Goal: Task Accomplishment & Management: Use online tool/utility

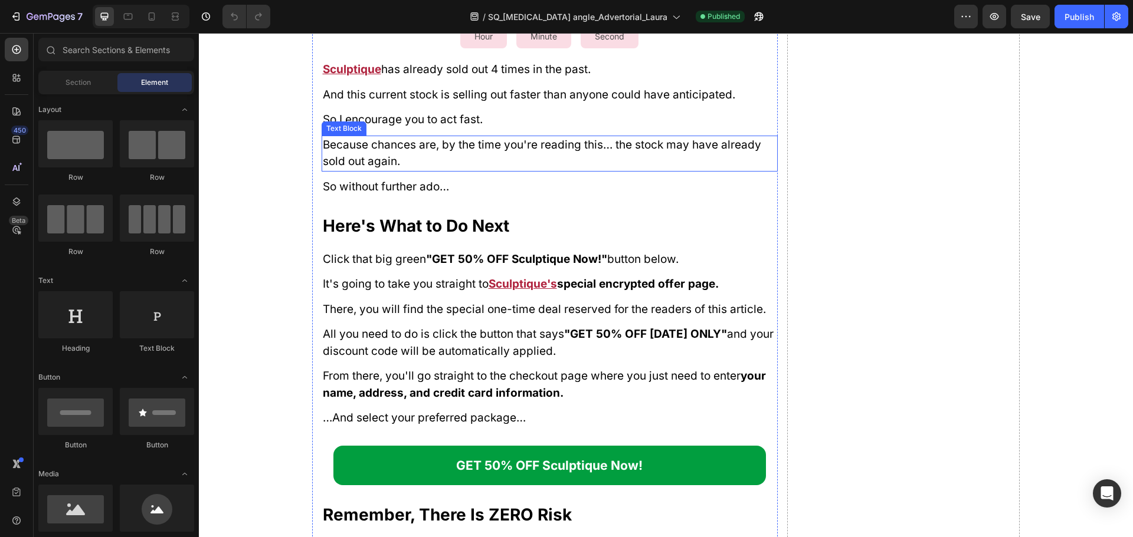
scroll to position [13154, 0]
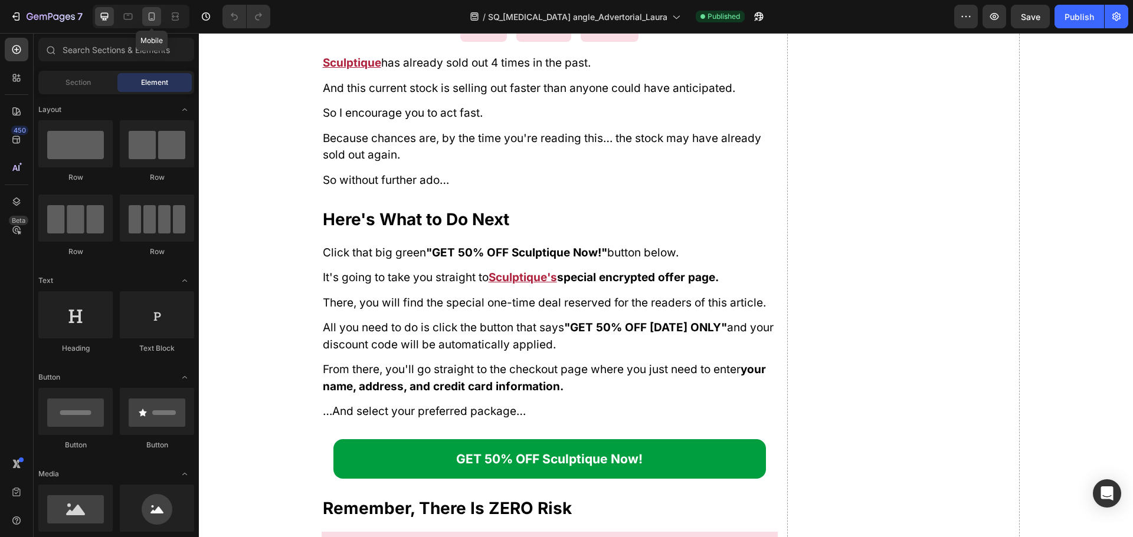
click at [153, 18] on icon at bounding box center [152, 17] width 12 height 12
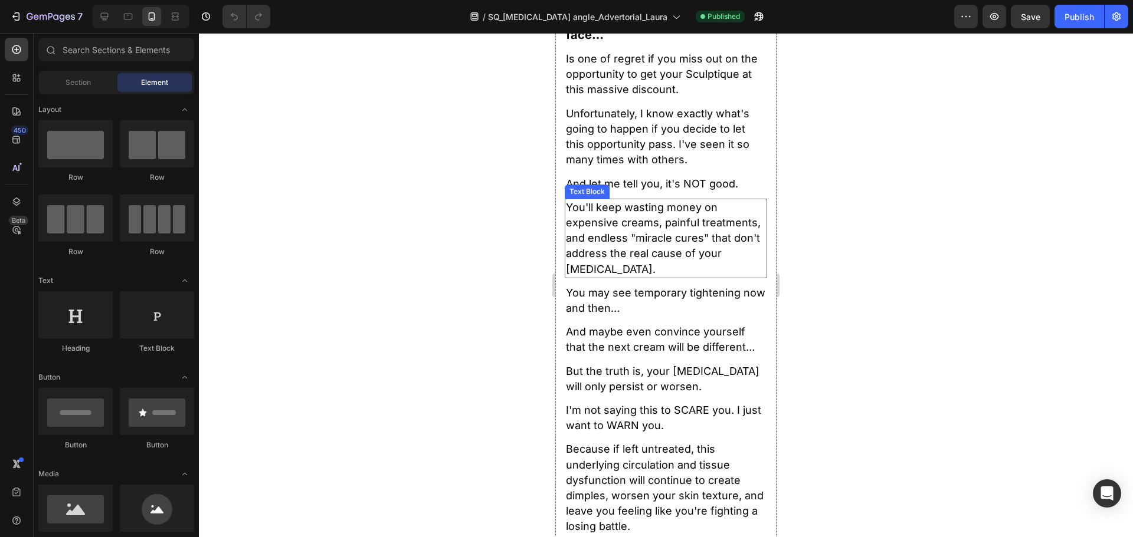
scroll to position [14004, 0]
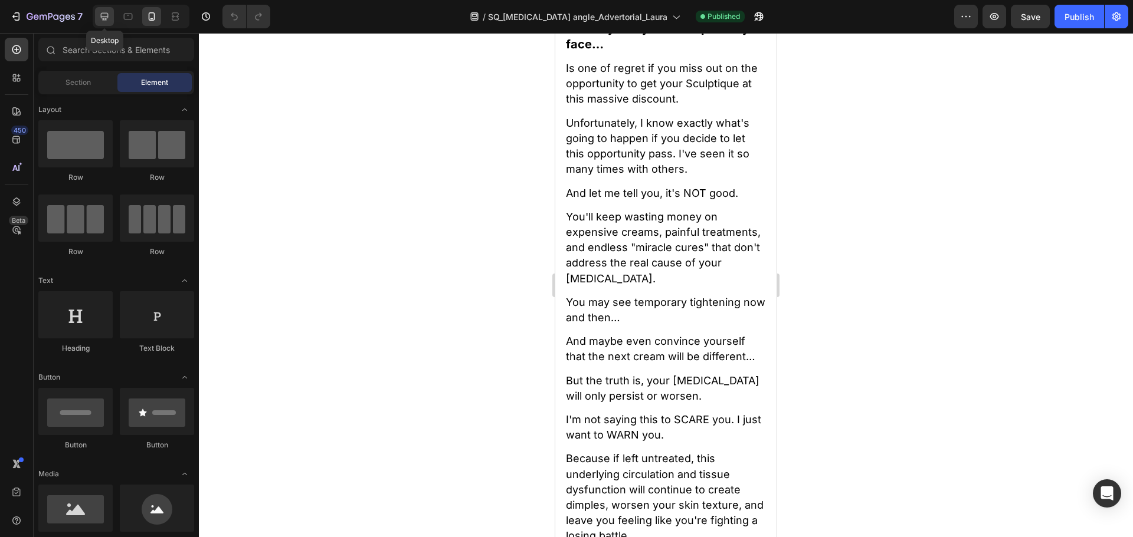
click at [109, 18] on icon at bounding box center [105, 17] width 12 height 12
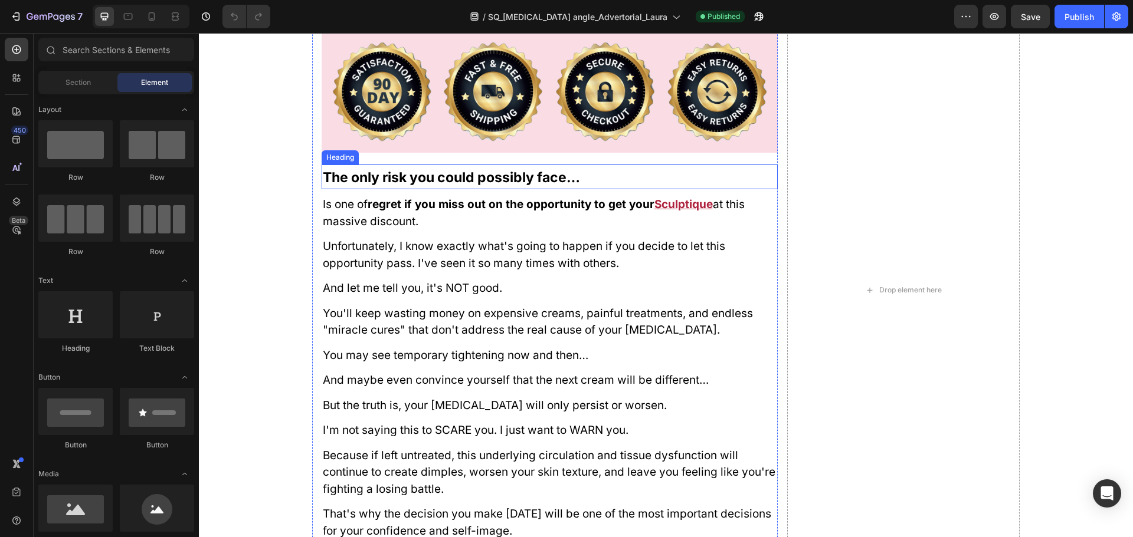
scroll to position [13410, 0]
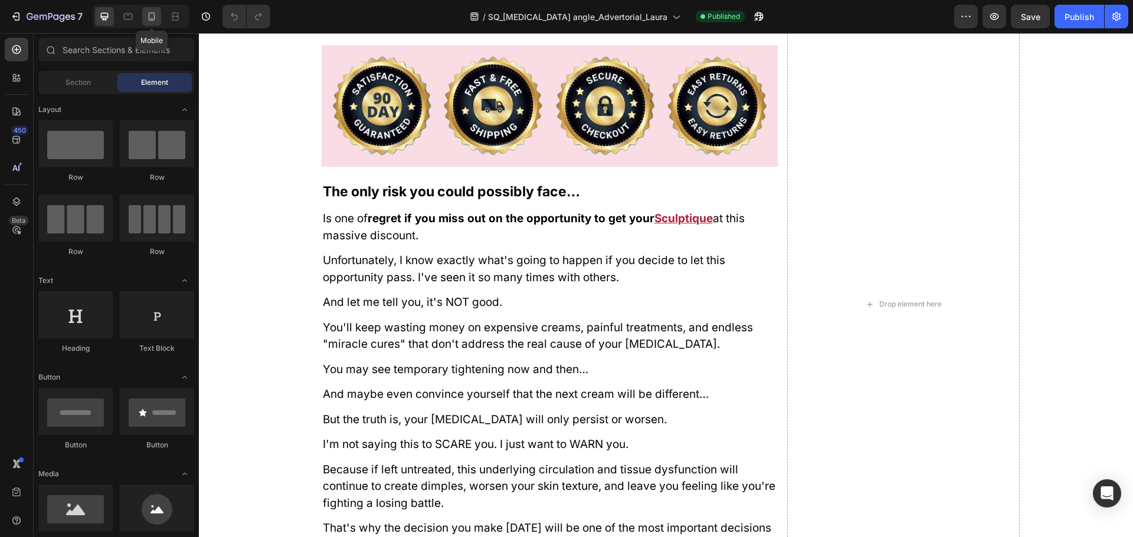
click at [156, 17] on icon at bounding box center [152, 17] width 12 height 12
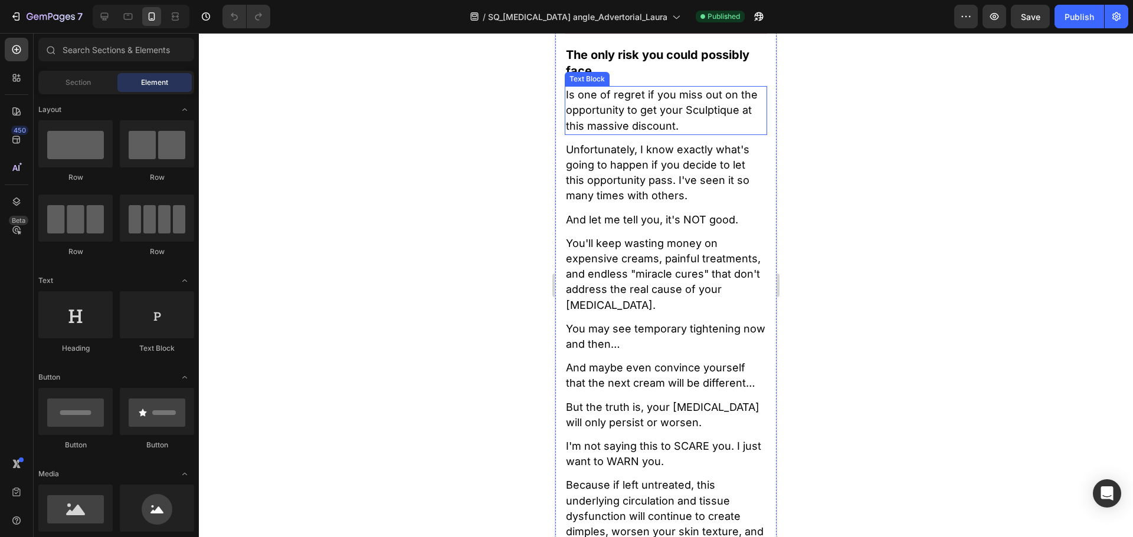
scroll to position [13691, 0]
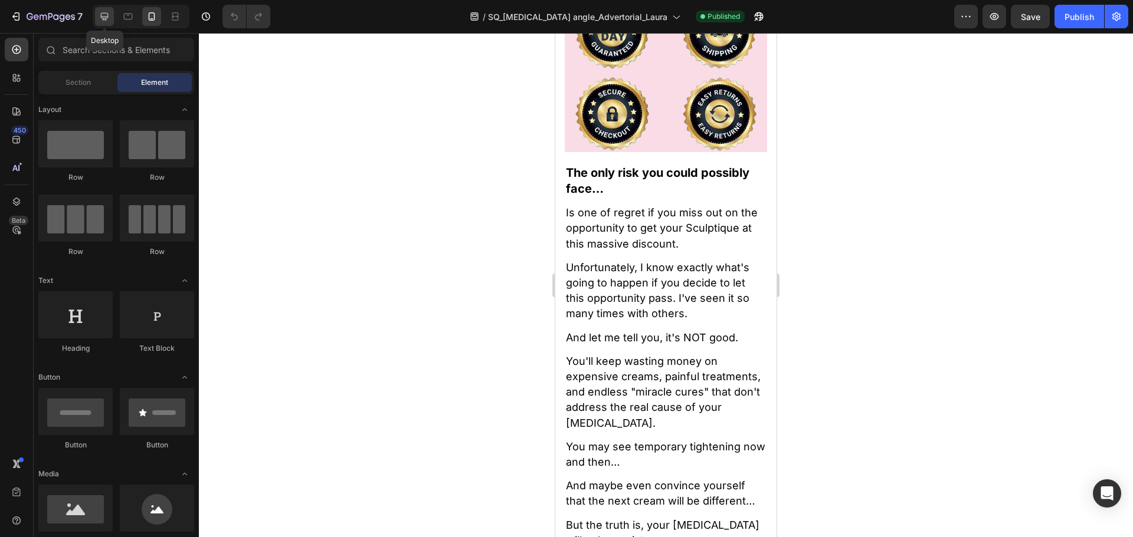
click at [96, 21] on div at bounding box center [104, 16] width 19 height 19
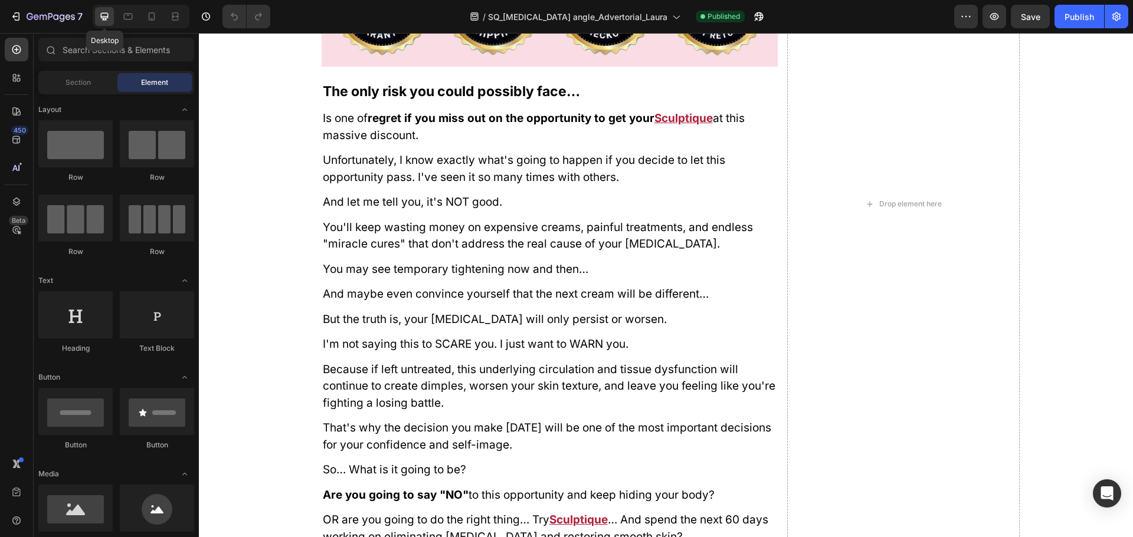
scroll to position [13659, 0]
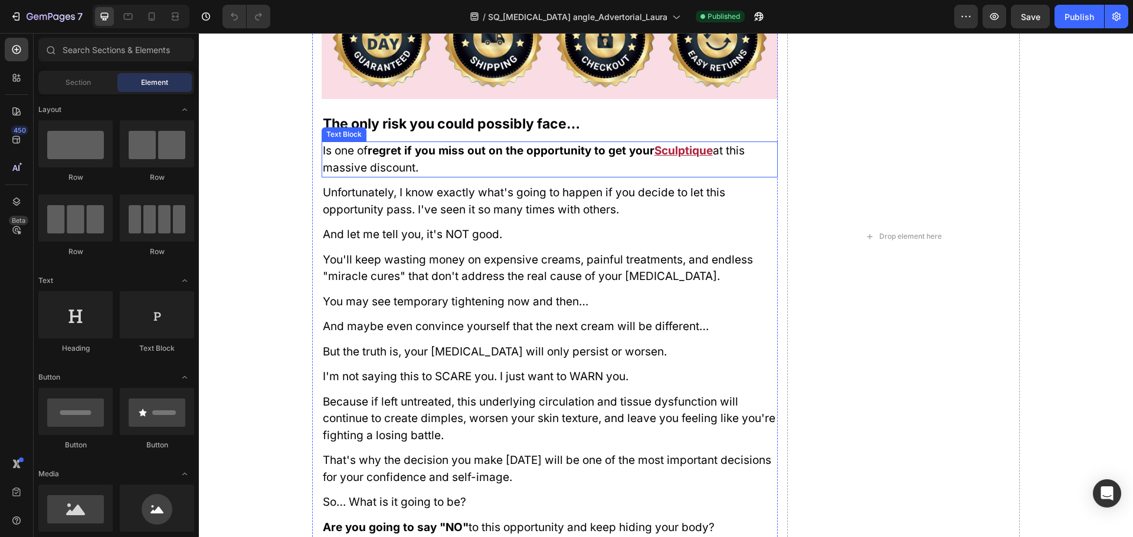
click at [671, 153] on u "Sculptique" at bounding box center [683, 151] width 58 height 14
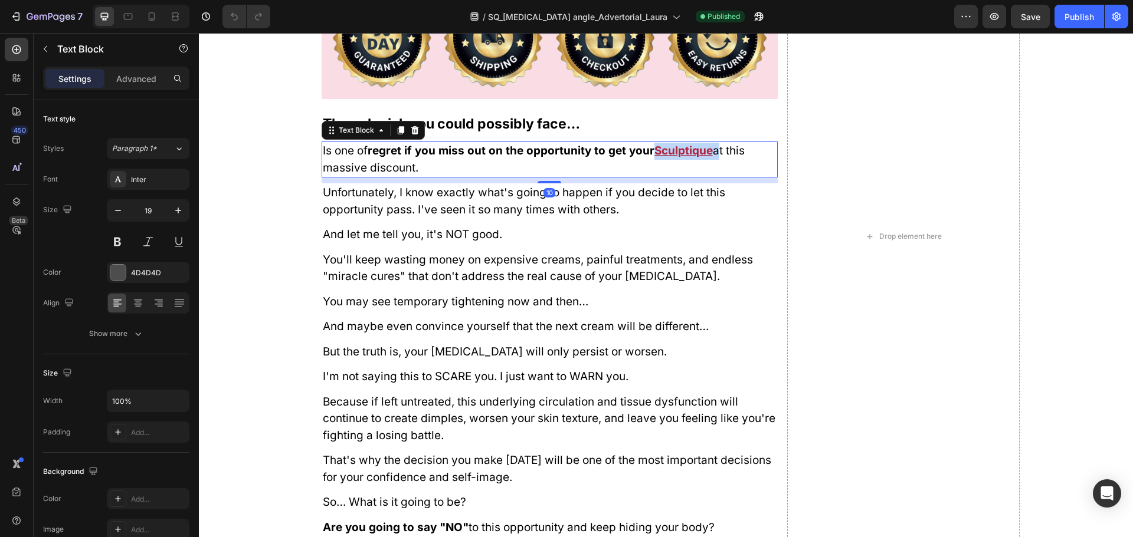
click at [672, 153] on u "Sculptique" at bounding box center [683, 151] width 58 height 14
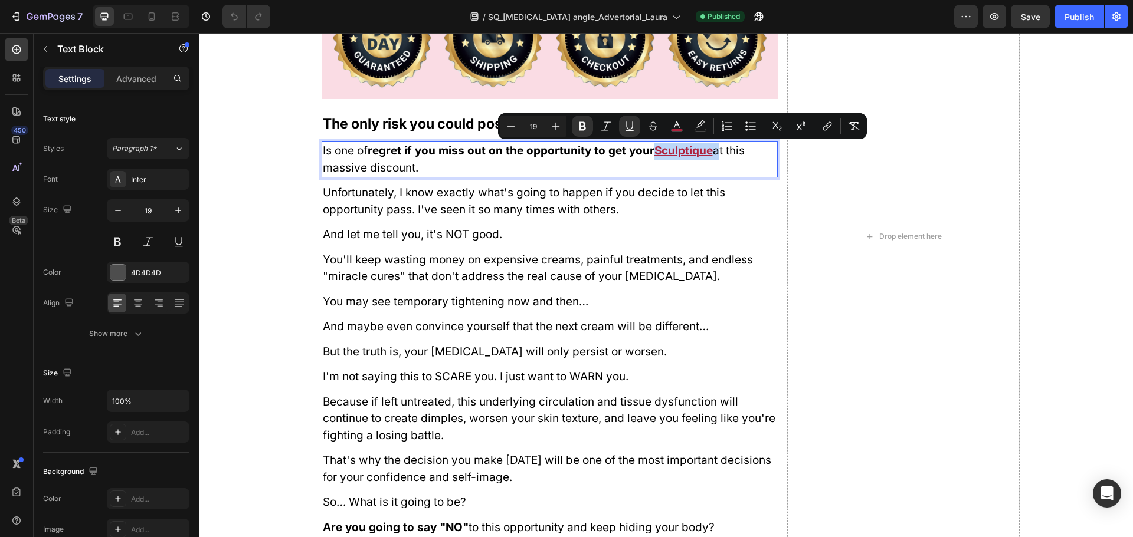
click at [676, 153] on u "Sculptique" at bounding box center [683, 151] width 58 height 14
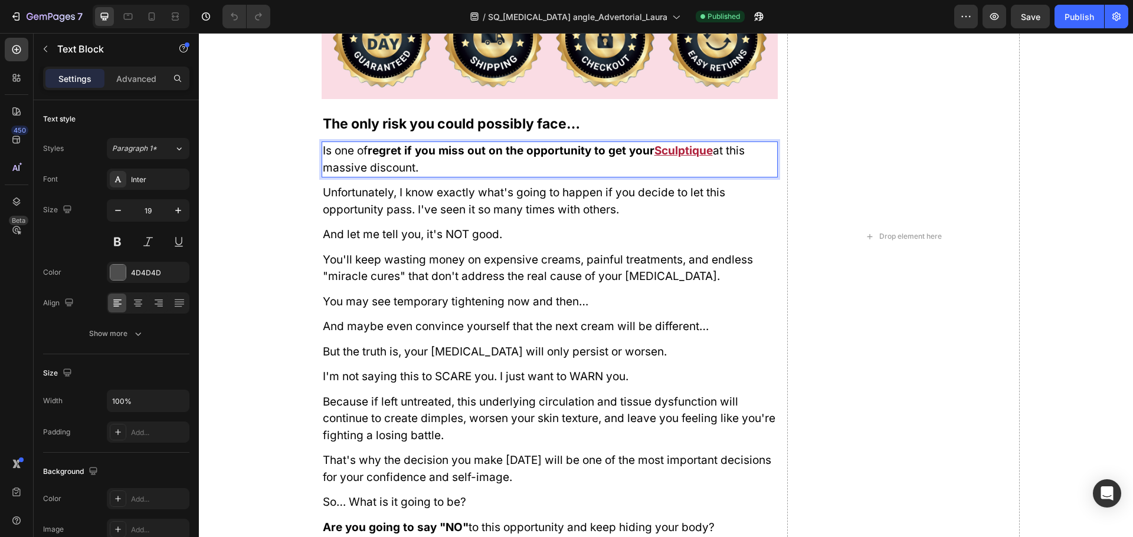
click at [692, 147] on u "Sculptique" at bounding box center [683, 151] width 58 height 14
drag, startPoint x: 692, startPoint y: 148, endPoint x: 671, endPoint y: 149, distance: 21.3
click at [672, 149] on u "Sculptique" at bounding box center [683, 151] width 58 height 14
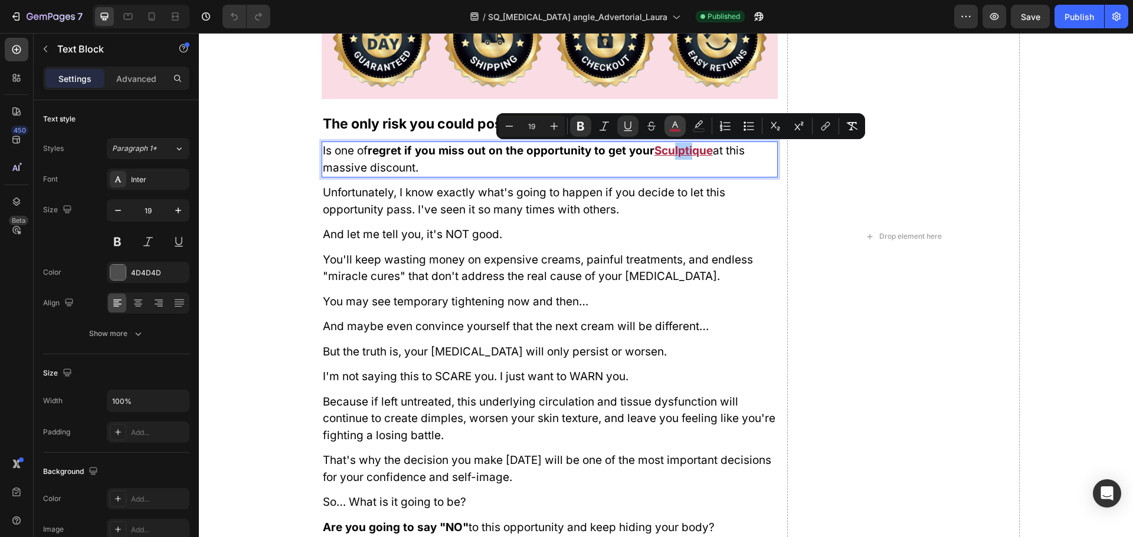
click at [676, 124] on icon "Editor contextual toolbar" at bounding box center [675, 125] width 6 height 6
type input "AF223D"
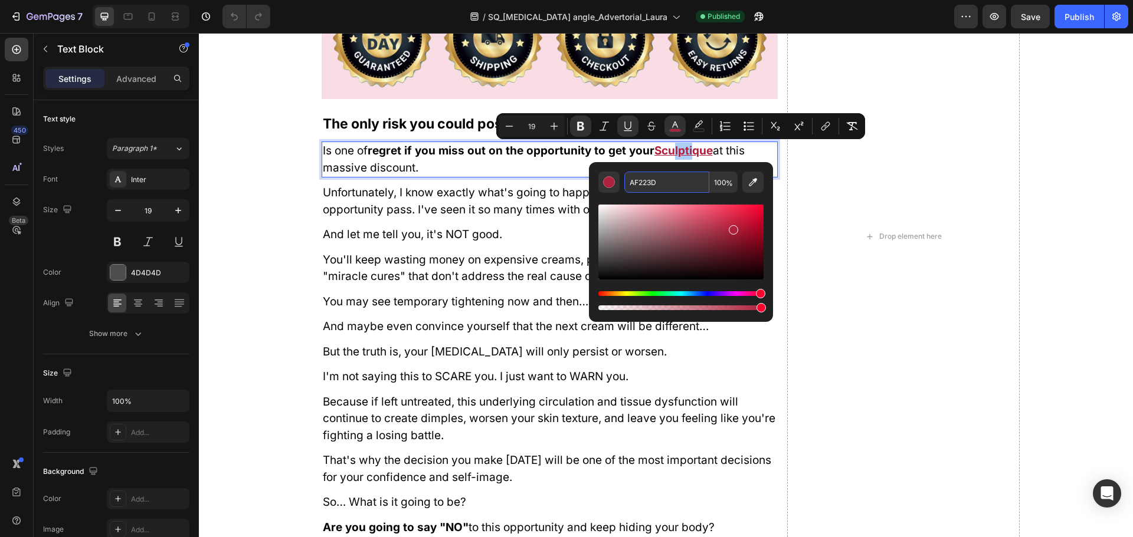
click at [674, 178] on input "AF223D" at bounding box center [666, 182] width 85 height 21
copy u "lpti"
click at [152, 18] on icon at bounding box center [152, 16] width 6 height 8
type input "14"
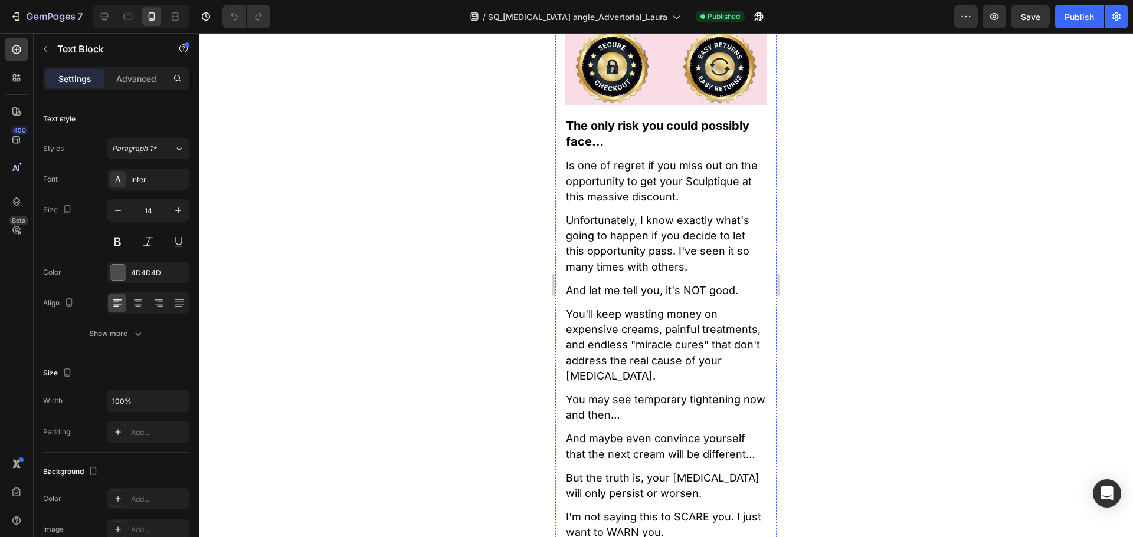
scroll to position [13613, 0]
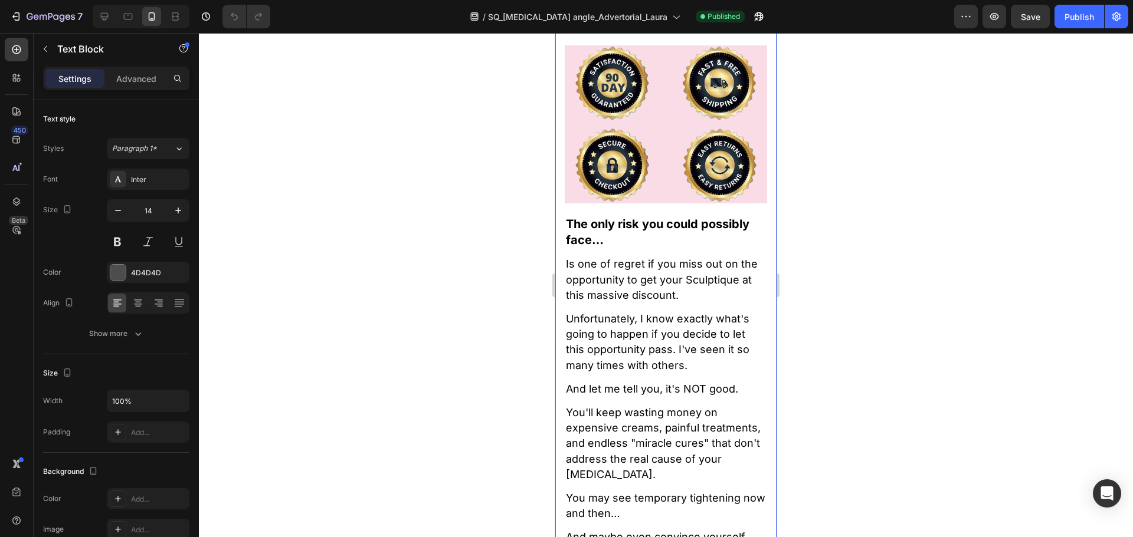
click at [628, 262] on div "WARNING: By the Time You're Reading This, This Offer May Already Be Sold Out! H…" at bounding box center [665, 414] width 202 height 2373
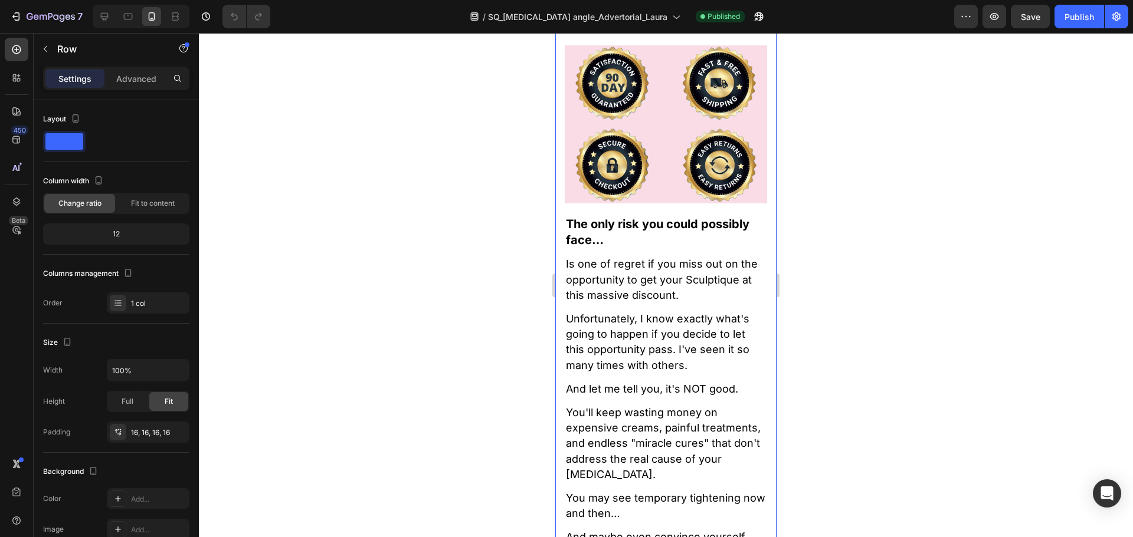
click at [624, 271] on span "Is one of regret if you miss out on the opportunity to get your Sculptique at t…" at bounding box center [662, 279] width 192 height 43
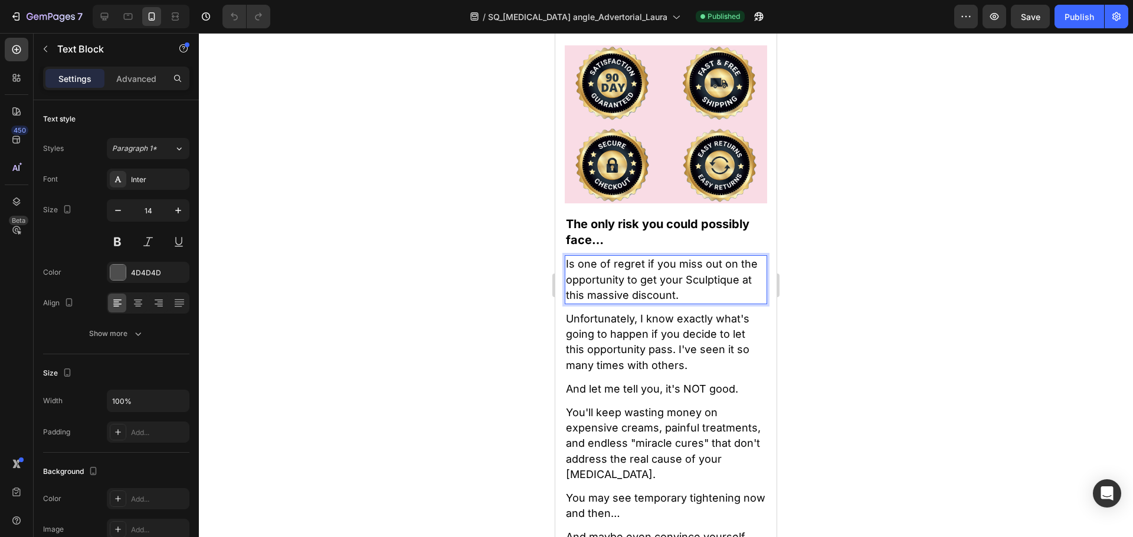
click at [615, 275] on span "Is one of regret if you miss out on the opportunity to get your Sculptique at t…" at bounding box center [662, 279] width 192 height 43
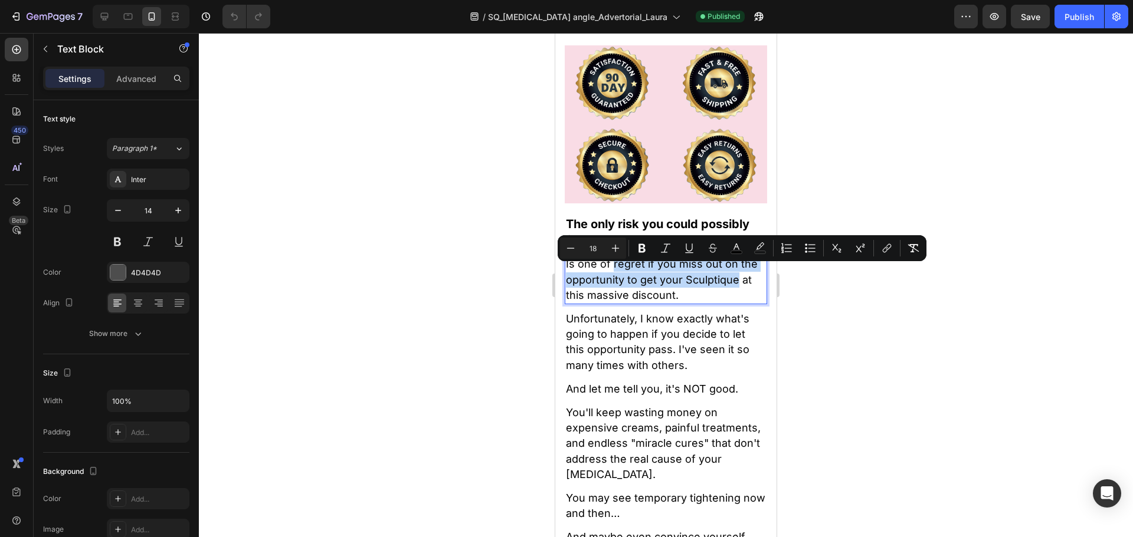
drag, startPoint x: 613, startPoint y: 275, endPoint x: 736, endPoint y: 292, distance: 123.8
click at [736, 292] on span "Is one of regret if you miss out on the opportunity to get your Sculptique at t…" at bounding box center [662, 279] width 192 height 43
click at [706, 285] on strong "regret if you miss out on the opportunity to get your Sculptique" at bounding box center [660, 272] width 189 height 28
click at [690, 285] on strong "regret if you miss out on the opportunity to get your Sculptique" at bounding box center [660, 272] width 189 height 28
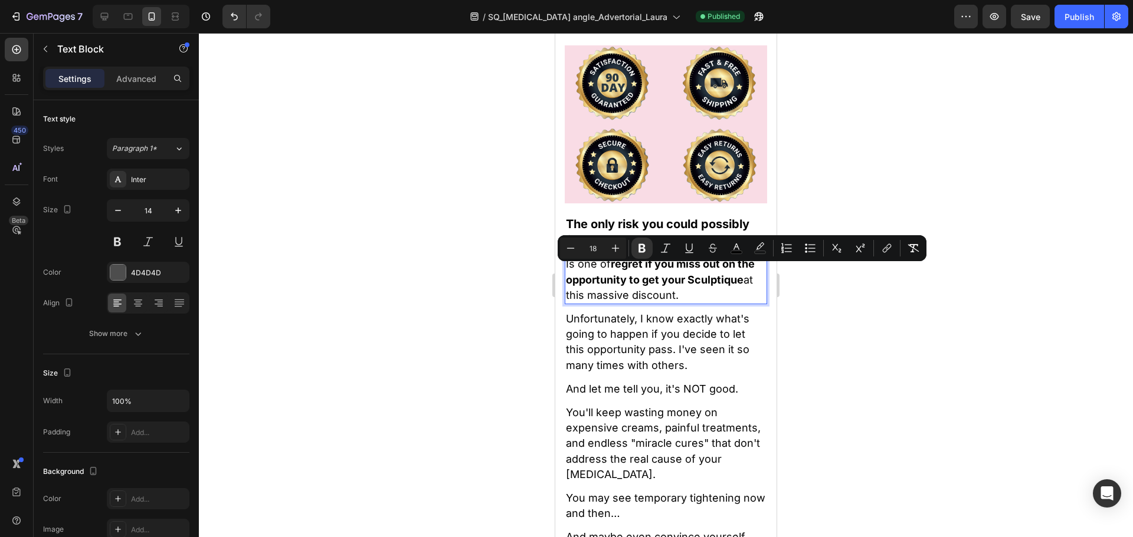
click at [697, 285] on strong "regret if you miss out on the opportunity to get your Sculptique" at bounding box center [660, 272] width 189 height 28
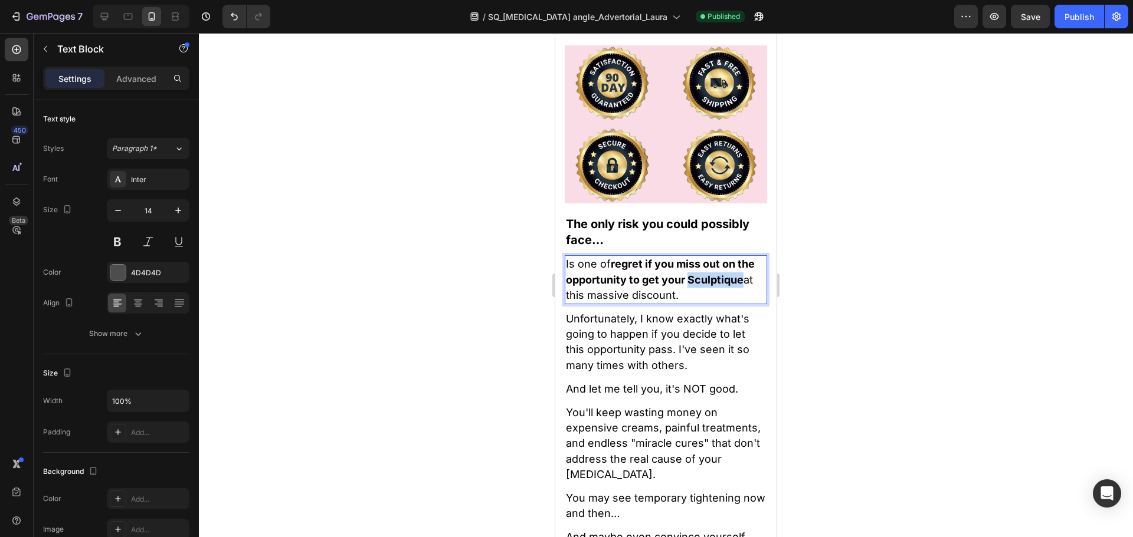
drag, startPoint x: 688, startPoint y: 288, endPoint x: 742, endPoint y: 291, distance: 53.8
click at [742, 285] on strong "regret if you miss out on the opportunity to get your Sculptique" at bounding box center [660, 272] width 189 height 28
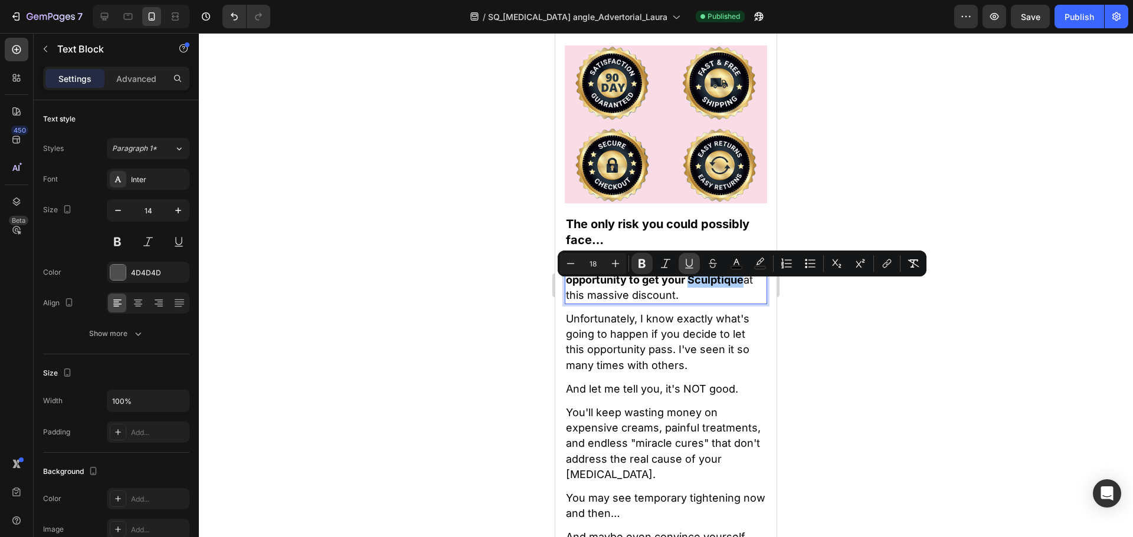
click at [684, 264] on icon "Editor contextual toolbar" at bounding box center [689, 264] width 12 height 12
click at [738, 267] on rect "Editor contextual toolbar" at bounding box center [736, 268] width 11 height 3
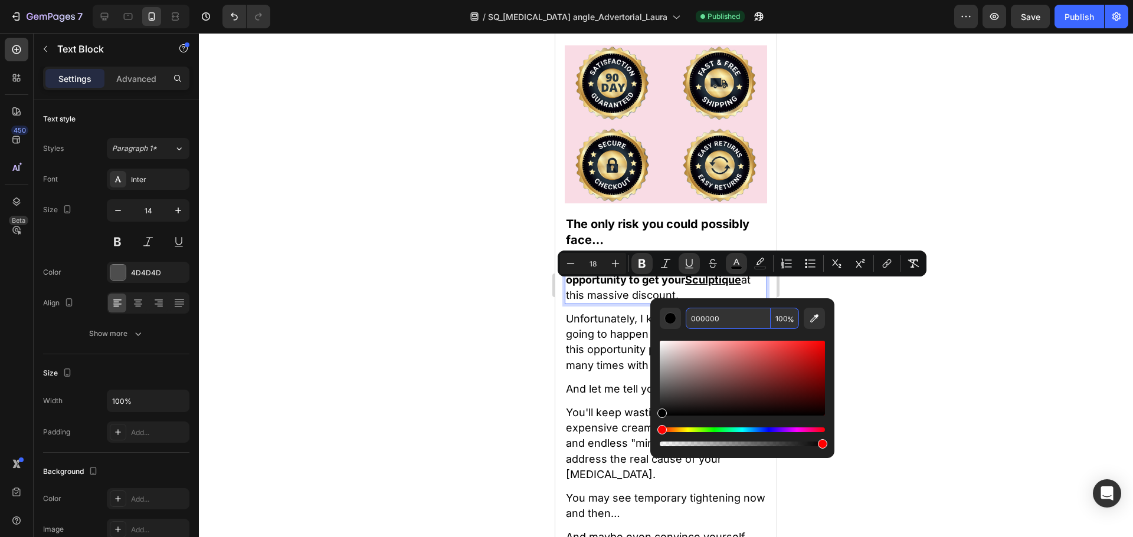
click at [727, 314] on input "000000" at bounding box center [727, 318] width 85 height 21
paste input "AF223D"
type input "AF223D"
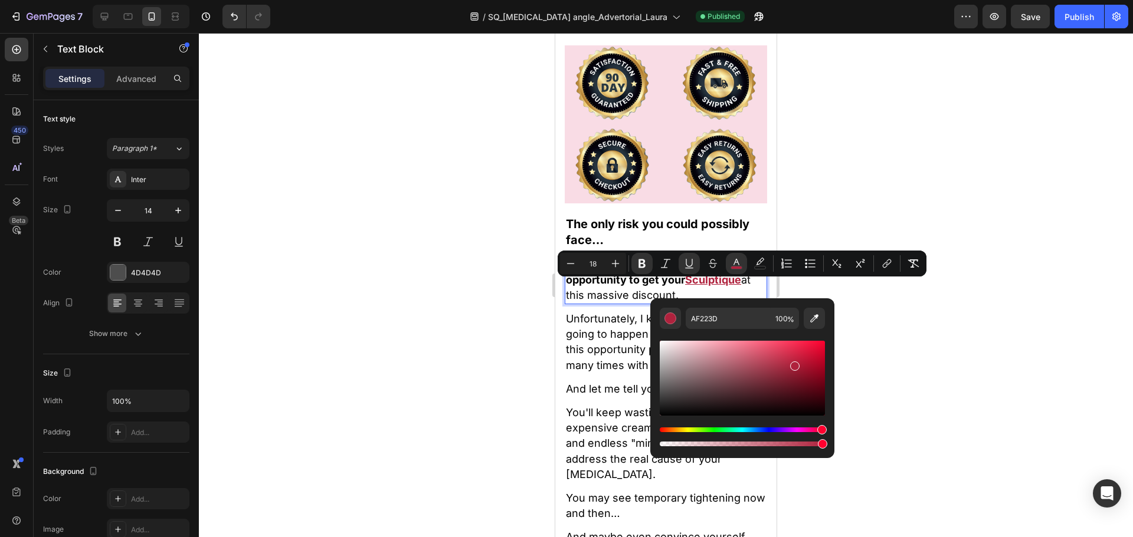
click at [597, 304] on div "Is one of regret if you miss out on the opportunity to get your Sculptique at t…" at bounding box center [665, 279] width 202 height 49
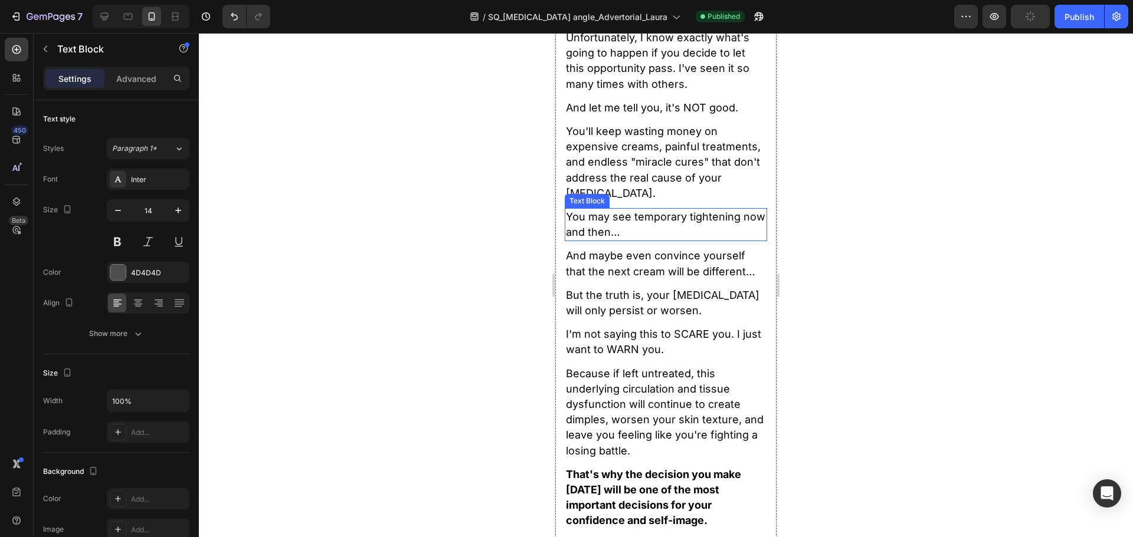
scroll to position [13907, 0]
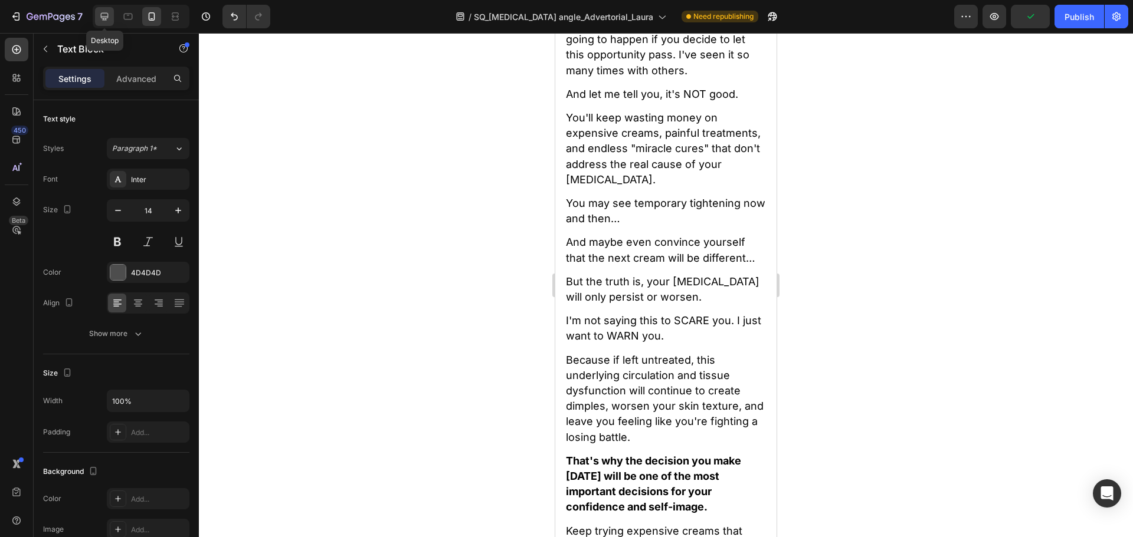
click at [110, 22] on div at bounding box center [104, 16] width 19 height 19
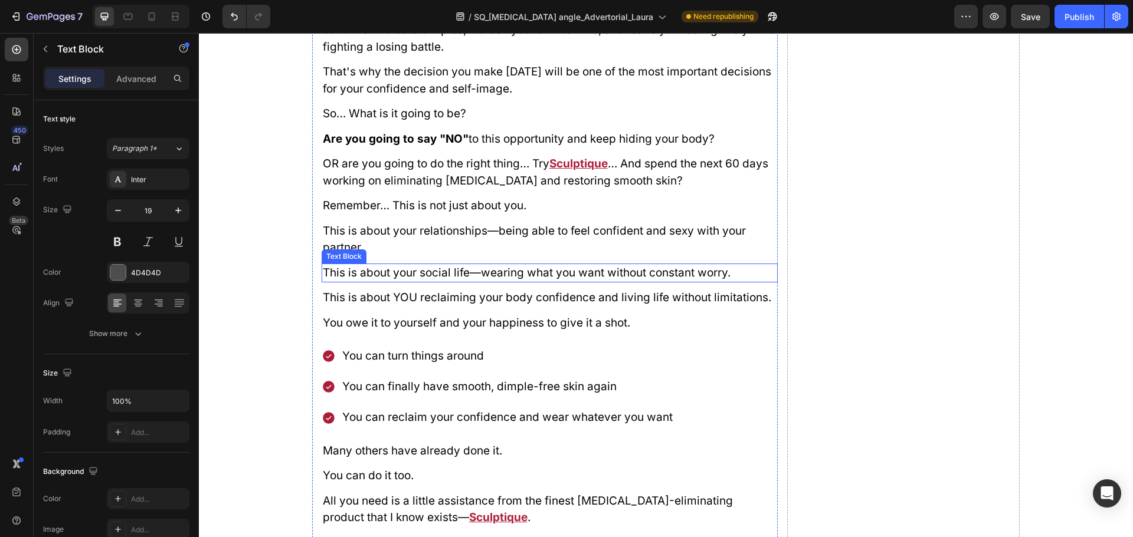
scroll to position [13926, 0]
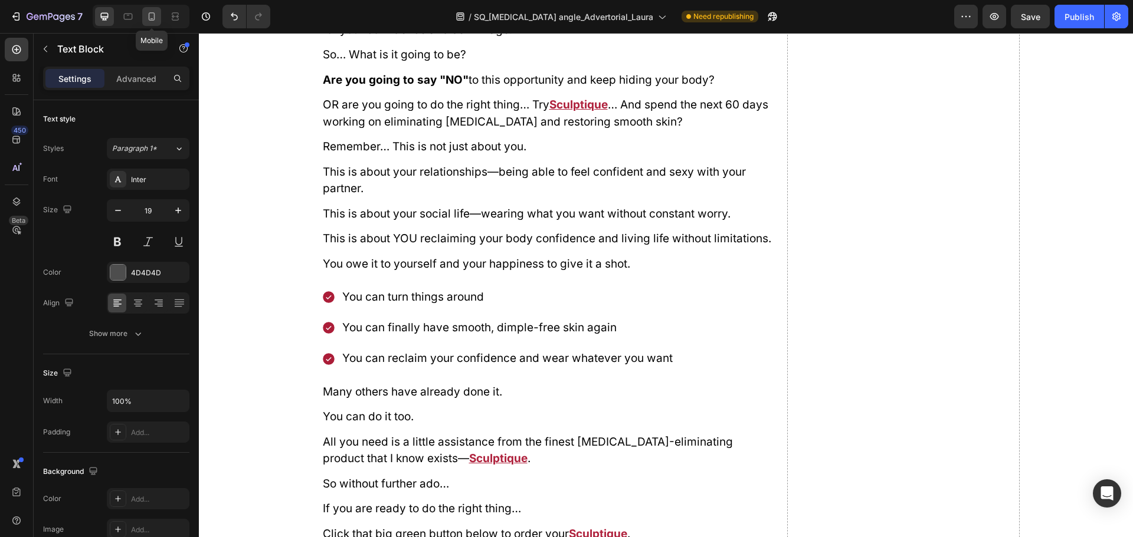
click at [155, 19] on icon at bounding box center [152, 17] width 12 height 12
type input "14"
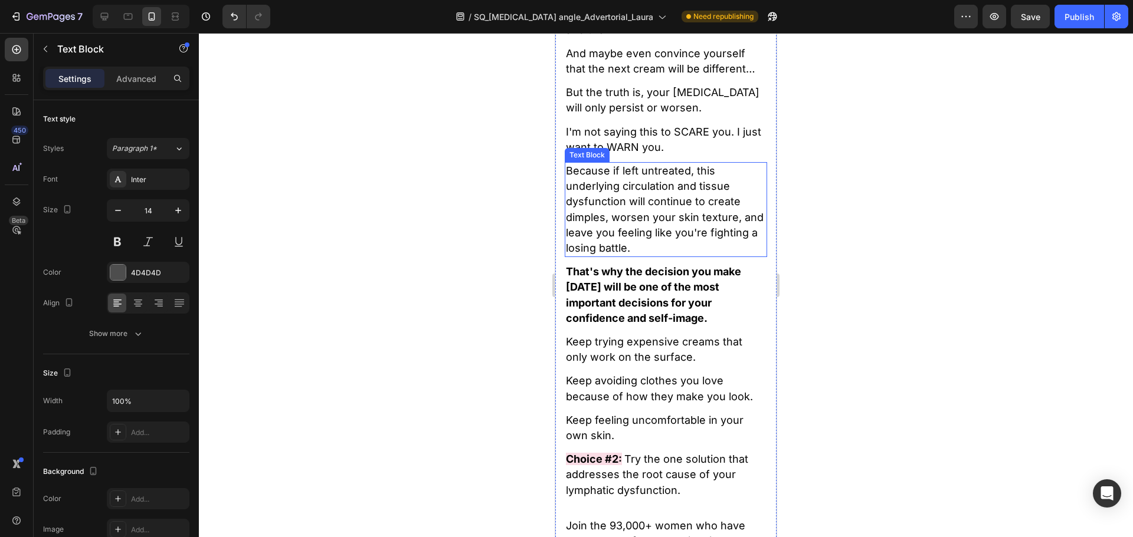
scroll to position [14104, 0]
click at [662, 286] on p "That's why the decision you make [DATE] will be one of the most important decis…" at bounding box center [666, 295] width 200 height 62
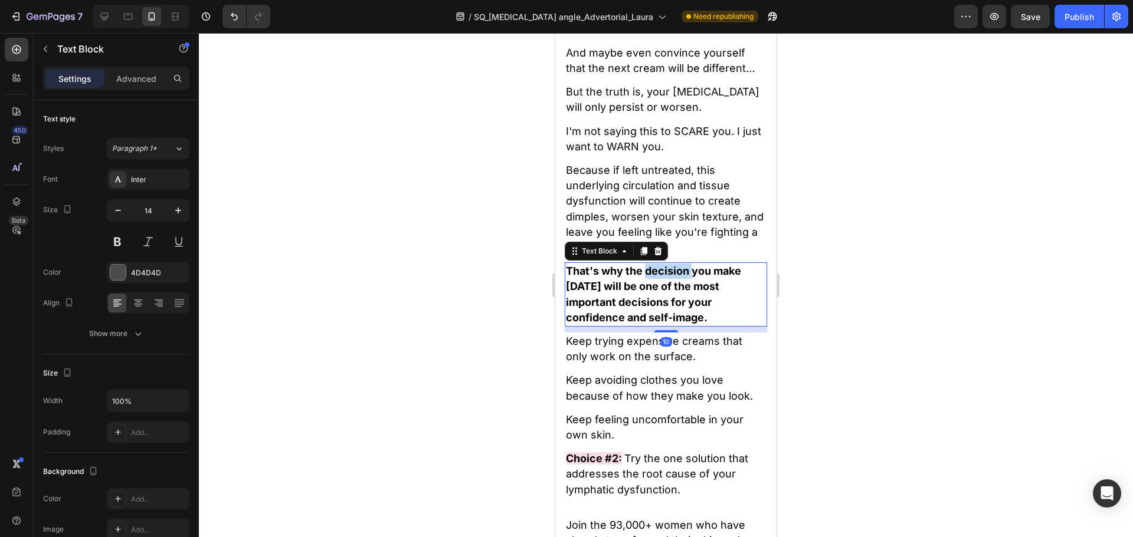
click at [662, 286] on p "That's why the decision you make [DATE] will be one of the most important decis…" at bounding box center [666, 295] width 200 height 62
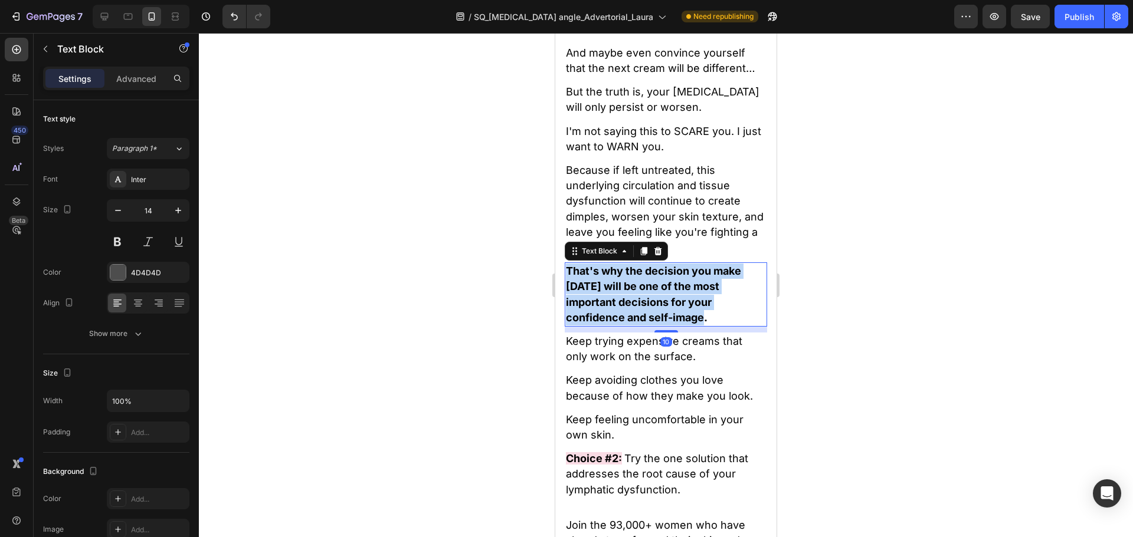
click at [662, 286] on p "That's why the decision you make [DATE] will be one of the most important decis…" at bounding box center [666, 295] width 200 height 62
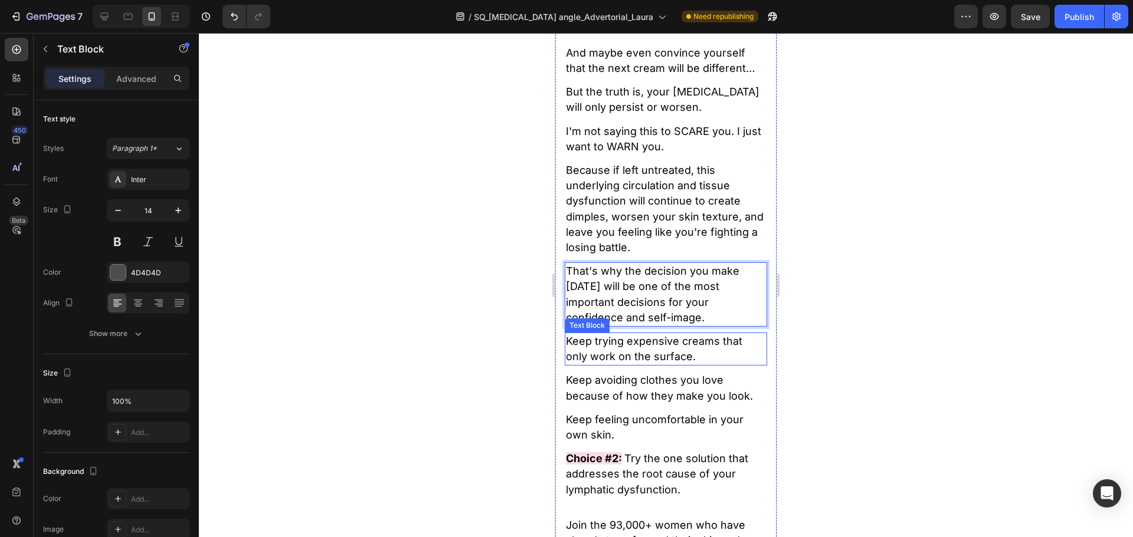
click at [652, 355] on span "Keep trying expensive creams that only work on the surface." at bounding box center [654, 349] width 176 height 28
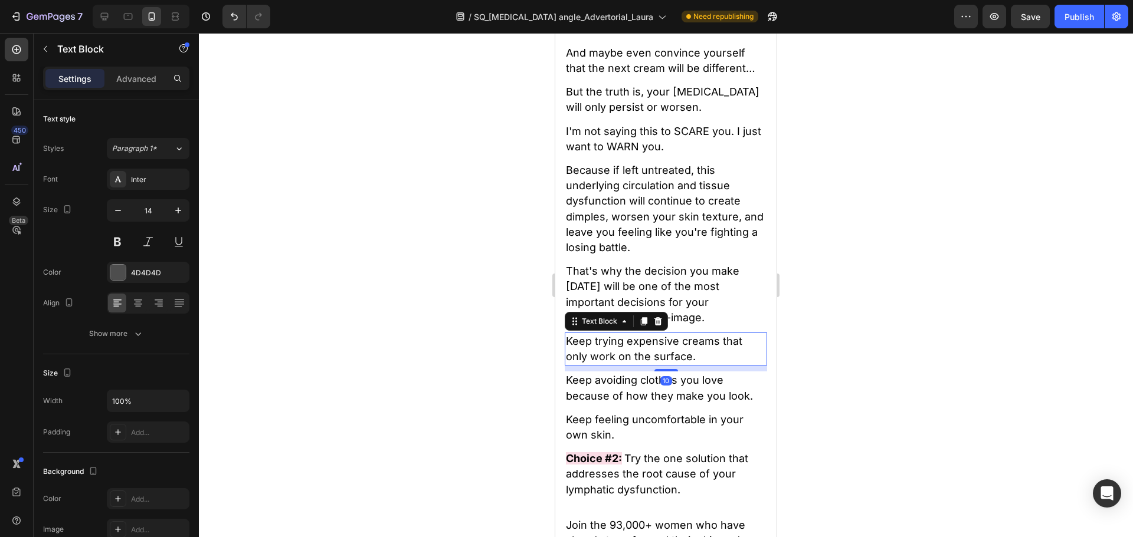
click at [652, 355] on span "Keep trying expensive creams that only work on the surface." at bounding box center [654, 349] width 176 height 28
click at [652, 354] on span "Keep trying expensive creams that only work on the surface." at bounding box center [654, 349] width 176 height 28
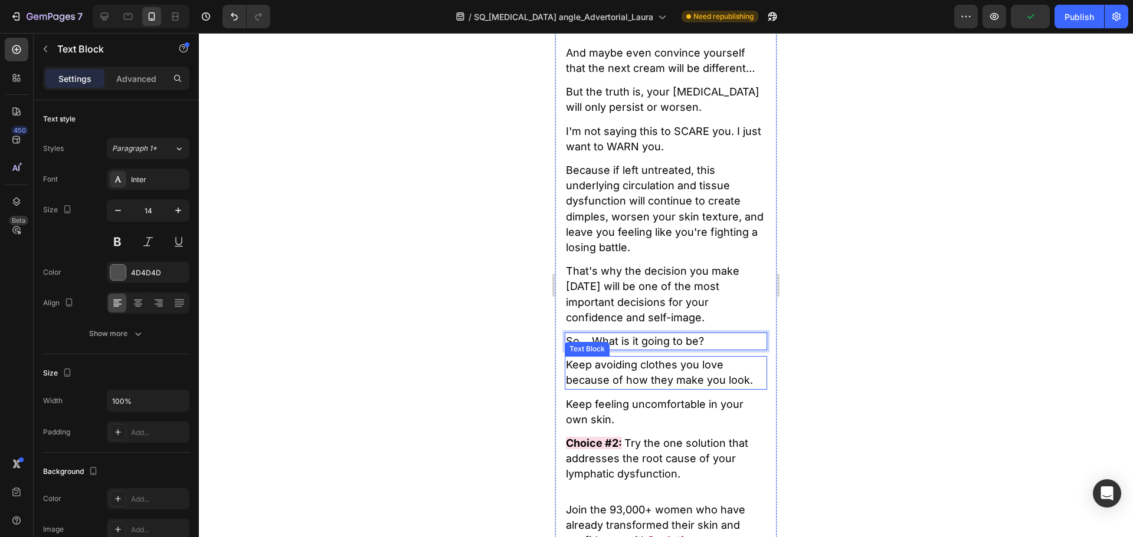
click at [639, 383] on span "Keep avoiding clothes you love because of how they make you look." at bounding box center [659, 373] width 187 height 28
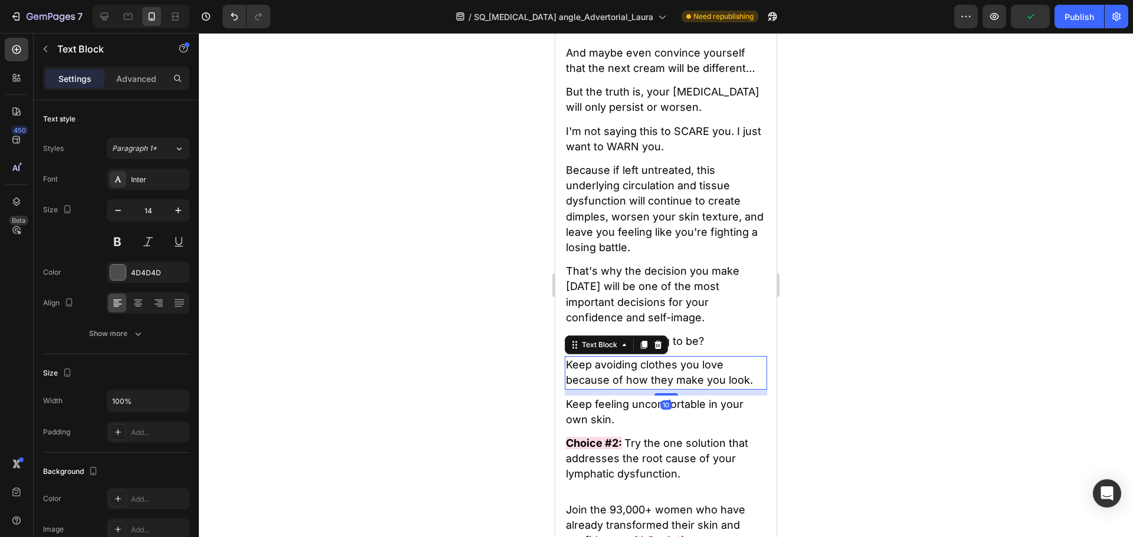
click at [639, 382] on span "Keep avoiding clothes you love because of how they make you look." at bounding box center [659, 373] width 187 height 28
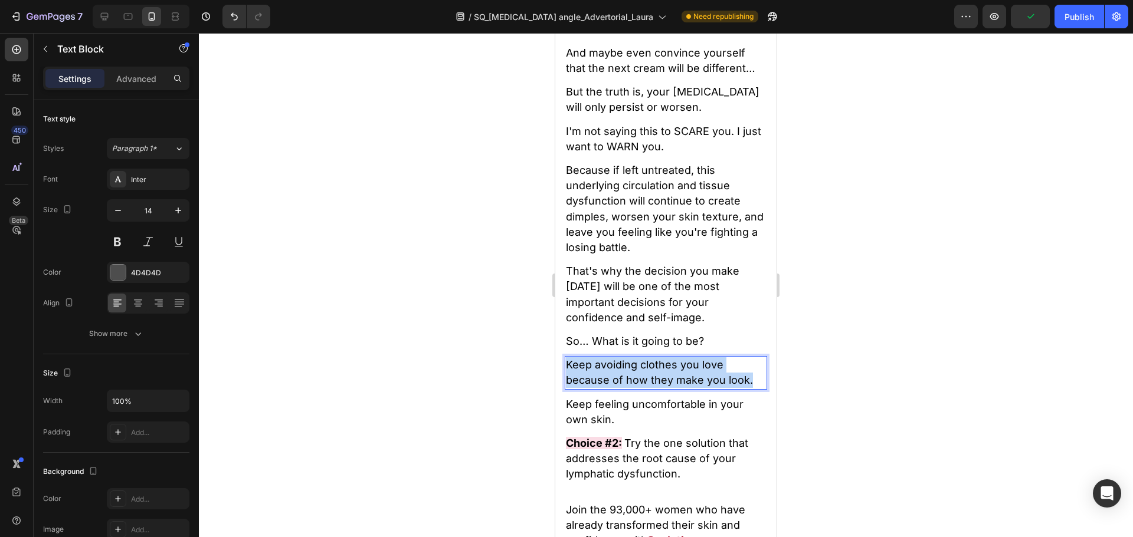
click at [639, 382] on span "Keep avoiding clothes you love because of how they make you look." at bounding box center [659, 373] width 187 height 28
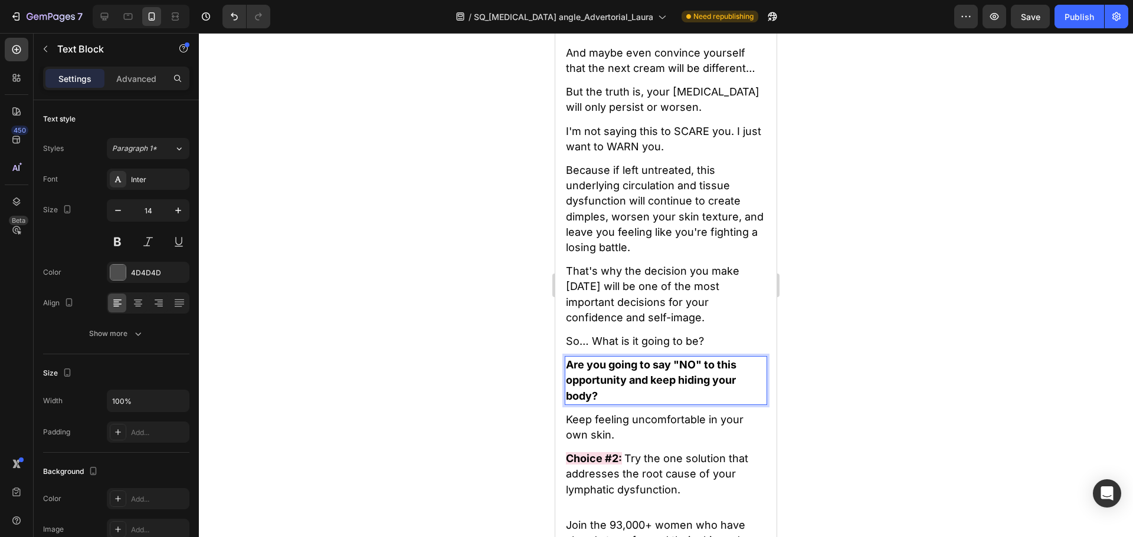
click at [685, 386] on strong "Are you going to say "NO" to this opportunity and keep hiding your body?" at bounding box center [651, 380] width 170 height 43
click at [701, 376] on strong "Are you going to say "NO" to this opportunity and keep hiding your body?" at bounding box center [651, 380] width 170 height 43
click at [705, 376] on strong "Are you going to say "NO" to this opportunity and keep hiding your body?" at bounding box center [651, 380] width 170 height 43
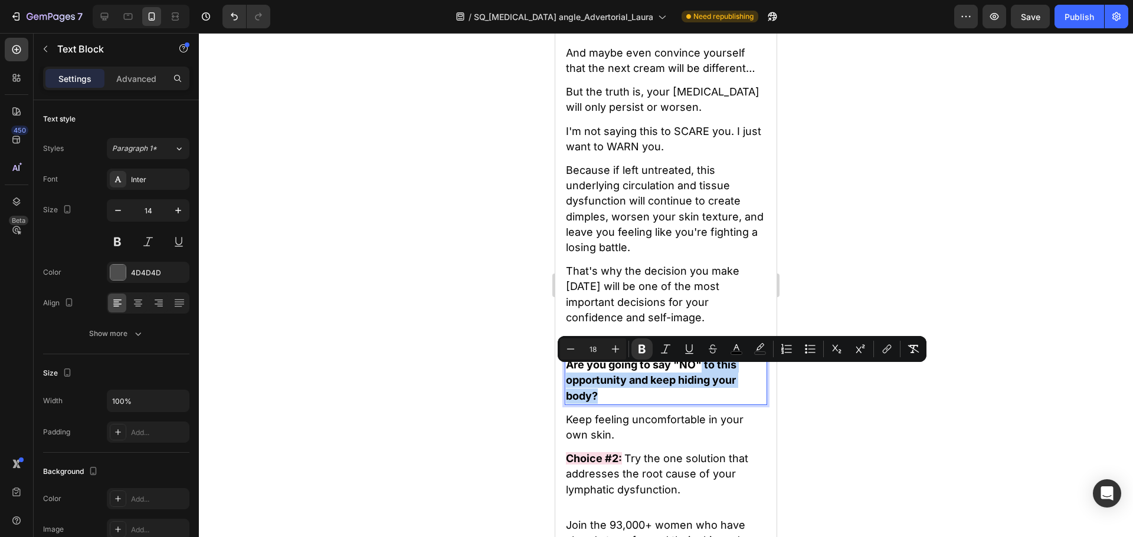
drag, startPoint x: 703, startPoint y: 370, endPoint x: 720, endPoint y: 401, distance: 34.6
click at [720, 401] on p "Are you going to say "NO" to this opportunity and keep hiding your body?" at bounding box center [666, 380] width 200 height 47
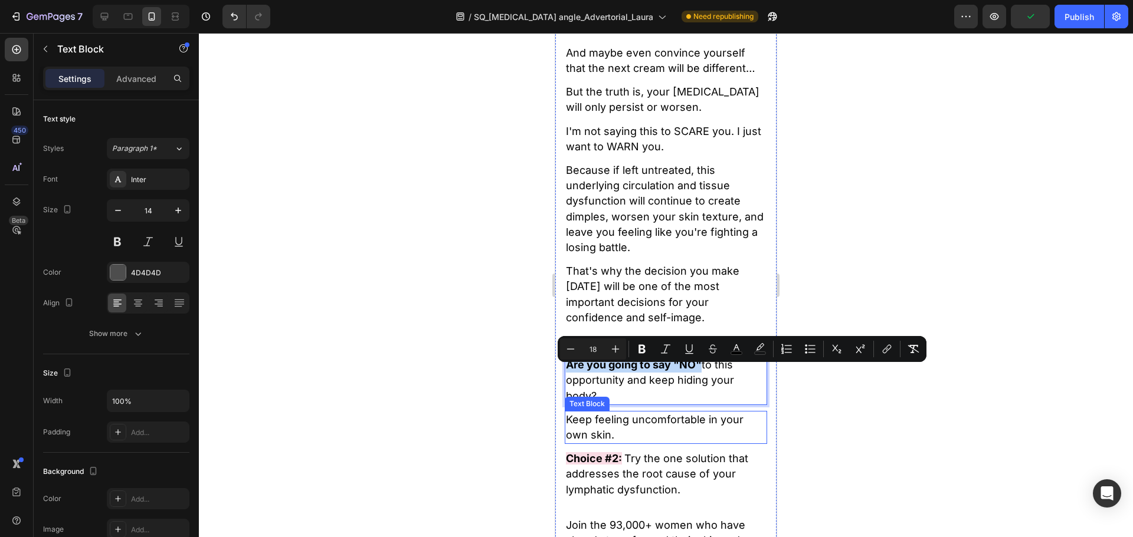
click at [599, 429] on span "Keep feeling uncomfortable in your own skin." at bounding box center [655, 427] width 178 height 28
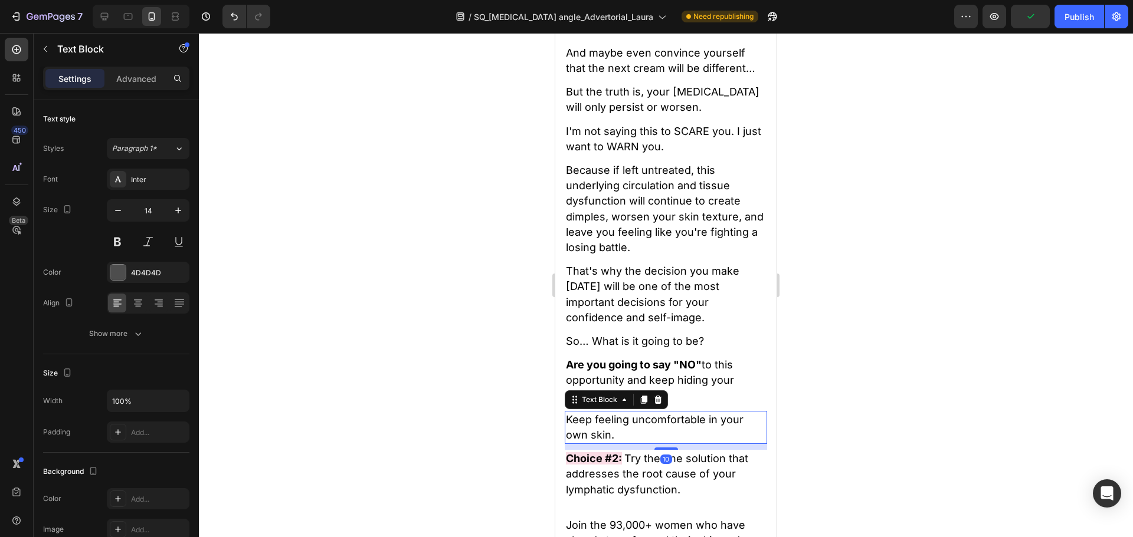
click at [599, 429] on span "Keep feeling uncomfortable in your own skin." at bounding box center [655, 427] width 178 height 28
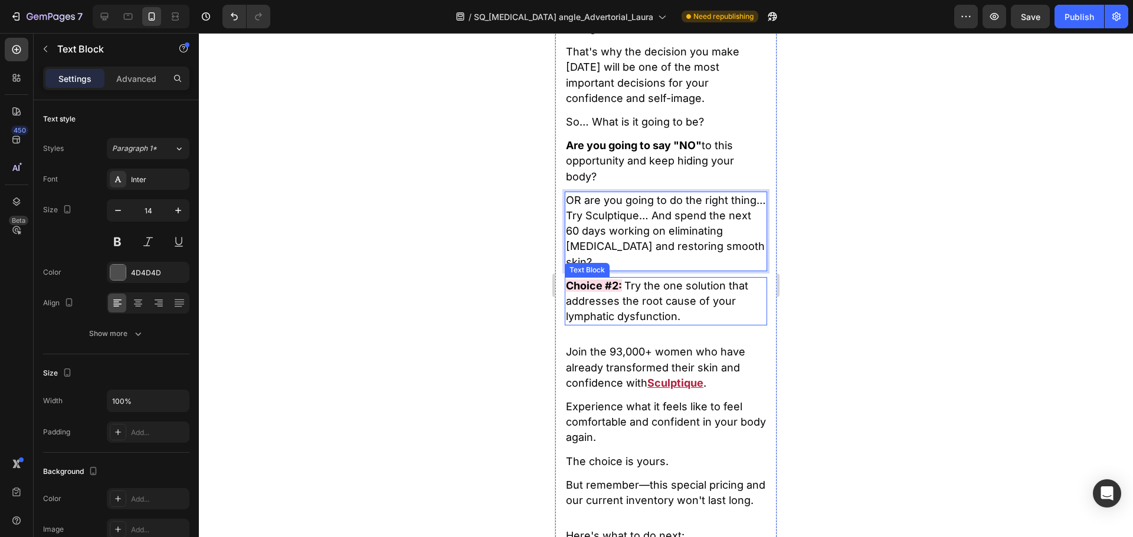
scroll to position [14340, 0]
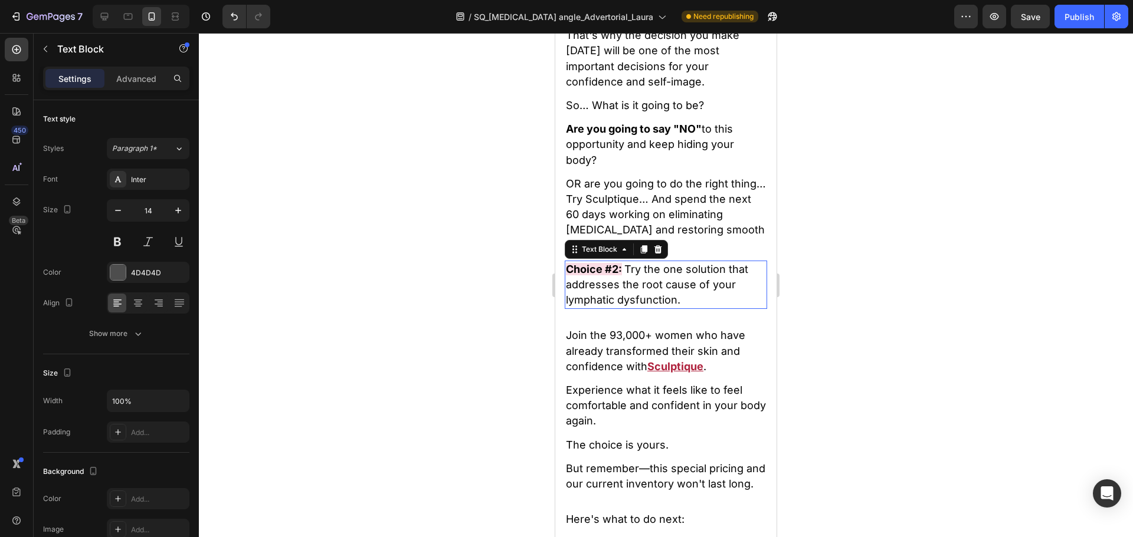
click at [645, 290] on span "Try the one solution that addresses the root cause of your lymphatic dysfunctio…" at bounding box center [657, 284] width 182 height 43
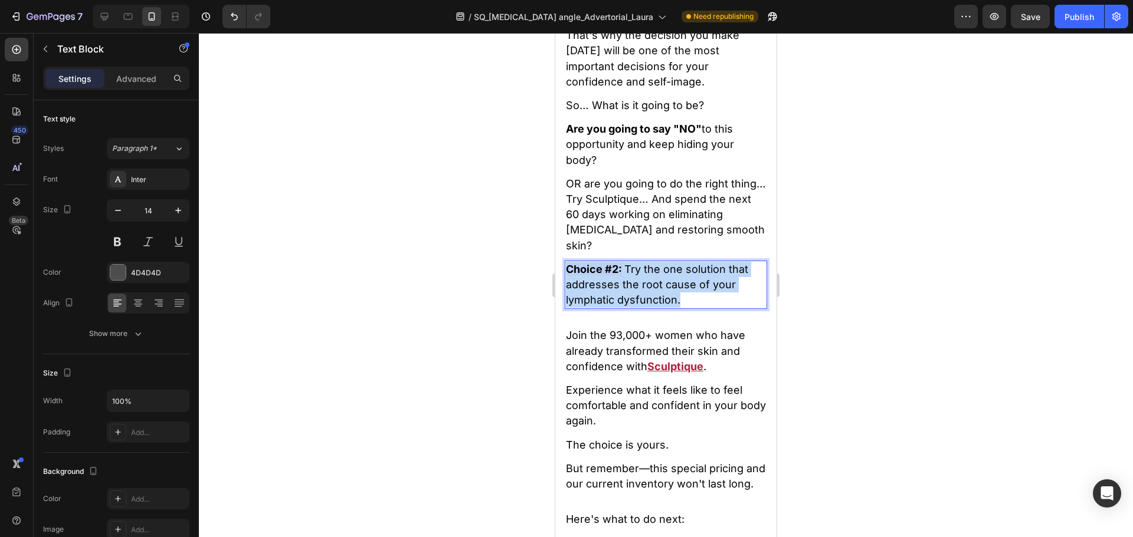
click at [645, 290] on span "Try the one solution that addresses the root cause of your lymphatic dysfunctio…" at bounding box center [657, 284] width 182 height 43
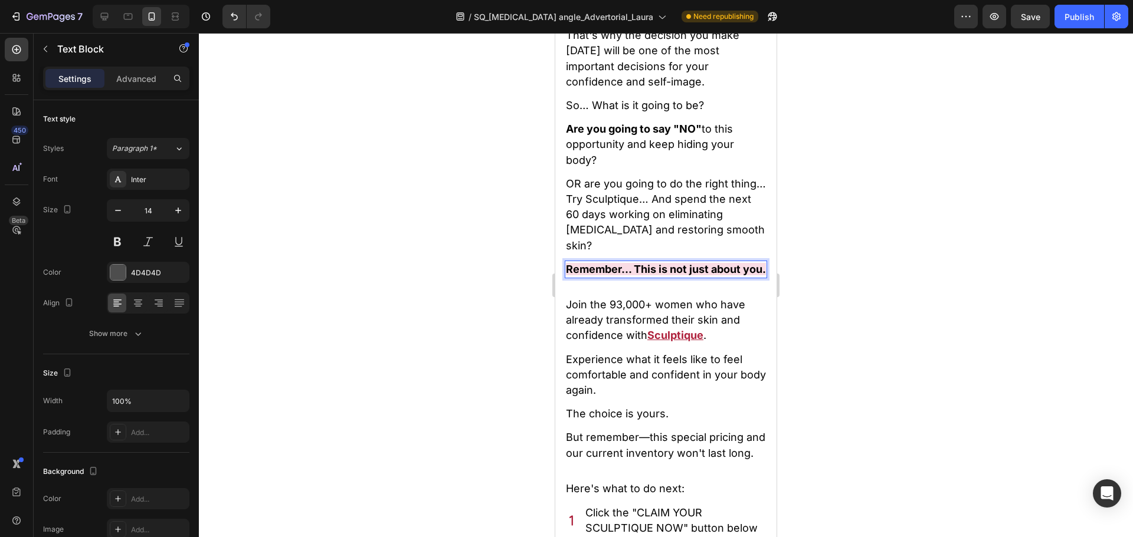
click at [671, 277] on p "Remember… This is not just about you." at bounding box center [666, 269] width 200 height 15
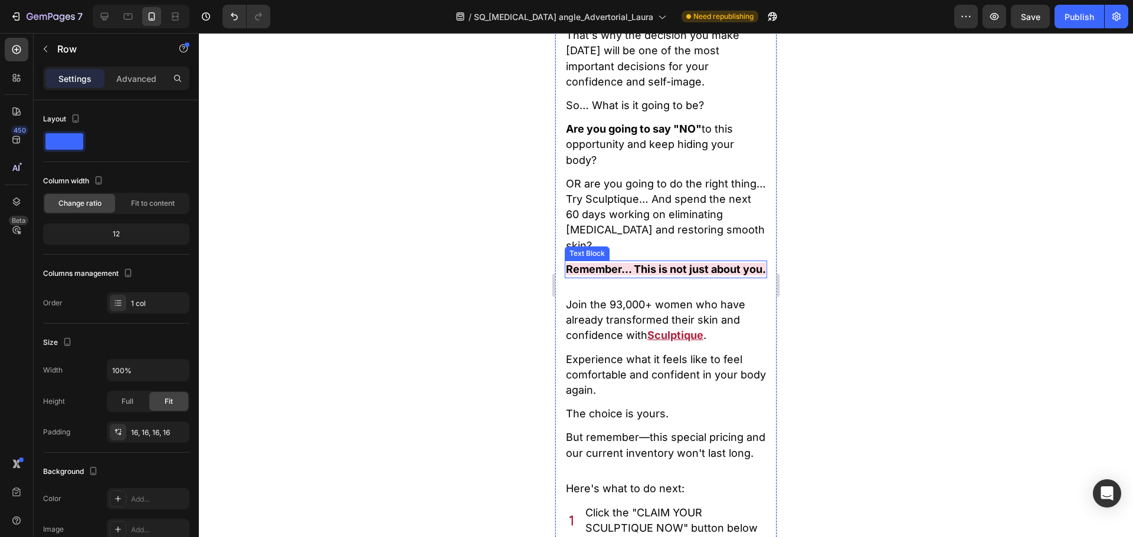
click at [618, 277] on p "Remember… This is not just about you." at bounding box center [666, 269] width 200 height 15
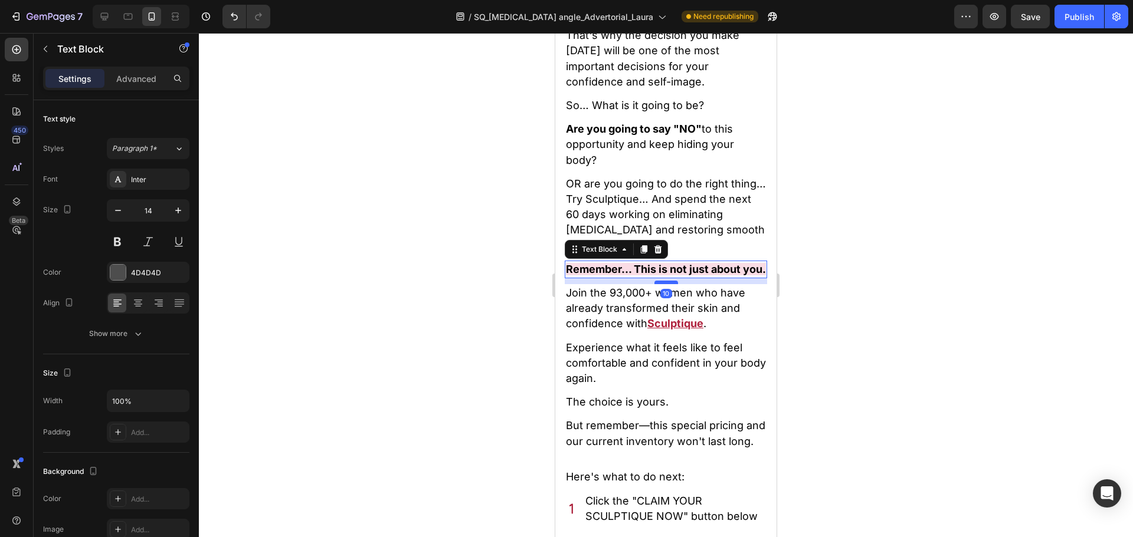
drag, startPoint x: 661, startPoint y: 317, endPoint x: 664, endPoint y: 305, distance: 12.3
click at [664, 284] on div at bounding box center [666, 283] width 24 height 4
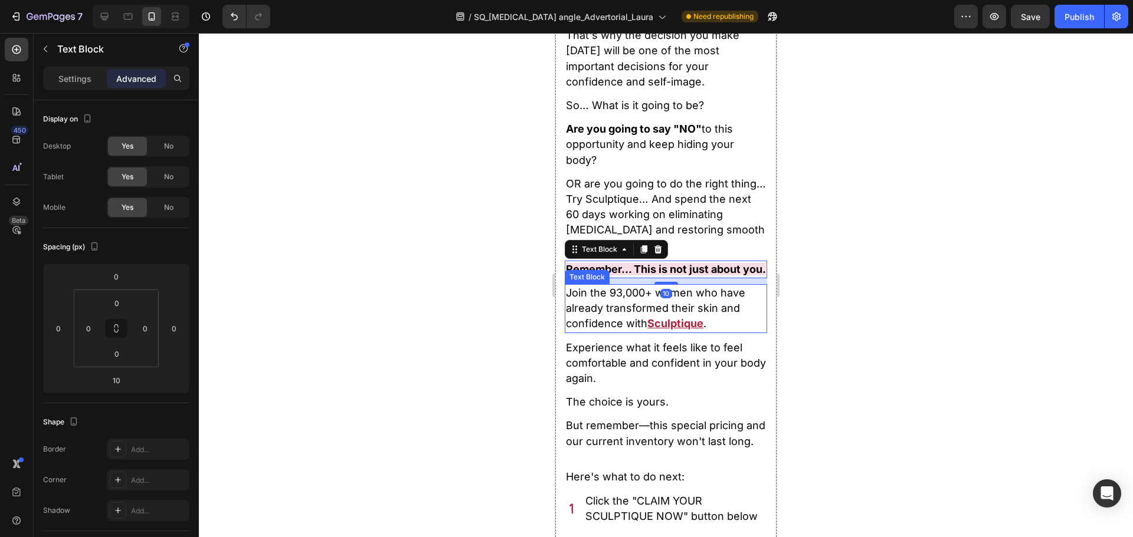
click at [691, 330] on u "Sculptique" at bounding box center [675, 323] width 56 height 12
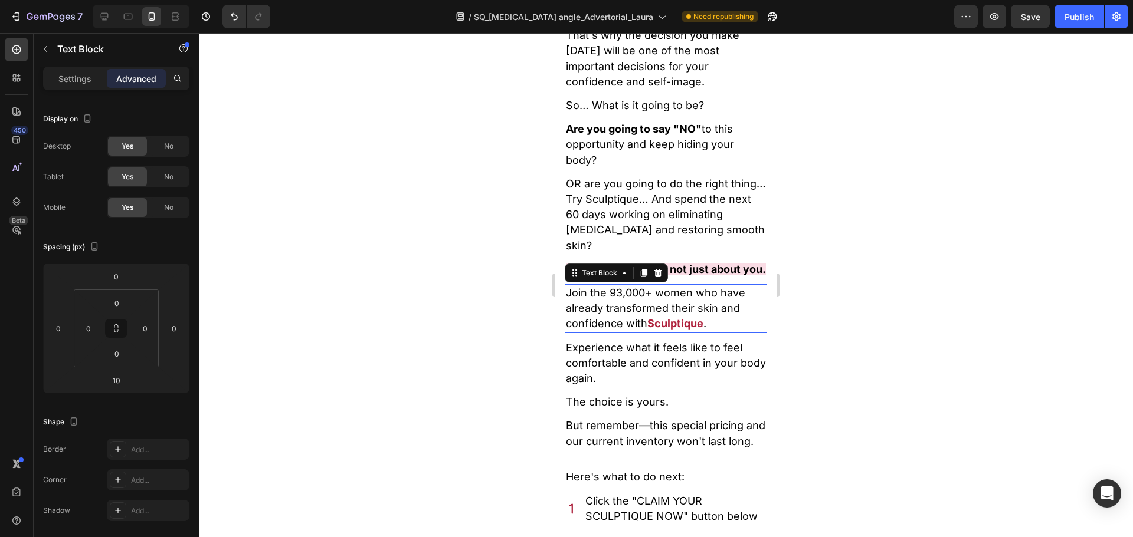
click at [691, 330] on u "Sculptique" at bounding box center [675, 323] width 56 height 12
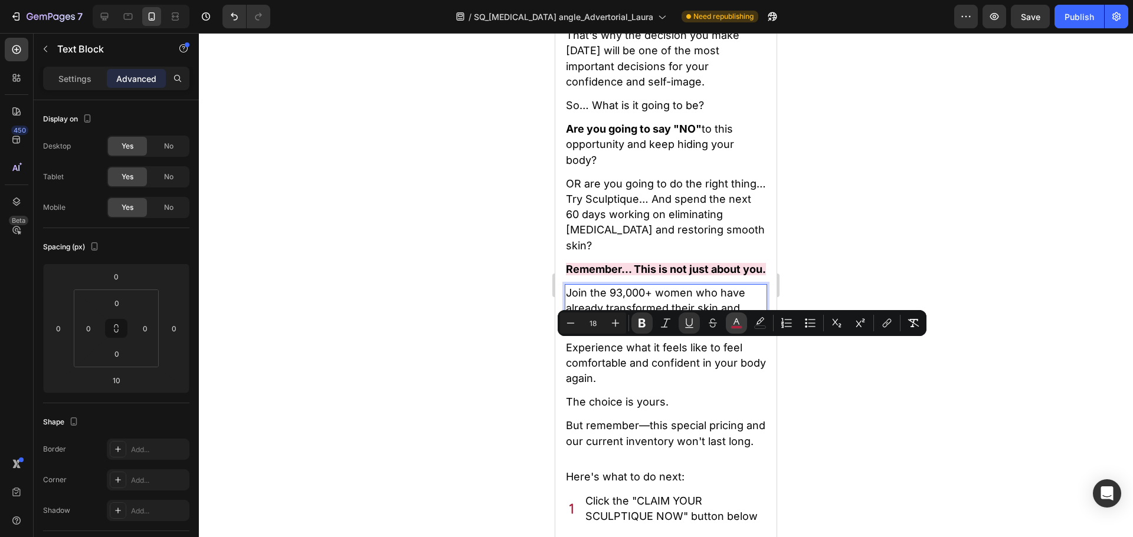
click at [734, 323] on icon "Editor contextual toolbar" at bounding box center [736, 322] width 6 height 6
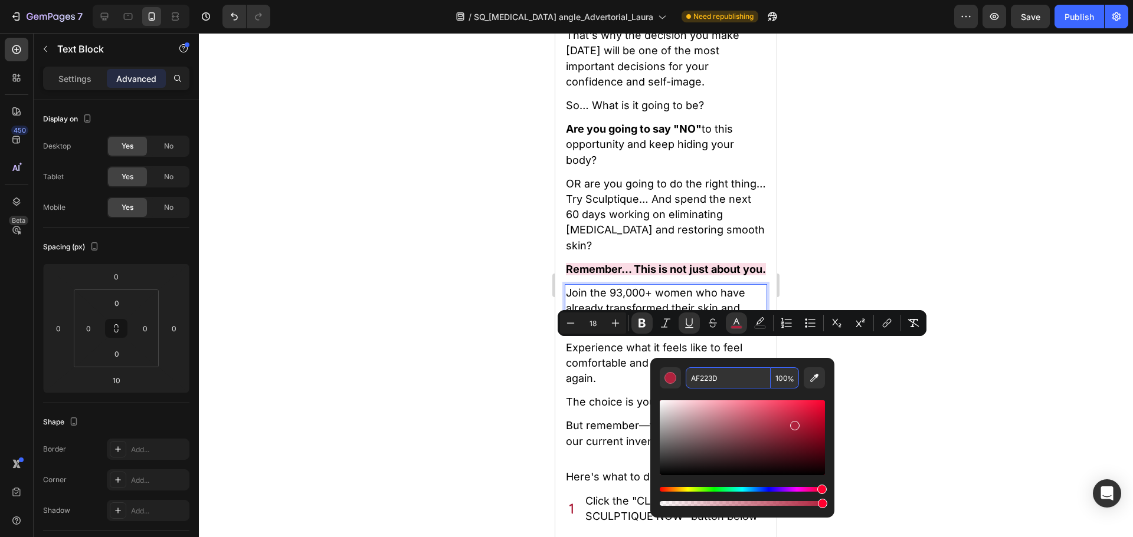
click at [700, 375] on input "AF223D" at bounding box center [727, 377] width 85 height 21
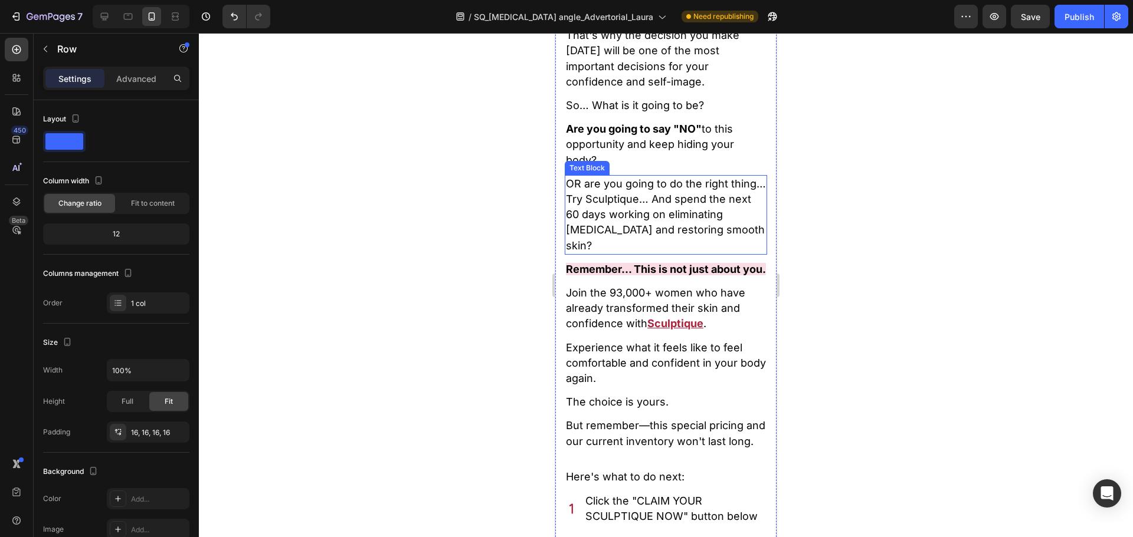
click at [628, 205] on span "OR are you going to do the right thing… Try Sculptique… And spend the next 60 d…" at bounding box center [666, 215] width 200 height 74
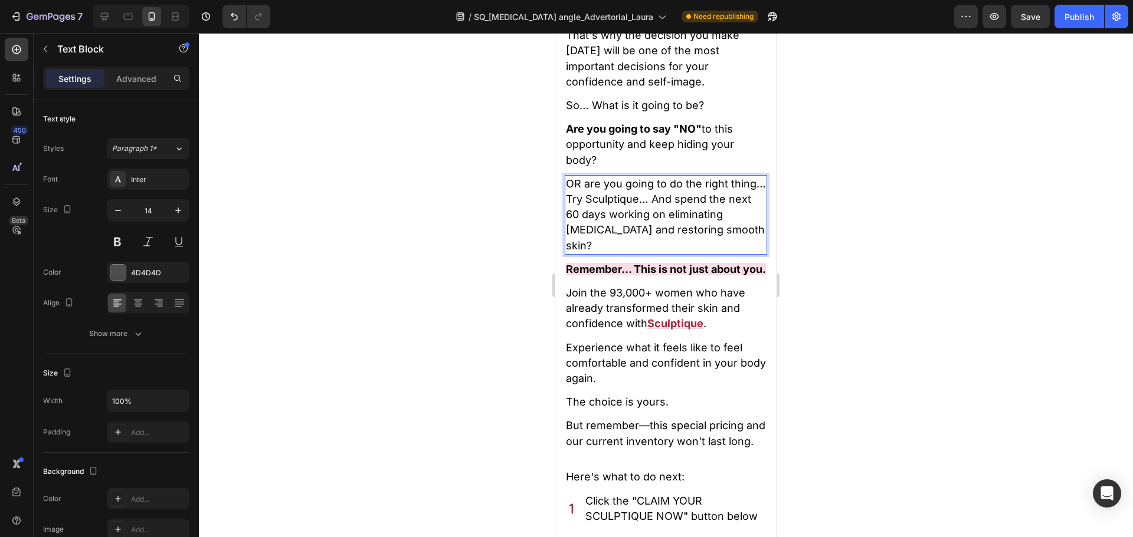
click at [624, 208] on span "OR are you going to do the right thing… Try Sculptique… And spend the next 60 d…" at bounding box center [666, 215] width 200 height 74
drag, startPoint x: 624, startPoint y: 210, endPoint x: 674, endPoint y: 209, distance: 50.1
click at [675, 209] on span "OR are you going to do the right thing… Try Sculptique… And spend the next 60 d…" at bounding box center [666, 215] width 200 height 74
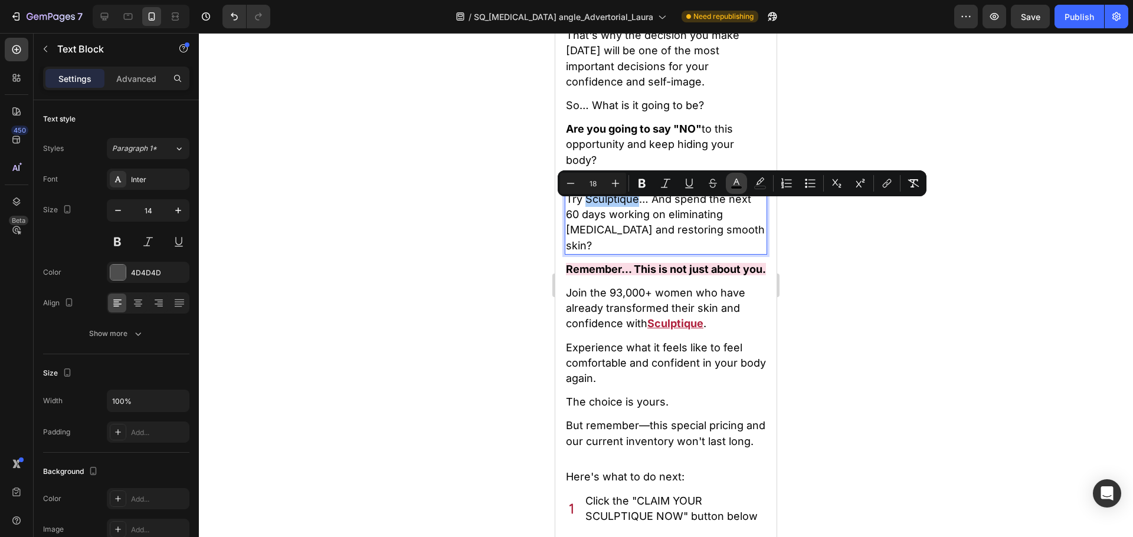
click at [730, 183] on button "color" at bounding box center [736, 183] width 21 height 21
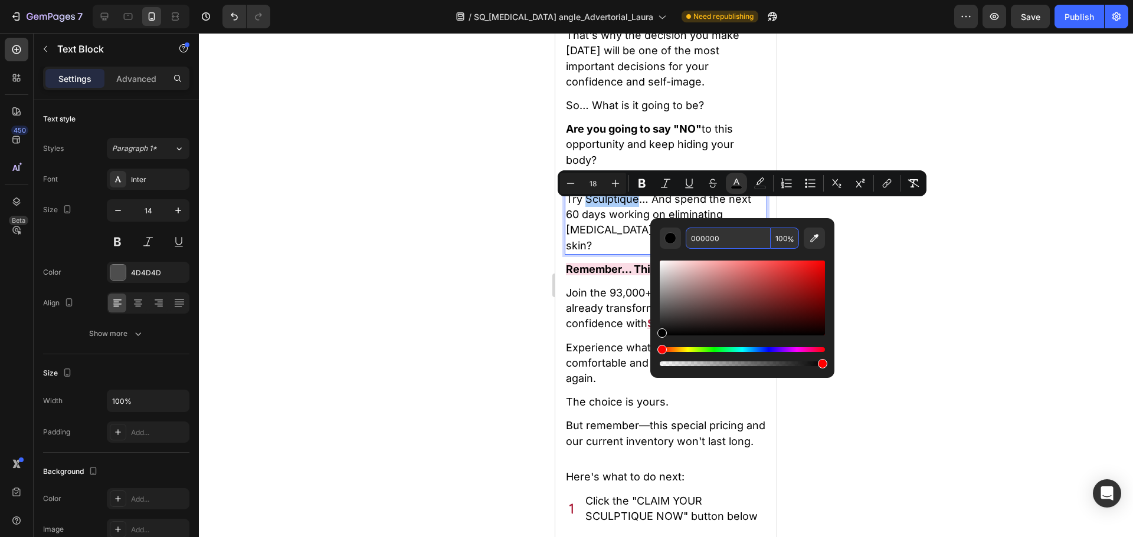
click at [712, 237] on input "000000" at bounding box center [727, 238] width 85 height 21
paste input "AF223D"
type input "AF223D"
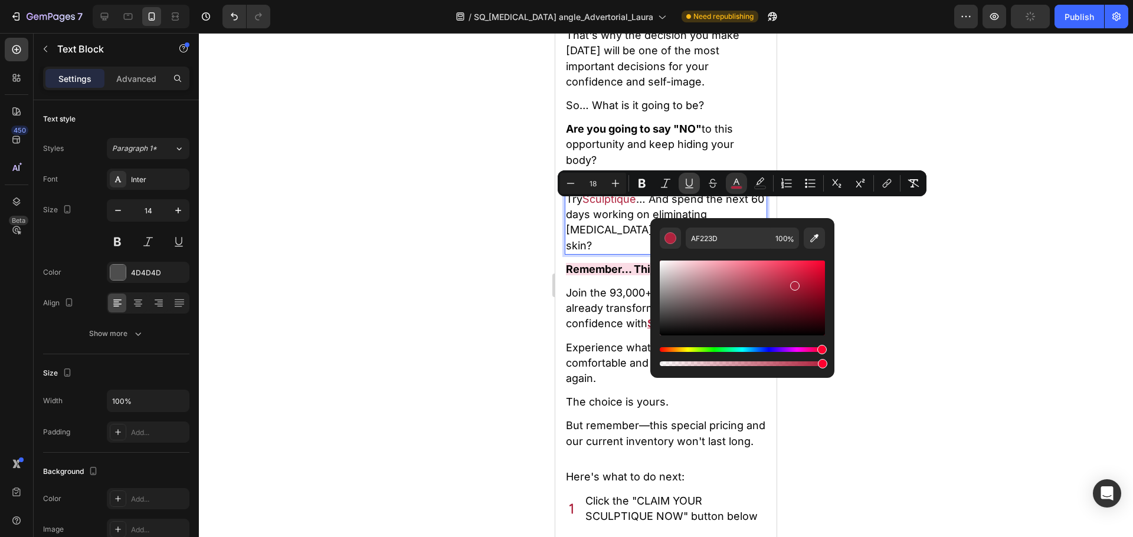
drag, startPoint x: 680, startPoint y: 178, endPoint x: 671, endPoint y: 182, distance: 9.0
click at [680, 178] on button "Underline" at bounding box center [688, 183] width 21 height 21
click at [638, 183] on icon "Editor contextual toolbar" at bounding box center [642, 184] width 12 height 12
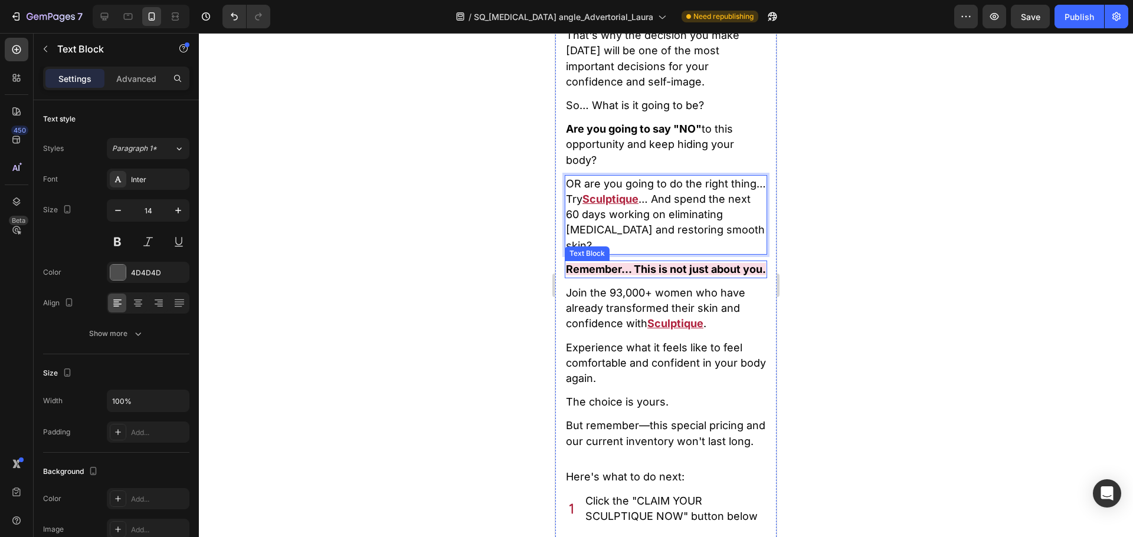
click at [656, 277] on p "Remember… This is not just about you." at bounding box center [666, 269] width 200 height 15
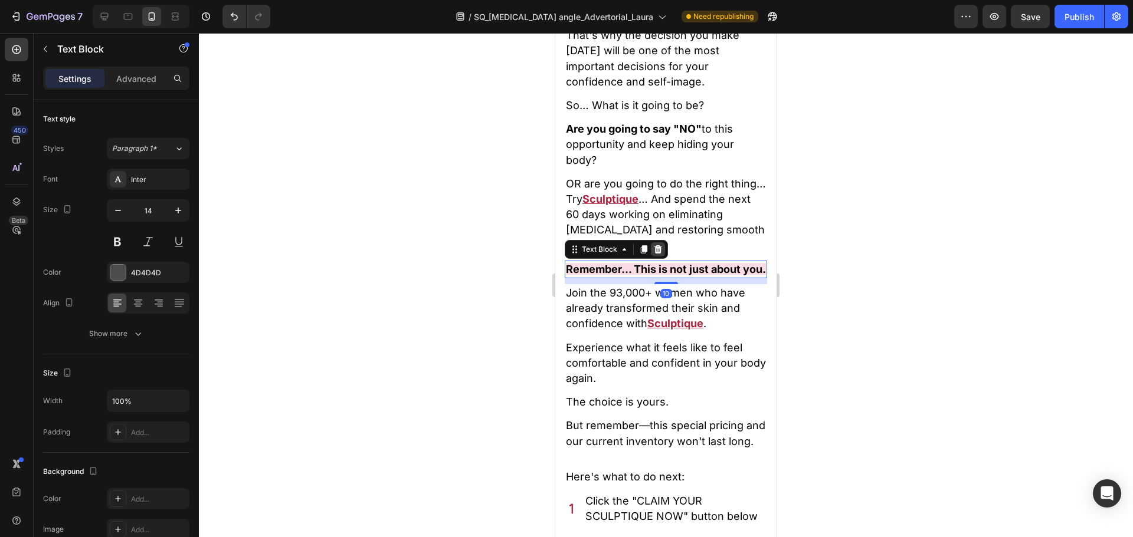
click at [657, 252] on div at bounding box center [658, 249] width 14 height 14
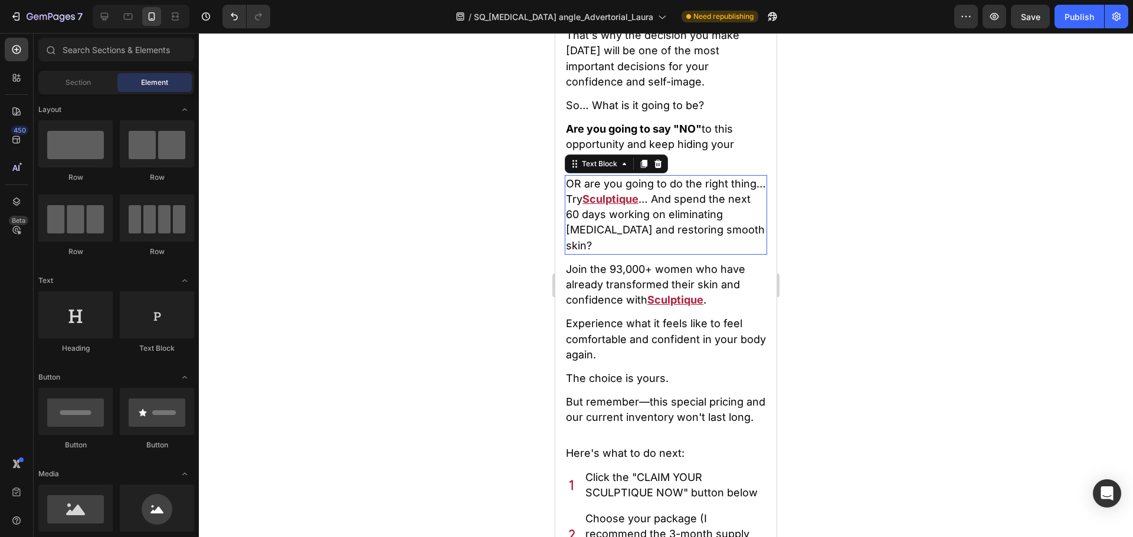
click at [658, 254] on p "OR are you going to do the right thing… Try Sculptique … And spend the next 60 …" at bounding box center [666, 214] width 200 height 77
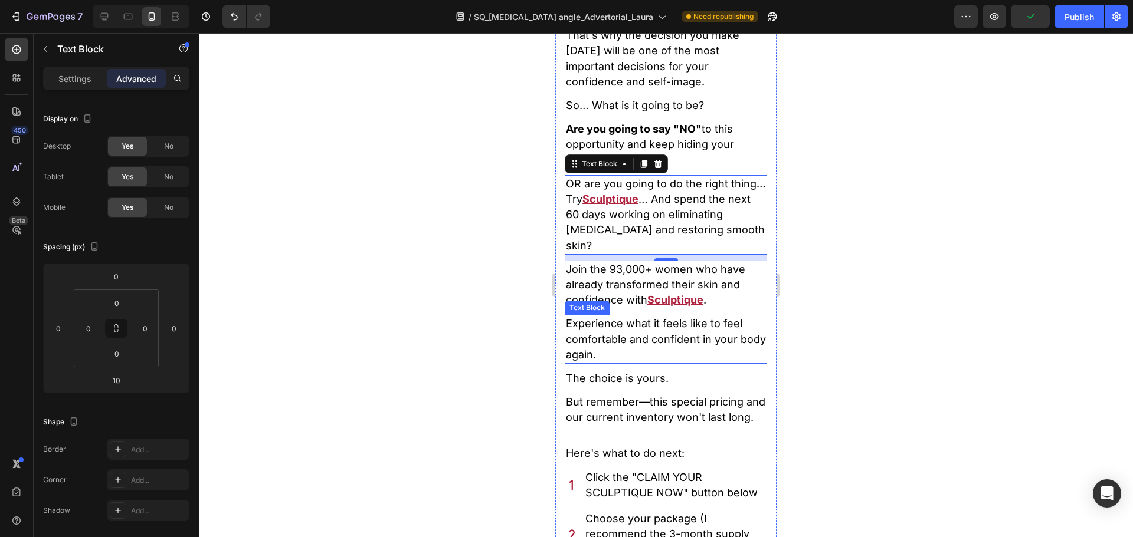
click at [647, 349] on span "Experience what it feels like to feel comfortable and confident in your body ag…" at bounding box center [666, 338] width 200 height 43
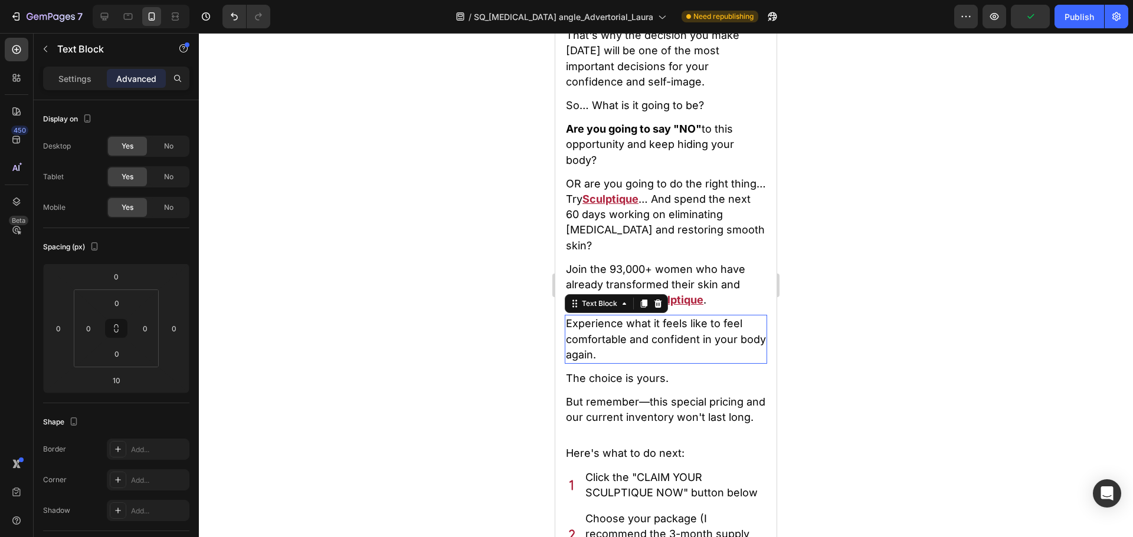
click at [647, 349] on span "Experience what it feels like to feel comfortable and confident in your body ag…" at bounding box center [666, 338] width 200 height 43
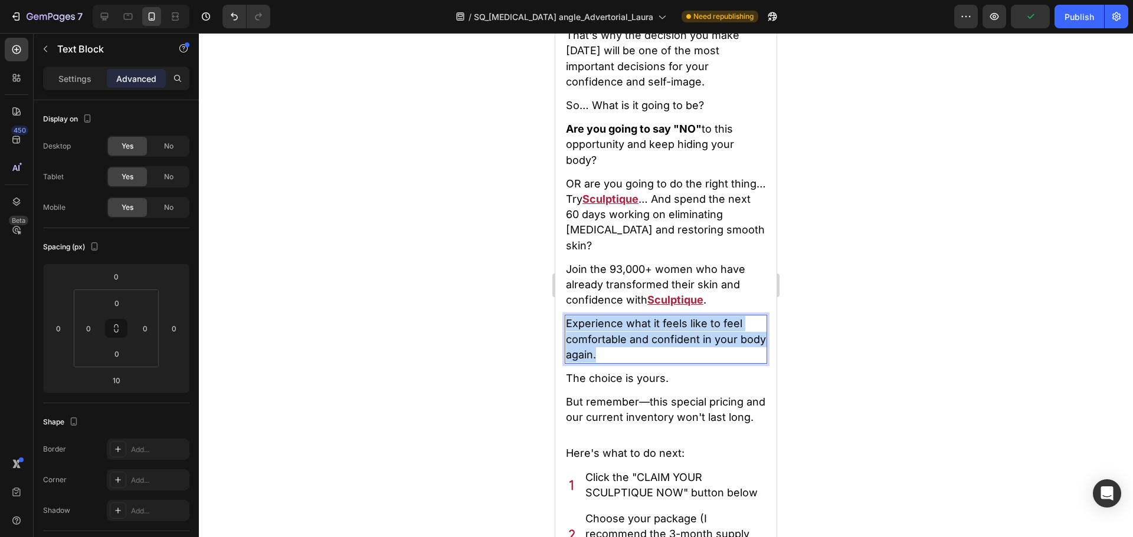
click at [647, 349] on span "Experience what it feels like to feel comfortable and confident in your body ag…" at bounding box center [666, 338] width 200 height 43
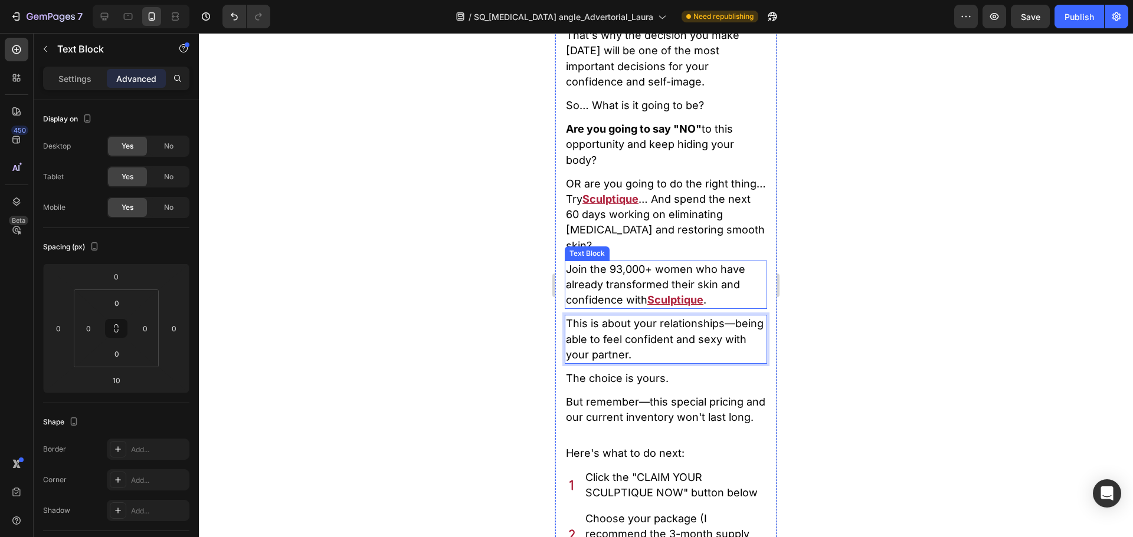
click at [619, 288] on span "Join the 93,000+ women who have already transformed their skin and confidence w…" at bounding box center [655, 284] width 179 height 43
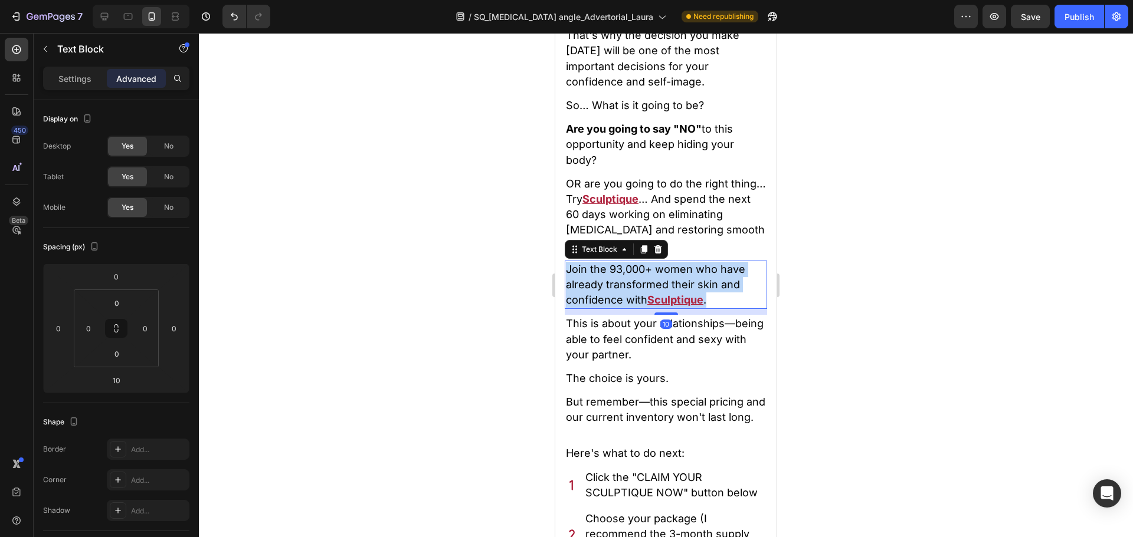
click at [619, 288] on span "Join the 93,000+ women who have already transformed their skin and confidence w…" at bounding box center [655, 284] width 179 height 43
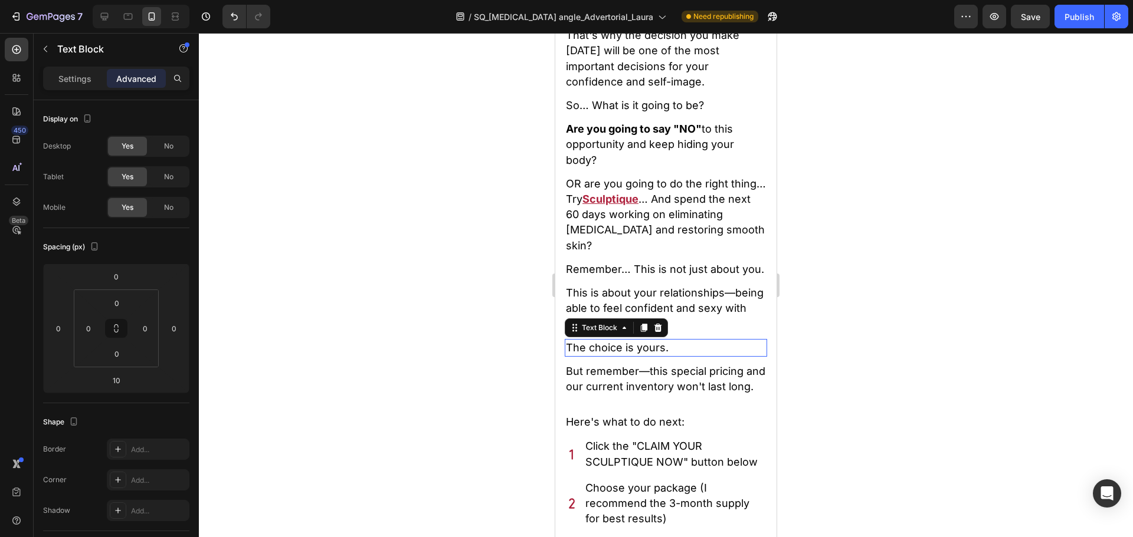
click at [629, 354] on span "The choice is yours." at bounding box center [617, 348] width 103 height 12
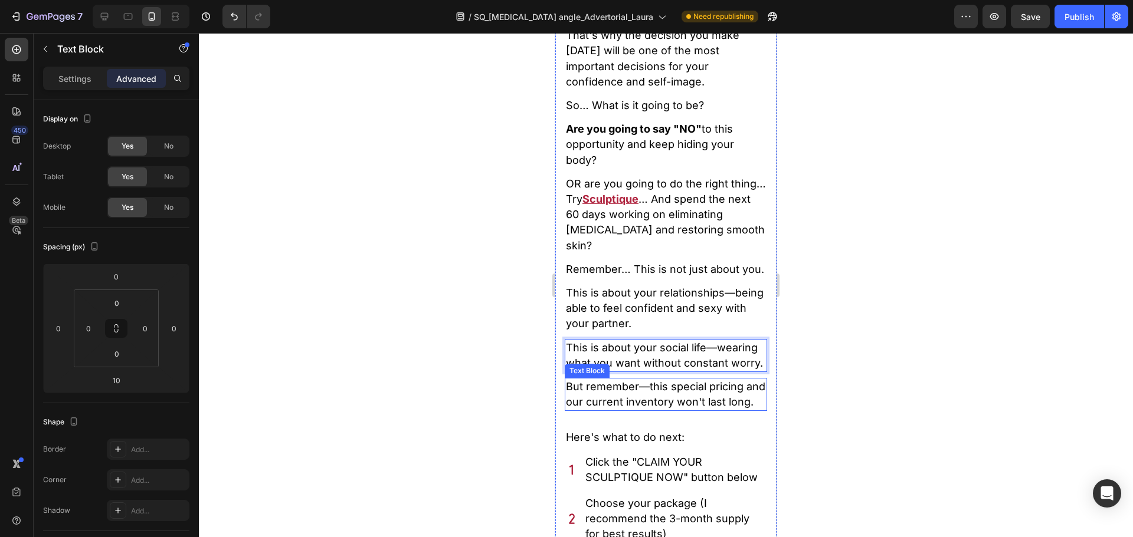
click at [617, 408] on span "But remember—this special pricing and our current inventory won't last long." at bounding box center [665, 394] width 199 height 28
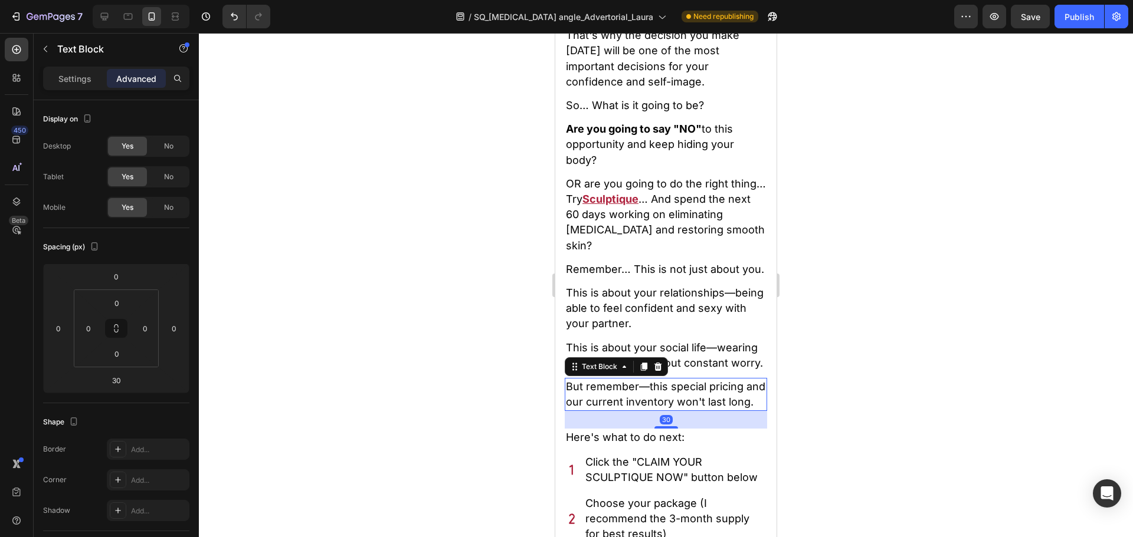
click at [618, 408] on span "But remember—this special pricing and our current inventory won't last long." at bounding box center [665, 394] width 199 height 28
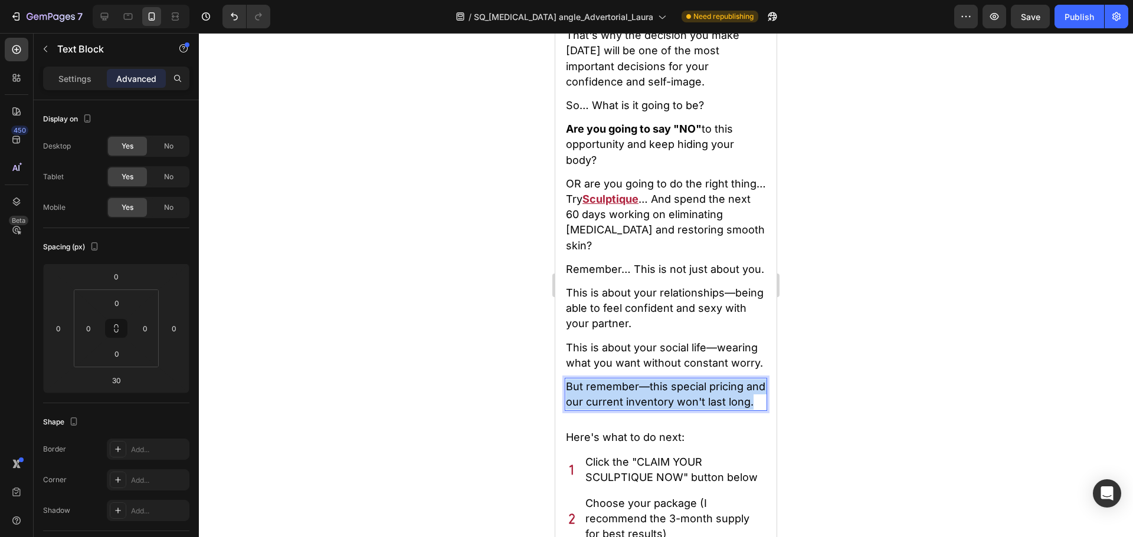
click at [618, 408] on span "But remember—this special pricing and our current inventory won't last long." at bounding box center [665, 394] width 199 height 28
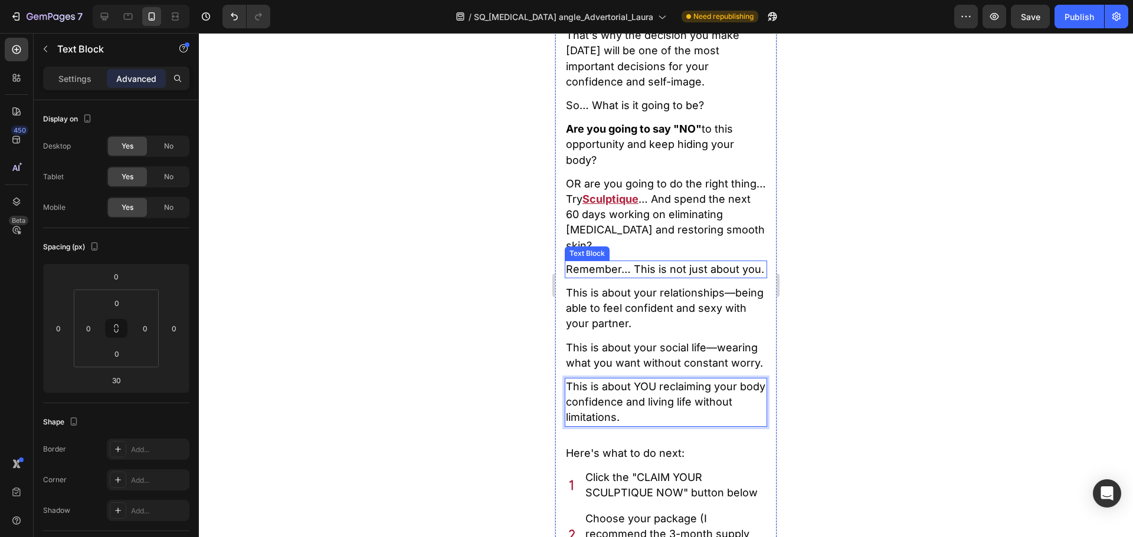
click at [619, 275] on span "Remember… This is not just about you." at bounding box center [665, 269] width 198 height 12
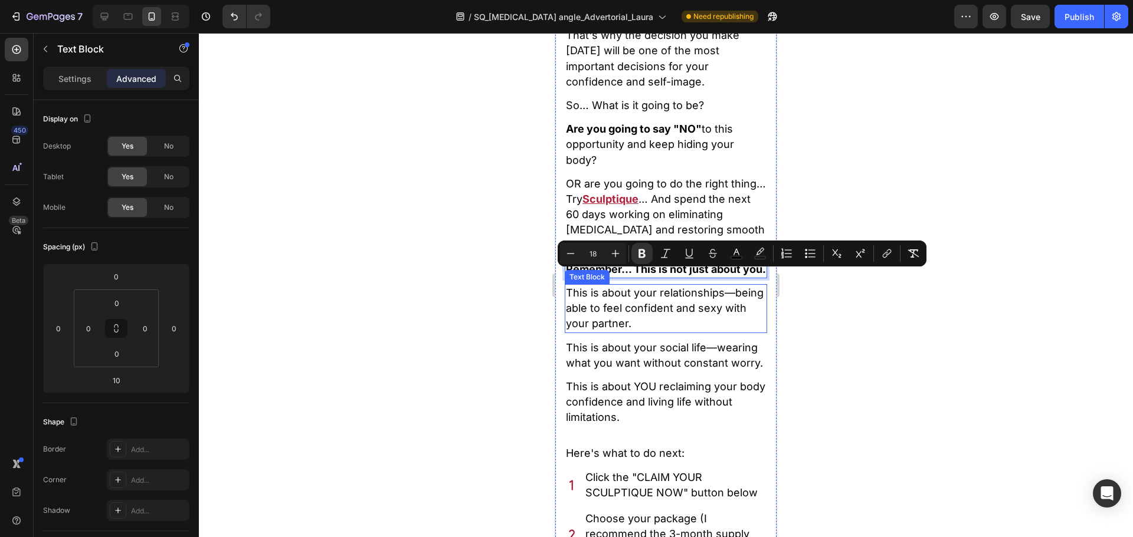
click at [619, 311] on span "This is about your relationships—being able to feel confident and sexy with you…" at bounding box center [665, 308] width 198 height 43
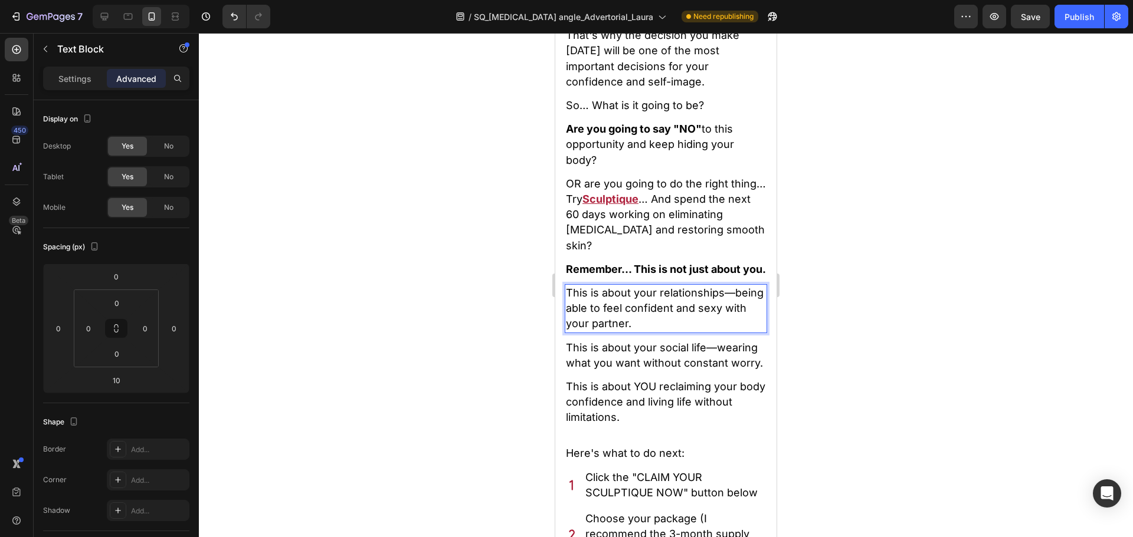
click at [680, 318] on span "This is about your relationships—being able to feel confident and sexy with you…" at bounding box center [665, 308] width 198 height 43
click at [721, 315] on span "This is about your relationships—being able to feel confident and sexy with you…" at bounding box center [665, 308] width 198 height 43
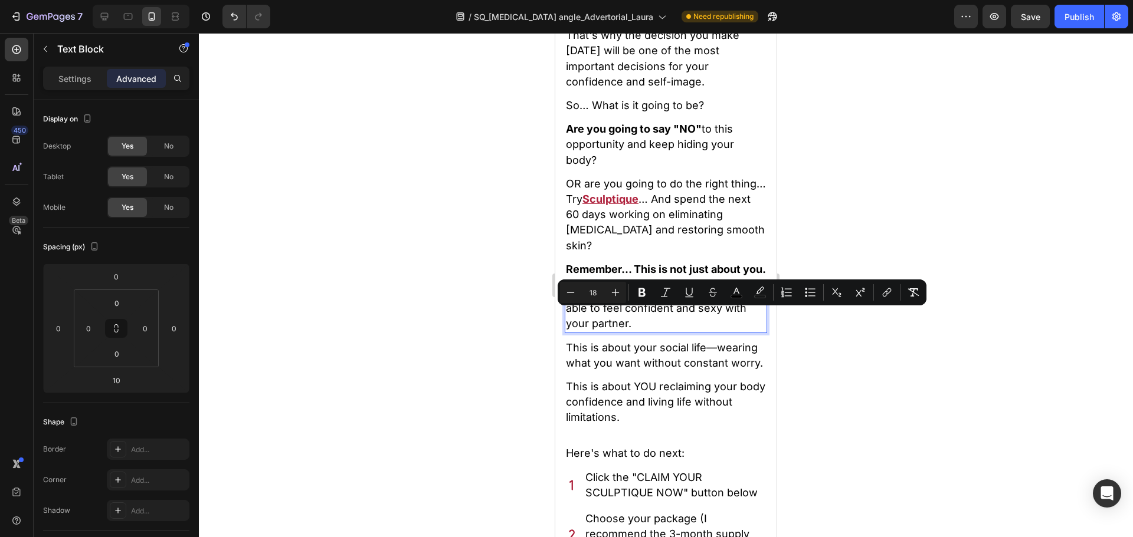
drag, startPoint x: 721, startPoint y: 317, endPoint x: 567, endPoint y: 319, distance: 154.6
click at [567, 319] on span "This is about your relationships—being able to feel confident and sexy with you…" at bounding box center [665, 308] width 198 height 43
click at [684, 369] on span "This is about your social life—wearing what you want without constant worry." at bounding box center [664, 356] width 197 height 28
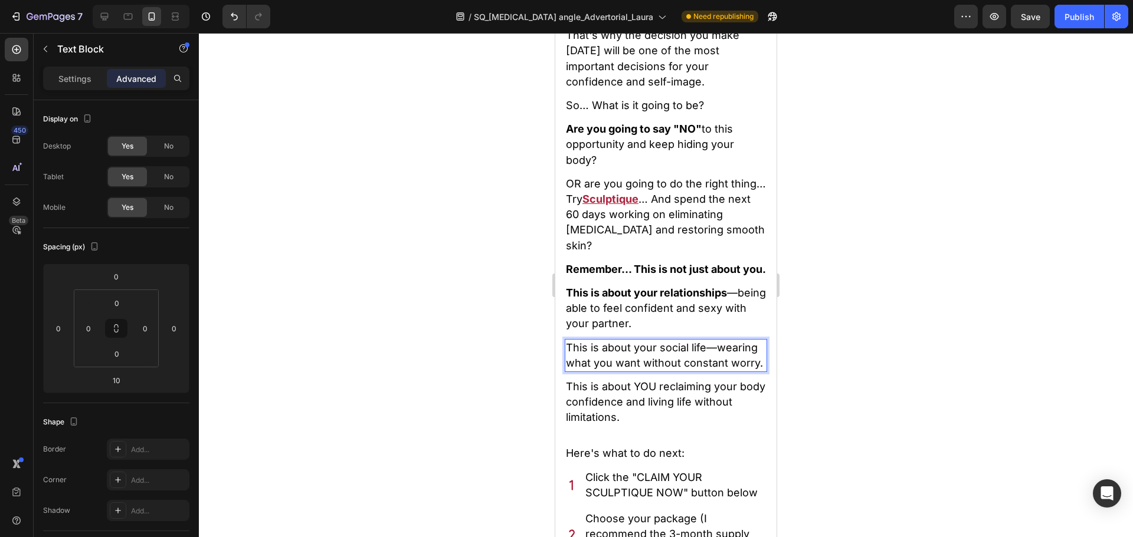
click at [711, 369] on span "This is about your social life—wearing what you want without constant worry." at bounding box center [664, 356] width 197 height 28
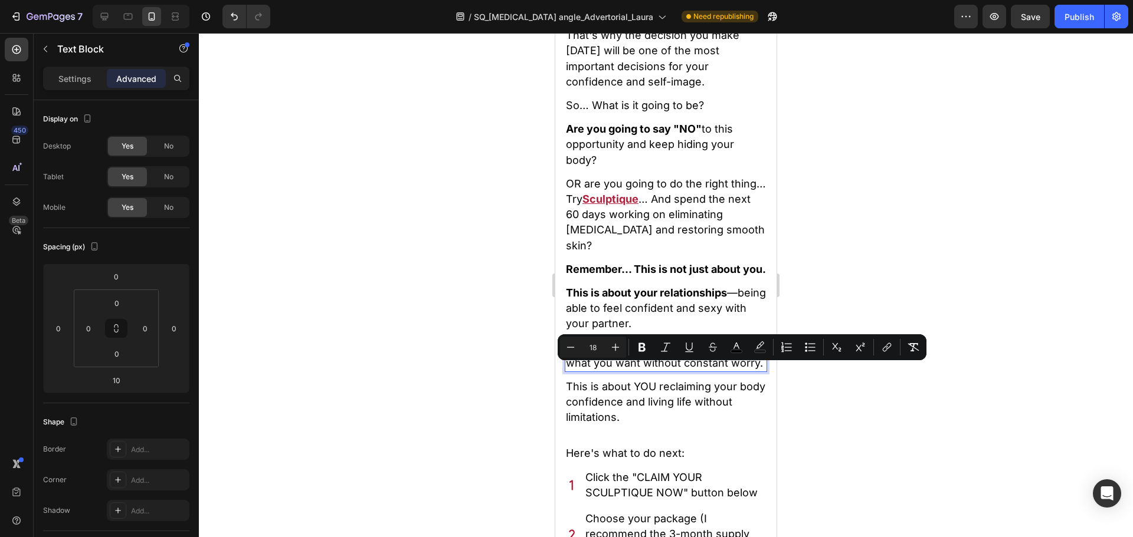
drag, startPoint x: 704, startPoint y: 373, endPoint x: 566, endPoint y: 373, distance: 137.4
click at [566, 369] on span "This is about your social life—wearing what you want without constant worry." at bounding box center [664, 356] width 197 height 28
click at [651, 424] on span "This is about YOU reclaiming your body confidence and living life without limit…" at bounding box center [665, 401] width 199 height 43
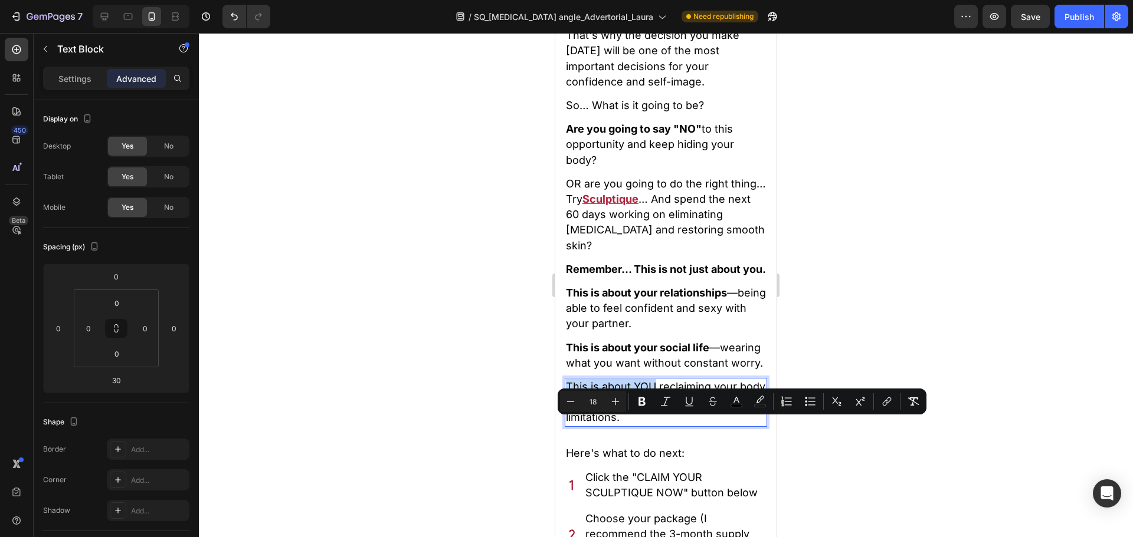
drag, startPoint x: 652, startPoint y: 429, endPoint x: 566, endPoint y: 428, distance: 86.1
click at [566, 424] on span "This is about YOU reclaiming your body confidence and living life without limit…" at bounding box center [665, 401] width 199 height 43
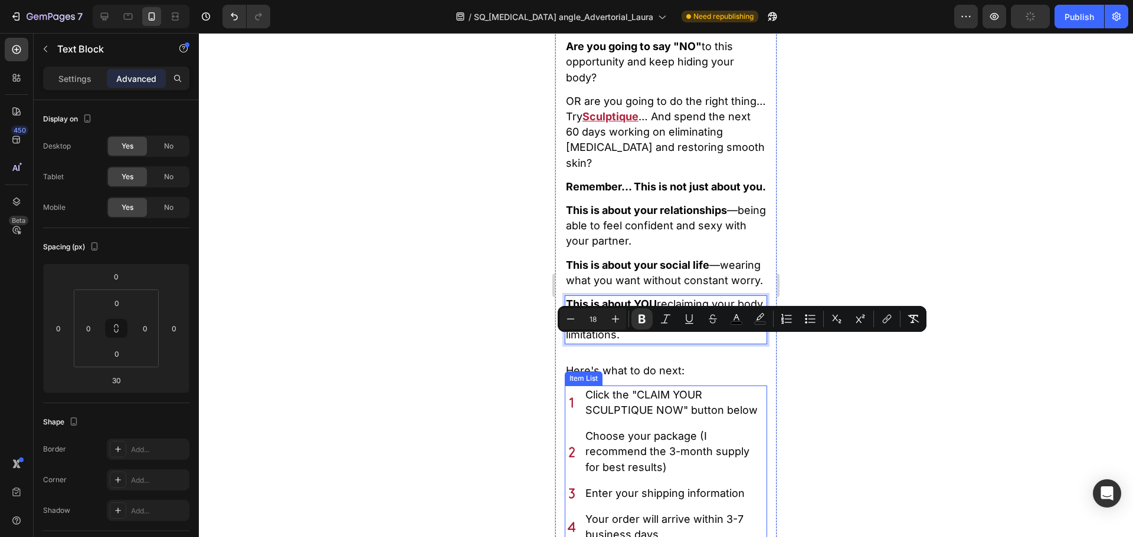
scroll to position [14458, 0]
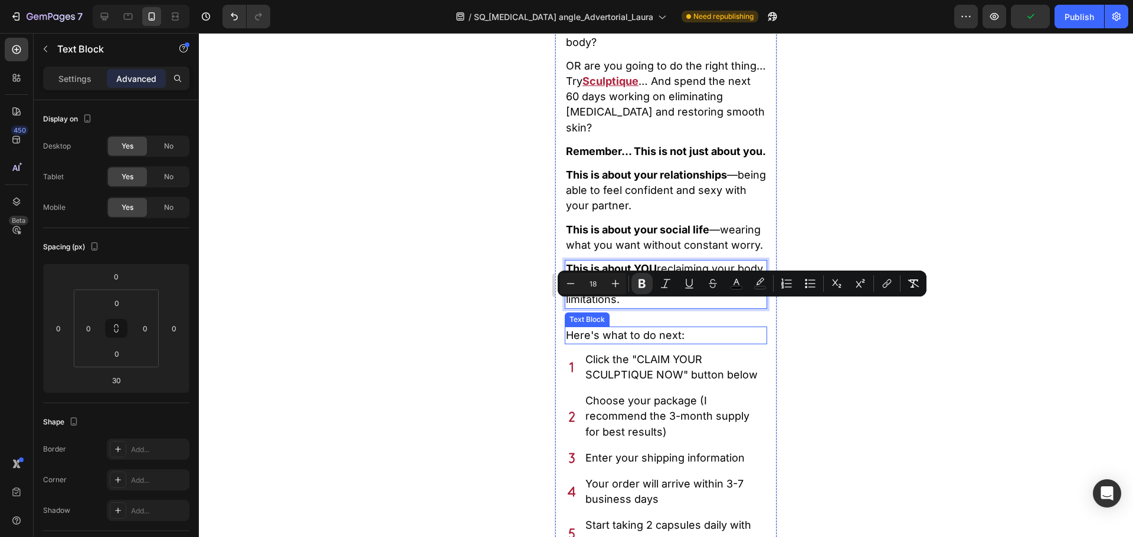
click at [654, 342] on span "Here's what to do next:" at bounding box center [625, 335] width 119 height 12
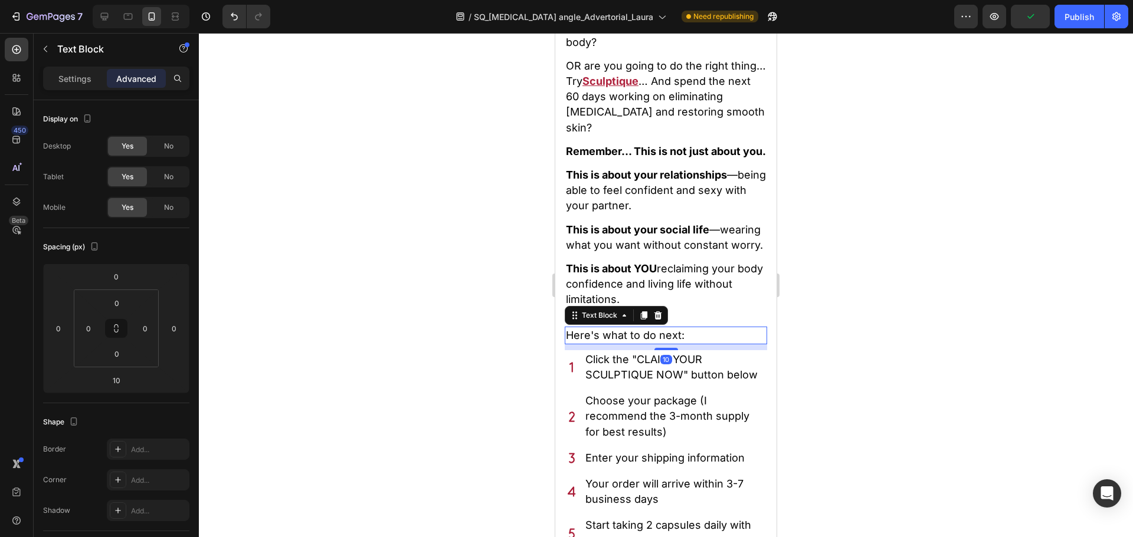
click at [654, 342] on span "Here's what to do next:" at bounding box center [625, 335] width 119 height 12
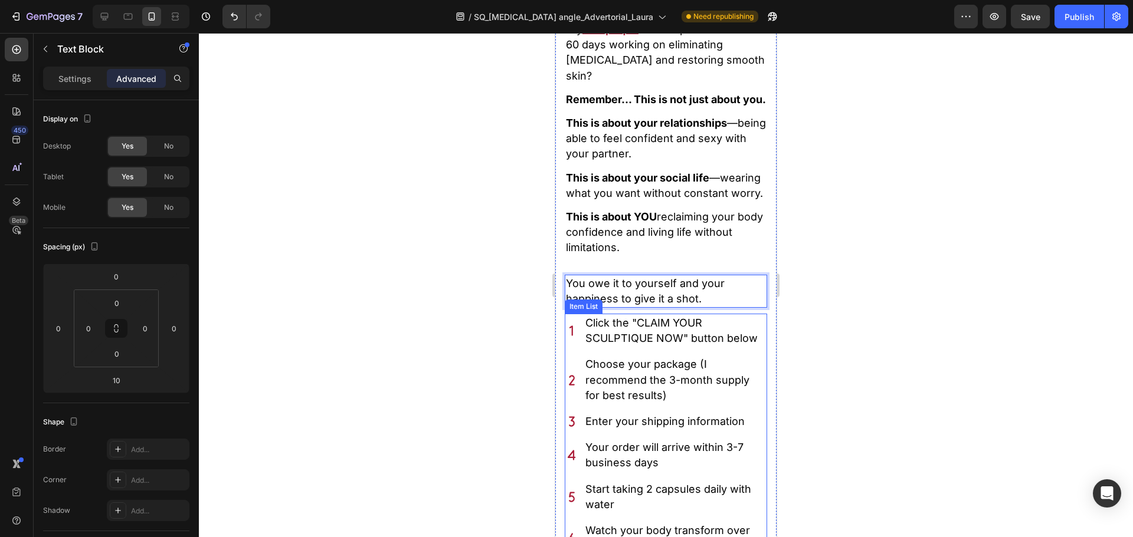
scroll to position [14576, 0]
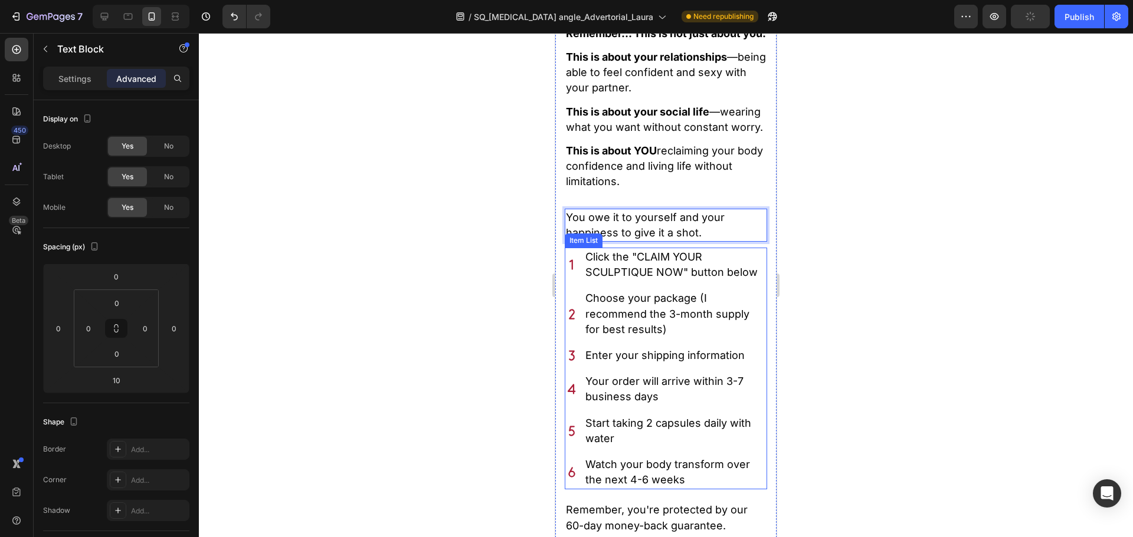
click at [648, 280] on p "Click the "CLAIM YOUR SCULPTIQUE NOW" button below" at bounding box center [675, 265] width 180 height 31
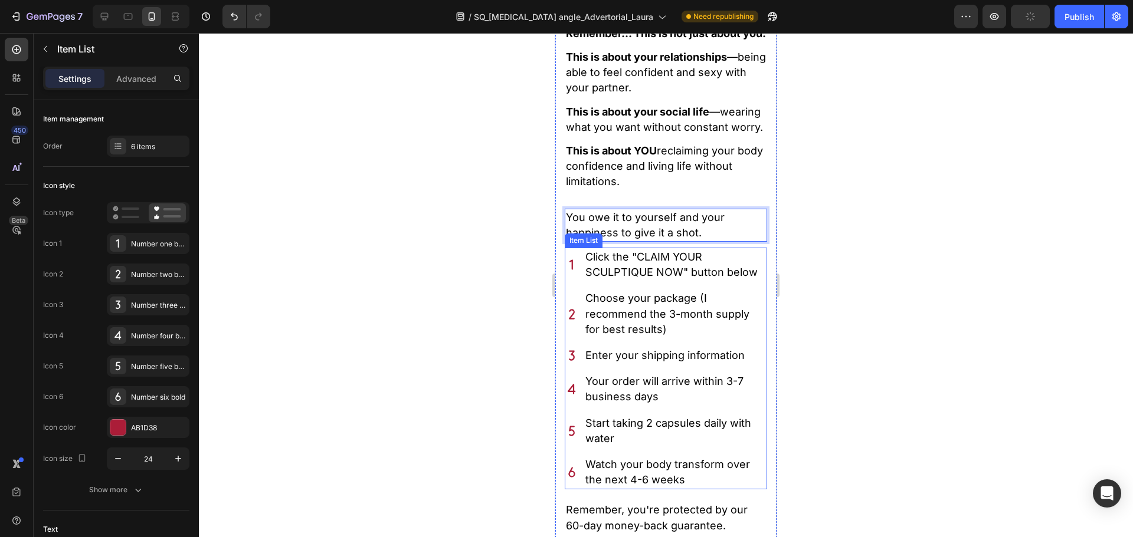
click at [648, 280] on p "Click the "CLAIM YOUR SCULPTIQUE NOW" button below" at bounding box center [675, 265] width 180 height 31
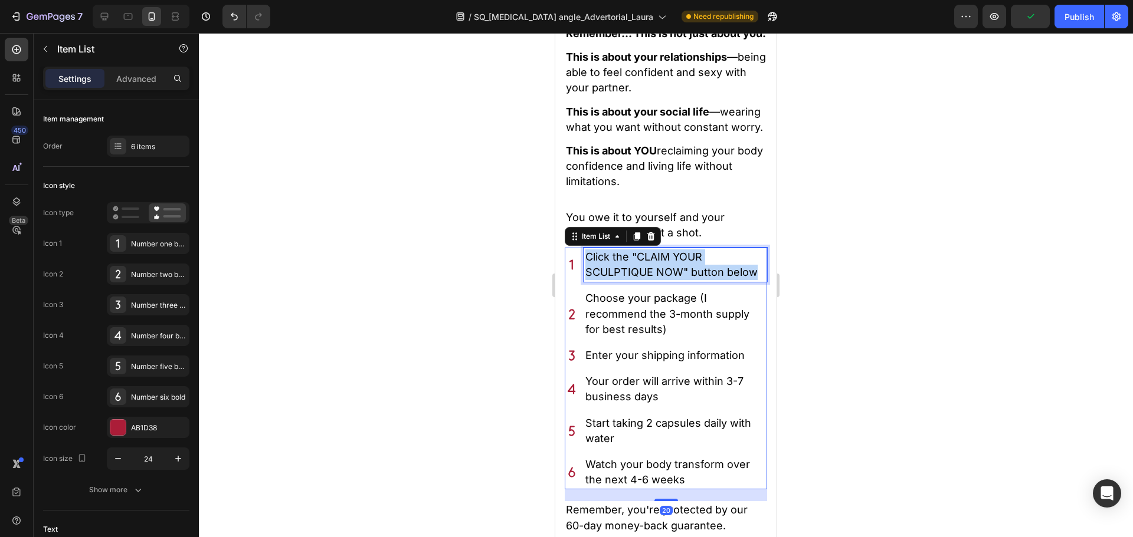
click at [648, 280] on p "Click the "CLAIM YOUR SCULPTIQUE NOW" button below" at bounding box center [675, 265] width 180 height 31
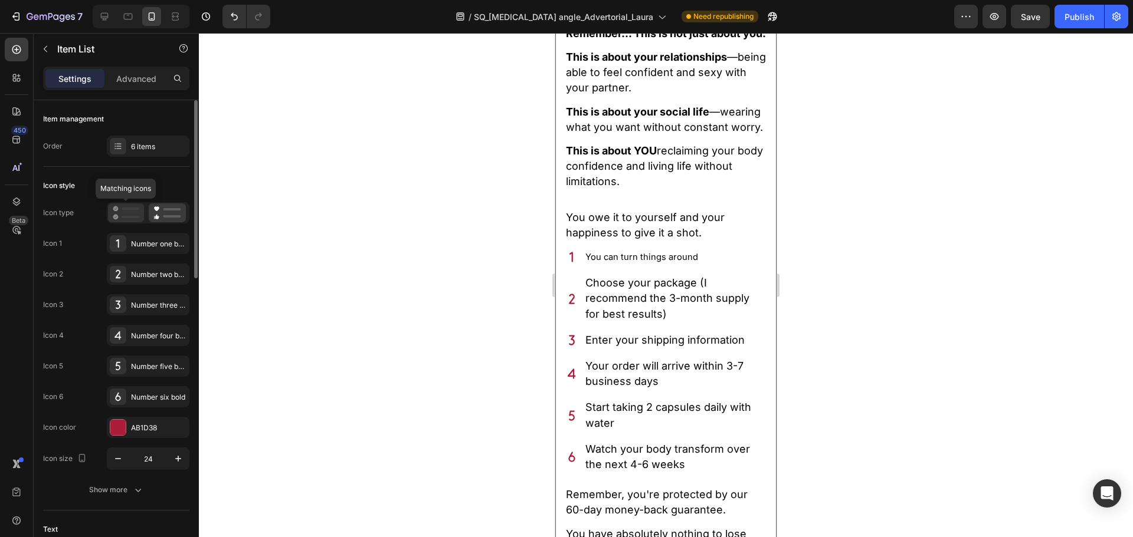
click at [121, 216] on icon at bounding box center [126, 213] width 27 height 14
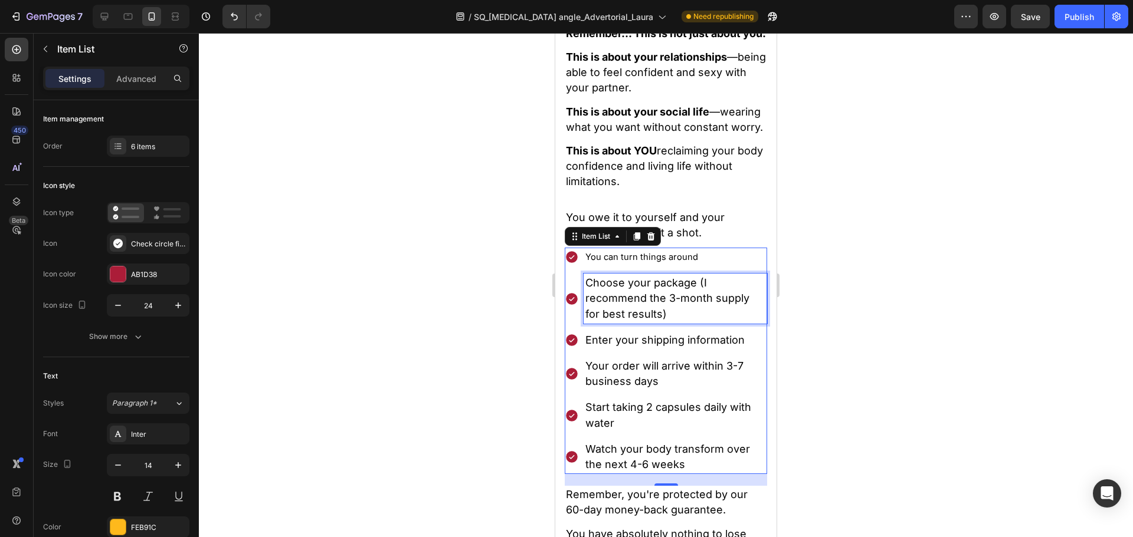
click at [646, 320] on span "Choose your package (I recommend the 3-month supply for best results)" at bounding box center [667, 298] width 164 height 43
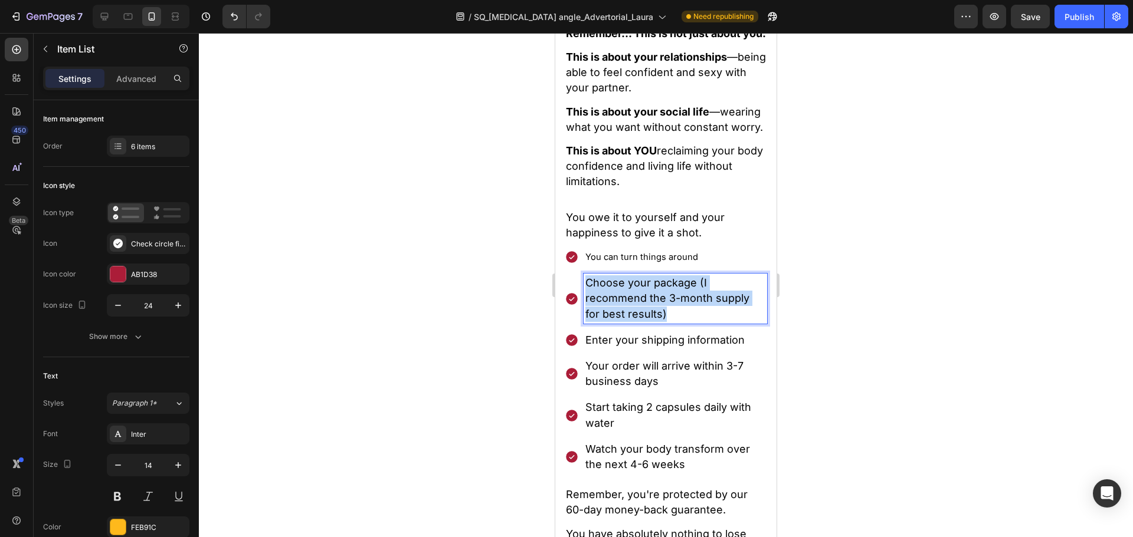
click at [646, 320] on span "Choose your package (I recommend the 3-month supply for best results)" at bounding box center [667, 298] width 164 height 43
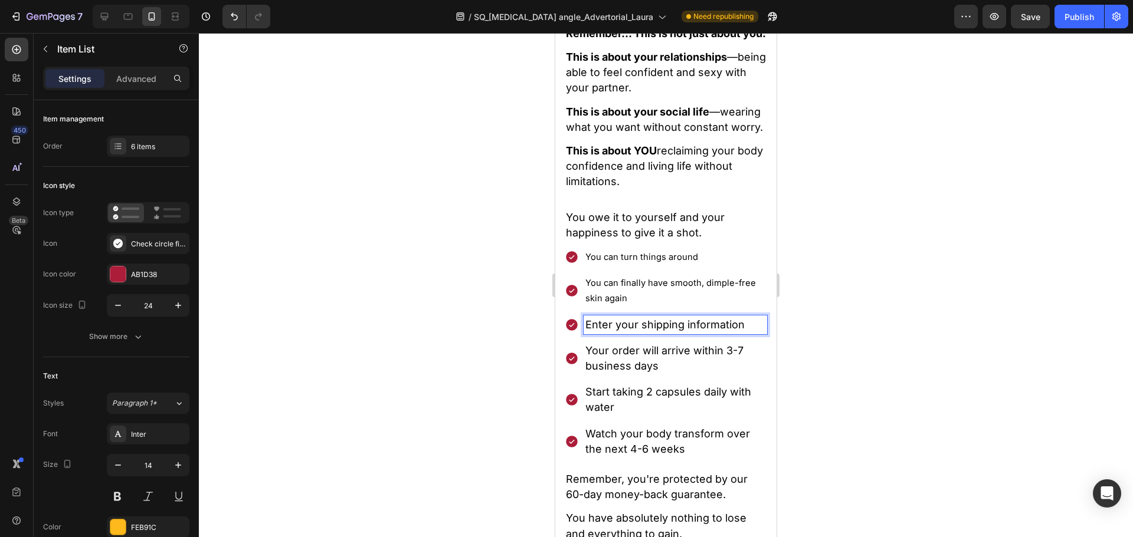
click at [626, 331] on span "Enter your shipping information" at bounding box center [664, 325] width 159 height 12
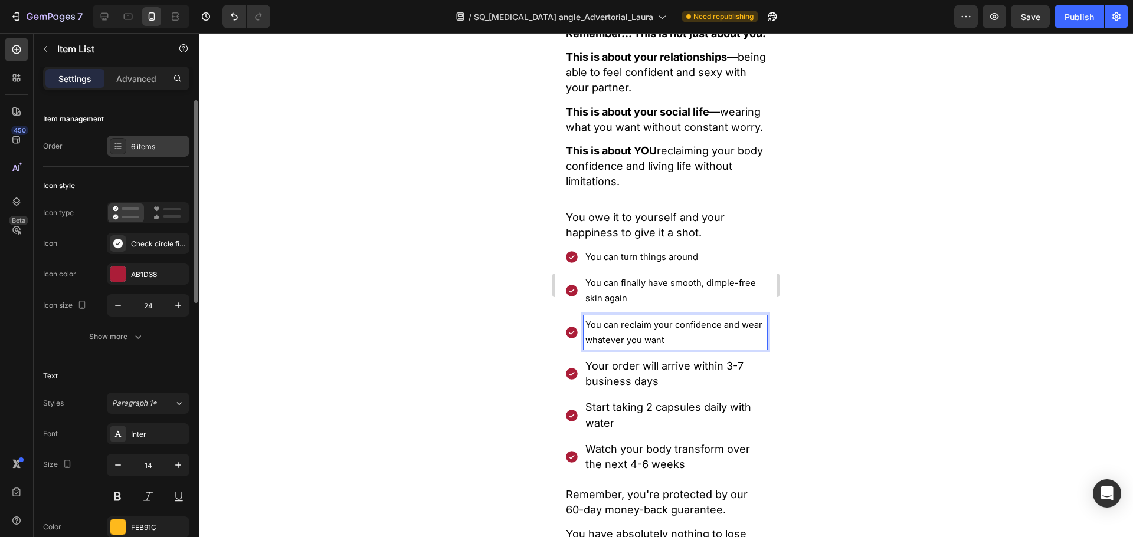
click at [160, 153] on div "6 items" at bounding box center [148, 146] width 83 height 21
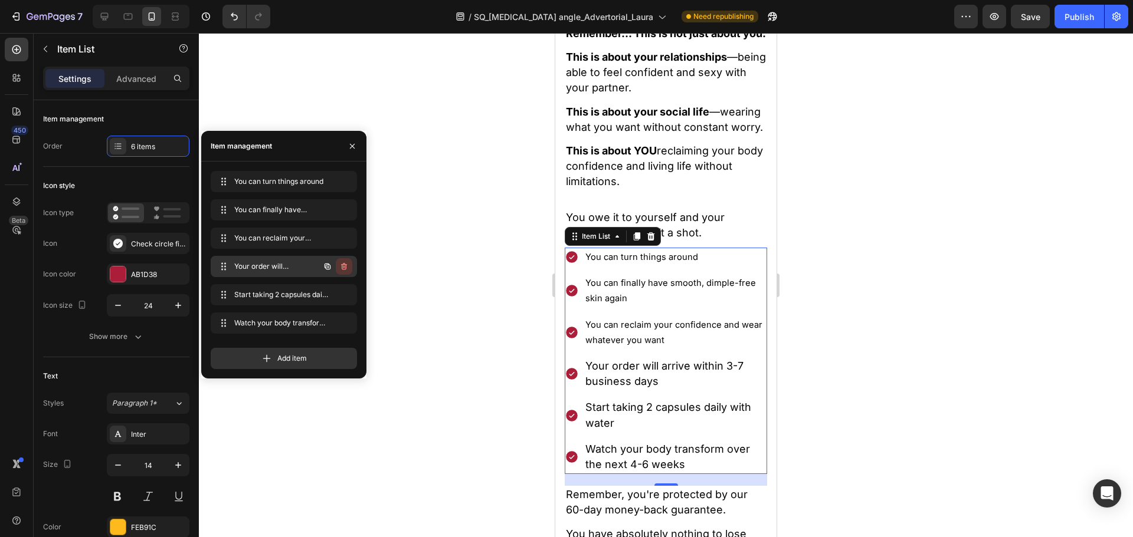
click at [345, 268] on icon "button" at bounding box center [343, 266] width 9 height 9
click at [345, 268] on div "Delete" at bounding box center [336, 266] width 22 height 11
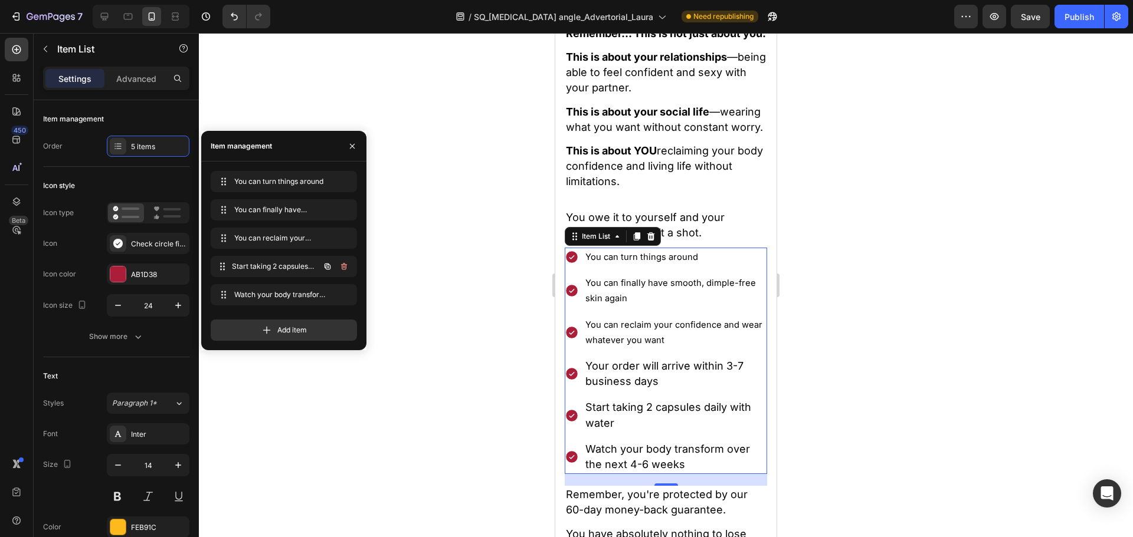
click at [345, 268] on div "Start taking 2 capsules daily with water Start taking 2 capsules daily with wat…" at bounding box center [284, 266] width 146 height 21
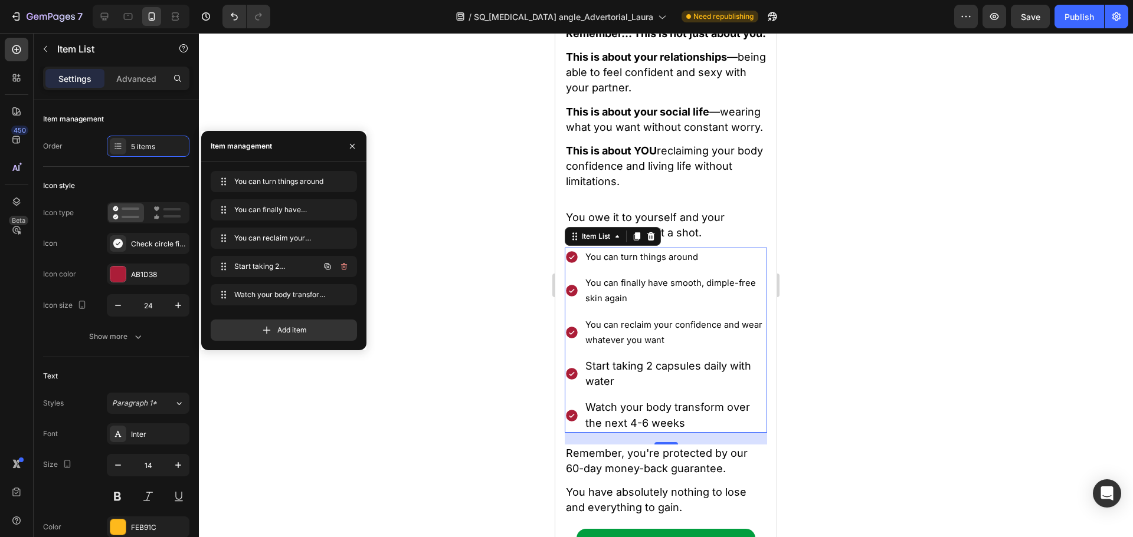
click at [345, 268] on icon "button" at bounding box center [343, 266] width 9 height 9
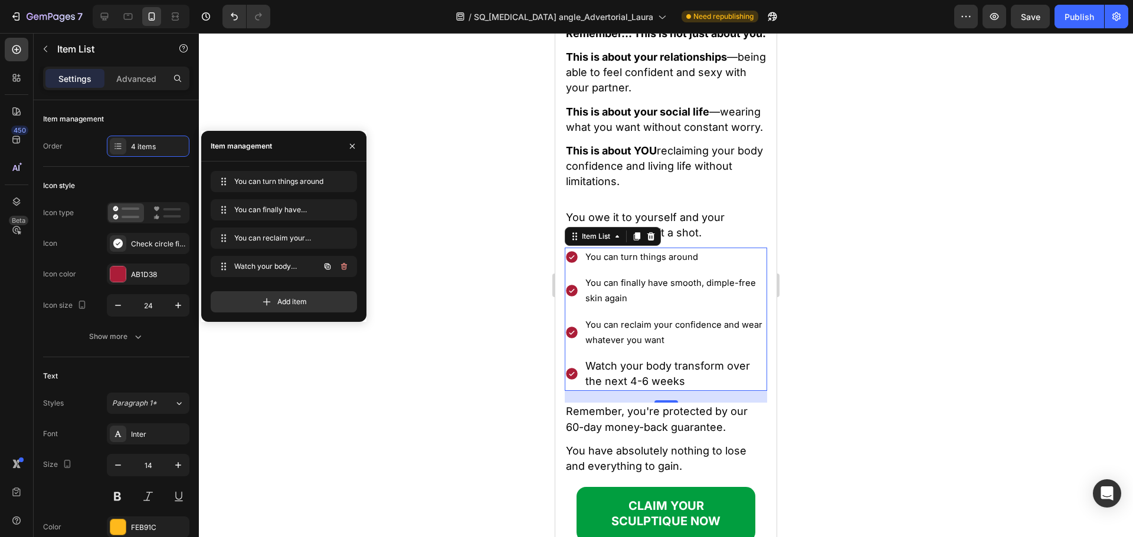
click at [345, 268] on icon "button" at bounding box center [343, 266] width 9 height 9
click at [345, 268] on div "Delete" at bounding box center [336, 266] width 22 height 11
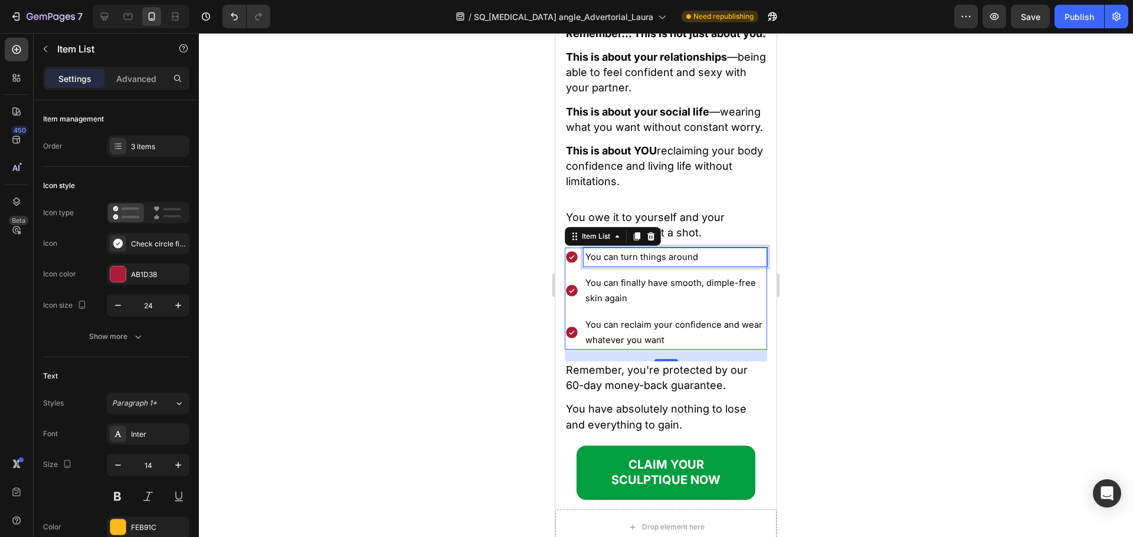
click at [676, 262] on span "You can turn things around" at bounding box center [641, 257] width 113 height 11
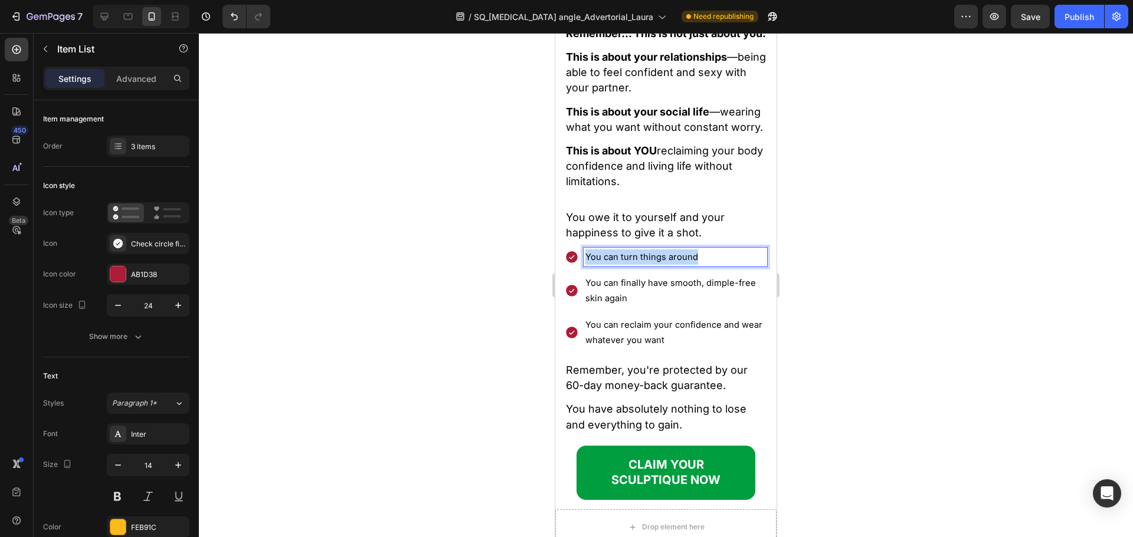
click at [676, 262] on span "You can turn things around" at bounding box center [641, 257] width 113 height 11
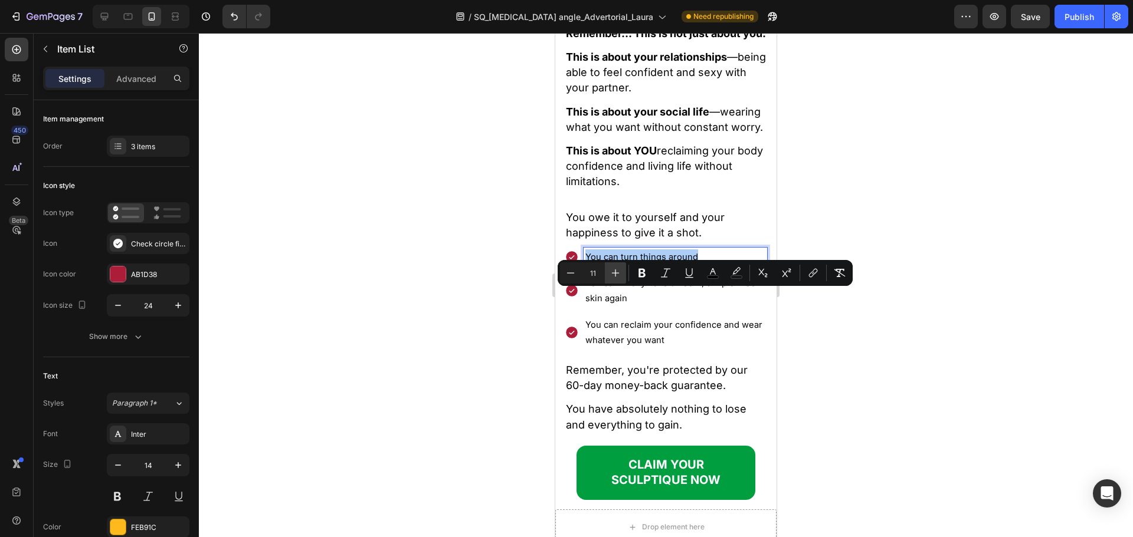
click at [613, 275] on icon "Editor contextual toolbar" at bounding box center [615, 273] width 12 height 12
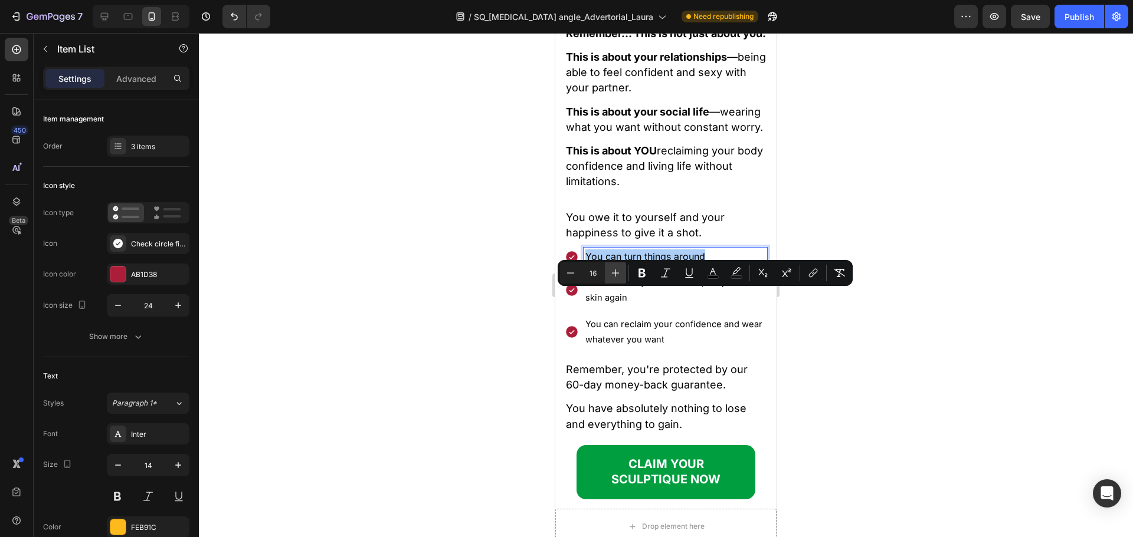
click at [613, 275] on icon "Editor contextual toolbar" at bounding box center [615, 273] width 12 height 12
click at [571, 276] on icon "Editor contextual toolbar" at bounding box center [570, 273] width 12 height 12
type input "18"
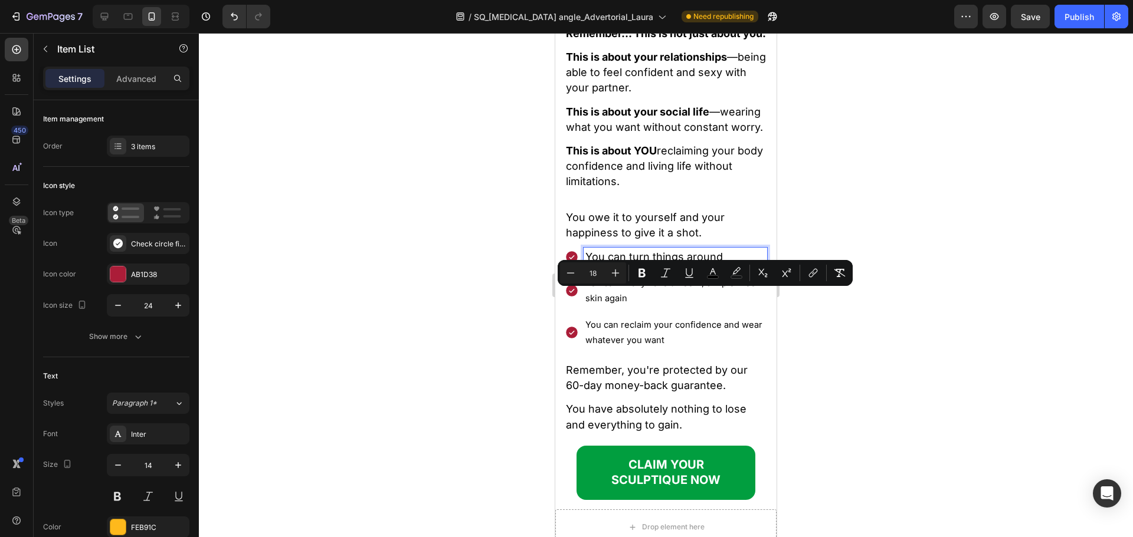
click at [621, 304] on span "You can finally have smooth, dimple-free skin again" at bounding box center [670, 291] width 170 height 26
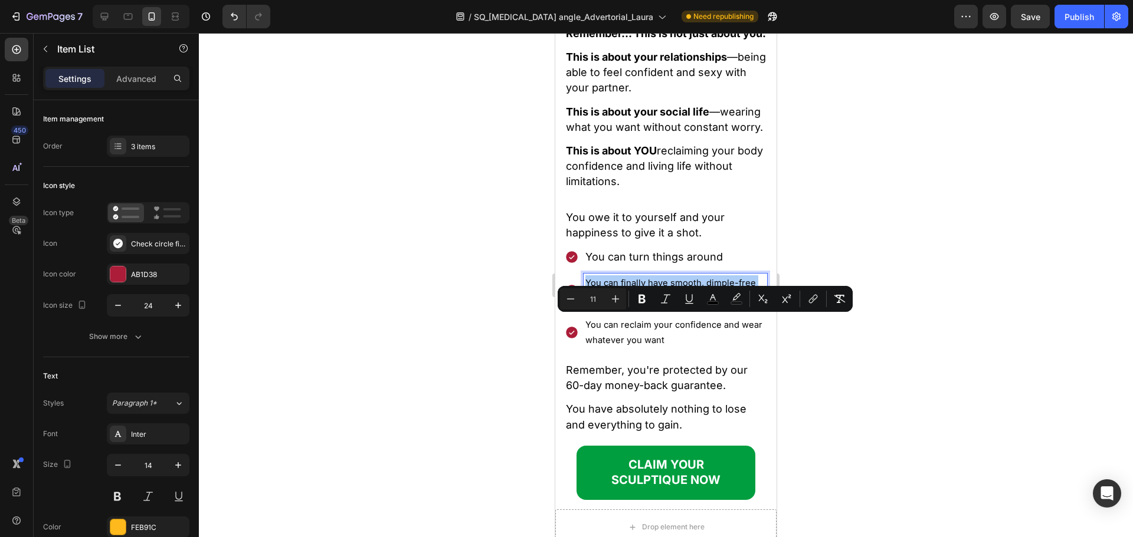
click at [596, 300] on input "11" at bounding box center [593, 299] width 24 height 14
type input "18"
click at [611, 346] on span "You can reclaim your confidence and wear whatever you want" at bounding box center [673, 333] width 177 height 26
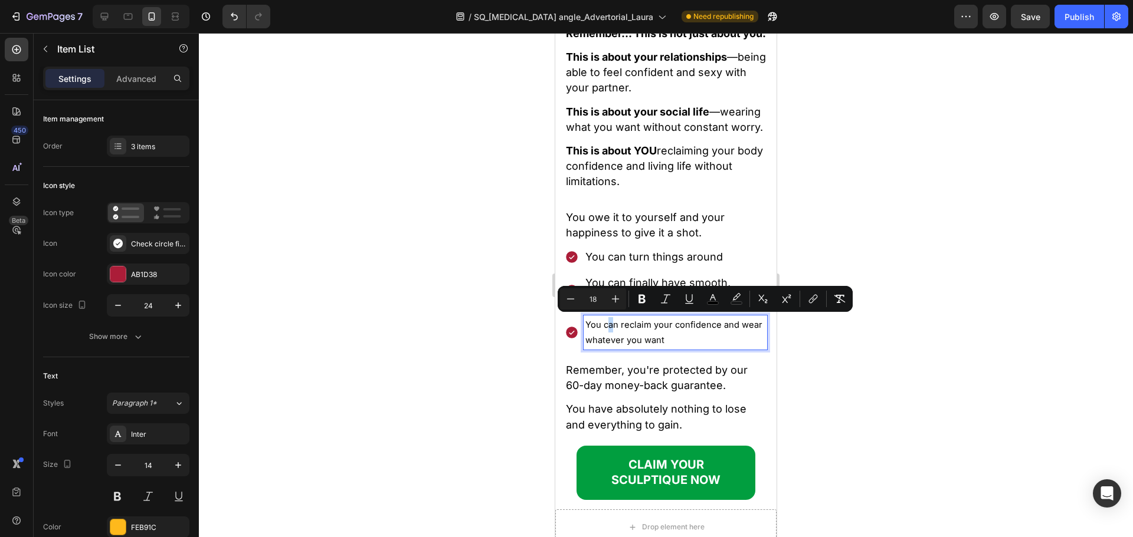
click at [611, 346] on span "You can reclaim your confidence and wear whatever you want" at bounding box center [673, 333] width 177 height 26
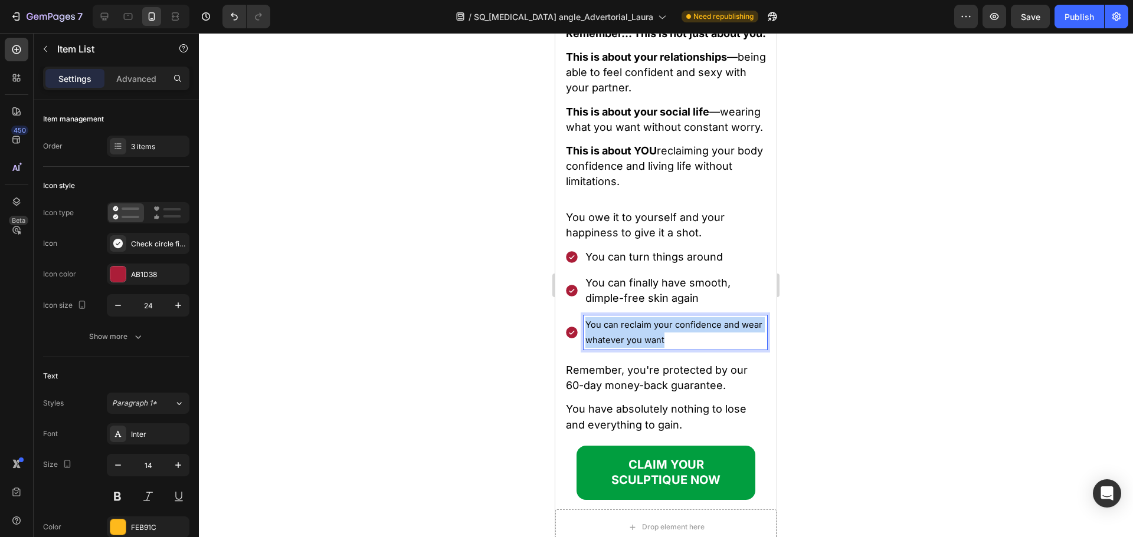
click at [611, 346] on span "You can reclaim your confidence and wear whatever you want" at bounding box center [673, 333] width 177 height 26
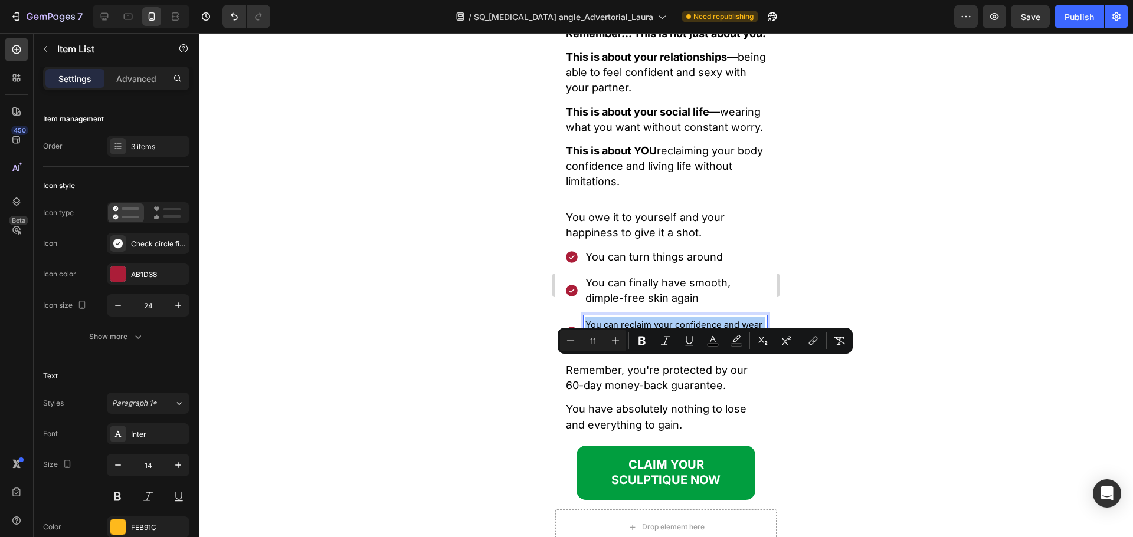
click at [599, 339] on input "11" at bounding box center [593, 341] width 24 height 14
type input "18"
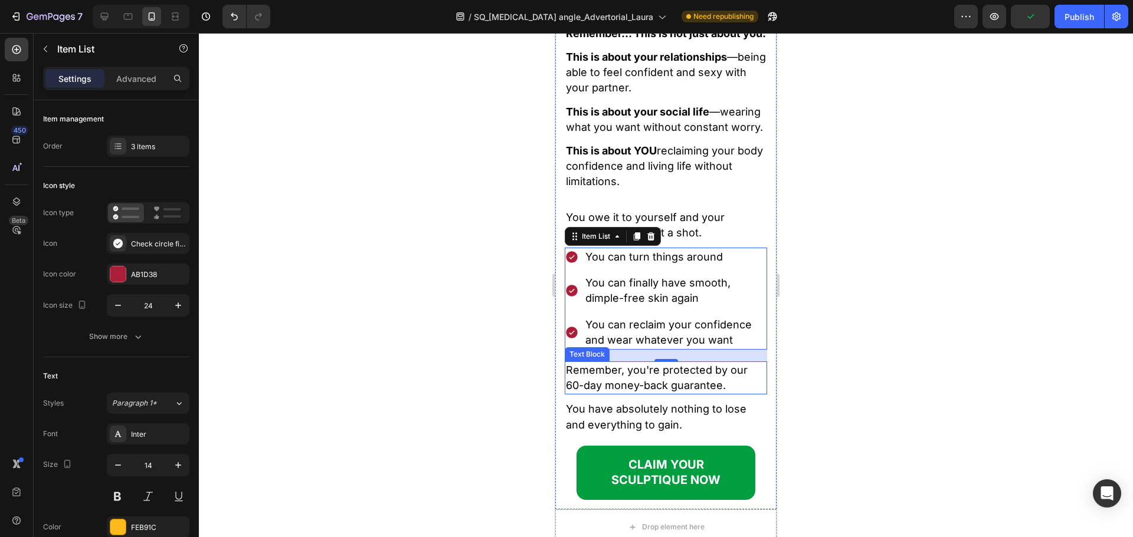
click at [610, 392] on span "Remember, you're protected by our 60-day money-back guarantee." at bounding box center [657, 378] width 182 height 28
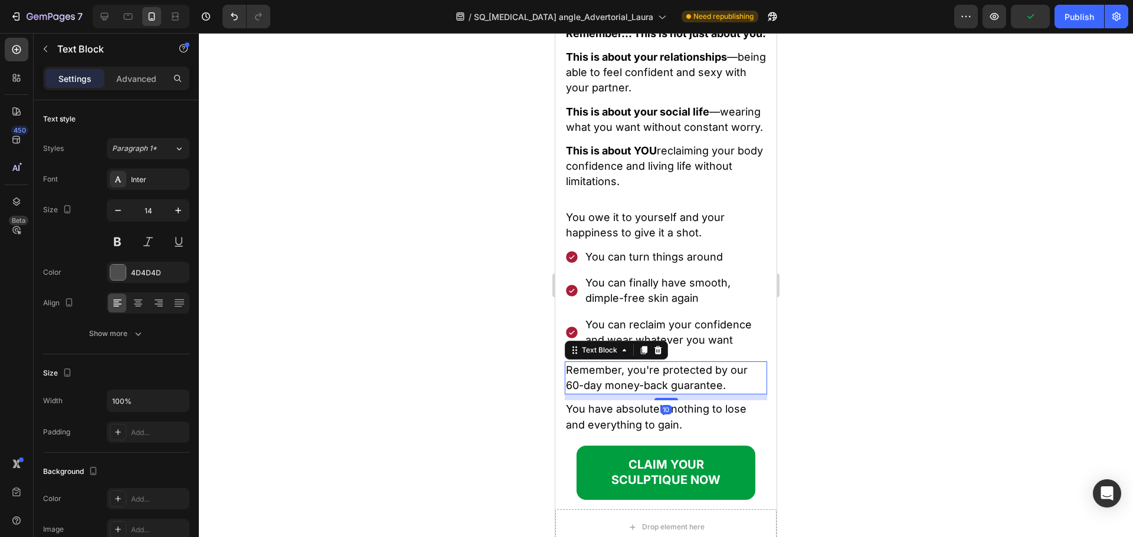
click at [610, 392] on span "Remember, you're protected by our 60-day money-back guarantee." at bounding box center [657, 378] width 182 height 28
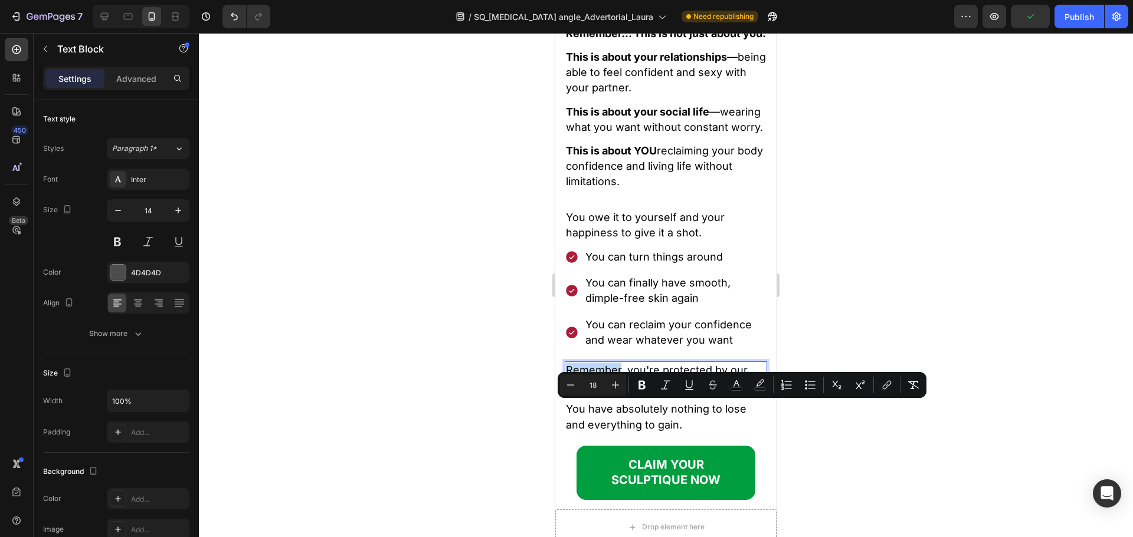
click at [610, 392] on span "Remember, you're protected by our 60-day money-back guarantee." at bounding box center [657, 378] width 182 height 28
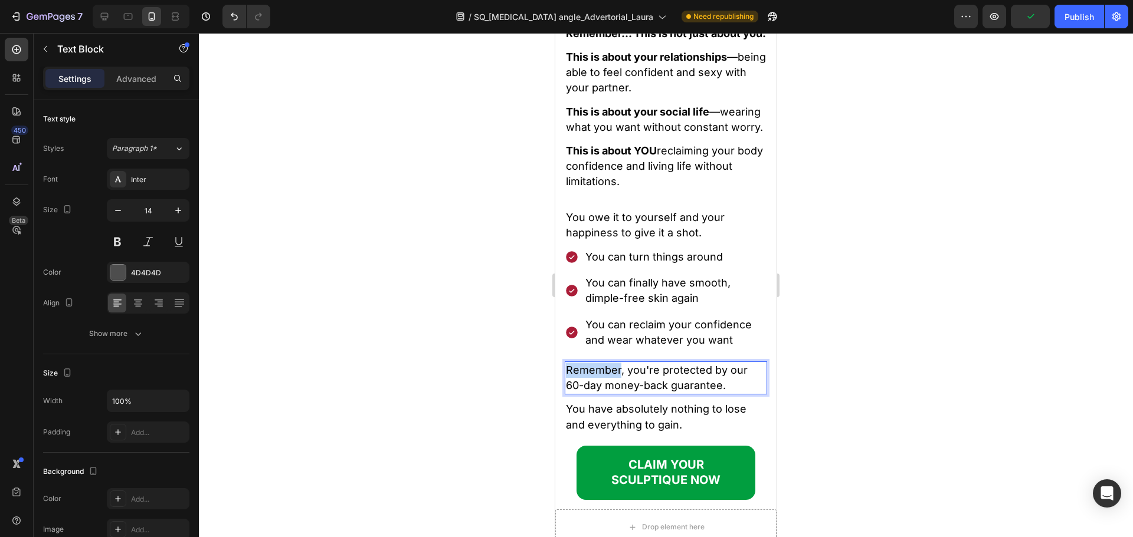
click at [610, 392] on span "Remember, you're protected by our 60-day money-back guarantee." at bounding box center [657, 378] width 182 height 28
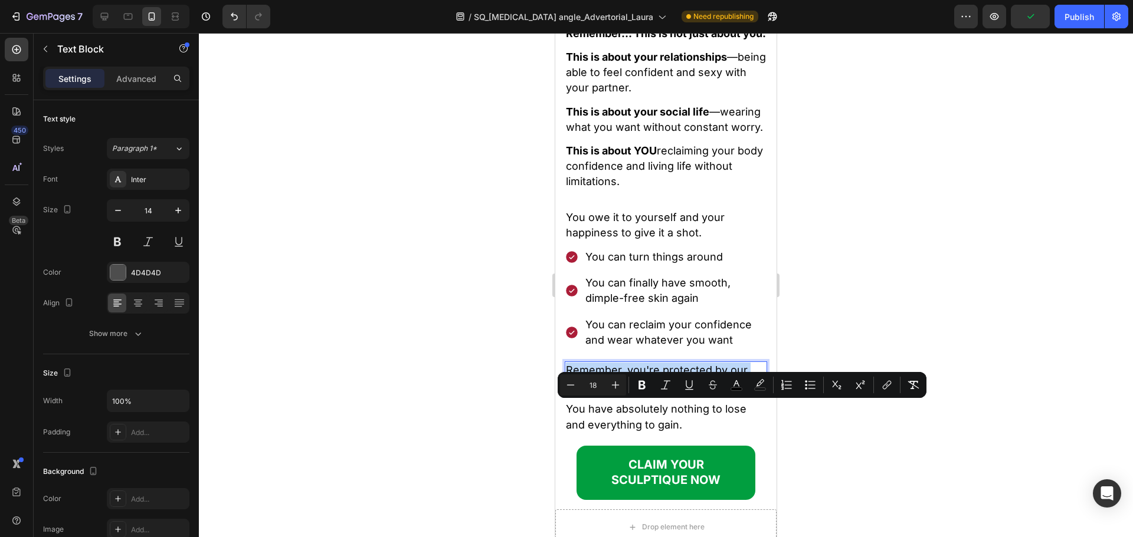
click at [610, 392] on span "Remember, you're protected by our 60-day money-back guarantee." at bounding box center [657, 378] width 182 height 28
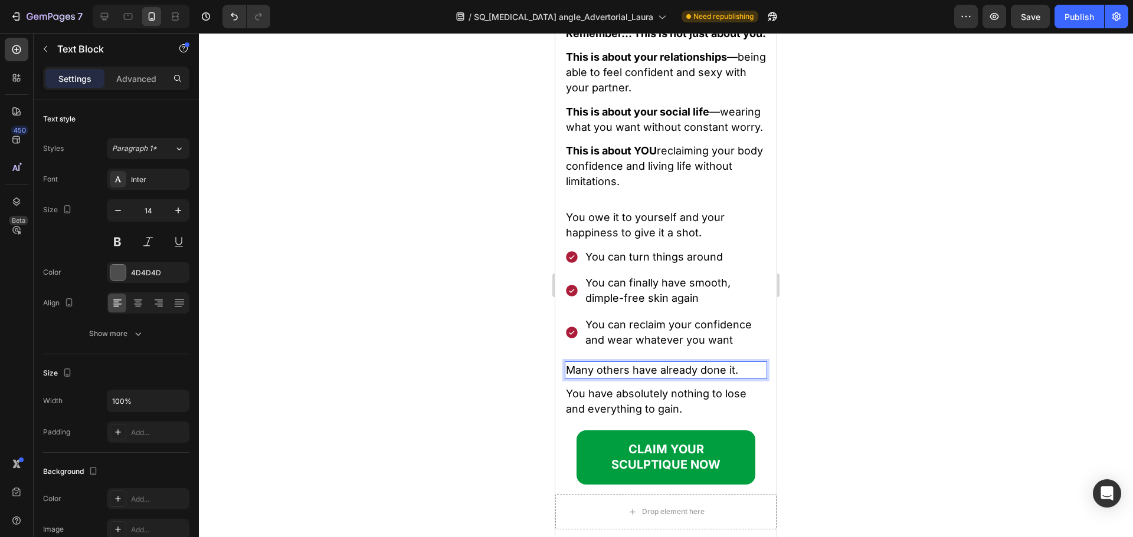
click at [640, 378] on p "Many others have already done it." at bounding box center [666, 370] width 200 height 15
click at [847, 426] on div at bounding box center [666, 285] width 934 height 504
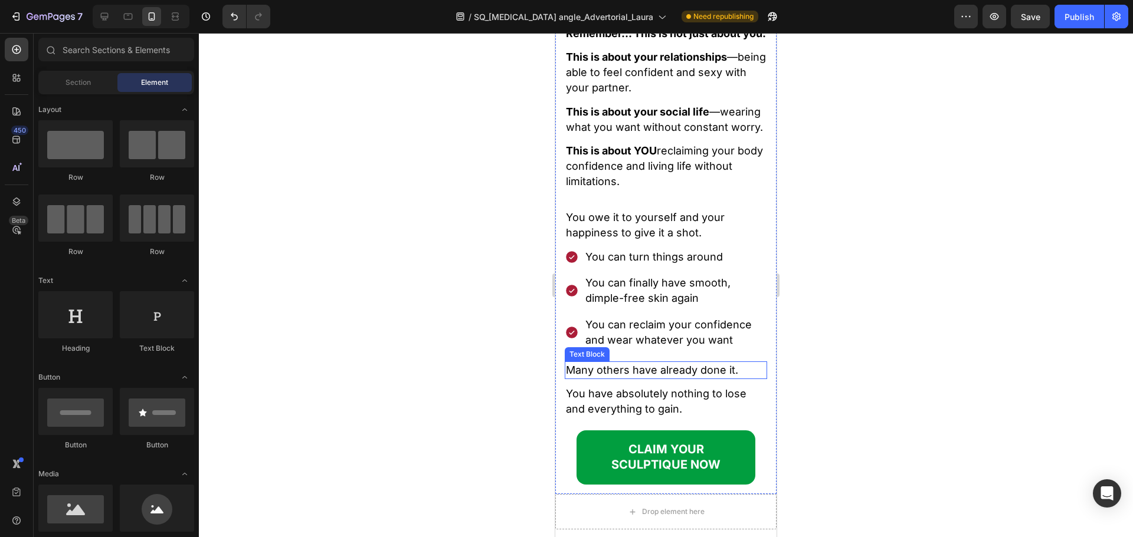
click at [691, 376] on span "Many others have already done it." at bounding box center [652, 370] width 172 height 12
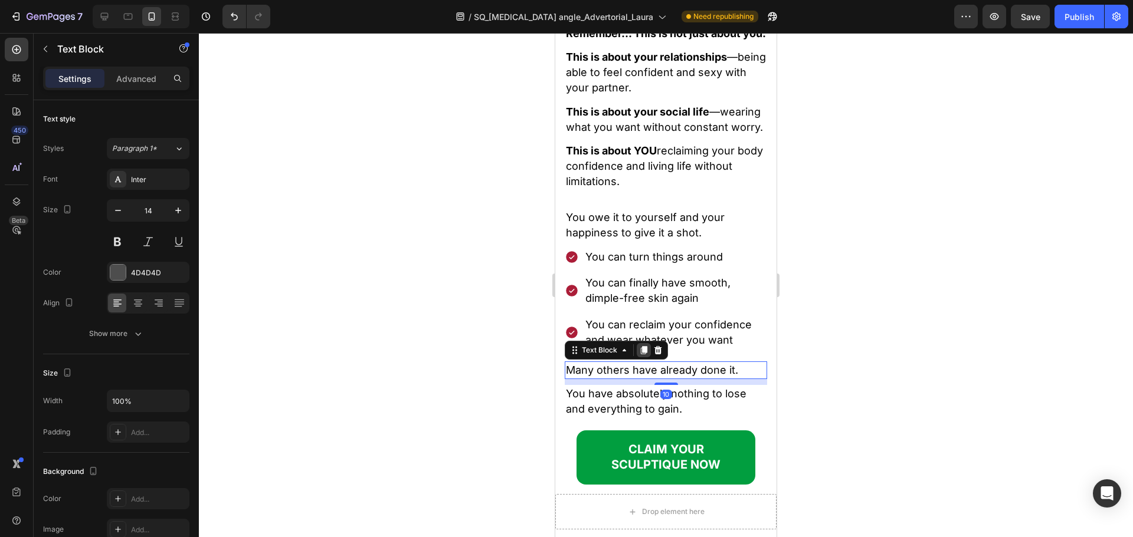
click at [643, 354] on icon at bounding box center [644, 350] width 6 height 8
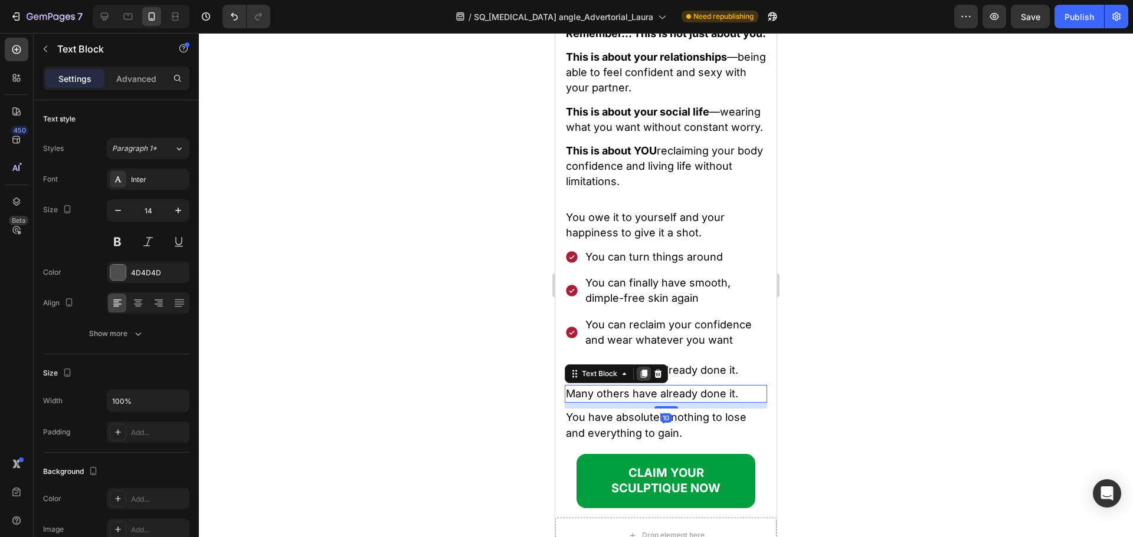
click at [641, 379] on icon at bounding box center [643, 373] width 9 height 9
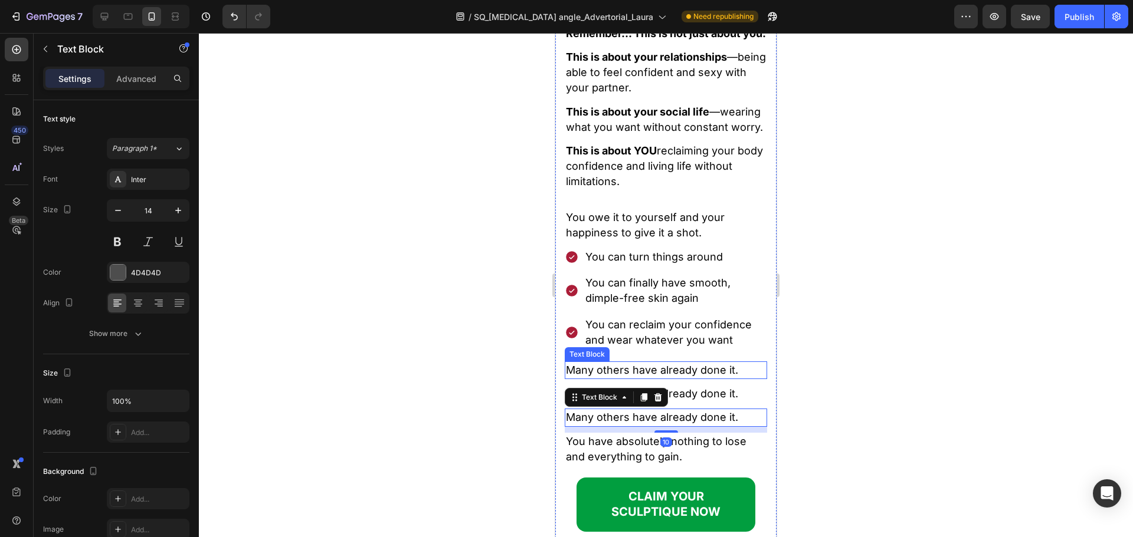
click at [642, 376] on span "Many others have already done it." at bounding box center [652, 370] width 172 height 12
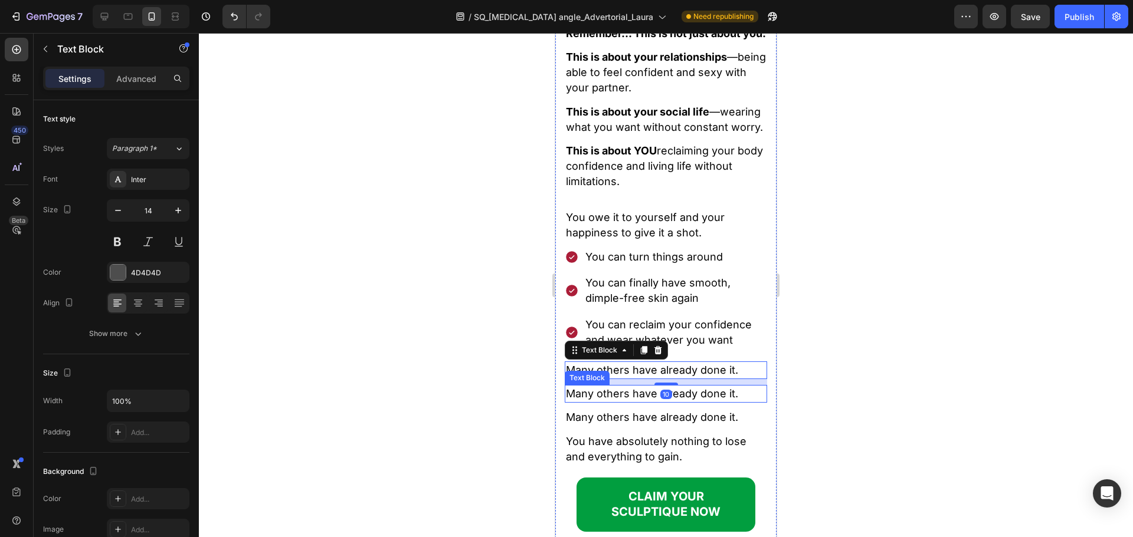
click at [644, 400] on span "Many others have already done it." at bounding box center [652, 394] width 172 height 12
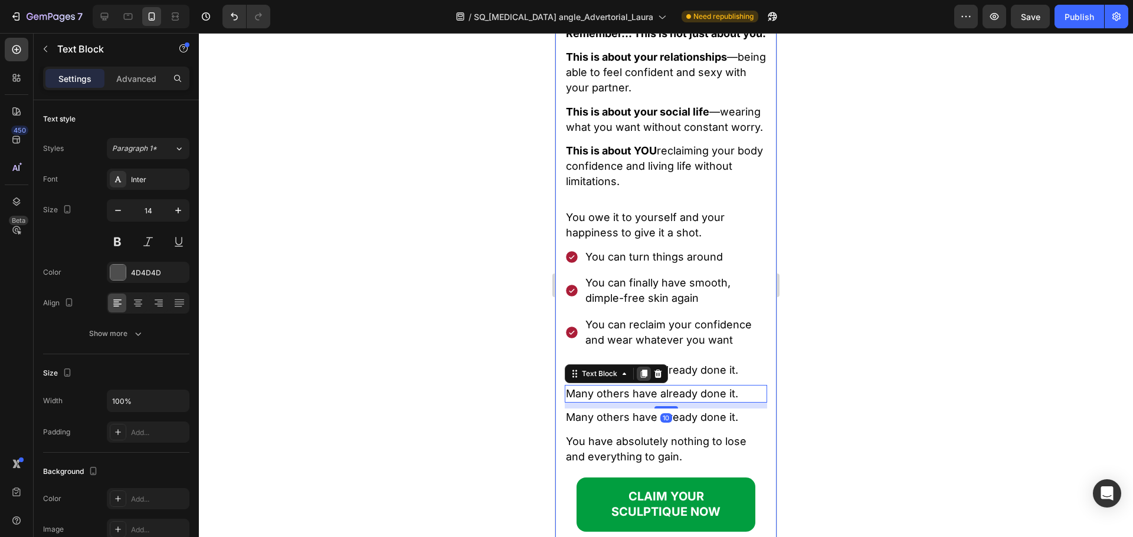
click at [642, 378] on icon at bounding box center [644, 374] width 6 height 8
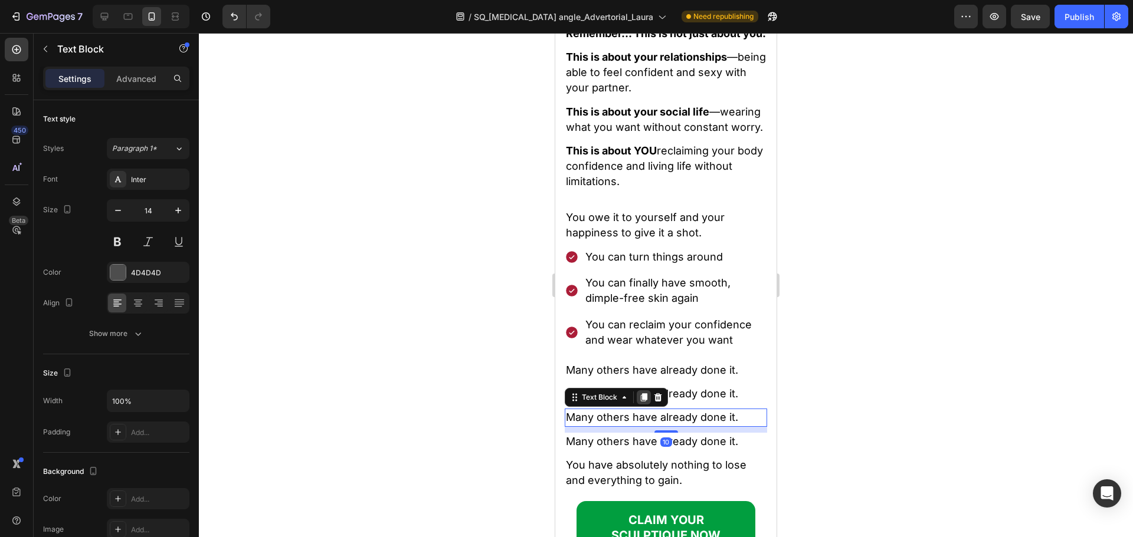
click at [648, 402] on icon at bounding box center [643, 397] width 9 height 9
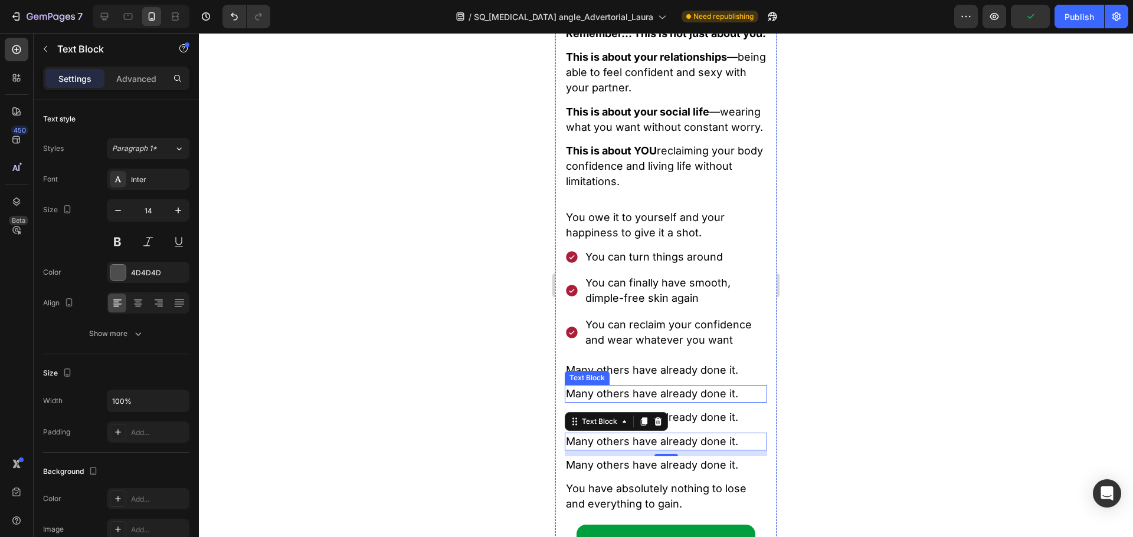
click at [659, 400] on span "Many others have already done it." at bounding box center [652, 394] width 172 height 12
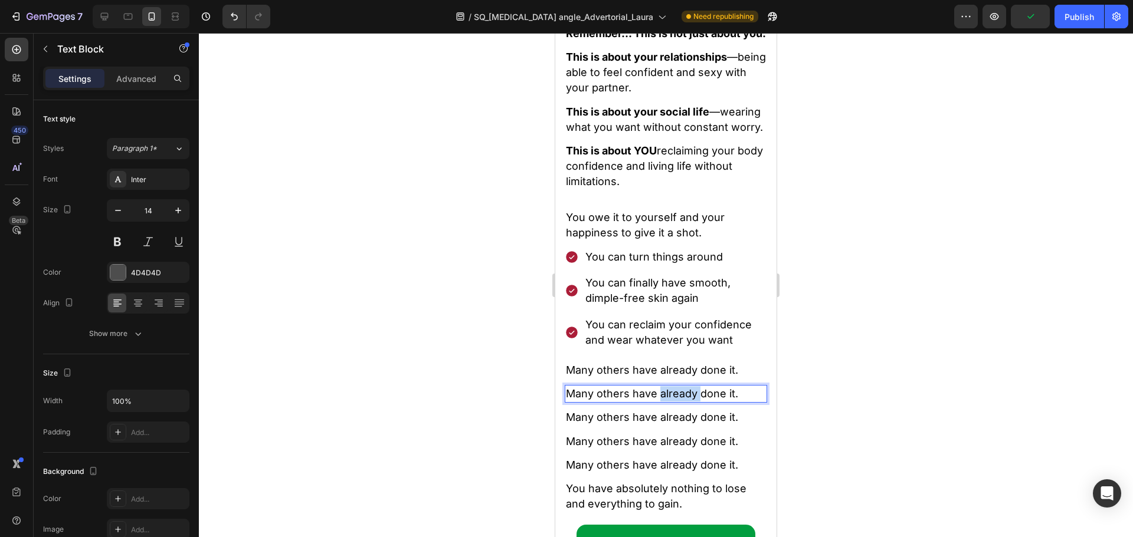
click at [659, 400] on span "Many others have already done it." at bounding box center [652, 394] width 172 height 12
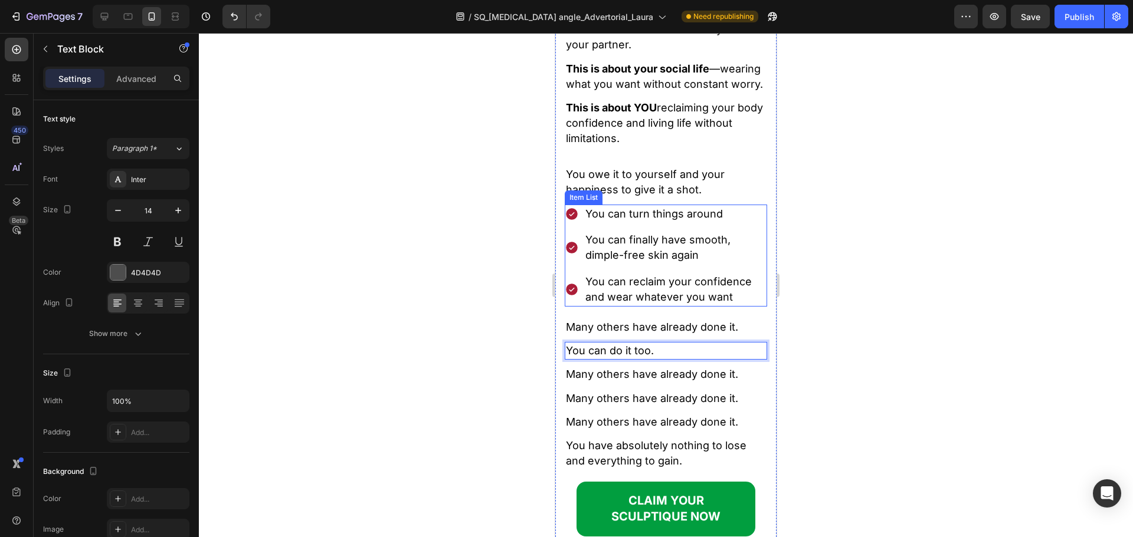
scroll to position [14694, 0]
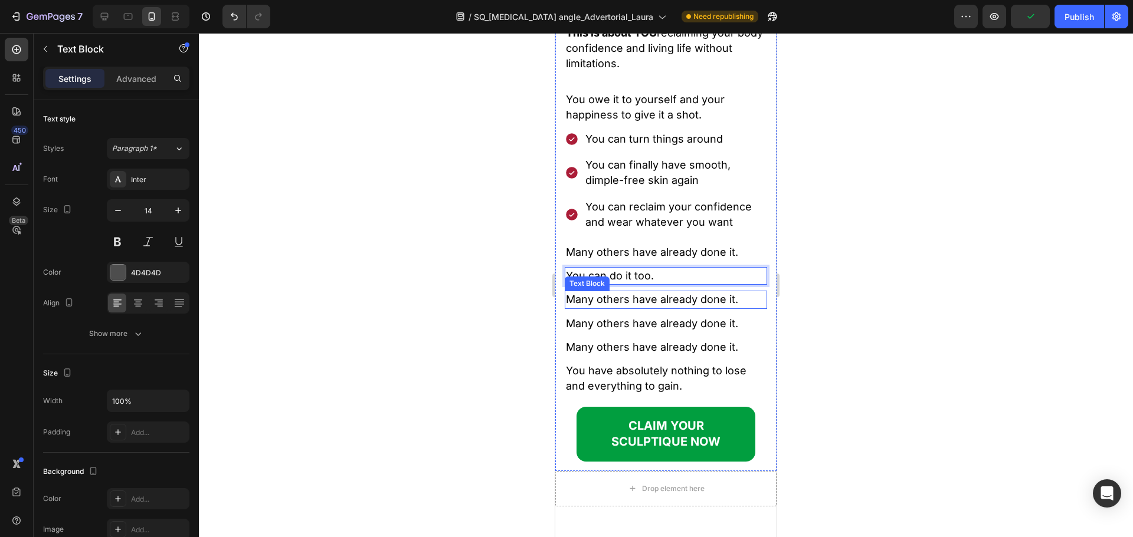
click at [626, 306] on span "Many others have already done it." at bounding box center [652, 299] width 172 height 12
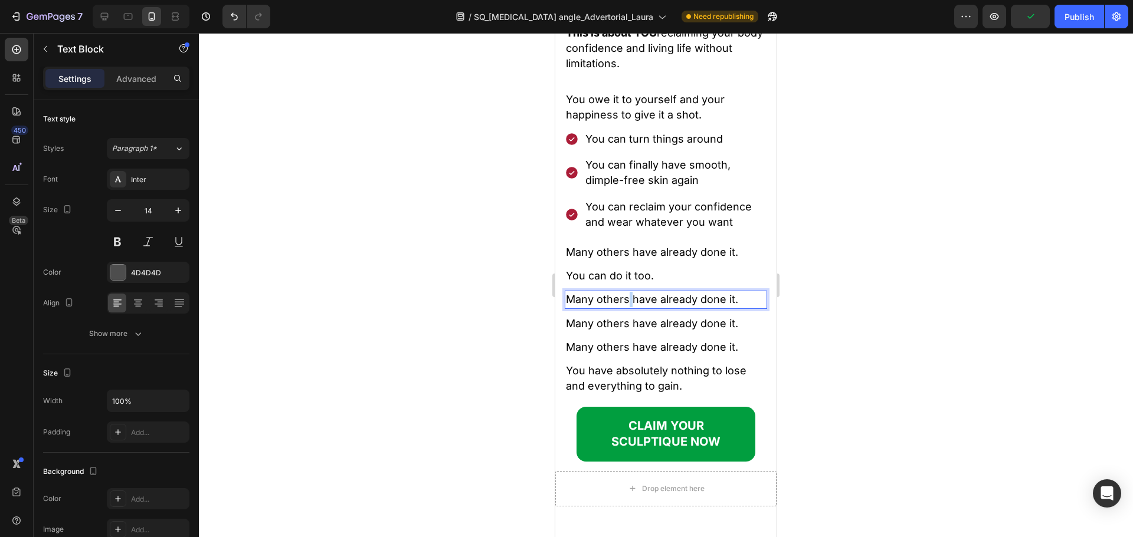
click at [626, 306] on span "Many others have already done it." at bounding box center [652, 299] width 172 height 12
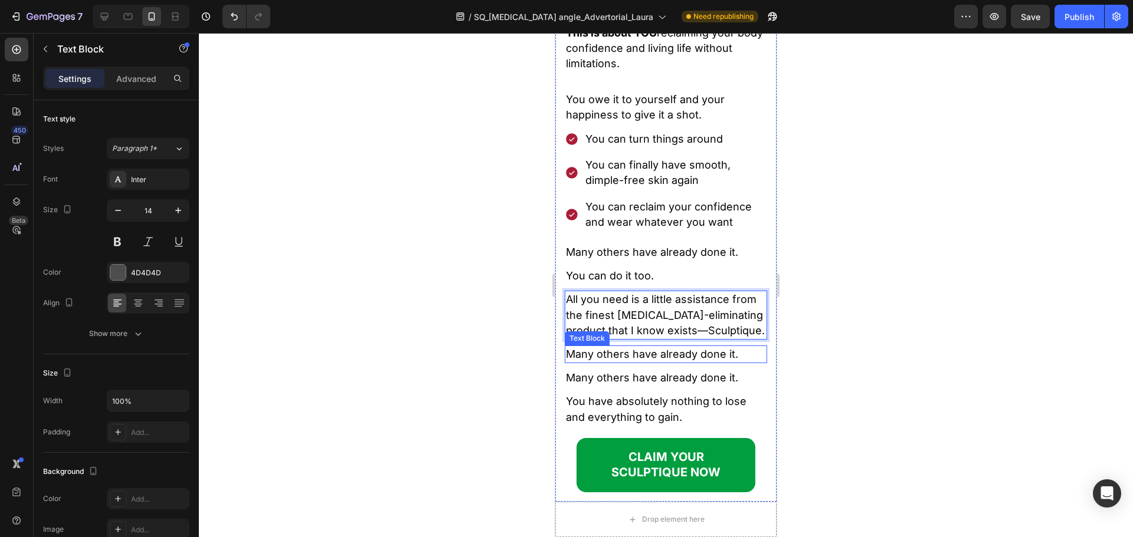
click at [613, 360] on span "Many others have already done it." at bounding box center [652, 354] width 172 height 12
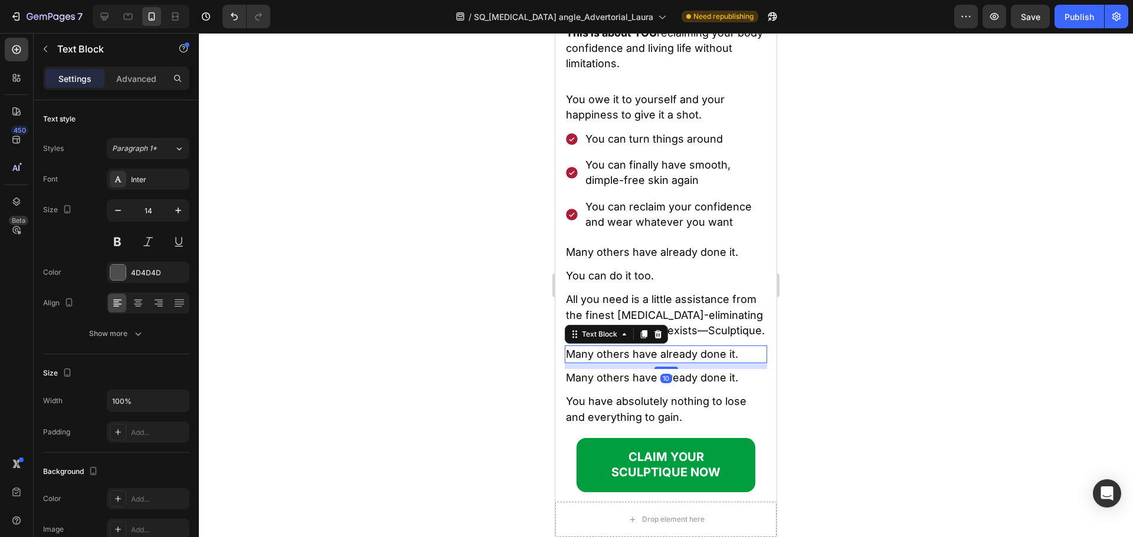
click at [613, 360] on span "Many others have already done it." at bounding box center [652, 354] width 172 height 12
click at [665, 336] on span "All you need is a little assistance from the finest cellulite-eliminating produ…" at bounding box center [665, 314] width 199 height 43
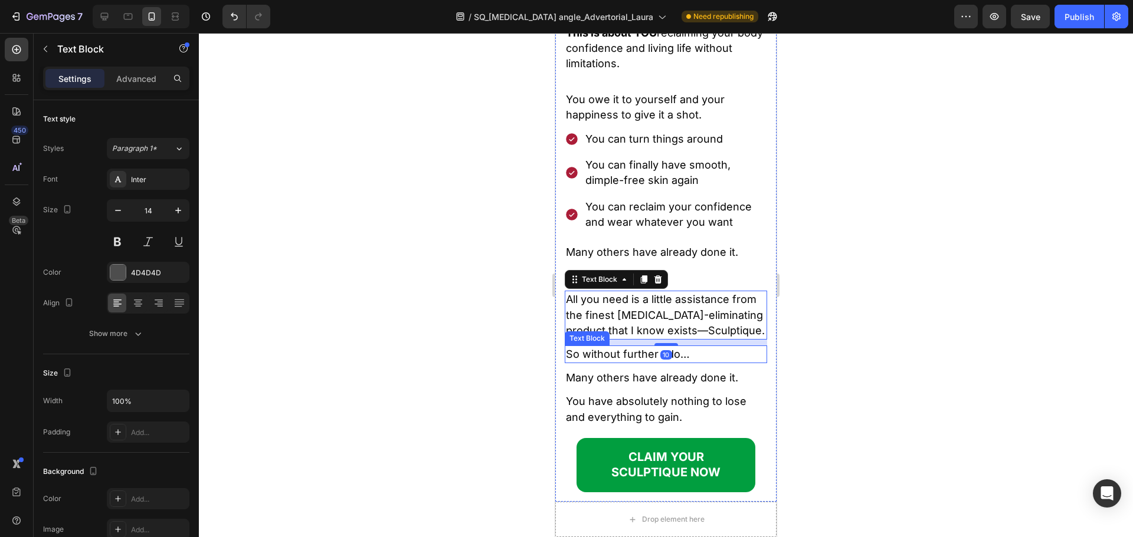
click at [631, 360] on span "So without further ado…" at bounding box center [628, 354] width 124 height 12
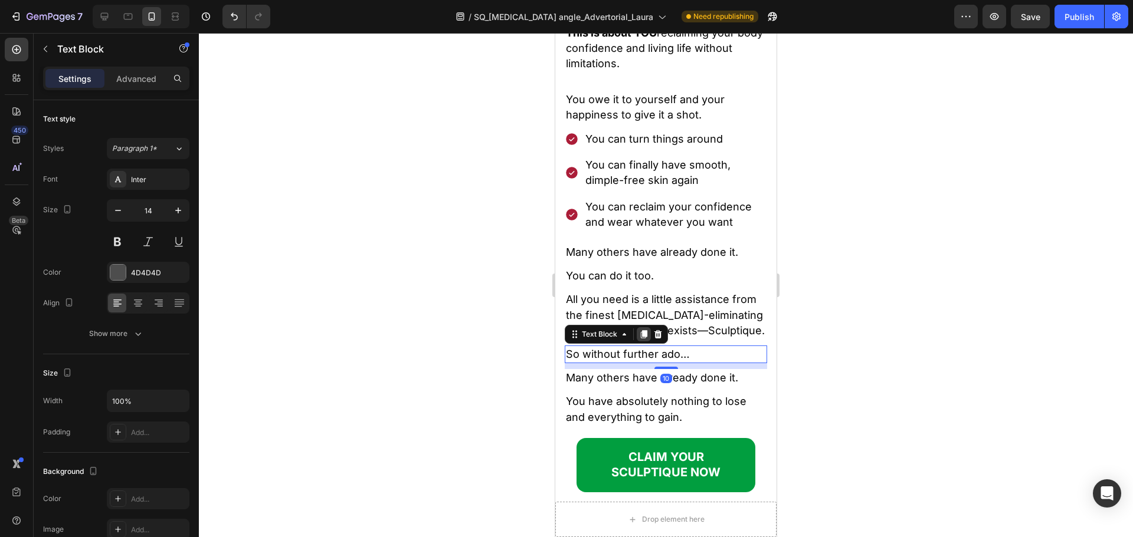
click at [639, 339] on icon at bounding box center [643, 334] width 9 height 9
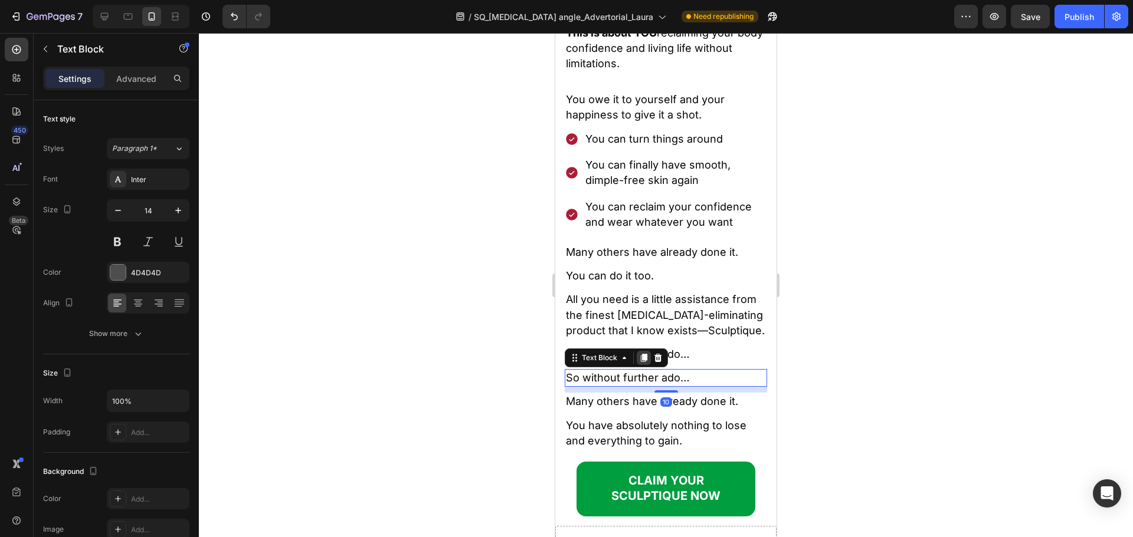
click at [642, 362] on icon at bounding box center [644, 358] width 6 height 8
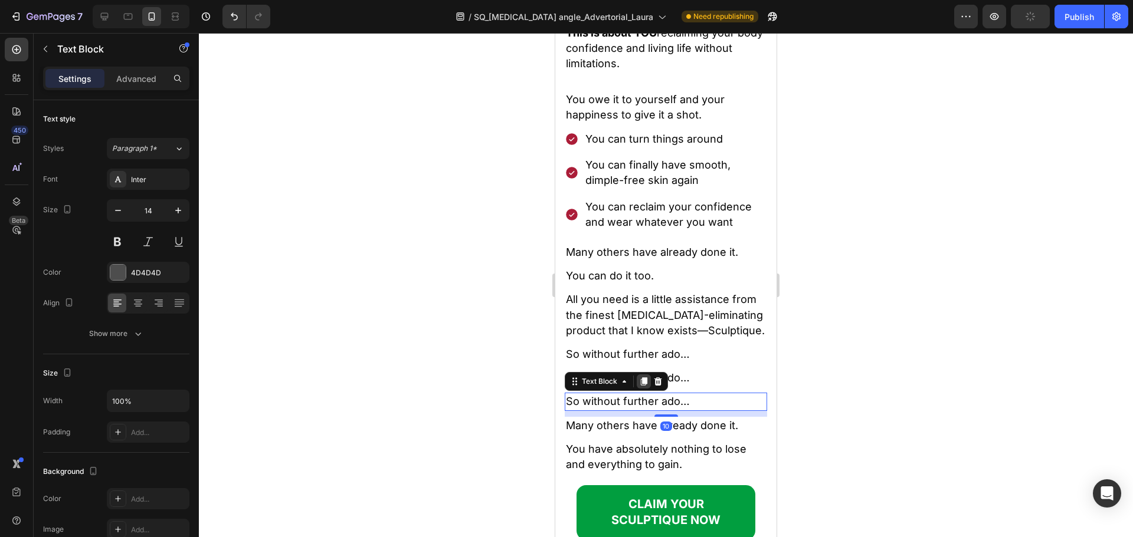
click at [641, 386] on icon at bounding box center [643, 381] width 9 height 9
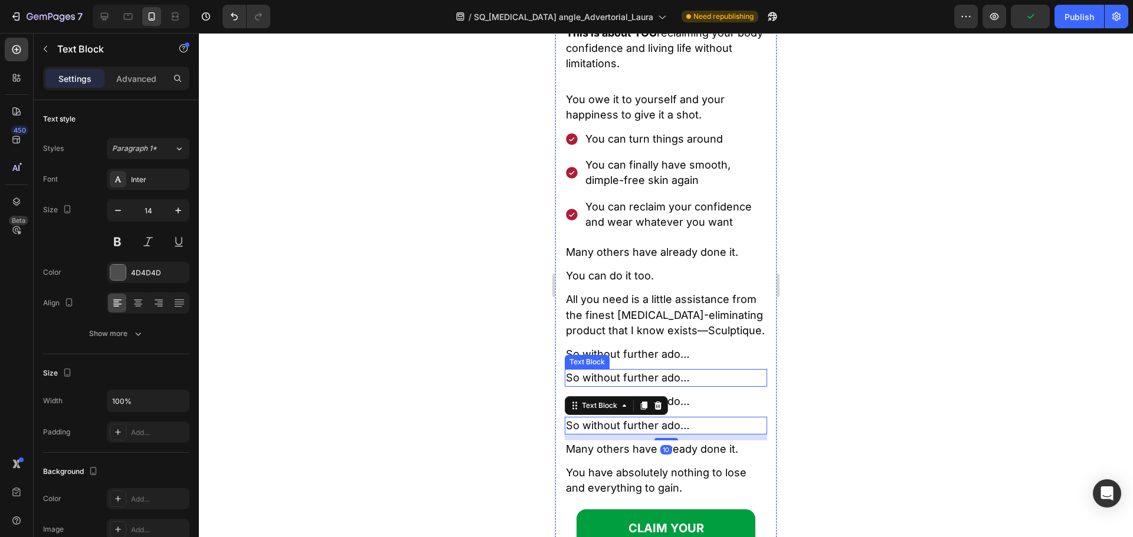
scroll to position [14753, 0]
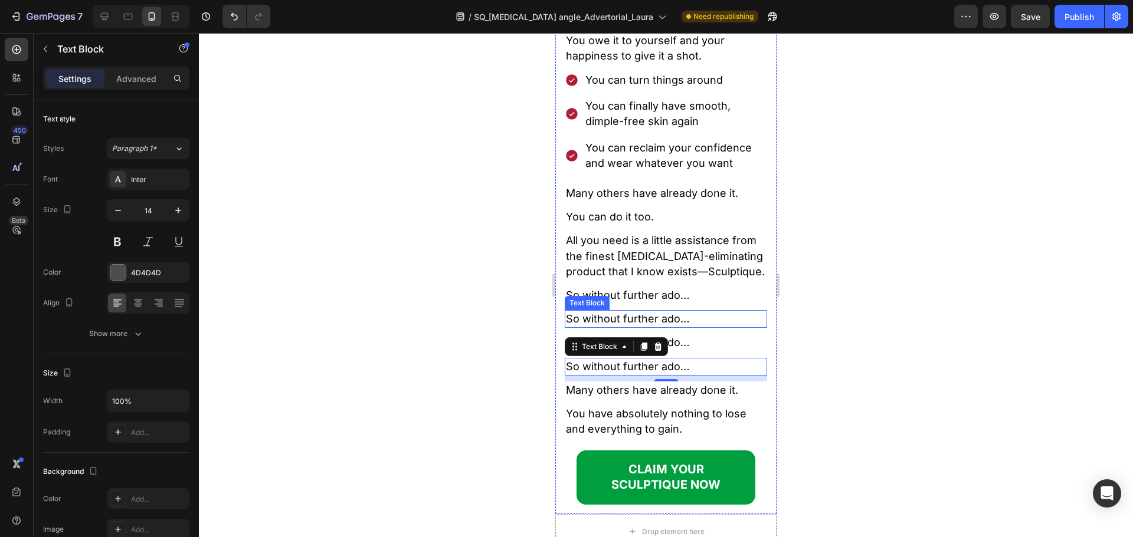
click at [645, 325] on span "So without further ado…" at bounding box center [628, 319] width 124 height 12
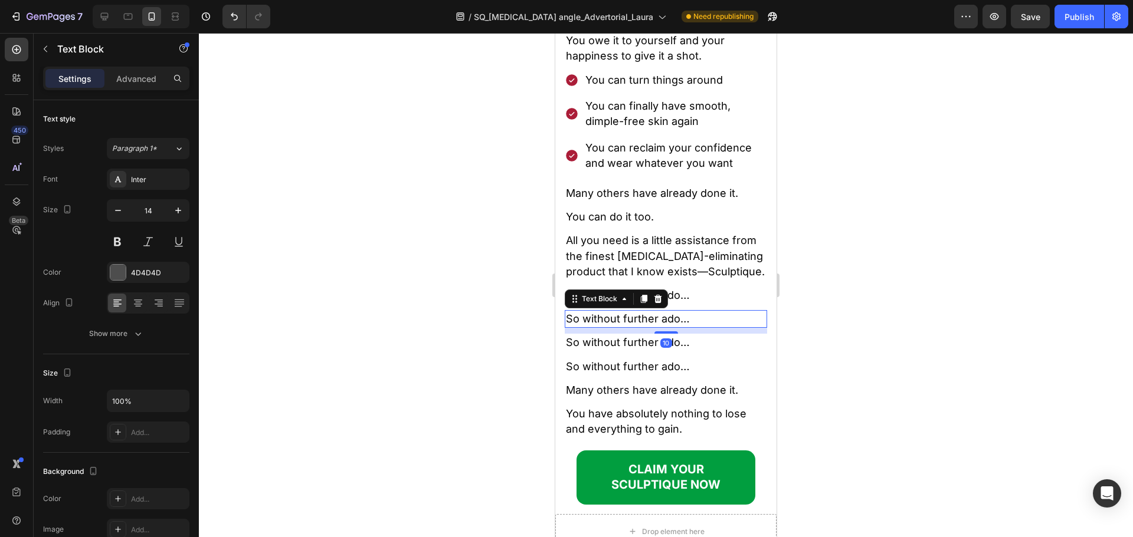
click at [645, 325] on span "So without further ado…" at bounding box center [628, 319] width 124 height 12
click at [641, 349] on span "So without further ado…" at bounding box center [628, 342] width 124 height 12
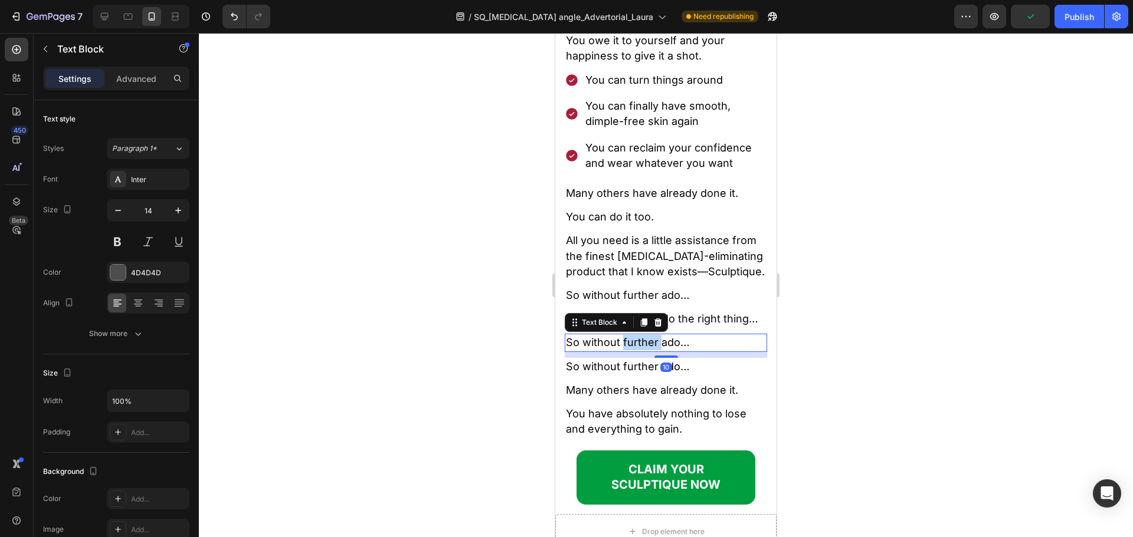
click at [641, 349] on span "So without further ado…" at bounding box center [628, 342] width 124 height 12
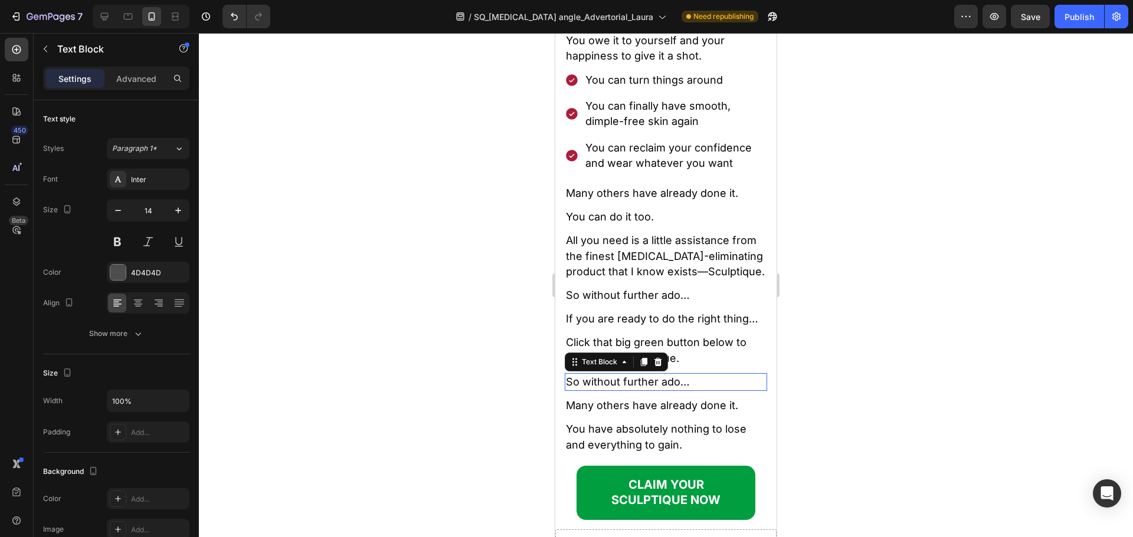
click at [618, 388] on span "So without further ado…" at bounding box center [628, 382] width 124 height 12
click at [640, 367] on icon at bounding box center [643, 361] width 9 height 9
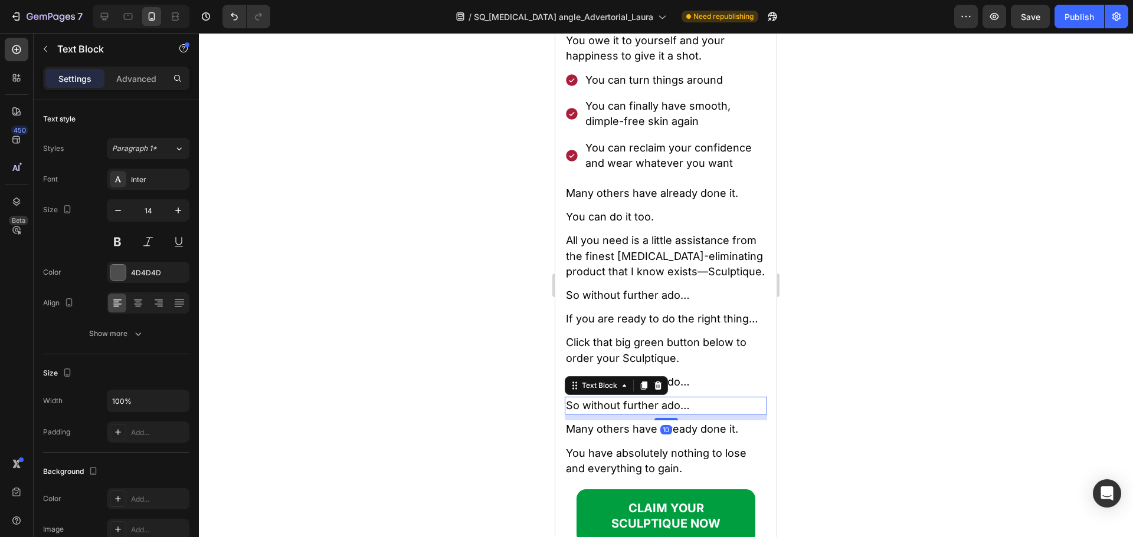
click at [657, 390] on icon at bounding box center [657, 385] width 9 height 9
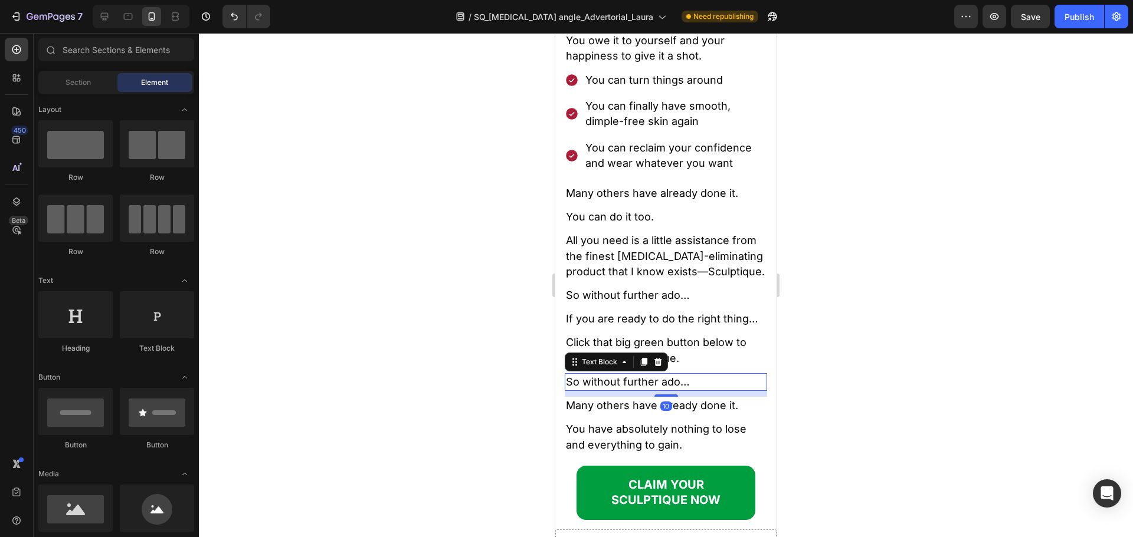
click at [675, 388] on span "So without further ado…" at bounding box center [628, 382] width 124 height 12
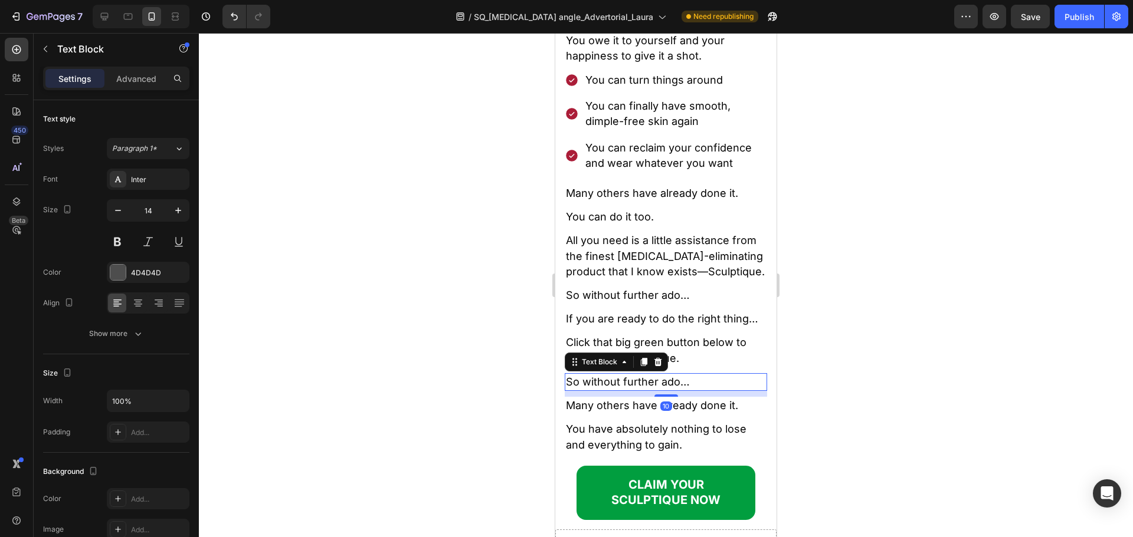
drag, startPoint x: 664, startPoint y: 403, endPoint x: 670, endPoint y: 399, distance: 7.4
click at [663, 369] on div at bounding box center [658, 362] width 14 height 14
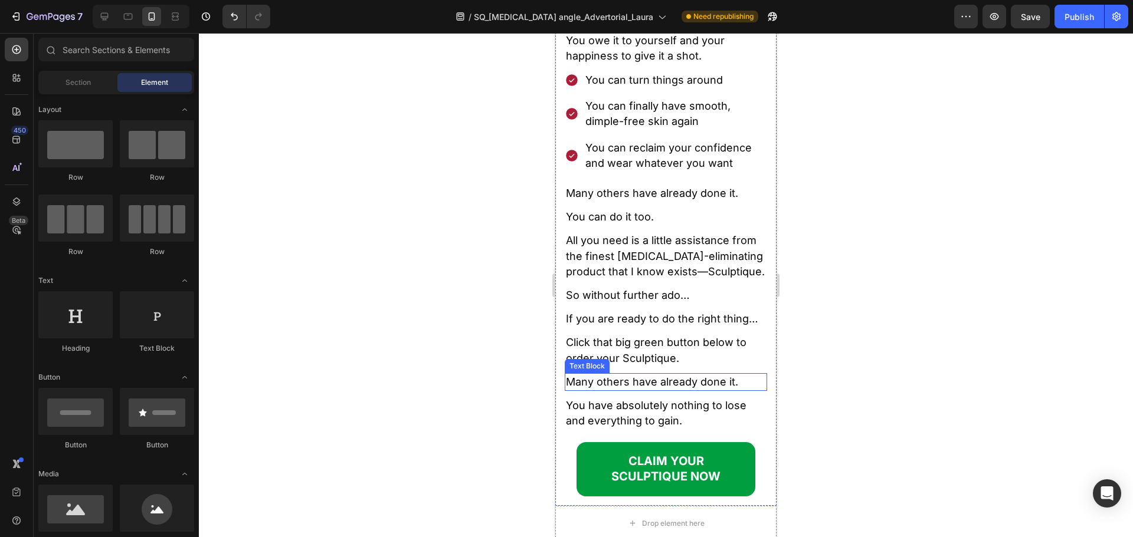
click at [605, 388] on span "Many others have already done it." at bounding box center [652, 382] width 172 height 12
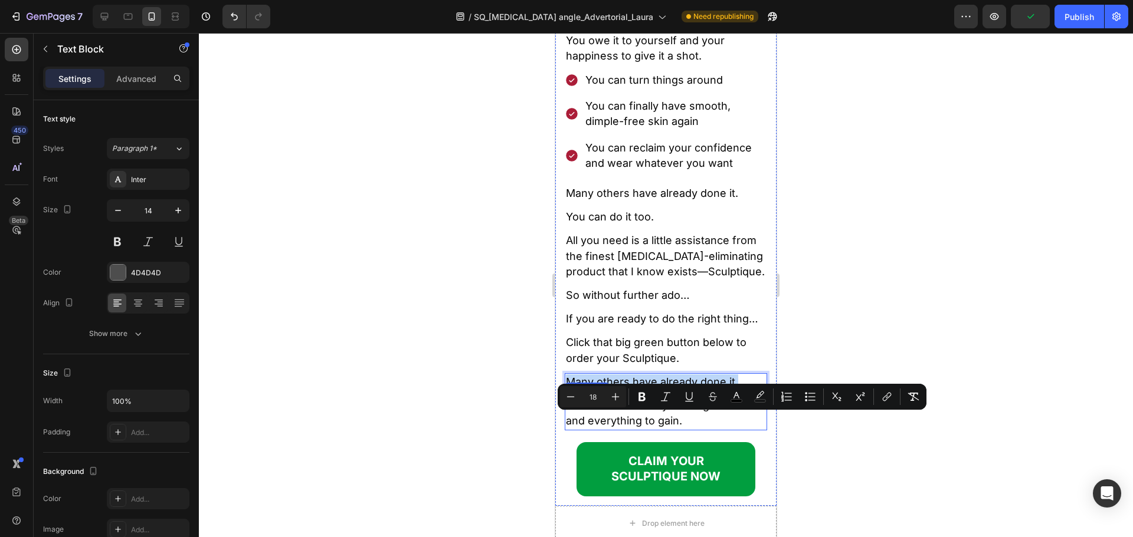
click at [616, 427] on span "You have absolutely nothing to lose and everything to gain." at bounding box center [656, 413] width 180 height 28
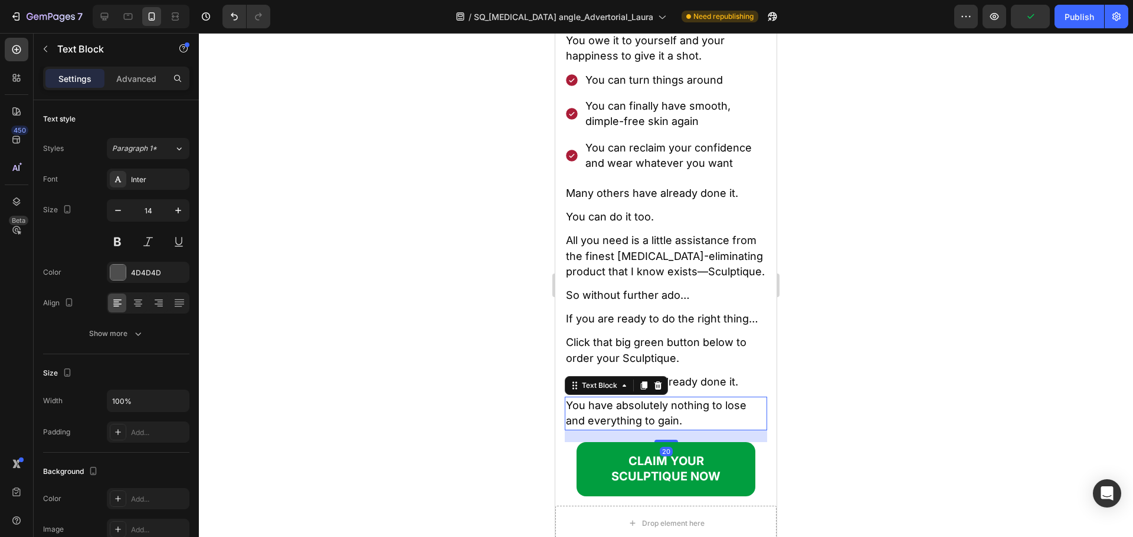
click at [616, 427] on span "You have absolutely nothing to lose and everything to gain." at bounding box center [656, 413] width 180 height 28
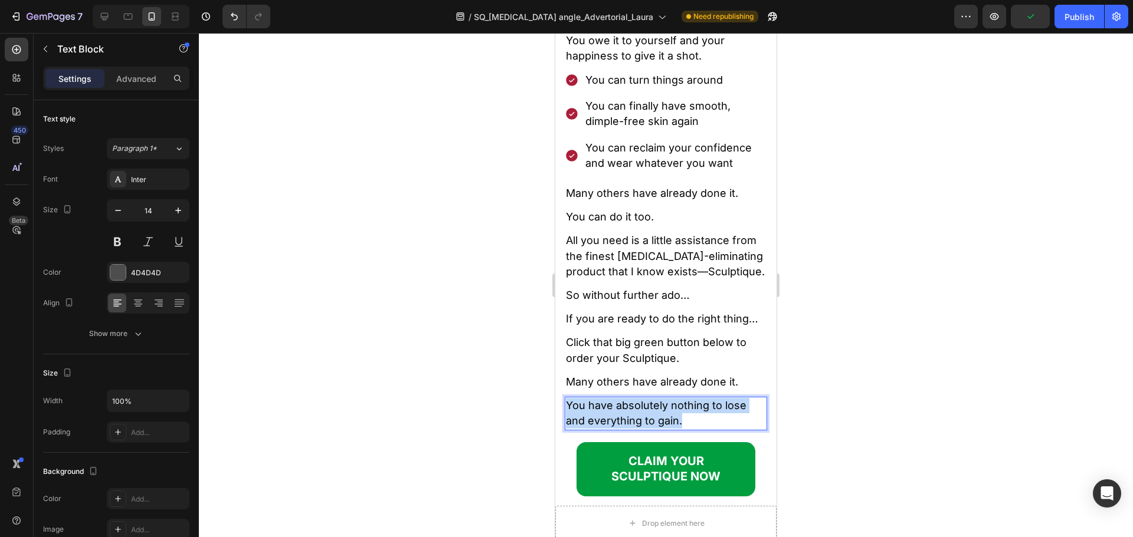
click at [616, 427] on span "You have absolutely nothing to lose and everything to gain." at bounding box center [656, 413] width 180 height 28
click at [655, 388] on span "Many others have already done it." at bounding box center [652, 382] width 172 height 12
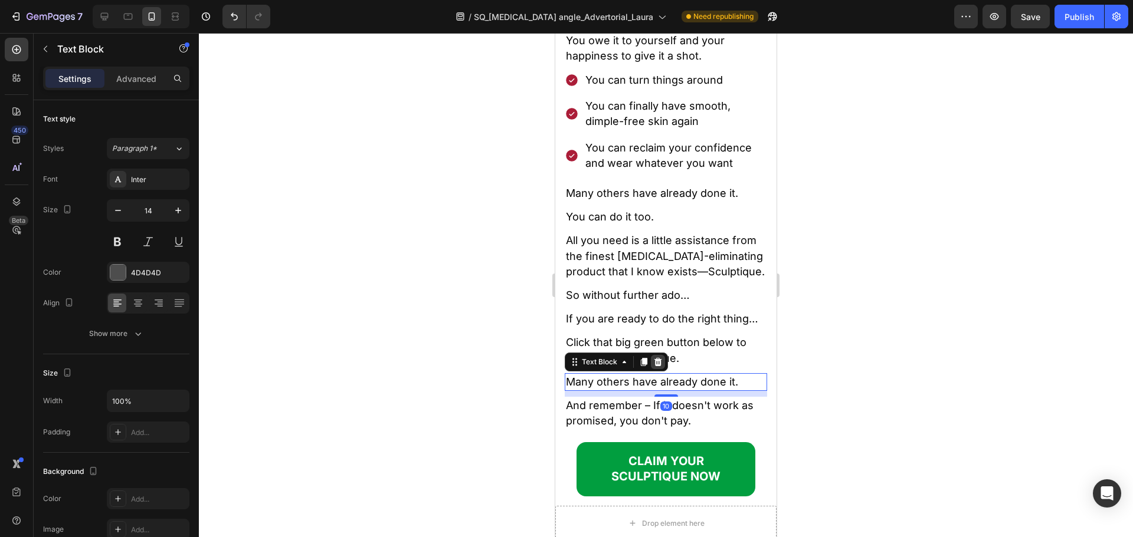
click at [657, 367] on icon at bounding box center [657, 361] width 9 height 9
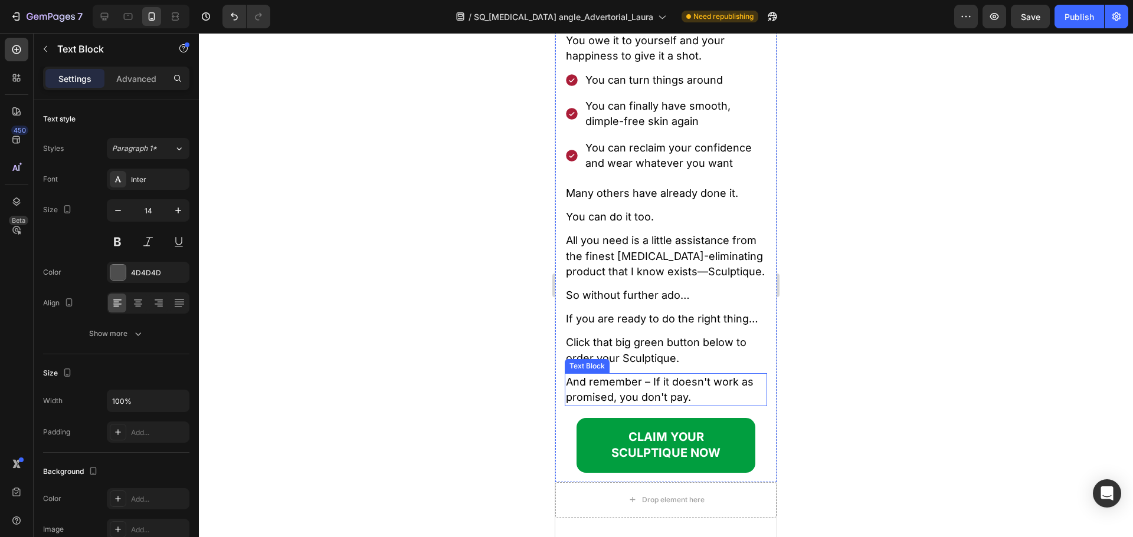
click at [646, 403] on span "And remember – If it doesn't work as promised, you don't pay." at bounding box center [660, 390] width 188 height 28
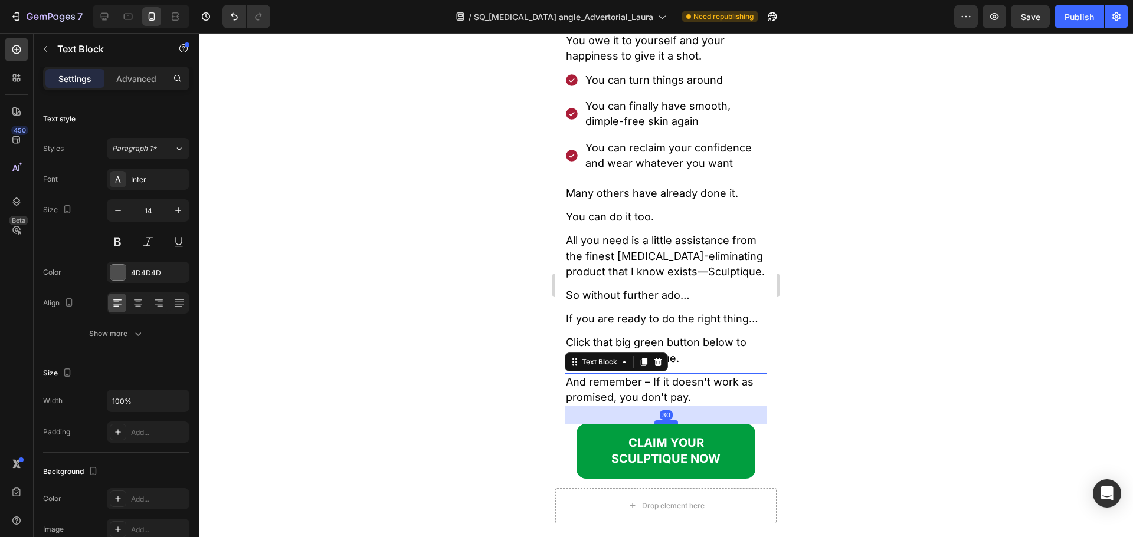
drag, startPoint x: 662, startPoint y: 457, endPoint x: 668, endPoint y: 463, distance: 8.3
click at [668, 424] on div at bounding box center [666, 423] width 24 height 4
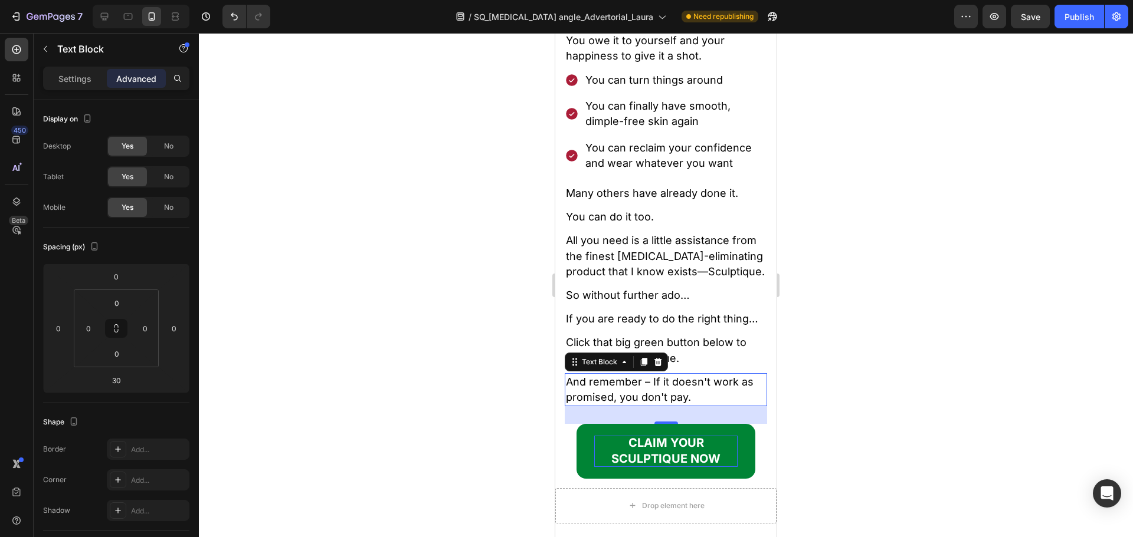
click at [650, 465] on strong "CLAIM YOUR SCULPTIQUE NOW" at bounding box center [665, 450] width 109 height 29
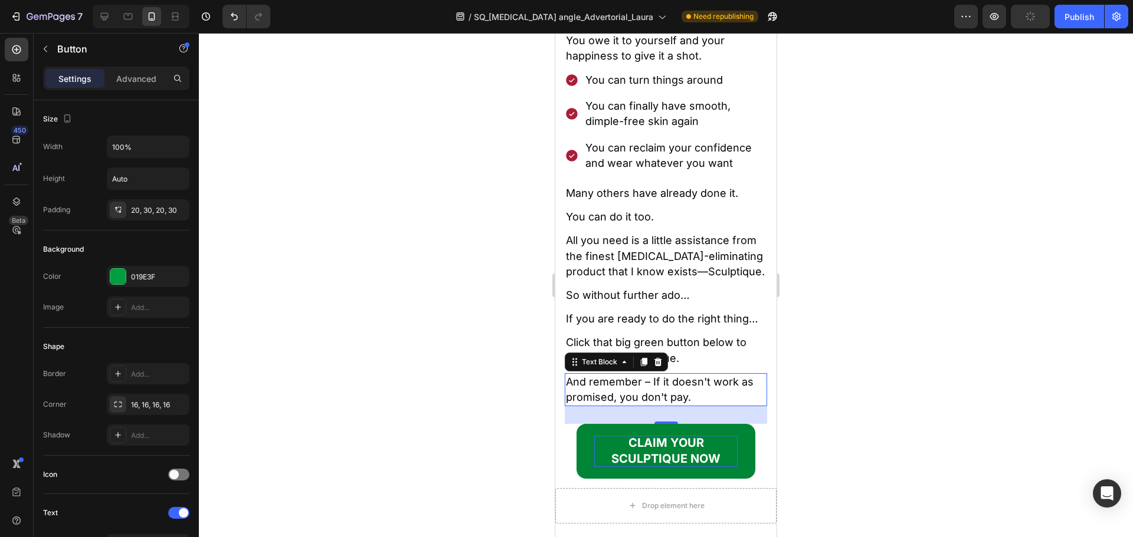
click at [650, 465] on strong "CLAIM YOUR SCULPTIQUE NOW" at bounding box center [665, 450] width 109 height 29
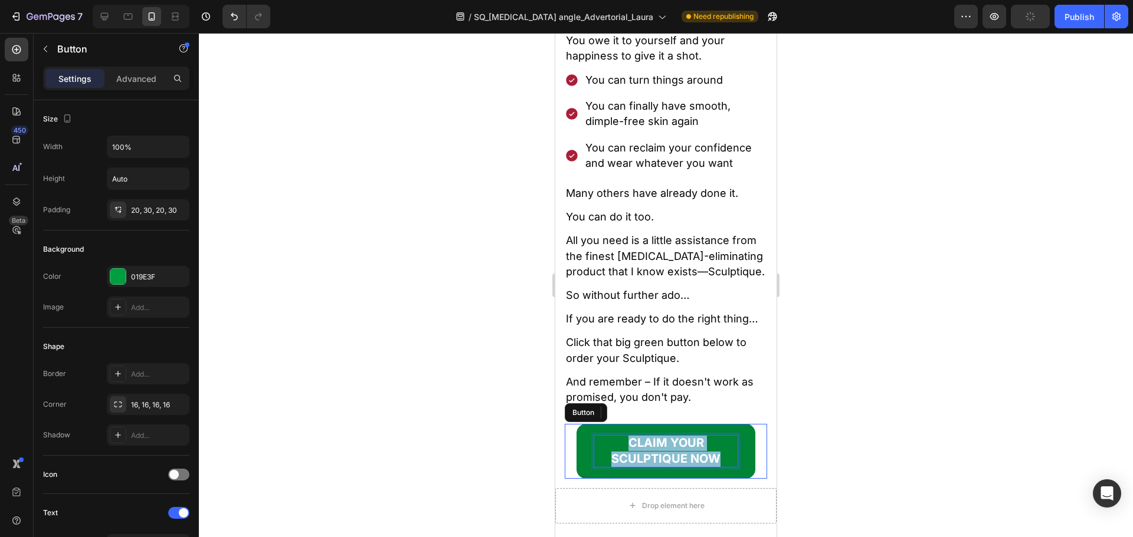
click at [650, 465] on strong "CLAIM YOUR SCULPTIQUE NOW" at bounding box center [665, 450] width 109 height 29
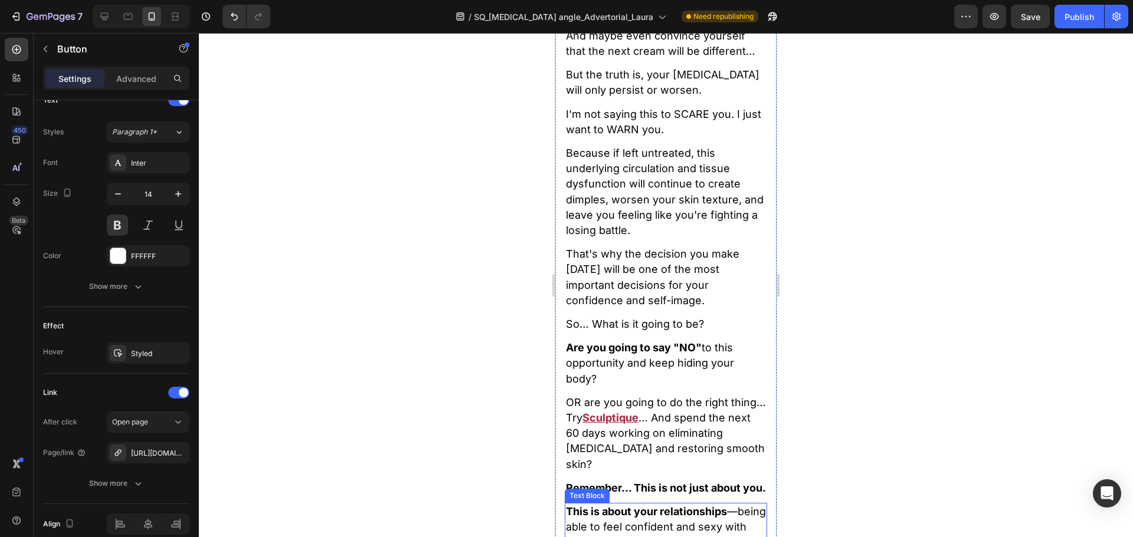
scroll to position [14104, 0]
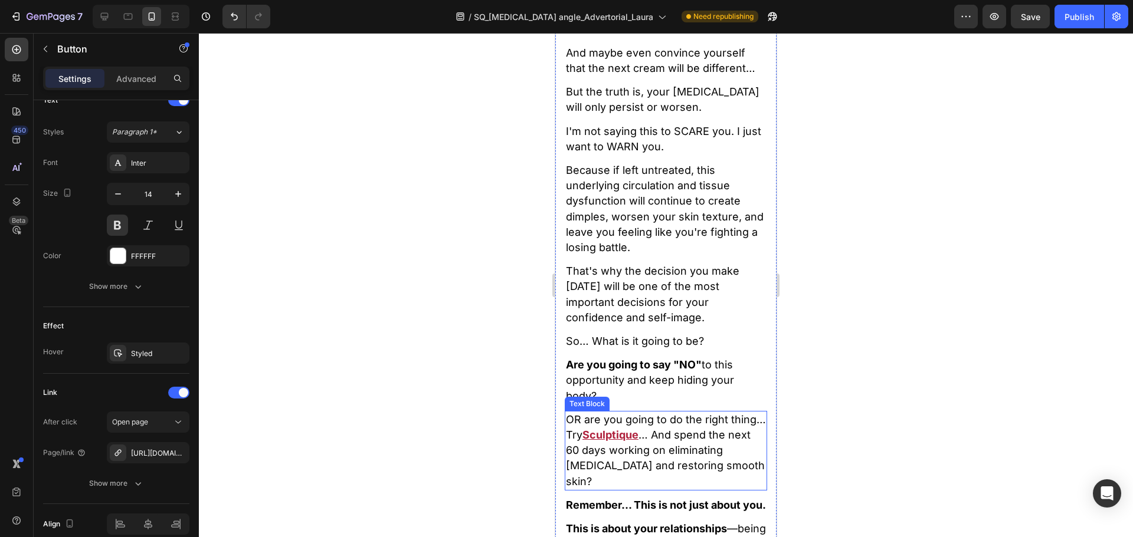
click at [638, 441] on u "Sculptique" at bounding box center [610, 435] width 56 height 12
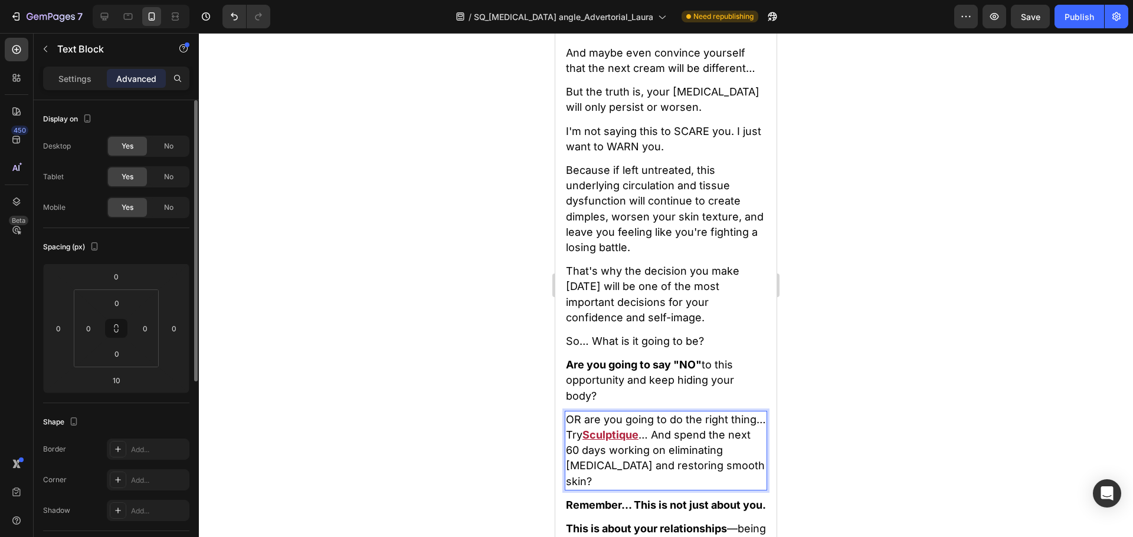
click at [638, 441] on u "Sculptique" at bounding box center [610, 435] width 56 height 12
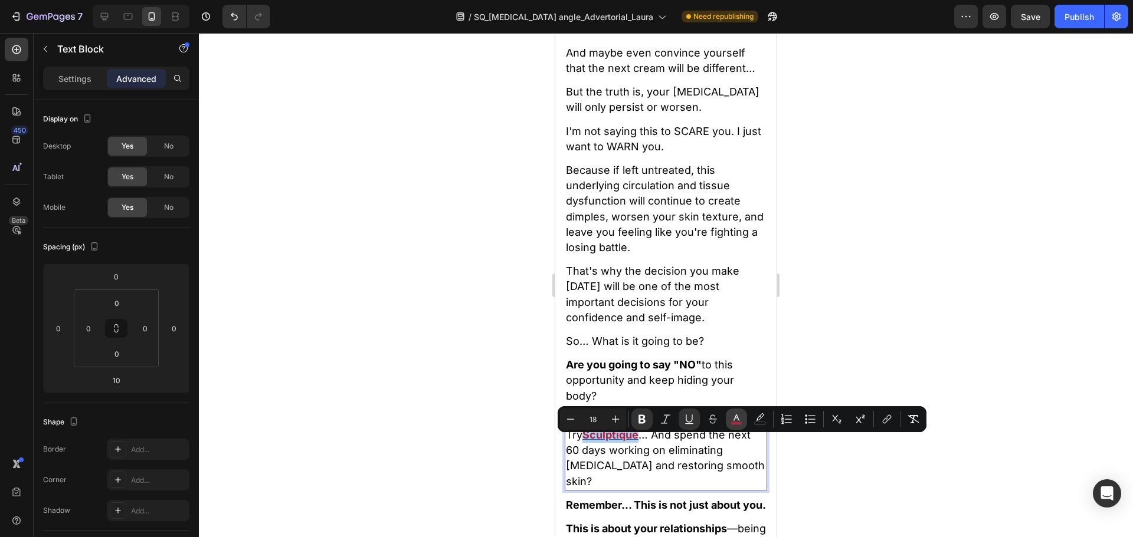
click at [741, 425] on button "color" at bounding box center [736, 419] width 21 height 21
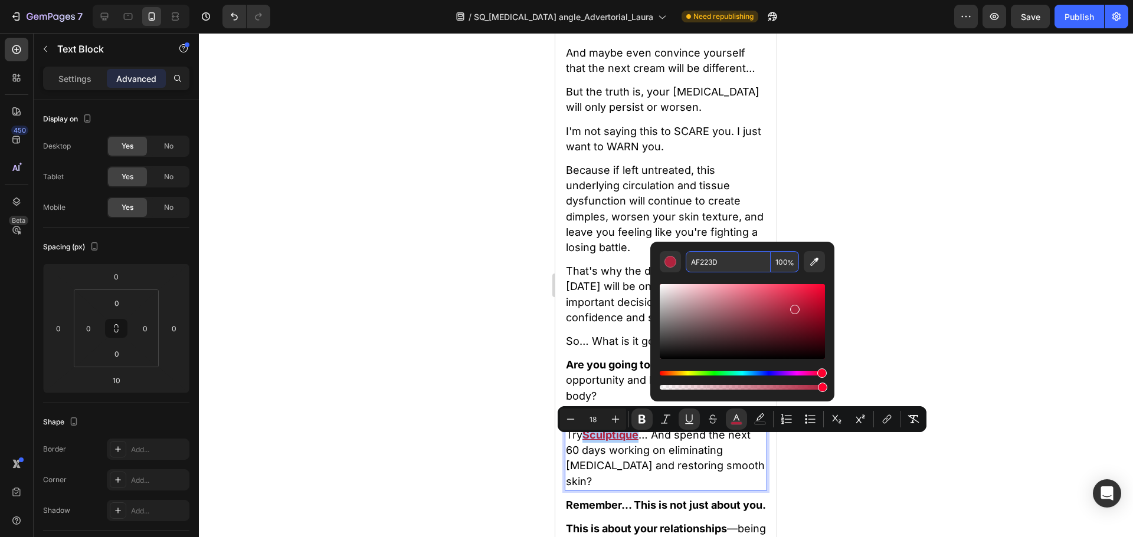
click at [727, 257] on input "AF223D" at bounding box center [727, 261] width 85 height 21
click at [600, 234] on span "Because if left untreated, this underlying circulation and tissue dysfunction w…" at bounding box center [665, 209] width 198 height 90
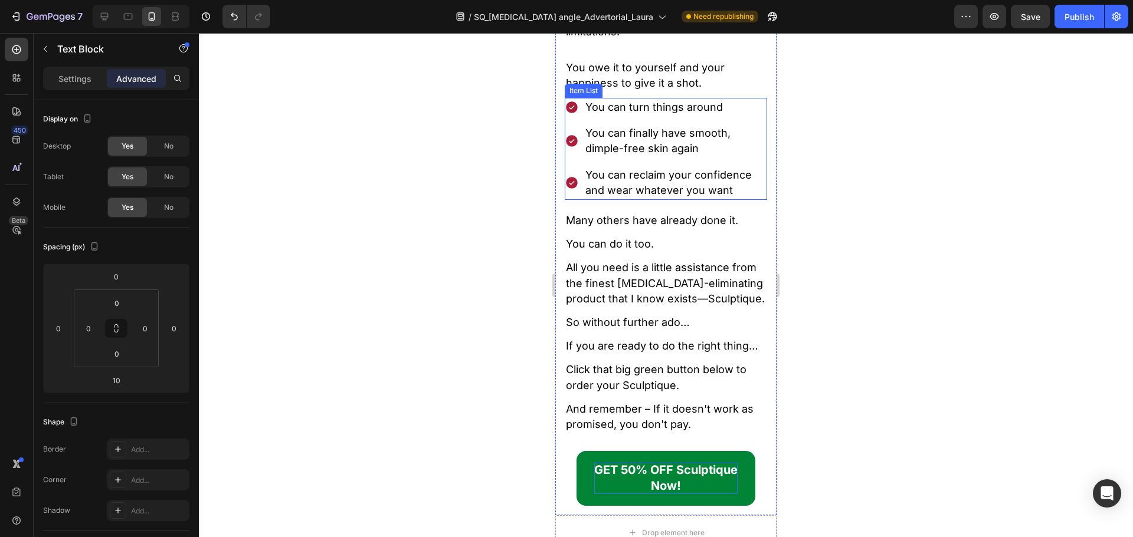
scroll to position [14753, 0]
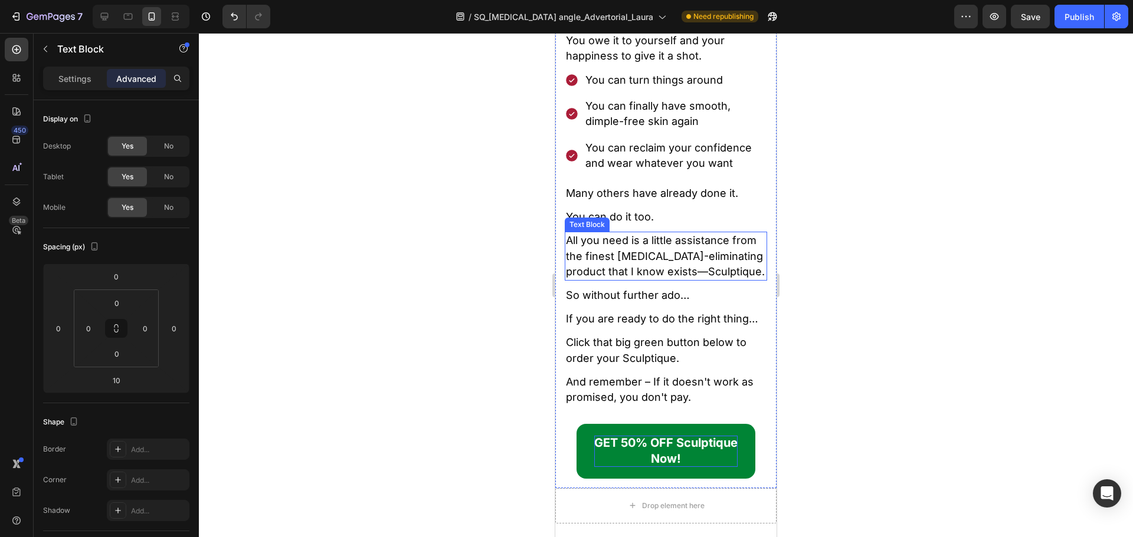
click at [671, 277] on span "All you need is a little assistance from the finest cellulite-eliminating produ…" at bounding box center [665, 255] width 199 height 43
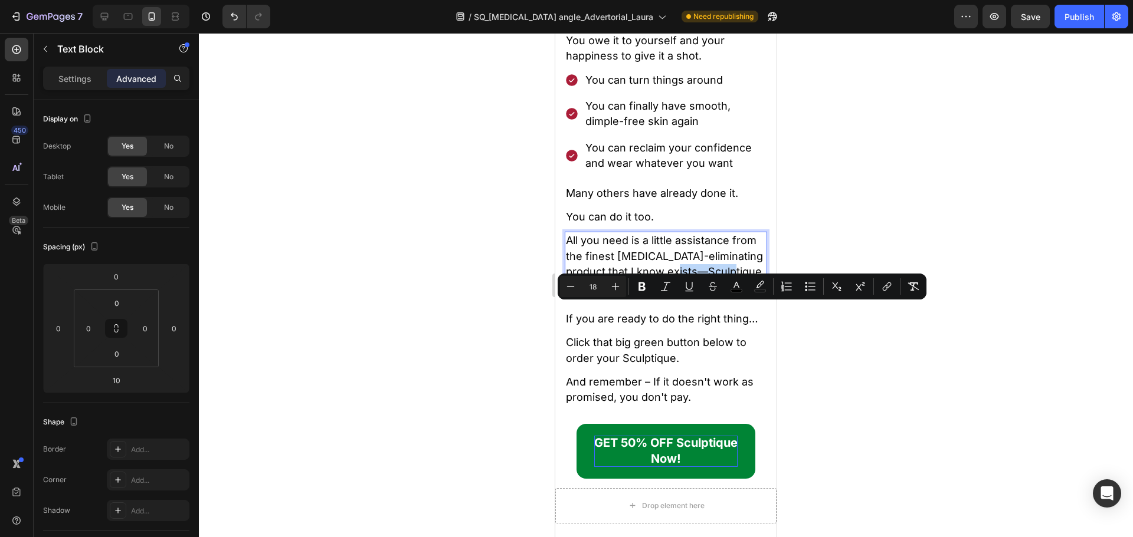
drag, startPoint x: 665, startPoint y: 313, endPoint x: 714, endPoint y: 317, distance: 49.8
click at [714, 280] on p "All you need is a little assistance from the finest cellulite-eliminating produ…" at bounding box center [666, 256] width 200 height 47
drag, startPoint x: 740, startPoint y: 286, endPoint x: 734, endPoint y: 293, distance: 9.6
click at [740, 287] on icon "Editor contextual toolbar" at bounding box center [736, 287] width 12 height 12
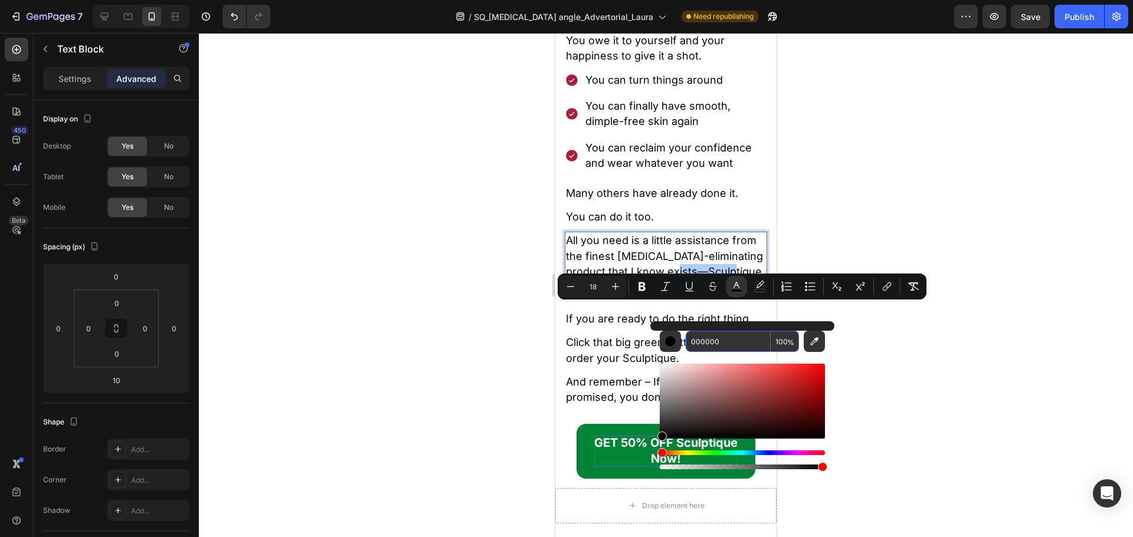
click at [717, 341] on input "000000" at bounding box center [727, 341] width 85 height 21
paste input "AF223D"
type input "AF223D"
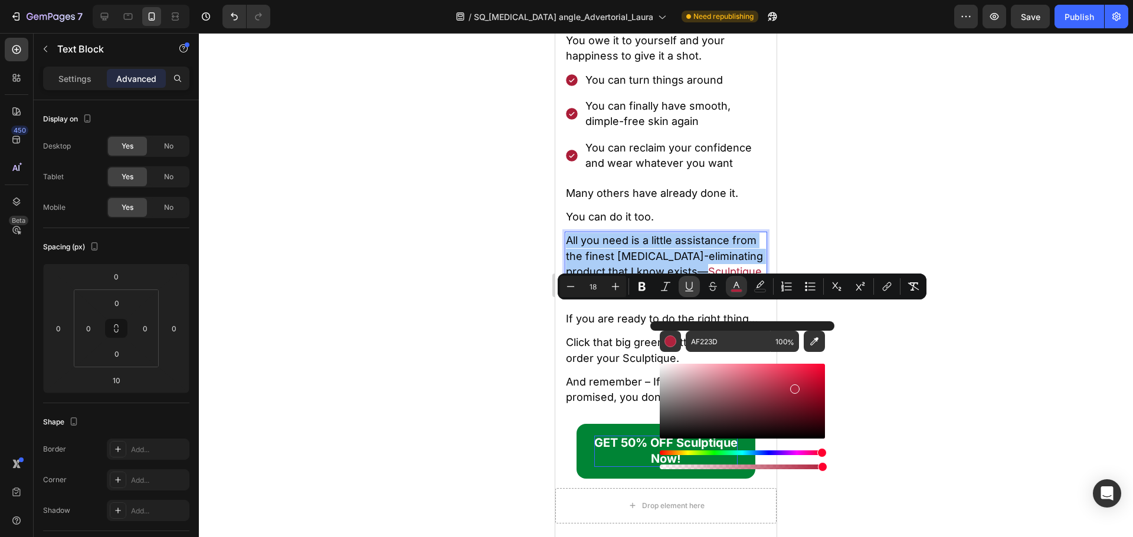
click at [683, 289] on icon "Editor contextual toolbar" at bounding box center [689, 287] width 12 height 12
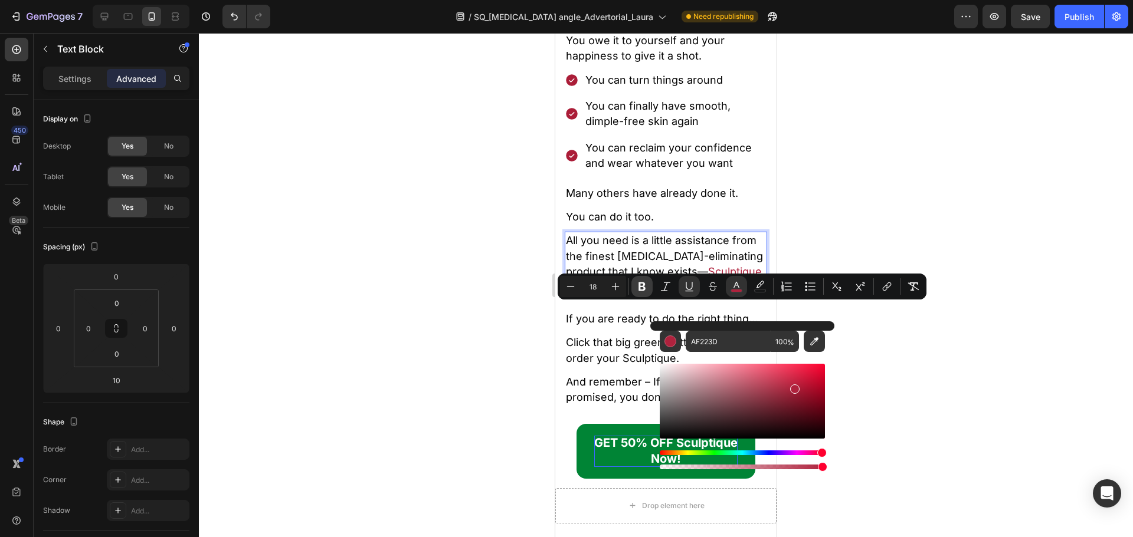
click at [646, 288] on icon "Editor contextual toolbar" at bounding box center [642, 287] width 12 height 12
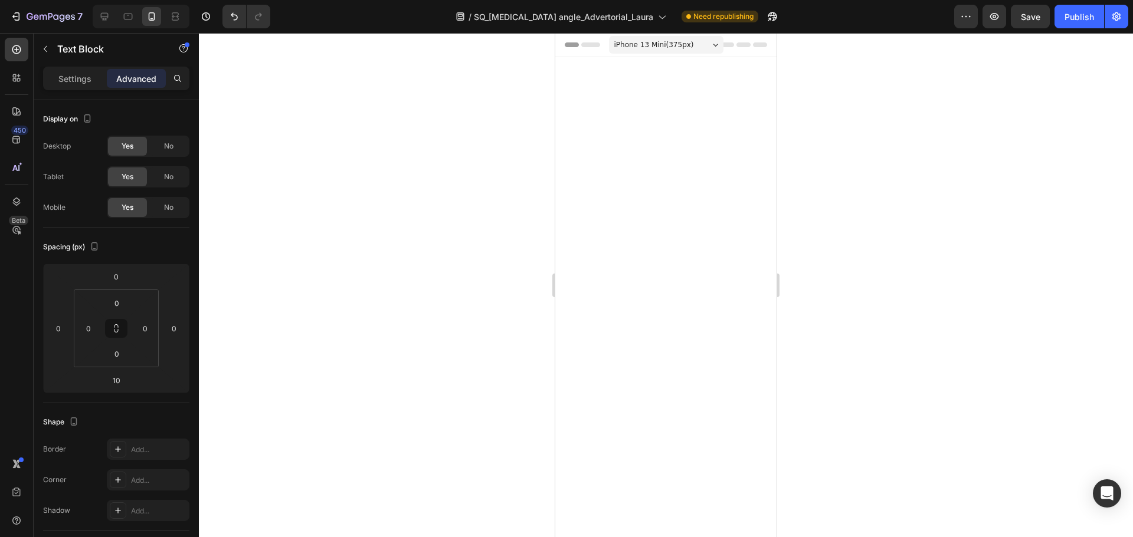
scroll to position [14753, 0]
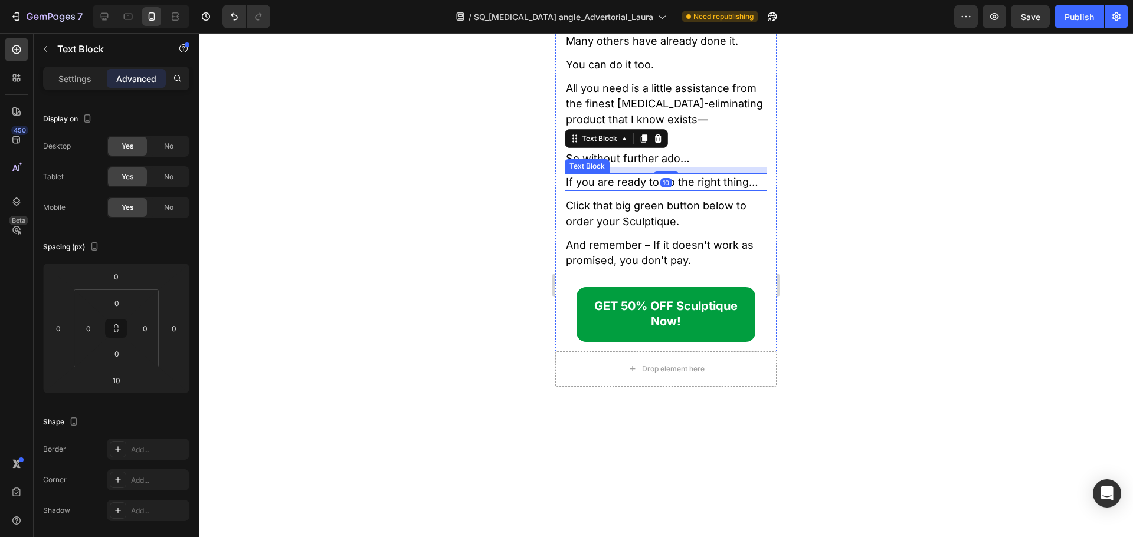
click at [638, 227] on span "Click that big green button below to order your Sculptique." at bounding box center [656, 213] width 180 height 28
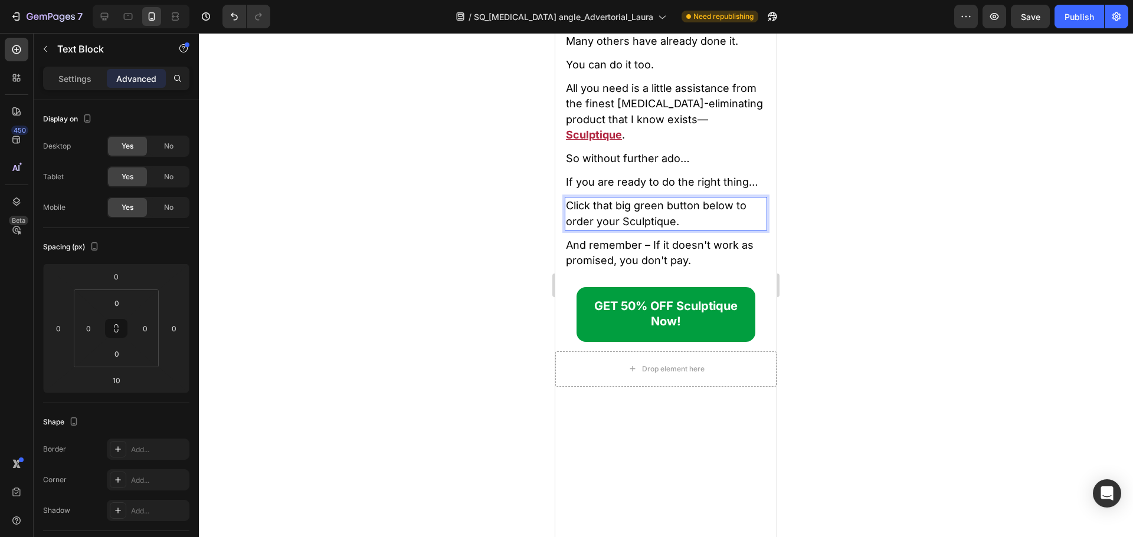
drag, startPoint x: 624, startPoint y: 394, endPoint x: 630, endPoint y: 395, distance: 6.0
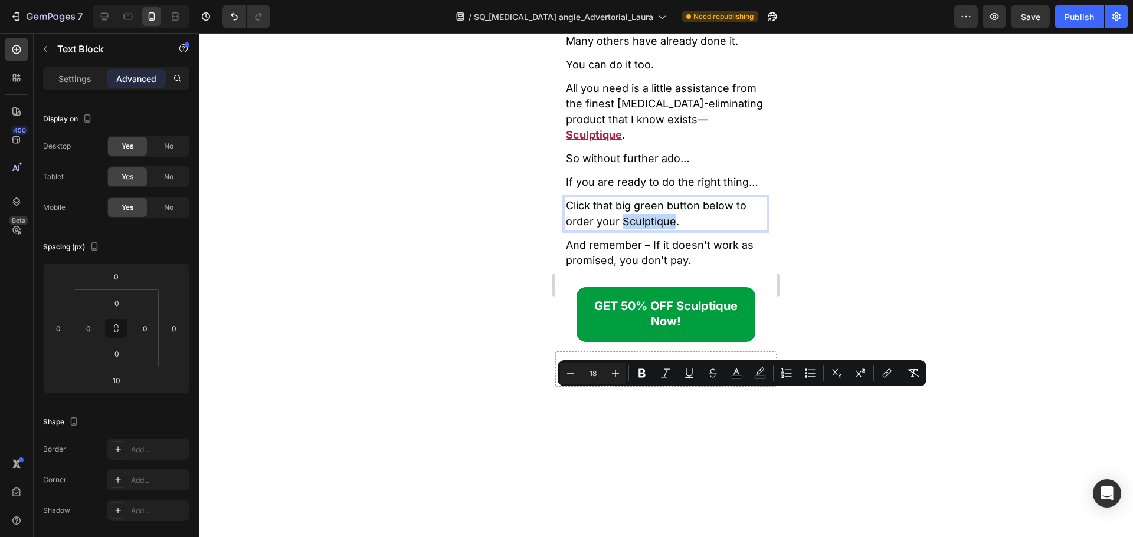
drag, startPoint x: 621, startPoint y: 398, endPoint x: 674, endPoint y: 402, distance: 53.2
click at [674, 227] on span "Click that big green button below to order your Sculptique." at bounding box center [656, 213] width 180 height 28
click at [734, 375] on icon "Editor contextual toolbar" at bounding box center [736, 373] width 12 height 12
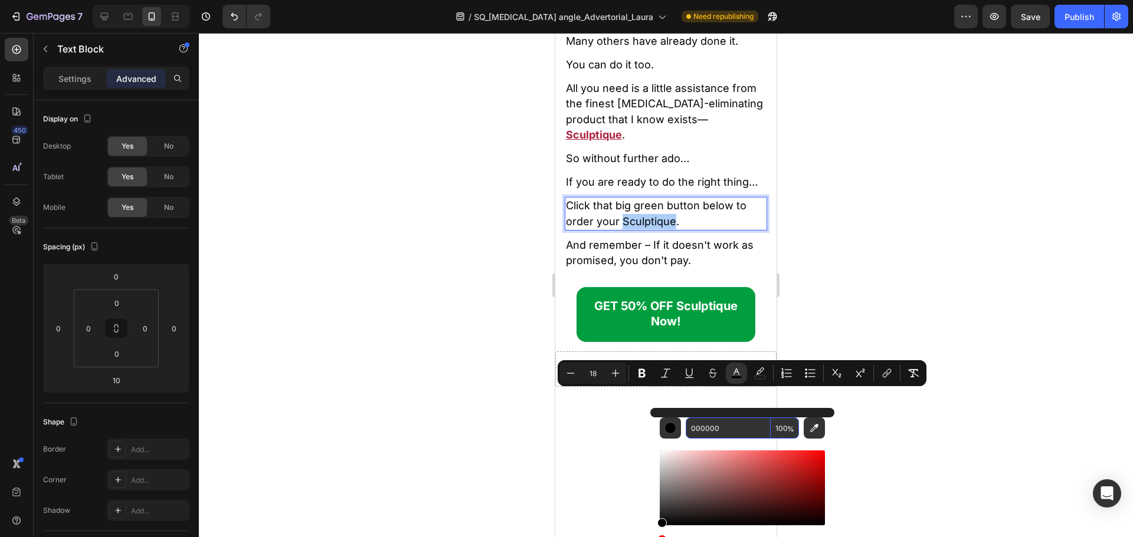
click at [706, 420] on input "000000" at bounding box center [727, 428] width 85 height 21
paste input "AF223D"
type input "AF223D"
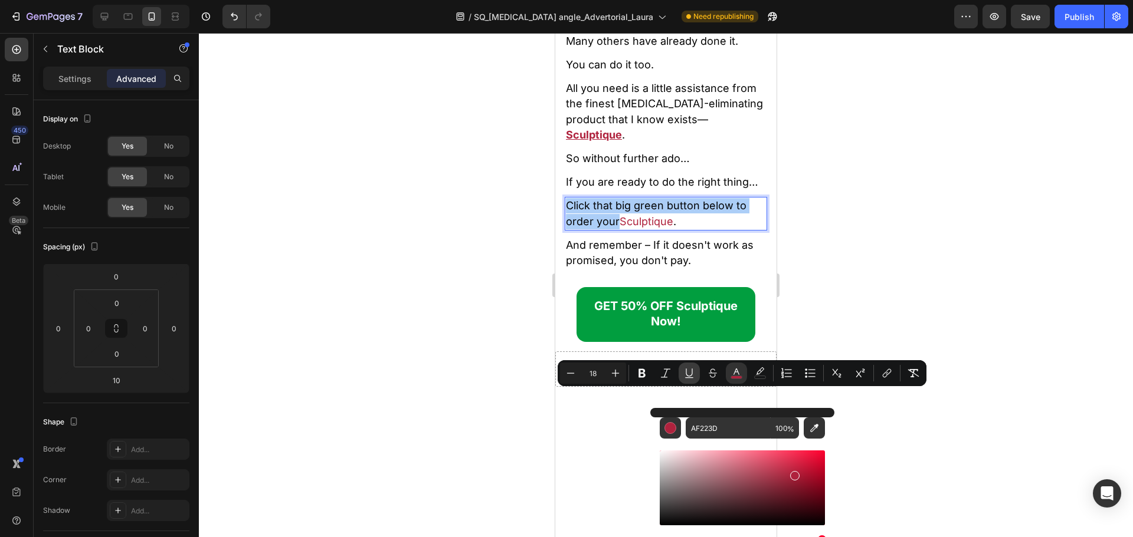
click at [682, 372] on button "Underline" at bounding box center [688, 373] width 21 height 21
click at [633, 372] on button "Bold" at bounding box center [641, 373] width 21 height 21
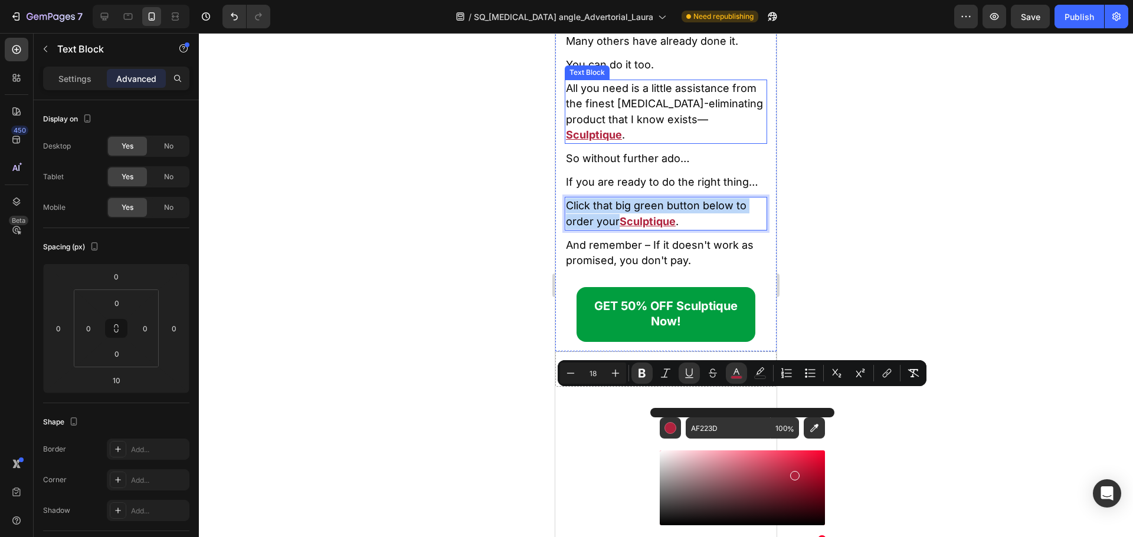
click at [622, 141] on u "Sculptique" at bounding box center [594, 135] width 56 height 12
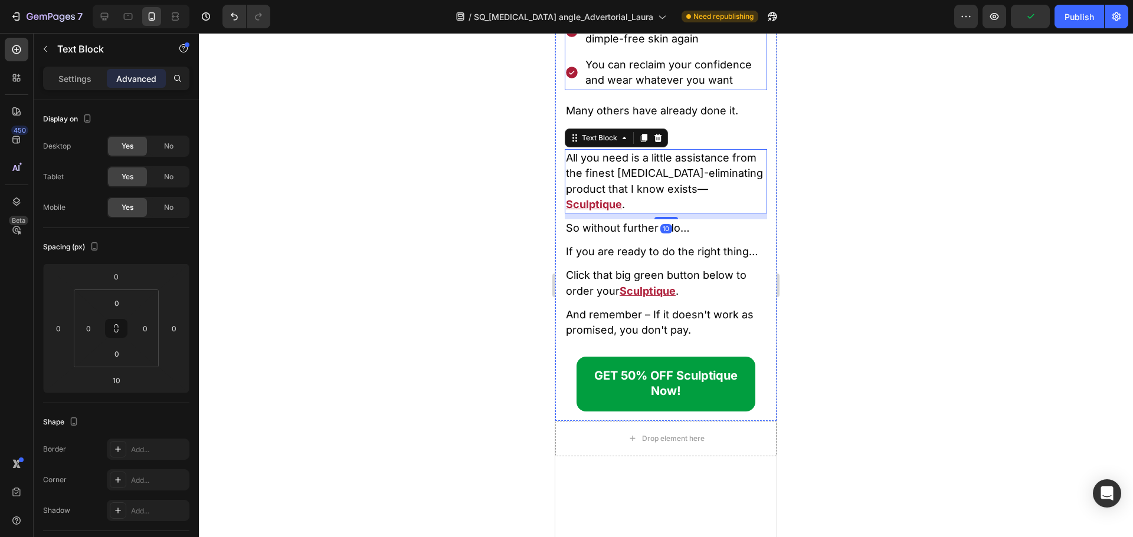
scroll to position [14694, 0]
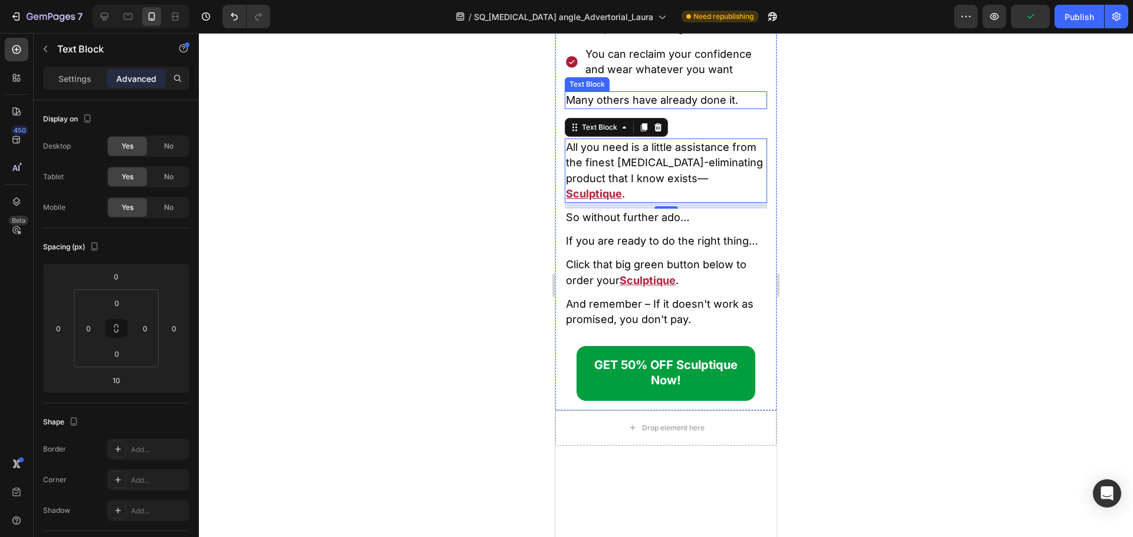
click at [696, 106] on span "Many others have already done it." at bounding box center [652, 100] width 172 height 12
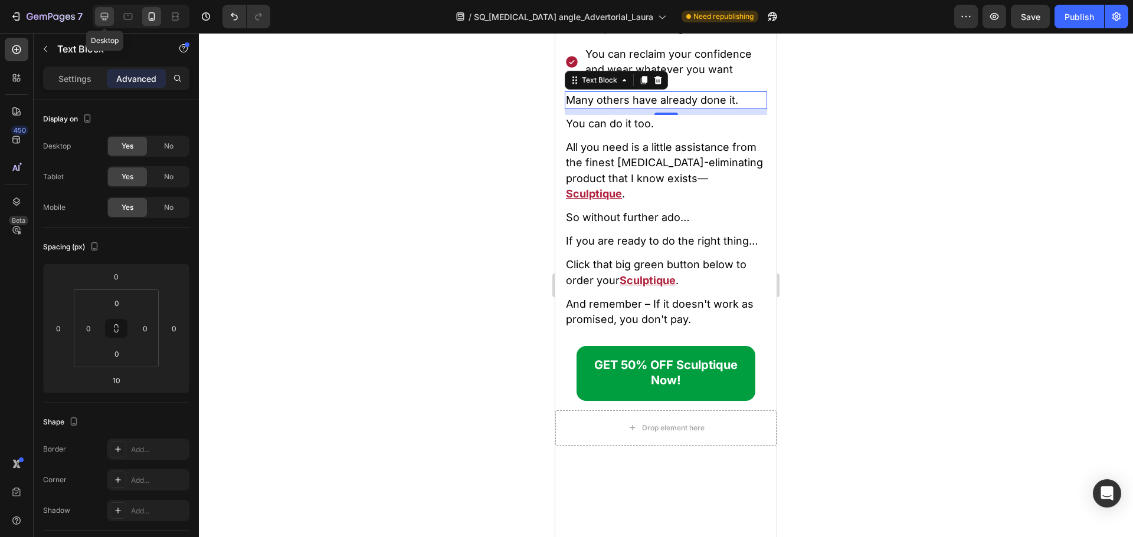
click at [99, 18] on icon at bounding box center [105, 17] width 12 height 12
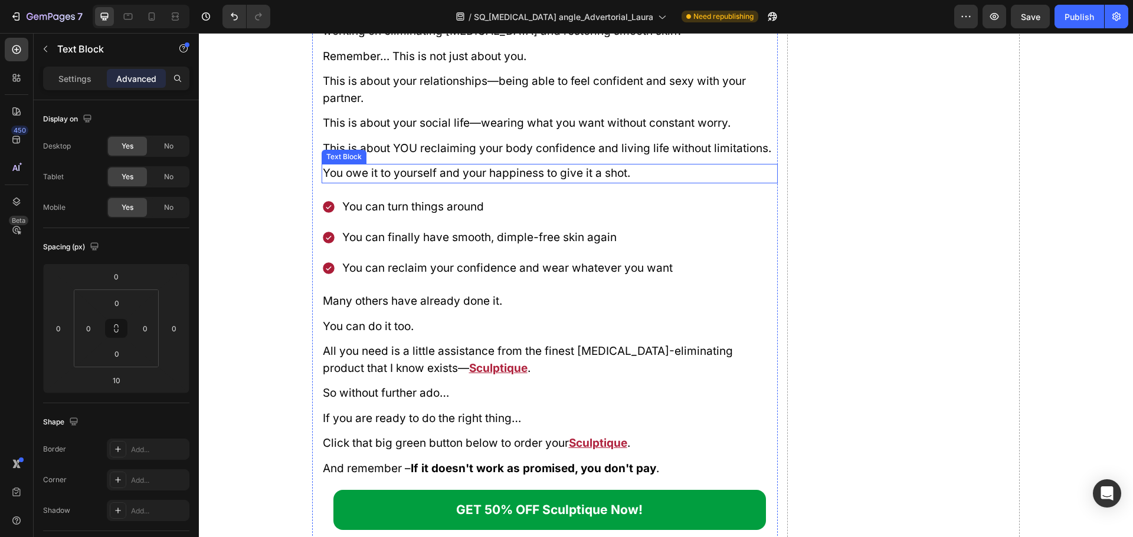
scroll to position [13944, 0]
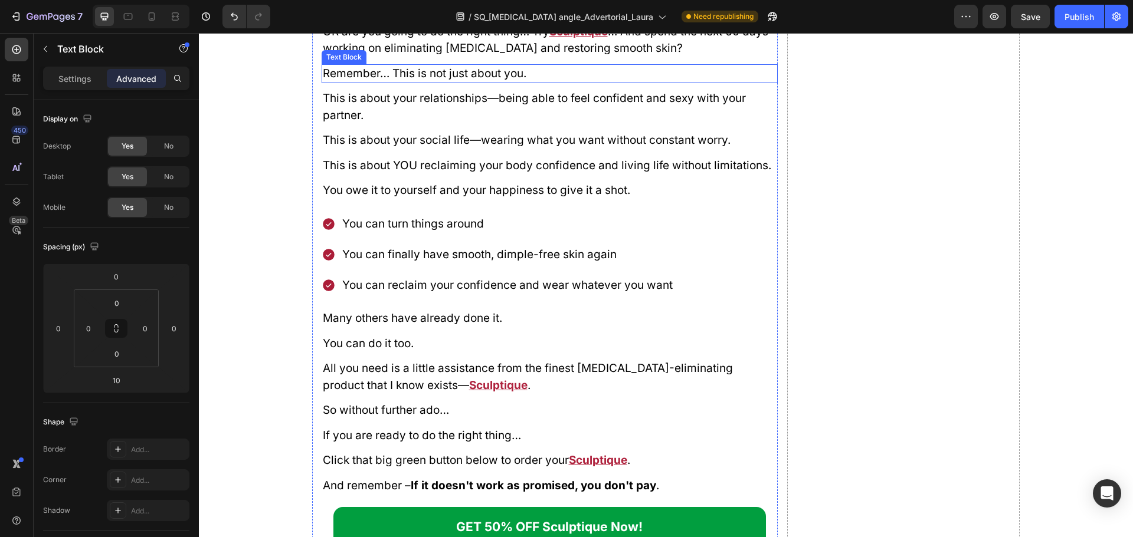
click at [421, 80] on span "Remember… This is not just about you." at bounding box center [424, 74] width 203 height 14
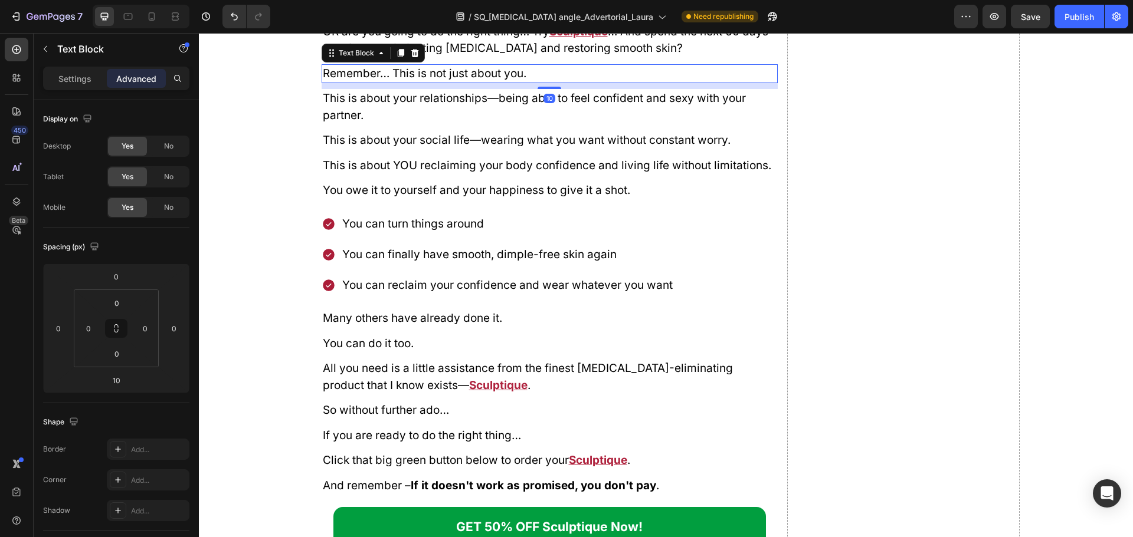
click at [421, 80] on span "Remember… This is not just about you." at bounding box center [424, 74] width 203 height 14
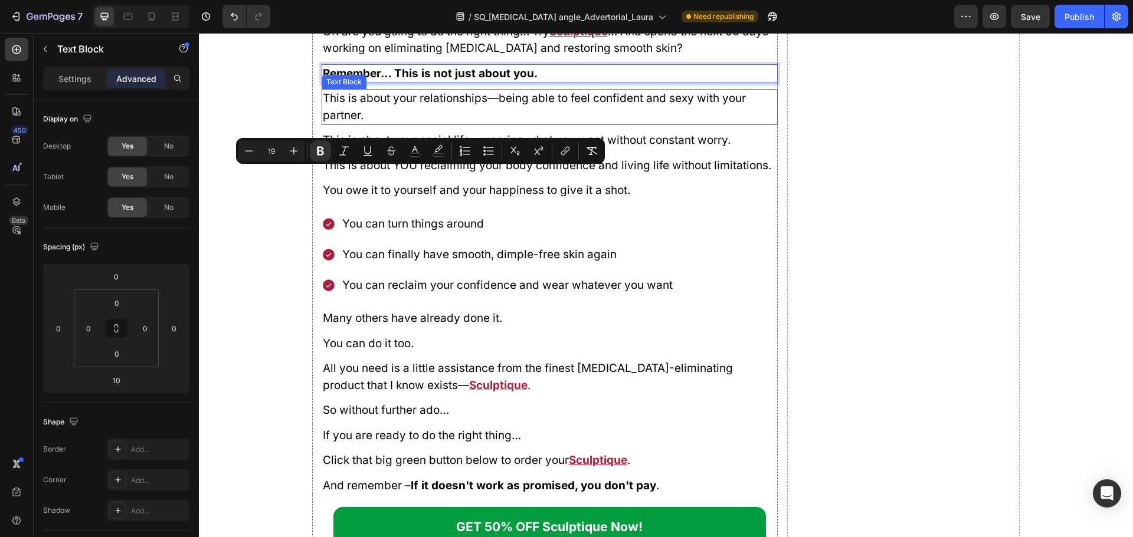
click at [372, 122] on span "This is about your relationships—being able to feel confident and sexy with you…" at bounding box center [534, 106] width 423 height 31
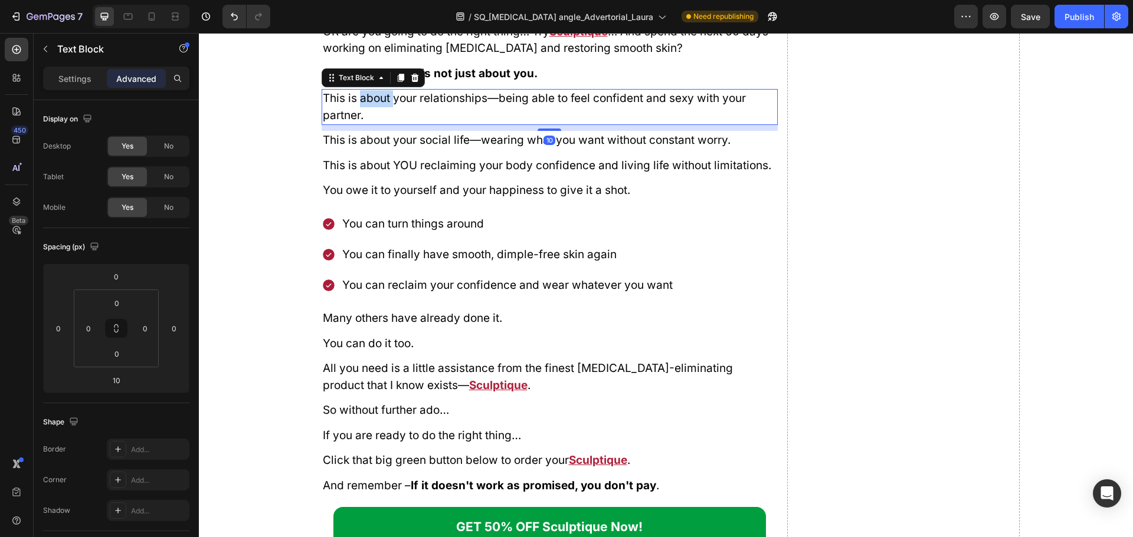
click at [372, 122] on span "This is about your relationships—being able to feel confident and sexy with you…" at bounding box center [534, 106] width 423 height 31
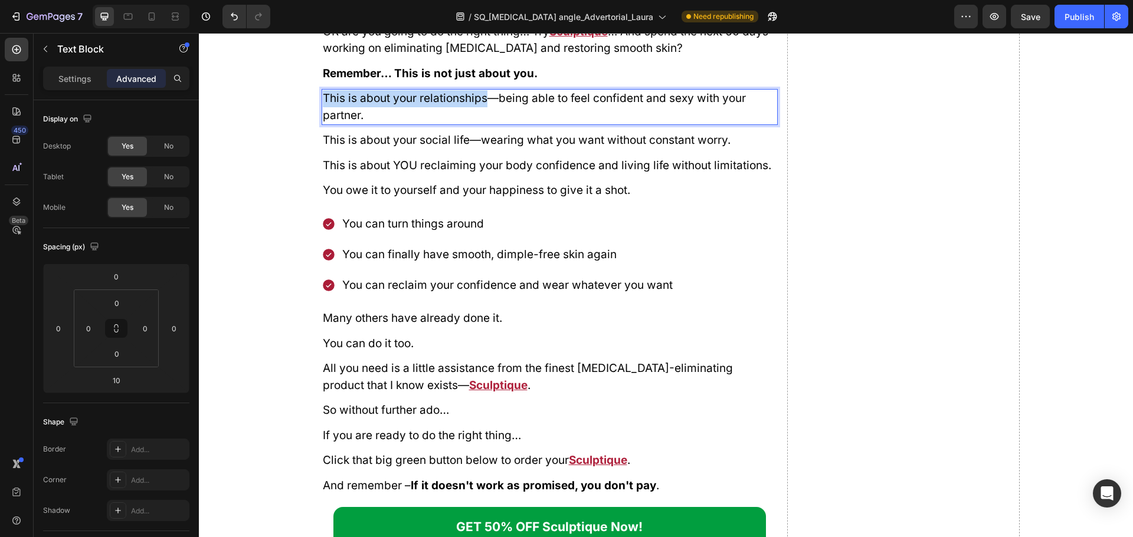
drag, startPoint x: 320, startPoint y: 201, endPoint x: 481, endPoint y: 206, distance: 161.1
click at [481, 122] on span "This is about your relationships—being able to feel confident and sexy with you…" at bounding box center [534, 106] width 423 height 31
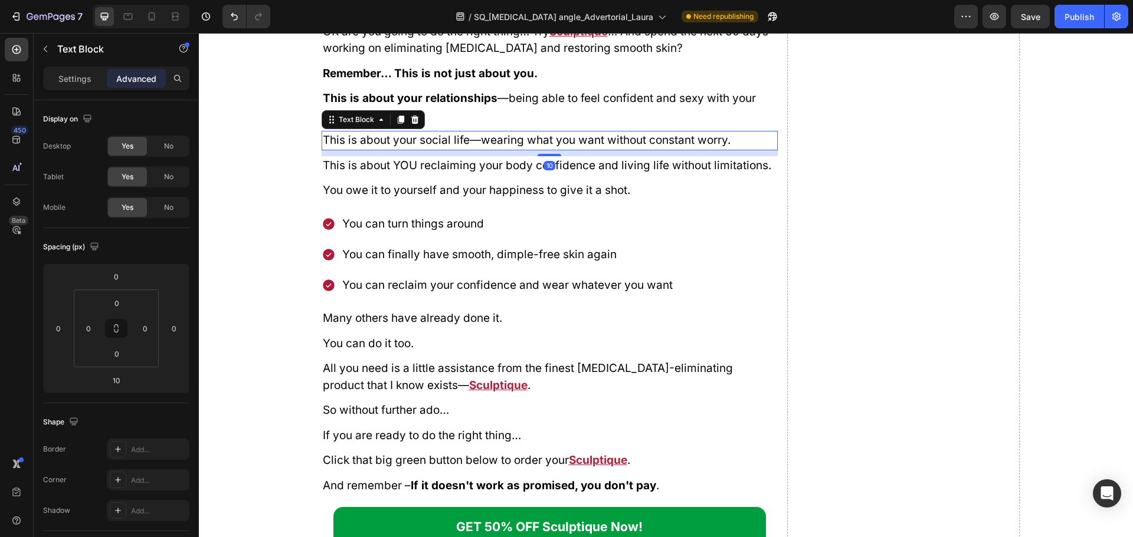
click at [442, 147] on span "This is about your social life—wearing what you want without constant worry." at bounding box center [527, 140] width 408 height 14
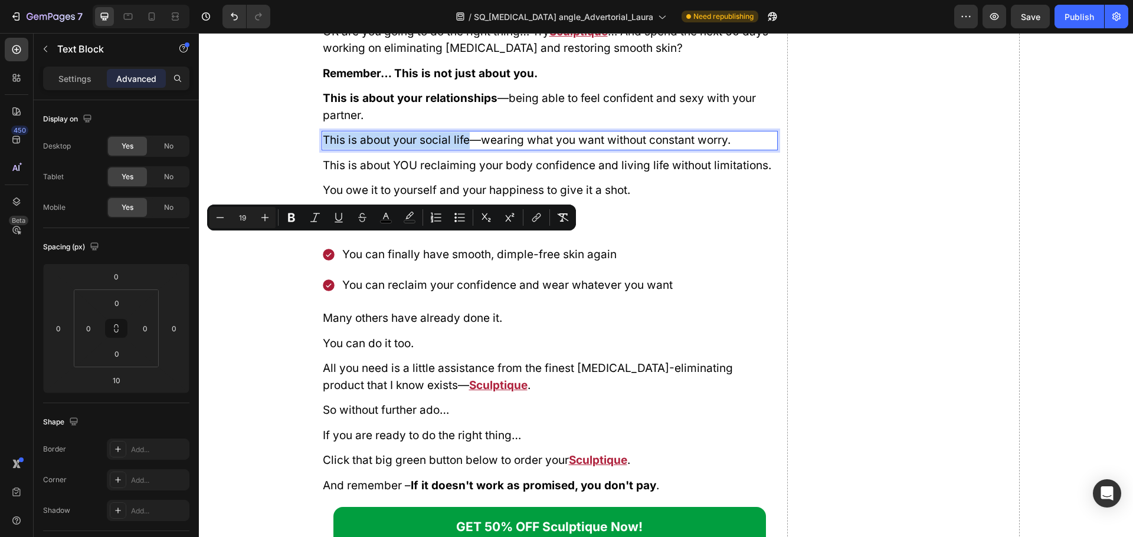
drag, startPoint x: 464, startPoint y: 244, endPoint x: 319, endPoint y: 244, distance: 145.7
click at [323, 147] on span "This is about your social life—wearing what you want without constant worry." at bounding box center [527, 140] width 408 height 14
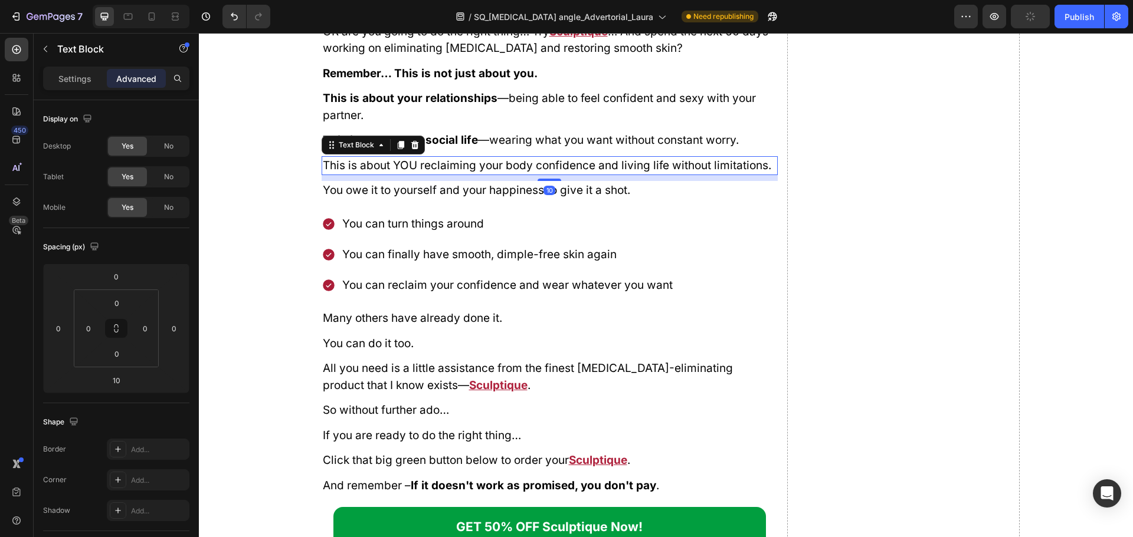
click at [408, 172] on span "This is about YOU reclaiming your body confidence and living life without limit…" at bounding box center [547, 166] width 448 height 14
drag, startPoint x: 412, startPoint y: 268, endPoint x: 319, endPoint y: 265, distance: 93.3
click at [323, 172] on span "This is about YOU reclaiming your body confidence and living life without limit…" at bounding box center [547, 166] width 448 height 14
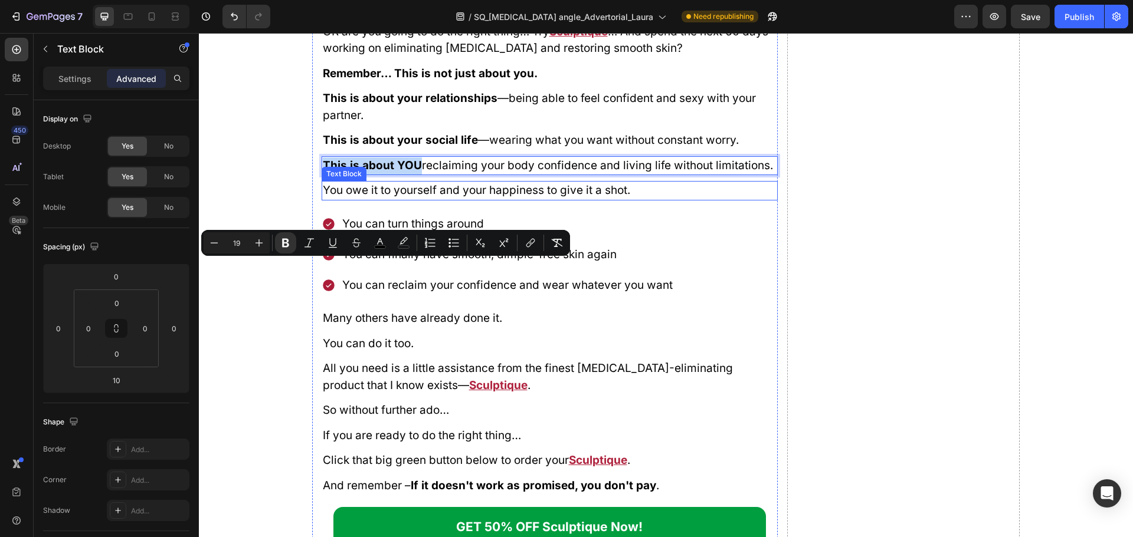
click at [451, 197] on span "You owe it to yourself and your happiness to give it a shot." at bounding box center [476, 190] width 307 height 14
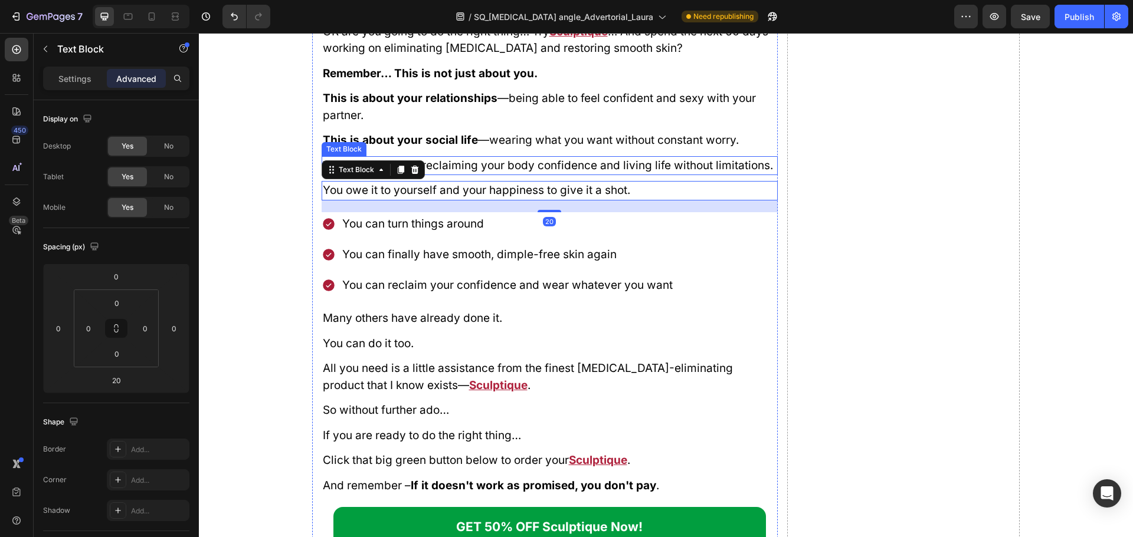
click at [564, 172] on span "This is about YOU reclaiming your body confidence and living life without limit…" at bounding box center [548, 166] width 450 height 14
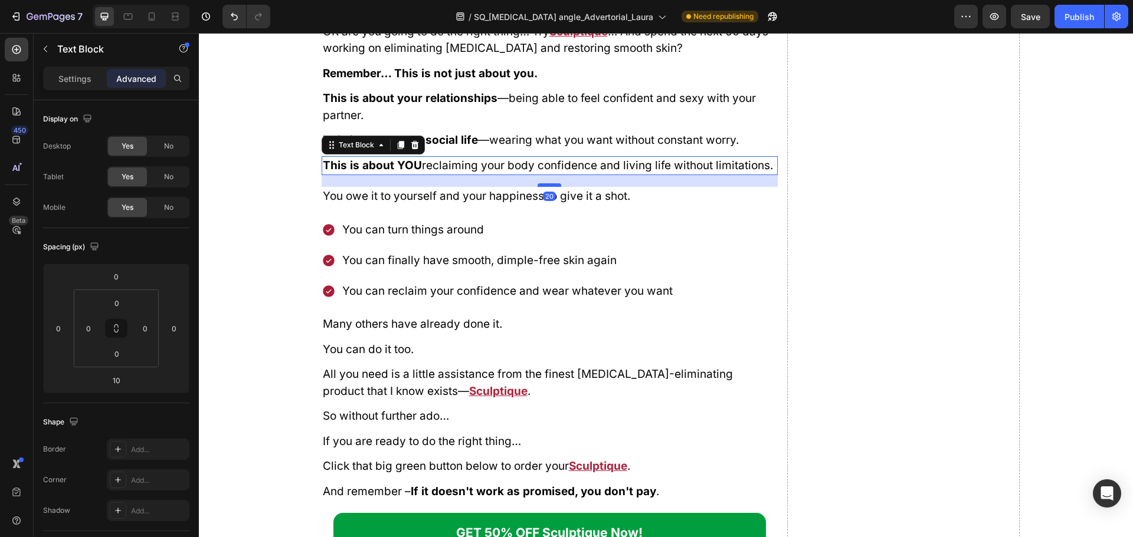
drag, startPoint x: 548, startPoint y: 282, endPoint x: 554, endPoint y: 288, distance: 8.3
click at [554, 187] on div at bounding box center [549, 185] width 24 height 4
type input "20"
click at [495, 203] on span "You owe it to yourself and your happiness to give it a shot." at bounding box center [476, 196] width 307 height 14
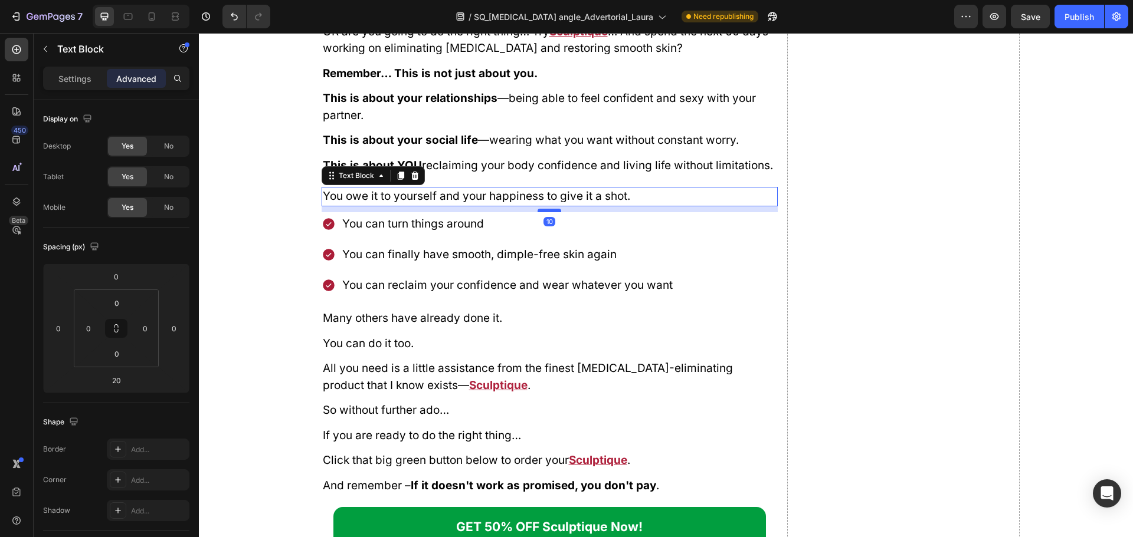
drag, startPoint x: 547, startPoint y: 318, endPoint x: 550, endPoint y: 312, distance: 6.4
click at [550, 212] on div at bounding box center [549, 211] width 24 height 4
type input "10"
click at [436, 261] on span "You can finally have smooth, dimple-free skin again" at bounding box center [479, 255] width 274 height 14
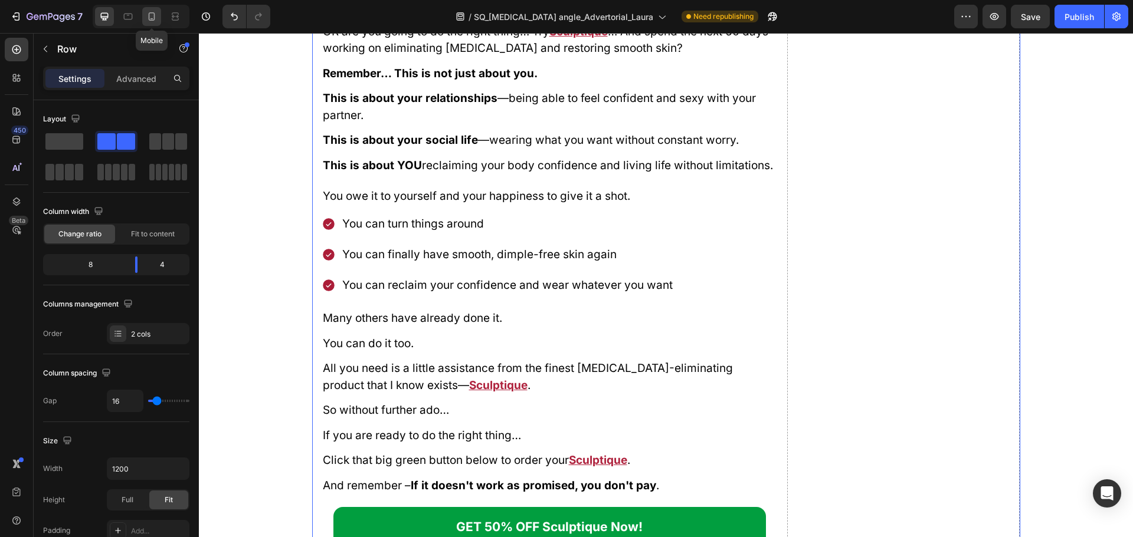
click at [155, 16] on icon at bounding box center [152, 17] width 12 height 12
type input "0"
type input "100%"
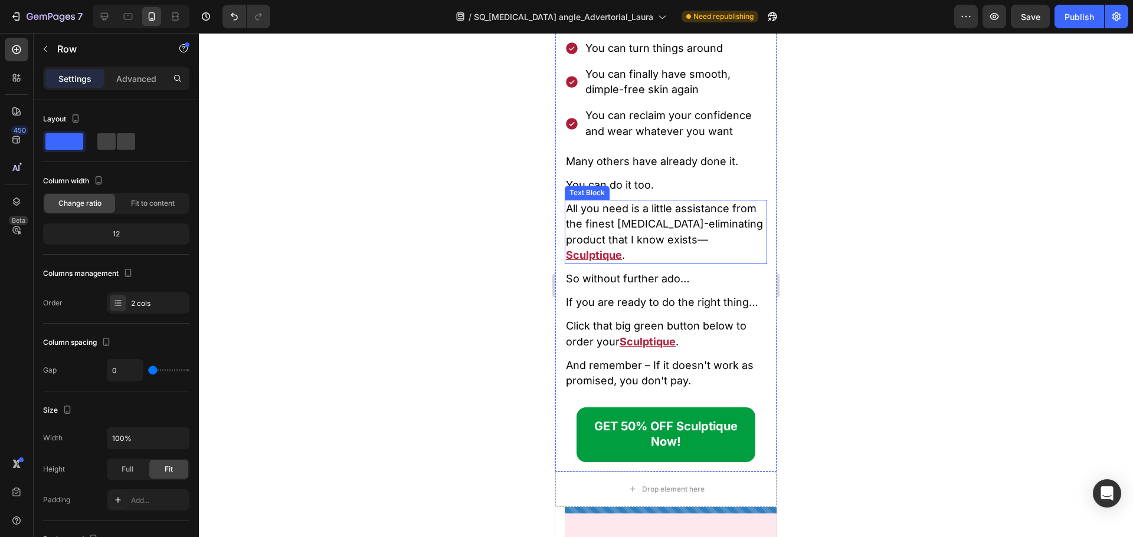
scroll to position [17892, 0]
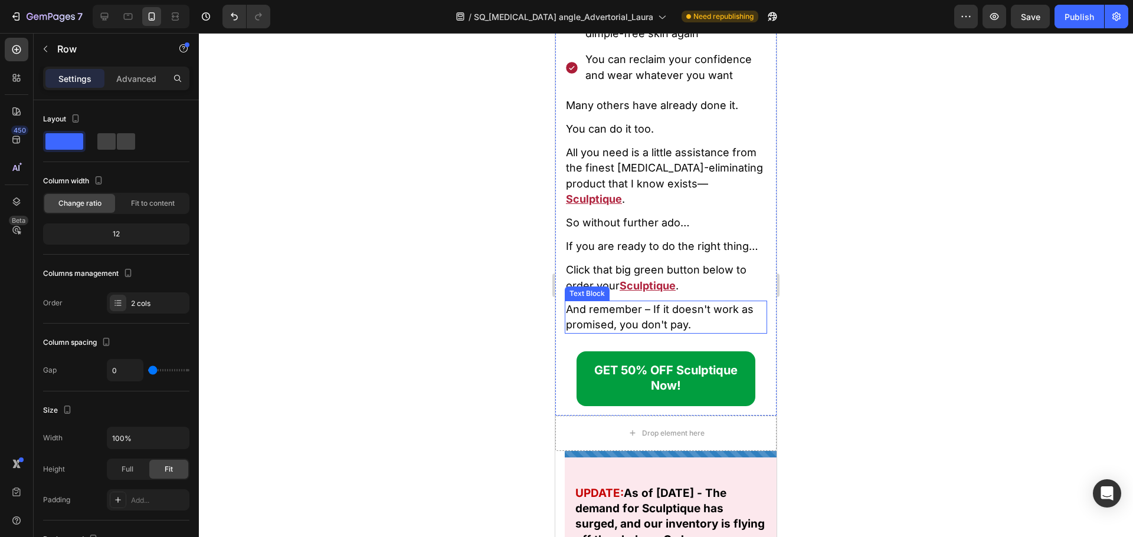
click at [665, 331] on span "And remember – If it doesn't work as promised, you don't pay." at bounding box center [660, 317] width 188 height 28
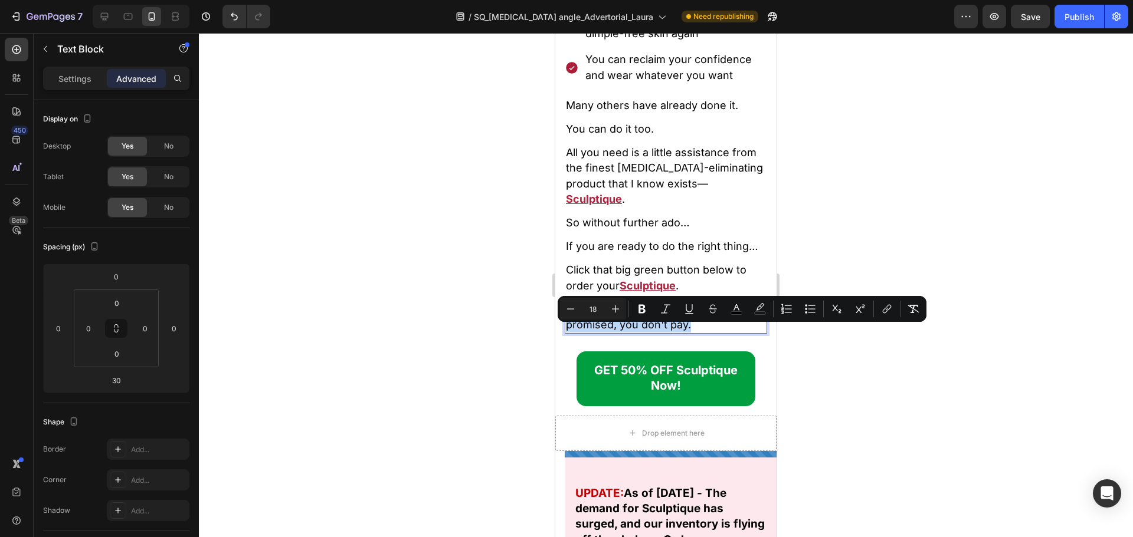
drag, startPoint x: 690, startPoint y: 352, endPoint x: 651, endPoint y: 336, distance: 41.3
click at [651, 331] on span "And remember – If it doesn't work as promised, you don't pay." at bounding box center [660, 317] width 188 height 28
click at [714, 333] on p "And remember – If it doesn't work as promised, you don't pay." at bounding box center [666, 317] width 200 height 31
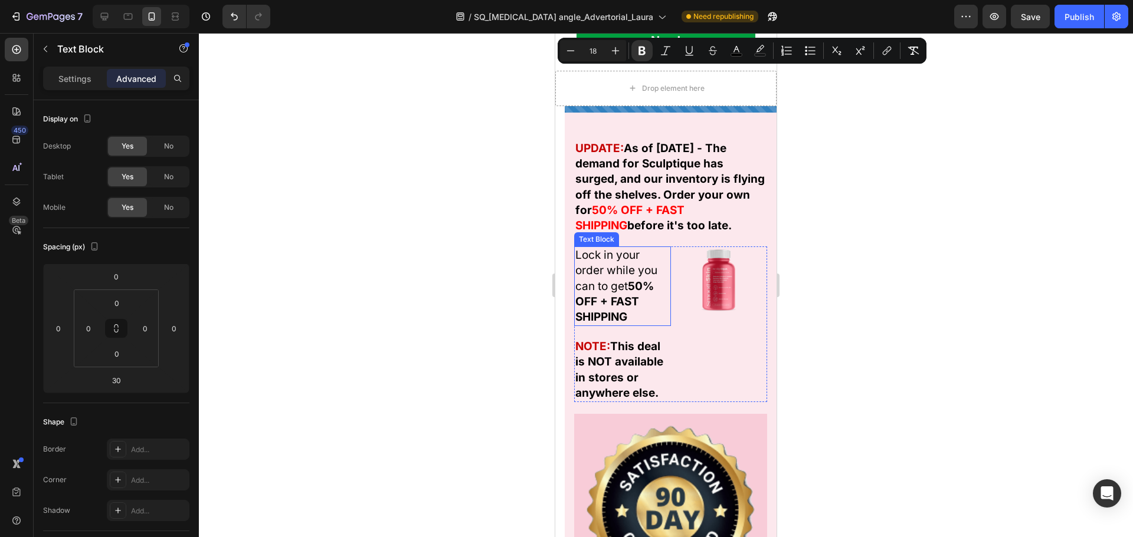
scroll to position [18246, 0]
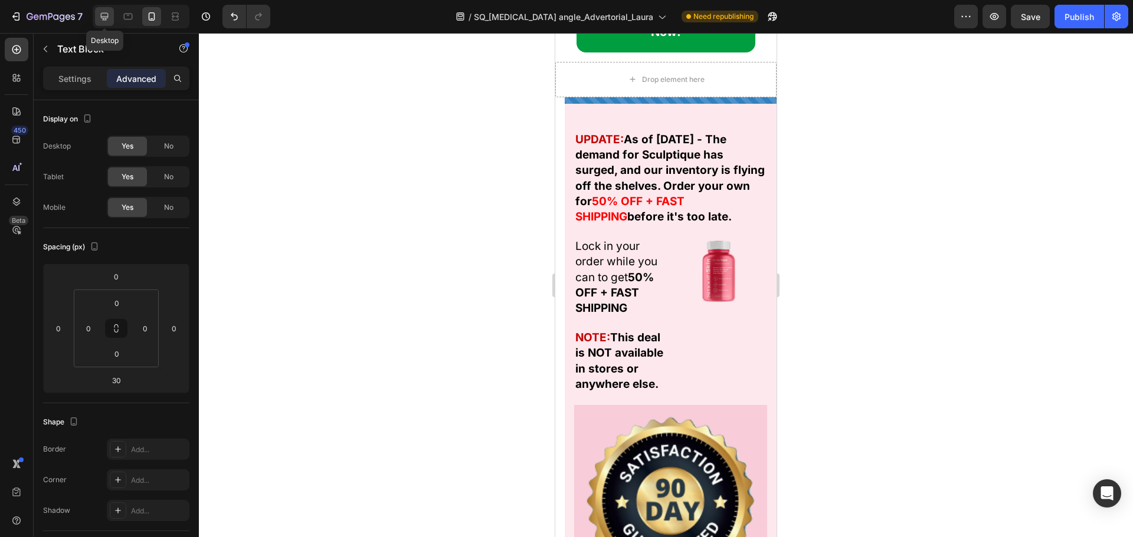
click at [104, 20] on icon at bounding box center [105, 17] width 8 height 8
type input "20"
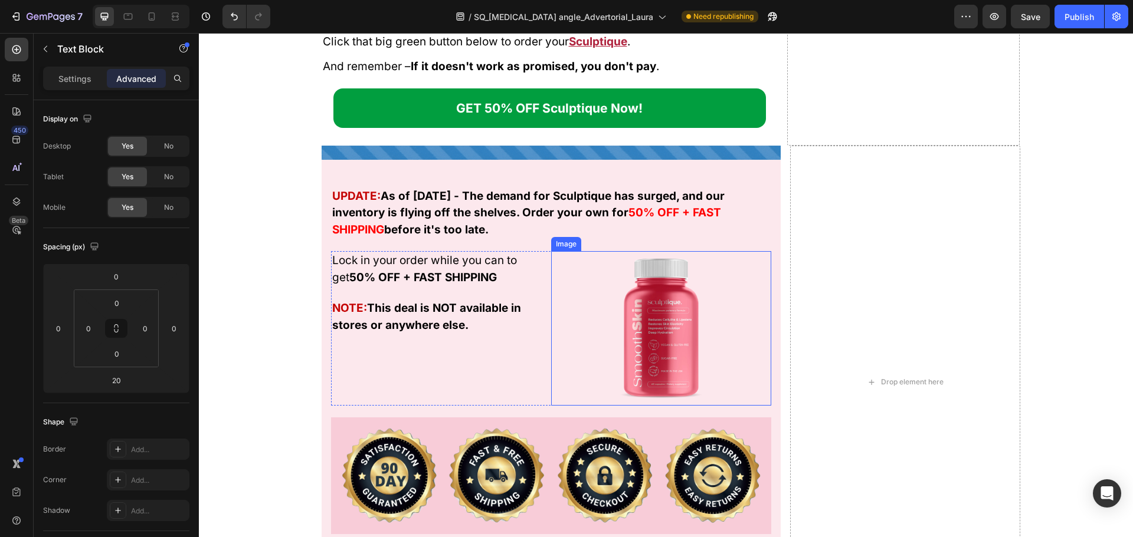
scroll to position [14499, 0]
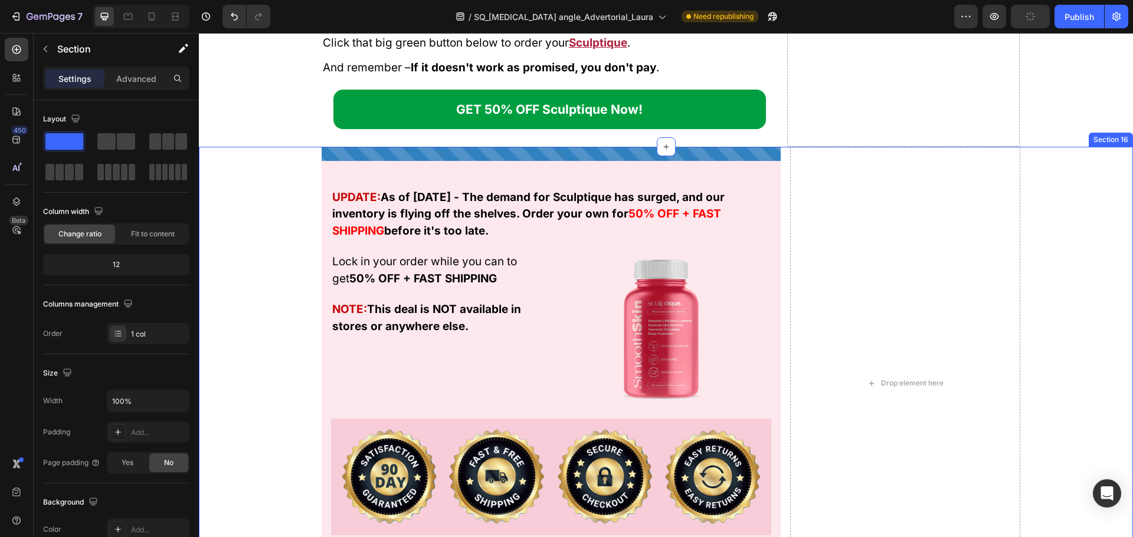
click at [1061, 170] on div "Image UPDATE: As of August 18, 2025 - The demand for Sculptique has surged, and…" at bounding box center [666, 384] width 934 height 474
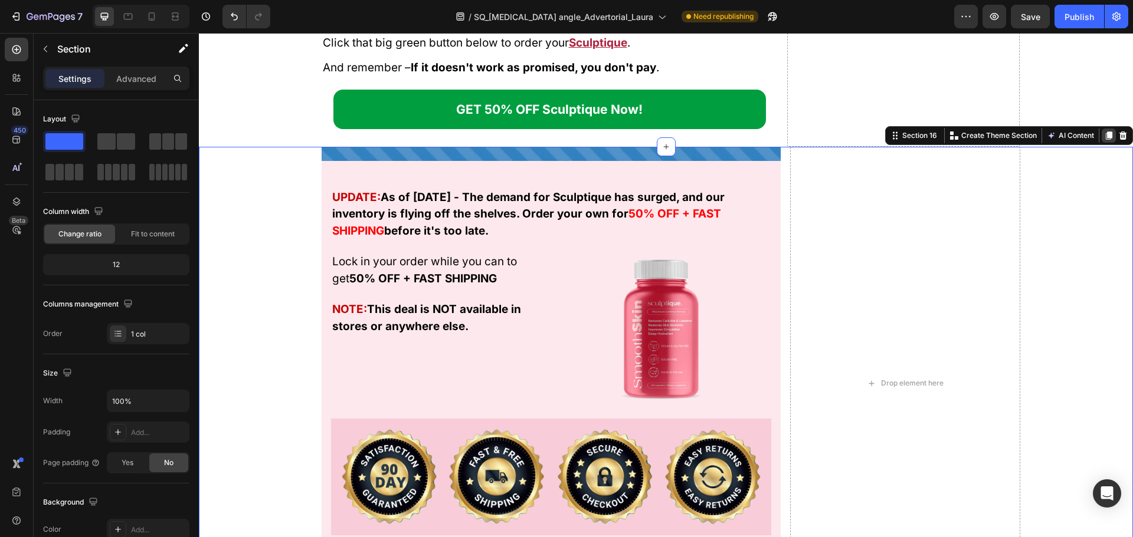
click at [1104, 136] on icon at bounding box center [1108, 135] width 9 height 9
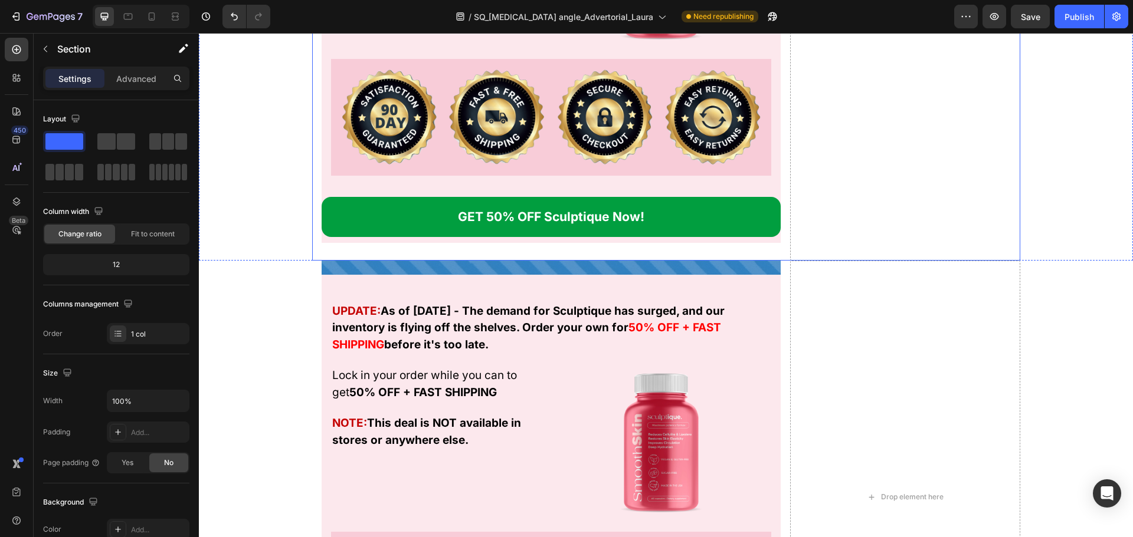
scroll to position [14750, 0]
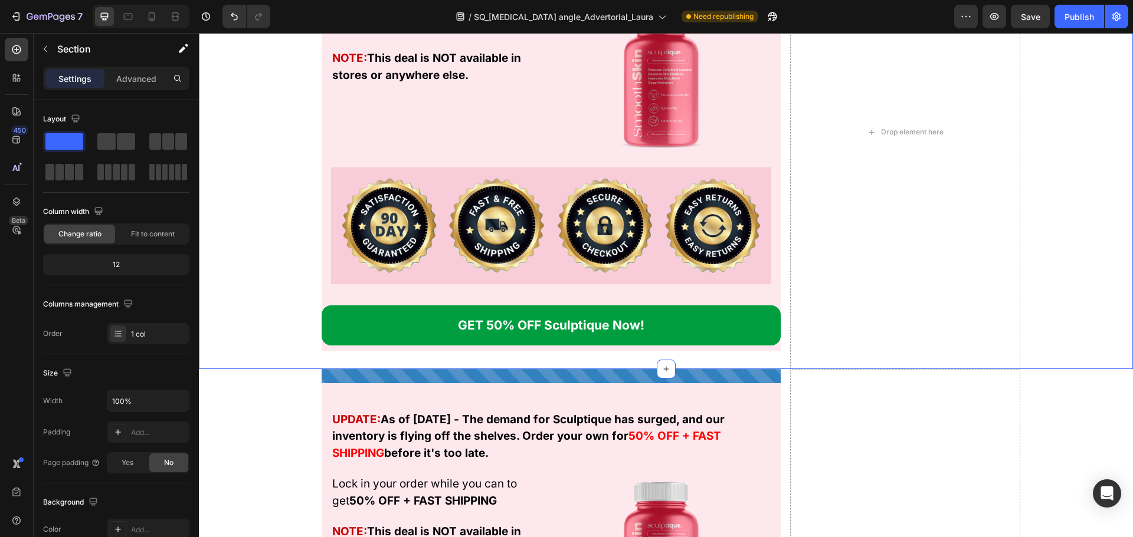
click at [1066, 250] on div "Image UPDATE: As of August 18, 2025 - The demand for Sculptique has surged, and…" at bounding box center [666, 133] width 934 height 474
click at [108, 74] on div "Advanced" at bounding box center [136, 78] width 59 height 19
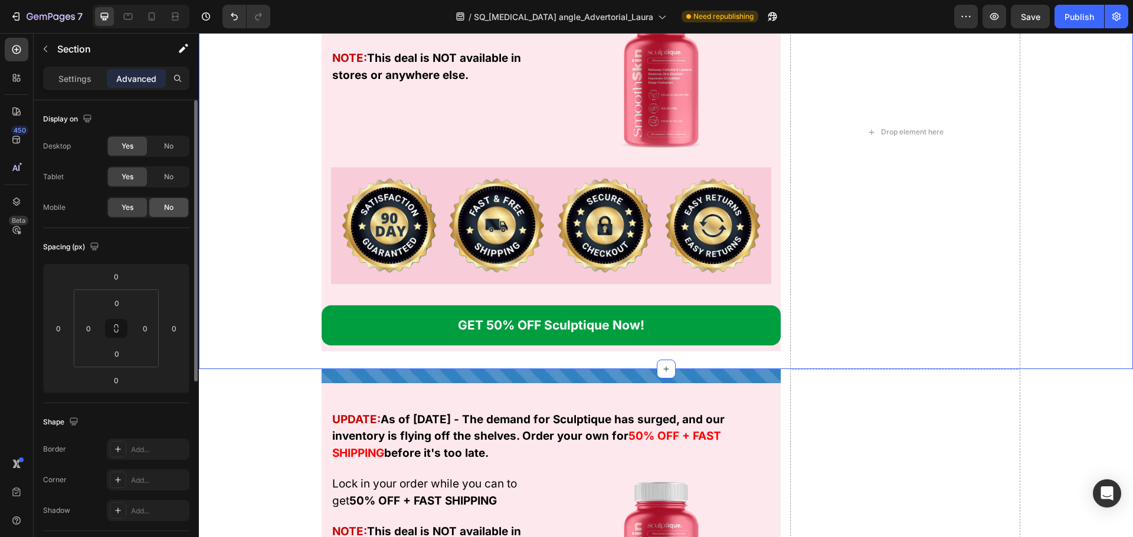
click at [169, 208] on span "No" at bounding box center [168, 207] width 9 height 11
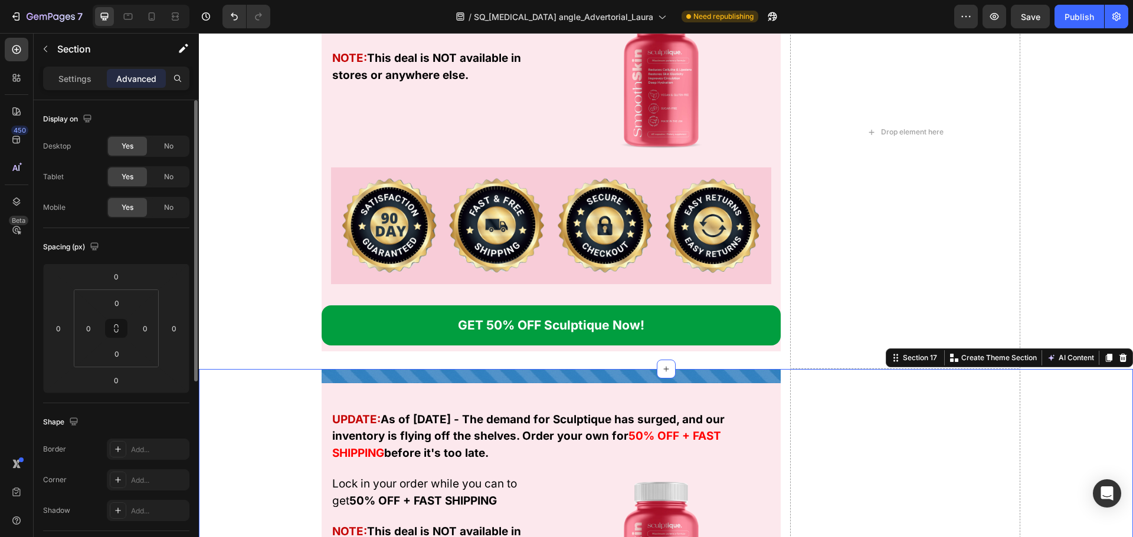
click at [166, 186] on div "Yes No" at bounding box center [148, 176] width 83 height 21
click at [168, 179] on span "No" at bounding box center [168, 177] width 9 height 11
click at [167, 152] on div "No" at bounding box center [168, 146] width 39 height 19
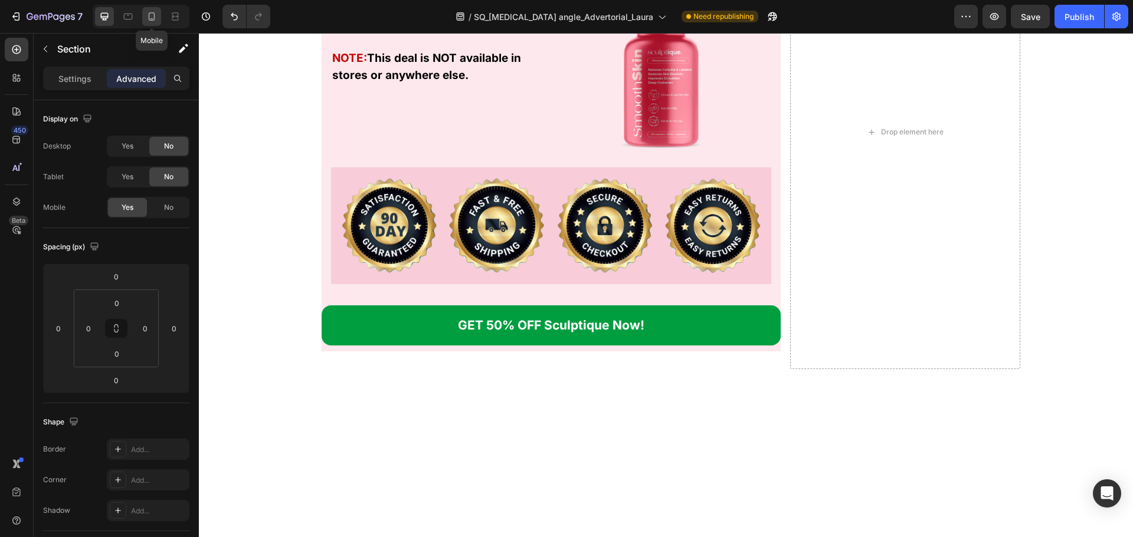
click at [156, 12] on icon at bounding box center [152, 17] width 12 height 12
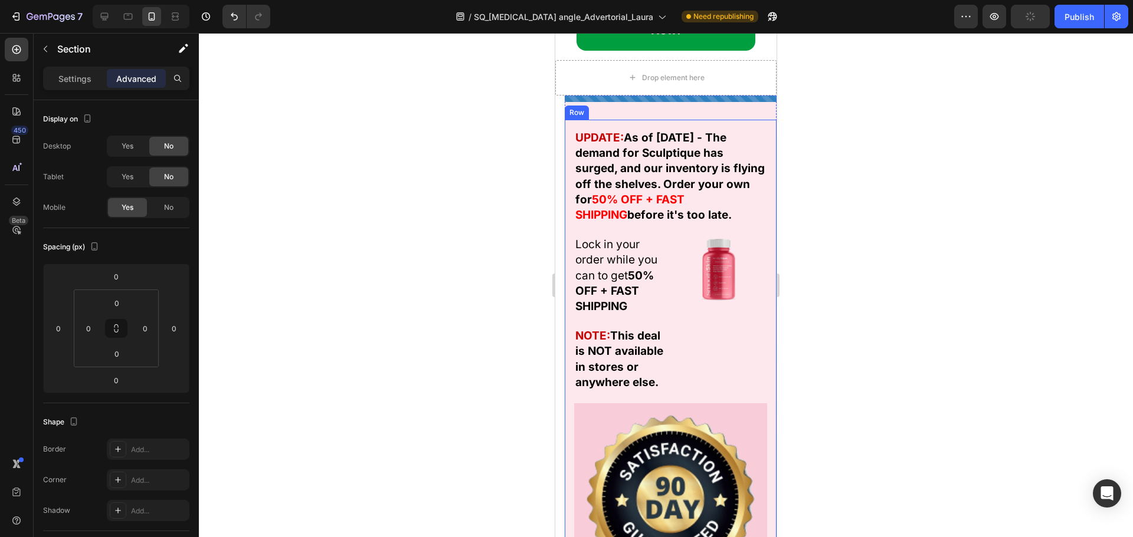
scroll to position [18233, 0]
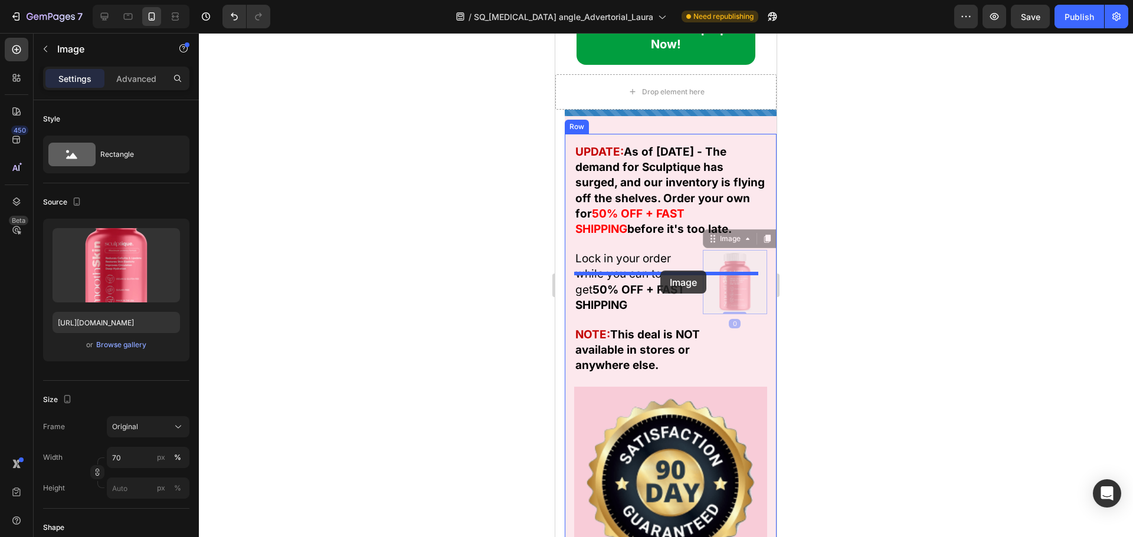
drag, startPoint x: 697, startPoint y: 312, endPoint x: 660, endPoint y: 271, distance: 55.2
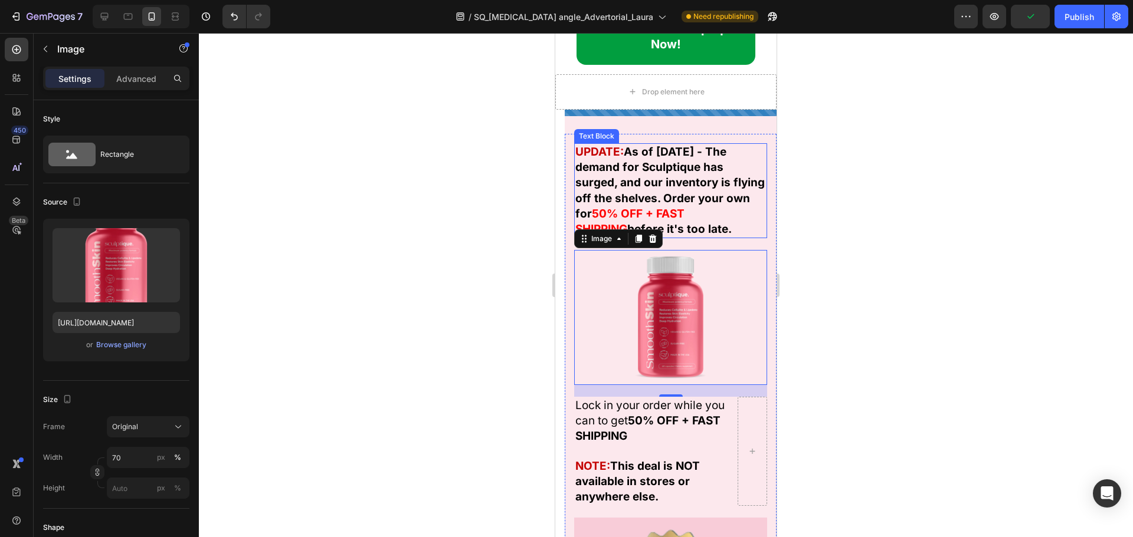
click at [660, 221] on strong "As of [DATE] - The demand for Sculptique has surged, and our inventory is flyin…" at bounding box center [669, 183] width 189 height 76
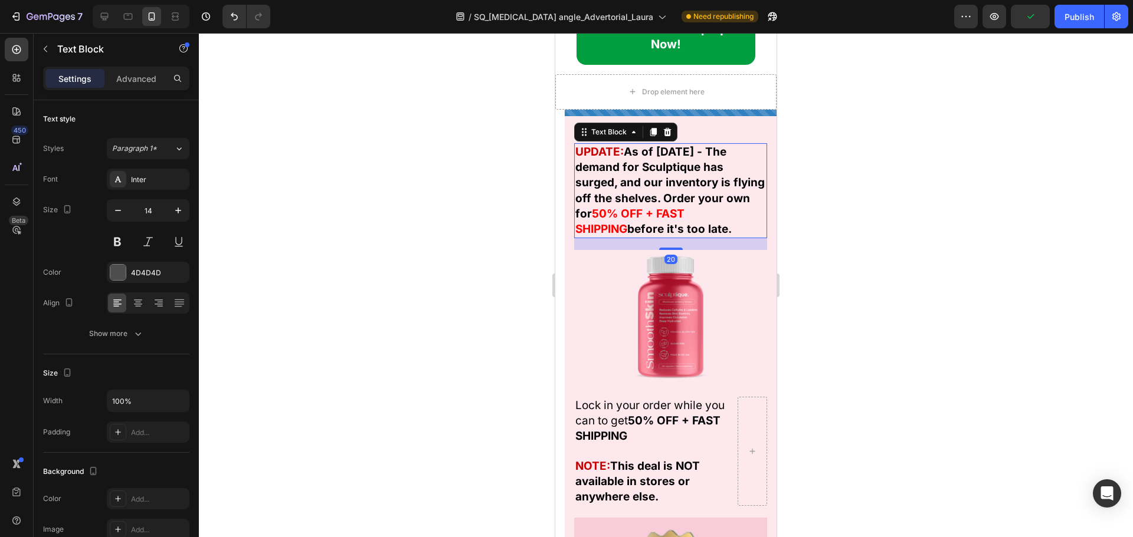
click at [661, 221] on strong "As of [DATE] - The demand for Sculptique has surged, and our inventory is flyin…" at bounding box center [669, 183] width 189 height 76
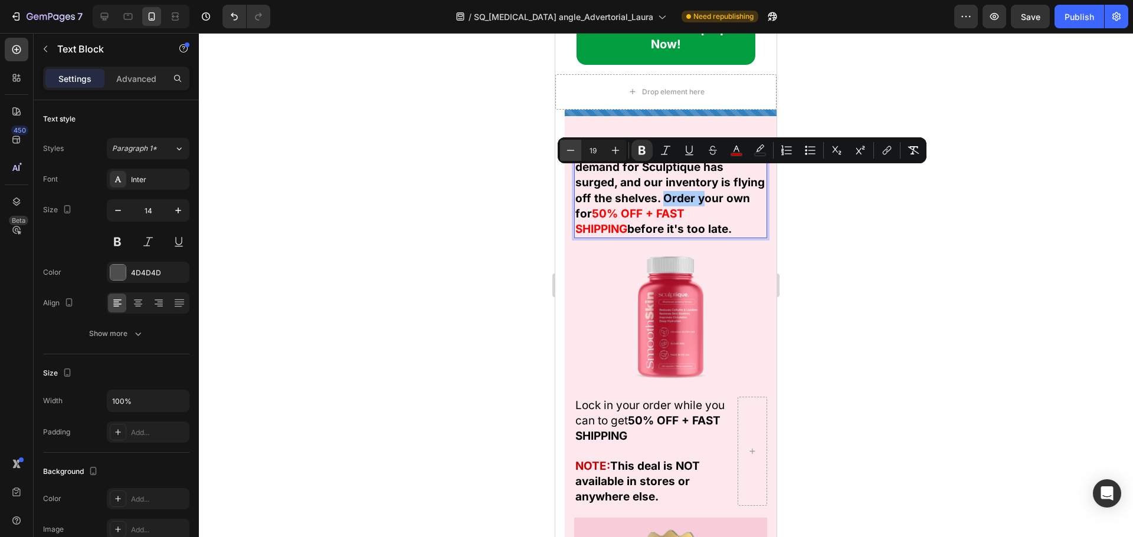
click at [578, 154] on button "Minus" at bounding box center [570, 150] width 21 height 21
type input "18"
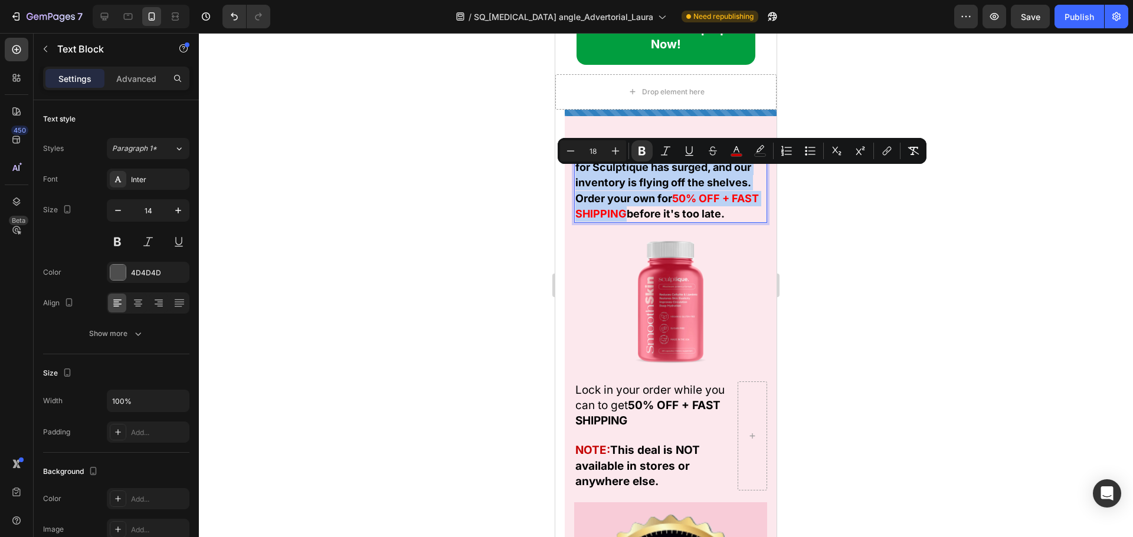
click at [657, 356] on img at bounding box center [670, 302] width 135 height 135
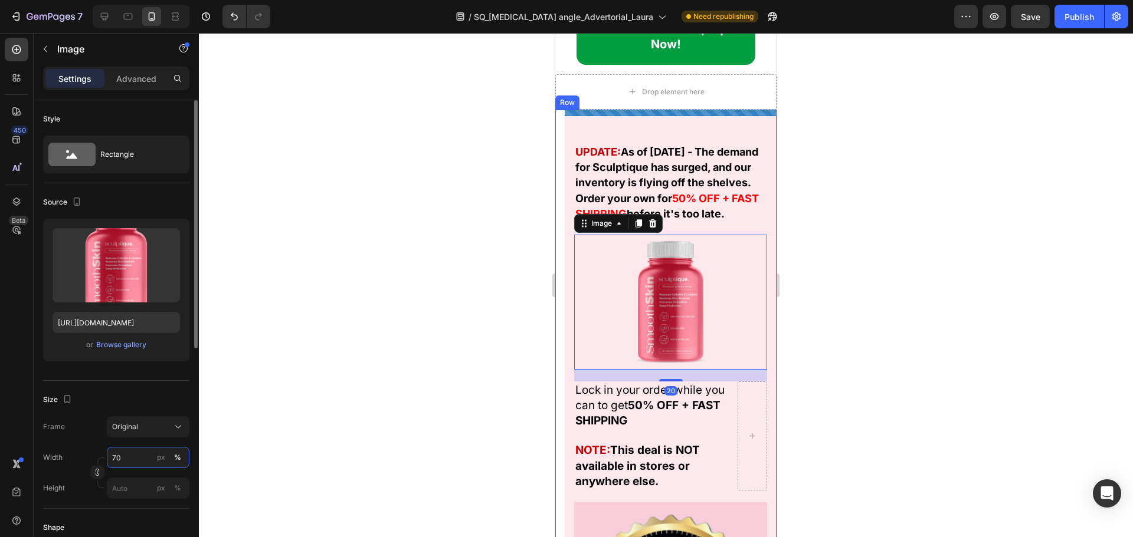
click at [133, 457] on input "70" at bounding box center [148, 457] width 83 height 21
click at [142, 485] on p "Full 100%" at bounding box center [145, 486] width 68 height 11
type input "100"
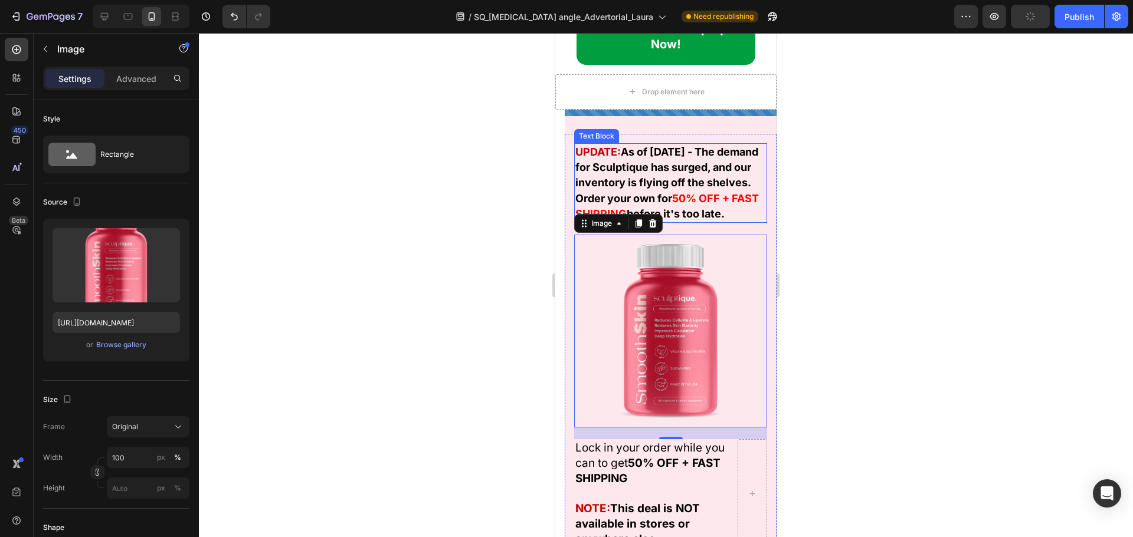
scroll to position [18351, 0]
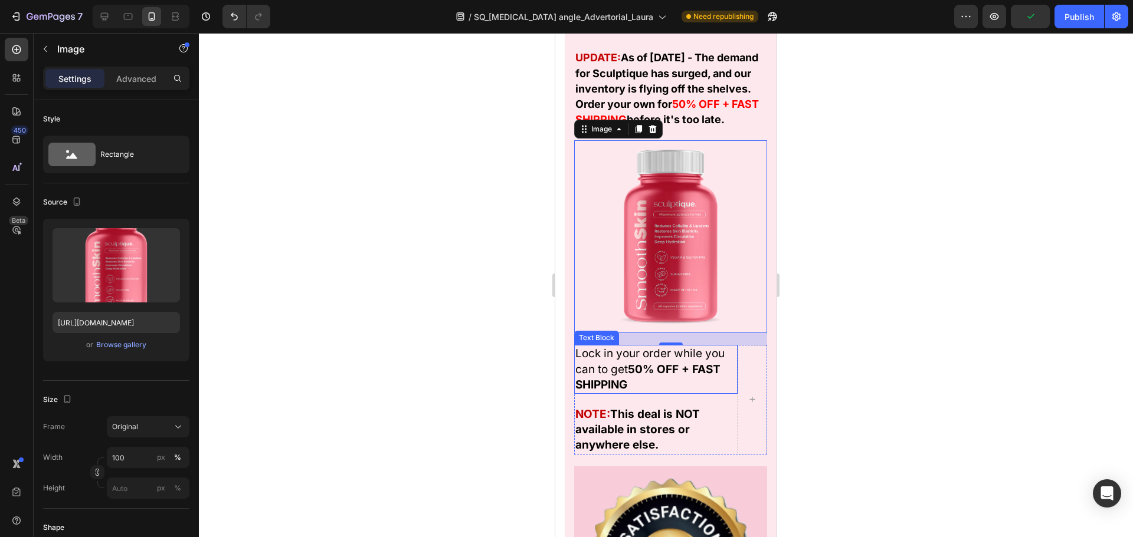
click at [652, 376] on strong "50% OFF + FAST SHIPPING" at bounding box center [647, 377] width 145 height 29
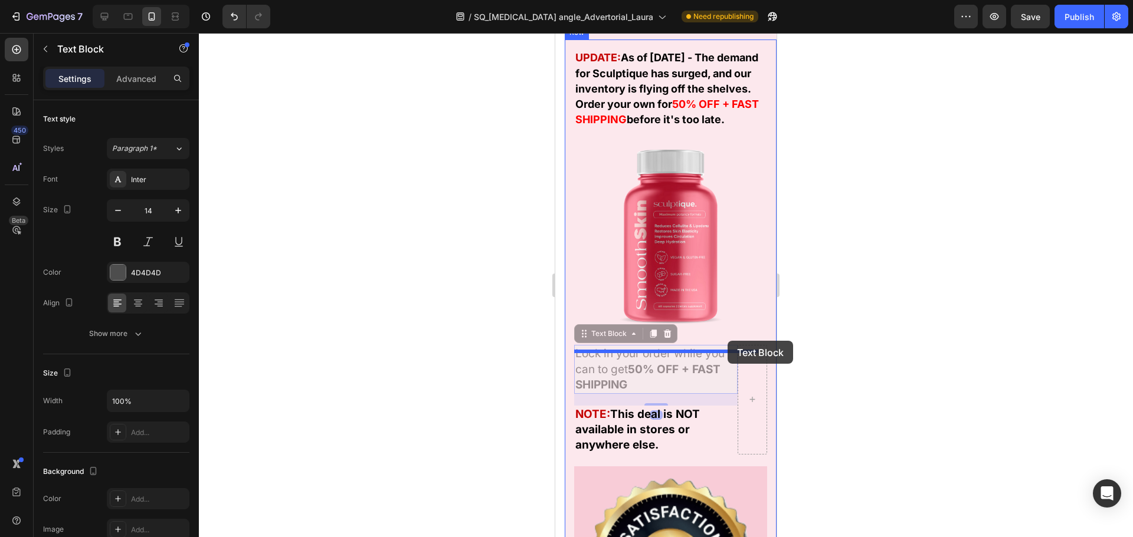
drag, startPoint x: 599, startPoint y: 343, endPoint x: 728, endPoint y: 341, distance: 128.6
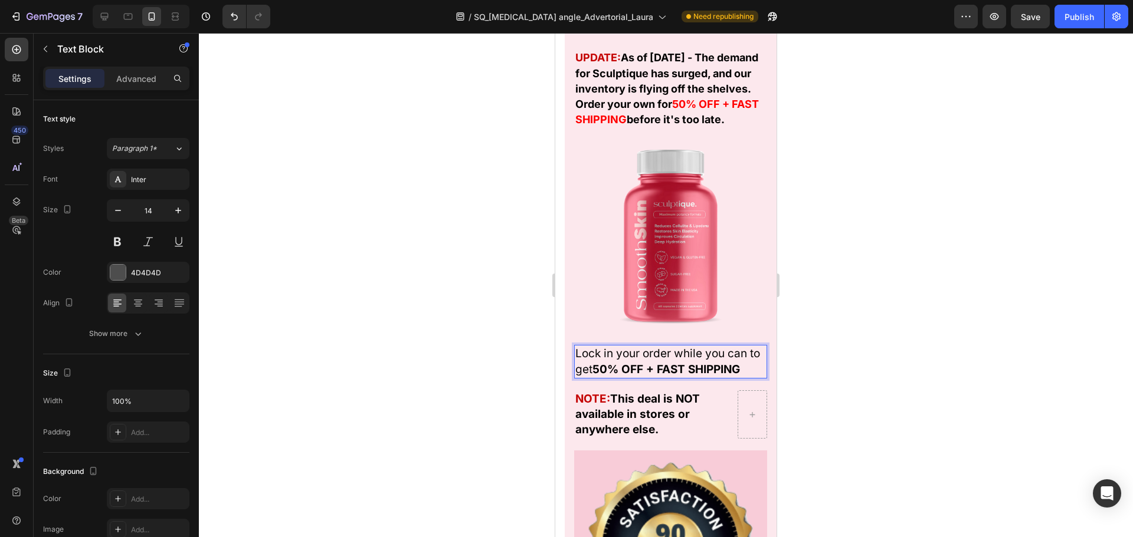
click at [688, 366] on span "Lock in your order while you can to get 50% OFF + FAST SHIPPING" at bounding box center [667, 361] width 185 height 29
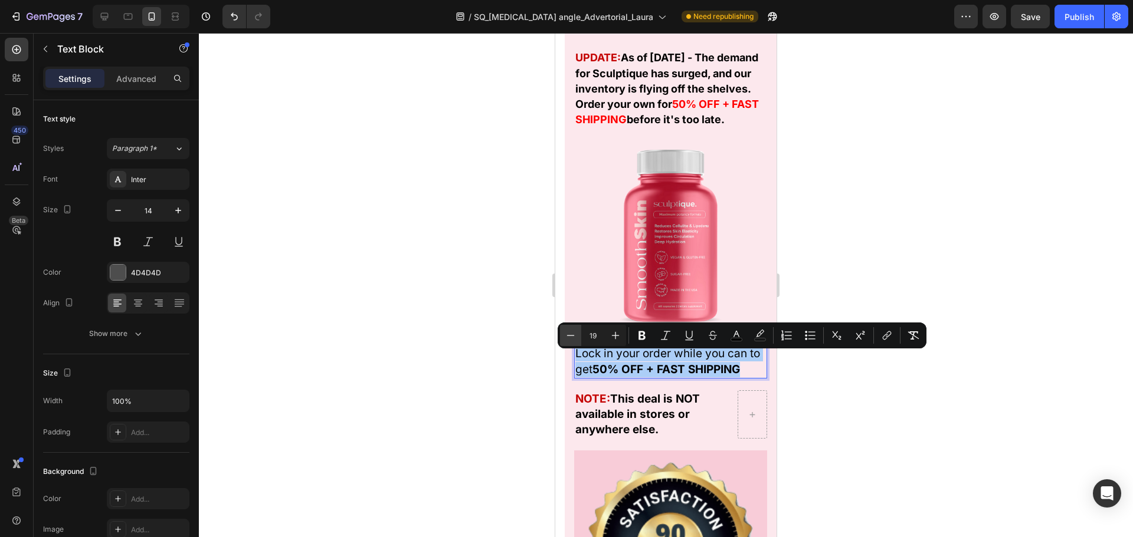
click at [575, 333] on icon "Editor contextual toolbar" at bounding box center [570, 336] width 12 height 12
type input "18"
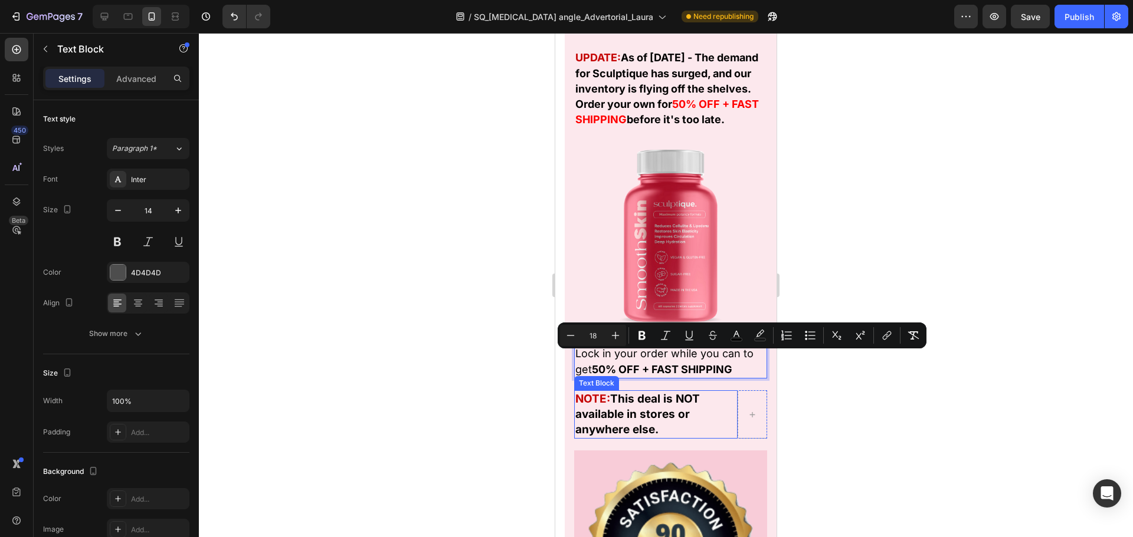
click at [636, 404] on strong "This deal is NOT available in stores or anywhere else." at bounding box center [637, 414] width 124 height 44
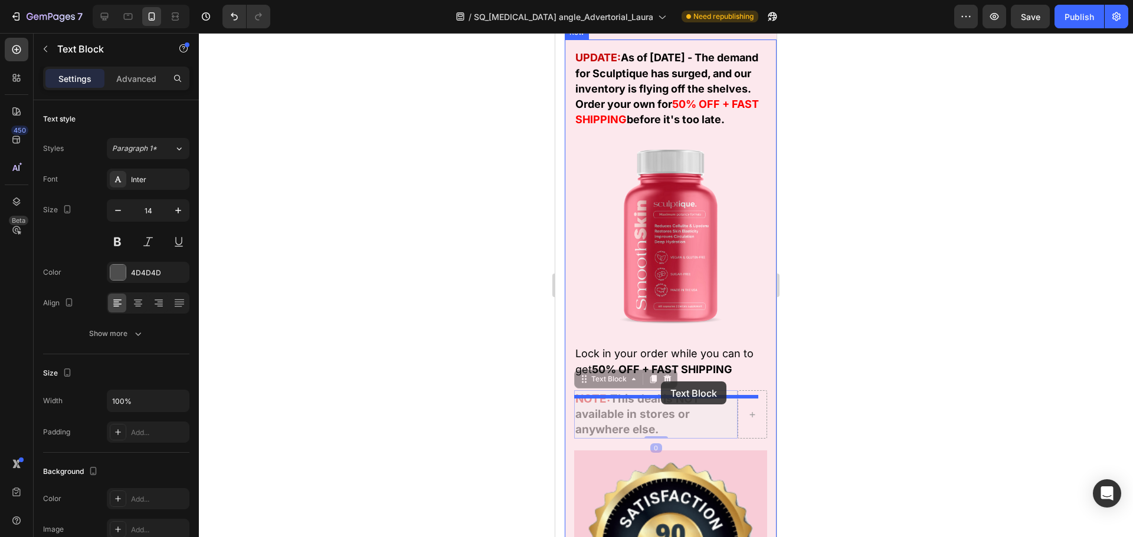
drag, startPoint x: 603, startPoint y: 389, endPoint x: 661, endPoint y: 382, distance: 58.3
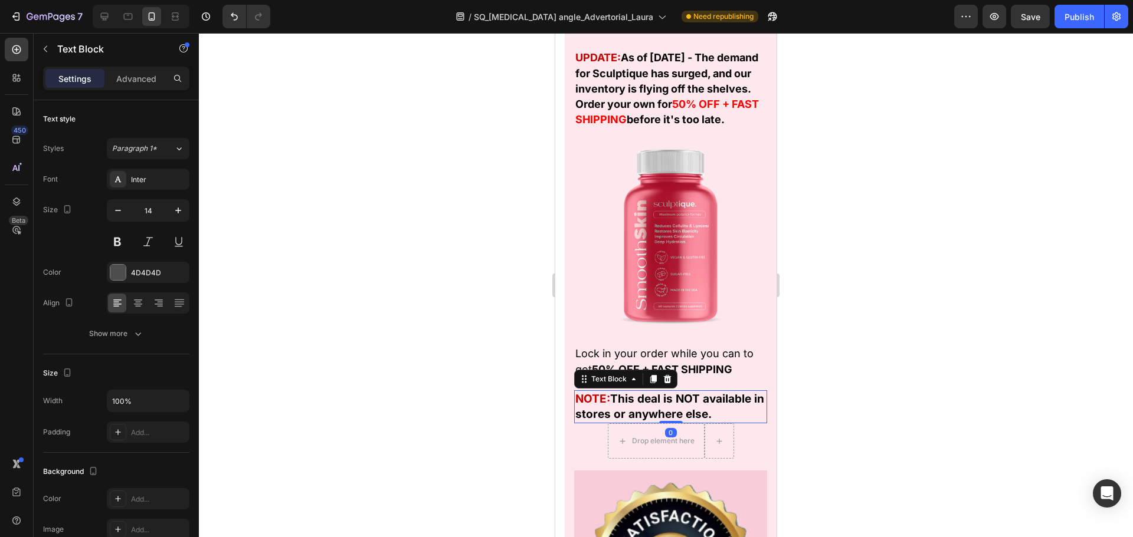
click at [652, 417] on strong "This deal is NOT available in stores or anywhere else." at bounding box center [669, 406] width 189 height 29
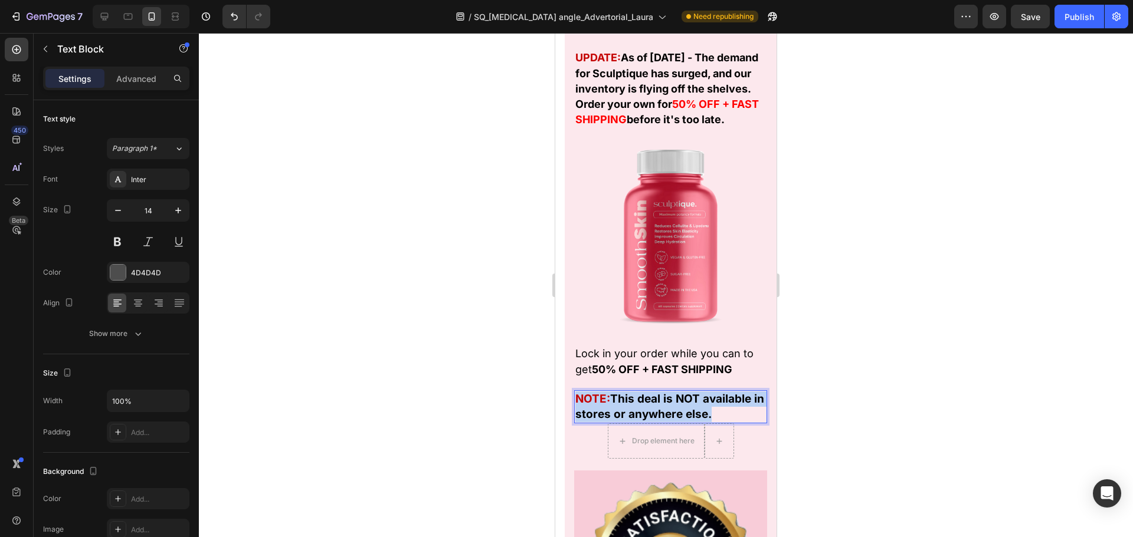
click at [652, 417] on strong "This deal is NOT available in stores or anywhere else." at bounding box center [669, 406] width 189 height 29
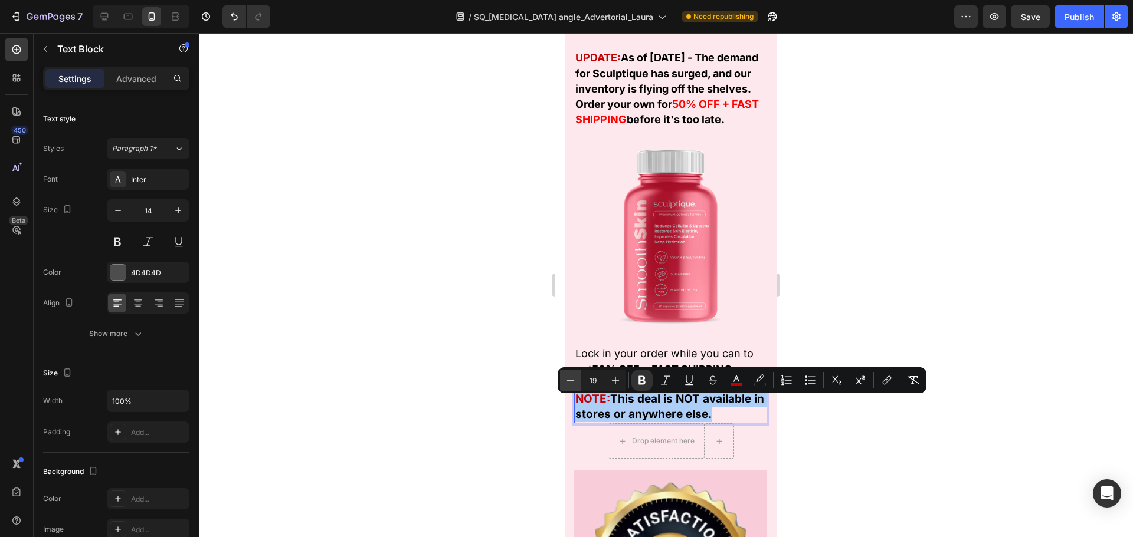
click at [575, 383] on icon "Editor contextual toolbar" at bounding box center [570, 381] width 12 height 12
type input "18"
click at [593, 448] on div "Drop element here Row" at bounding box center [670, 441] width 193 height 35
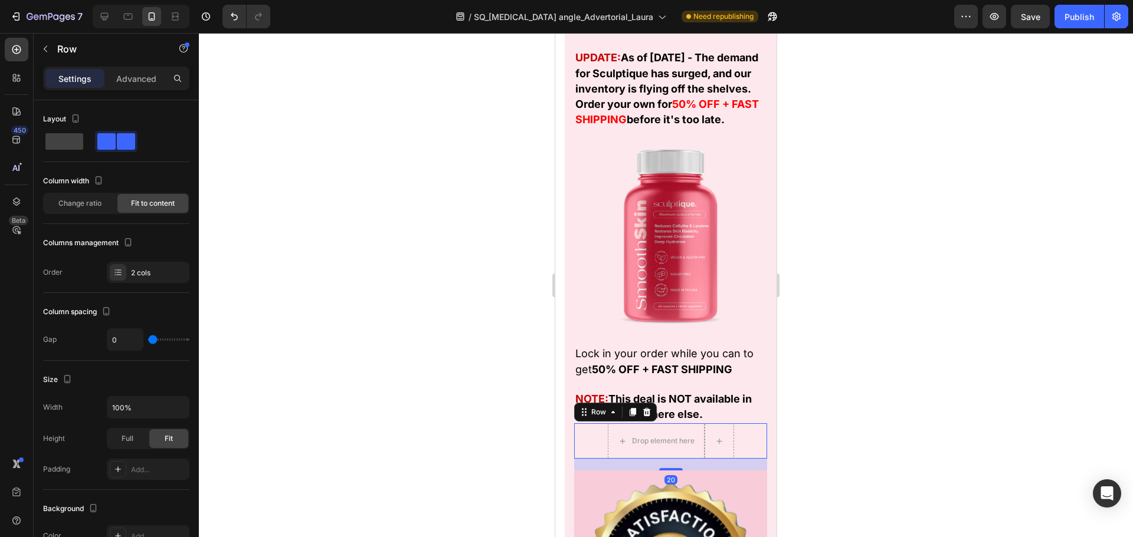
click at [648, 417] on icon at bounding box center [646, 412] width 9 height 9
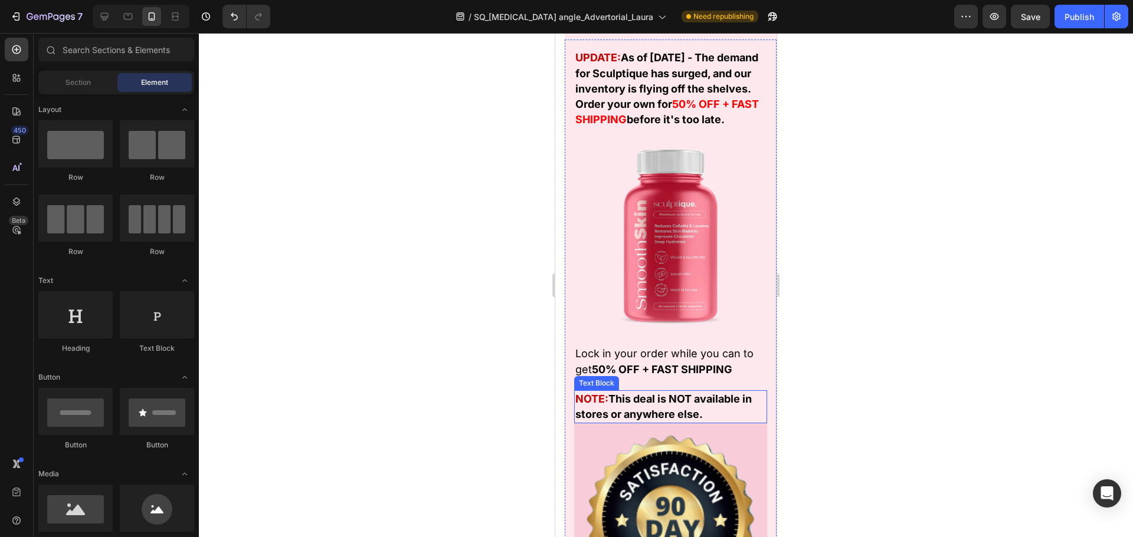
click at [681, 419] on strong "This deal is NOT available in stores or anywhere else." at bounding box center [663, 407] width 176 height 28
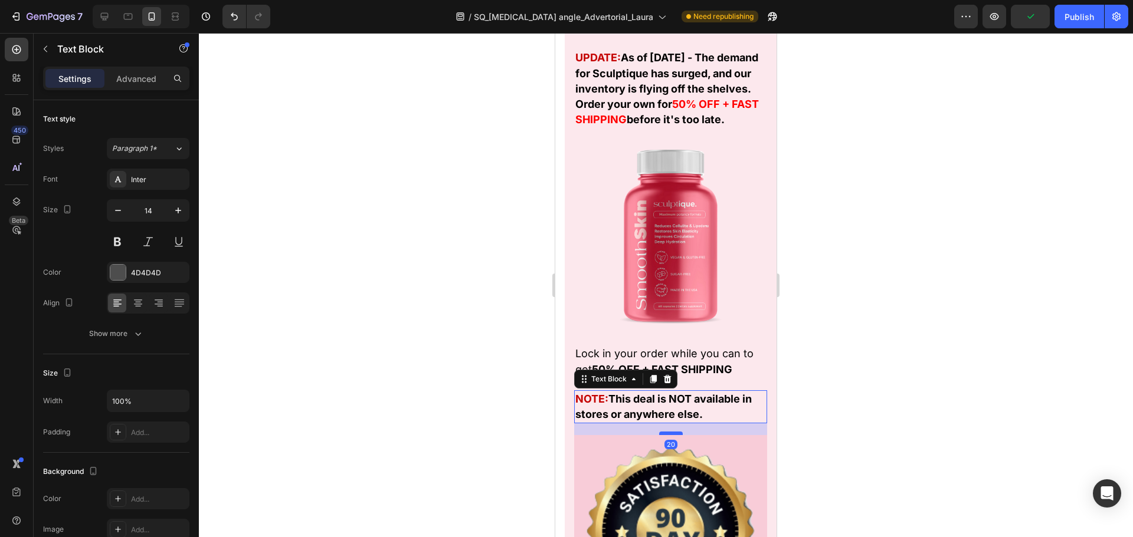
drag, startPoint x: 669, startPoint y: 428, endPoint x: 673, endPoint y: 439, distance: 12.3
click at [673, 435] on div at bounding box center [671, 434] width 24 height 4
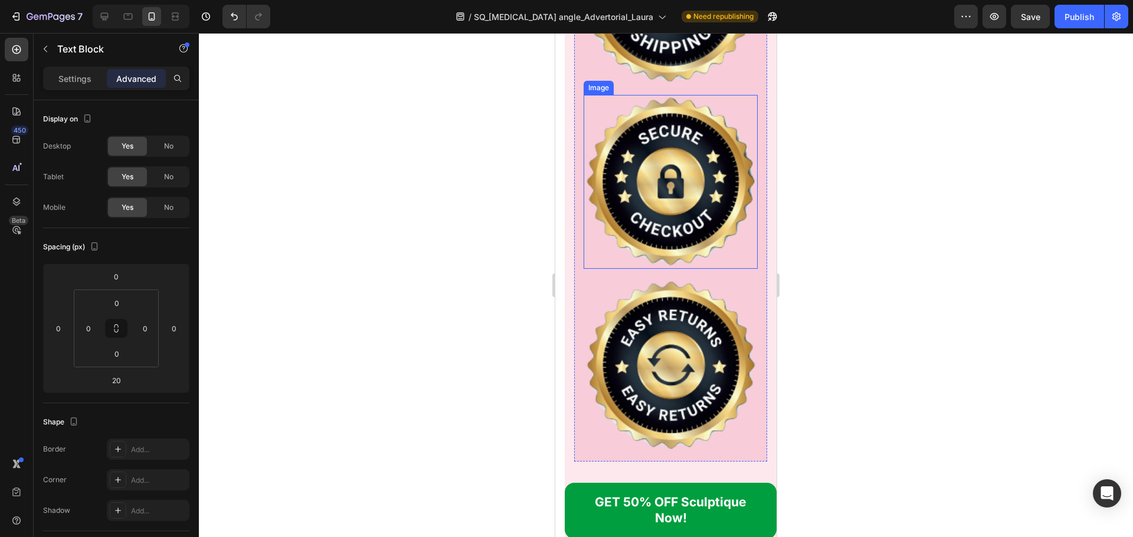
scroll to position [19118, 0]
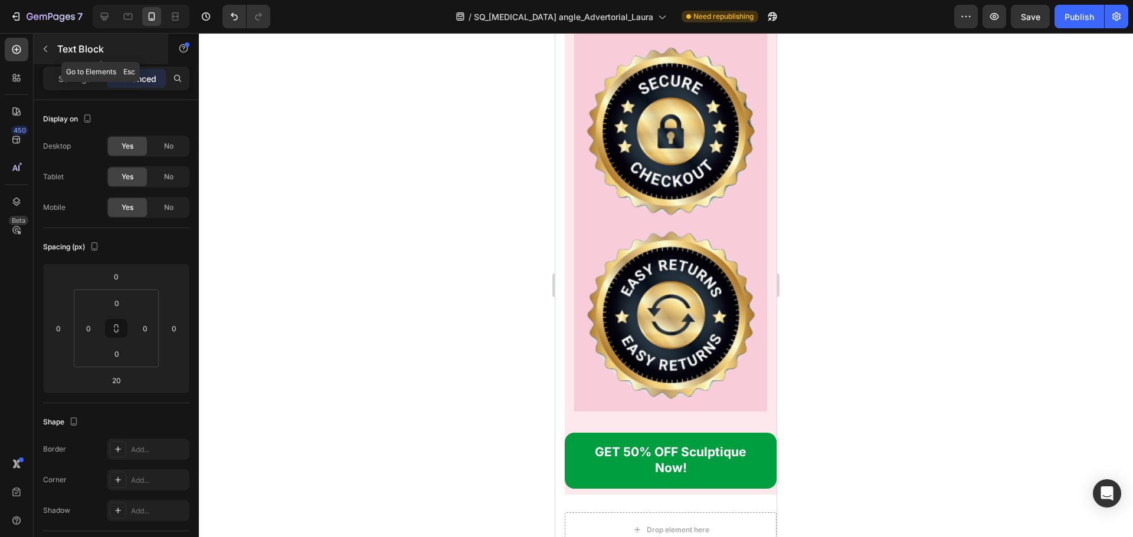
click at [49, 50] on icon "button" at bounding box center [45, 48] width 9 height 9
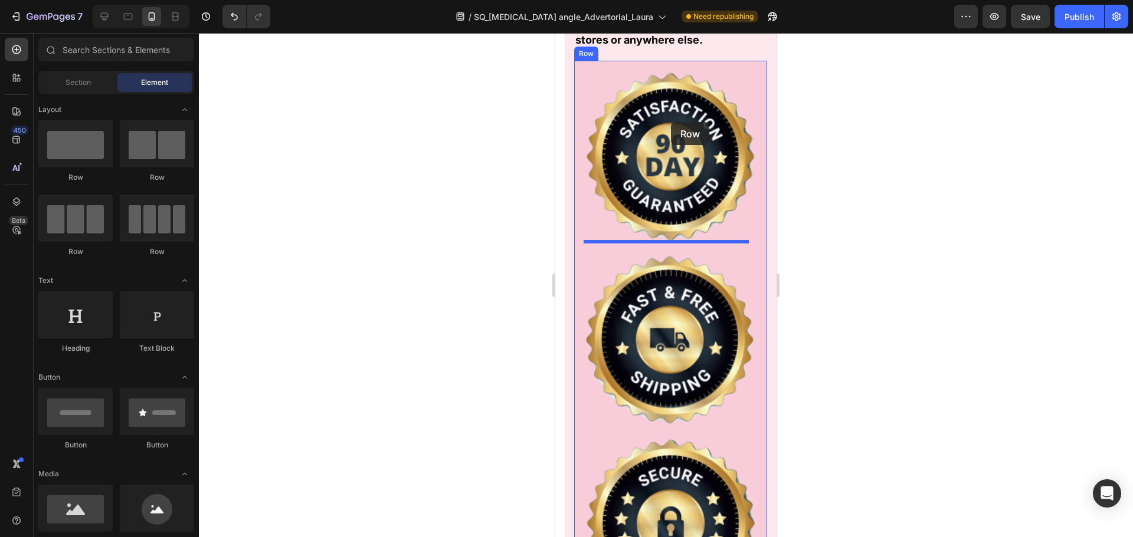
scroll to position [18705, 0]
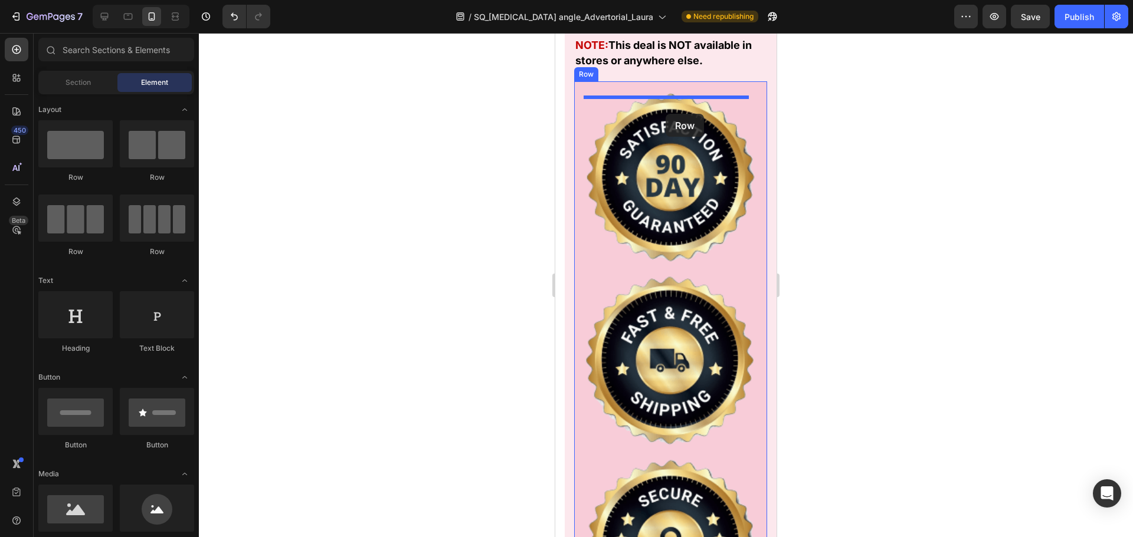
drag, startPoint x: 702, startPoint y: 186, endPoint x: 665, endPoint y: 114, distance: 80.7
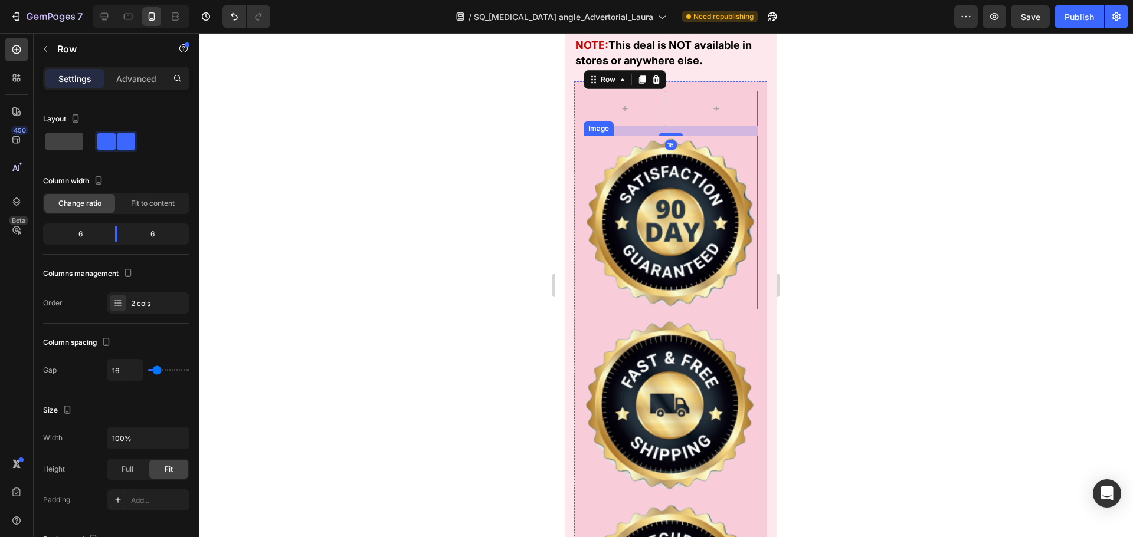
click at [653, 193] on img at bounding box center [670, 223] width 174 height 174
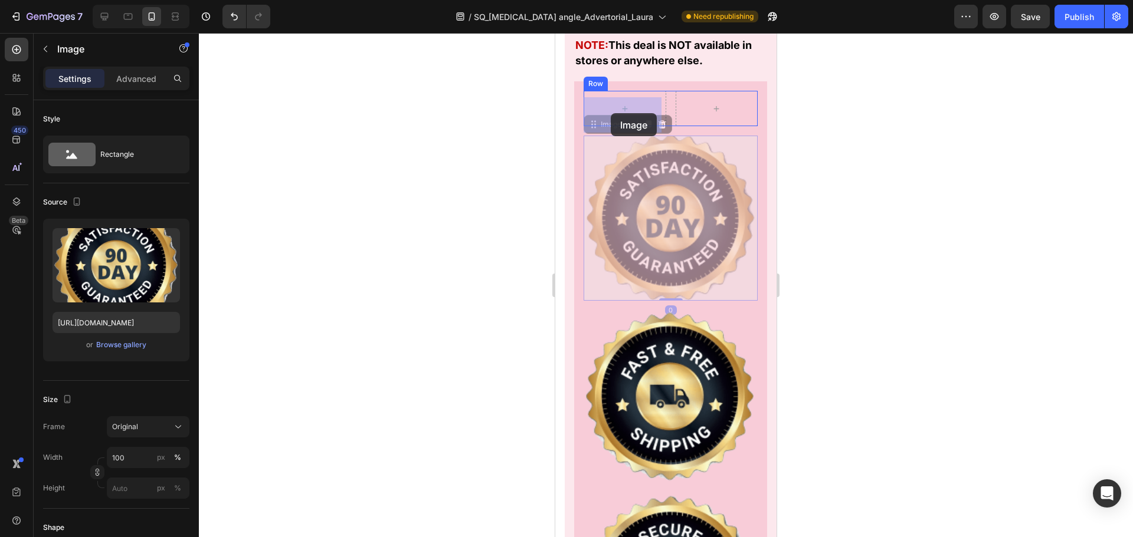
drag, startPoint x: 613, startPoint y: 136, endPoint x: 610, endPoint y: 113, distance: 23.1
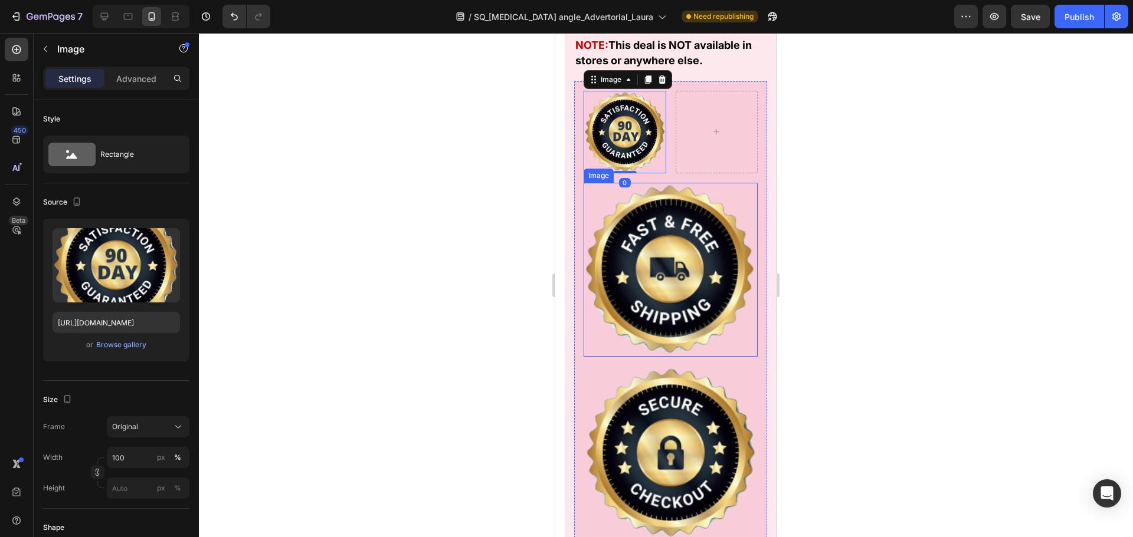
click at [664, 260] on img at bounding box center [670, 270] width 174 height 174
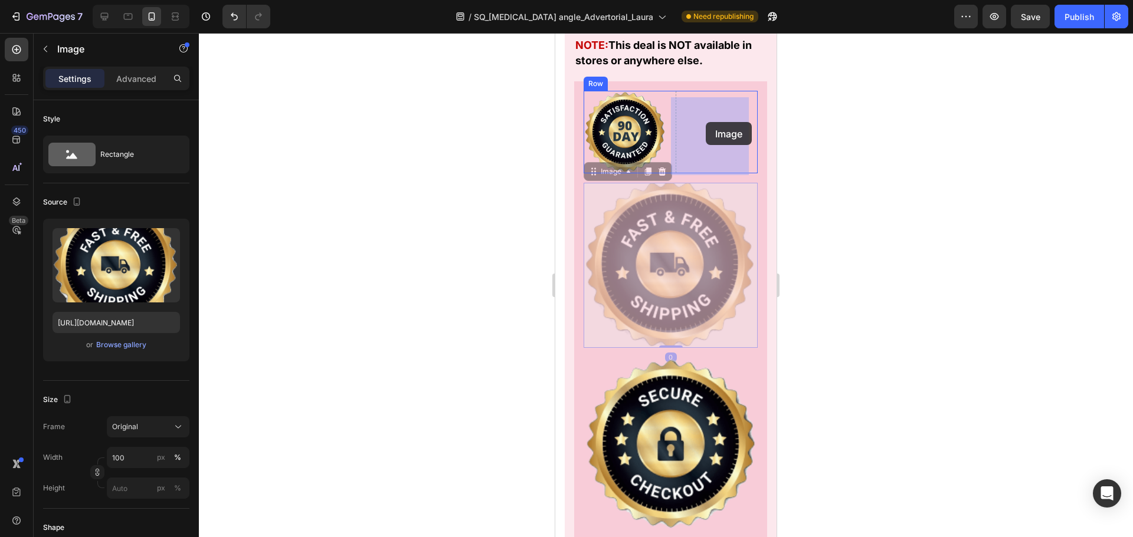
drag, startPoint x: 605, startPoint y: 175, endPoint x: 705, endPoint y: 122, distance: 113.2
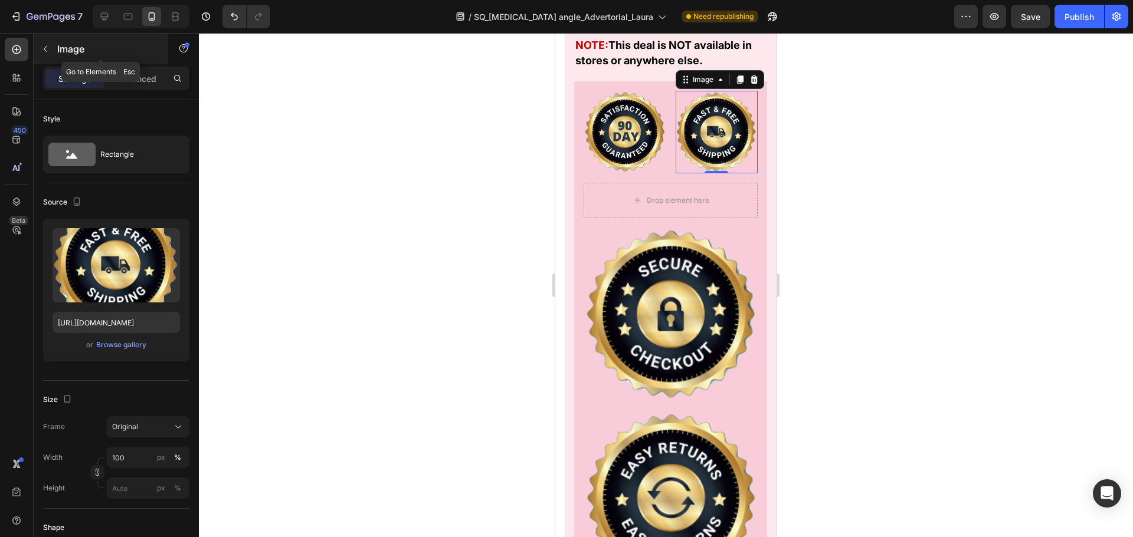
click at [56, 51] on div "Image" at bounding box center [101, 49] width 134 height 31
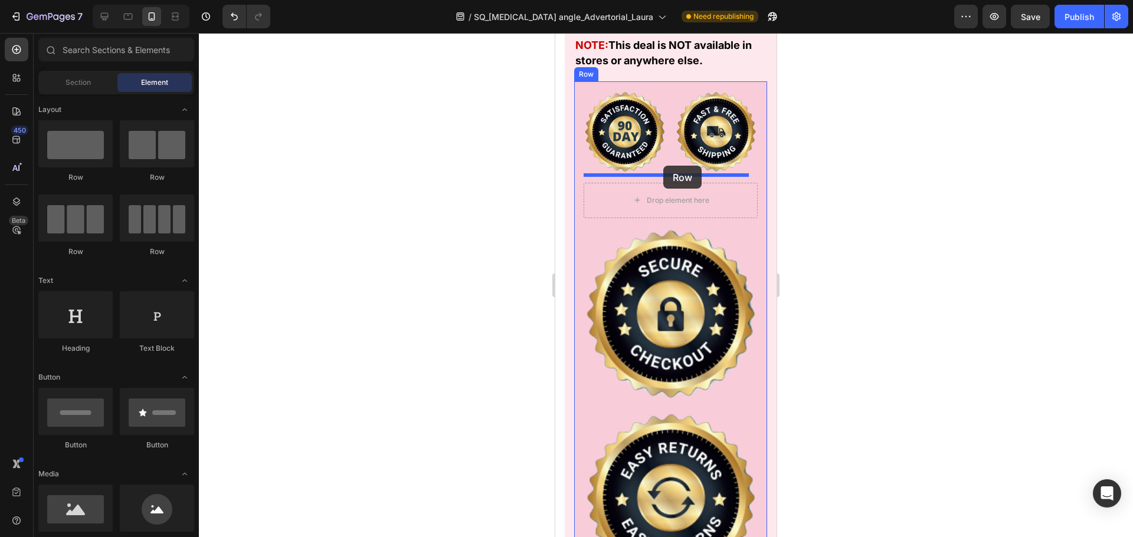
drag, startPoint x: 701, startPoint y: 179, endPoint x: 663, endPoint y: 166, distance: 39.9
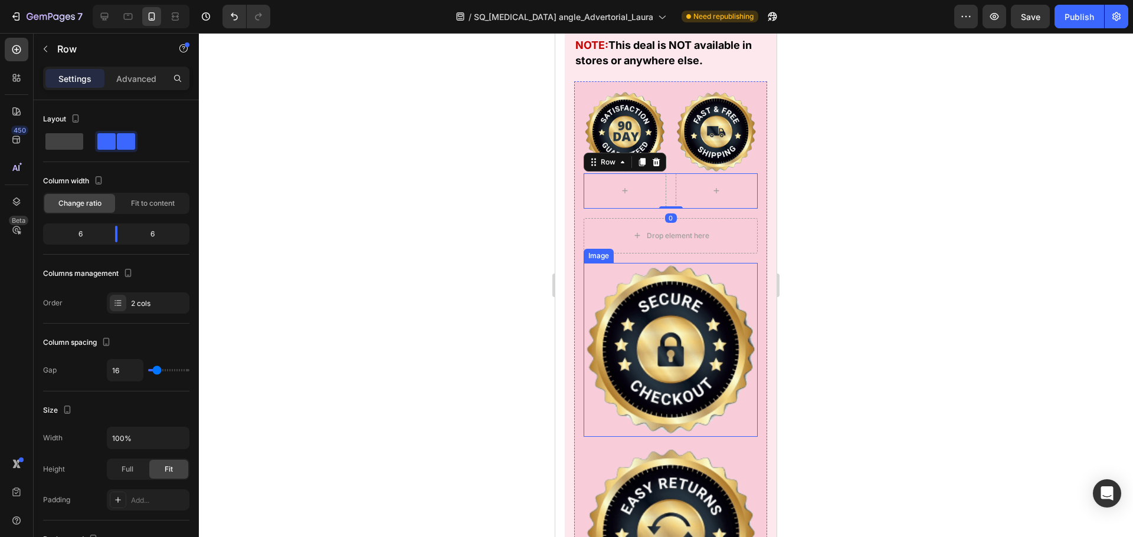
click at [629, 296] on img at bounding box center [670, 350] width 174 height 174
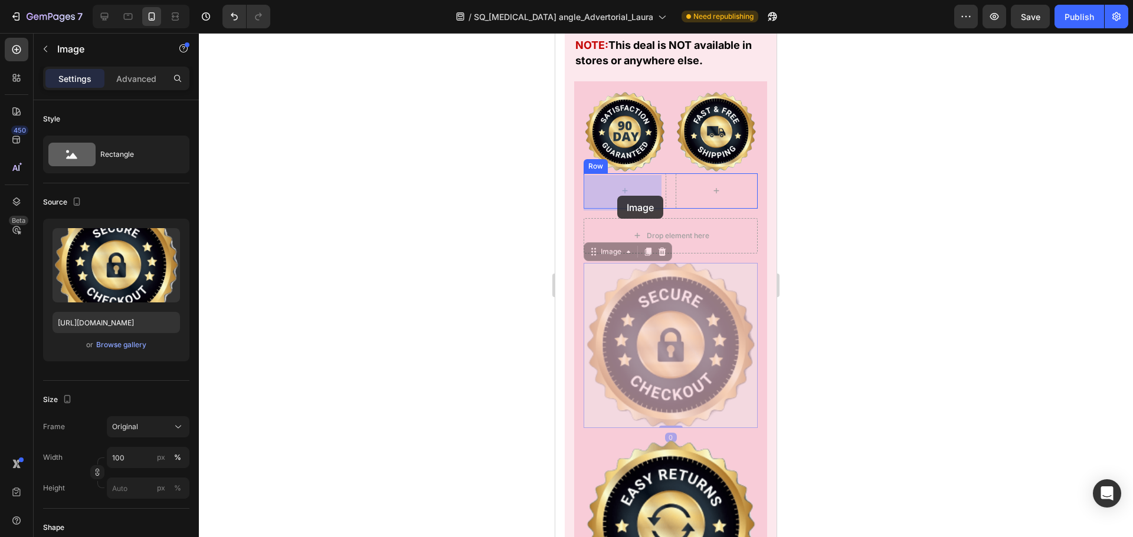
drag, startPoint x: 612, startPoint y: 257, endPoint x: 618, endPoint y: 196, distance: 61.6
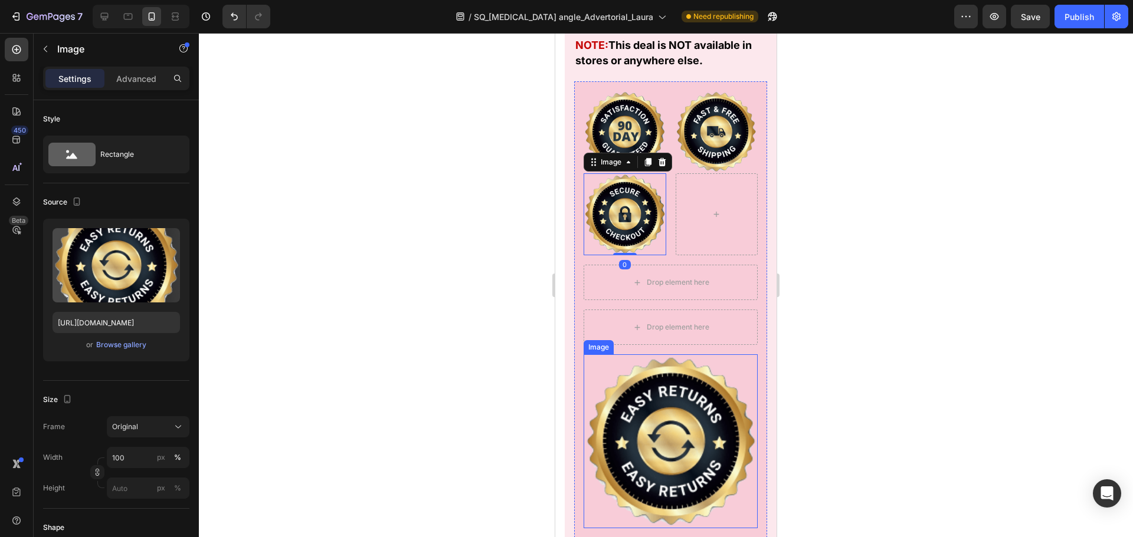
click at [642, 381] on img at bounding box center [670, 441] width 174 height 174
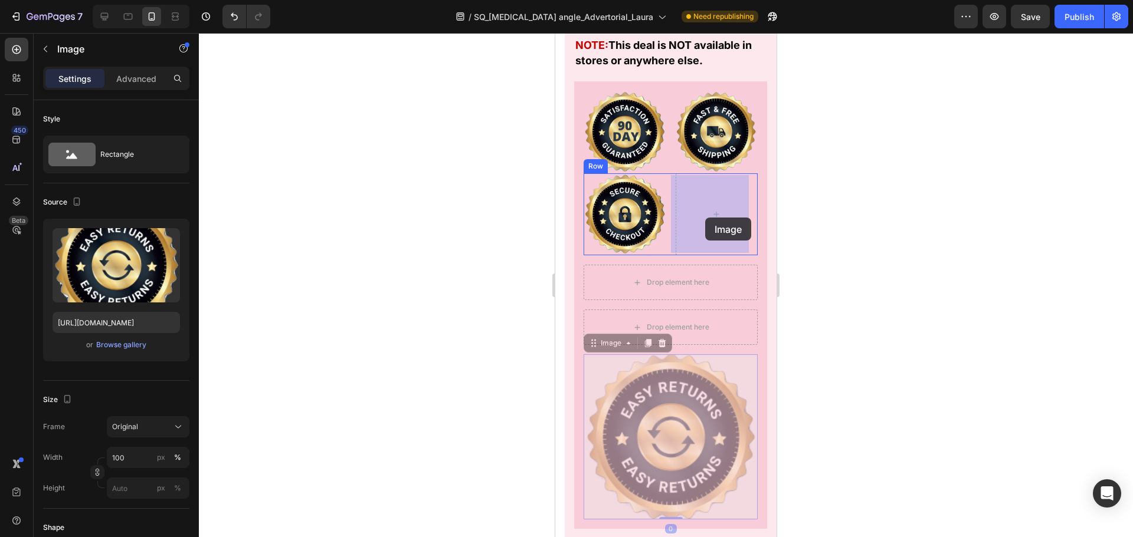
drag, startPoint x: 611, startPoint y: 346, endPoint x: 705, endPoint y: 215, distance: 161.1
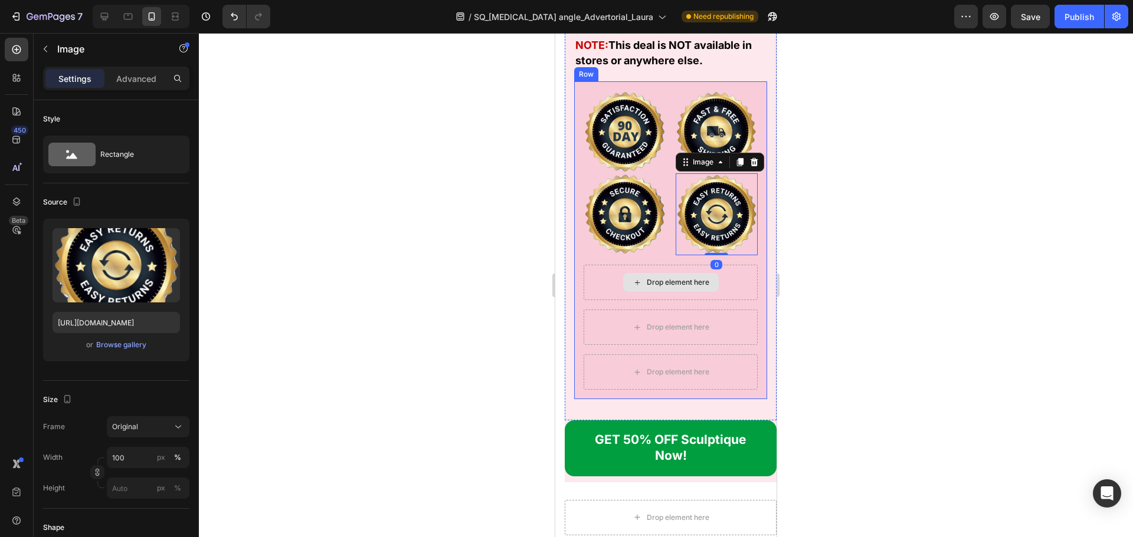
click at [610, 291] on div "Drop element here" at bounding box center [670, 282] width 174 height 35
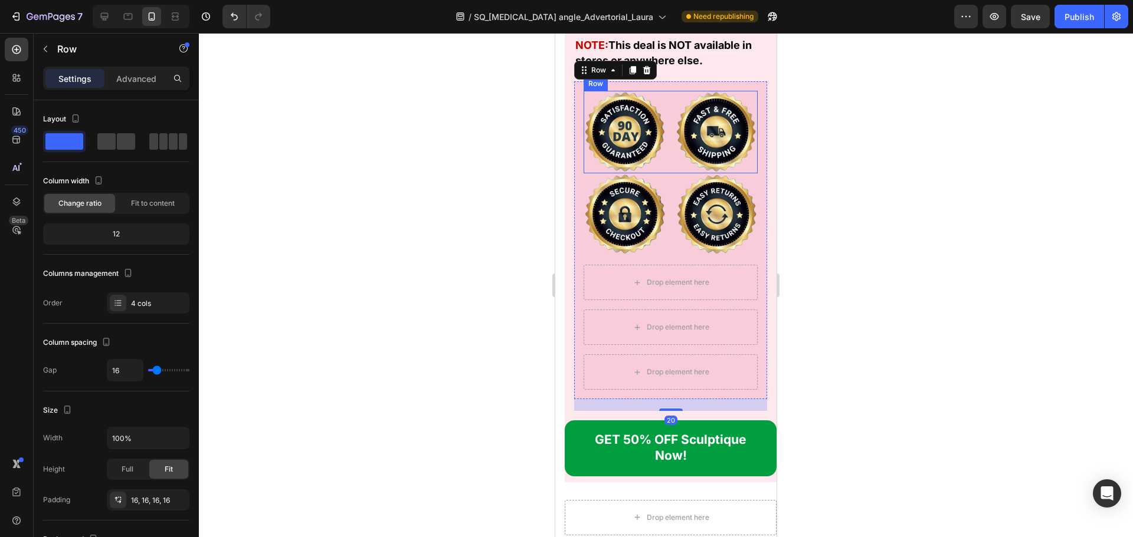
click at [664, 144] on div "Image Image Row" at bounding box center [670, 132] width 174 height 83
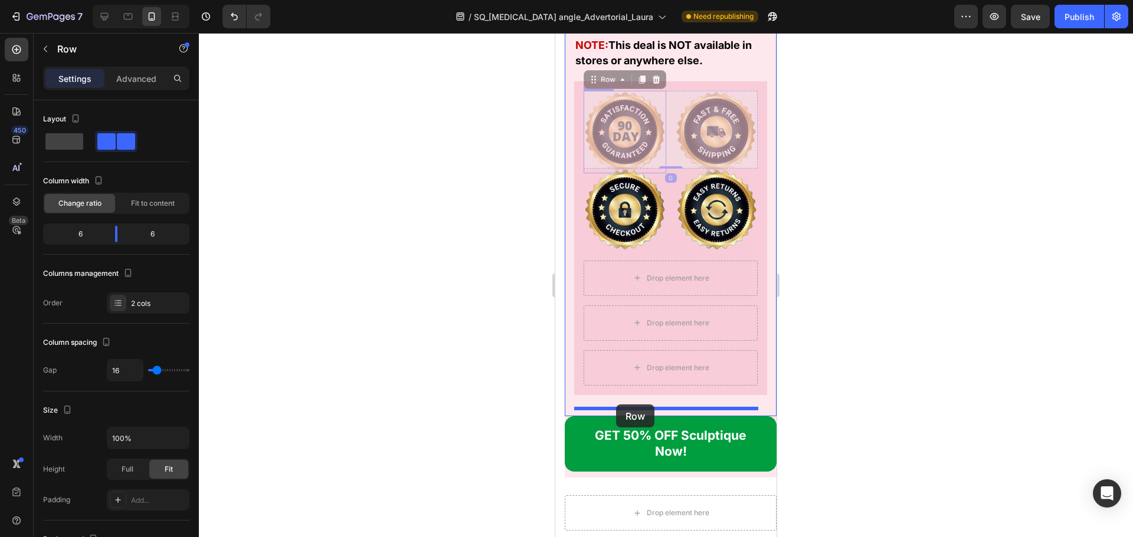
drag, startPoint x: 609, startPoint y: 88, endPoint x: 616, endPoint y: 405, distance: 316.2
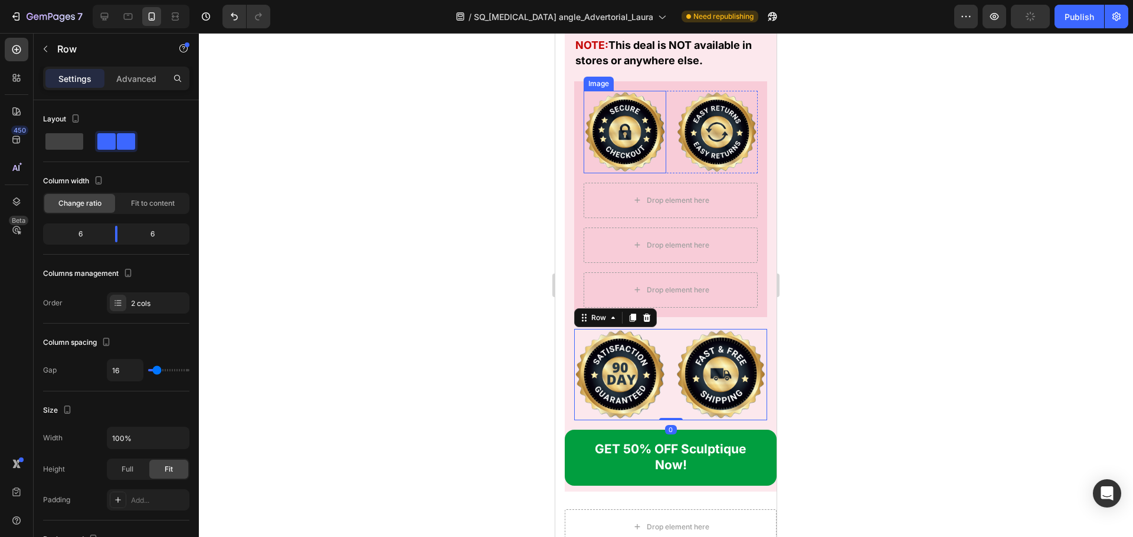
click at [655, 123] on img at bounding box center [624, 132] width 83 height 83
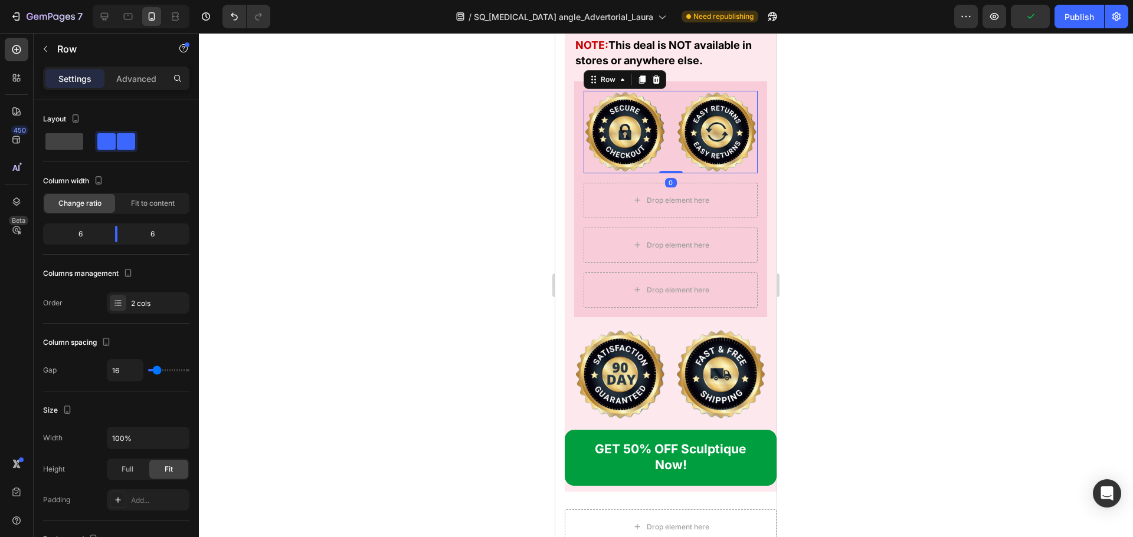
click at [664, 158] on div "Image Image Row 0" at bounding box center [670, 132] width 174 height 83
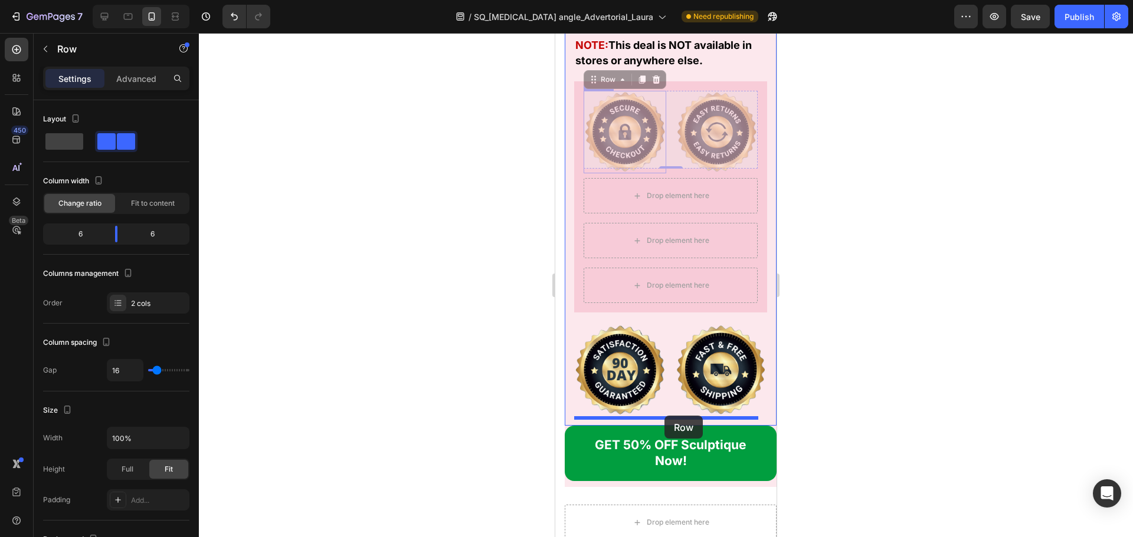
drag, startPoint x: 608, startPoint y: 88, endPoint x: 664, endPoint y: 416, distance: 332.7
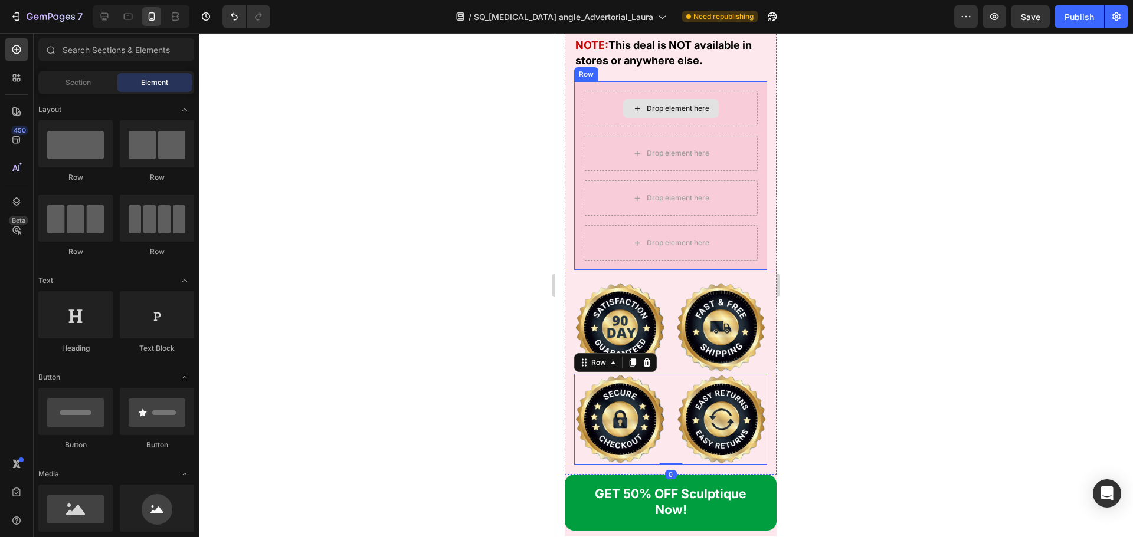
click at [650, 113] on div "Drop element here" at bounding box center [677, 108] width 63 height 9
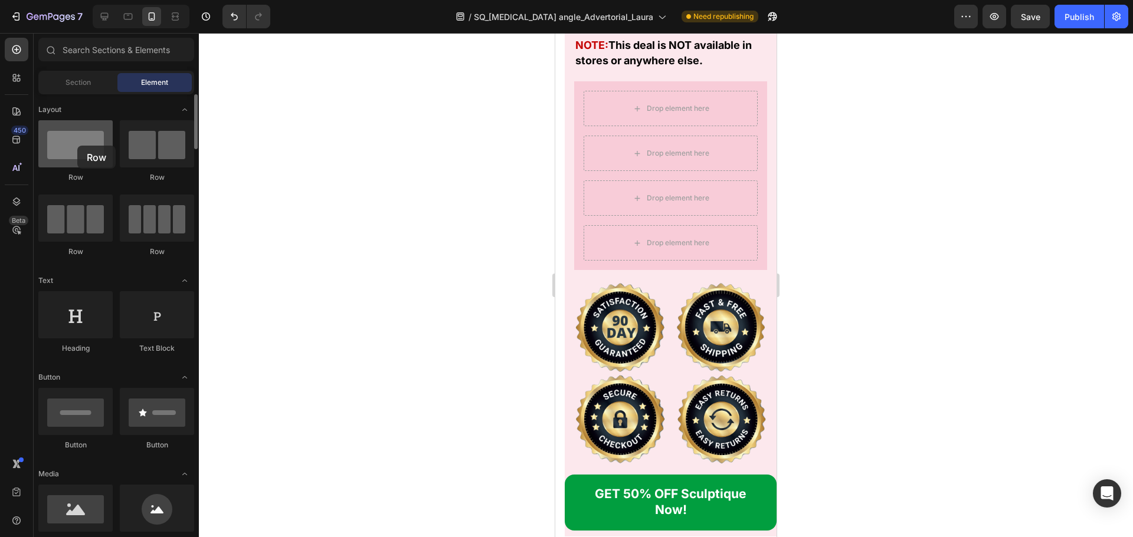
click at [77, 146] on div at bounding box center [75, 143] width 74 height 47
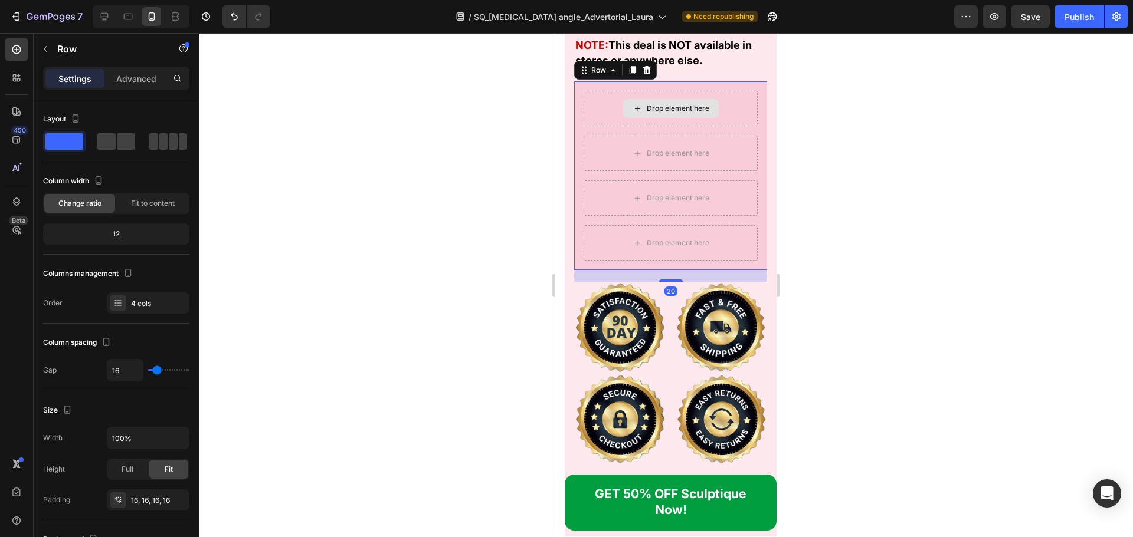
click at [605, 123] on div "Drop element here" at bounding box center [670, 108] width 174 height 35
click at [645, 74] on icon at bounding box center [647, 70] width 8 height 8
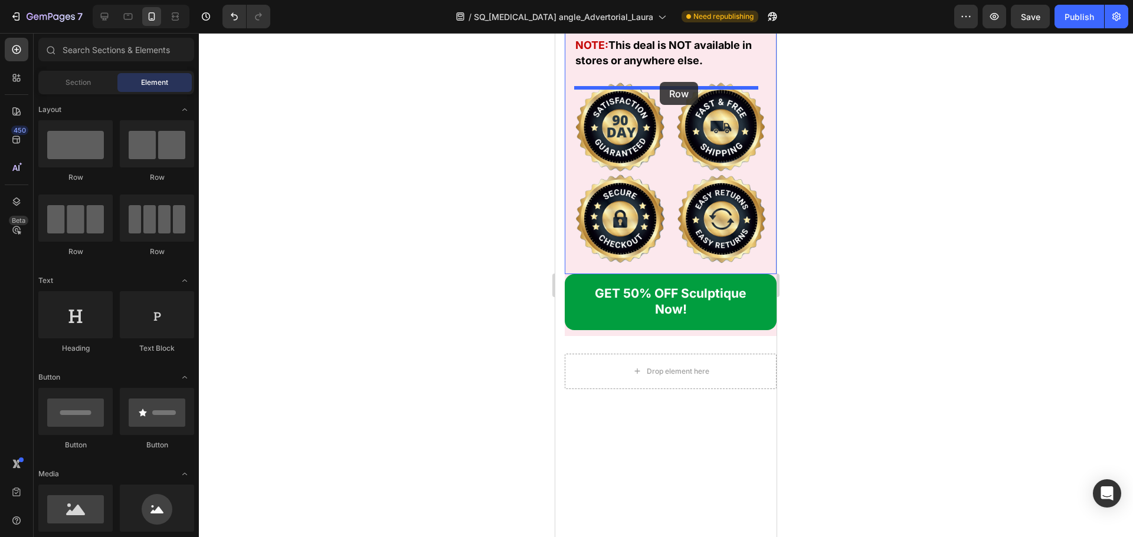
drag, startPoint x: 625, startPoint y: 179, endPoint x: 659, endPoint y: 82, distance: 102.6
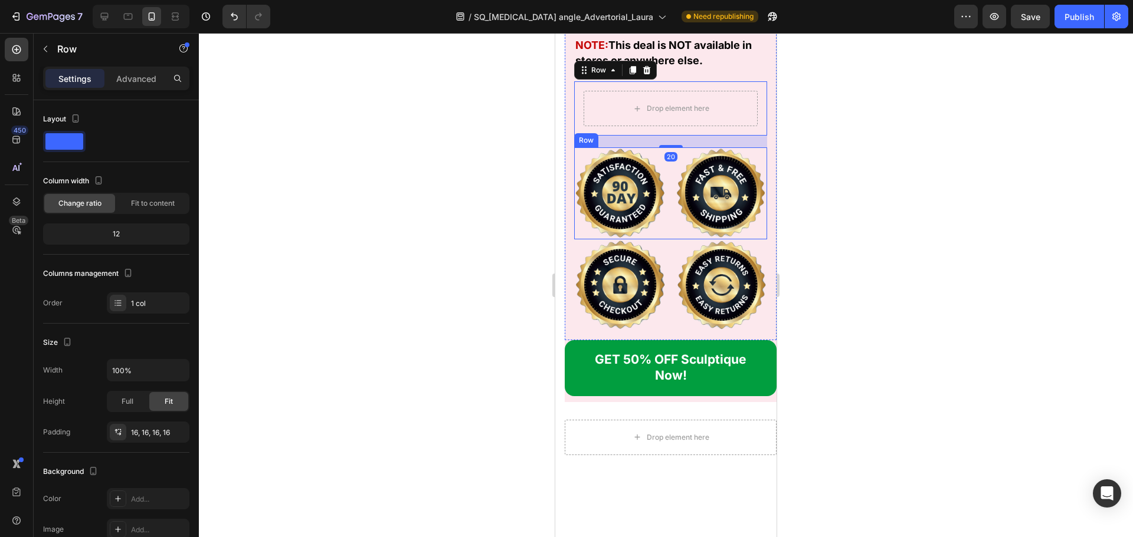
click at [662, 189] on div "Image Image Row" at bounding box center [670, 193] width 193 height 92
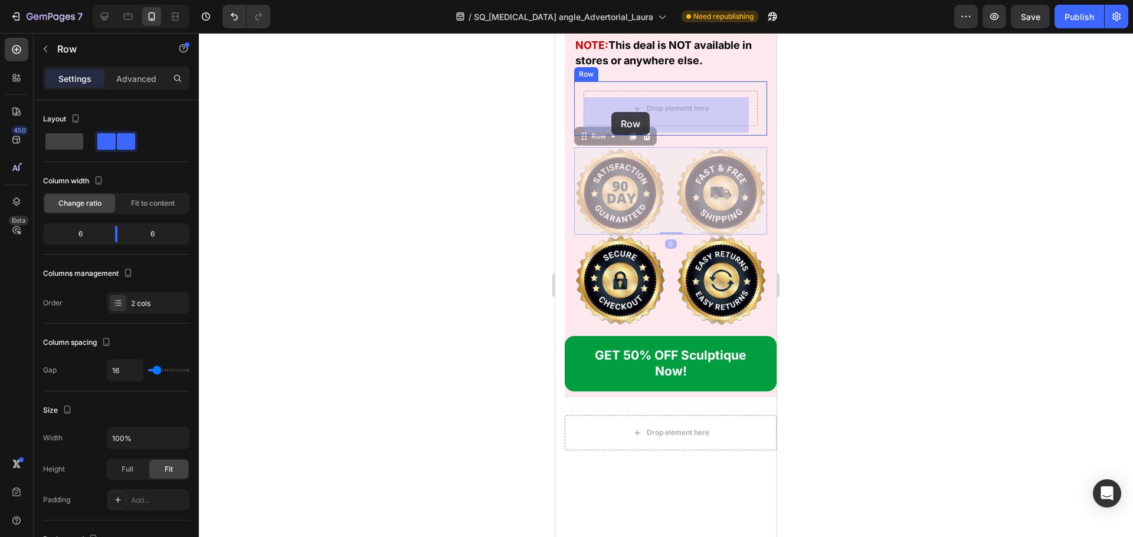
drag, startPoint x: 595, startPoint y: 148, endPoint x: 611, endPoint y: 112, distance: 39.6
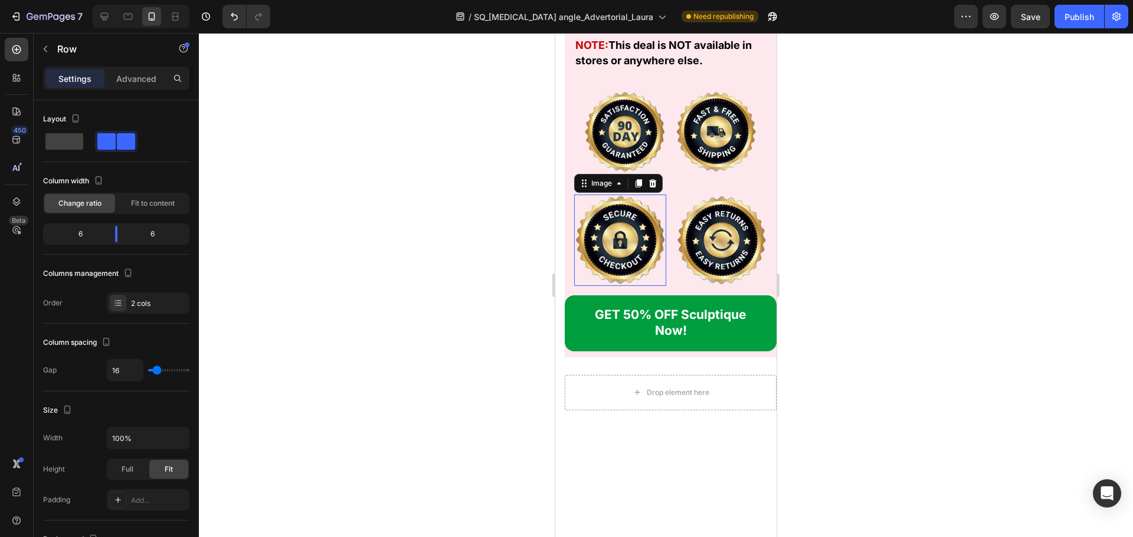
click at [657, 228] on img at bounding box center [620, 241] width 92 height 92
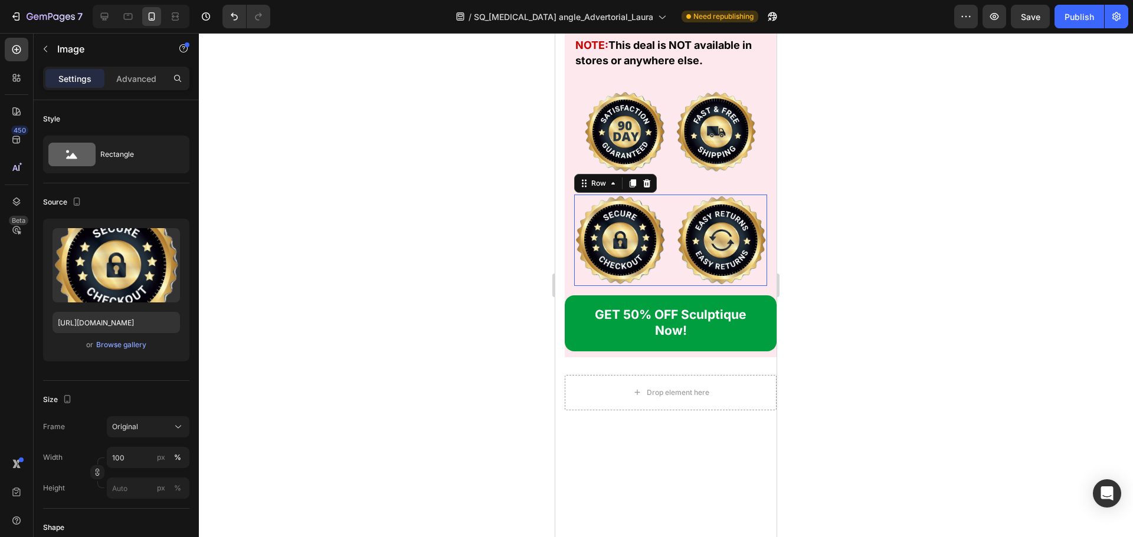
click at [668, 249] on div "Image Image Row 0" at bounding box center [670, 241] width 193 height 92
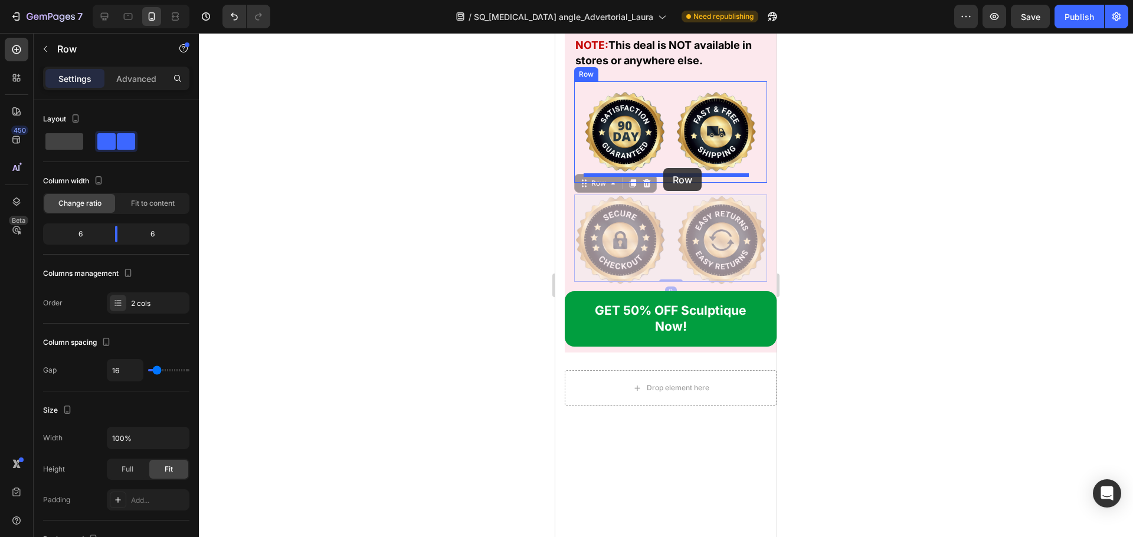
drag, startPoint x: 592, startPoint y: 188, endPoint x: 663, endPoint y: 168, distance: 73.6
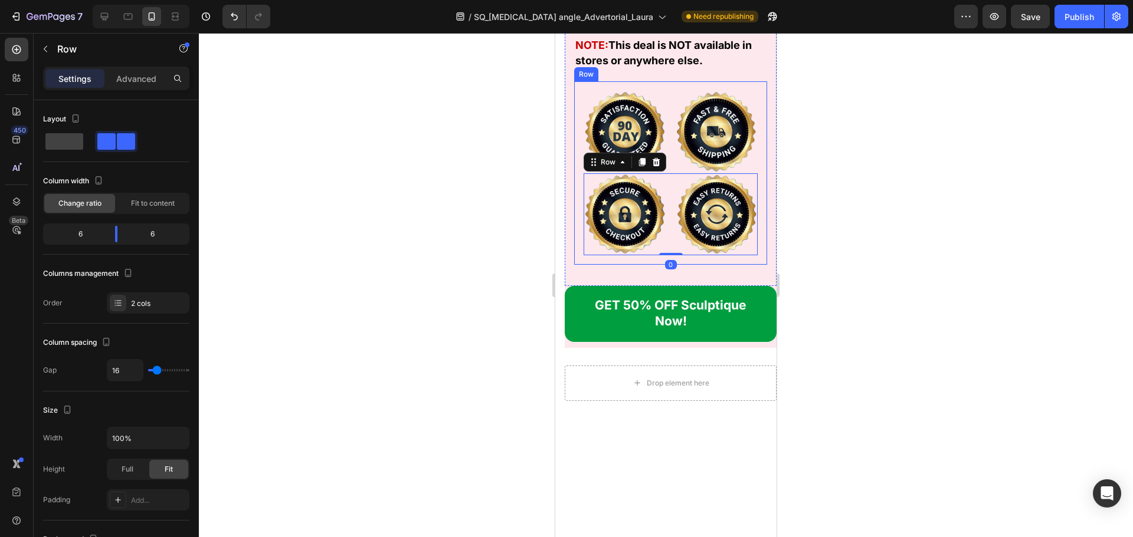
click at [579, 157] on div "Image Image Row Image Image Row 0 Row" at bounding box center [670, 172] width 193 height 183
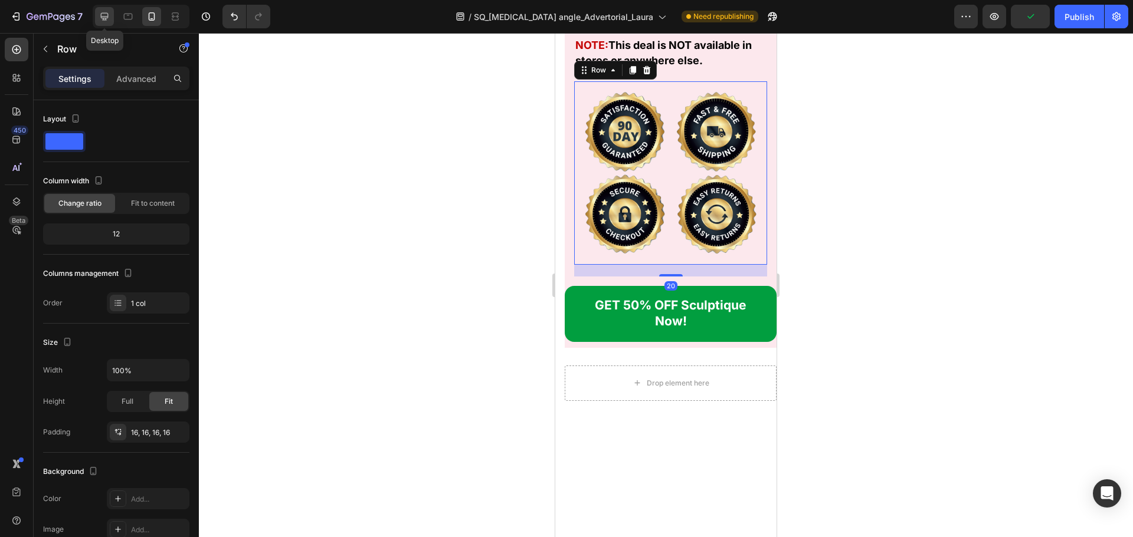
drag, startPoint x: 11, startPoint y: 29, endPoint x: 101, endPoint y: 18, distance: 90.9
click at [101, 18] on icon at bounding box center [105, 17] width 12 height 12
type input "1200"
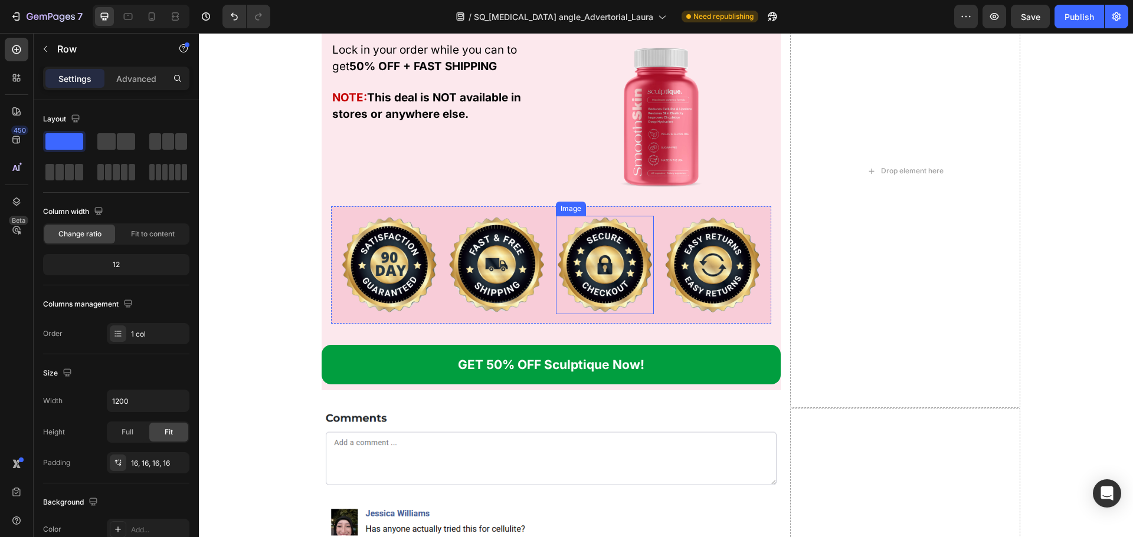
scroll to position [16781, 0]
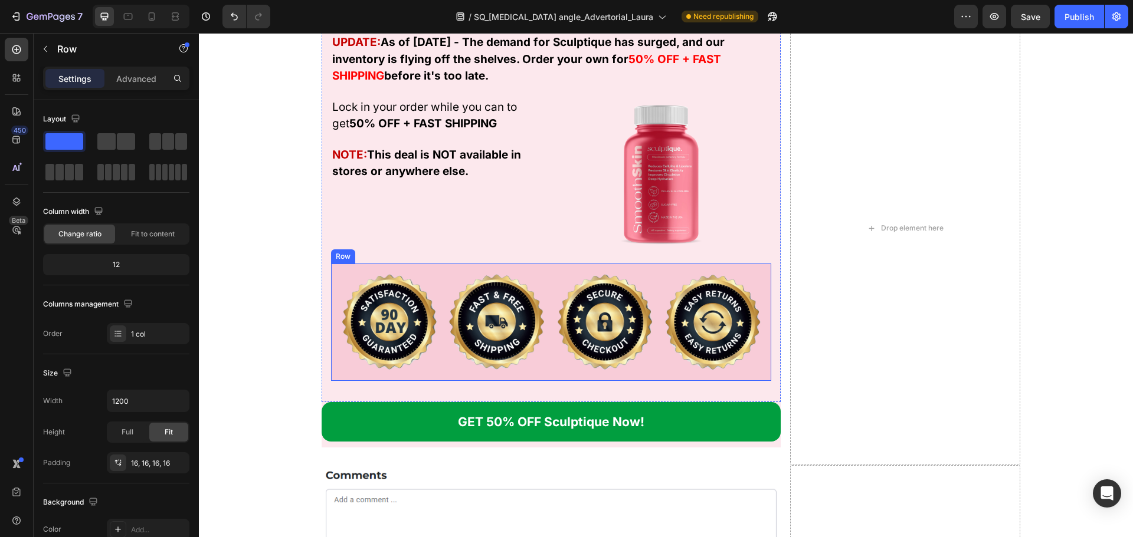
click at [441, 277] on div "Image Image Image Image Row" at bounding box center [551, 322] width 441 height 117
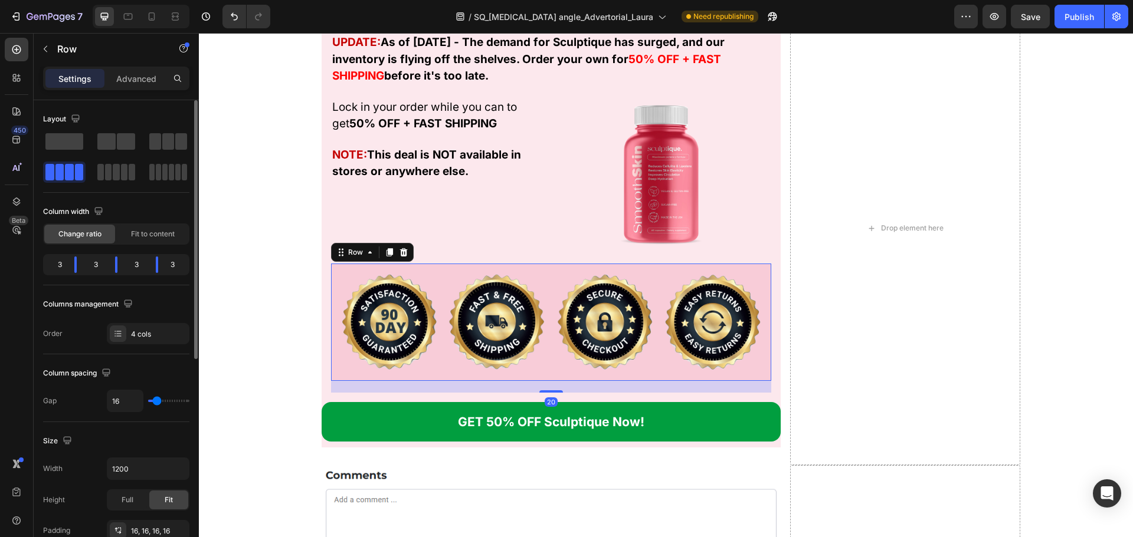
scroll to position [295, 0]
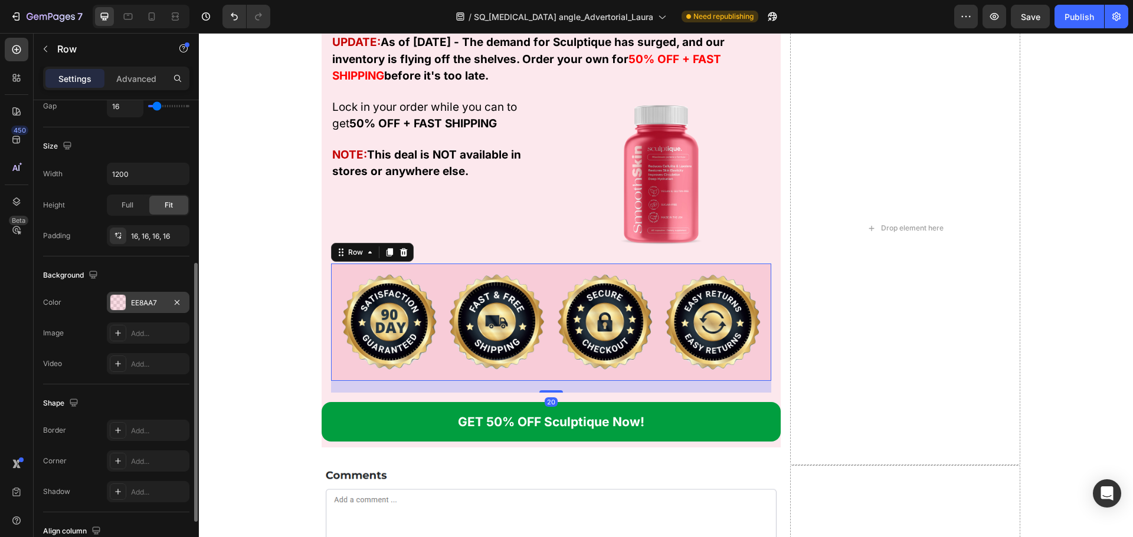
click at [151, 308] on div "EE8AA7" at bounding box center [148, 303] width 34 height 11
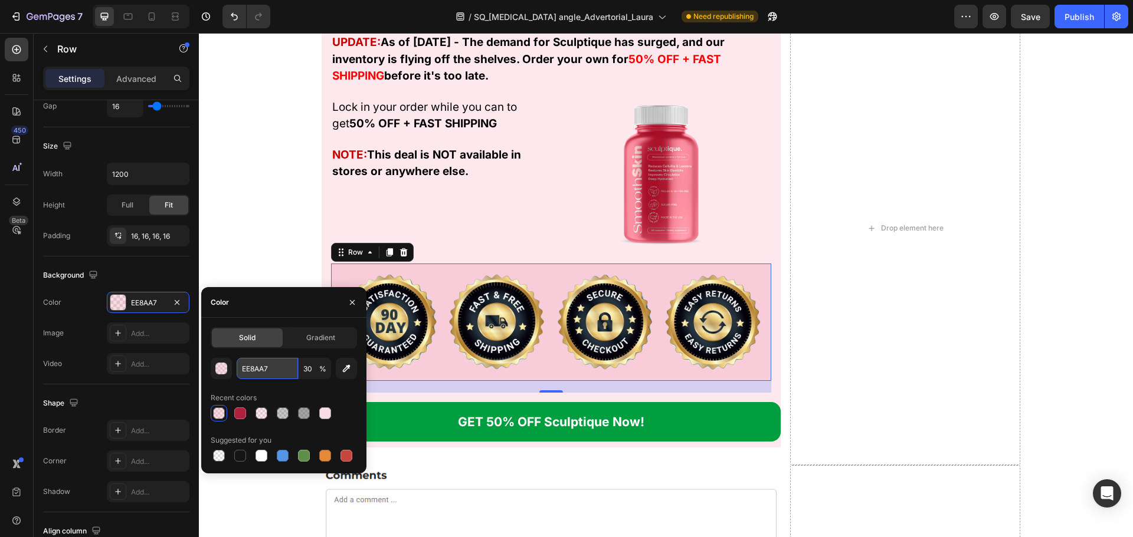
click at [258, 369] on input "EE8AA7" at bounding box center [267, 368] width 61 height 21
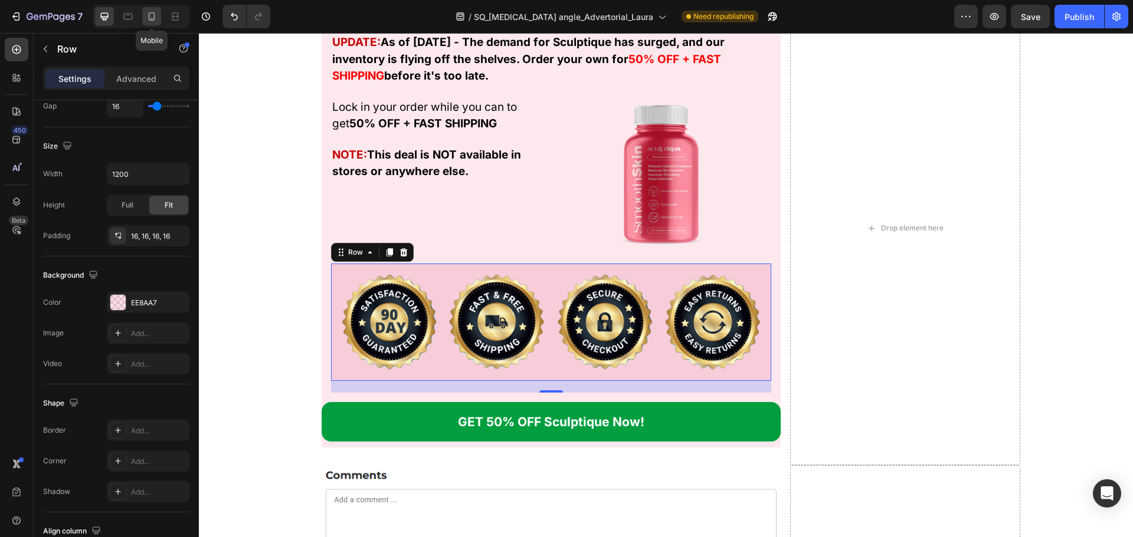
click at [154, 23] on div at bounding box center [151, 16] width 19 height 19
type input "100%"
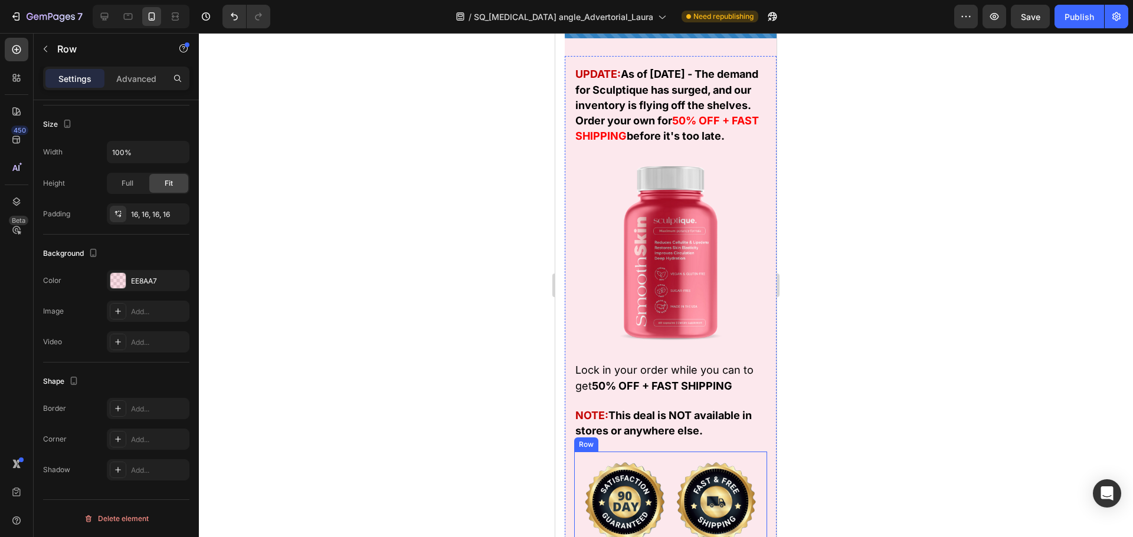
scroll to position [18568, 0]
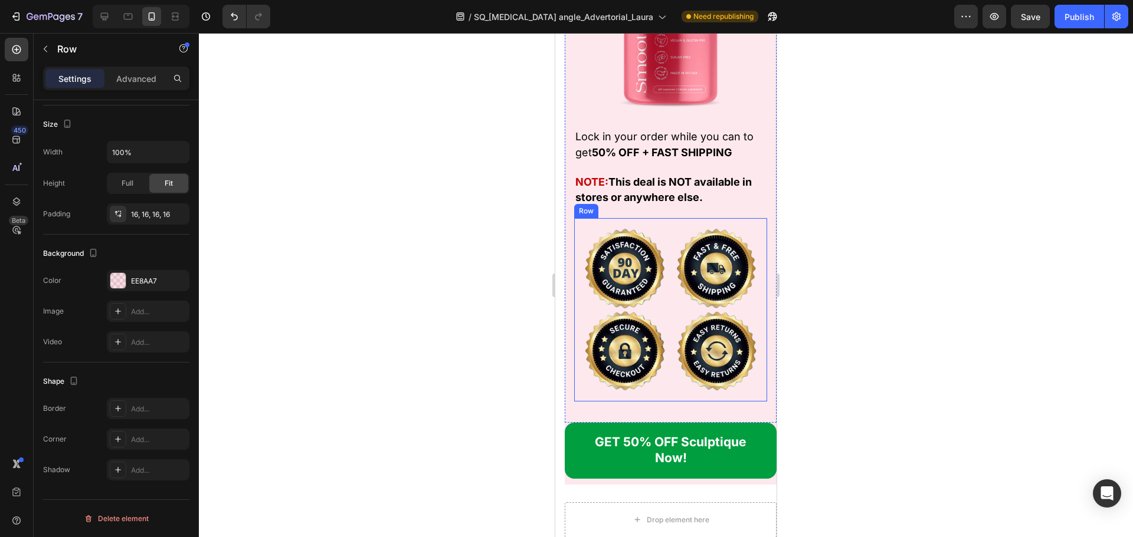
click at [579, 263] on div "Image Image Row Image Image Row Row" at bounding box center [670, 309] width 193 height 183
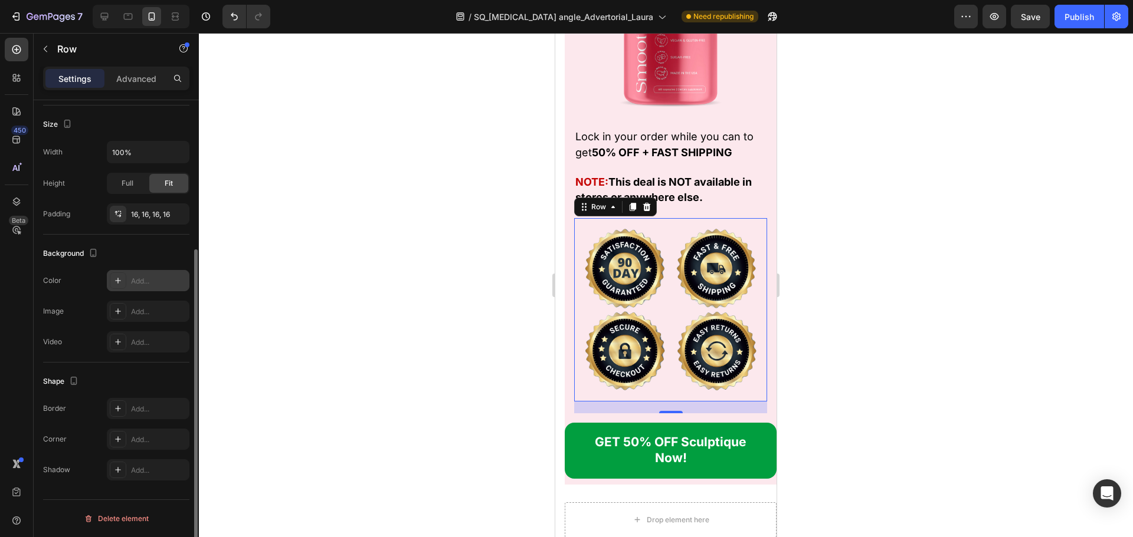
click at [135, 285] on div "Add..." at bounding box center [158, 281] width 55 height 11
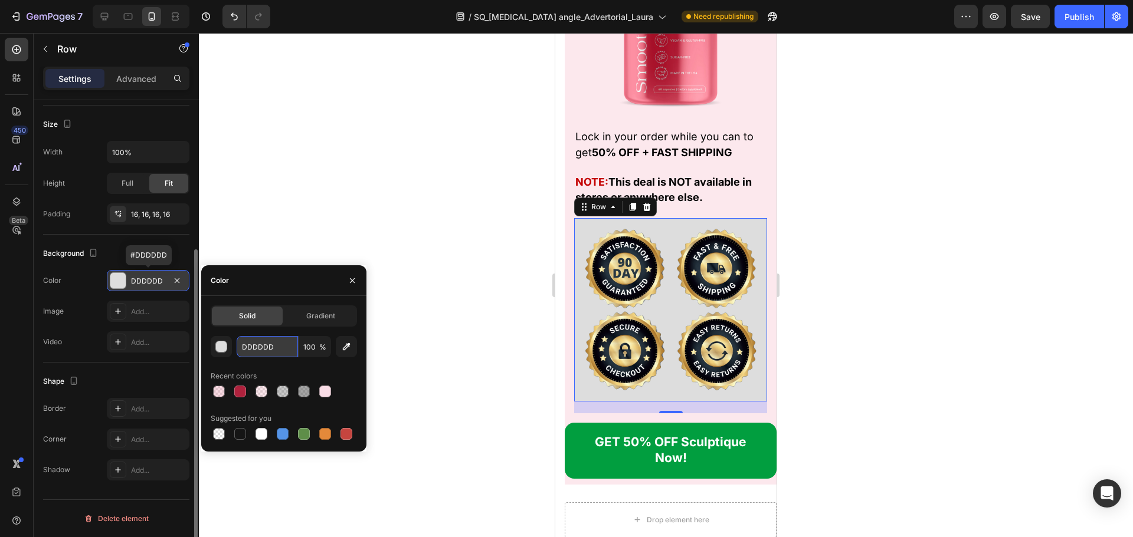
click at [261, 346] on input "DDDDDD" at bounding box center [267, 346] width 61 height 21
paste input "EE8AA7"
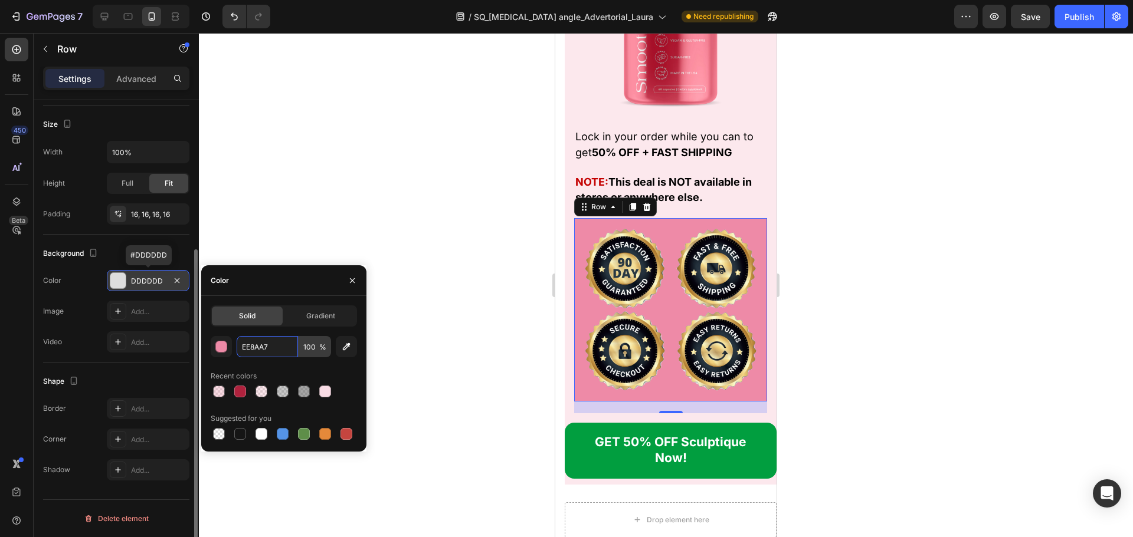
type input "EE8AA7"
click at [313, 350] on input "100" at bounding box center [314, 346] width 32 height 21
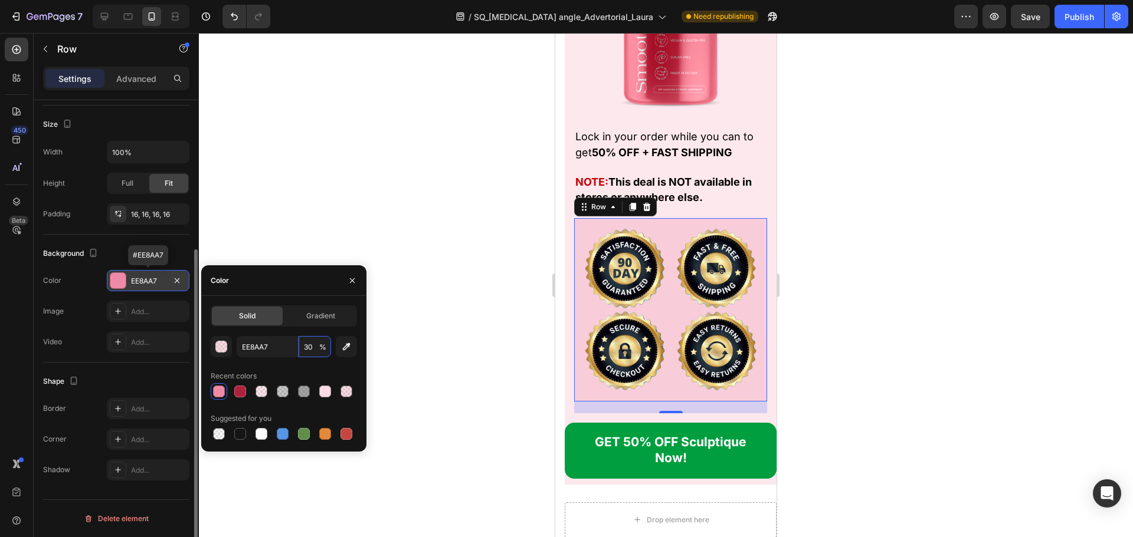
type input "30"
click at [478, 329] on div at bounding box center [666, 285] width 934 height 504
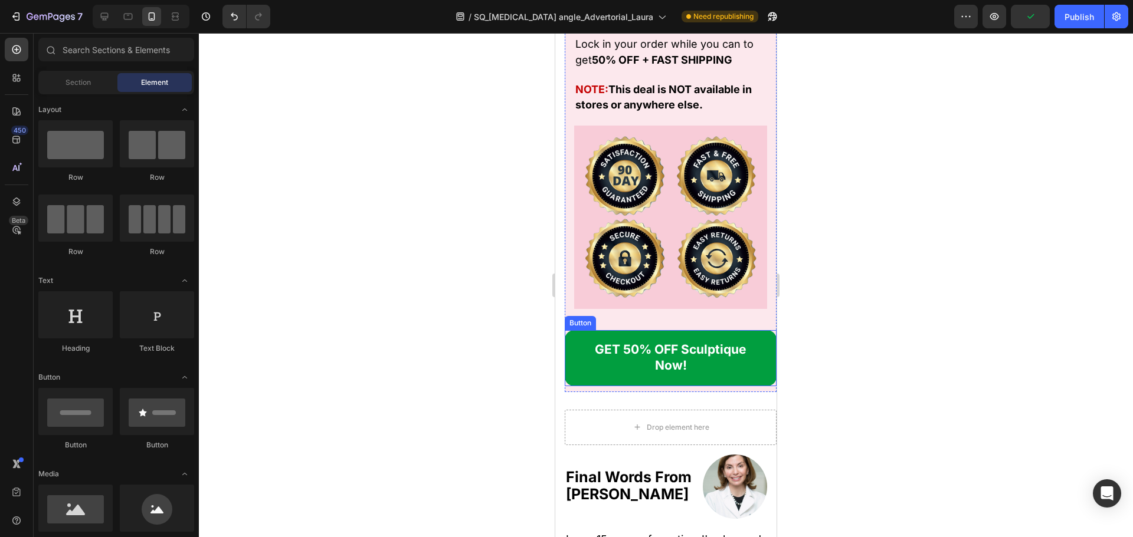
scroll to position [18686, 0]
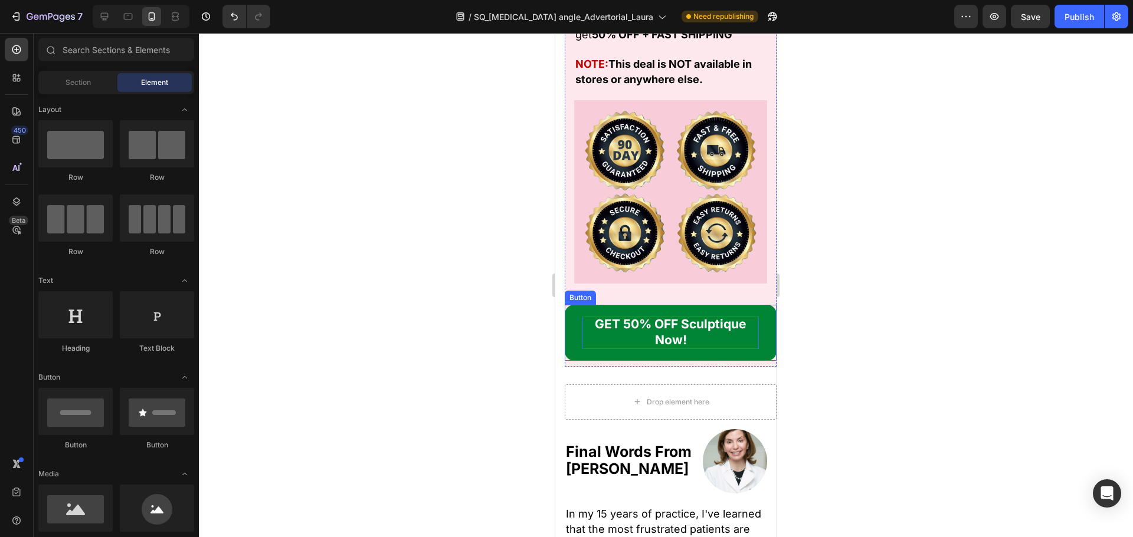
click at [646, 326] on strong "GET 50% OFF Sculptique Now!" at bounding box center [671, 332] width 152 height 31
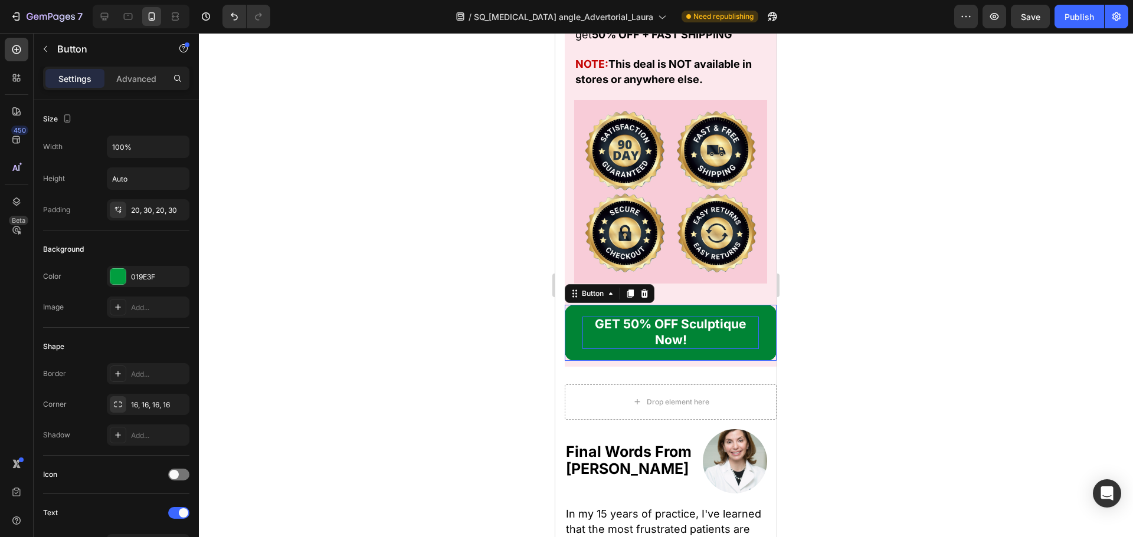
click at [646, 326] on strong "GET 50% OFF Sculptique Now!" at bounding box center [671, 332] width 152 height 31
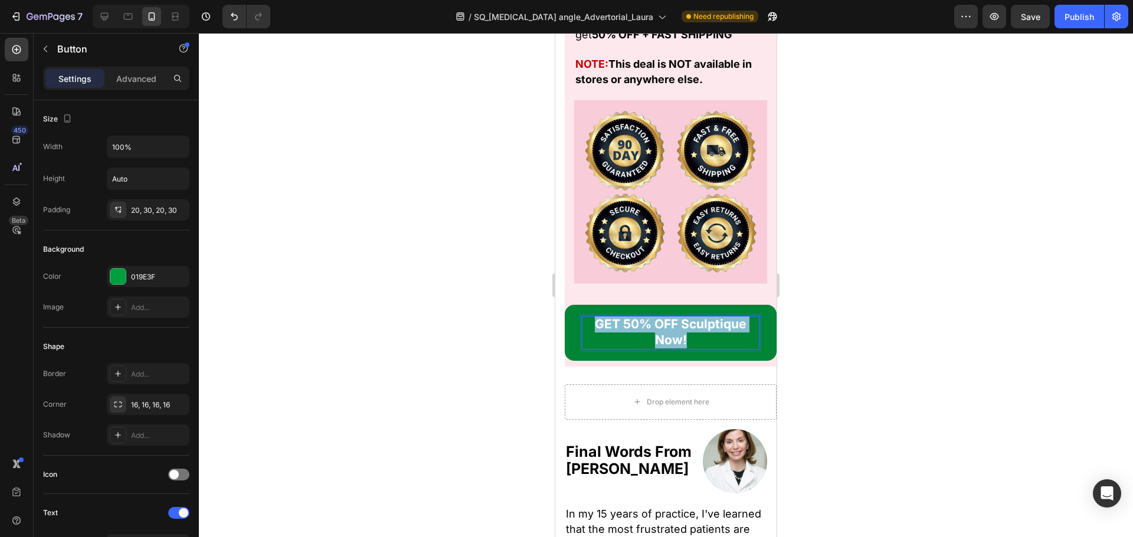
click at [646, 326] on strong "GET 50% OFF Sculptique Now!" at bounding box center [671, 332] width 152 height 31
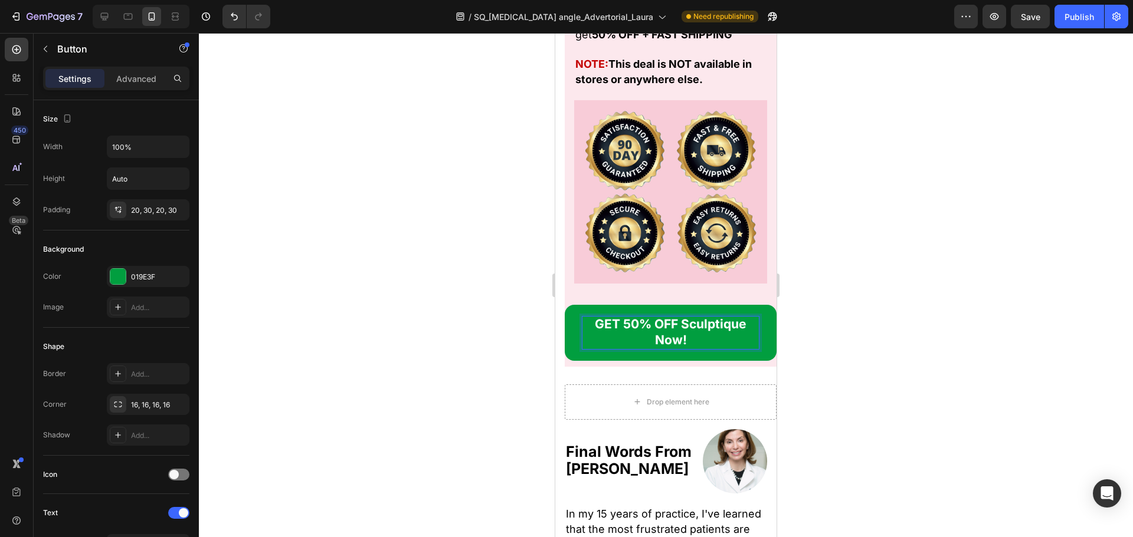
click at [564, 356] on div "GET 50% OFF Sculptique Now! Button 10" at bounding box center [670, 332] width 212 height 55
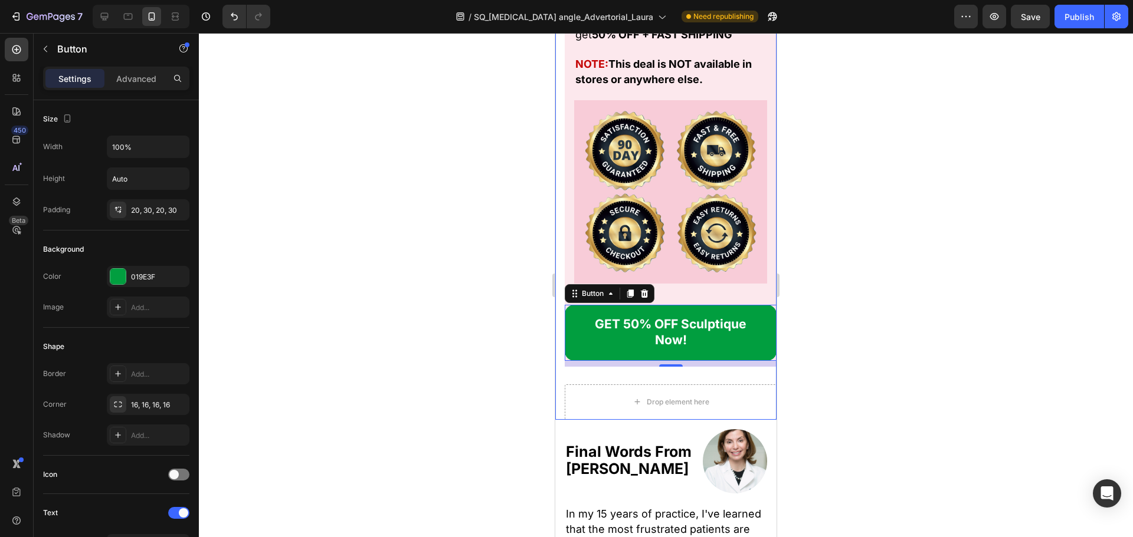
click at [564, 376] on div "Image UPDATE: As of August 18, 2025 - The demand for Sculptique has surged, and…" at bounding box center [665, 49] width 221 height 739
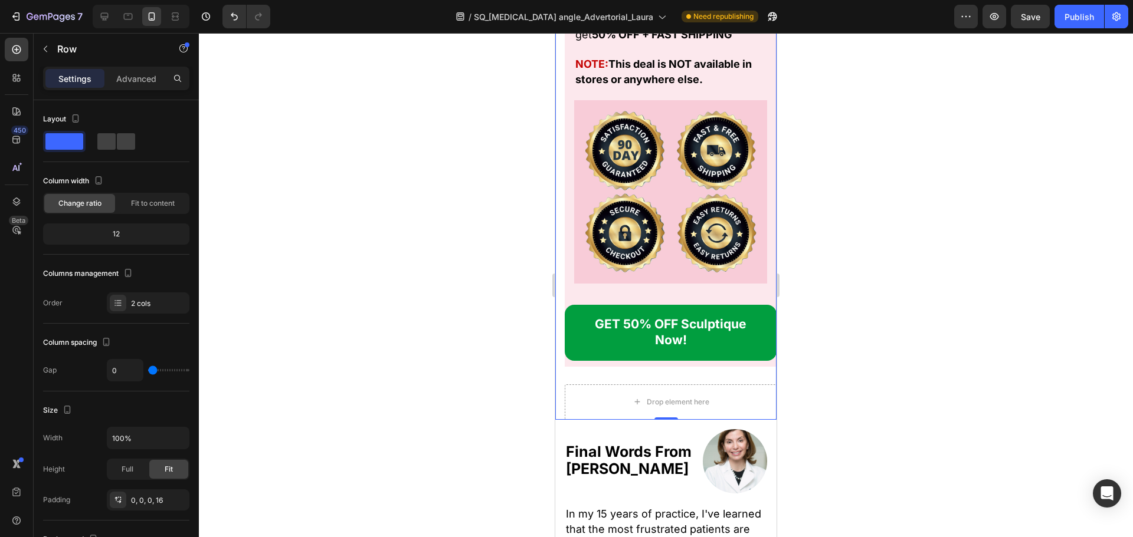
scroll to position [18745, 0]
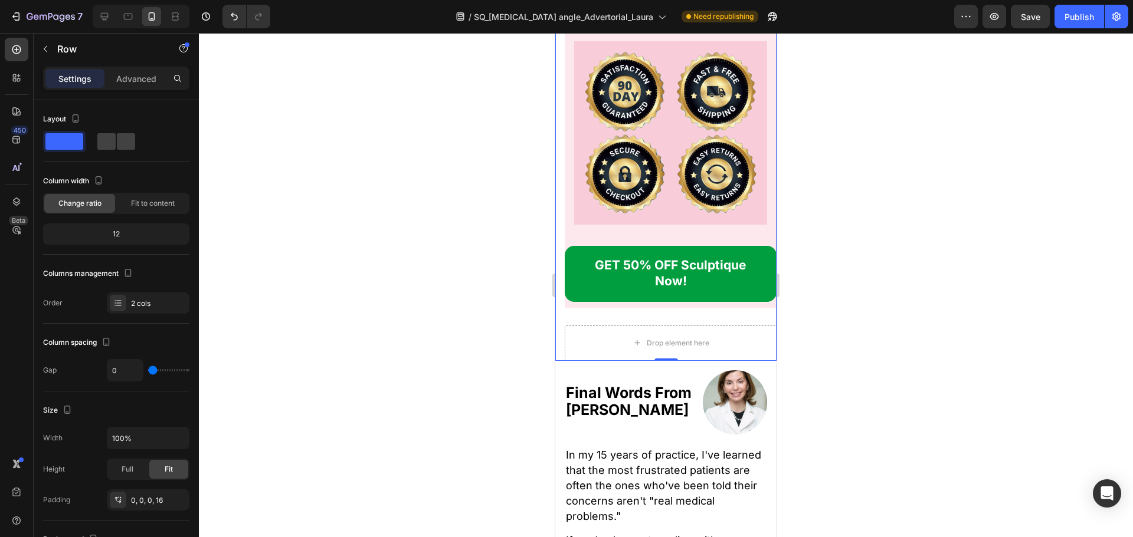
drag, startPoint x: 143, startPoint y: 500, endPoint x: 177, endPoint y: 500, distance: 34.2
click at [142, 500] on div "0, 0, 0, 16" at bounding box center [148, 500] width 34 height 11
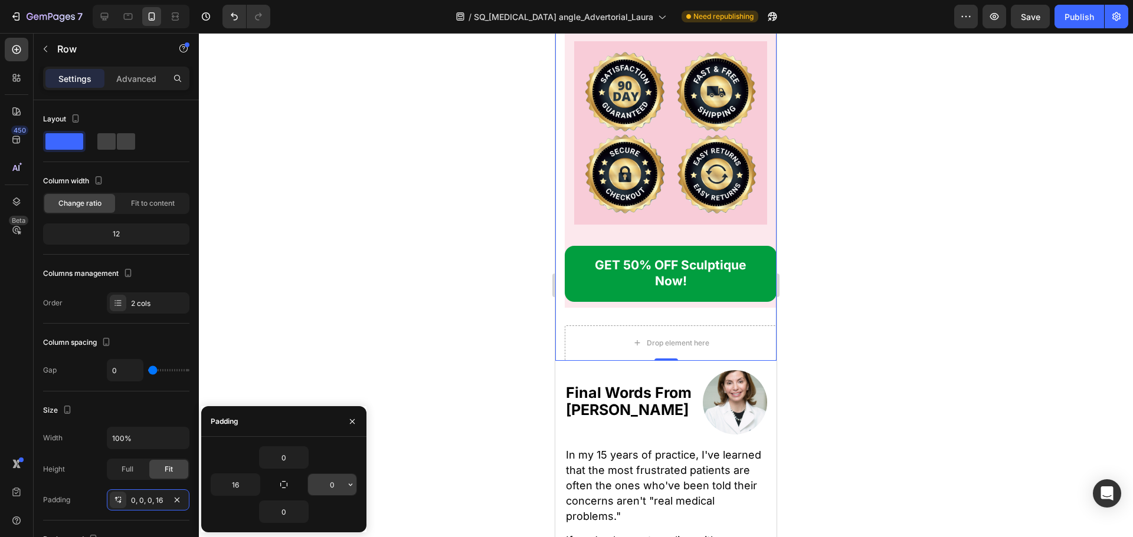
click at [325, 486] on input "0" at bounding box center [332, 484] width 48 height 21
type input "16"
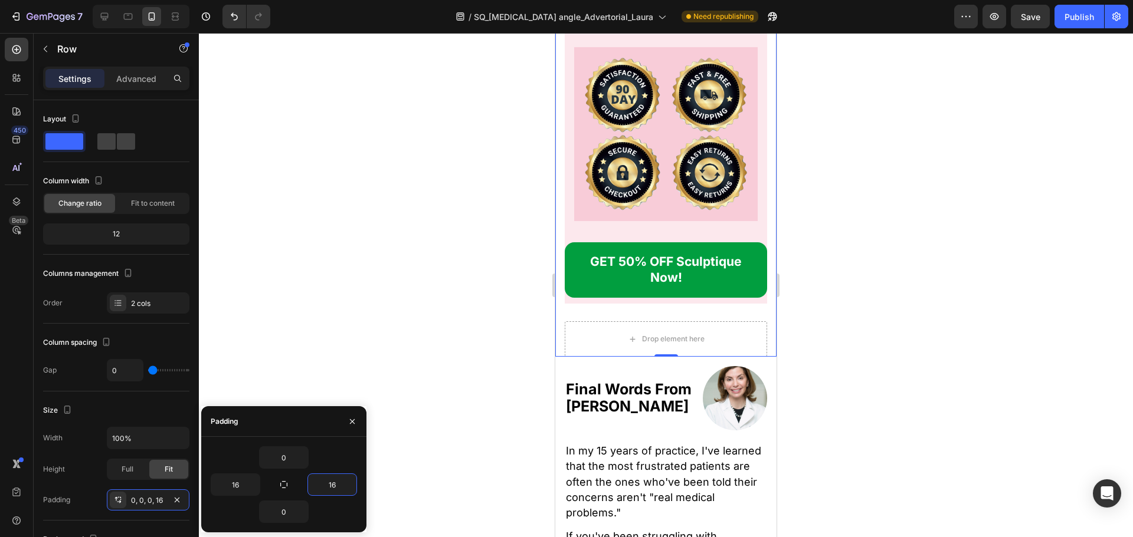
click at [861, 256] on div at bounding box center [666, 285] width 934 height 504
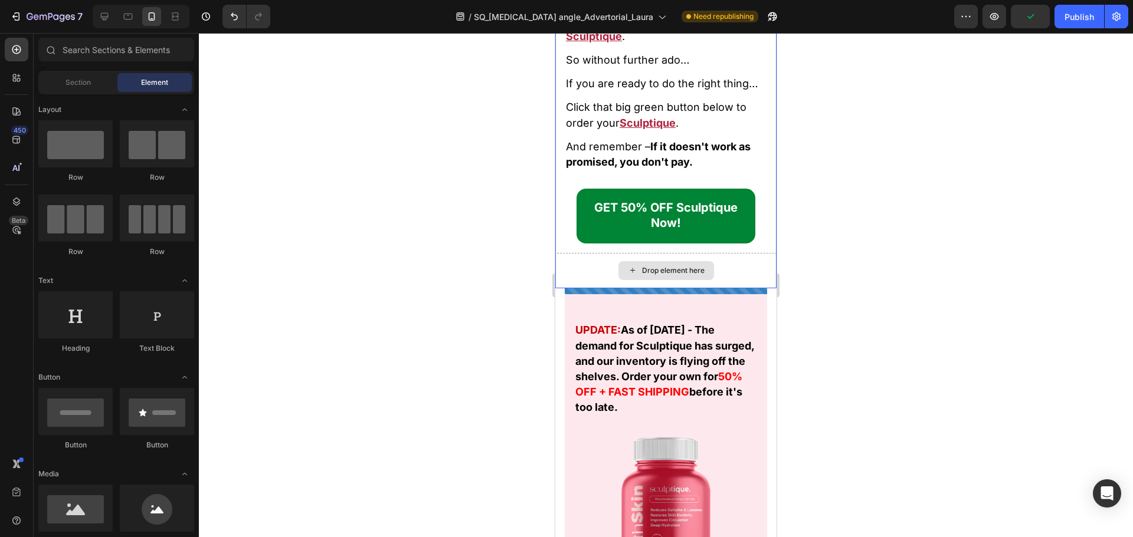
scroll to position [17979, 0]
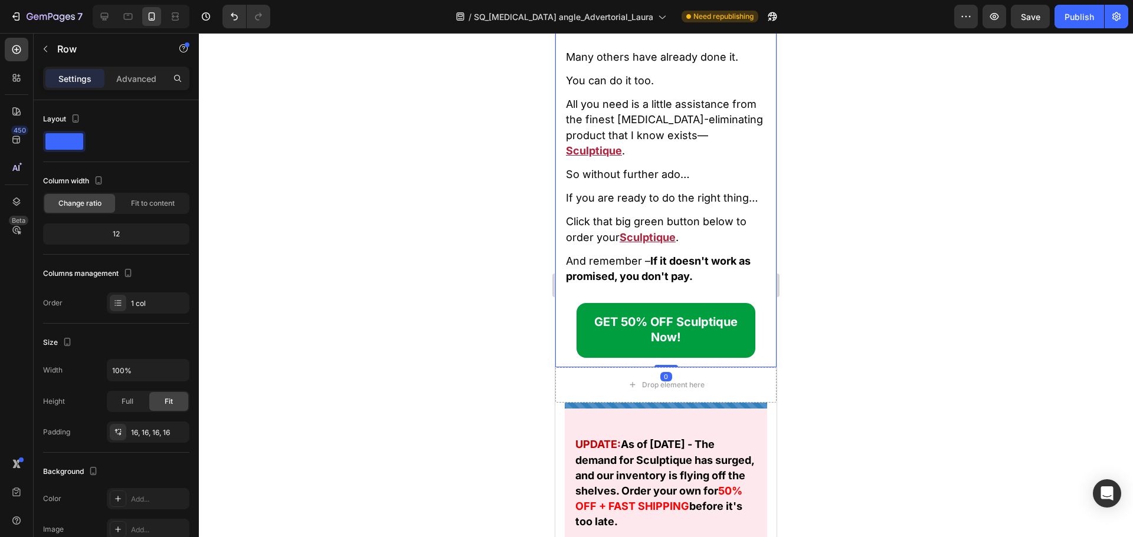
scroll to position [17920, 0]
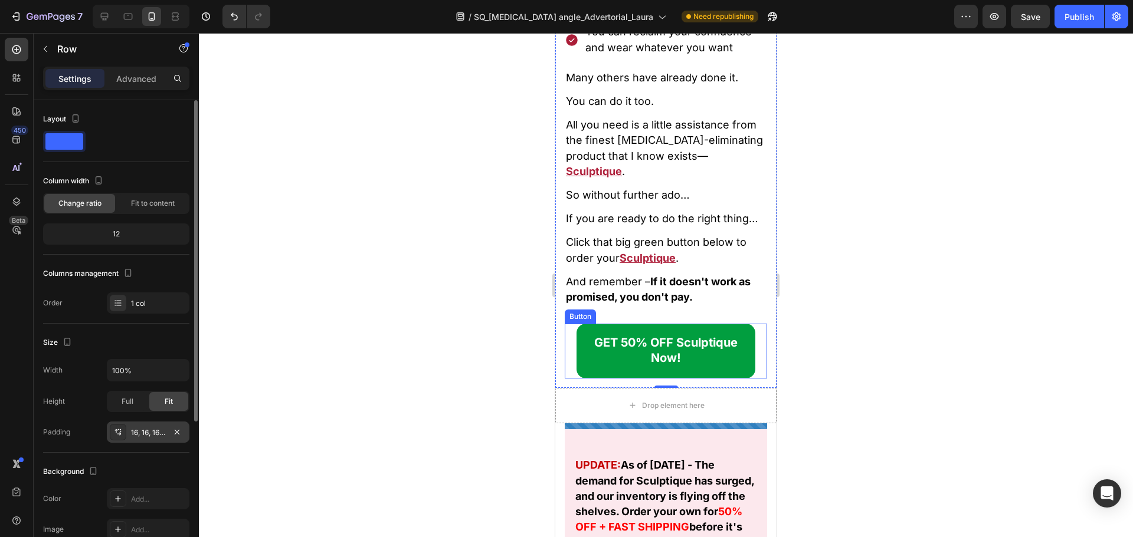
click at [141, 432] on div "16, 16, 16, 16" at bounding box center [148, 433] width 34 height 11
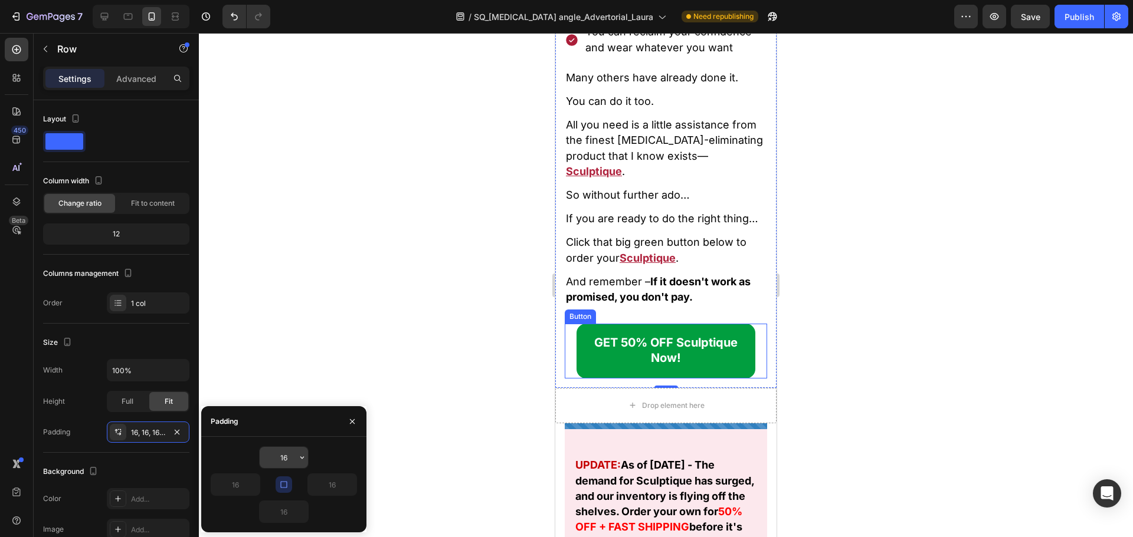
click at [272, 452] on input "16" at bounding box center [284, 457] width 48 height 21
click at [288, 483] on button "button" at bounding box center [283, 485] width 17 height 17
click at [295, 458] on input "16" at bounding box center [284, 457] width 48 height 21
click at [287, 458] on input "16" at bounding box center [284, 457] width 48 height 21
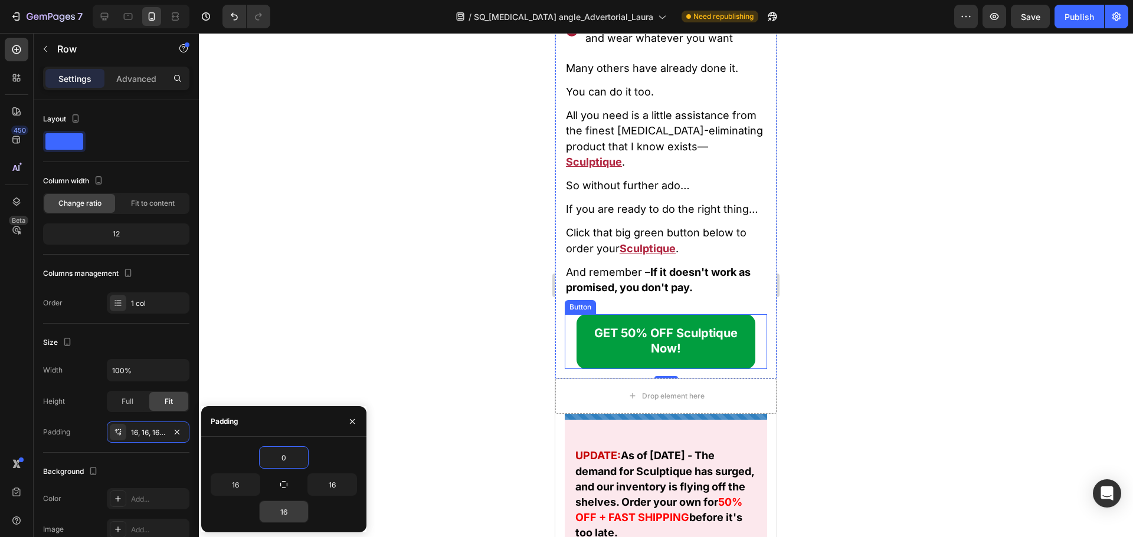
type input "0"
click at [282, 506] on input "16" at bounding box center [284, 511] width 48 height 21
type input "0"
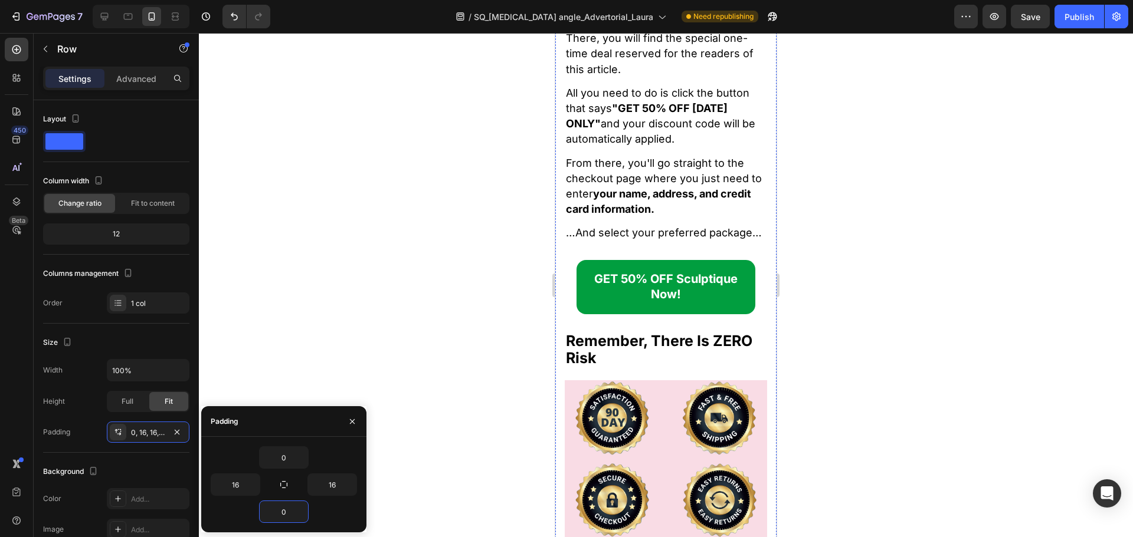
scroll to position [16268, 0]
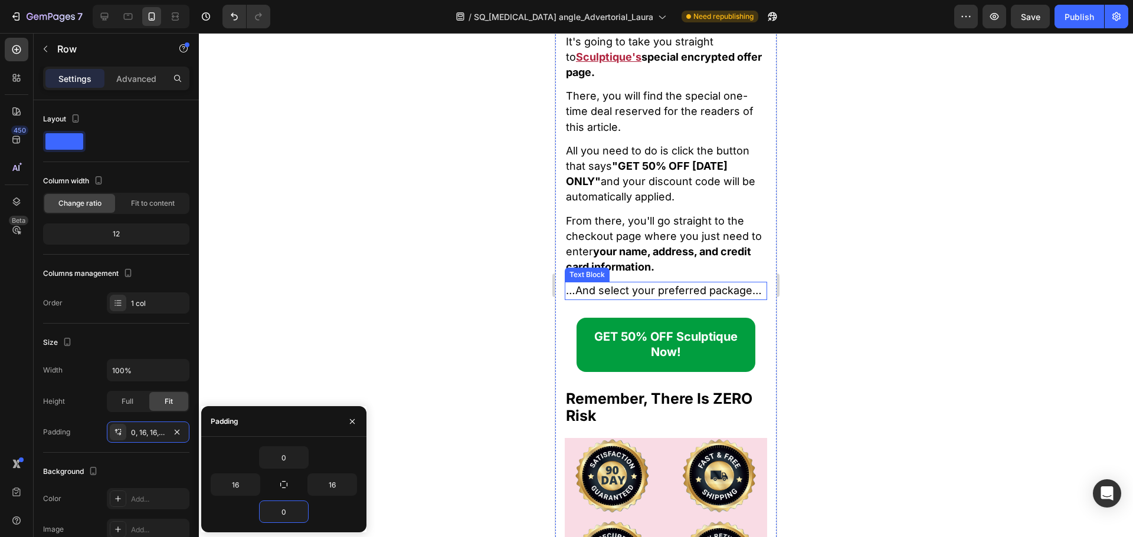
click at [747, 289] on p "…And select your preferred package…" at bounding box center [666, 290] width 200 height 15
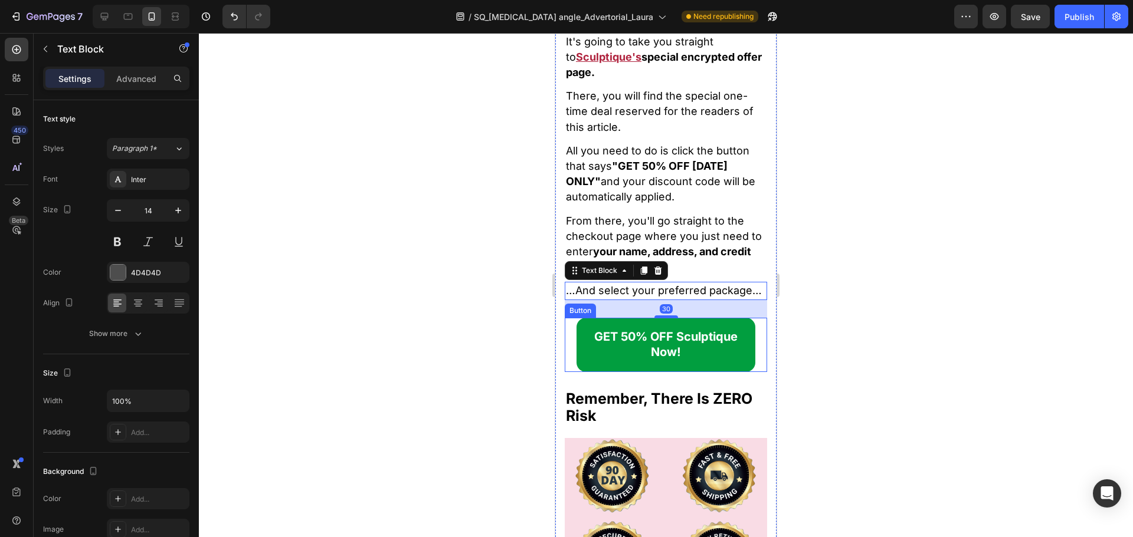
click at [751, 348] on div "GET 50% OFF Sculptique Now! Button" at bounding box center [665, 345] width 202 height 54
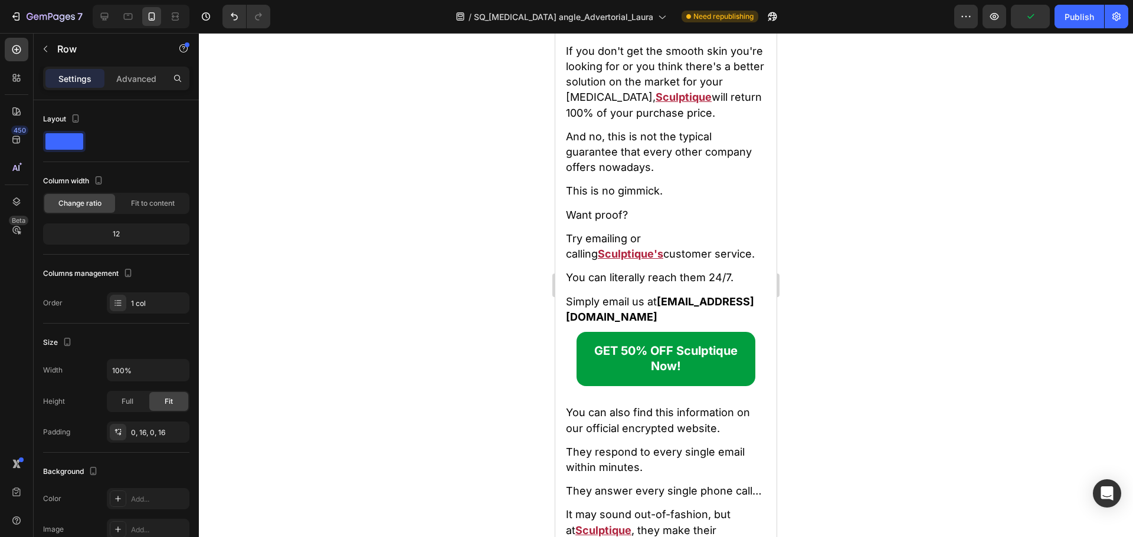
scroll to position [15442, 0]
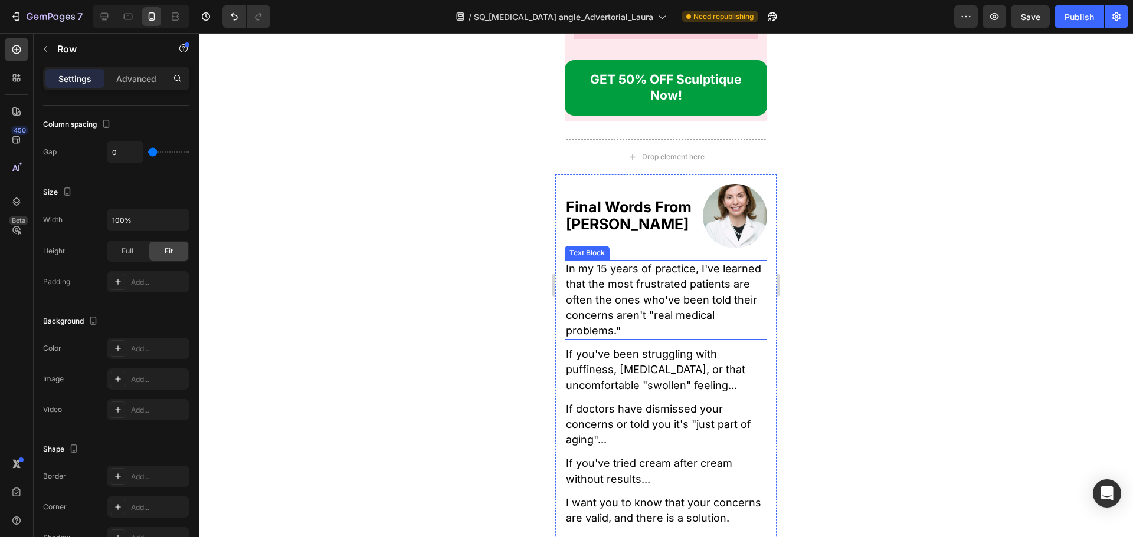
scroll to position [19116, 0]
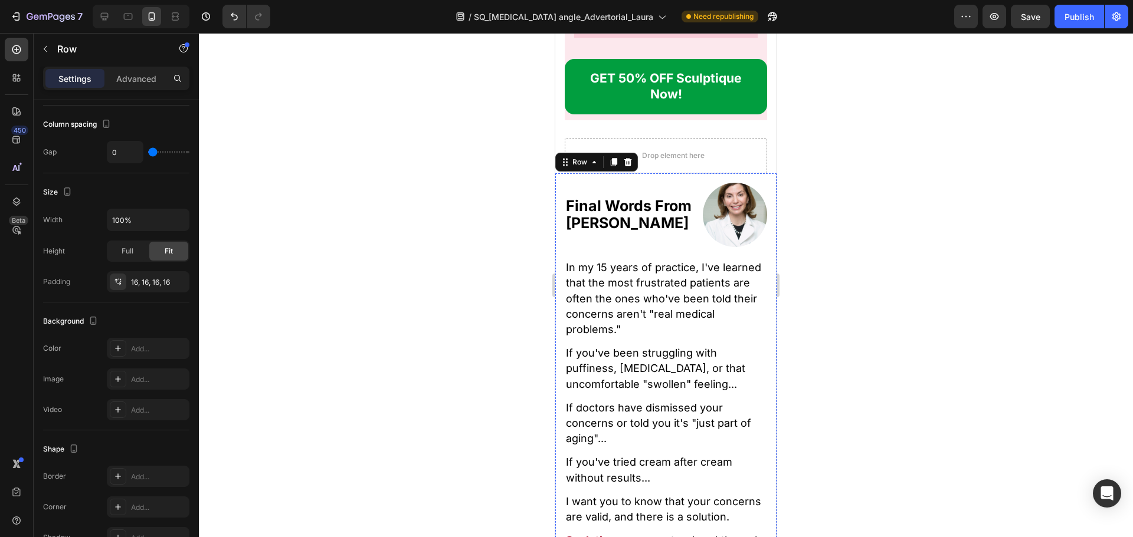
scroll to position [19041, 0]
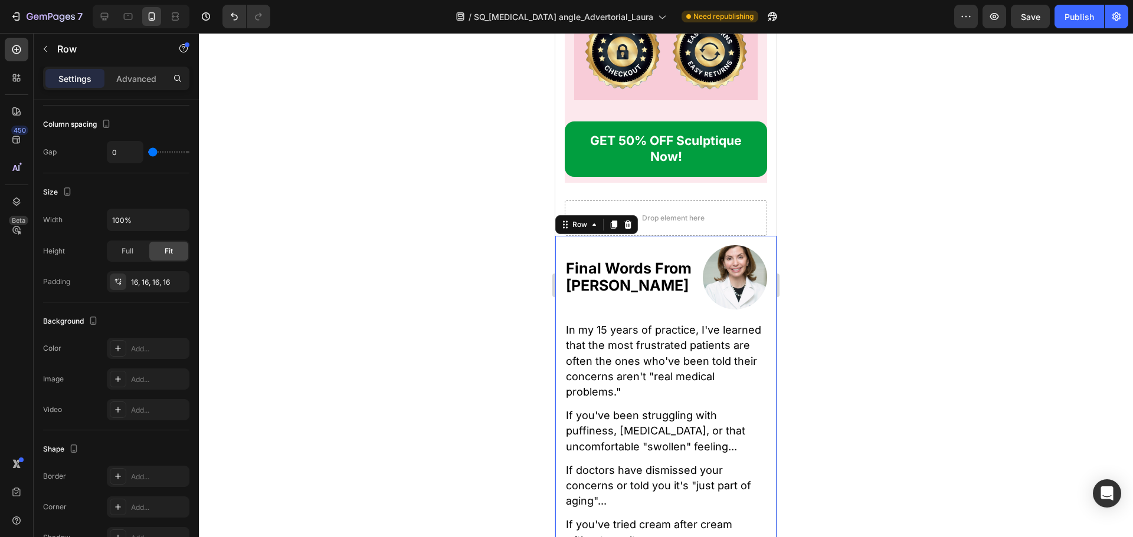
drag, startPoint x: 627, startPoint y: 210, endPoint x: 632, endPoint y: 216, distance: 7.9
click at [628, 221] on icon at bounding box center [628, 225] width 8 height 8
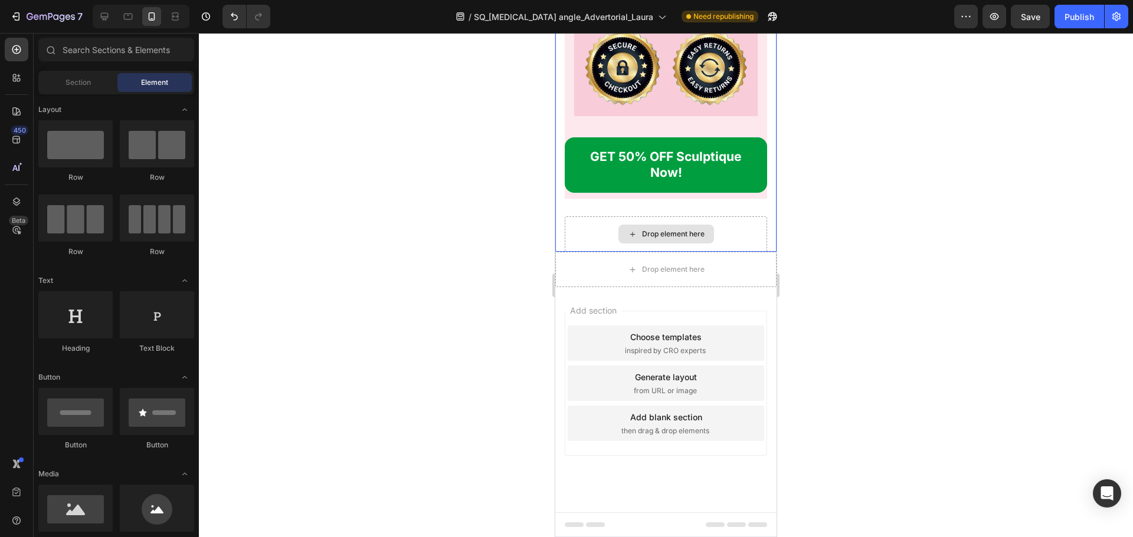
scroll to position [19007, 0]
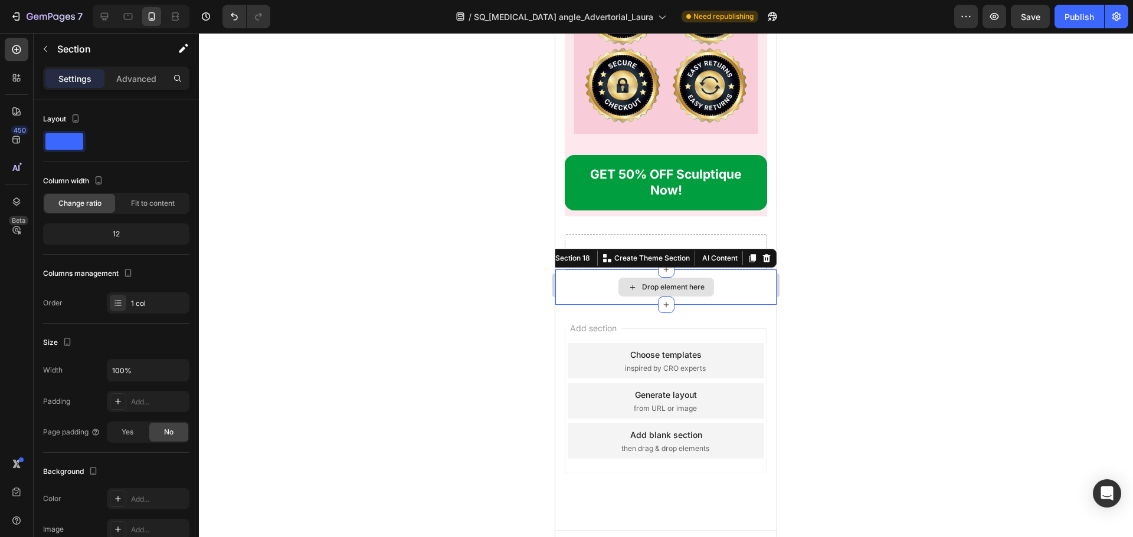
click at [580, 270] on div "Drop element here" at bounding box center [665, 287] width 221 height 35
click at [48, 46] on icon "button" at bounding box center [45, 48] width 9 height 9
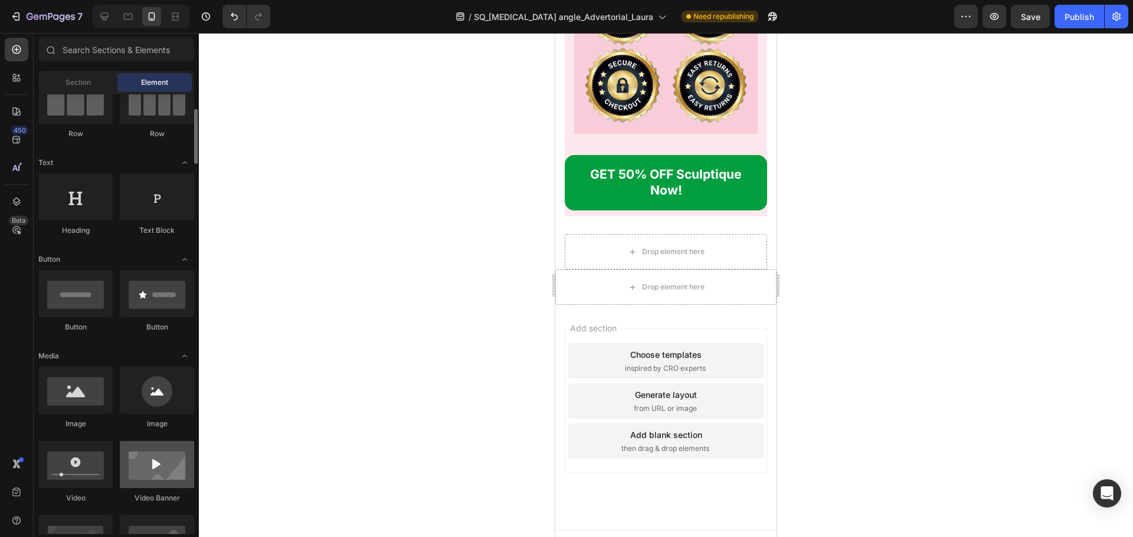
scroll to position [177, 0]
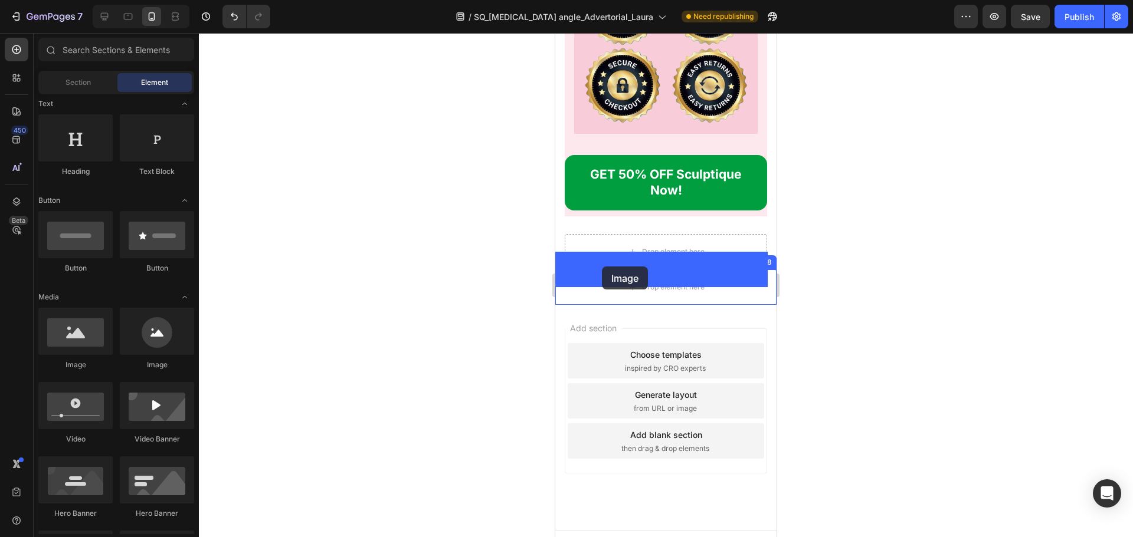
drag, startPoint x: 623, startPoint y: 379, endPoint x: 602, endPoint y: 267, distance: 114.2
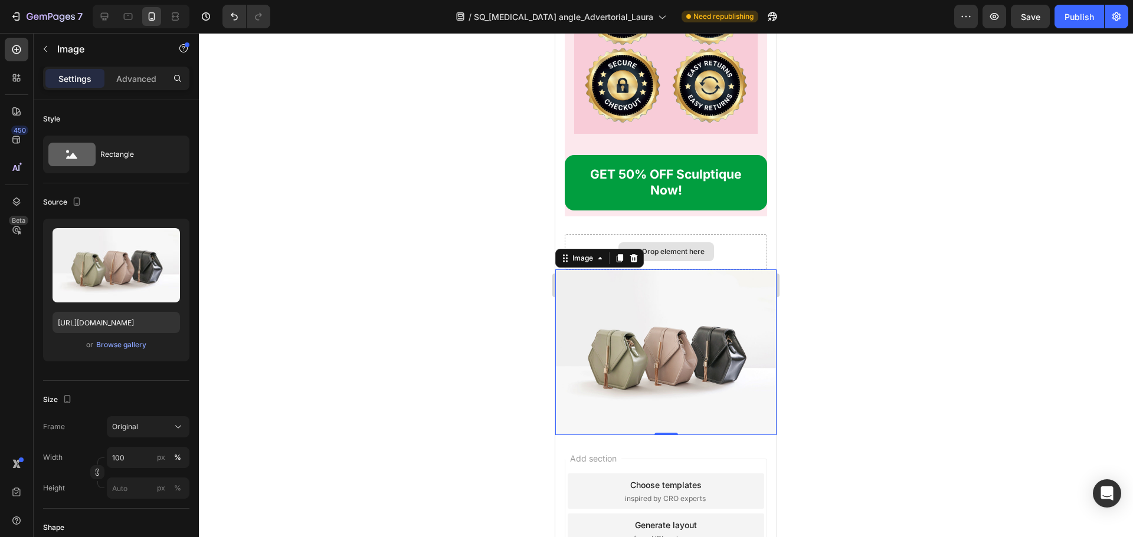
scroll to position [19041, 0]
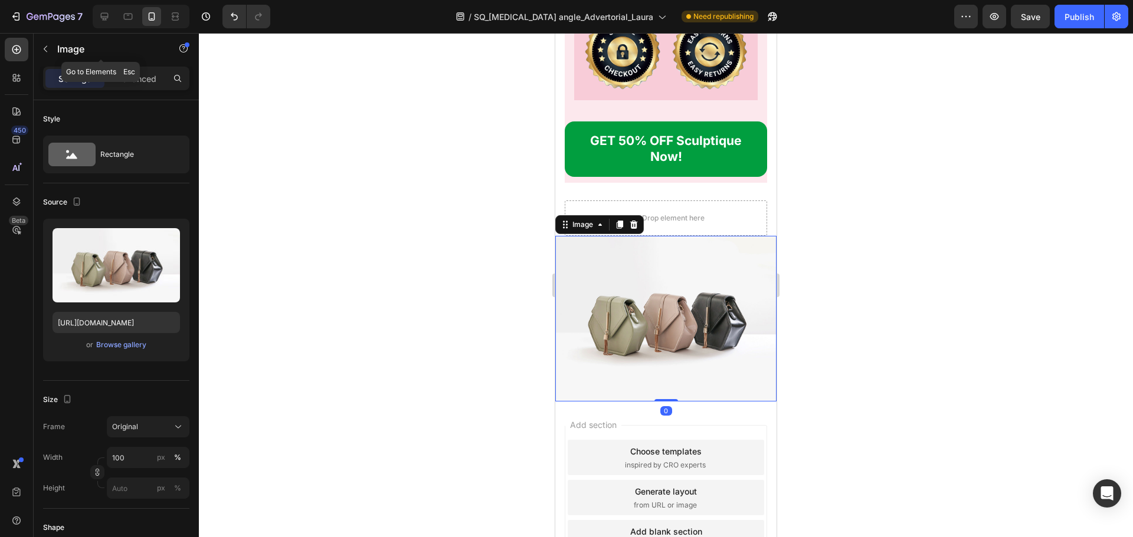
click at [38, 34] on div "Image" at bounding box center [101, 49] width 134 height 31
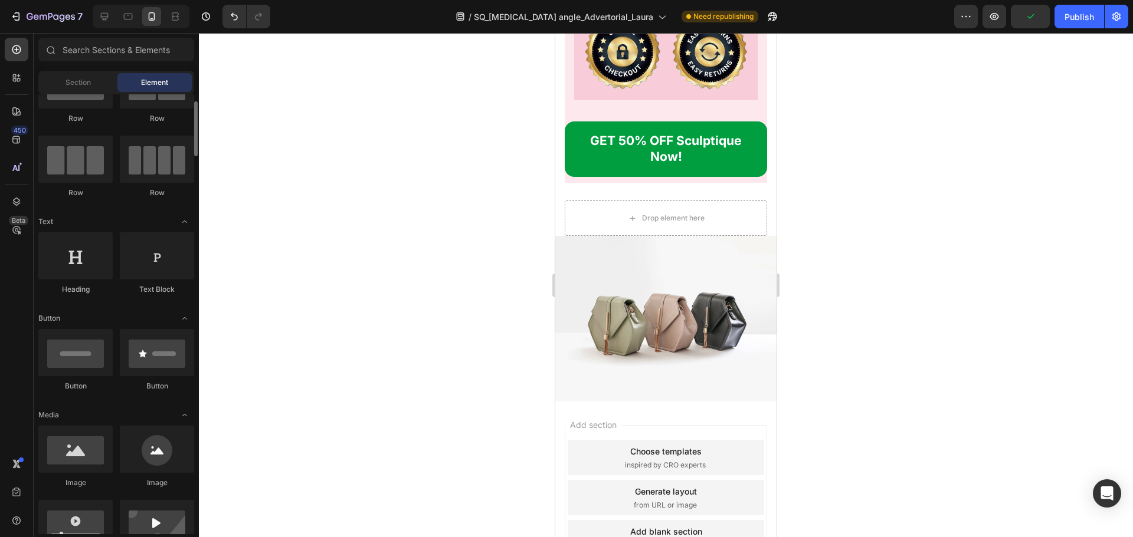
scroll to position [0, 0]
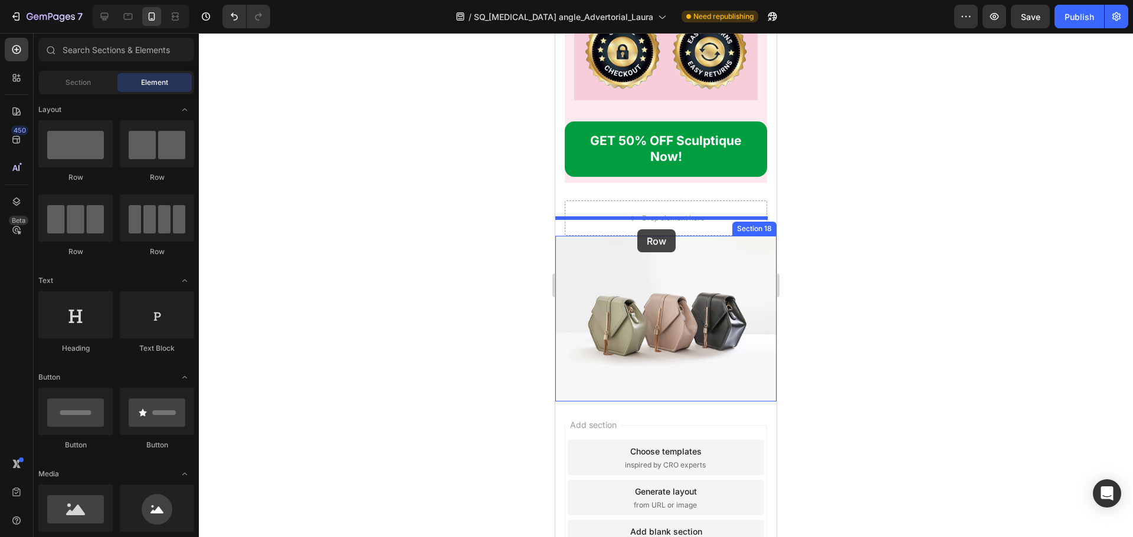
drag, startPoint x: 618, startPoint y: 182, endPoint x: 637, endPoint y: 229, distance: 51.0
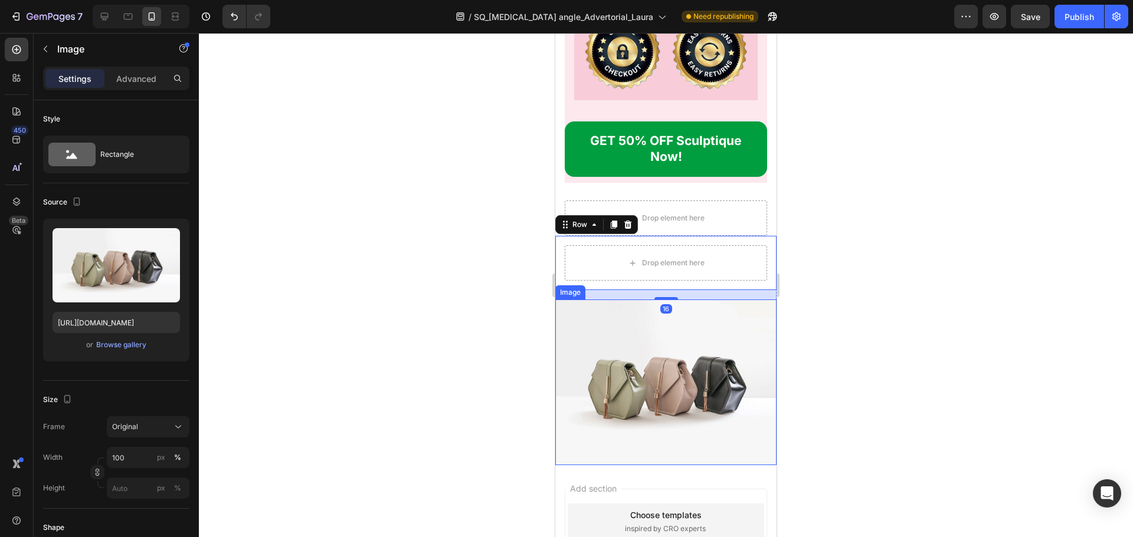
click at [601, 311] on img at bounding box center [665, 383] width 221 height 166
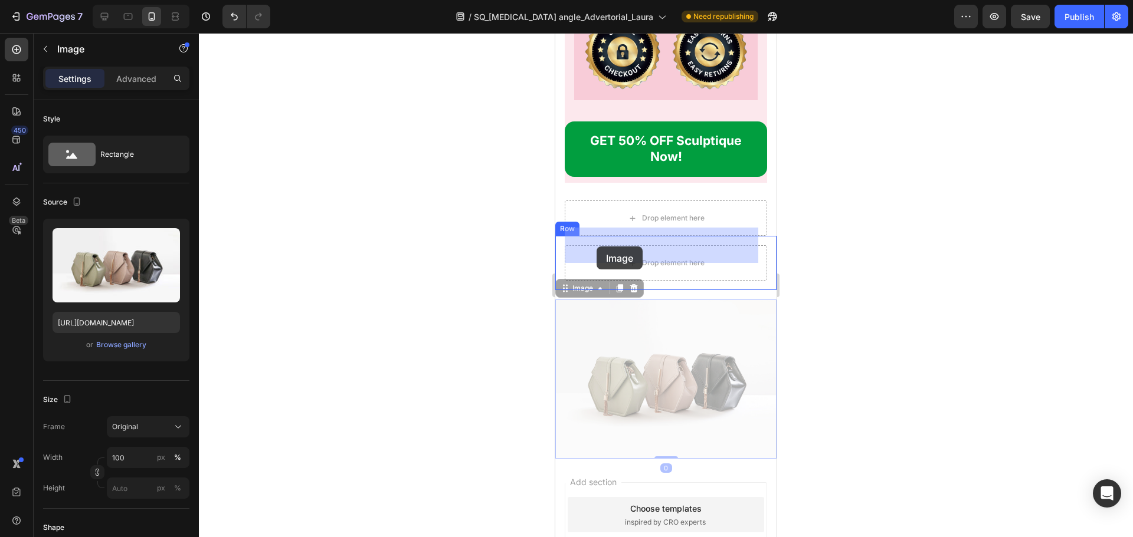
drag, startPoint x: 572, startPoint y: 277, endPoint x: 596, endPoint y: 255, distance: 32.1
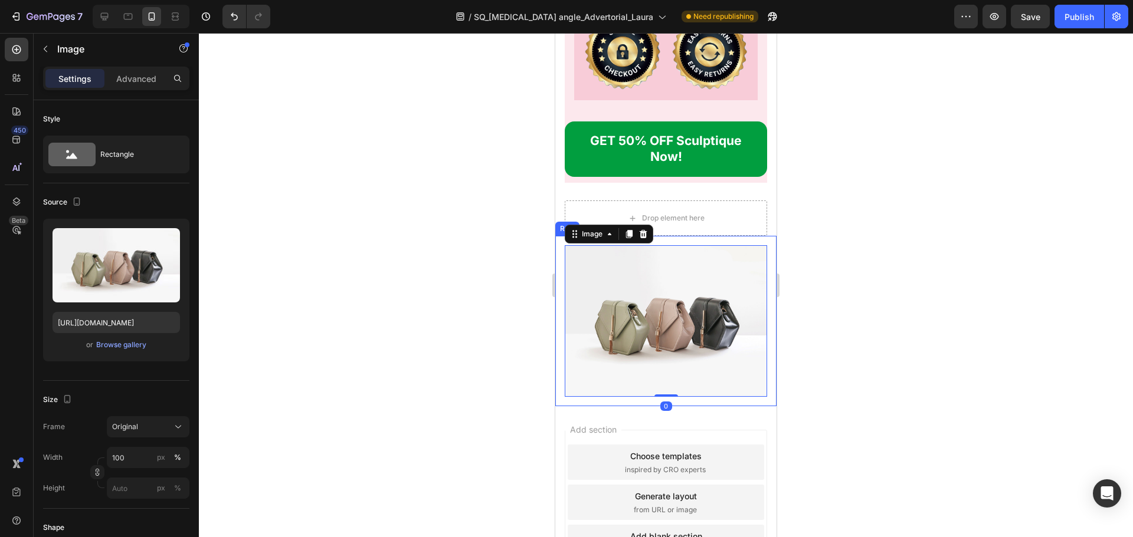
click at [720, 236] on div "Image 0 Row" at bounding box center [665, 321] width 221 height 170
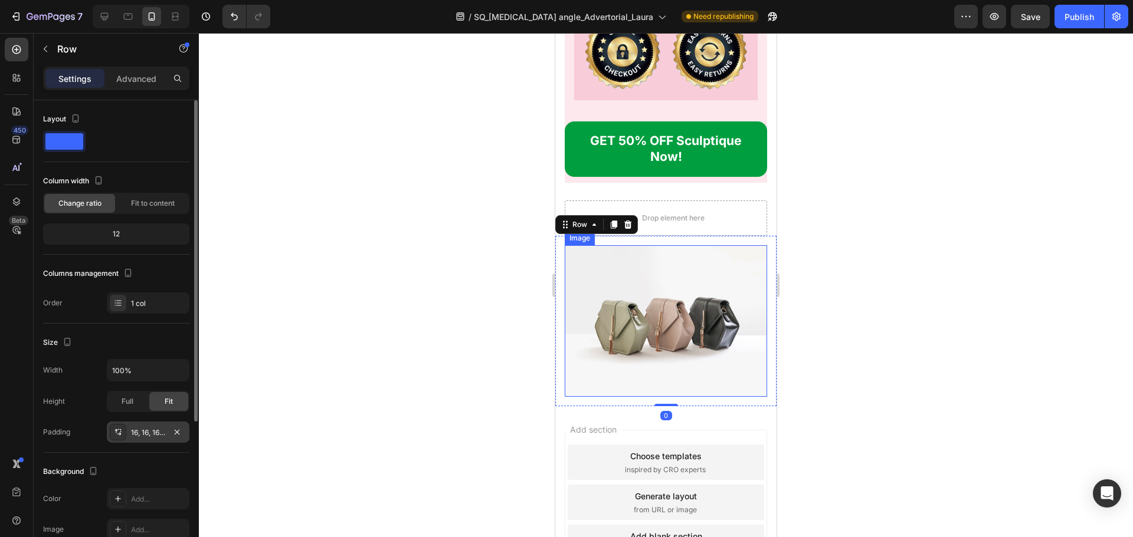
click at [130, 430] on div "16, 16, 16, 16" at bounding box center [148, 432] width 83 height 21
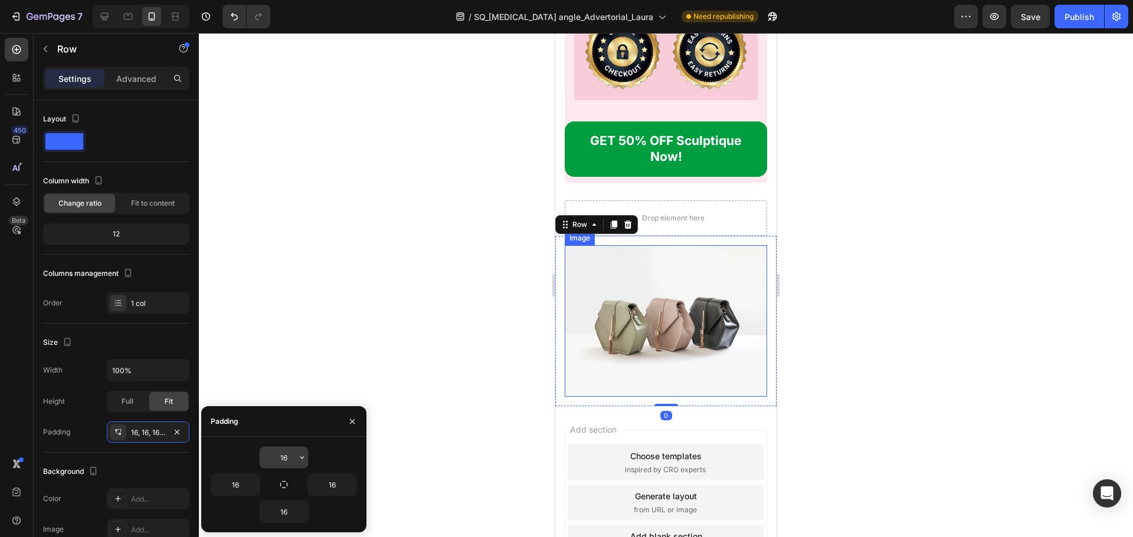
click at [290, 454] on input "16" at bounding box center [284, 457] width 48 height 21
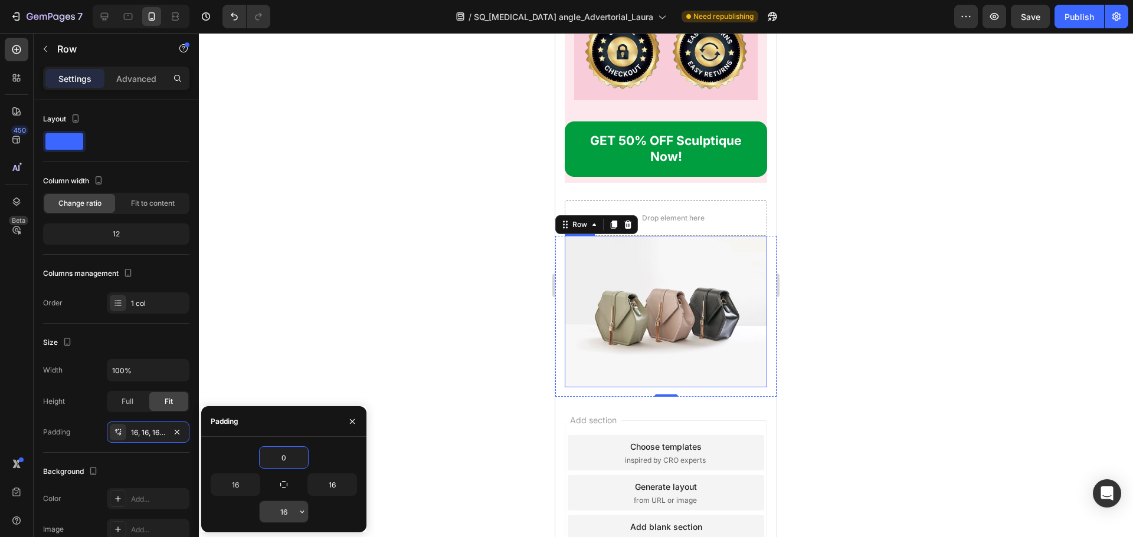
type input "0"
click at [285, 511] on input "16" at bounding box center [284, 511] width 48 height 21
type input "0"
click at [703, 291] on img at bounding box center [665, 312] width 202 height 152
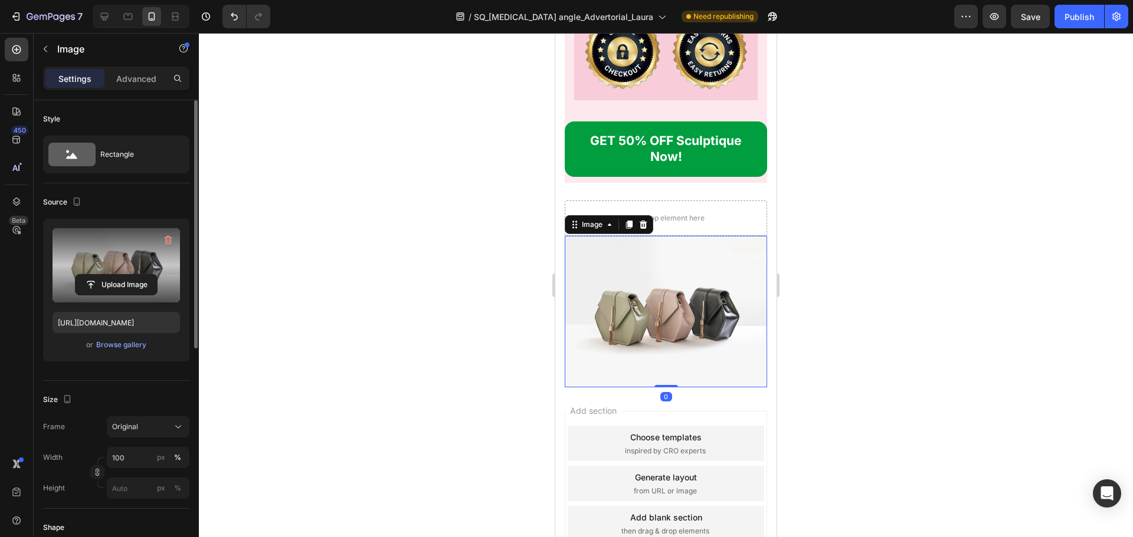
click at [123, 262] on label at bounding box center [115, 265] width 127 height 74
click at [123, 275] on input "file" at bounding box center [116, 285] width 81 height 20
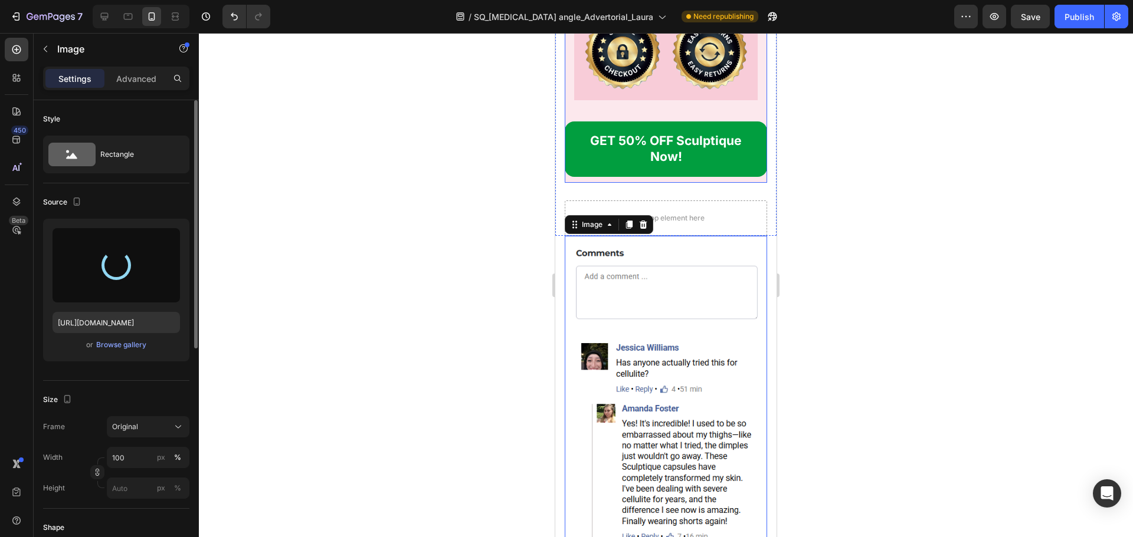
type input "https://cdn.shopify.com/s/files/1/0917/5649/5191/files/gempages_567005027885909…"
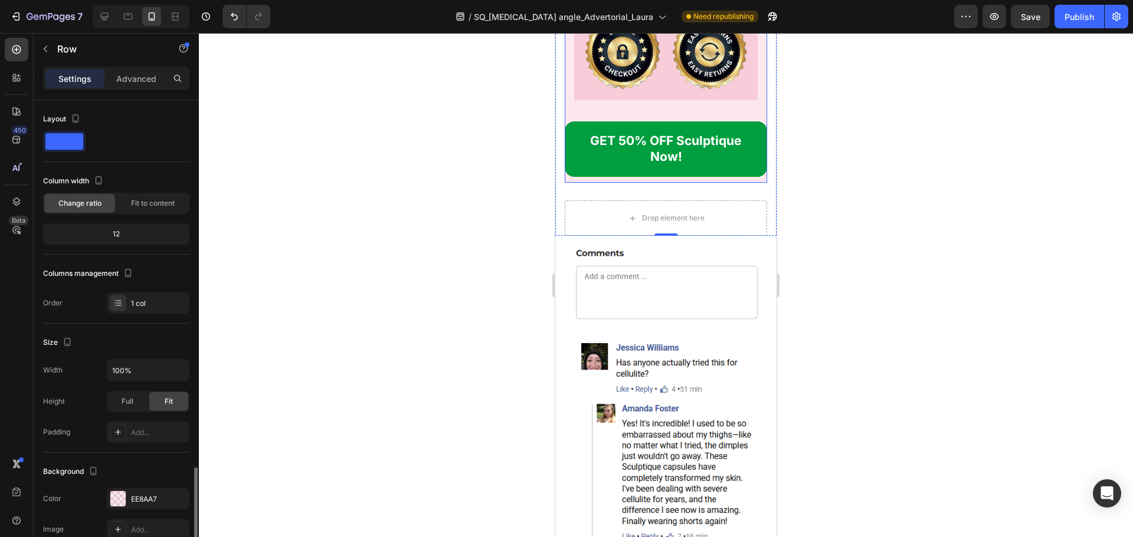
click at [668, 162] on div "GET 50% OFF Sculptique Now! Button" at bounding box center [665, 152] width 202 height 61
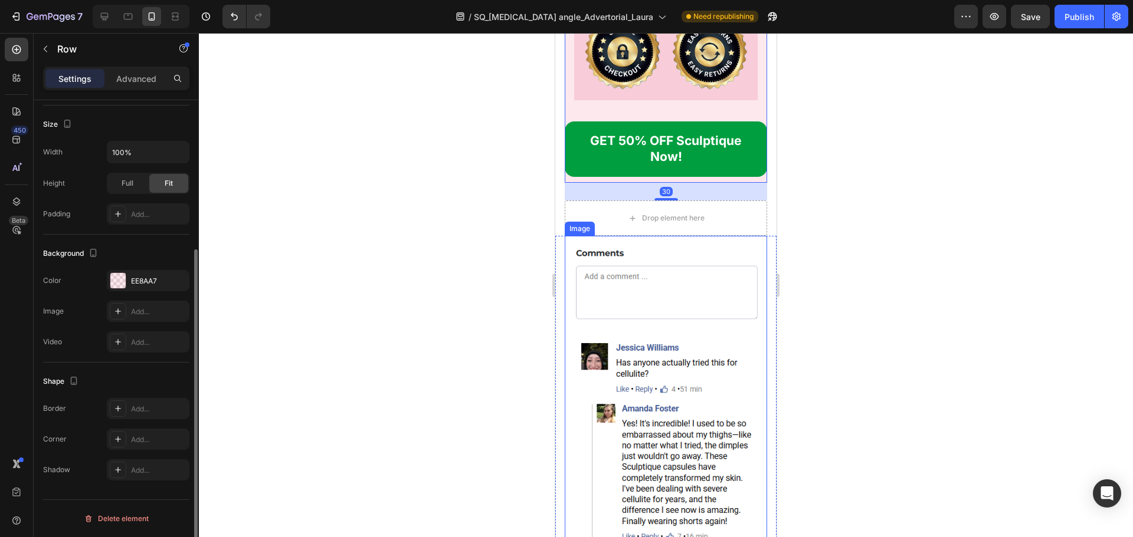
click at [669, 322] on img at bounding box center [665, 434] width 202 height 396
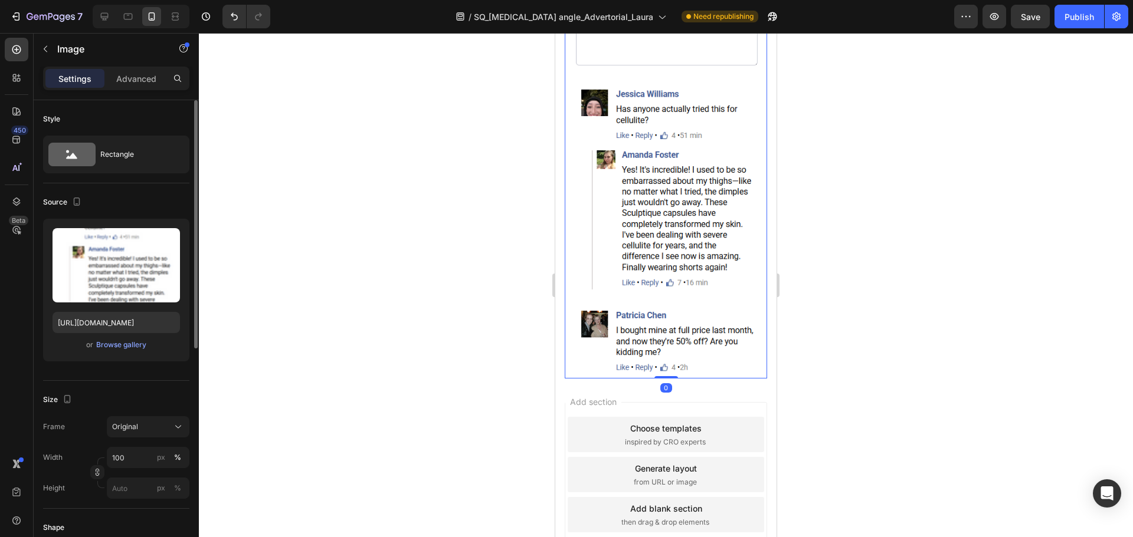
scroll to position [19041, 0]
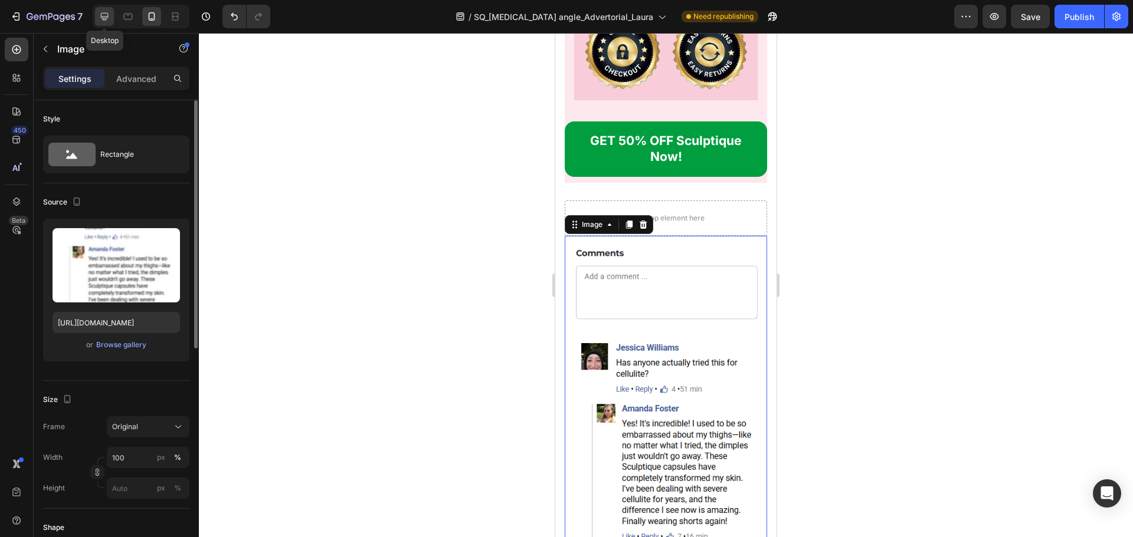
click at [105, 15] on icon at bounding box center [105, 17] width 12 height 12
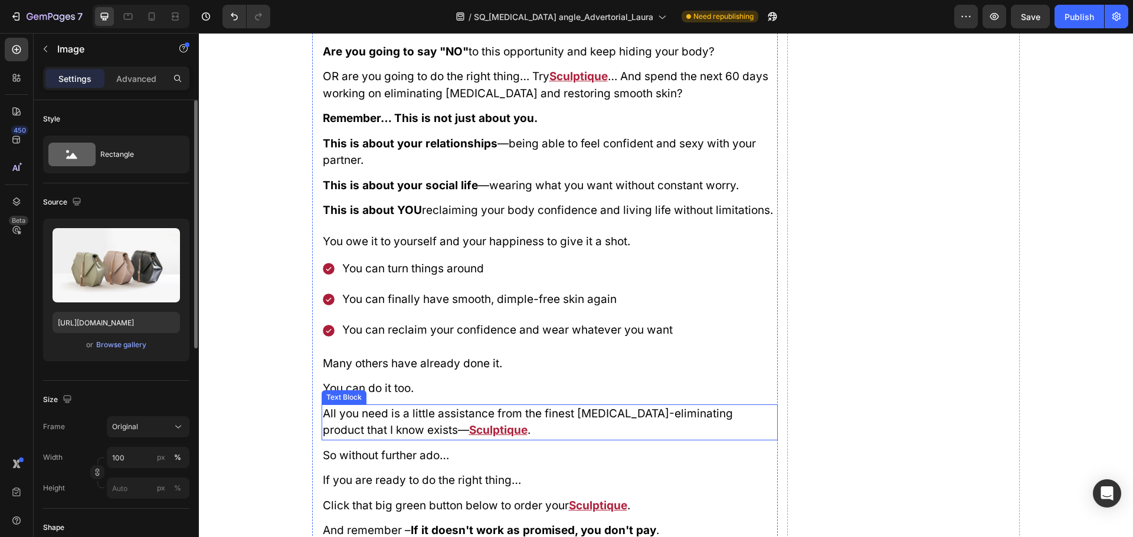
scroll to position [13856, 0]
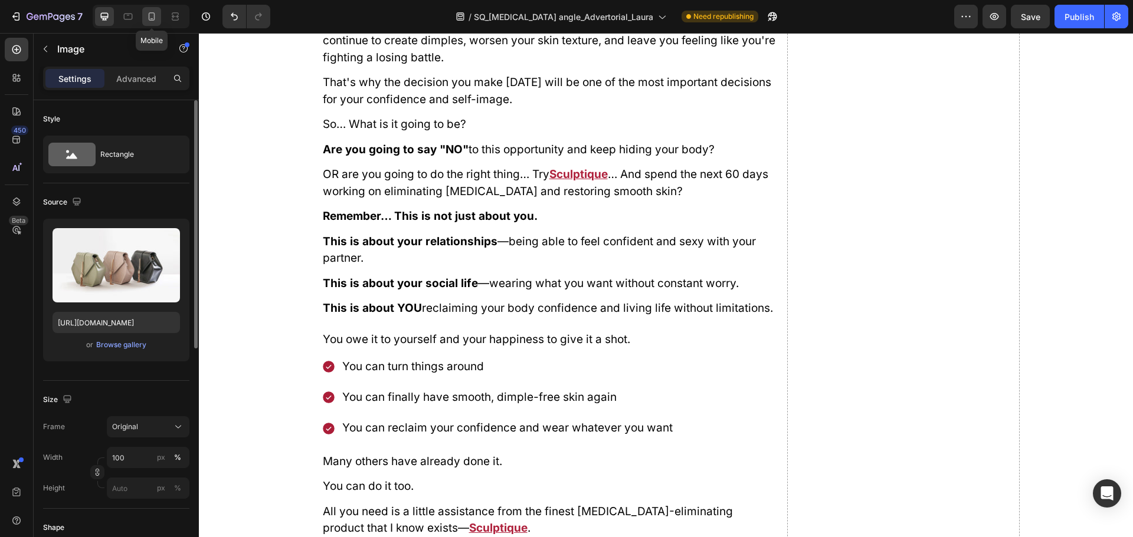
click at [153, 17] on icon at bounding box center [152, 17] width 12 height 12
type input "https://cdn.shopify.com/s/files/1/0917/5649/5191/files/gempages_567005027885909…"
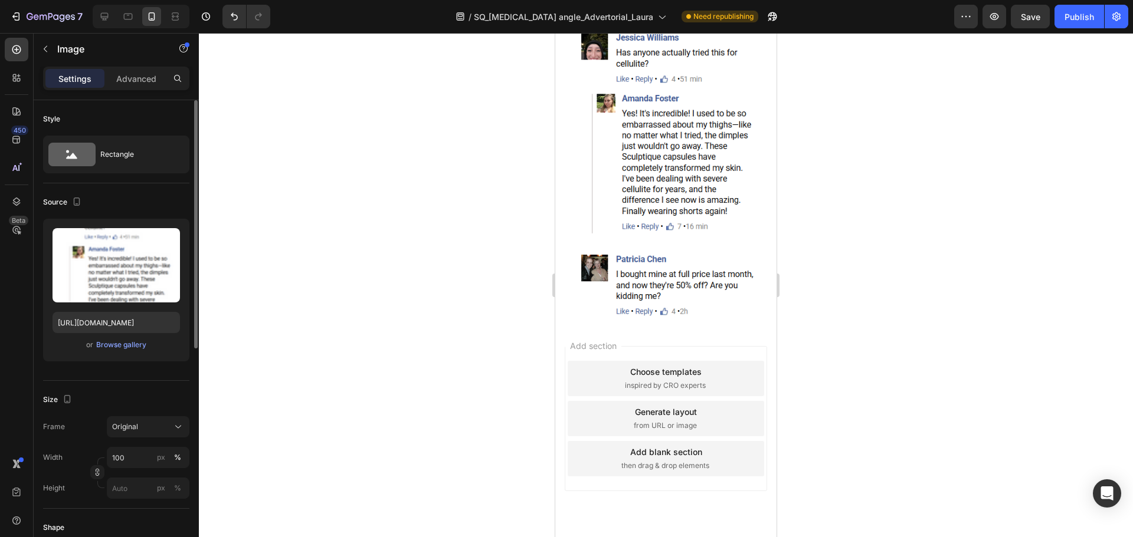
scroll to position [19067, 0]
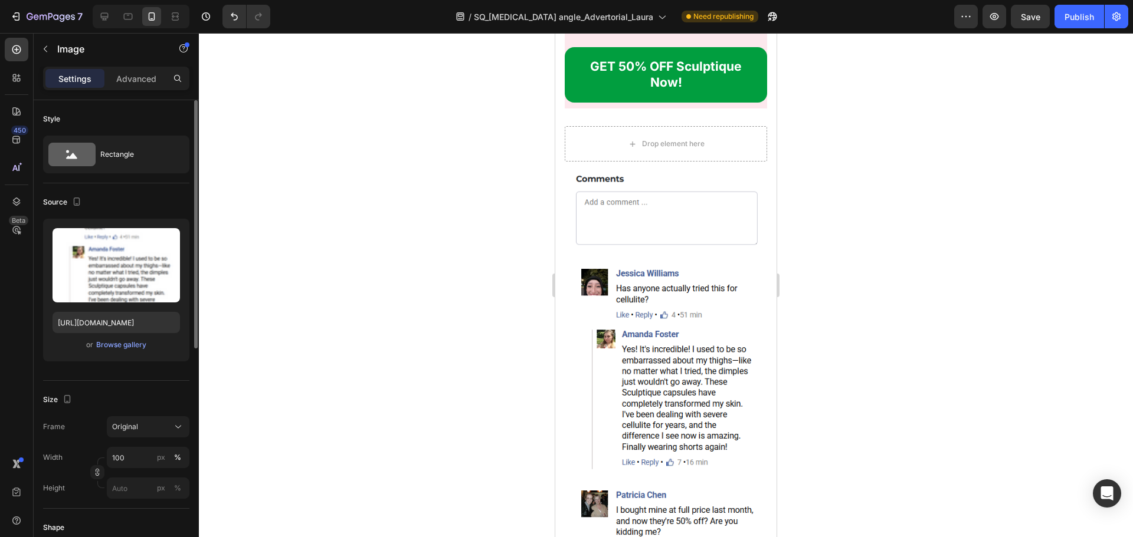
click at [700, 218] on img at bounding box center [665, 360] width 202 height 396
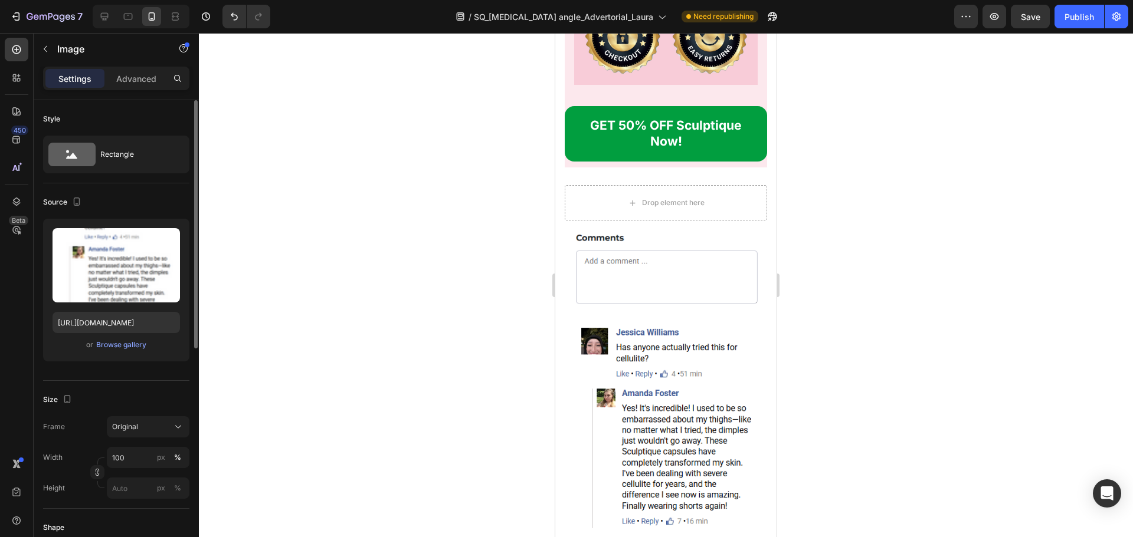
click at [859, 239] on div at bounding box center [666, 285] width 934 height 504
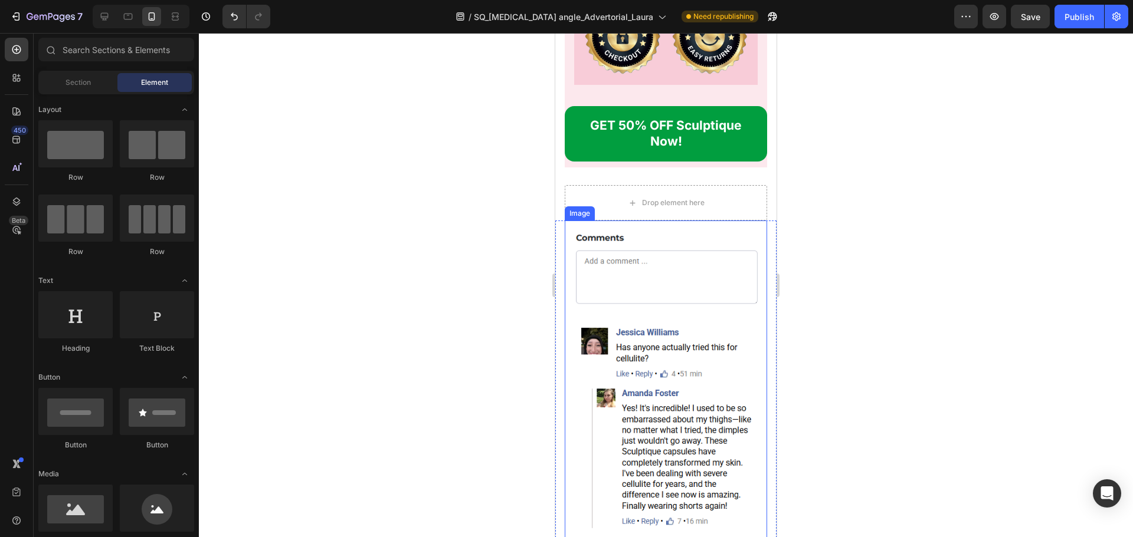
click at [667, 237] on img at bounding box center [665, 419] width 202 height 396
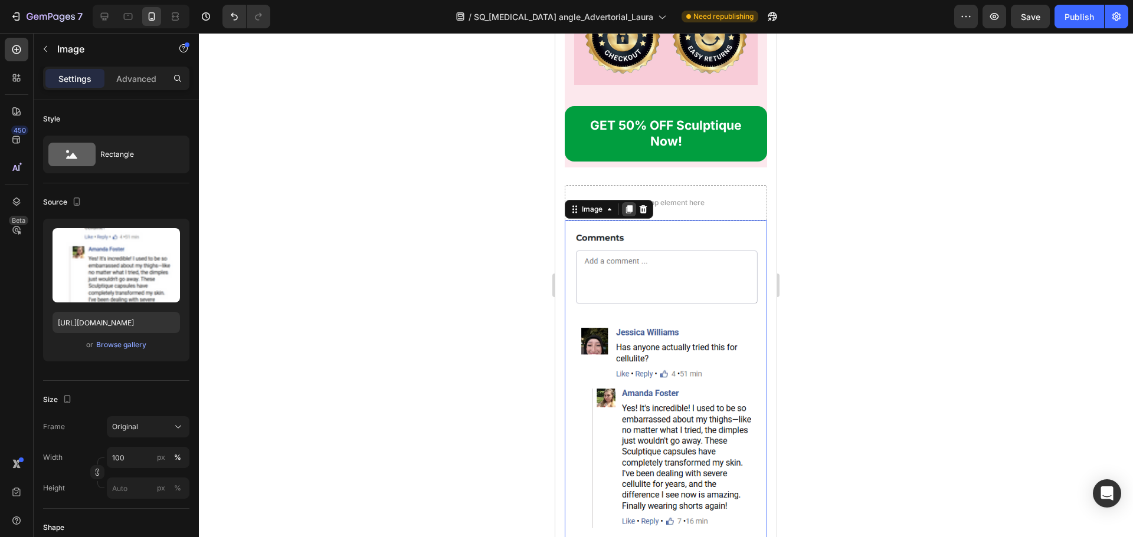
click at [631, 205] on icon at bounding box center [629, 209] width 6 height 8
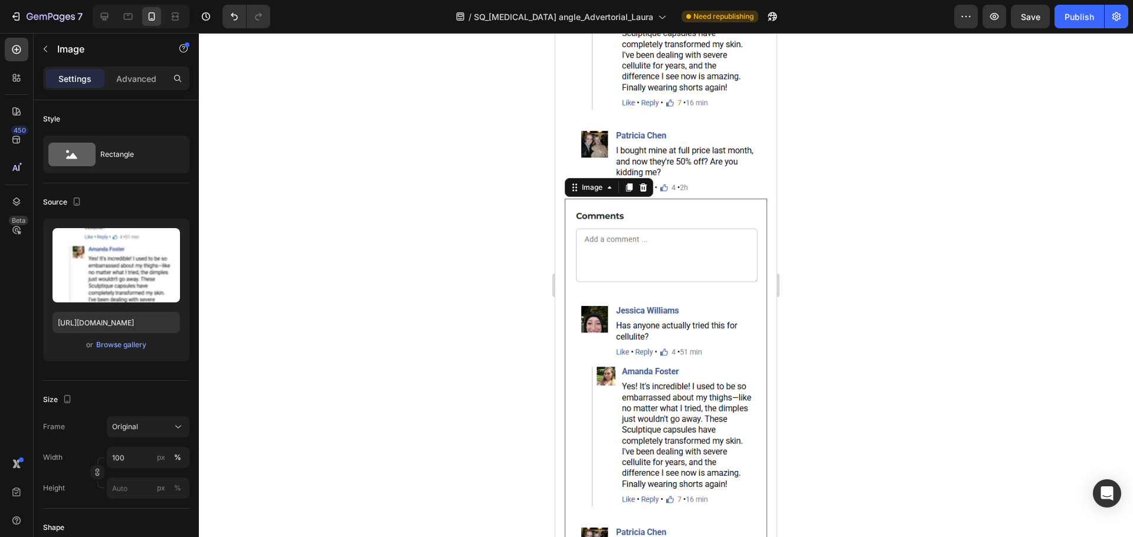
scroll to position [19516, 0]
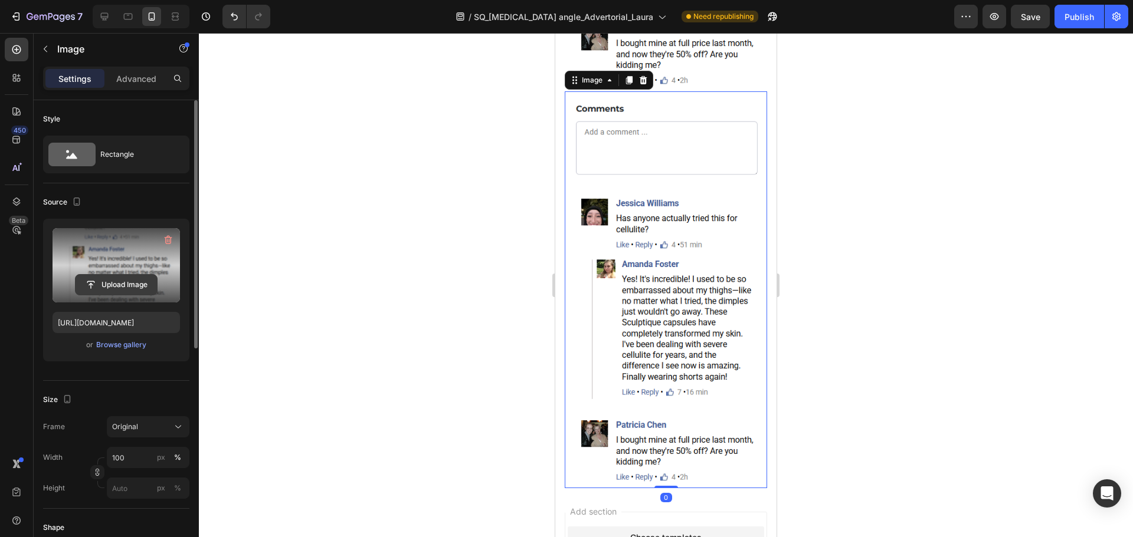
click at [120, 280] on input "file" at bounding box center [116, 285] width 81 height 20
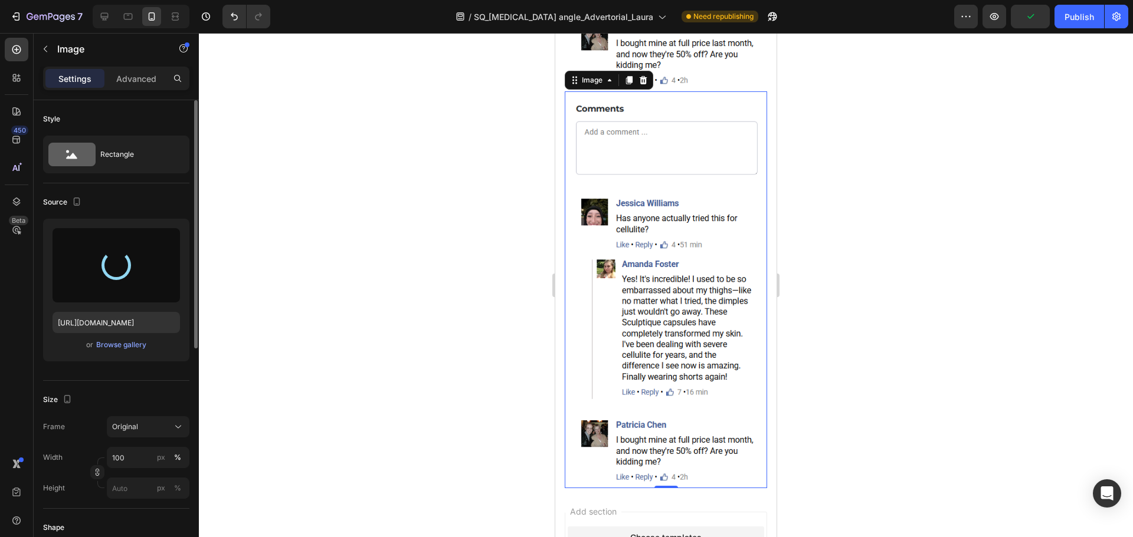
type input "https://cdn.shopify.com/s/files/1/0917/5649/5191/files/gempages_567005027885909…"
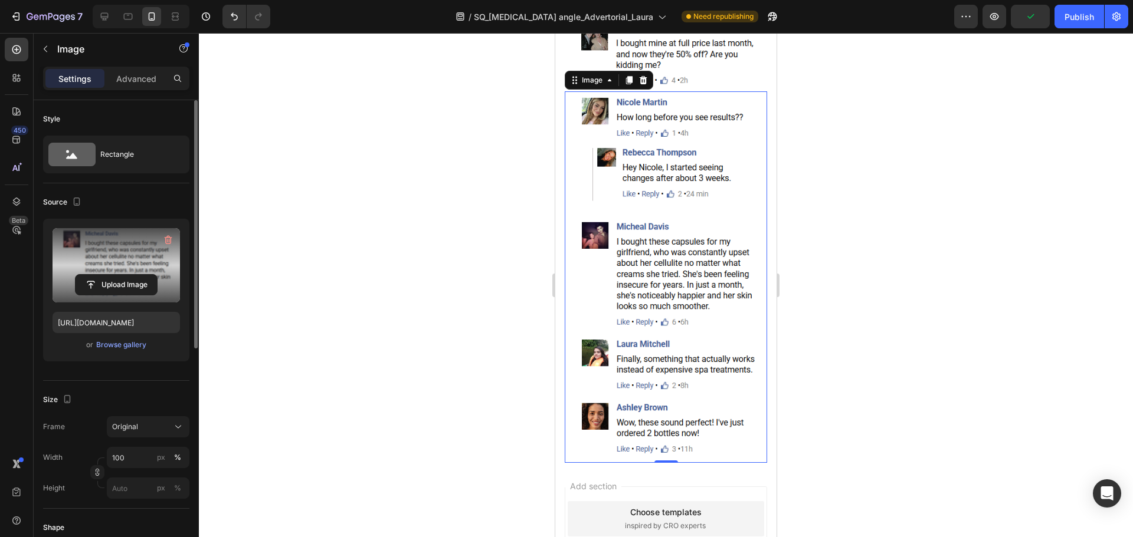
scroll to position [19457, 0]
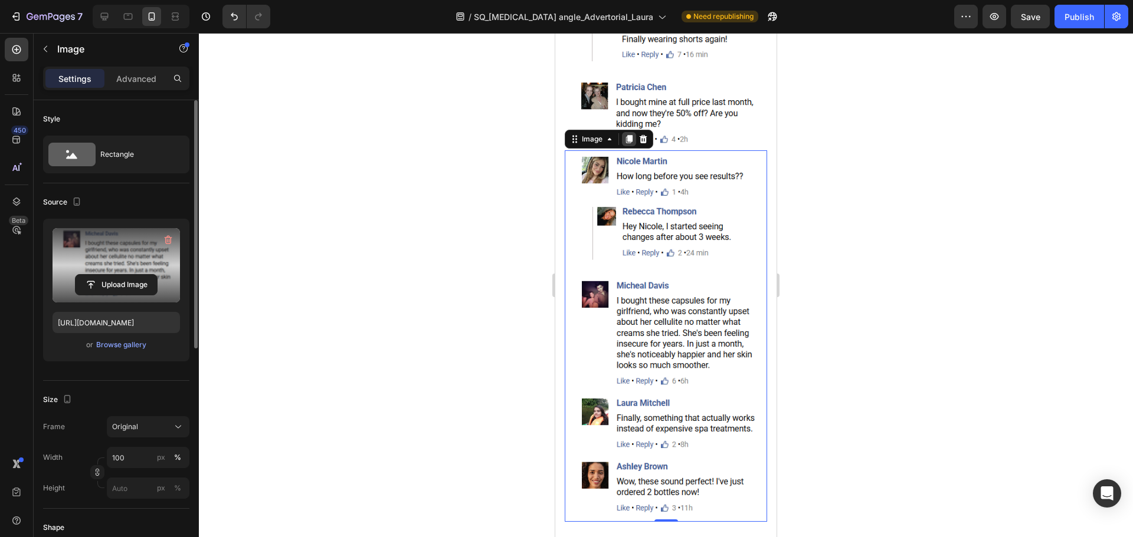
click at [628, 135] on icon at bounding box center [629, 139] width 6 height 8
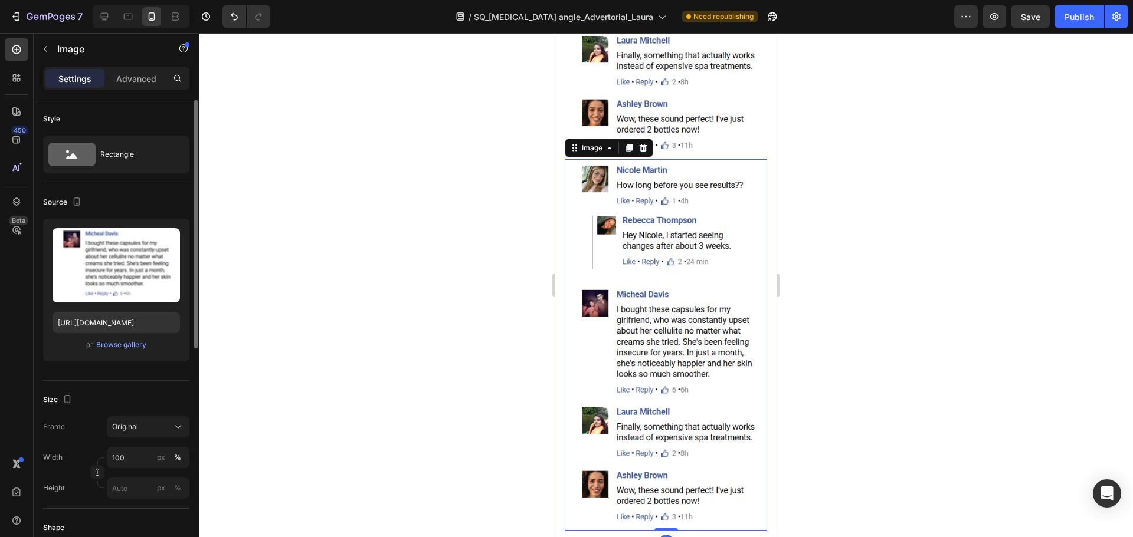
scroll to position [19871, 0]
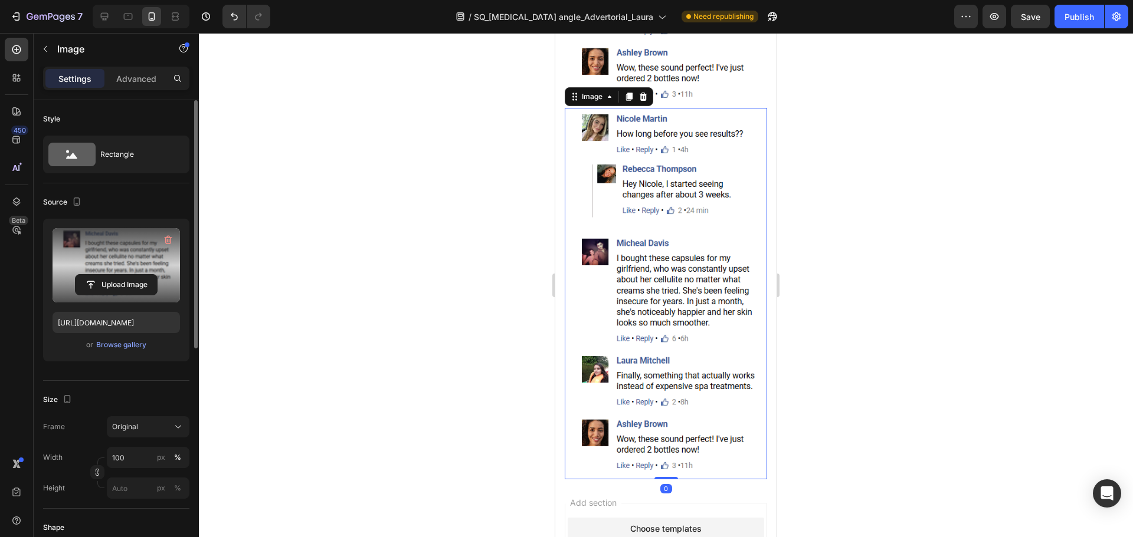
click at [135, 266] on label at bounding box center [115, 265] width 127 height 74
click at [135, 275] on input "file" at bounding box center [116, 285] width 81 height 20
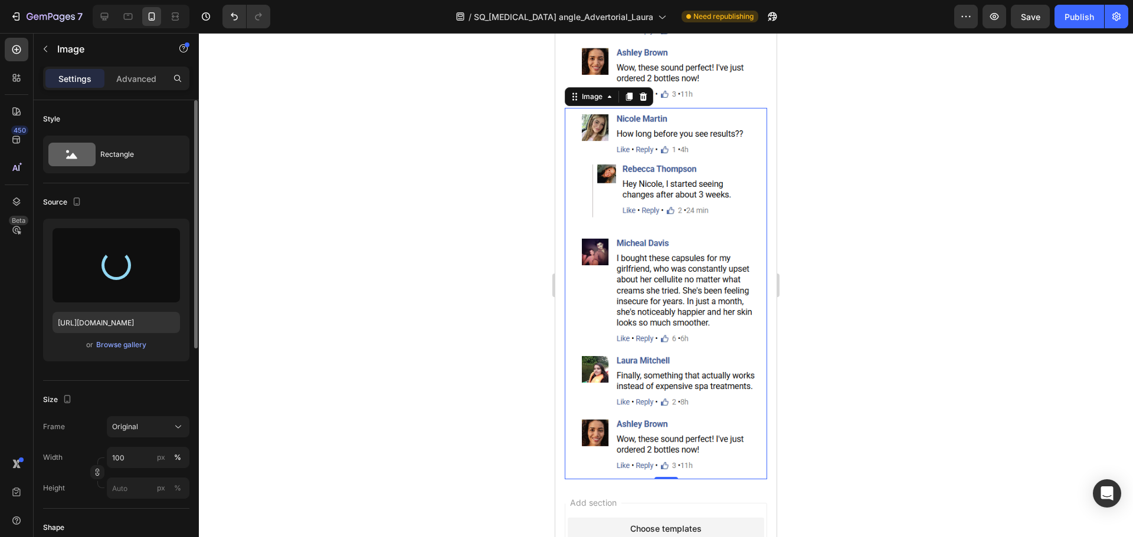
type input "https://cdn.shopify.com/s/files/1/0917/5649/5191/files/gempages_567005027885909…"
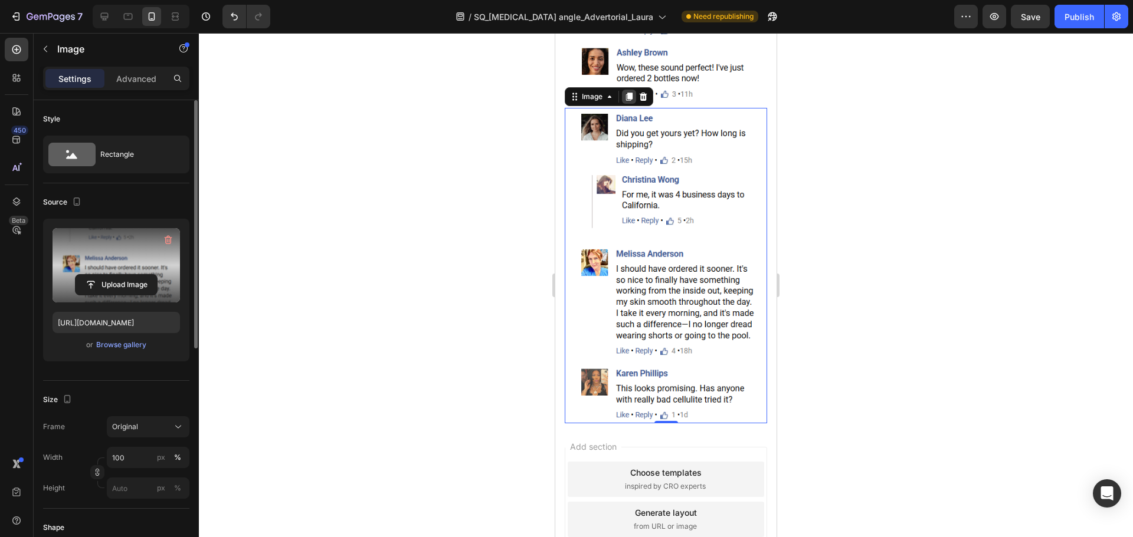
click at [628, 93] on icon at bounding box center [629, 97] width 6 height 8
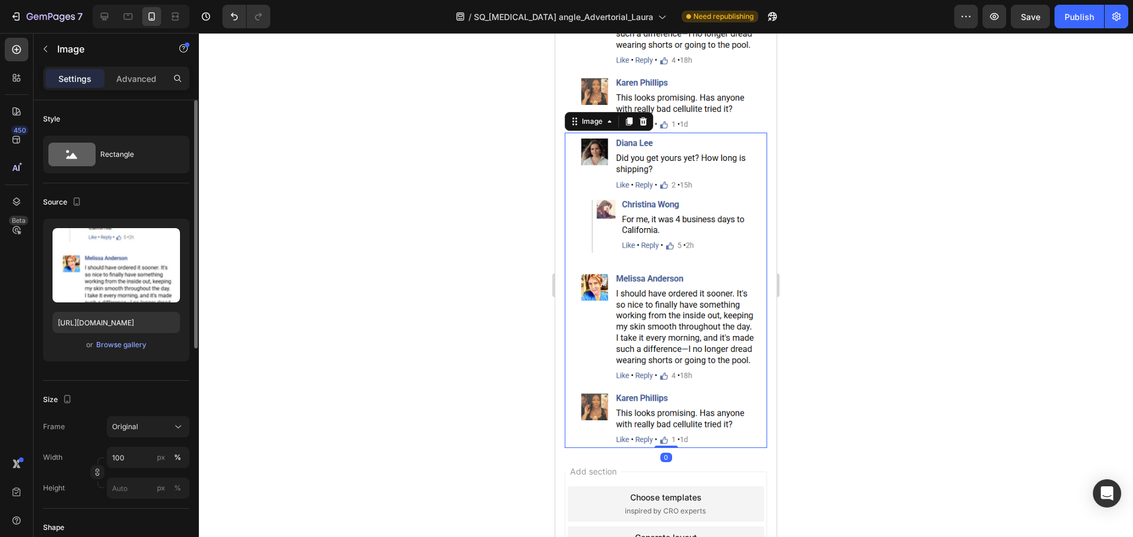
scroll to position [20173, 0]
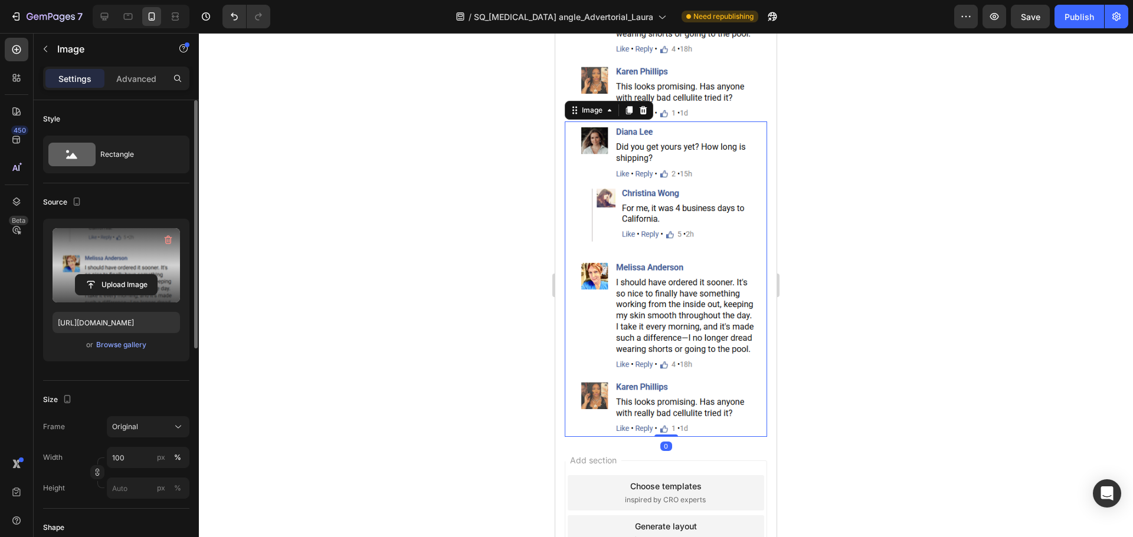
click at [113, 269] on label at bounding box center [115, 265] width 127 height 74
click at [113, 275] on input "file" at bounding box center [116, 285] width 81 height 20
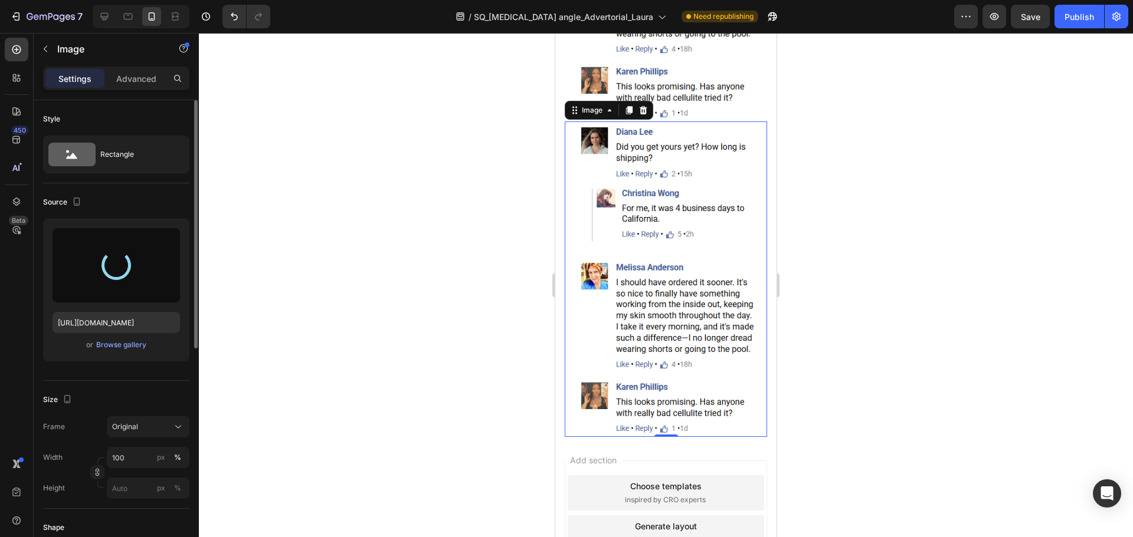
type input "https://cdn.shopify.com/s/files/1/0917/5649/5191/files/gempages_567005027885909…"
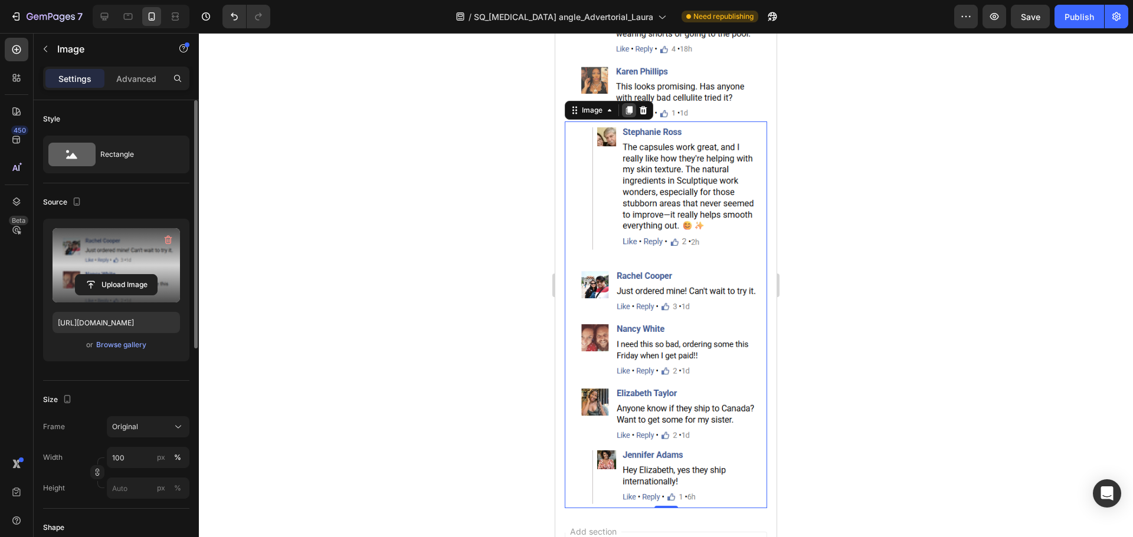
drag, startPoint x: 625, startPoint y: 66, endPoint x: 933, endPoint y: 212, distance: 340.1
click at [625, 106] on icon at bounding box center [628, 110] width 9 height 9
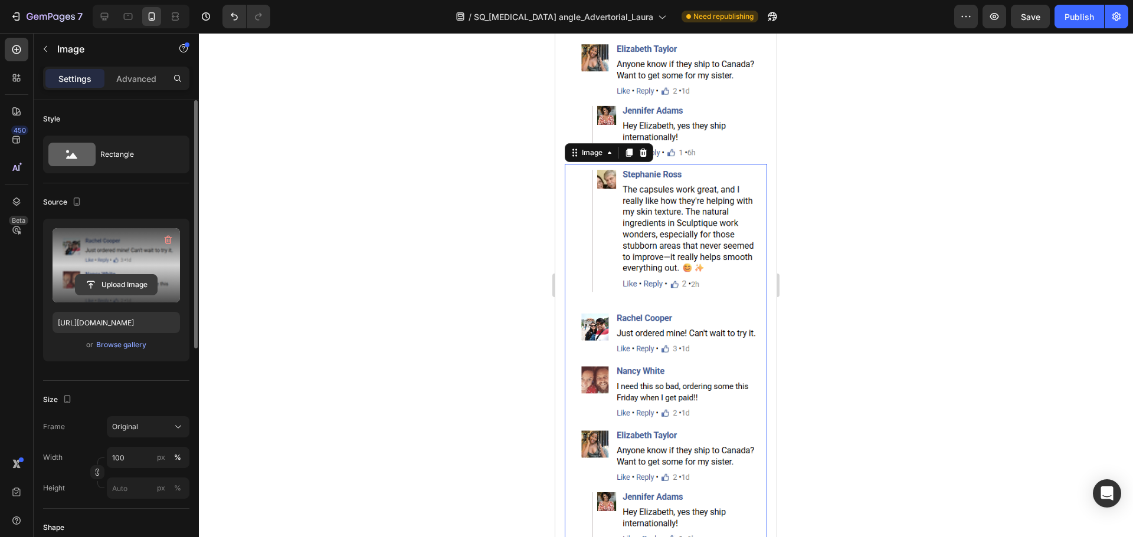
scroll to position [20543, 0]
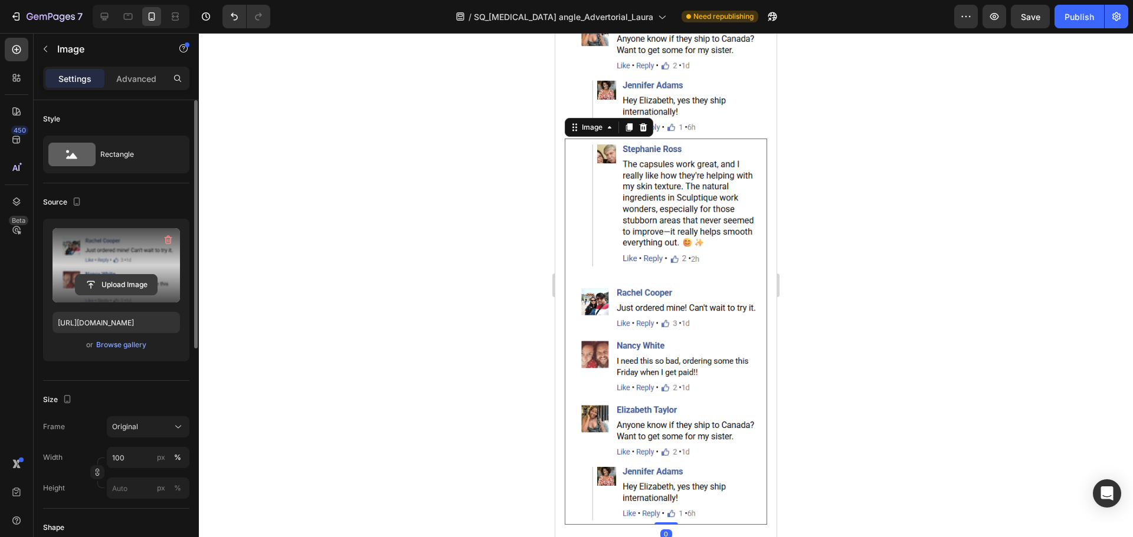
click at [105, 280] on input "file" at bounding box center [116, 285] width 81 height 20
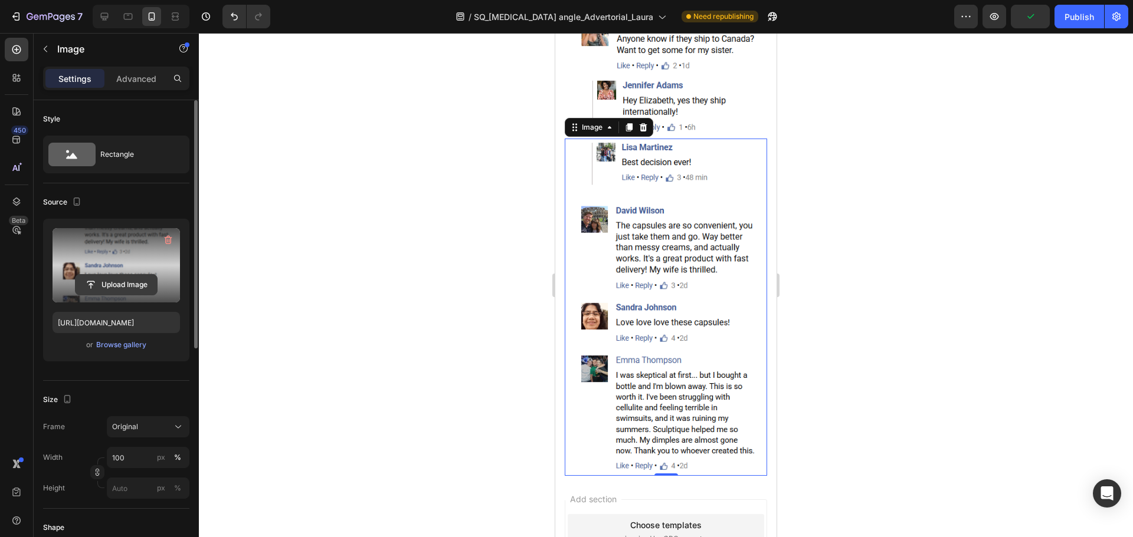
click at [136, 281] on input "file" at bounding box center [116, 285] width 81 height 20
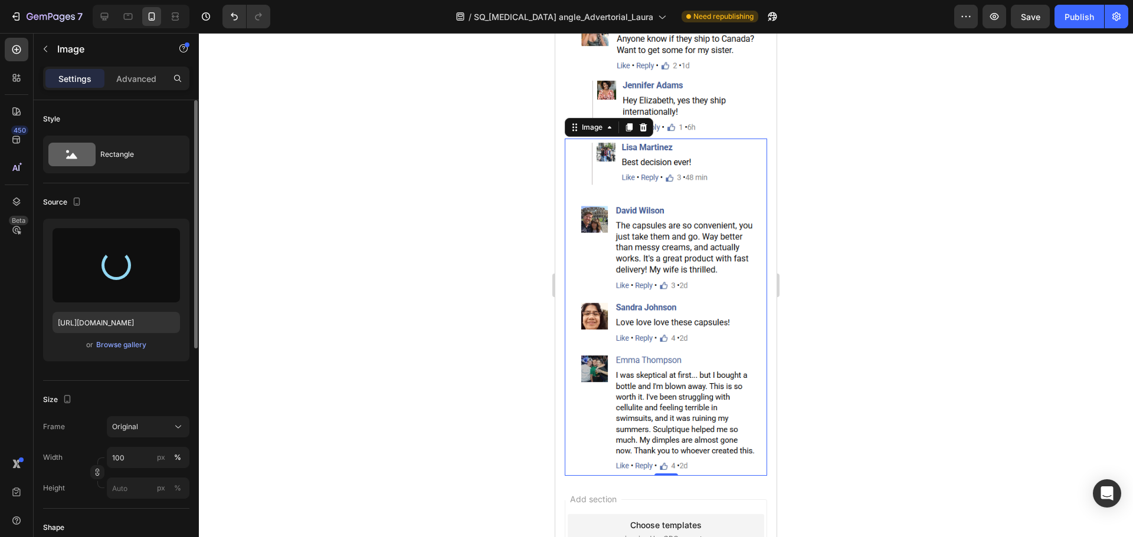
type input "https://cdn.shopify.com/s/files/1/0917/5649/5191/files/gempages_567005027885909…"
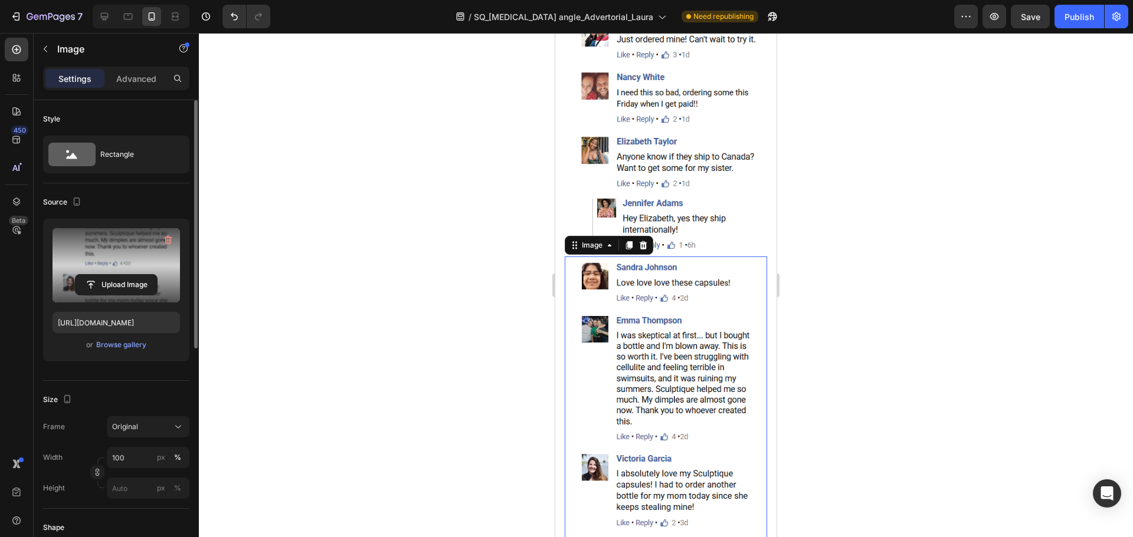
scroll to position [20366, 0]
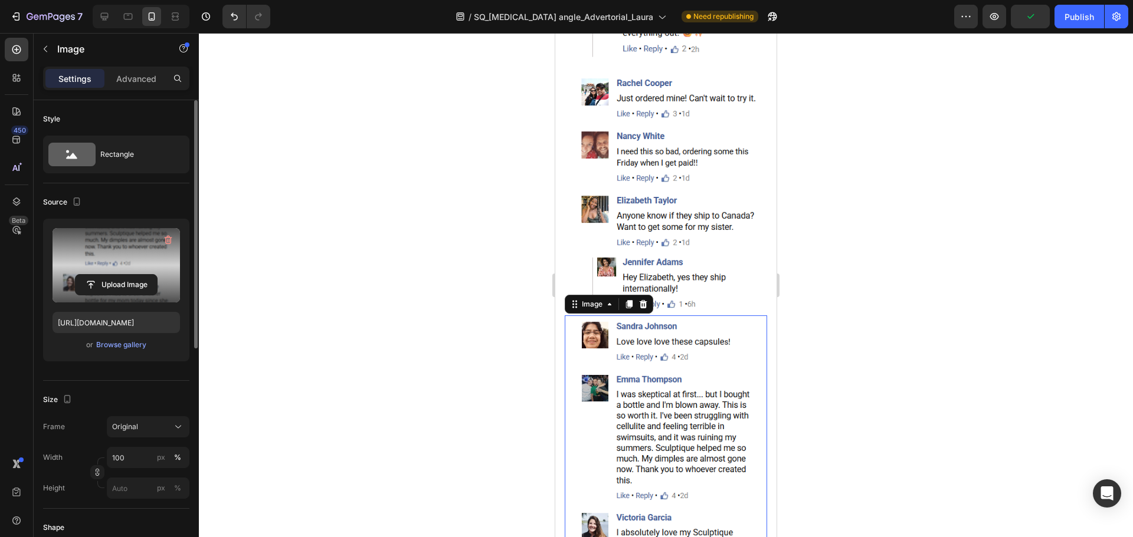
click at [836, 286] on div at bounding box center [666, 285] width 934 height 504
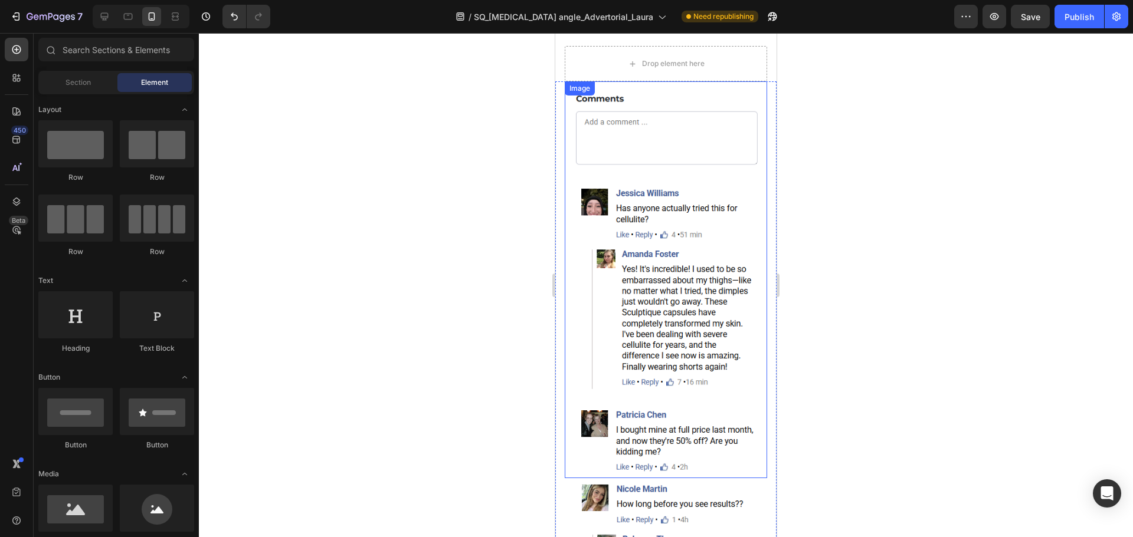
scroll to position [18852, 0]
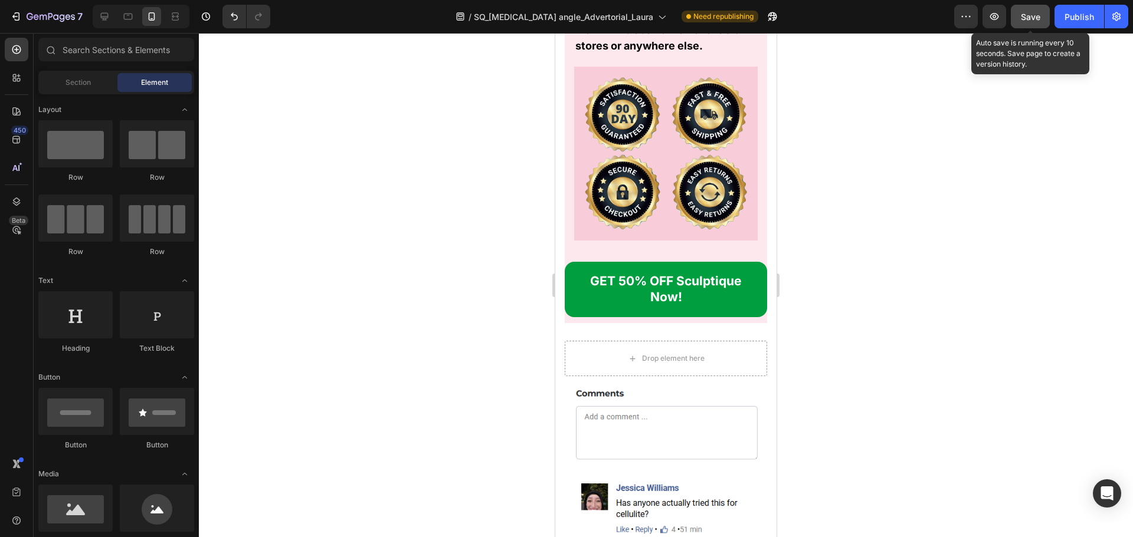
click at [1034, 22] on div "Save" at bounding box center [1029, 17] width 19 height 12
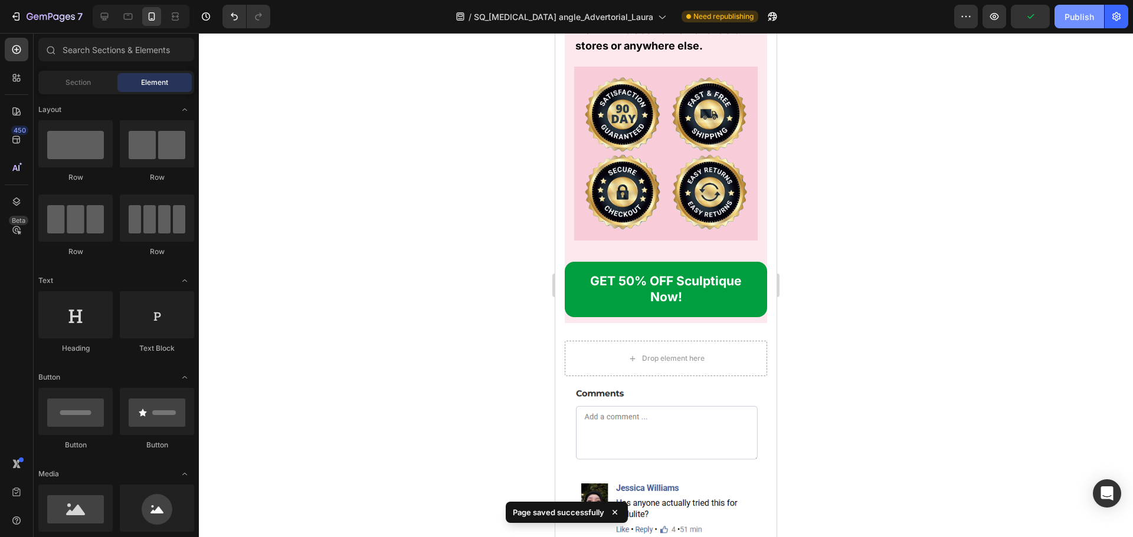
click at [1072, 22] on div "Publish" at bounding box center [1078, 17] width 29 height 12
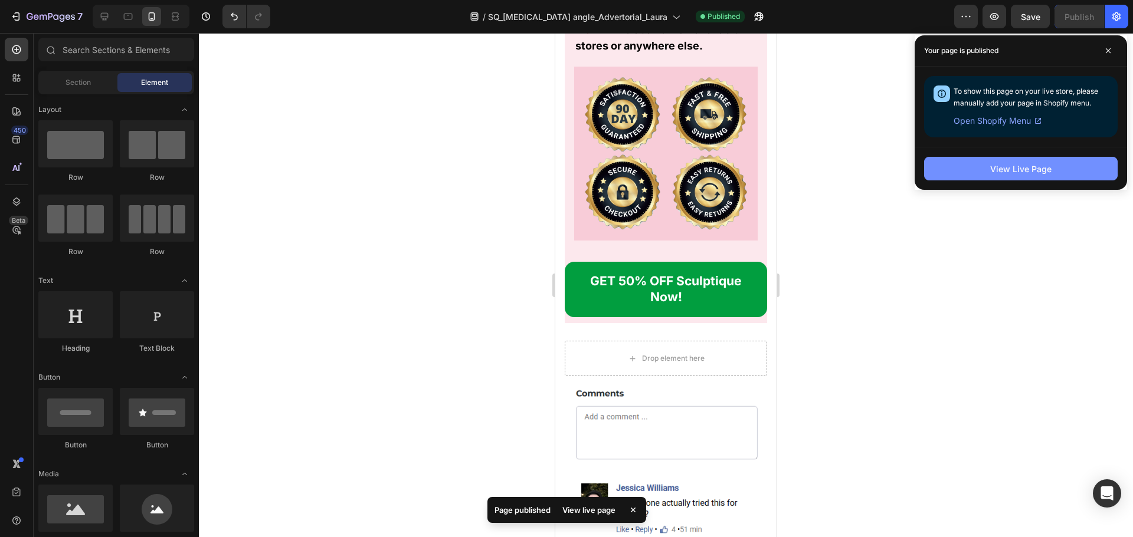
click at [977, 173] on button "View Live Page" at bounding box center [1020, 169] width 193 height 24
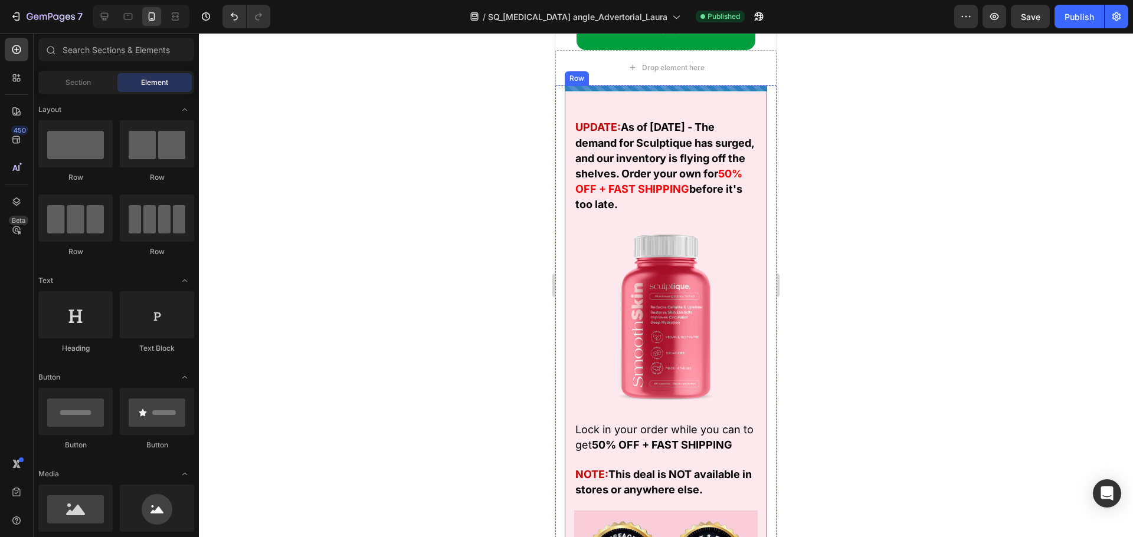
scroll to position [18262, 0]
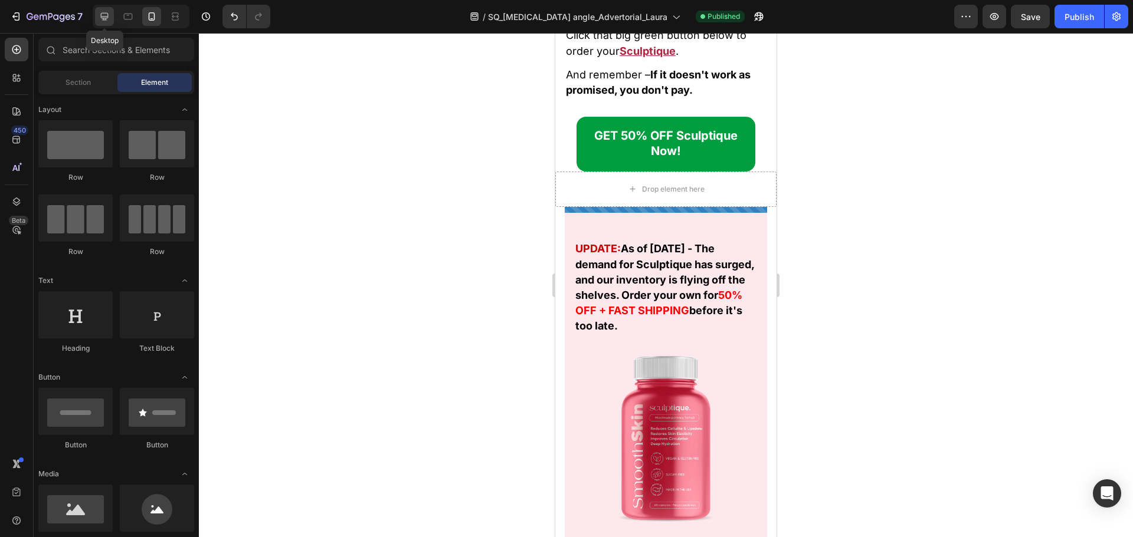
click at [107, 14] on icon at bounding box center [105, 17] width 12 height 12
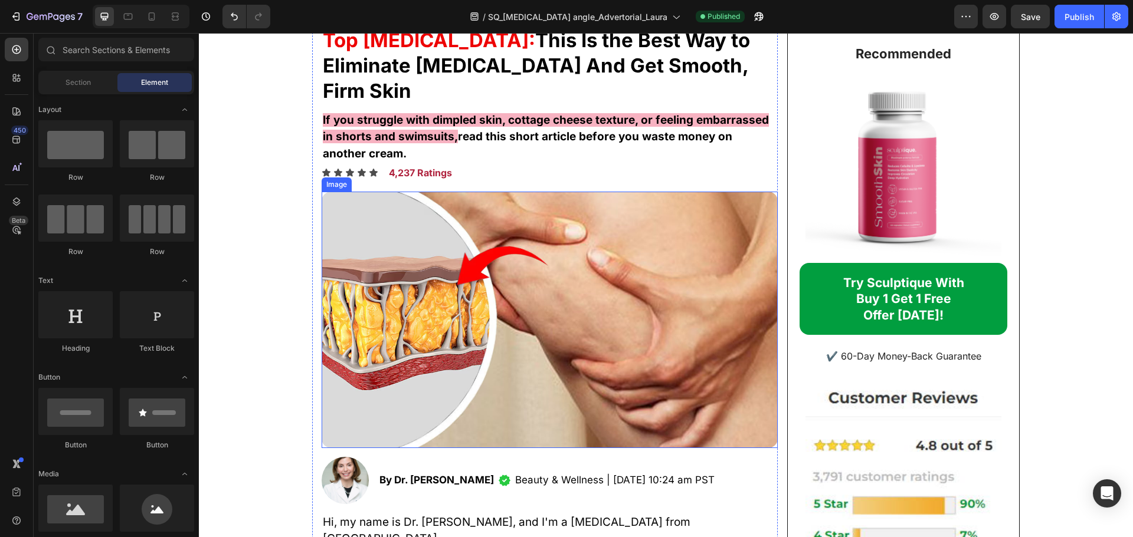
scroll to position [413, 0]
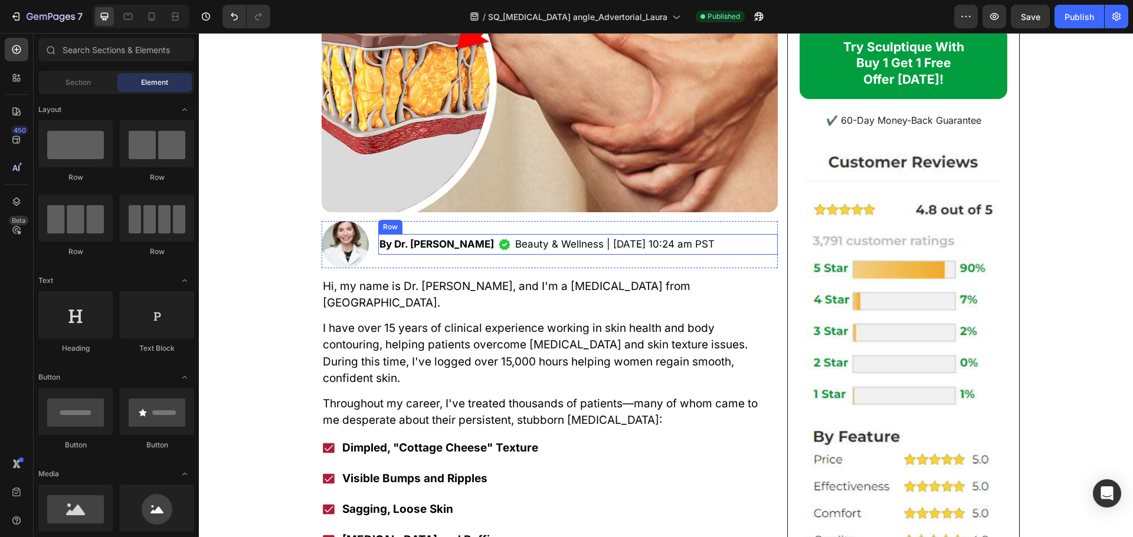
click at [487, 234] on div "By Dr. Rachel Morrison Text Block Image Beauty & Wellness | January 9th, 2025 |…" at bounding box center [577, 244] width 399 height 21
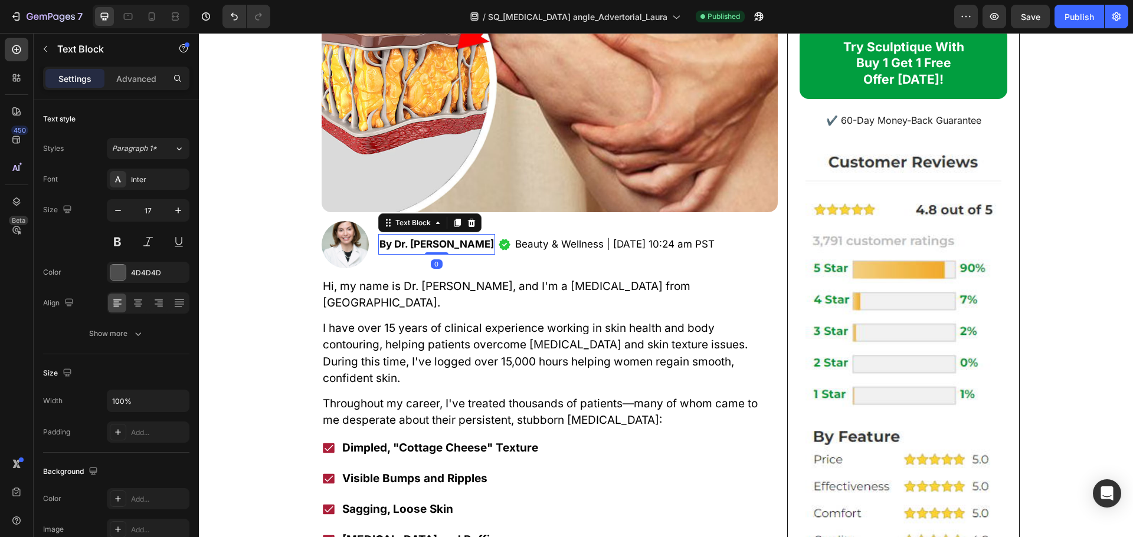
click at [466, 238] on strong "By Dr. [PERSON_NAME]" at bounding box center [436, 244] width 114 height 12
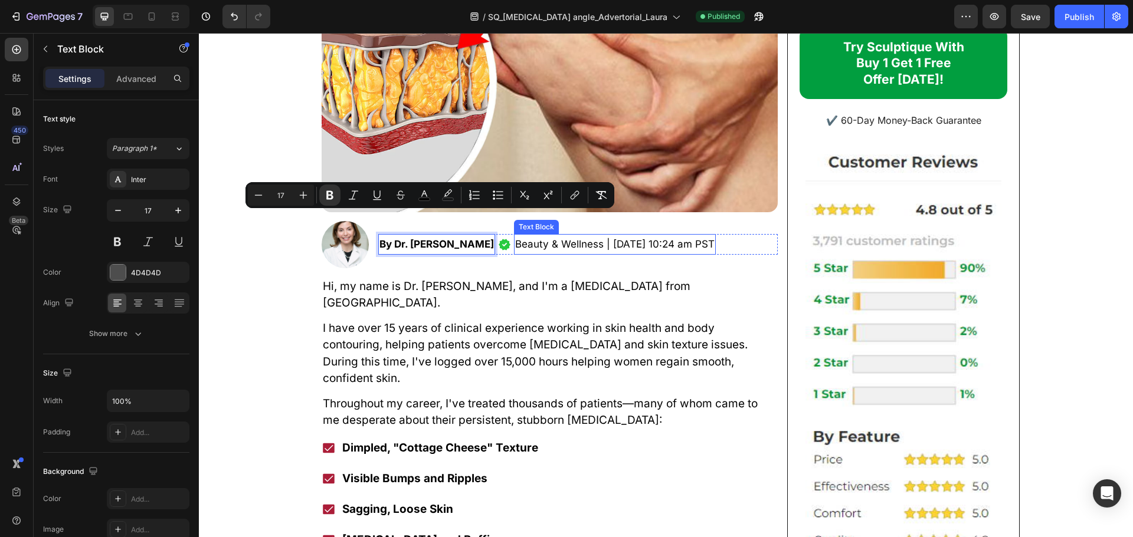
click at [553, 238] on span "Beauty & Wellness | [DATE] 10:24 am PST" at bounding box center [614, 244] width 199 height 12
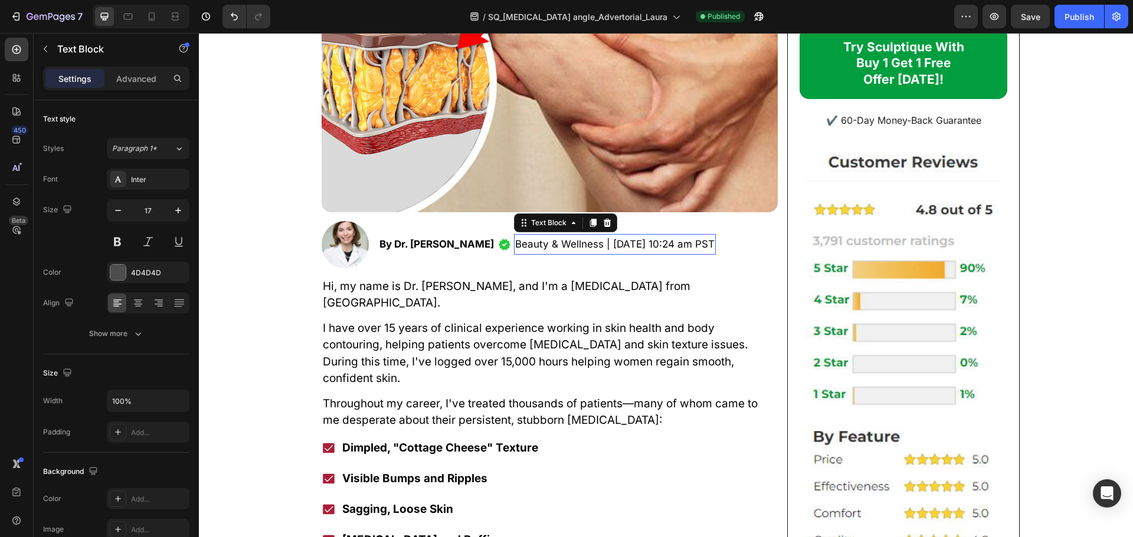
click at [553, 238] on span "Beauty & Wellness | [DATE] 10:24 am PST" at bounding box center [614, 244] width 199 height 12
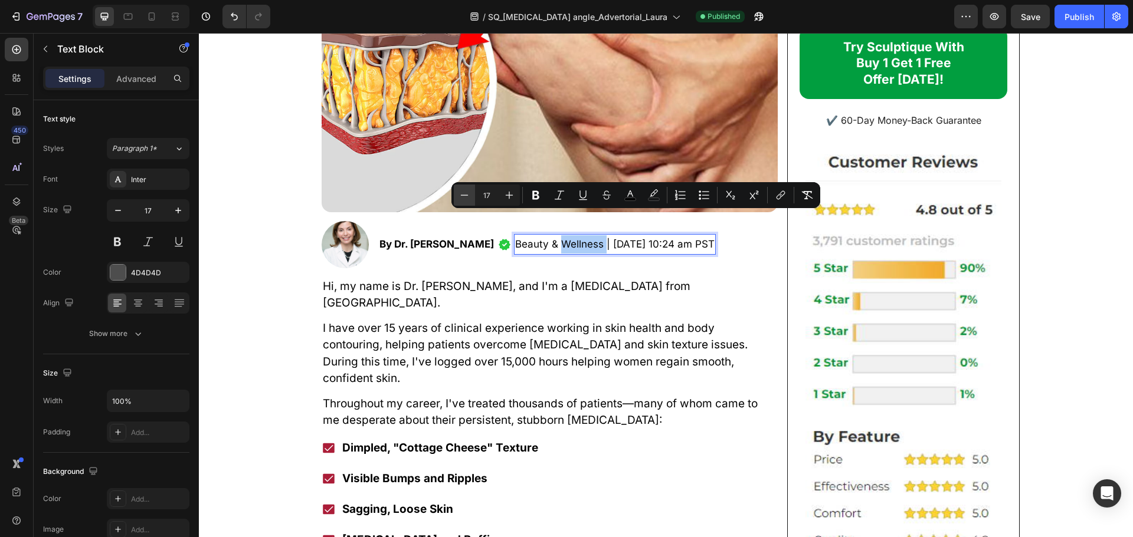
click at [468, 198] on icon "Editor contextual toolbar" at bounding box center [464, 195] width 12 height 12
type input "16"
click at [122, 215] on icon "button" at bounding box center [118, 211] width 12 height 12
type input "16"
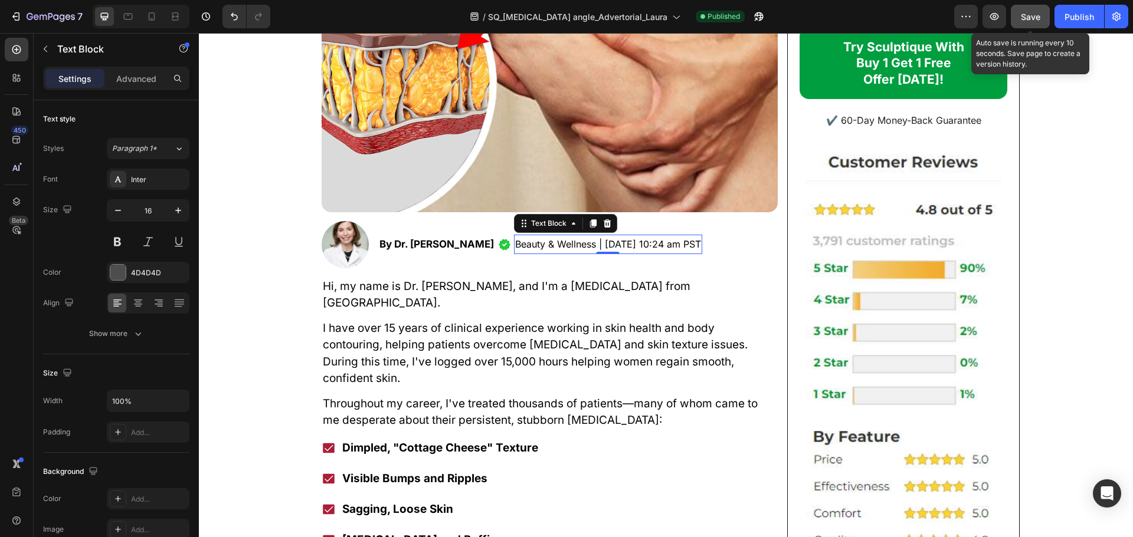
click at [1028, 22] on div "Save" at bounding box center [1029, 17] width 19 height 12
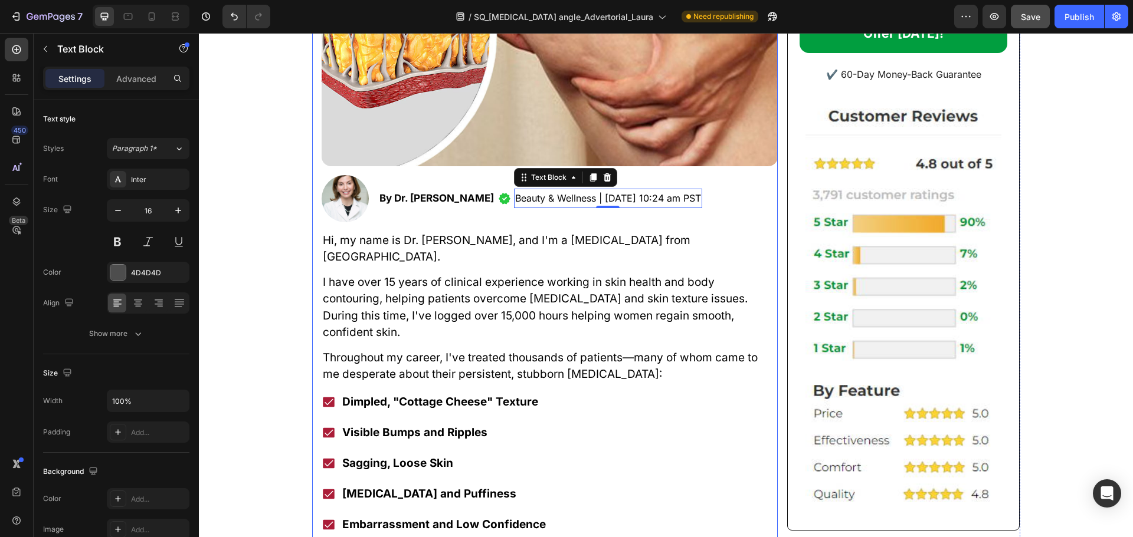
scroll to position [531, 0]
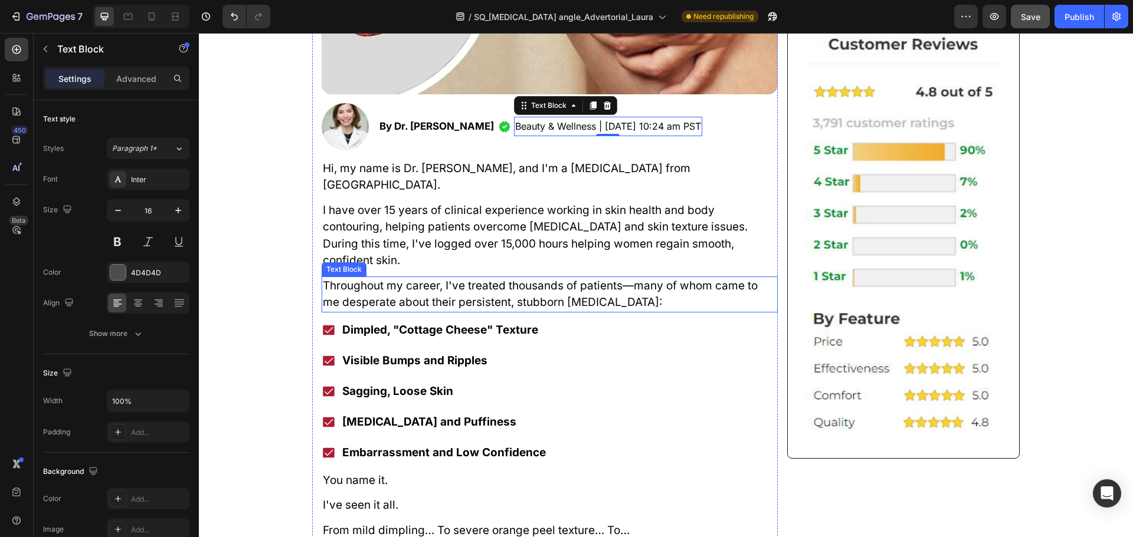
click at [558, 279] on span "Throughout my career, I've treated thousands of patients—many of whom came to m…" at bounding box center [540, 294] width 435 height 31
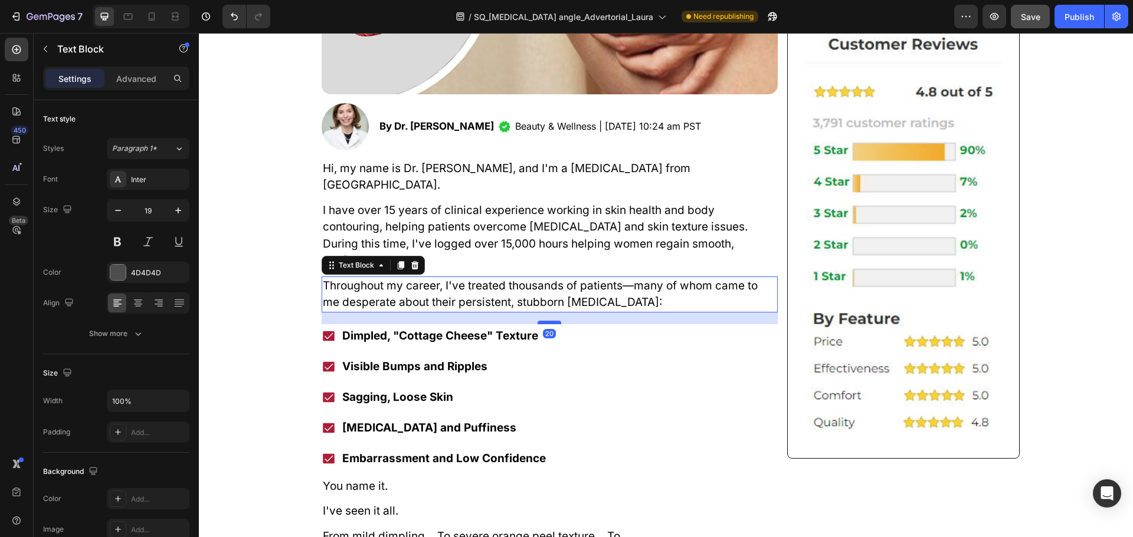
drag, startPoint x: 547, startPoint y: 258, endPoint x: 549, endPoint y: 264, distance: 6.2
click at [549, 321] on div at bounding box center [549, 323] width 24 height 4
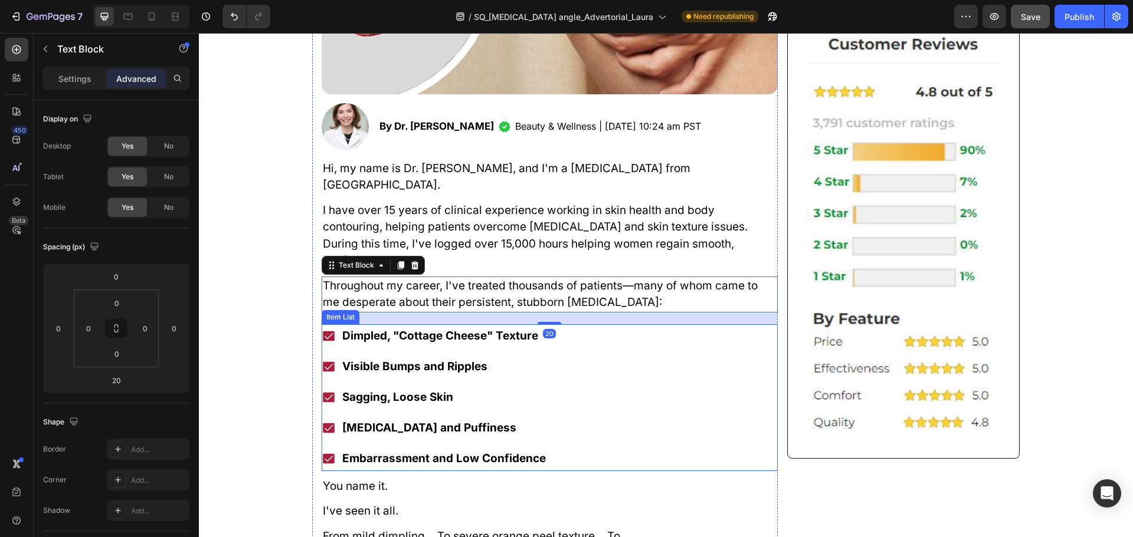
click at [415, 388] on p "Sagging, Loose Skin" at bounding box center [443, 398] width 203 height 20
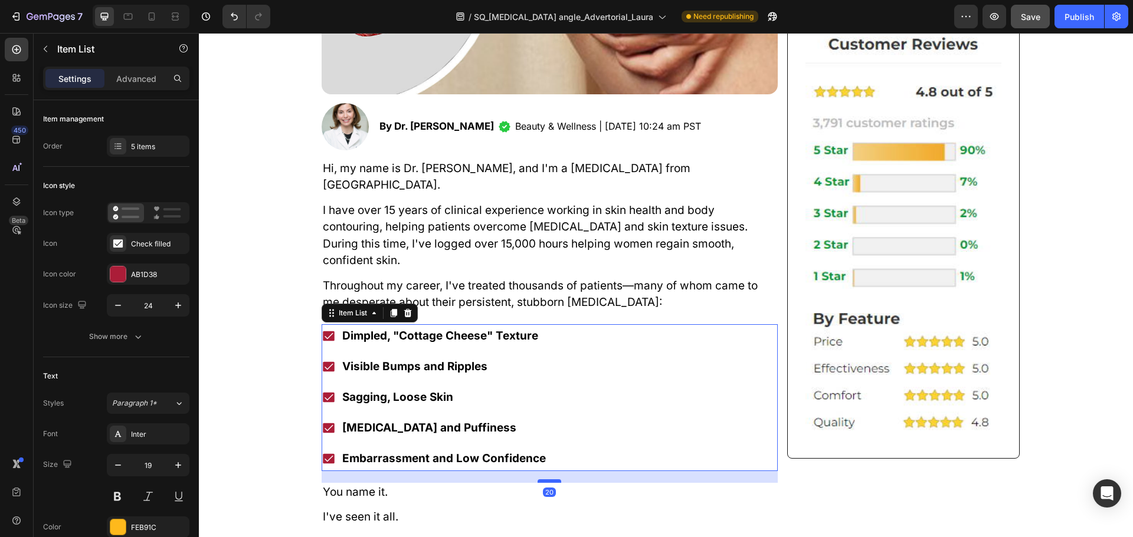
drag, startPoint x: 539, startPoint y: 417, endPoint x: 535, endPoint y: 423, distance: 6.9
click at [537, 480] on div at bounding box center [549, 482] width 24 height 4
type input "100%"
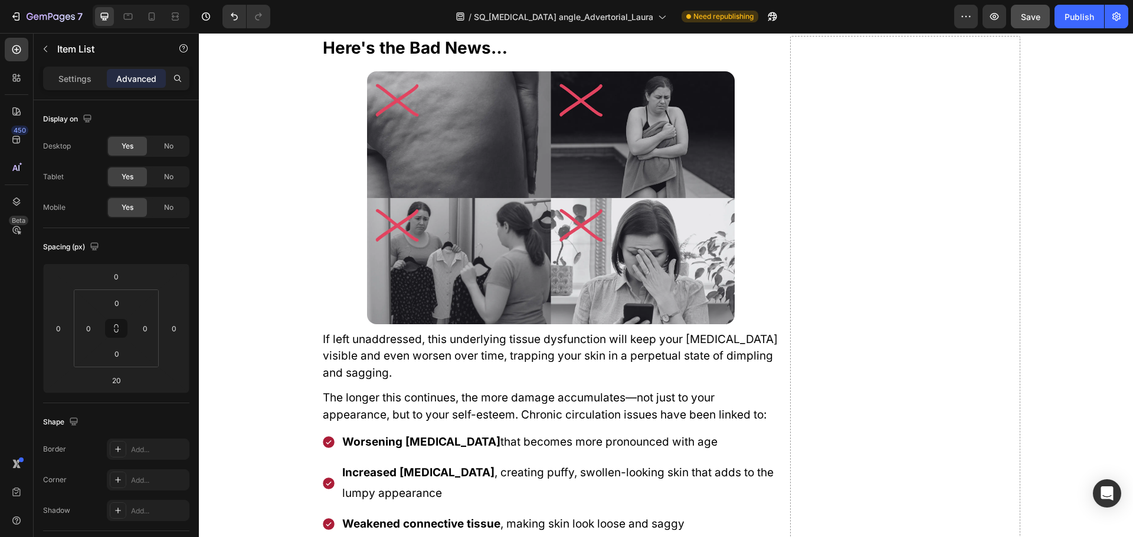
scroll to position [1829, 0]
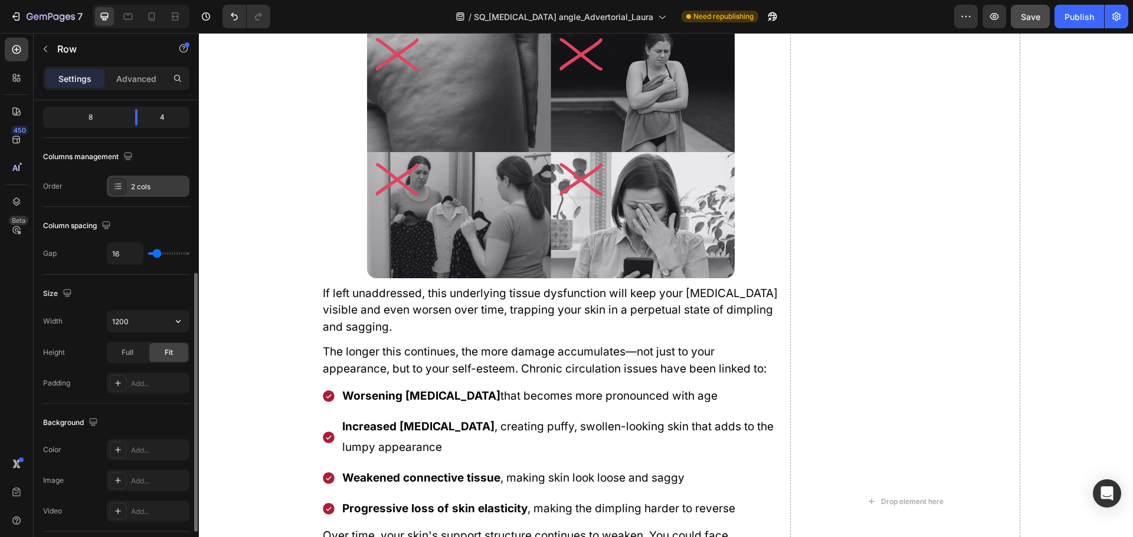
scroll to position [88, 0]
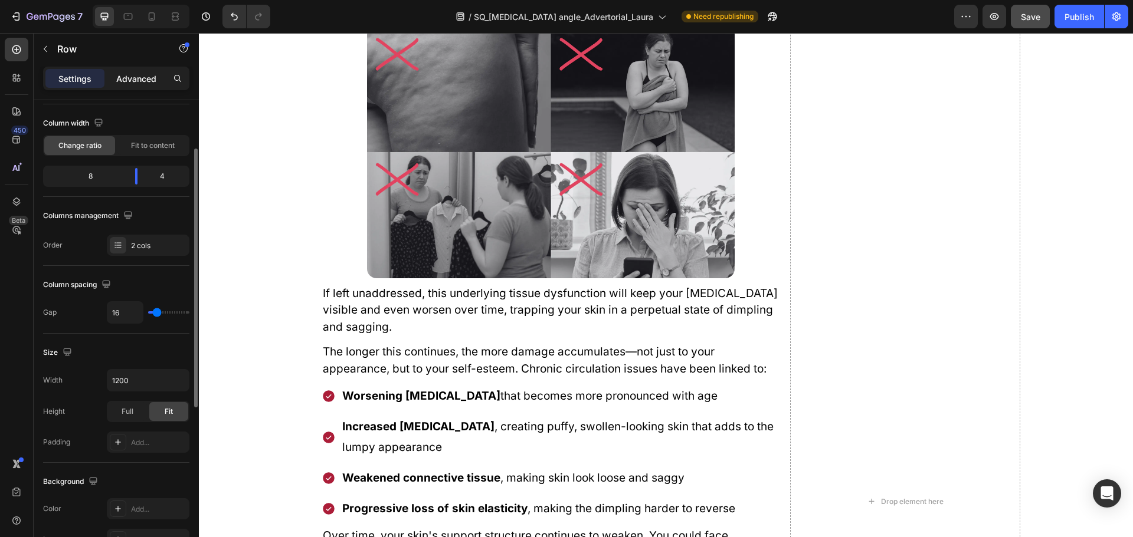
click at [127, 85] on div "Advanced" at bounding box center [136, 78] width 59 height 19
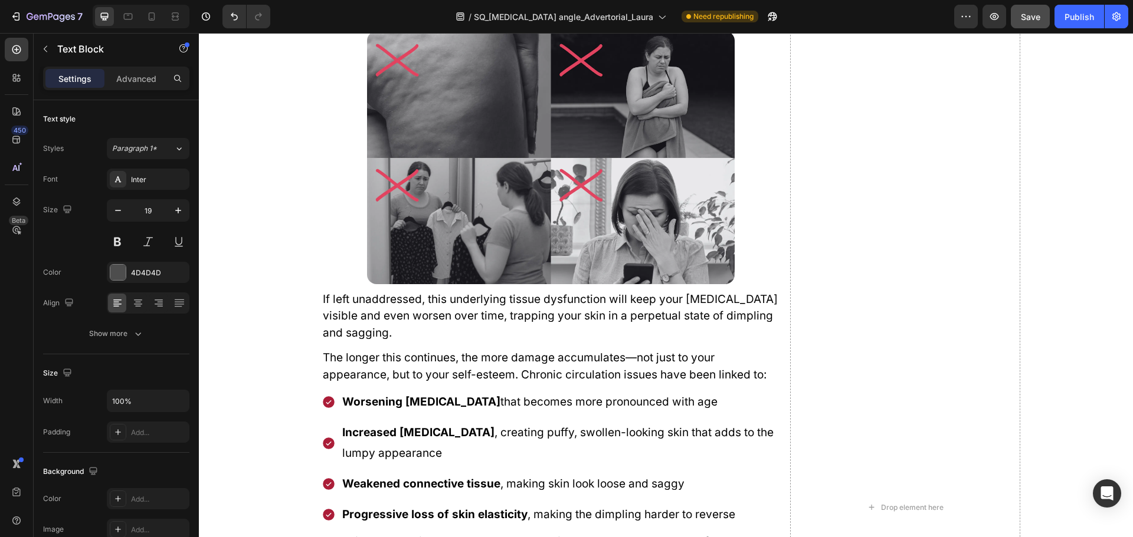
drag, startPoint x: 549, startPoint y: 222, endPoint x: 551, endPoint y: 228, distance: 6.2
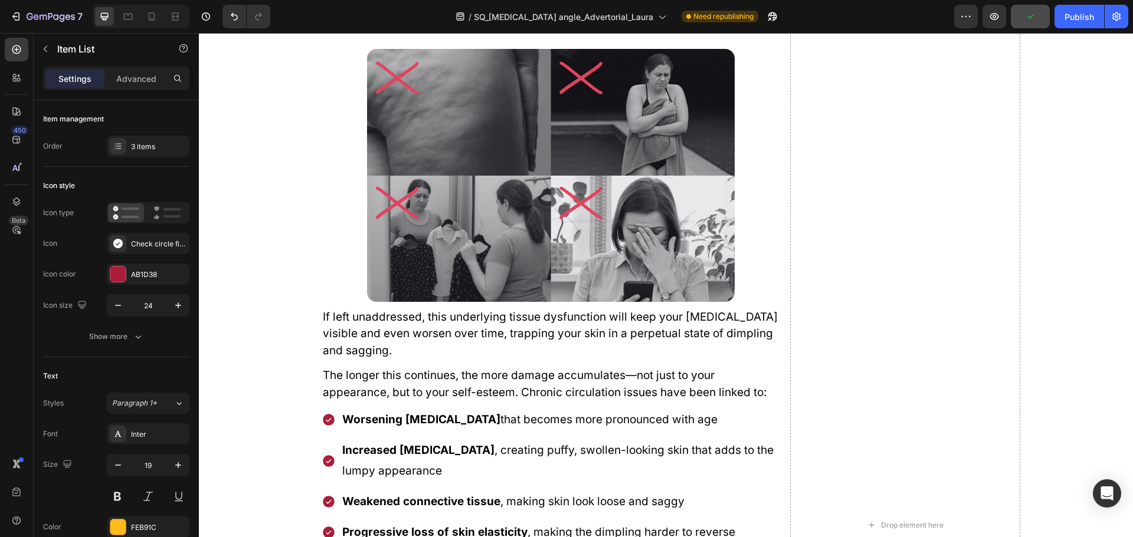
drag, startPoint x: 544, startPoint y: 334, endPoint x: 535, endPoint y: 352, distance: 20.1
type input "100%"
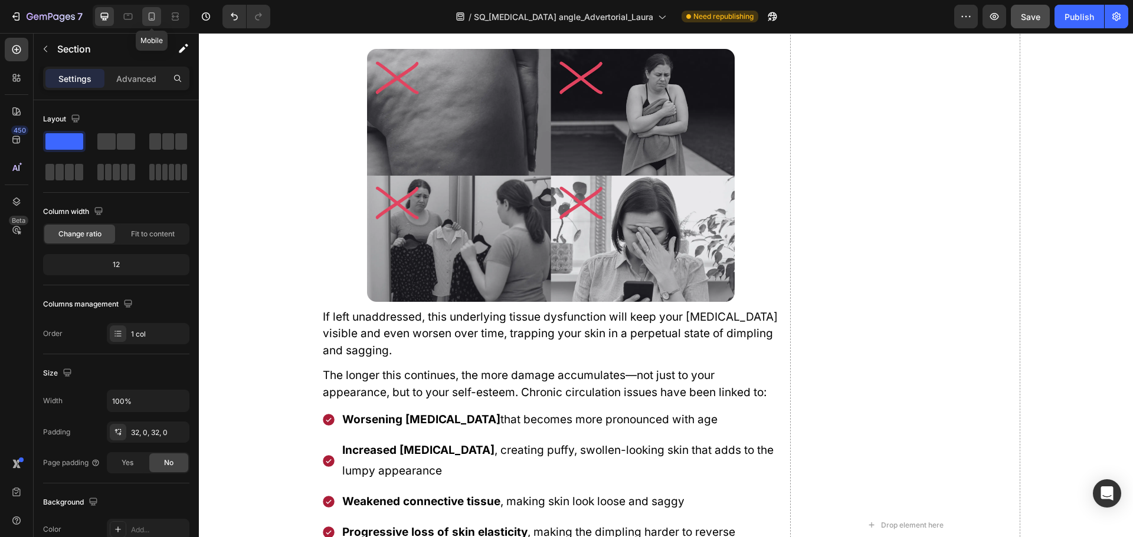
click at [146, 21] on icon at bounding box center [152, 17] width 12 height 12
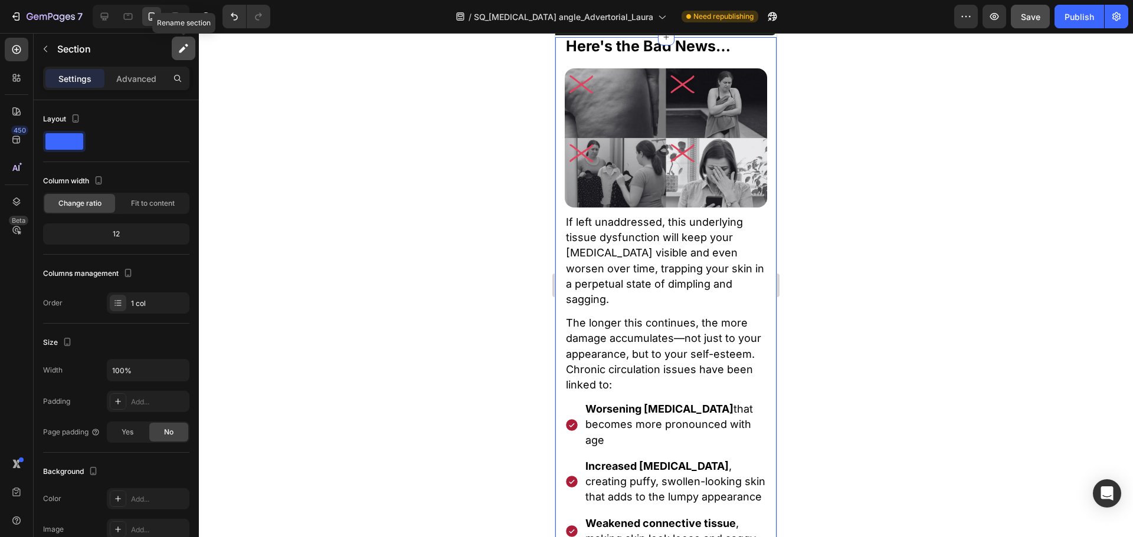
scroll to position [2300, 0]
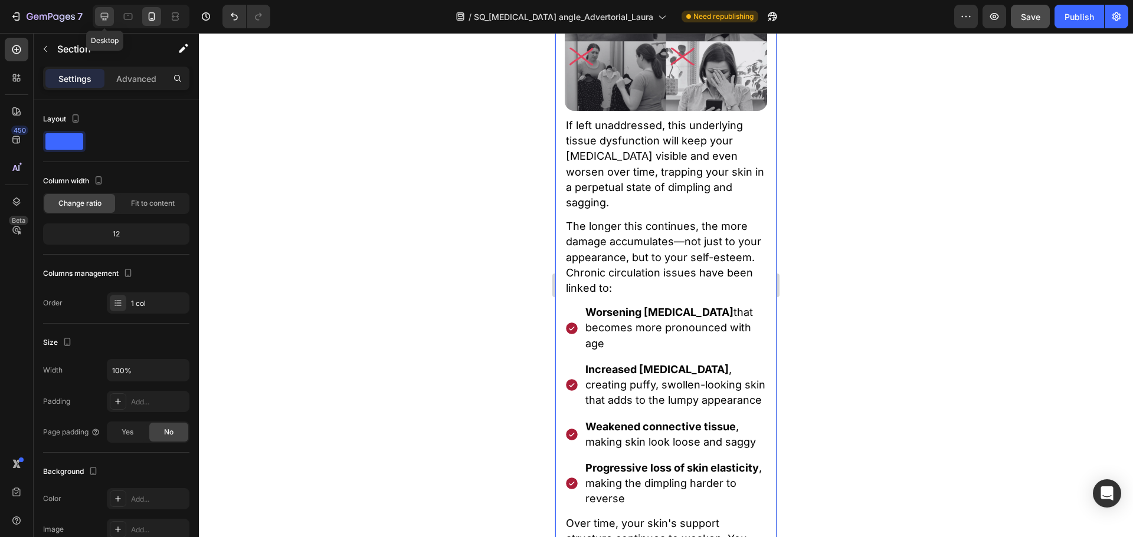
click at [106, 20] on icon at bounding box center [105, 17] width 8 height 8
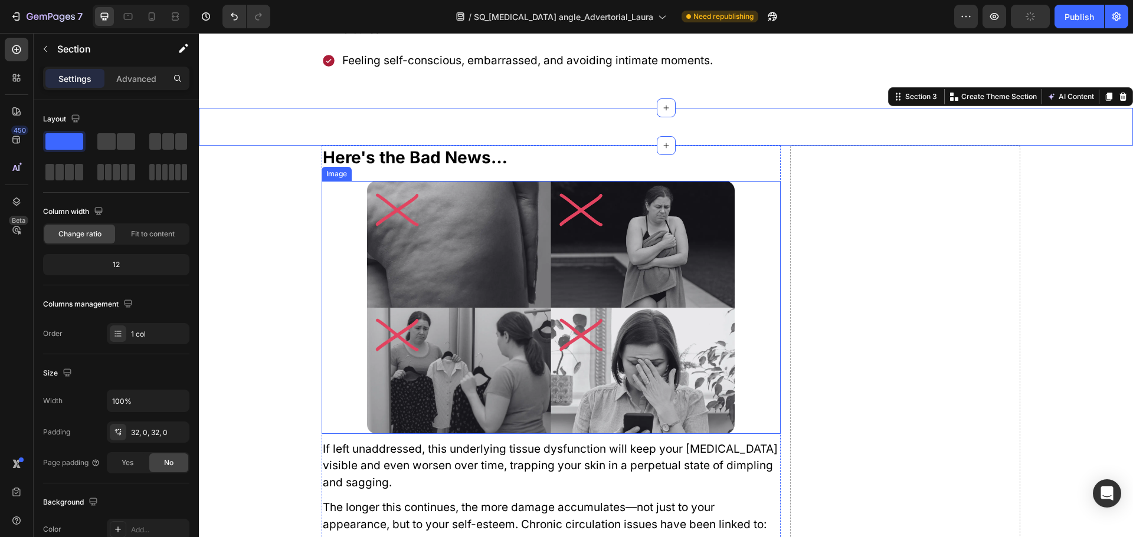
scroll to position [2100, 0]
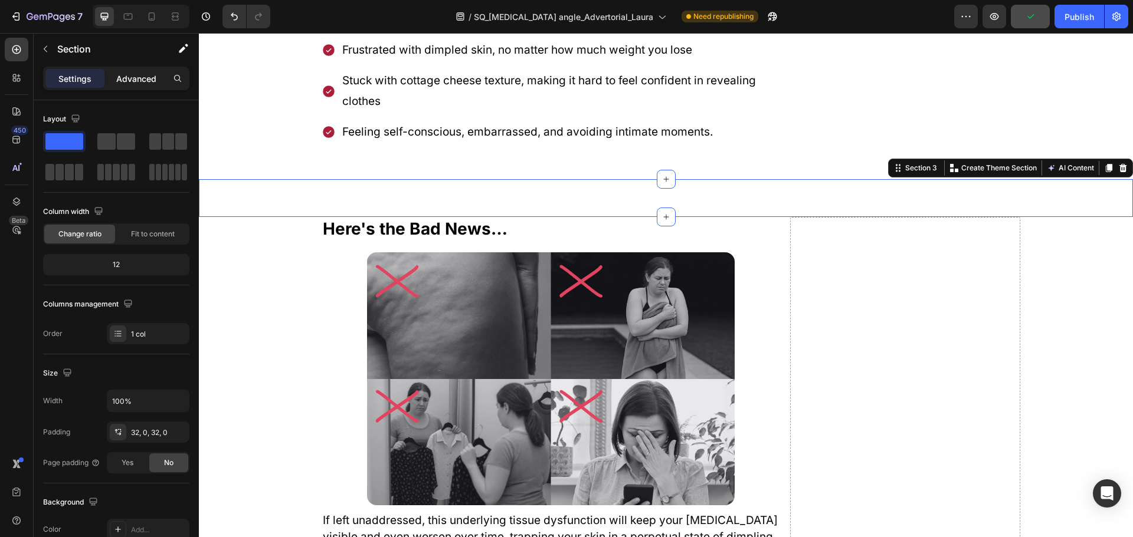
click at [145, 73] on p "Advanced" at bounding box center [136, 79] width 40 height 12
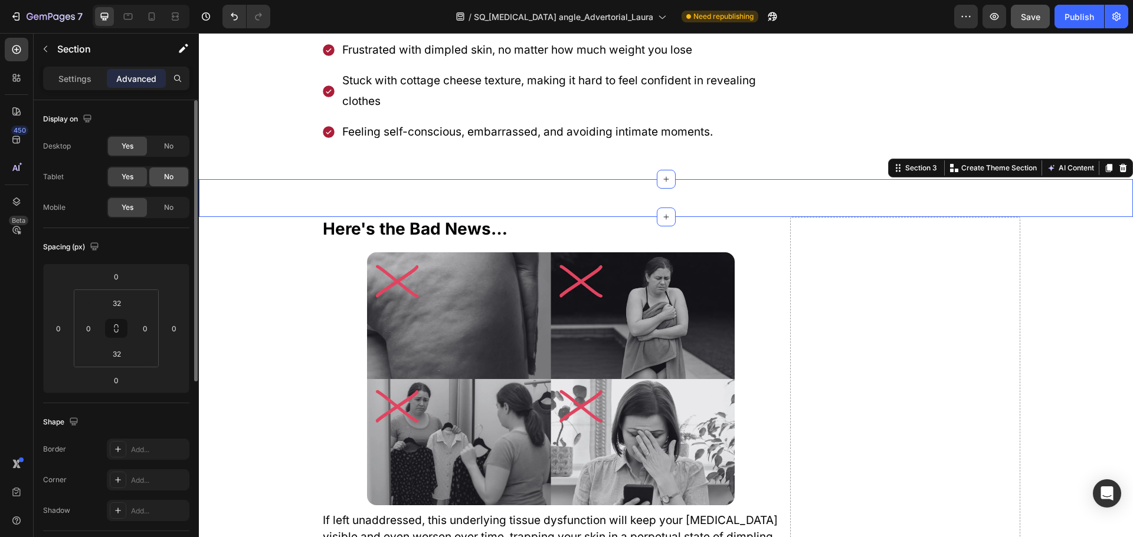
click at [161, 178] on div "No" at bounding box center [168, 177] width 39 height 19
click at [165, 159] on div "Desktop Yes No Tablet Yes No Mobile Yes No" at bounding box center [116, 177] width 146 height 83
click at [169, 152] on div "No" at bounding box center [168, 146] width 39 height 19
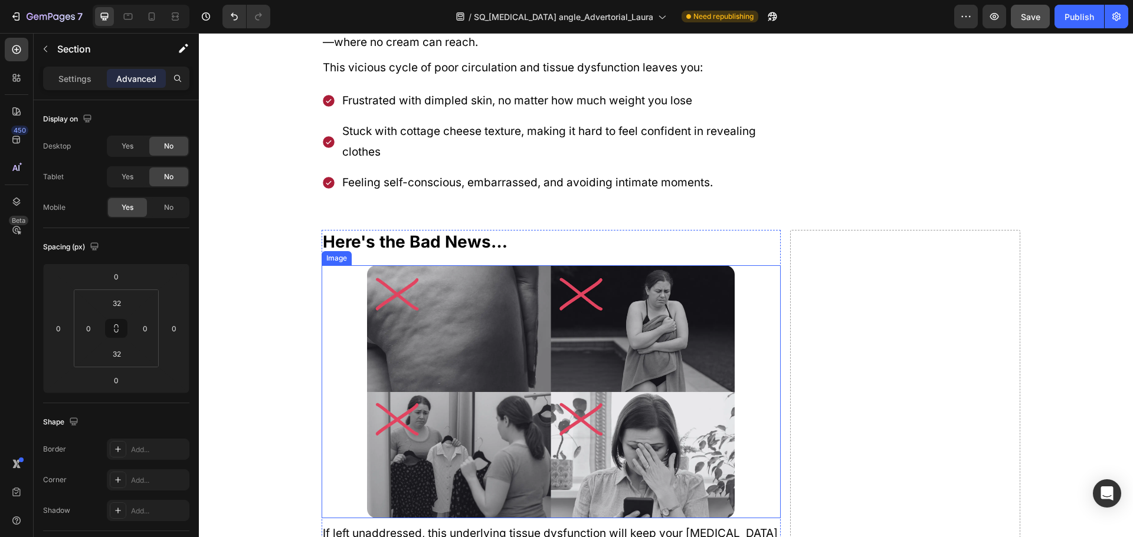
scroll to position [2041, 0]
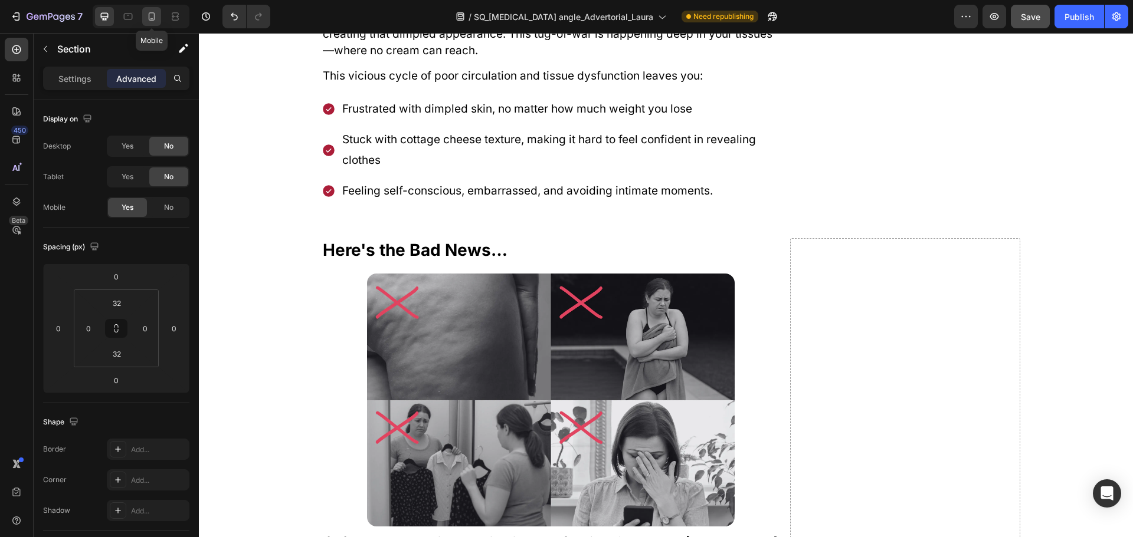
click at [152, 13] on icon at bounding box center [152, 16] width 6 height 8
type input "0"
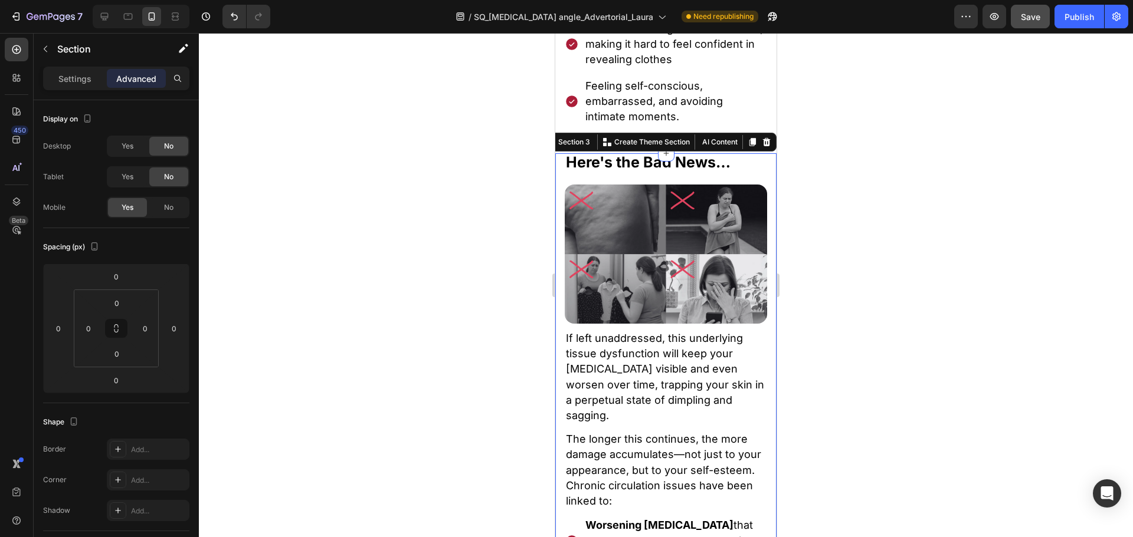
scroll to position [2300, 0]
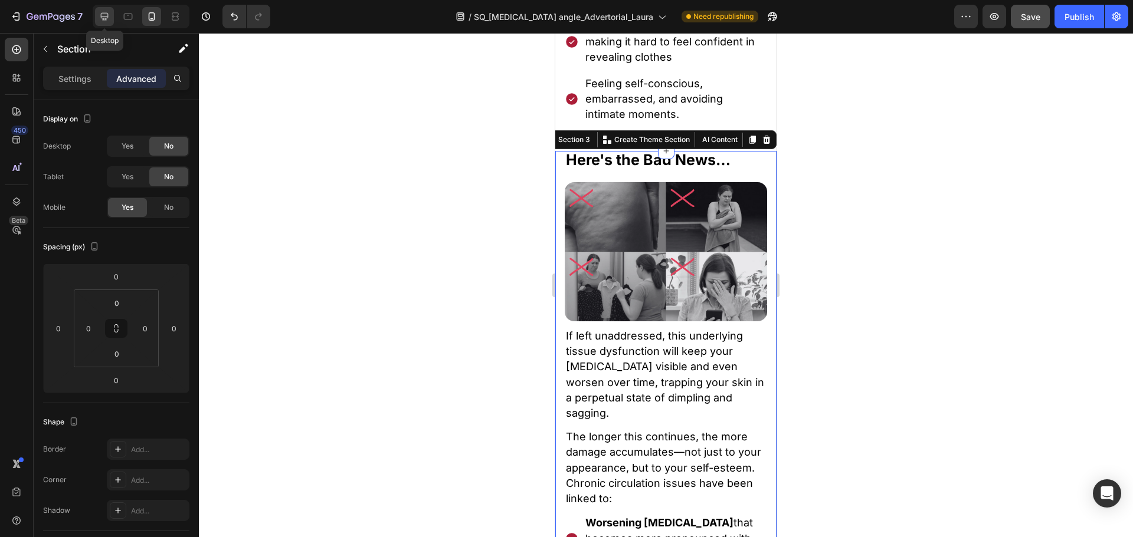
click at [101, 18] on icon at bounding box center [105, 17] width 8 height 8
type input "32"
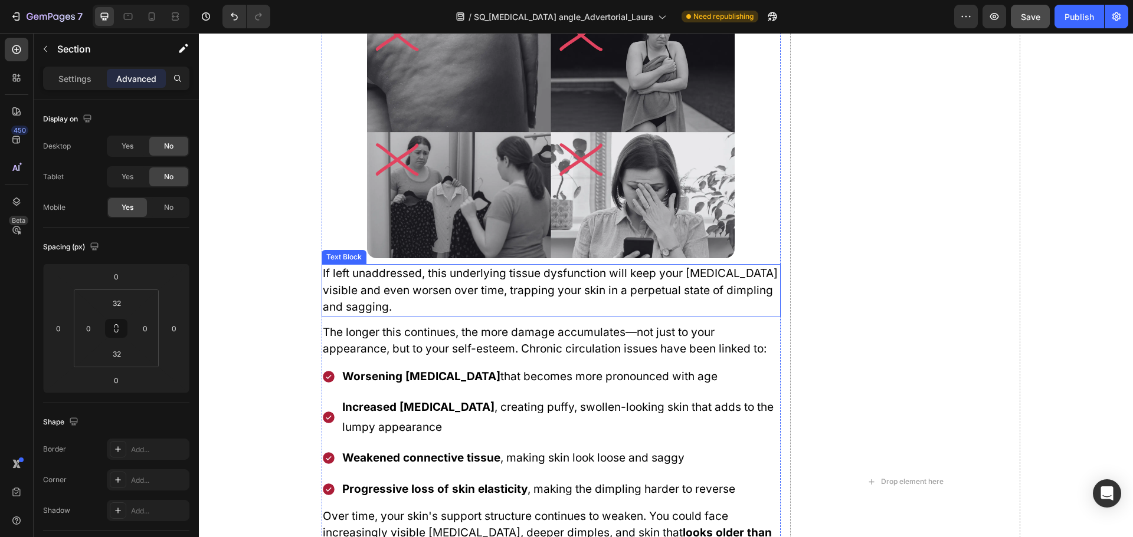
scroll to position [2287, 0]
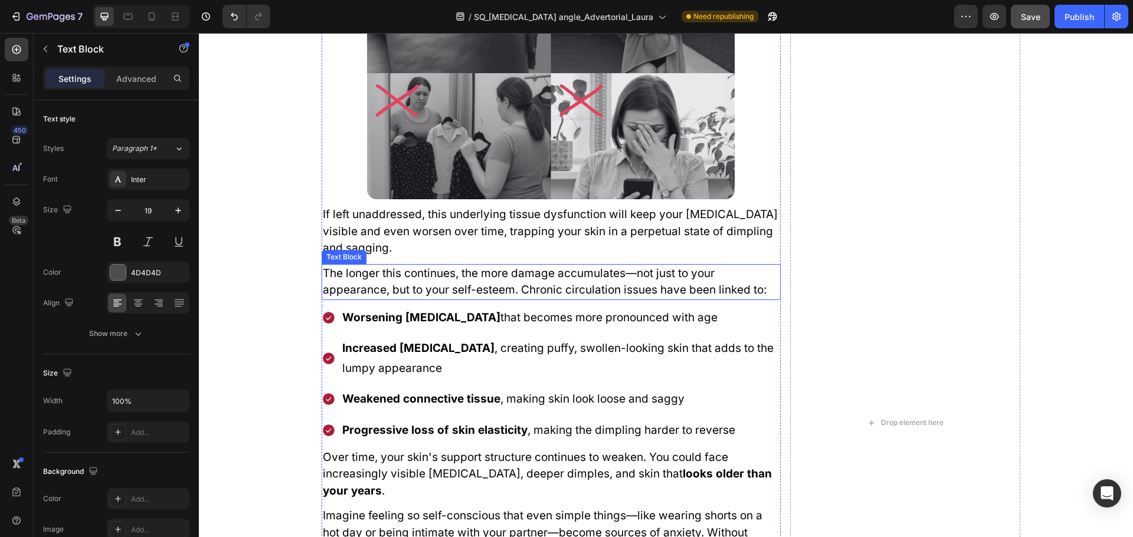
click at [532, 289] on span "The longer this continues, the more damage accumulates—not just to your appeara…" at bounding box center [545, 282] width 444 height 31
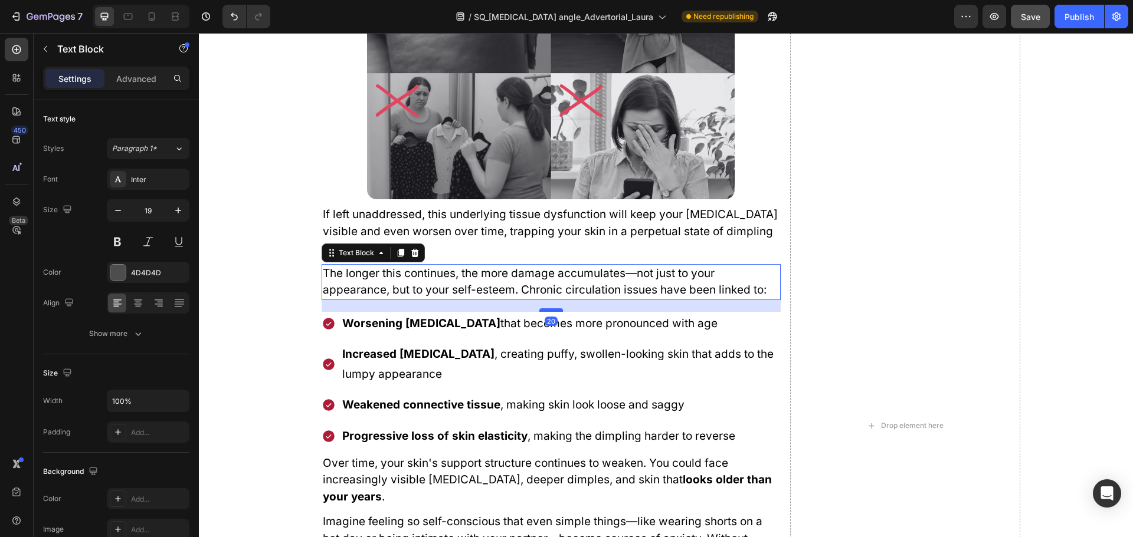
drag, startPoint x: 547, startPoint y: 304, endPoint x: 554, endPoint y: 310, distance: 8.8
click at [554, 310] on div at bounding box center [551, 310] width 24 height 4
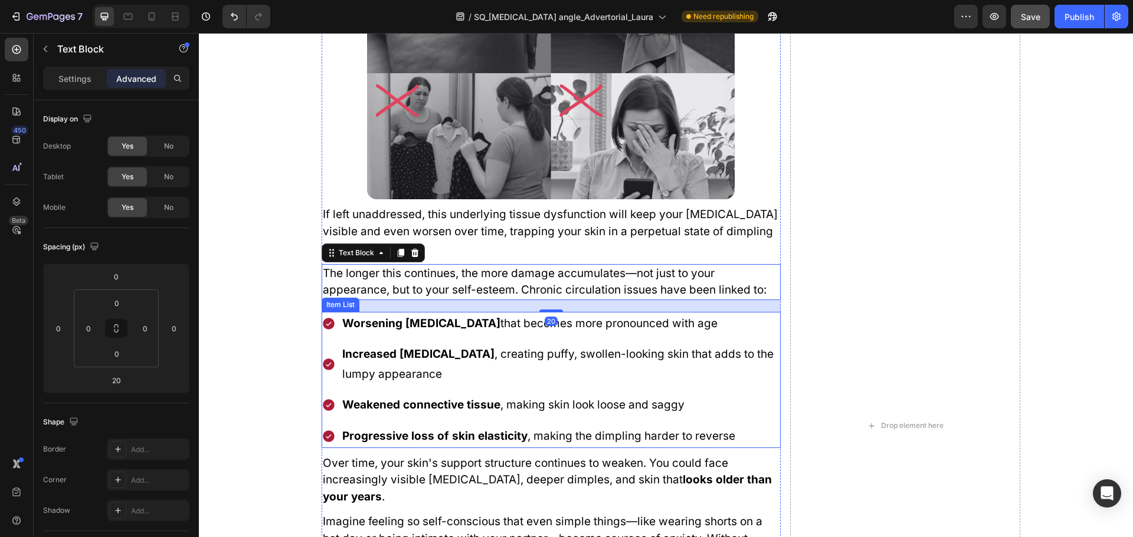
click at [536, 438] on span "Progressive loss of skin elasticity , making the dimpling harder to reverse" at bounding box center [538, 436] width 393 height 14
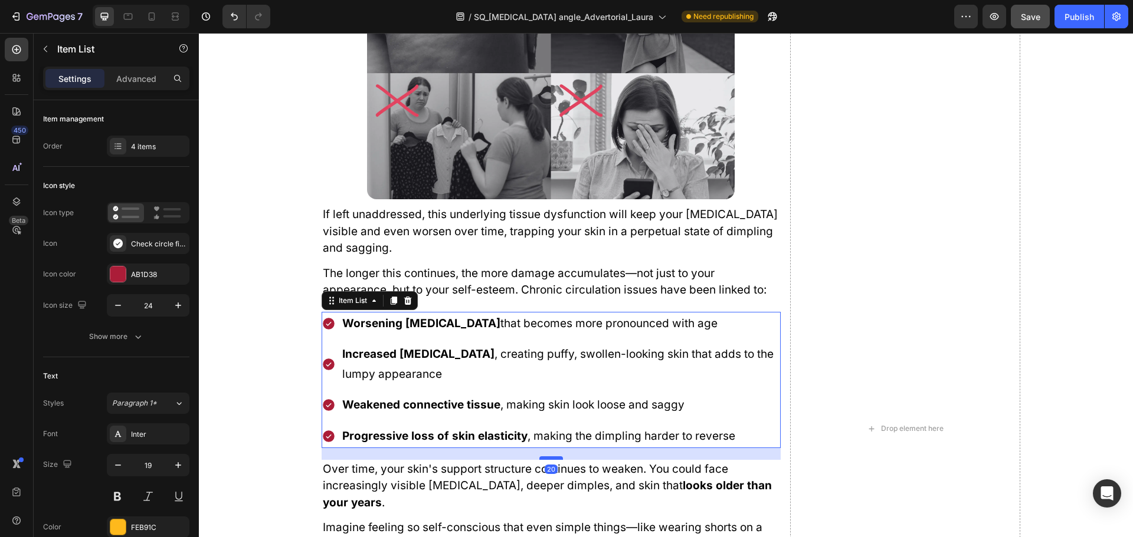
drag, startPoint x: 553, startPoint y: 453, endPoint x: 556, endPoint y: 459, distance: 6.4
click at [556, 459] on div at bounding box center [551, 459] width 24 height 4
type input "100%"
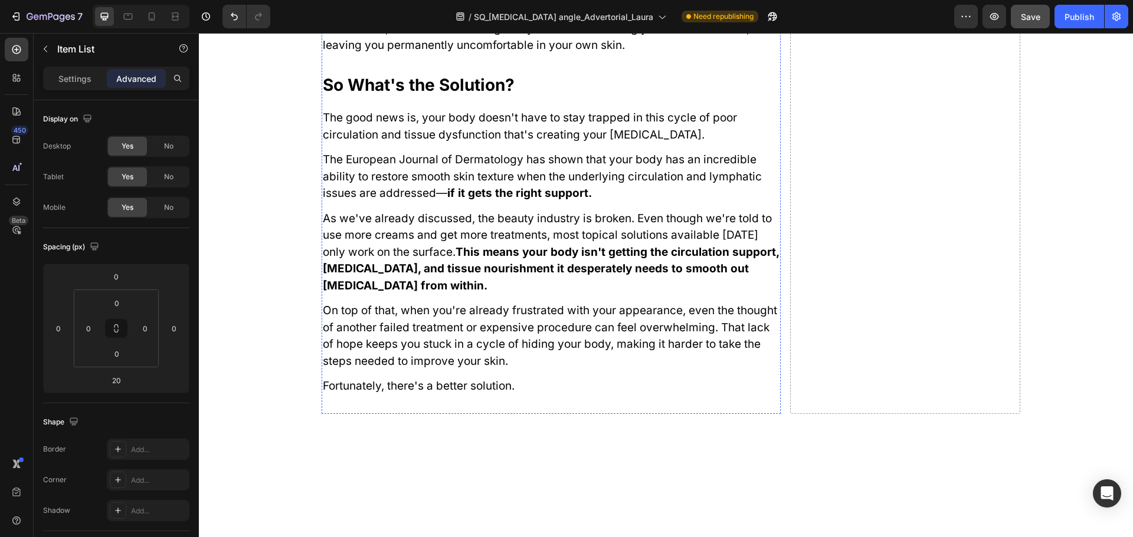
scroll to position [2110, 0]
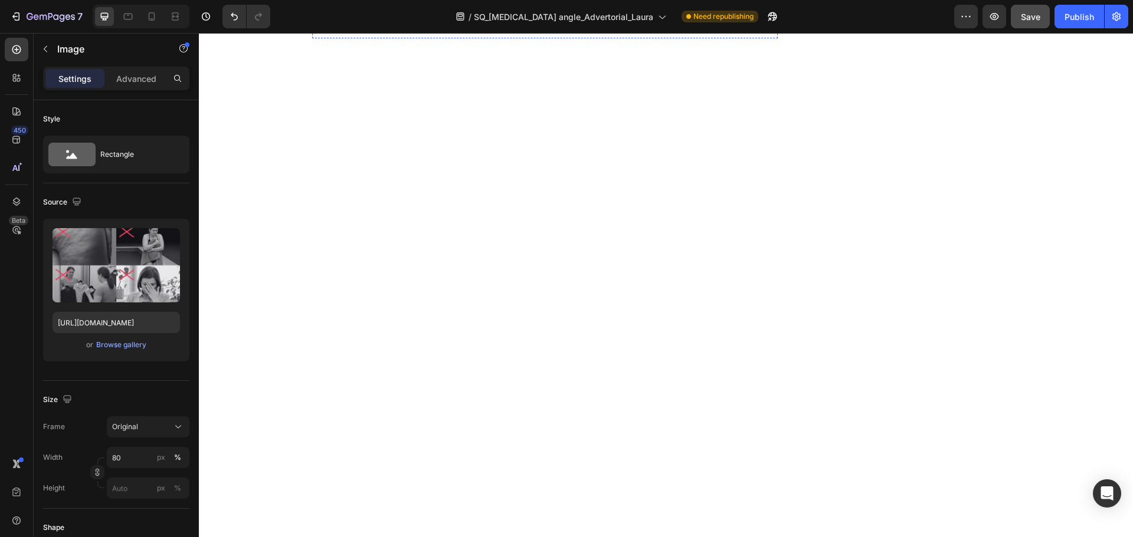
scroll to position [1403, 0]
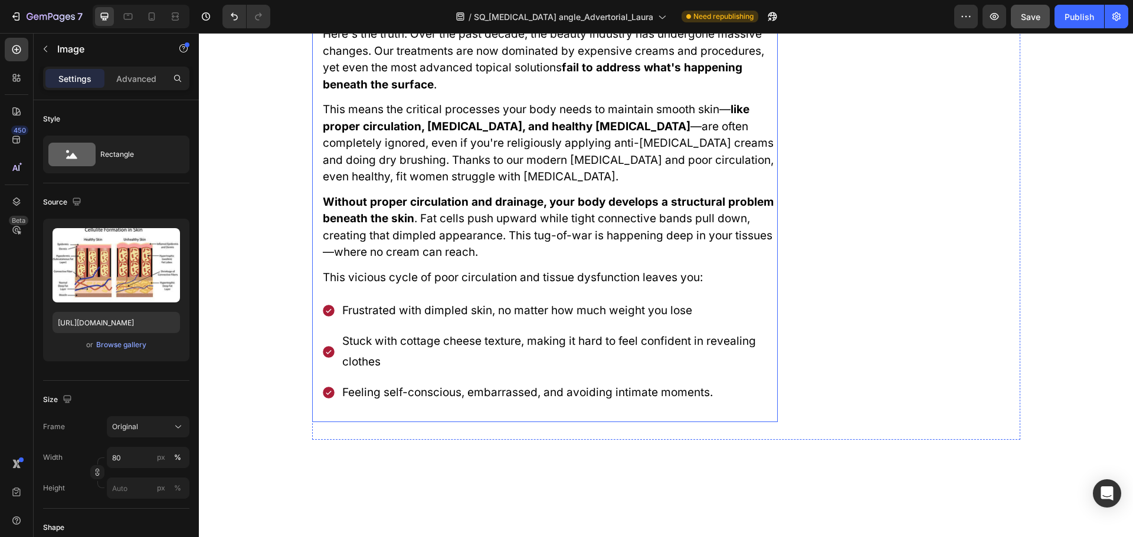
scroll to position [990, 0]
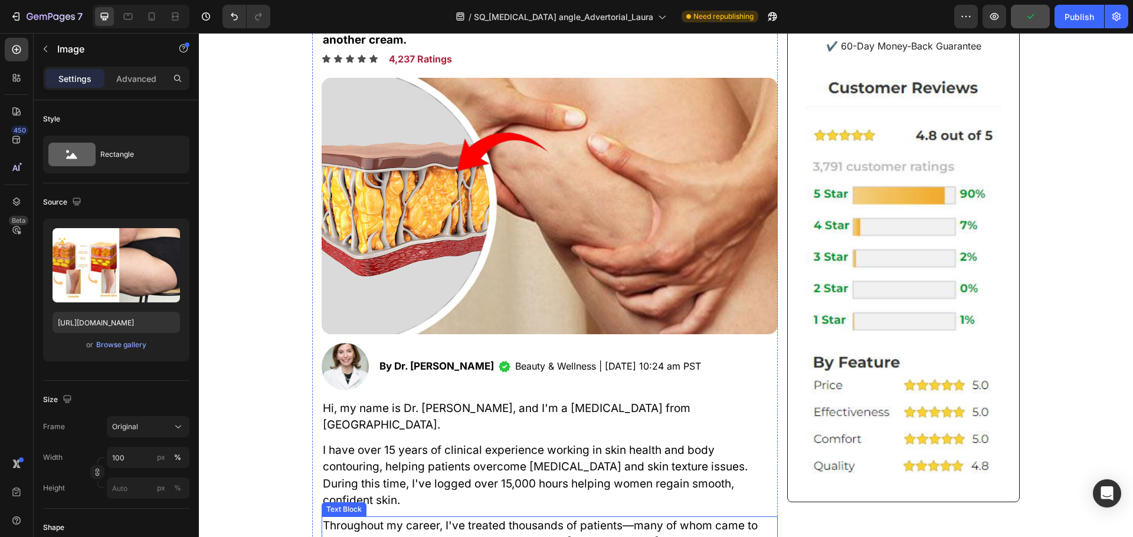
scroll to position [282, 0]
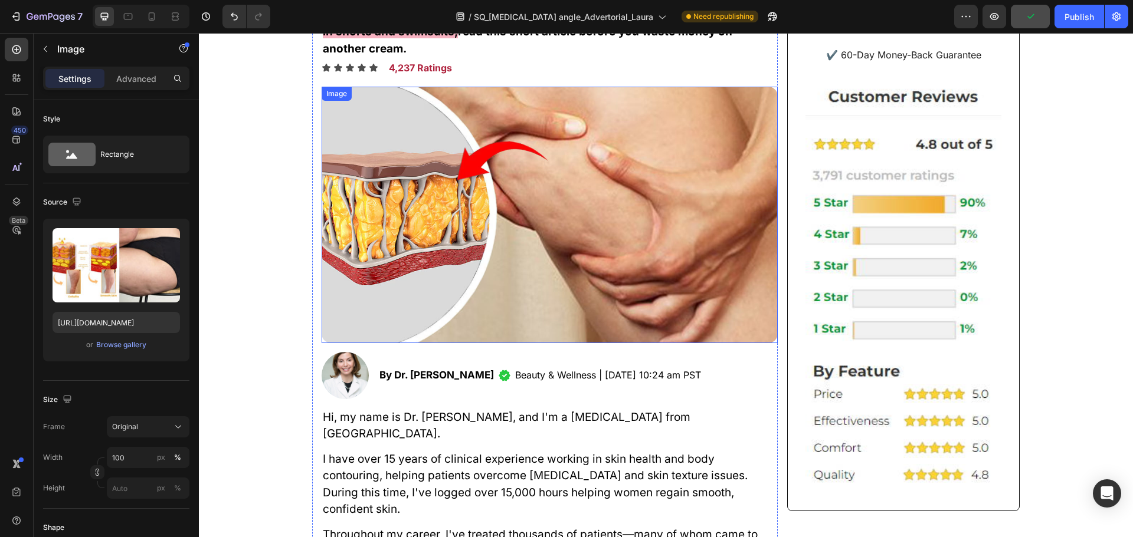
click at [587, 255] on img at bounding box center [549, 215] width 456 height 257
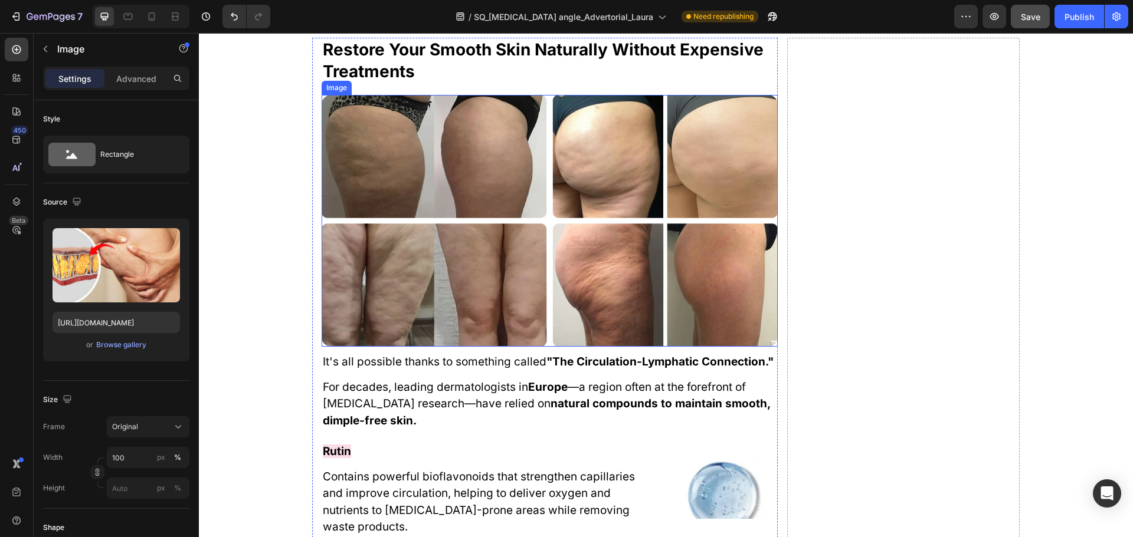
scroll to position [3290, 0]
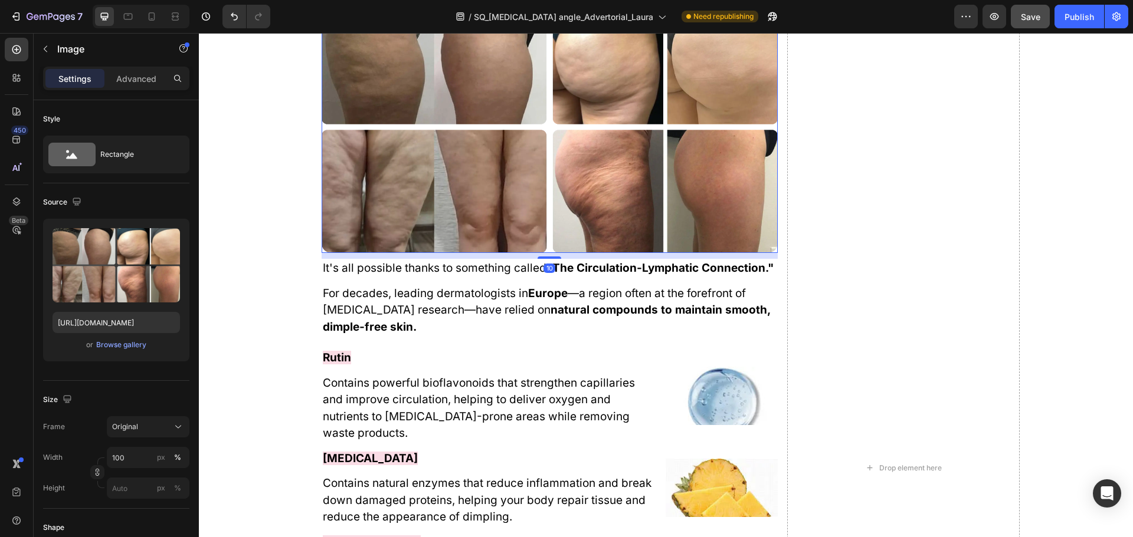
click at [586, 232] on img at bounding box center [549, 127] width 456 height 252
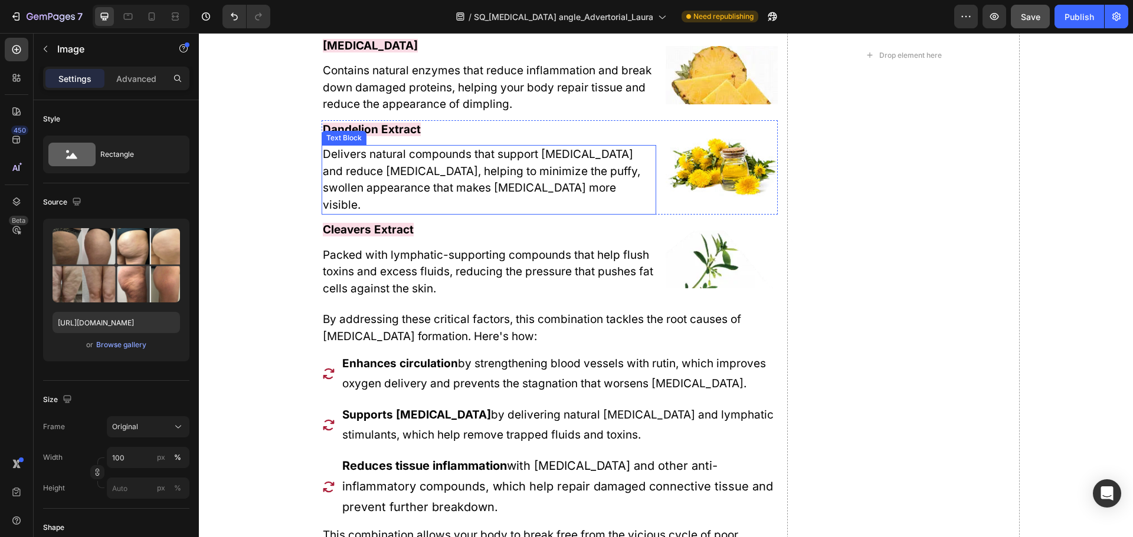
scroll to position [3762, 0]
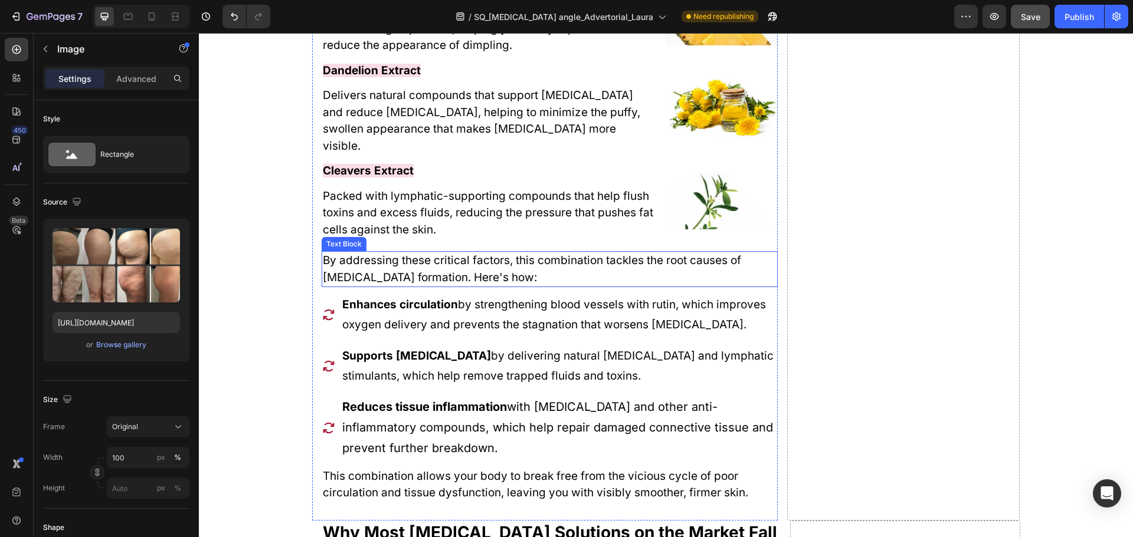
click at [534, 258] on p "By addressing these critical factors, this combination tackles the root causes …" at bounding box center [550, 269] width 454 height 34
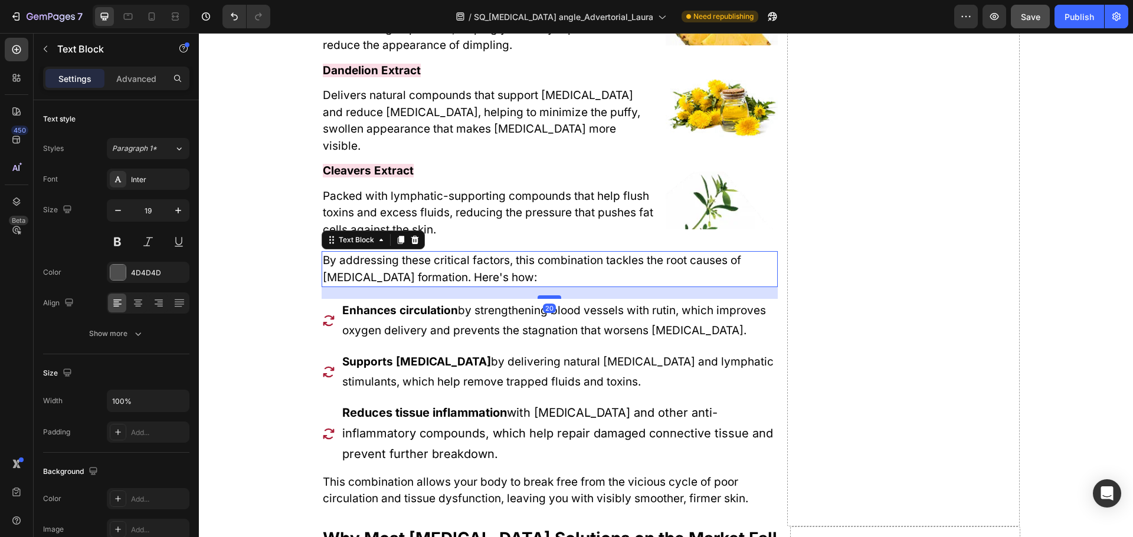
drag, startPoint x: 549, startPoint y: 275, endPoint x: 552, endPoint y: 281, distance: 6.6
click at [552, 296] on div at bounding box center [549, 298] width 24 height 4
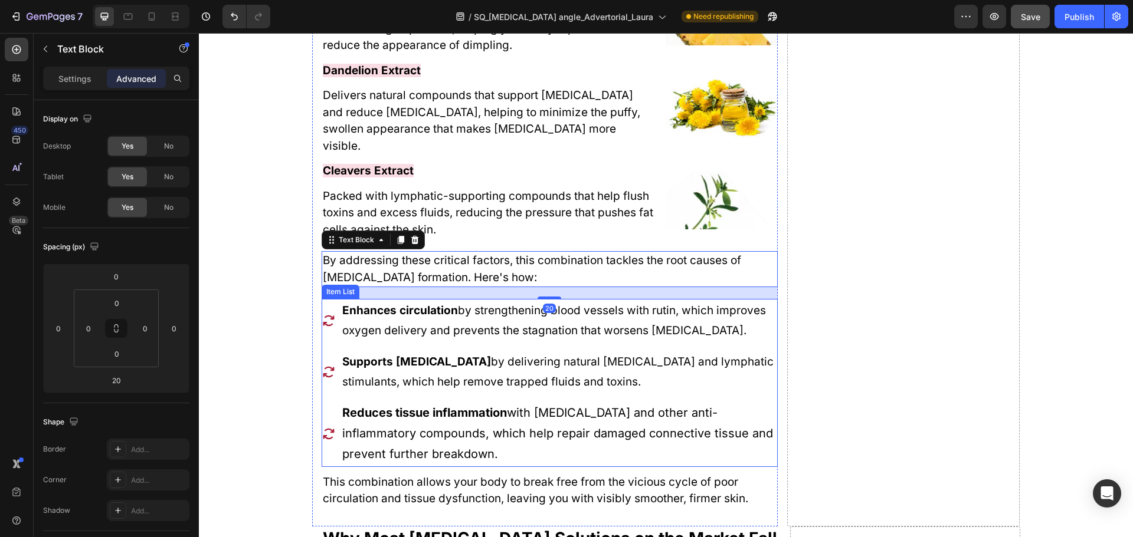
click at [495, 406] on strong "Reduces tissue inflammation" at bounding box center [424, 413] width 165 height 14
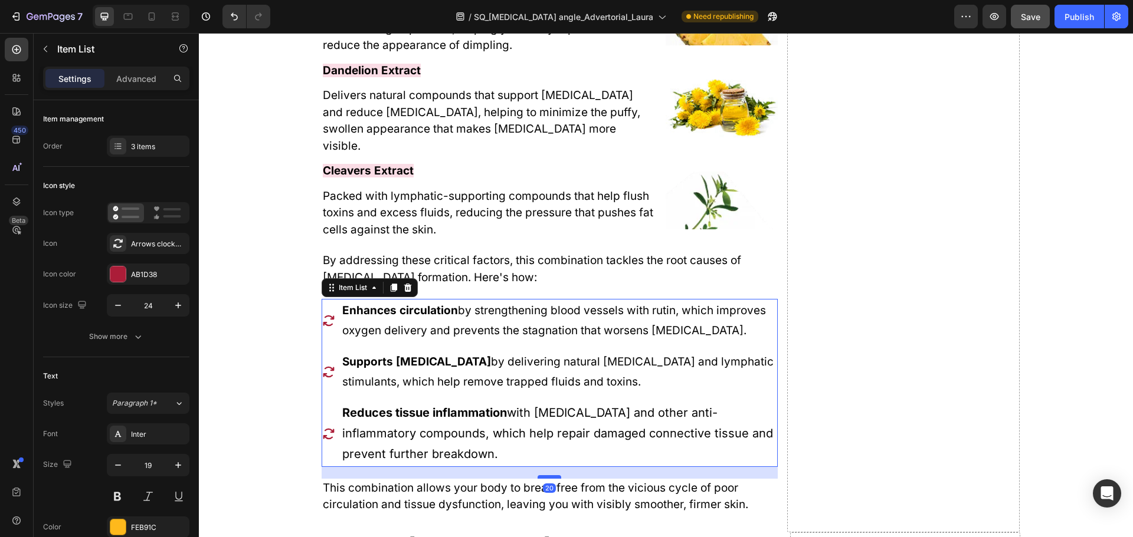
drag, startPoint x: 545, startPoint y: 455, endPoint x: 547, endPoint y: 461, distance: 6.4
click at [547, 475] on div at bounding box center [549, 477] width 24 height 4
type input "100%"
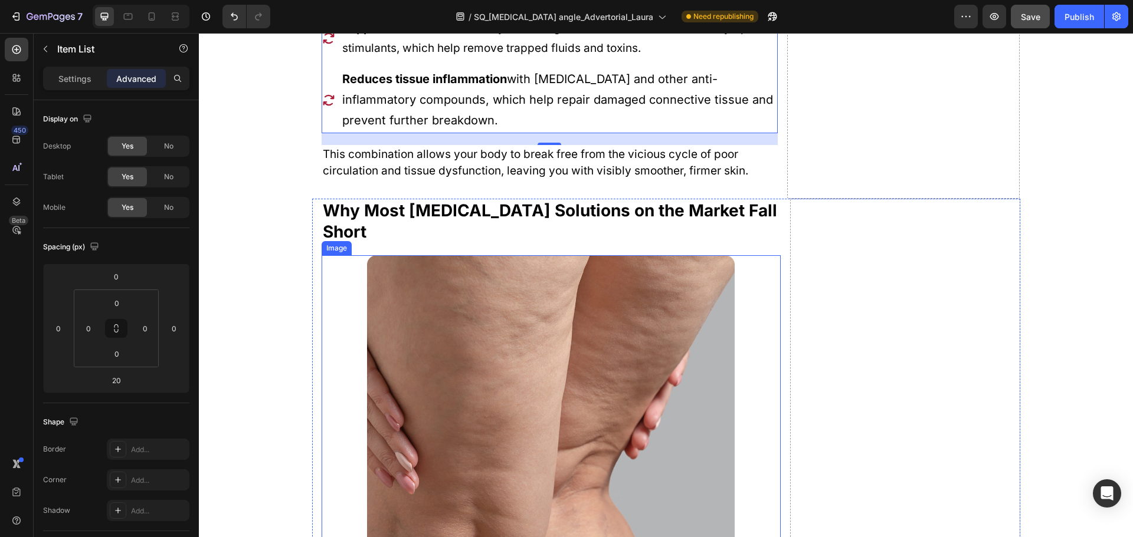
scroll to position [4175, 0]
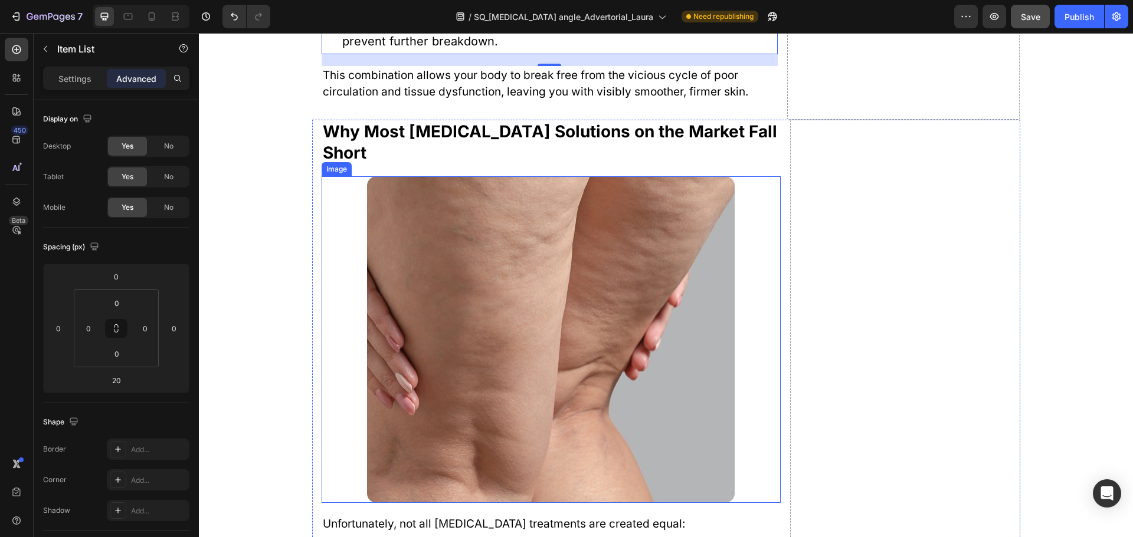
click at [573, 231] on img at bounding box center [550, 339] width 367 height 327
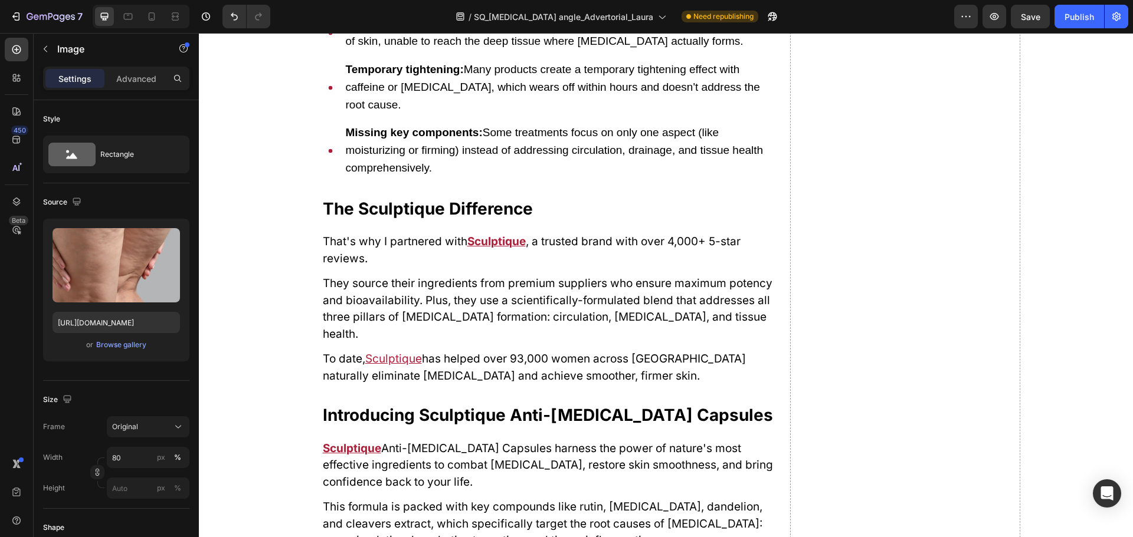
drag, startPoint x: 552, startPoint y: 299, endPoint x: 557, endPoint y: 293, distance: 7.6
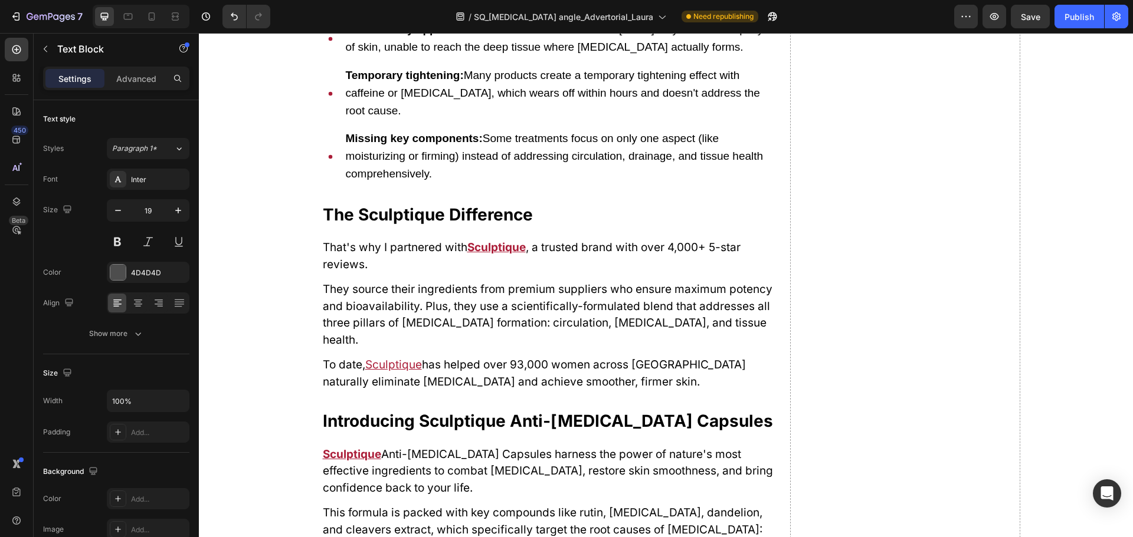
click at [547, 19] on div at bounding box center [551, 18] width 24 height 4
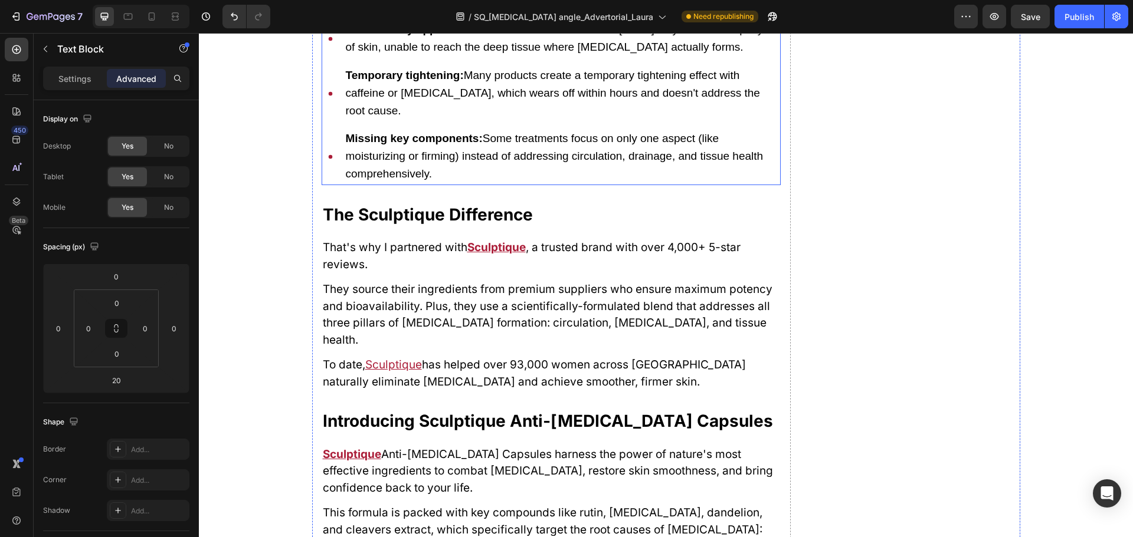
click at [436, 120] on p "Temporary tightening: Many products create a temporary tightening effect with c…" at bounding box center [563, 93] width 434 height 52
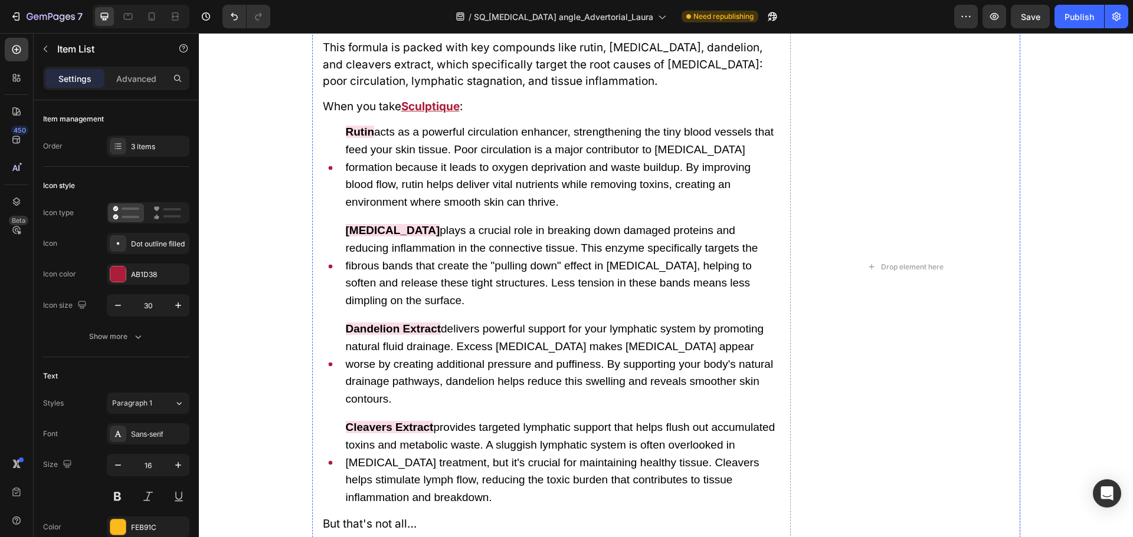
scroll to position [4883, 0]
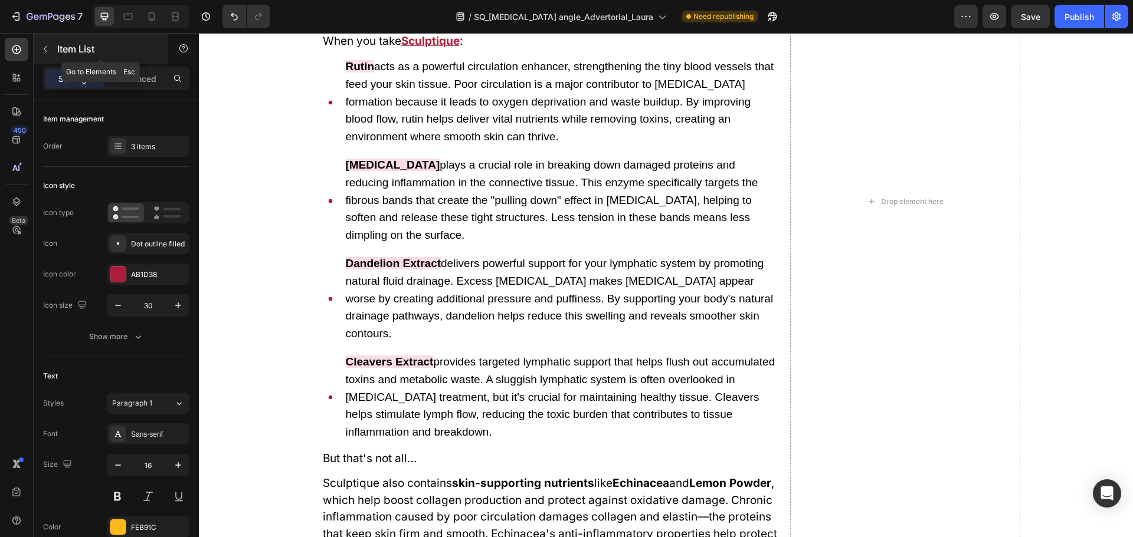
click at [48, 51] on icon "button" at bounding box center [45, 48] width 9 height 9
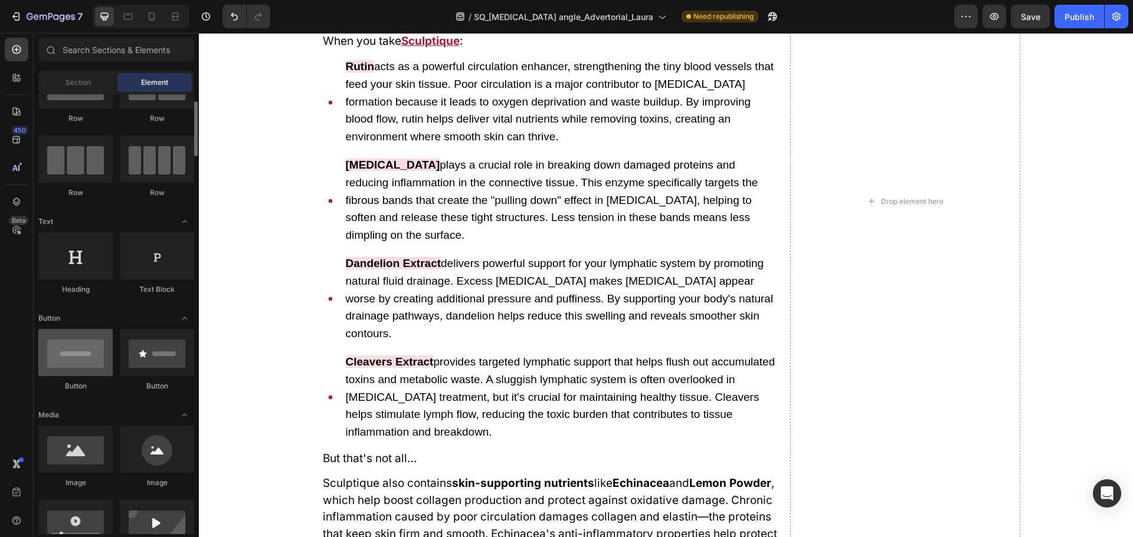
scroll to position [118, 0]
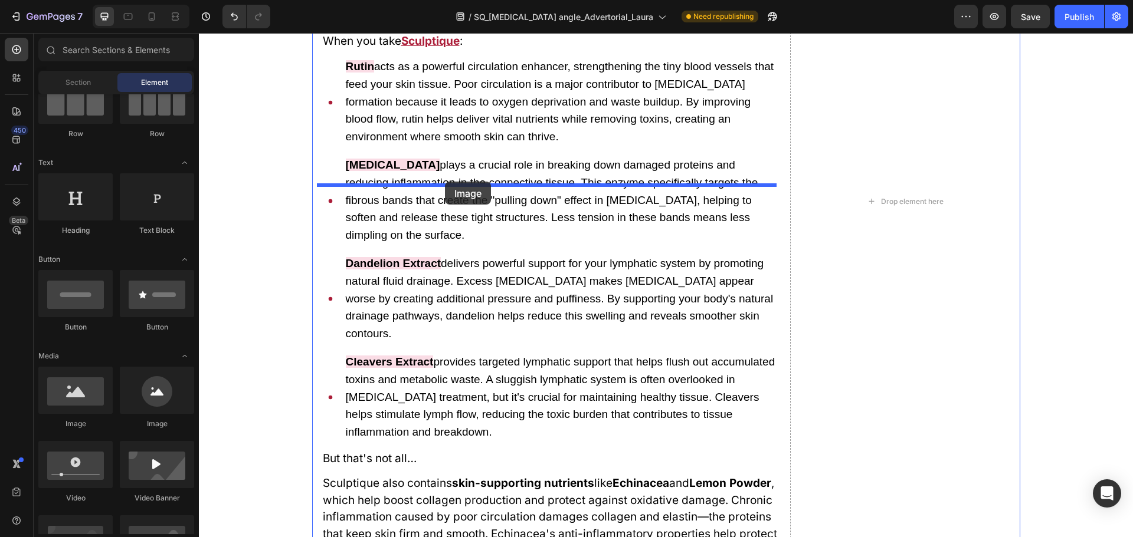
drag, startPoint x: 271, startPoint y: 433, endPoint x: 445, endPoint y: 182, distance: 305.6
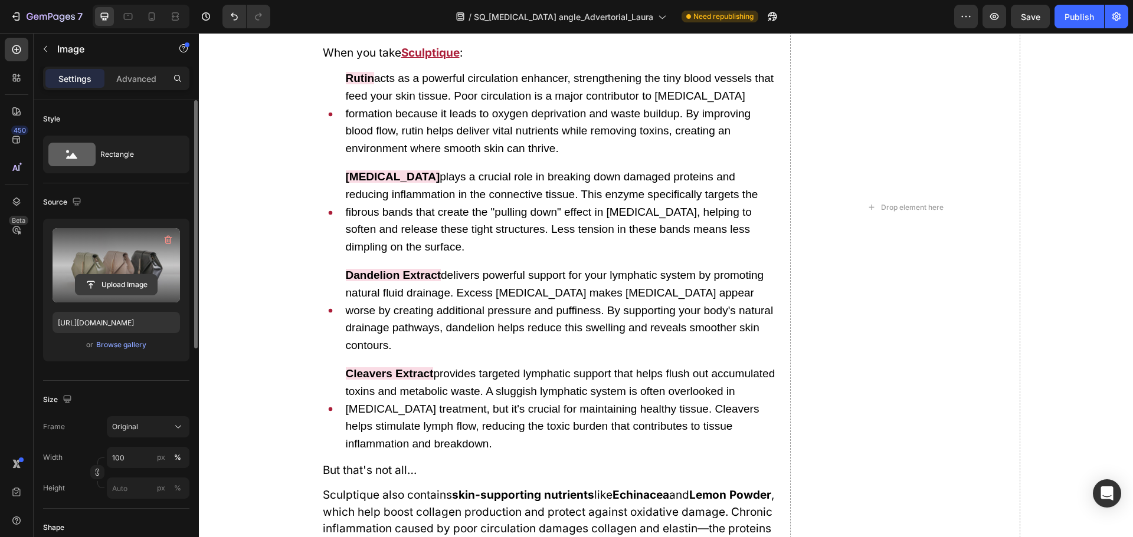
click at [119, 282] on input "file" at bounding box center [116, 285] width 81 height 20
click at [137, 274] on label at bounding box center [115, 265] width 127 height 74
click at [137, 275] on input "file" at bounding box center [116, 285] width 81 height 20
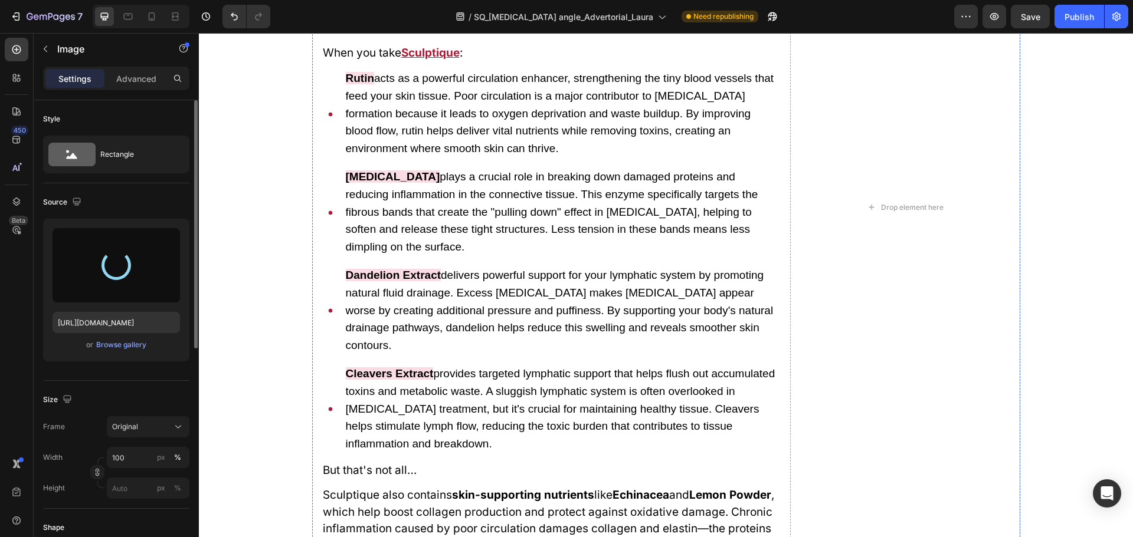
type input "[URL][DOMAIN_NAME]"
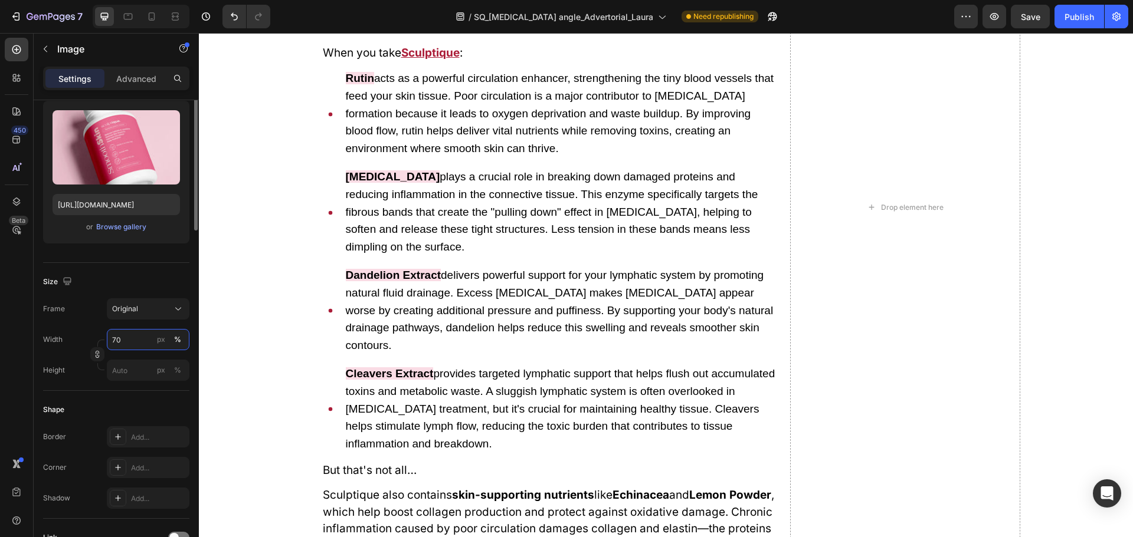
scroll to position [177, 0]
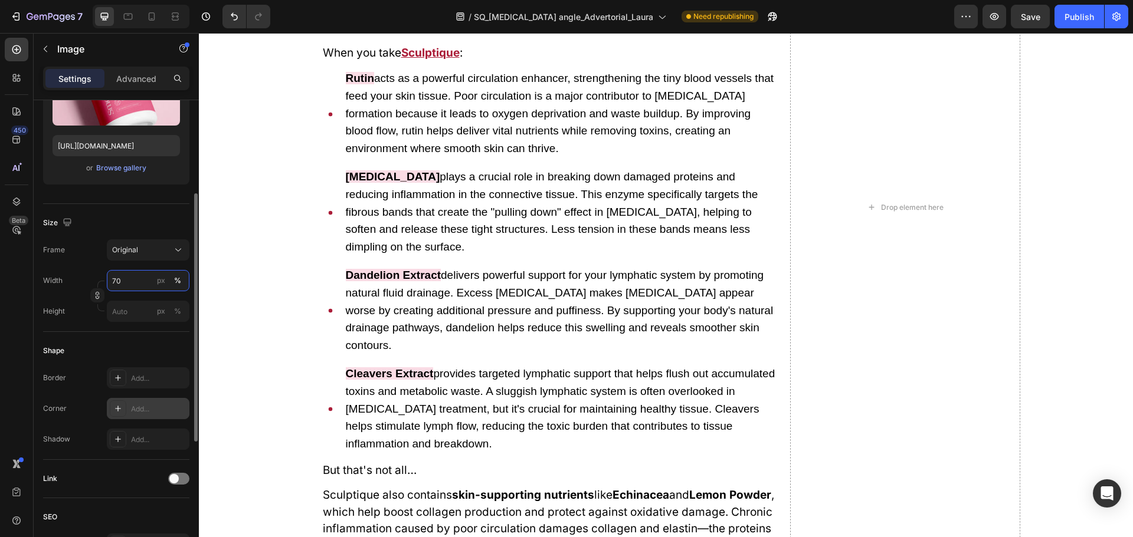
type input "70"
click at [135, 418] on div "Add..." at bounding box center [148, 408] width 83 height 21
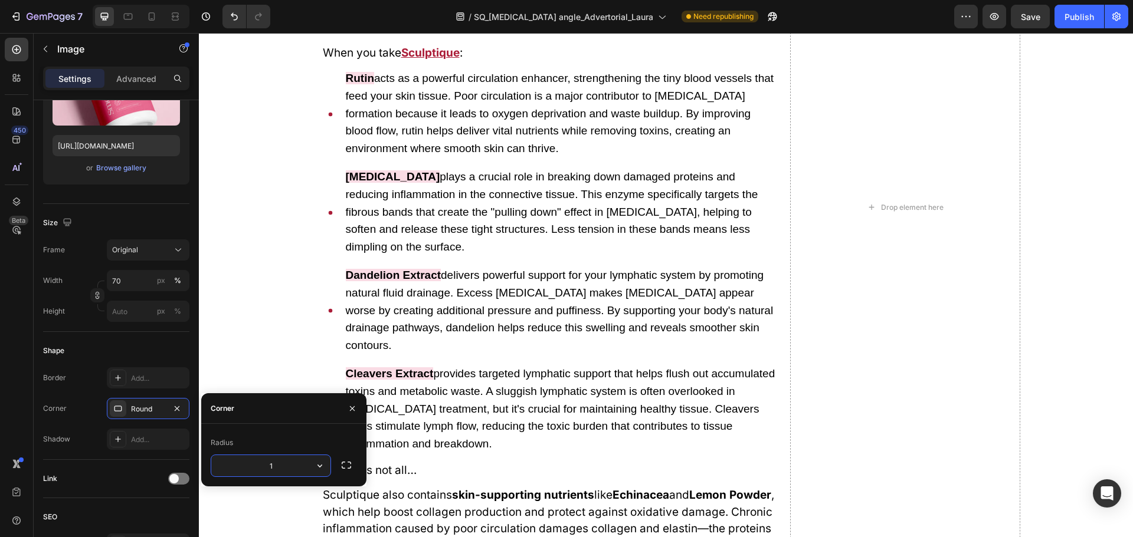
type input "16"
click at [117, 143] on input "[URL][DOMAIN_NAME]" at bounding box center [115, 145] width 127 height 21
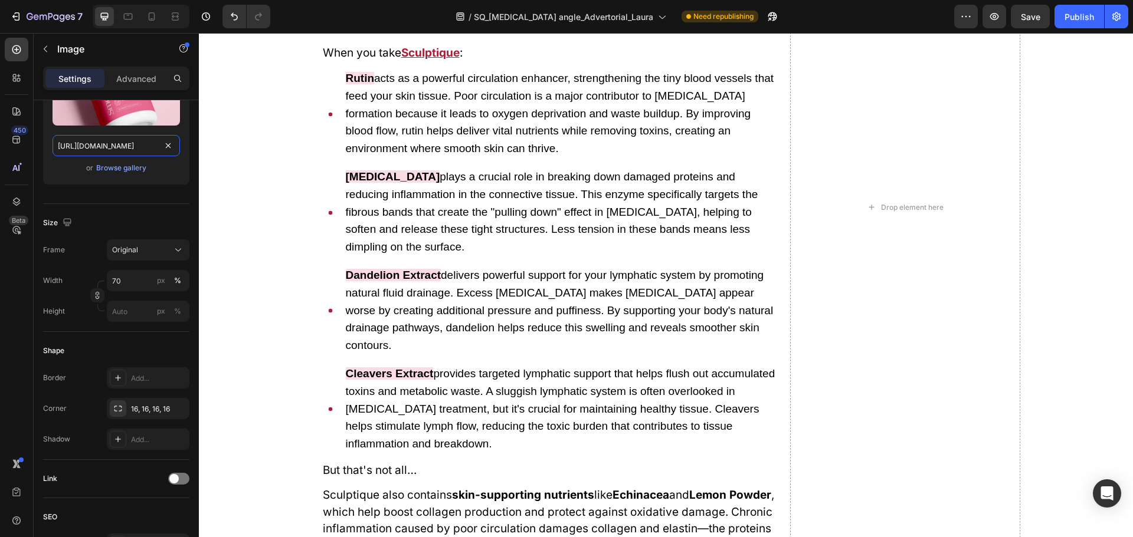
click at [117, 143] on input "[URL][DOMAIN_NAME]" at bounding box center [115, 145] width 127 height 21
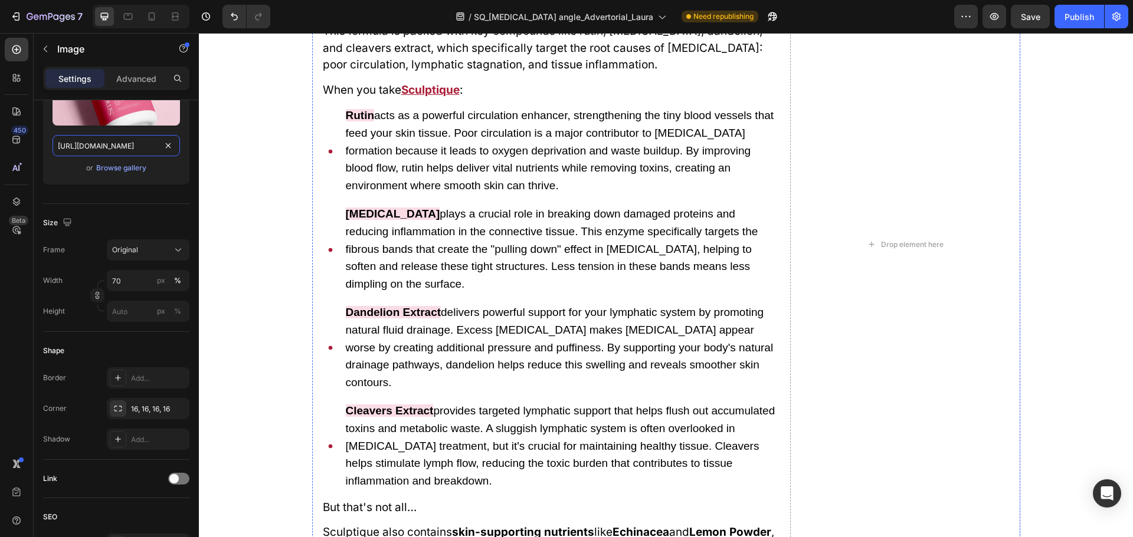
scroll to position [4824, 0]
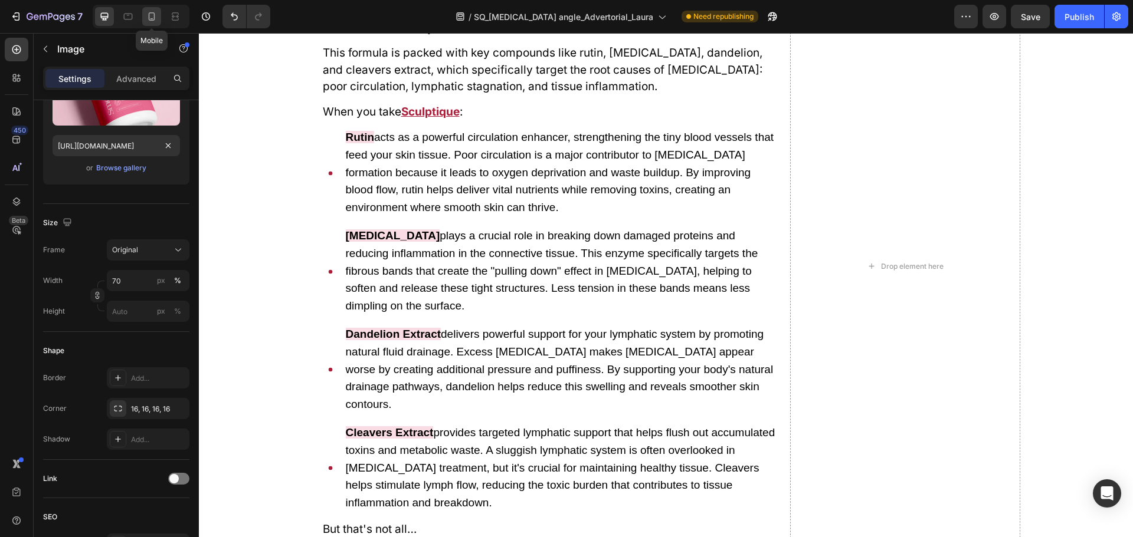
click at [152, 17] on icon at bounding box center [152, 17] width 12 height 12
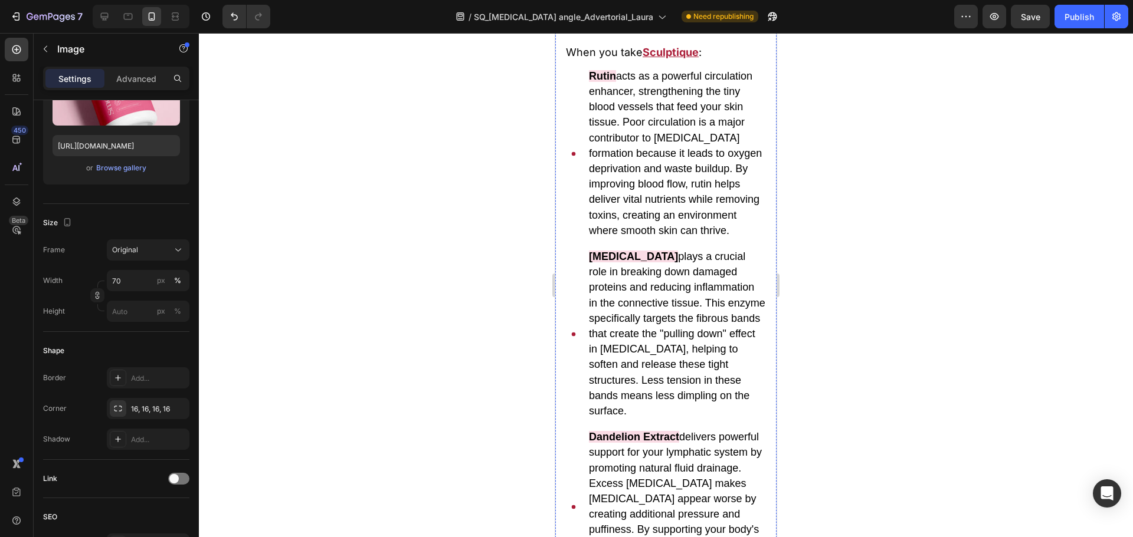
scroll to position [5709, 0]
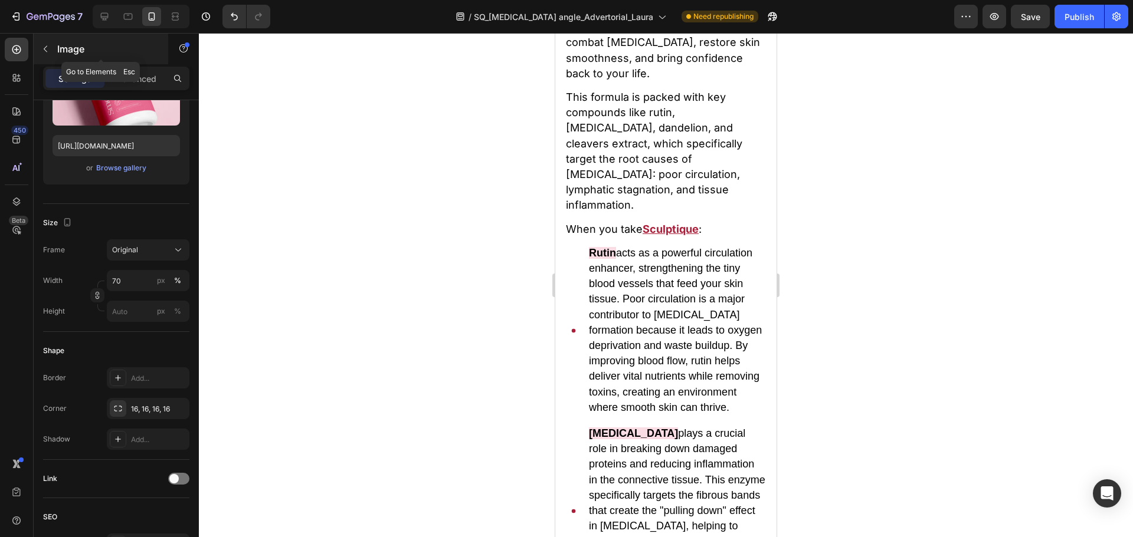
click at [52, 45] on button "button" at bounding box center [45, 49] width 19 height 19
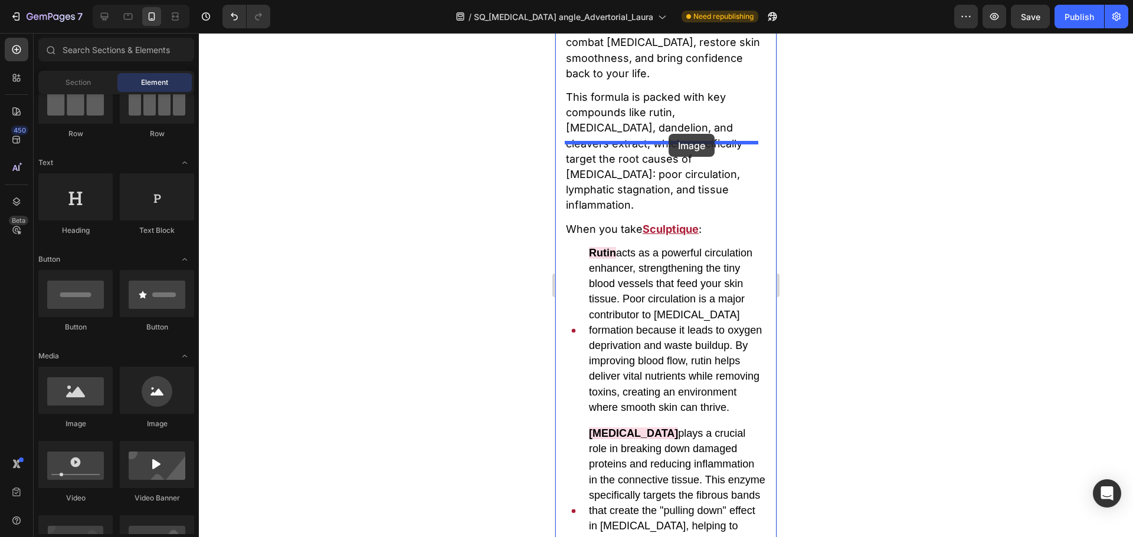
drag, startPoint x: 640, startPoint y: 421, endPoint x: 668, endPoint y: 134, distance: 288.6
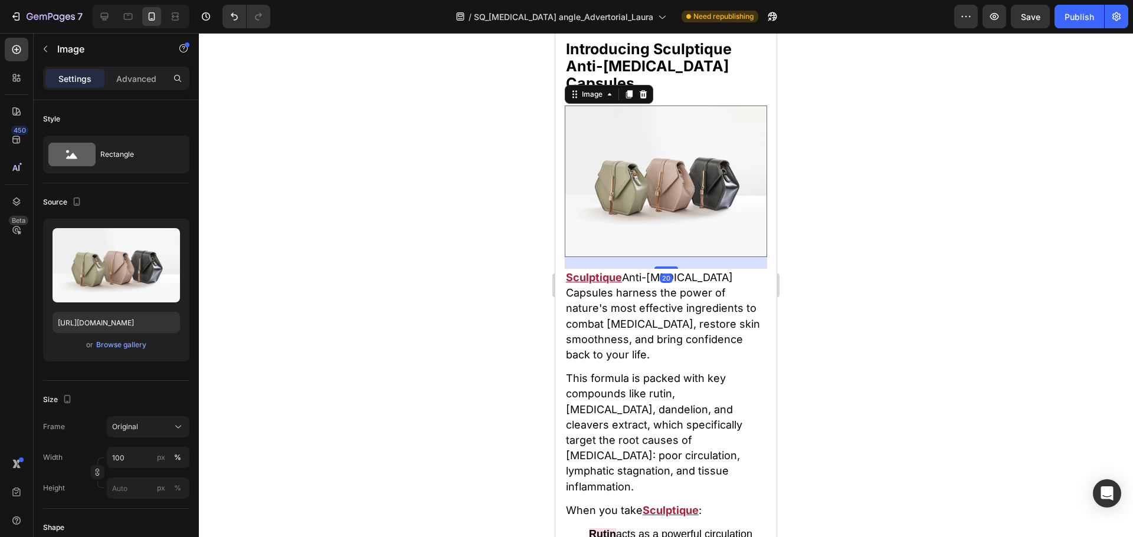
scroll to position [5532, 0]
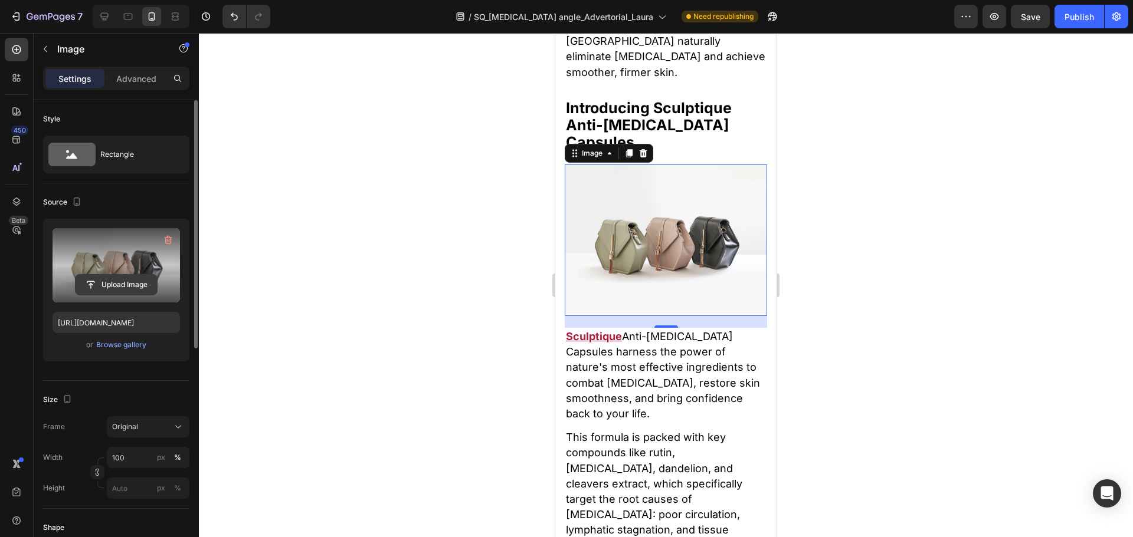
click at [133, 279] on input "file" at bounding box center [116, 285] width 81 height 20
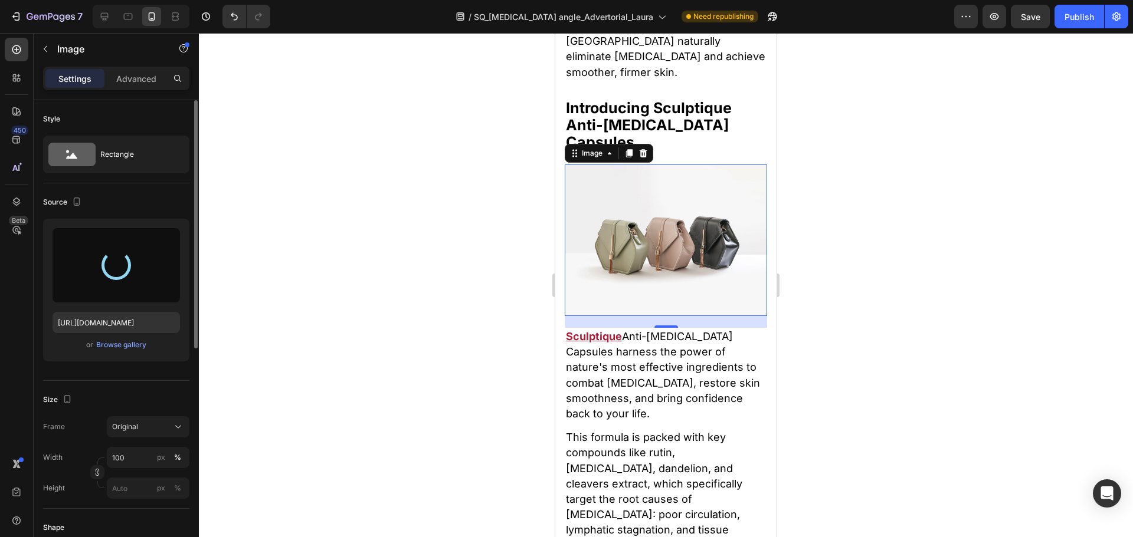
type input "[URL][DOMAIN_NAME]"
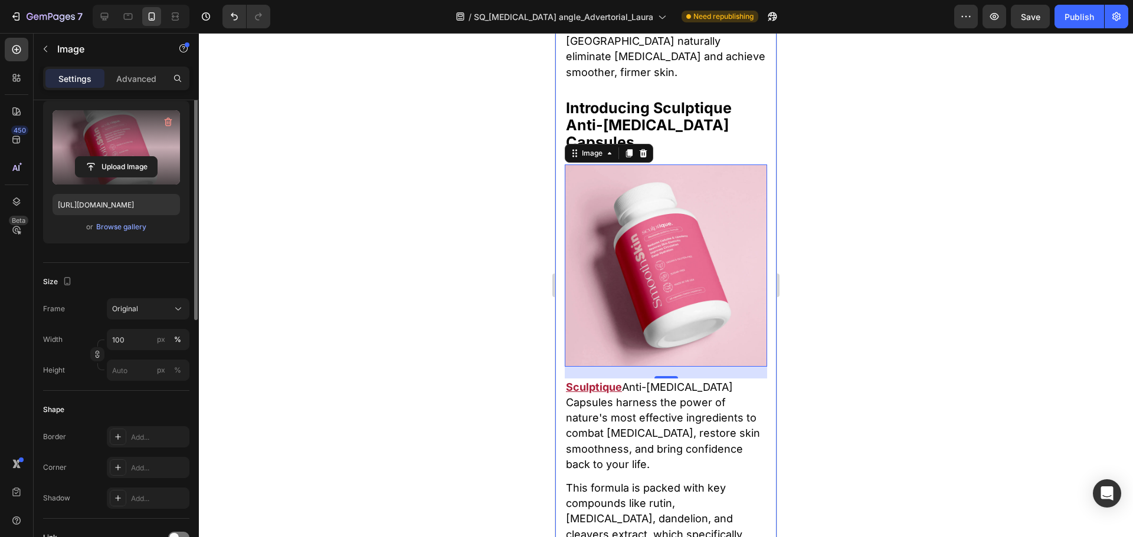
scroll to position [177, 0]
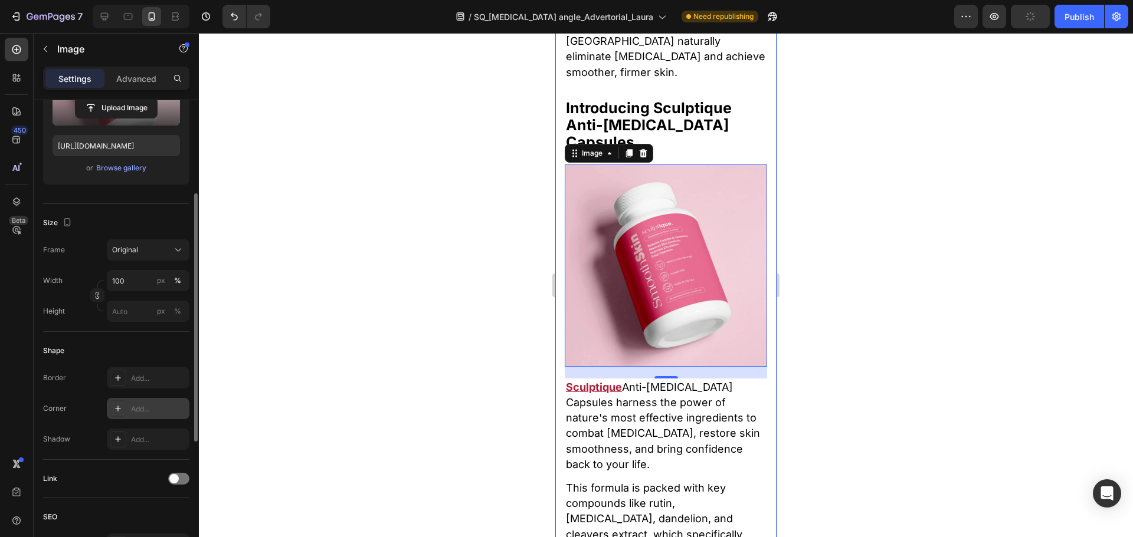
click at [140, 408] on div "Add..." at bounding box center [158, 409] width 55 height 11
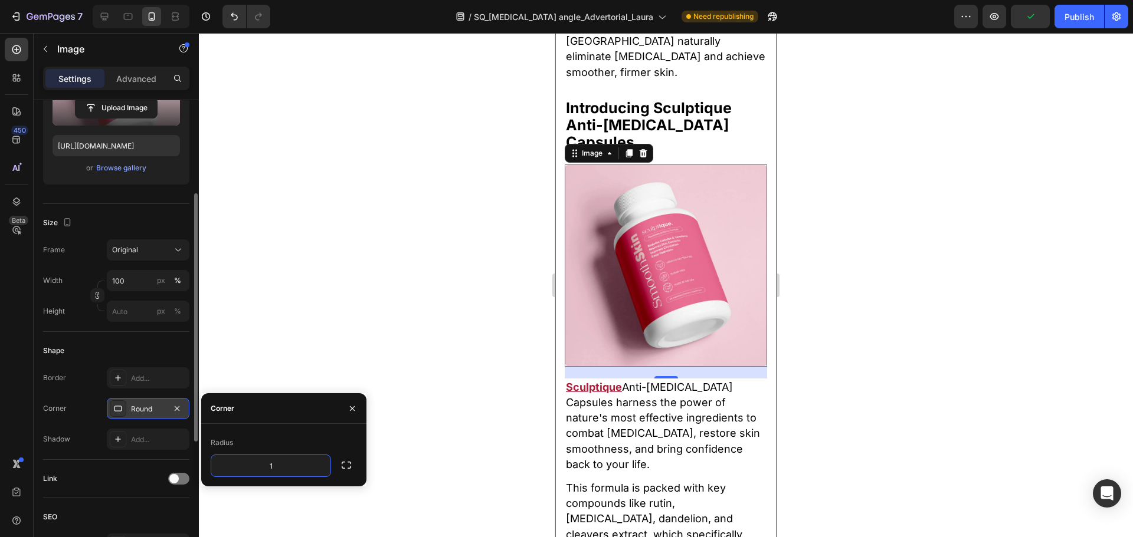
type input "16"
click at [645, 17] on u "Sculptique" at bounding box center [634, 10] width 54 height 12
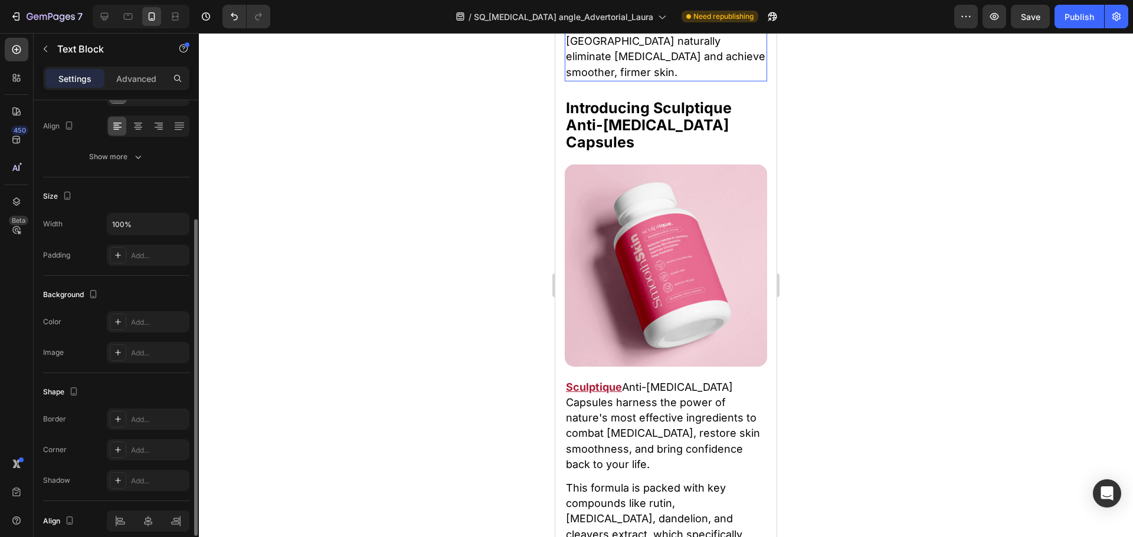
scroll to position [0, 0]
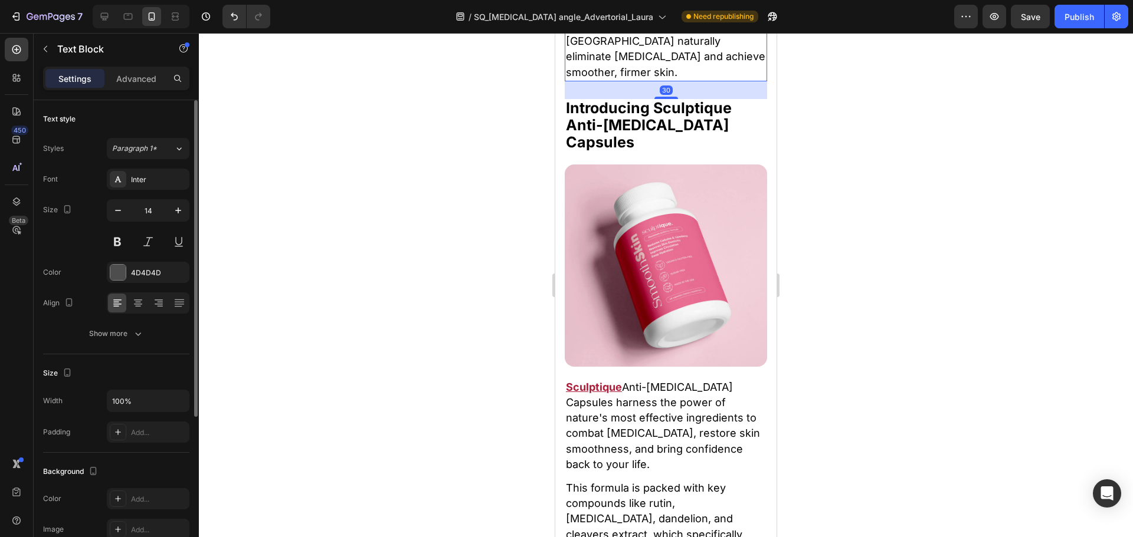
click at [642, 17] on u "Sculptique" at bounding box center [634, 10] width 54 height 12
click at [658, 17] on u "Sculptique" at bounding box center [634, 10] width 54 height 12
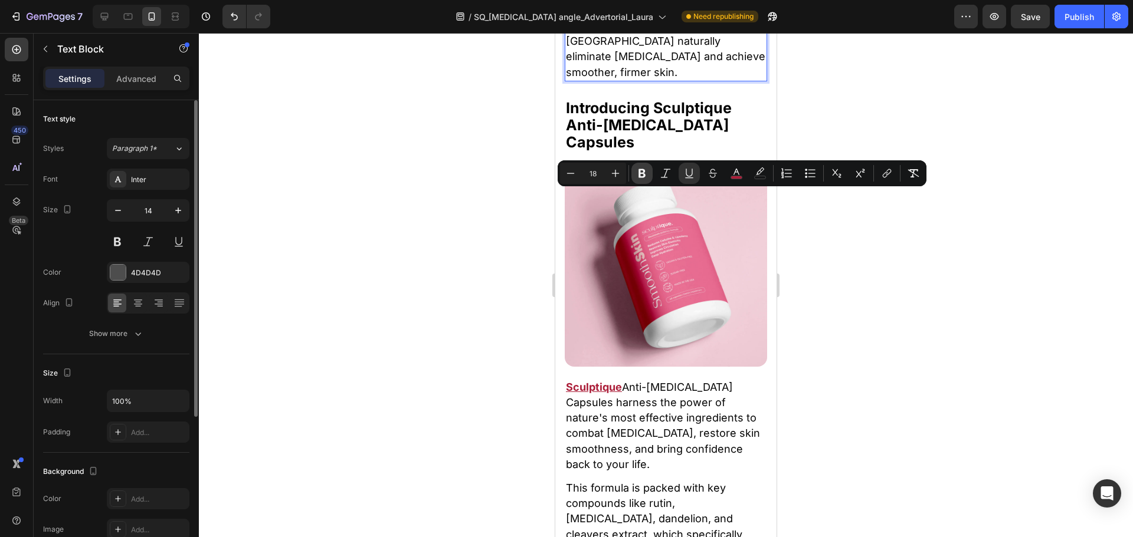
click at [641, 166] on button "Bold" at bounding box center [641, 173] width 21 height 21
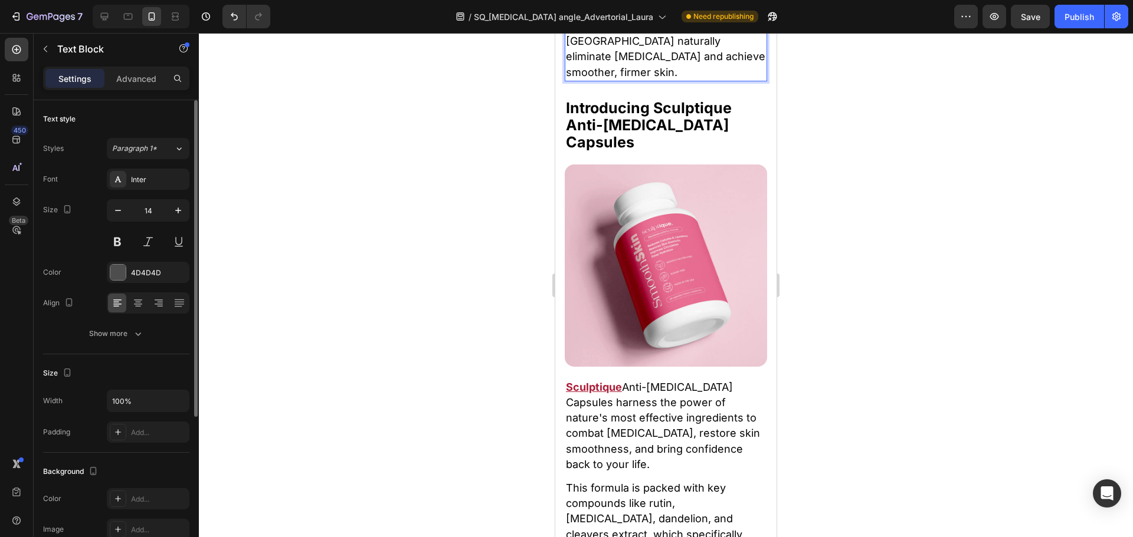
click at [522, 225] on div at bounding box center [666, 285] width 934 height 504
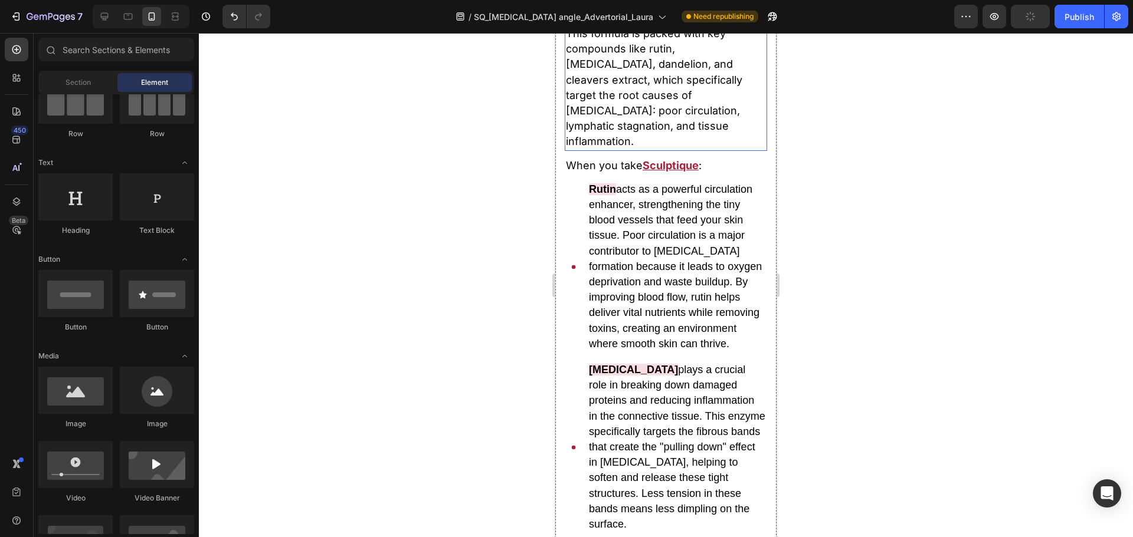
scroll to position [6004, 0]
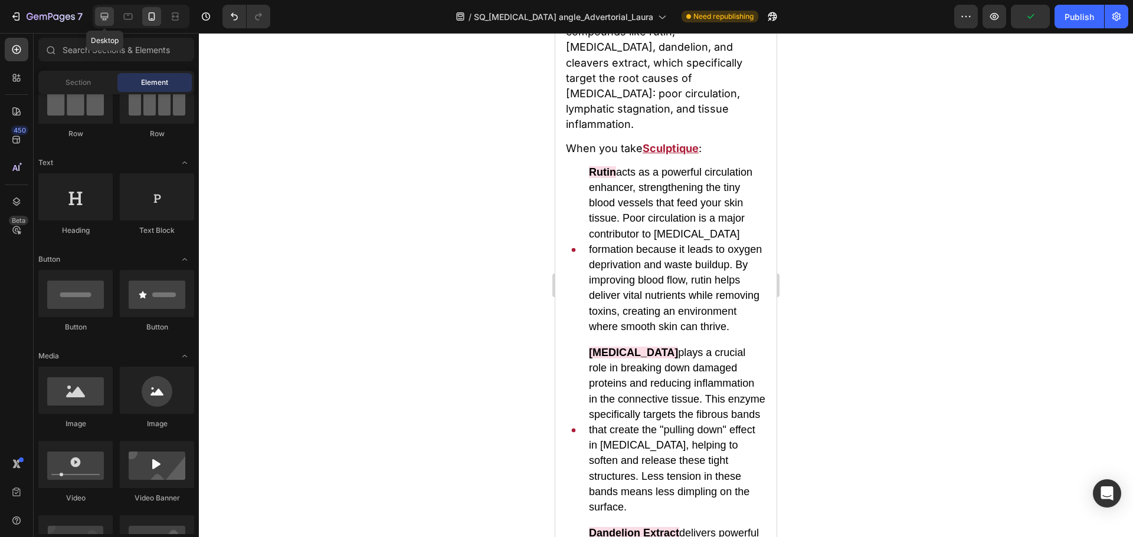
click at [96, 21] on div at bounding box center [104, 16] width 19 height 19
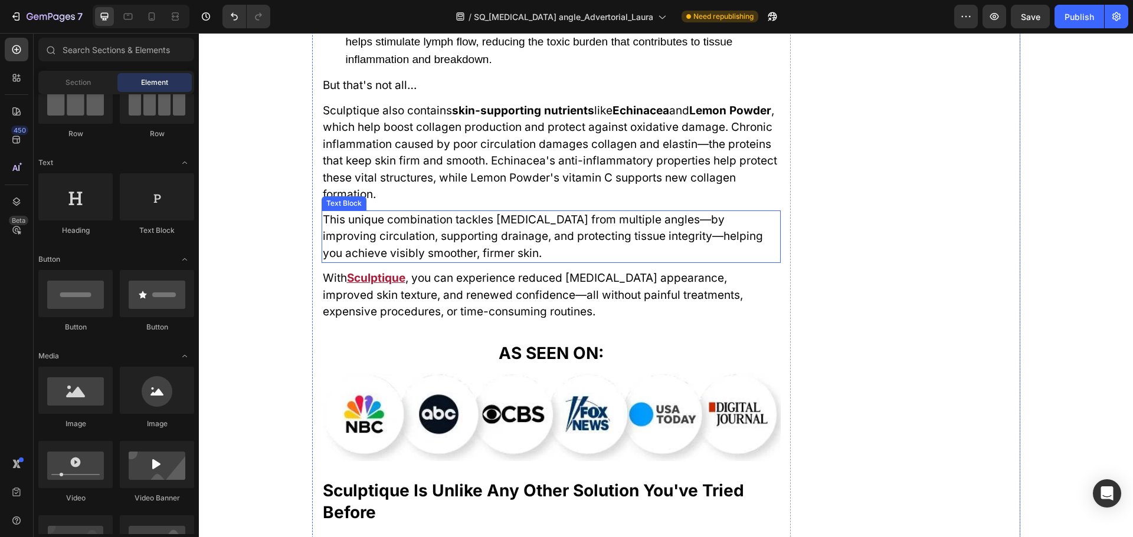
scroll to position [5112, 0]
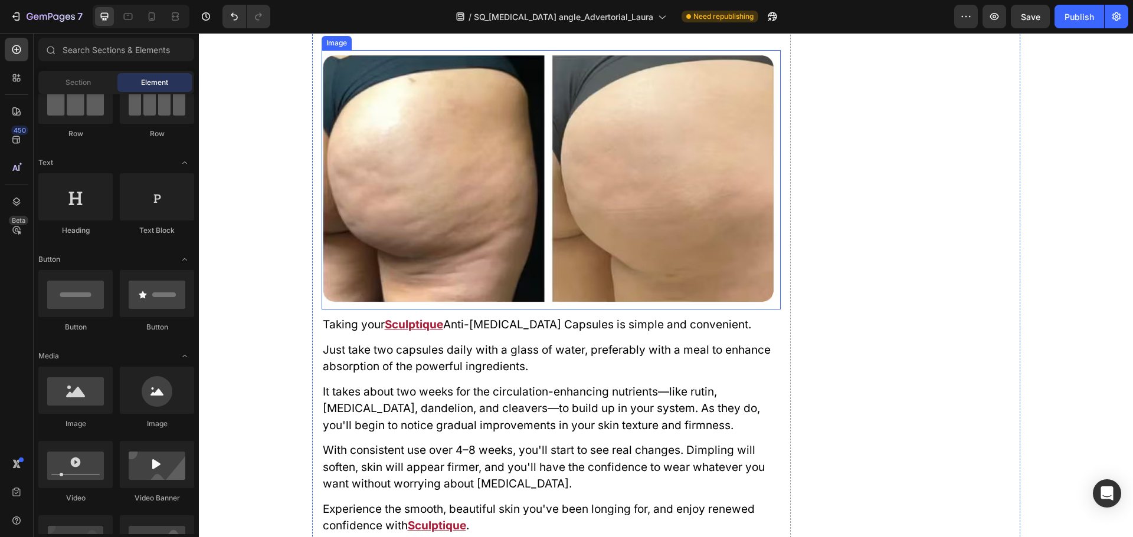
click at [551, 203] on img at bounding box center [550, 180] width 459 height 260
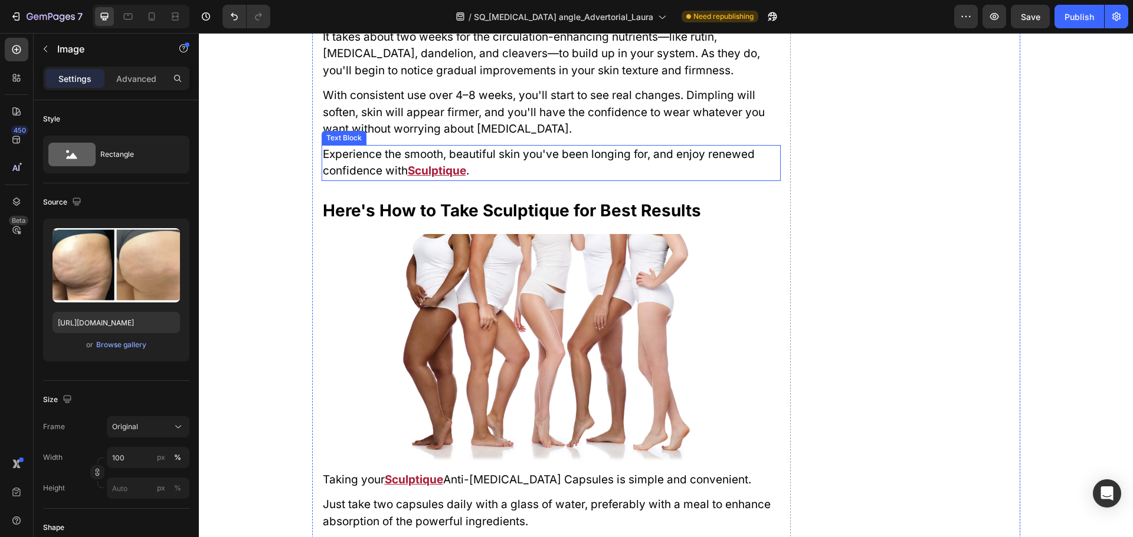
scroll to position [6174, 0]
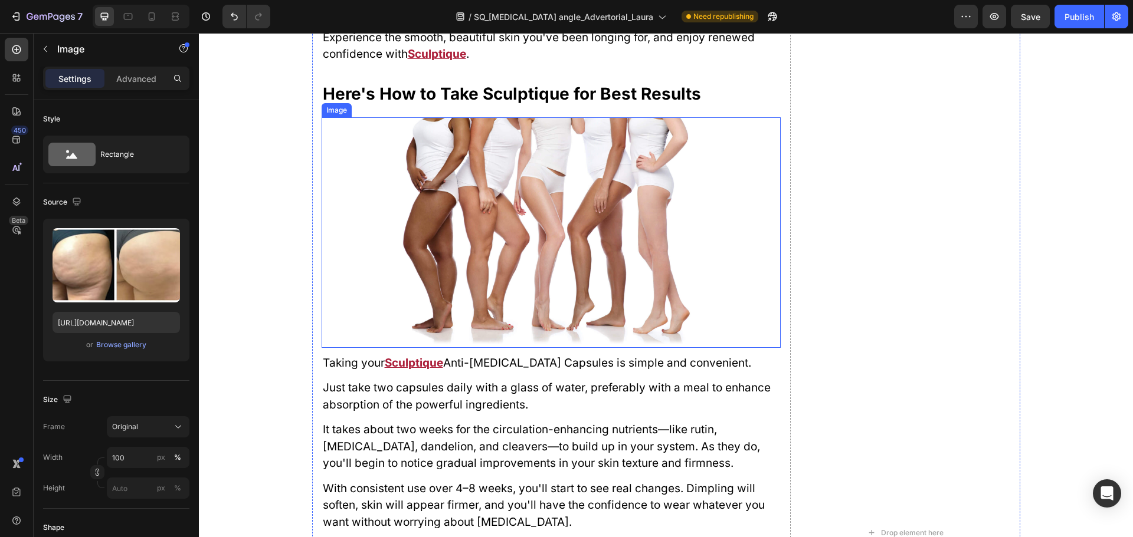
click at [547, 209] on img at bounding box center [550, 232] width 459 height 231
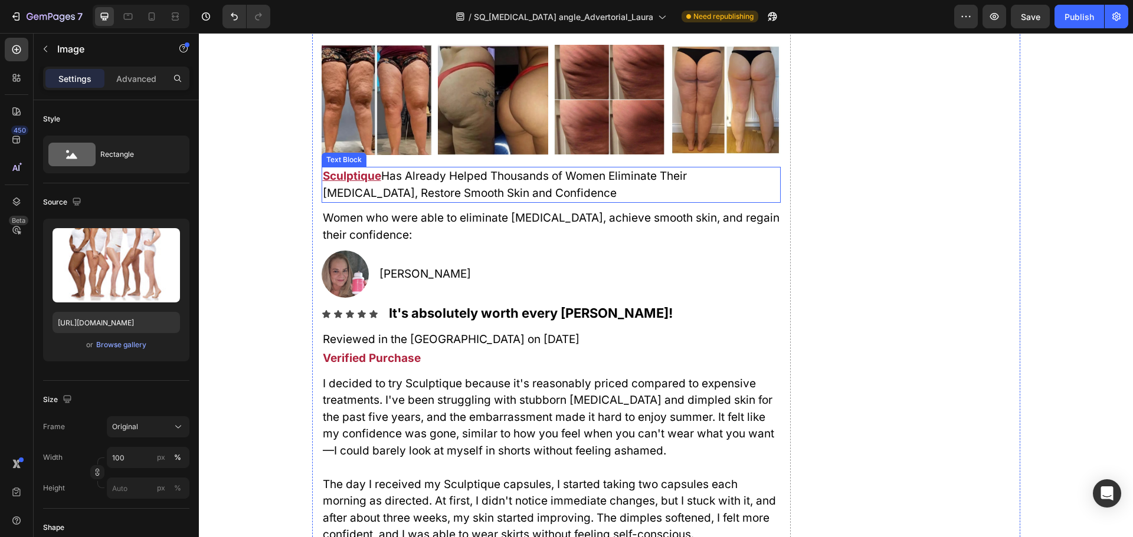
scroll to position [7767, 0]
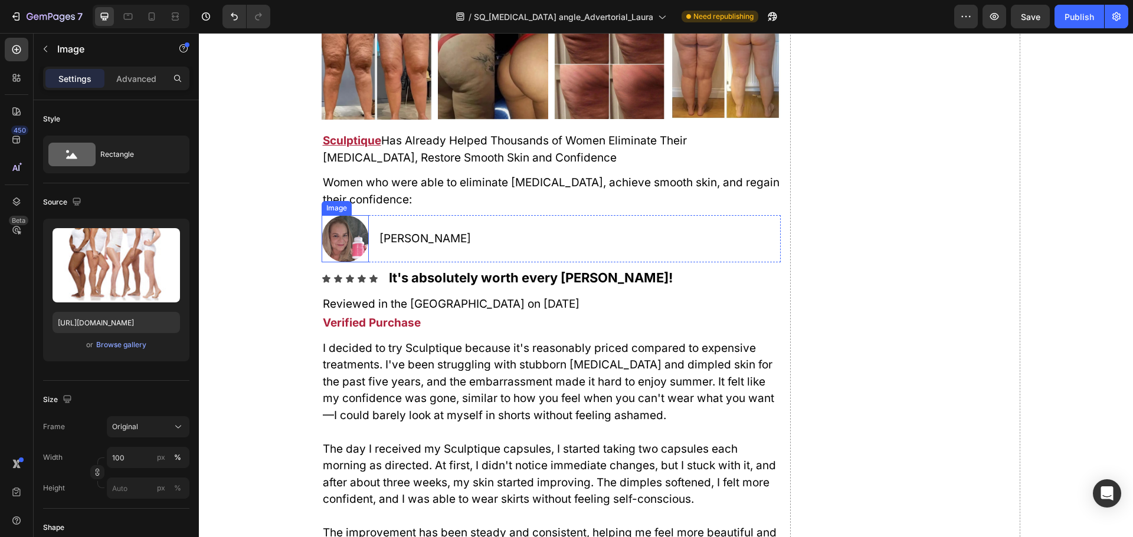
click at [339, 234] on img at bounding box center [344, 238] width 47 height 47
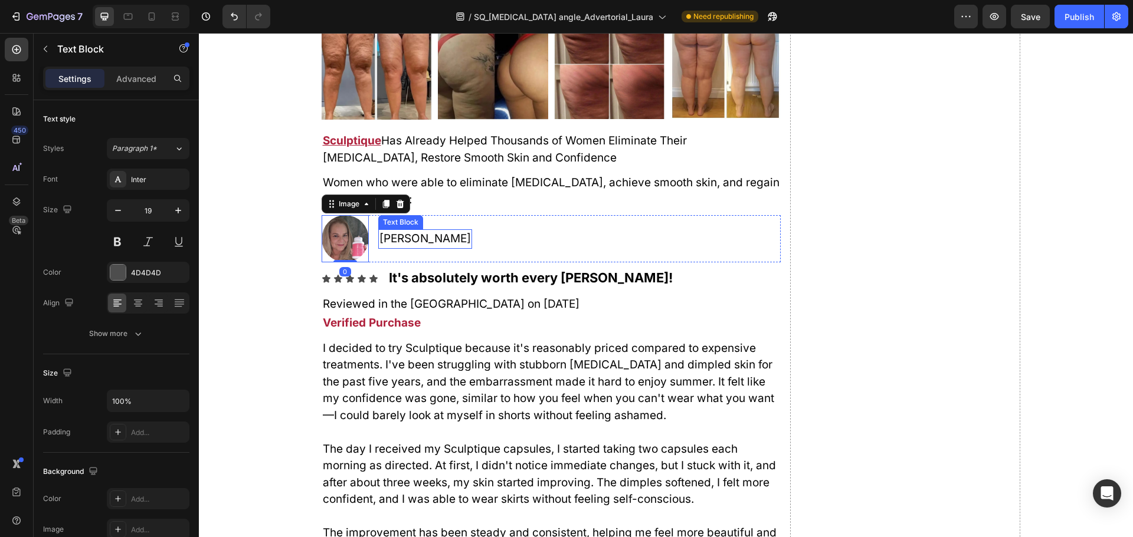
click at [403, 237] on span "[PERSON_NAME]" at bounding box center [424, 239] width 91 height 14
click at [336, 241] on img at bounding box center [344, 238] width 47 height 47
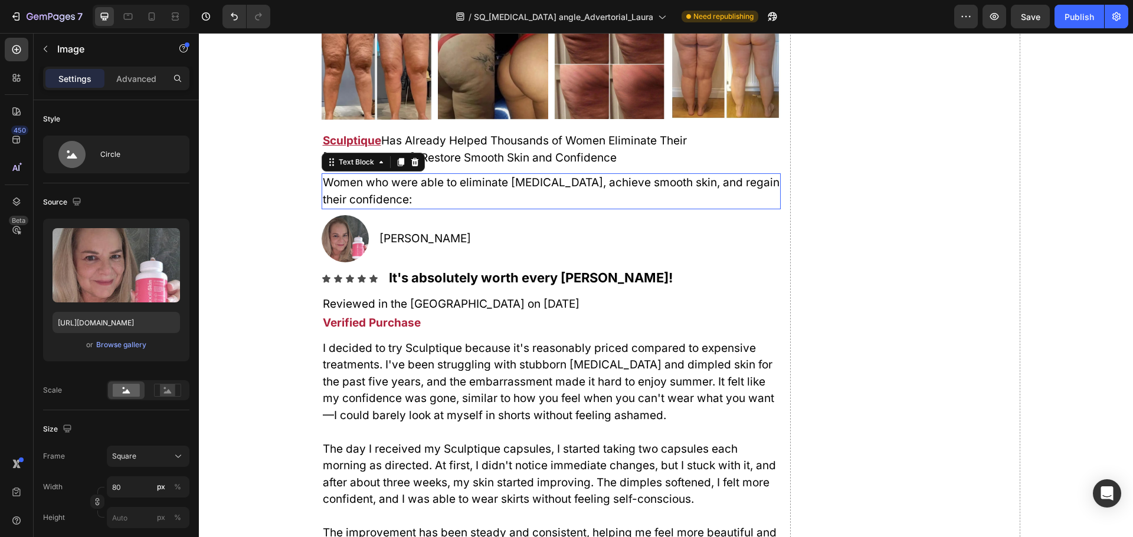
click at [539, 188] on span "Women who were able to eliminate [MEDICAL_DATA], achieve smooth skin, and regai…" at bounding box center [551, 191] width 457 height 31
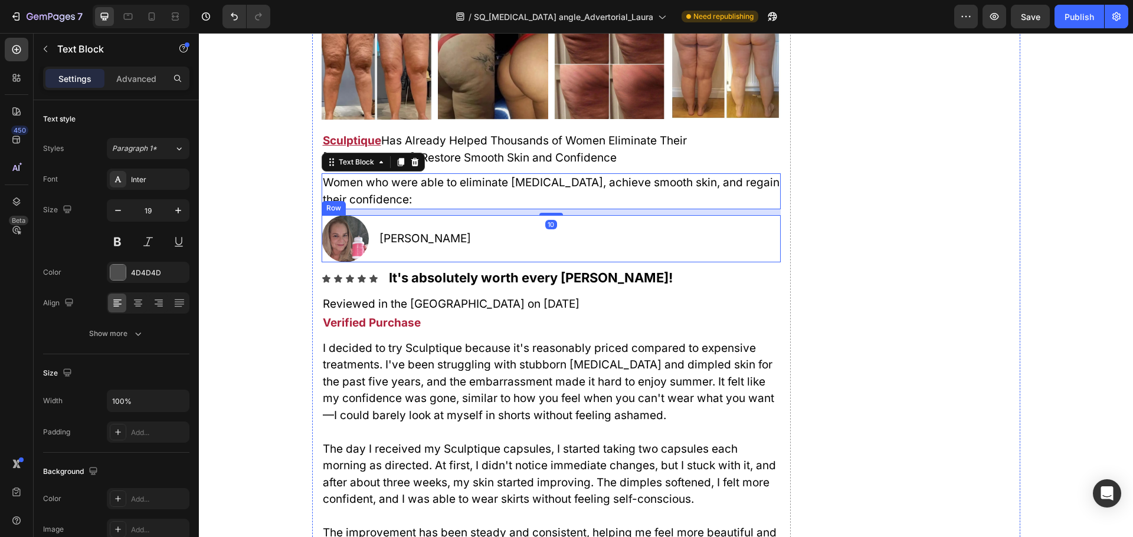
click at [461, 257] on div "[PERSON_NAME] Text Block" at bounding box center [425, 238] width 94 height 47
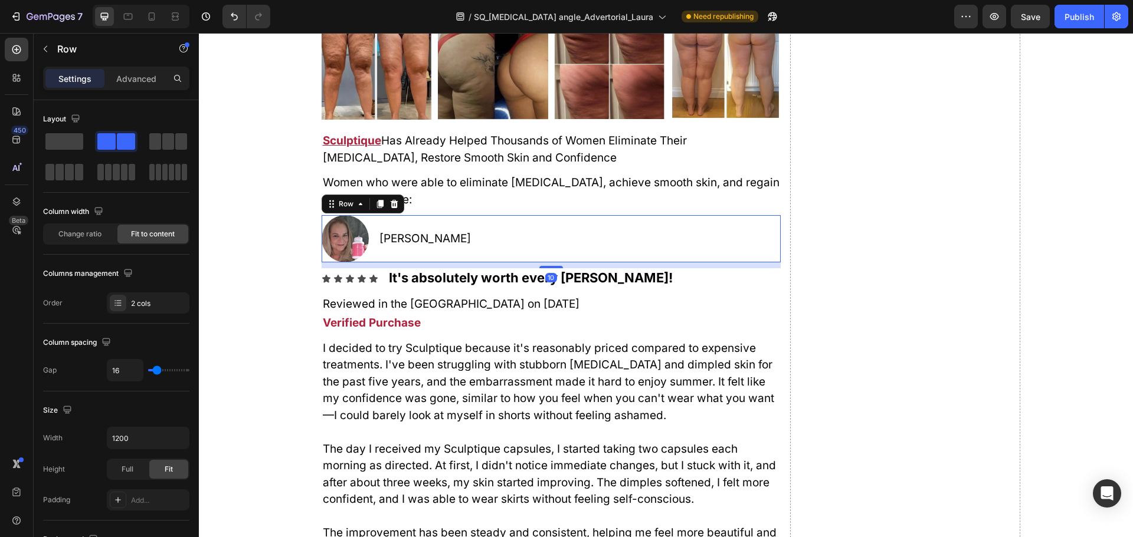
click at [461, 298] on span "Reviewed in the [GEOGRAPHIC_DATA] on [DATE]" at bounding box center [451, 304] width 257 height 14
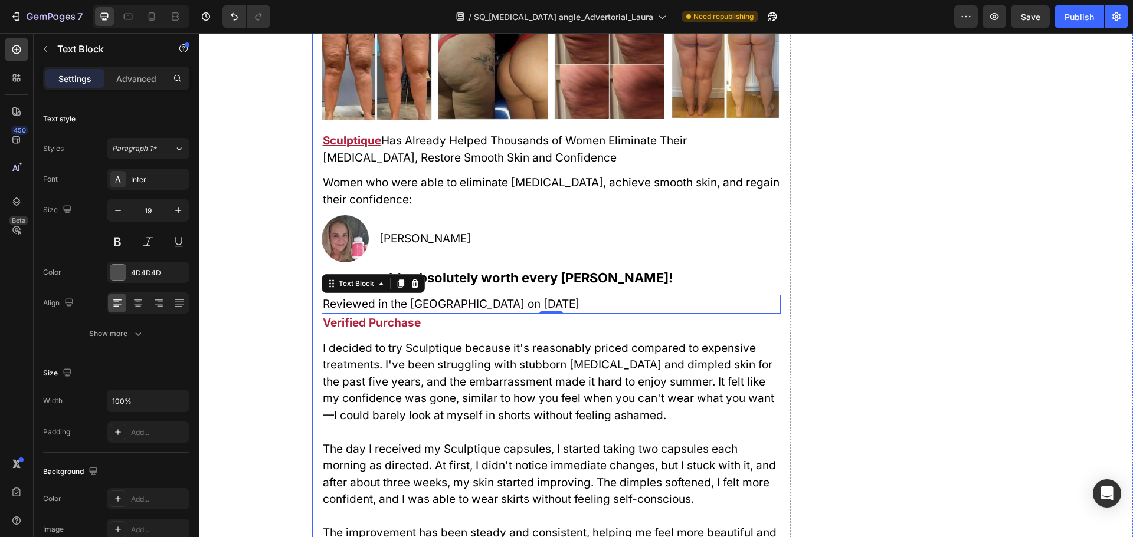
scroll to position [8061, 0]
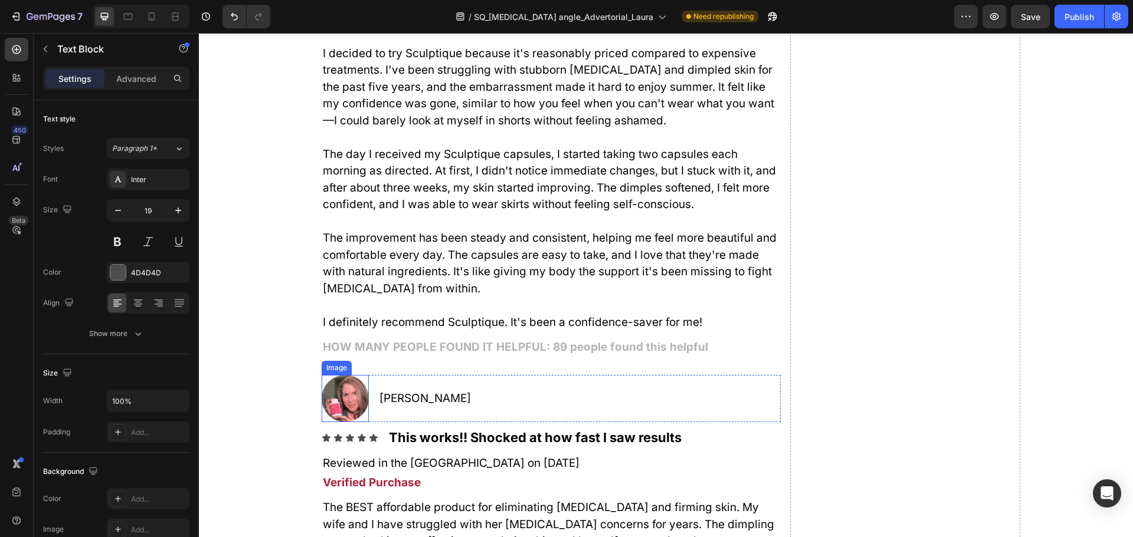
click at [339, 398] on img at bounding box center [344, 398] width 47 height 47
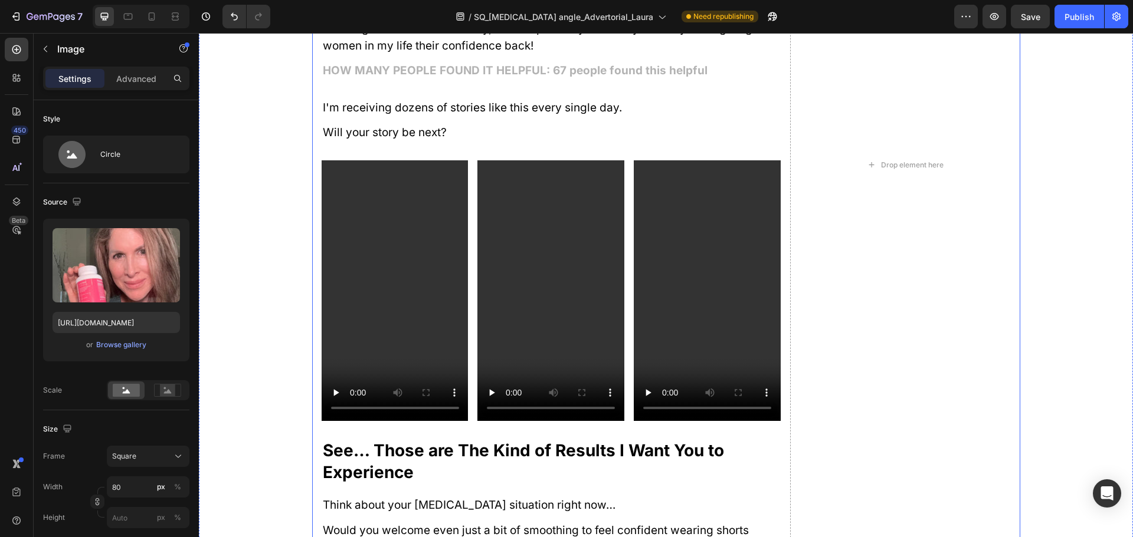
scroll to position [8946, 0]
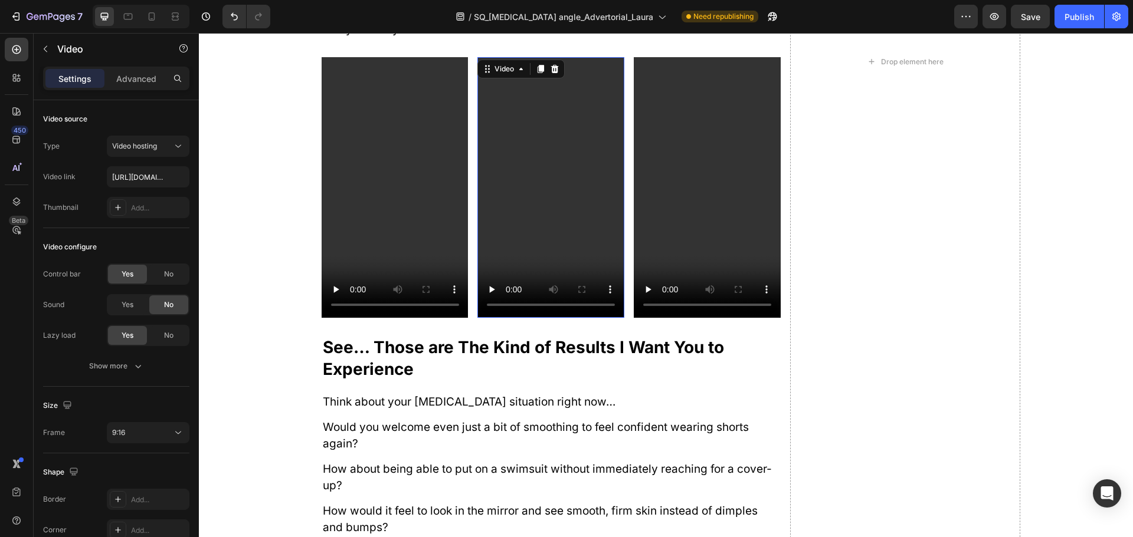
click at [496, 267] on video at bounding box center [550, 187] width 147 height 261
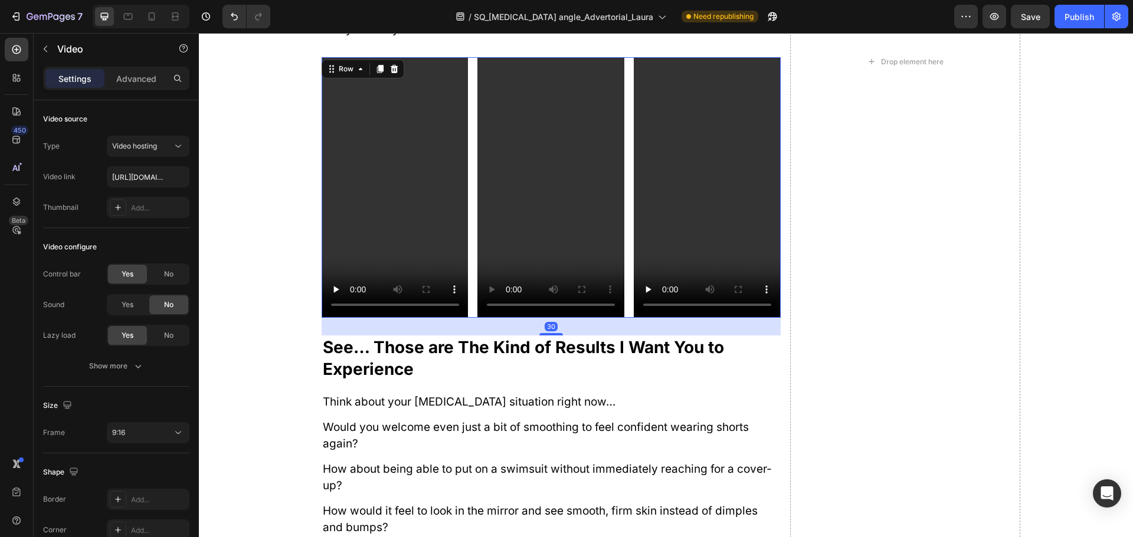
click at [467, 298] on div "Video Video Video Row 30" at bounding box center [550, 187] width 459 height 261
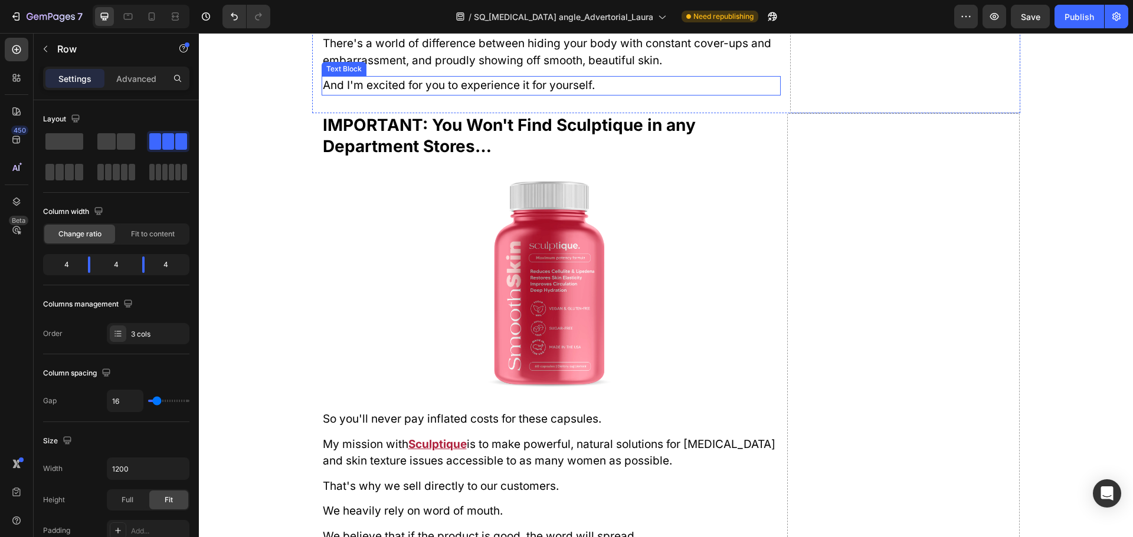
scroll to position [10244, 0]
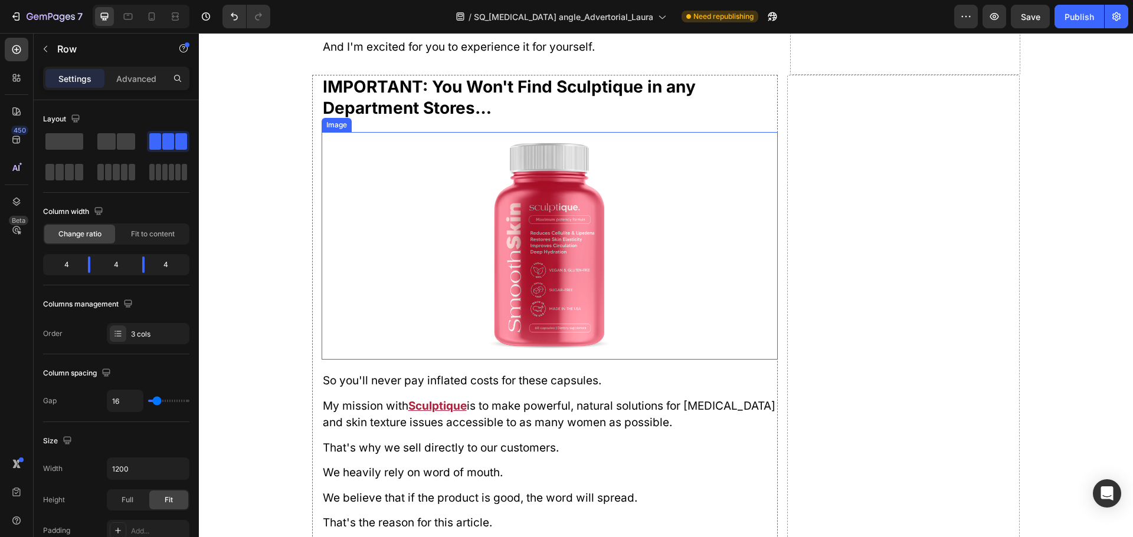
click at [542, 312] on img at bounding box center [549, 246] width 228 height 228
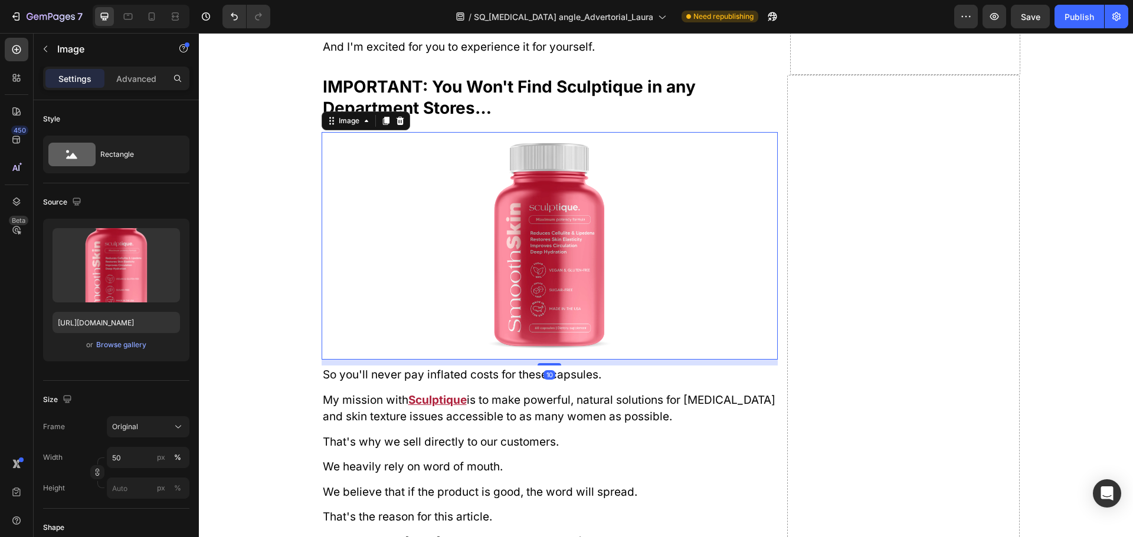
click at [547, 363] on div at bounding box center [549, 364] width 24 height 2
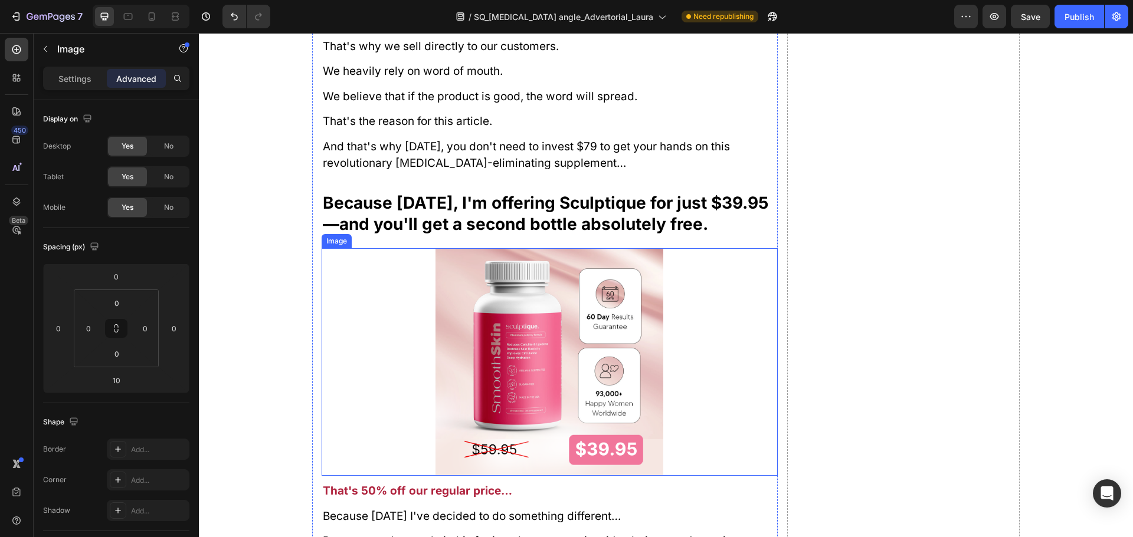
scroll to position [10657, 0]
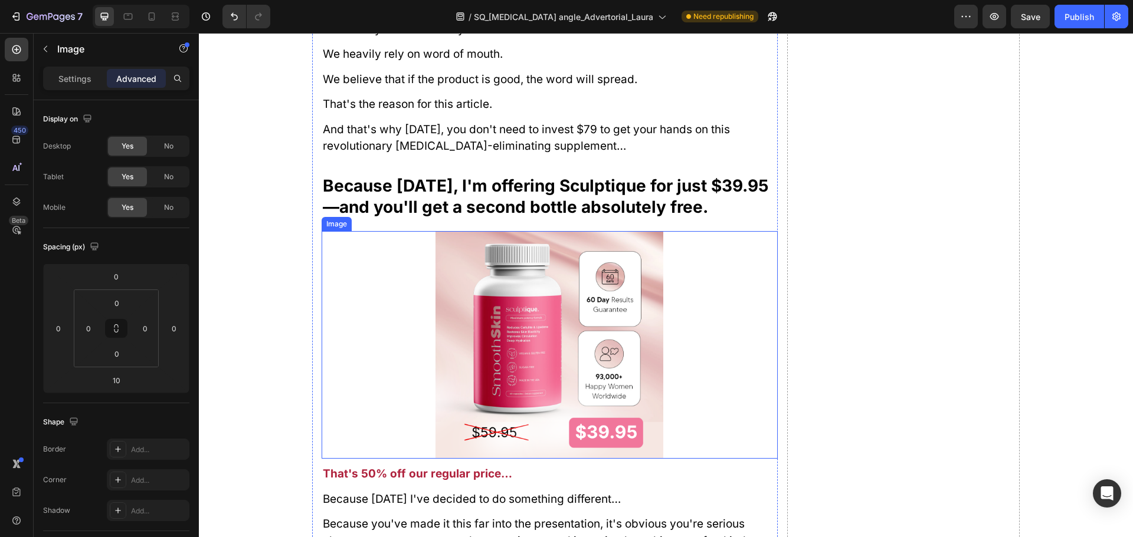
click at [536, 352] on img at bounding box center [549, 345] width 228 height 228
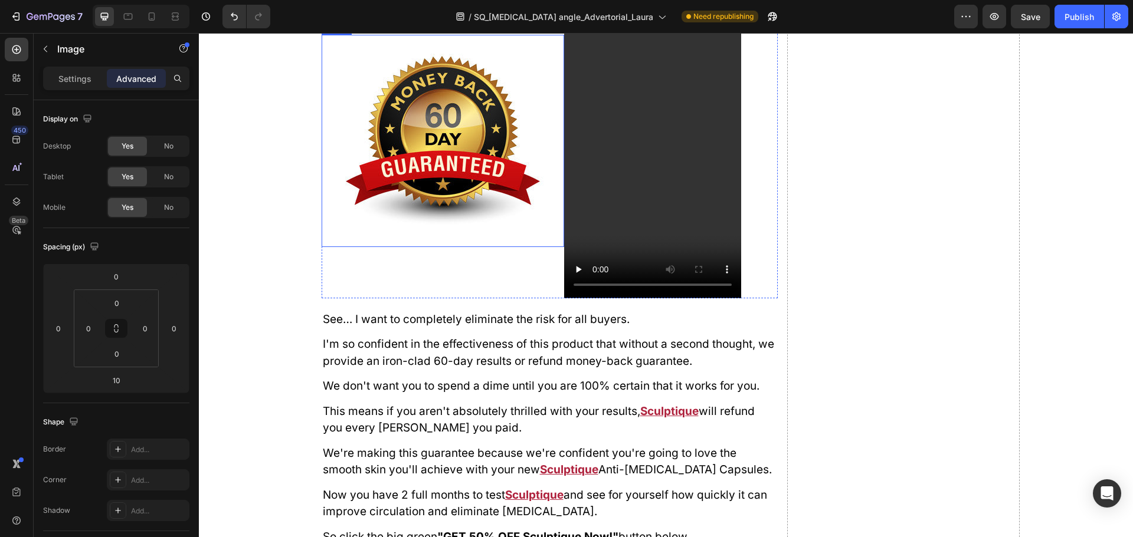
scroll to position [11601, 0]
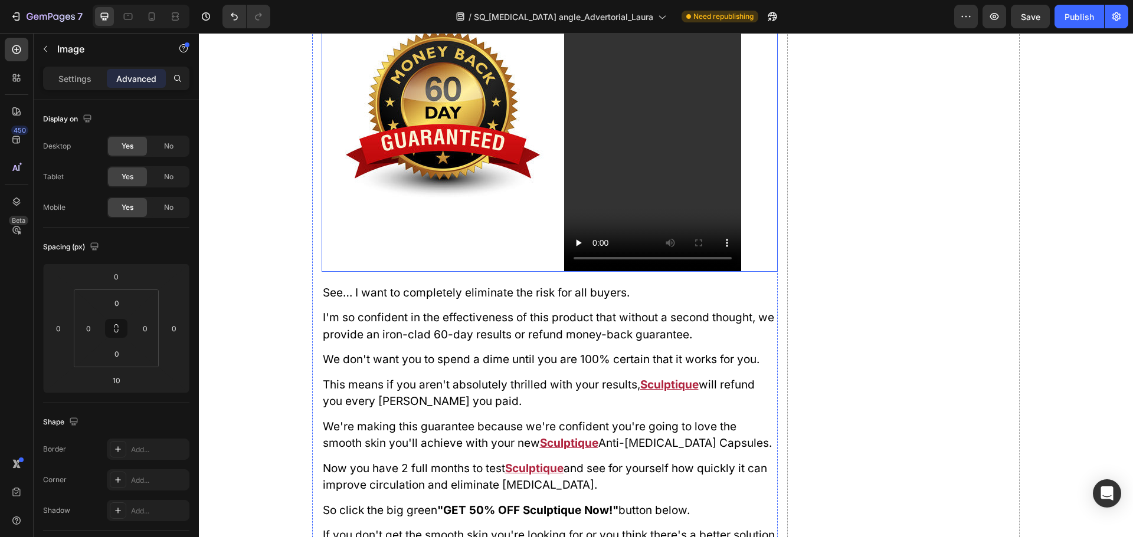
click at [522, 271] on div "Image" at bounding box center [442, 114] width 242 height 314
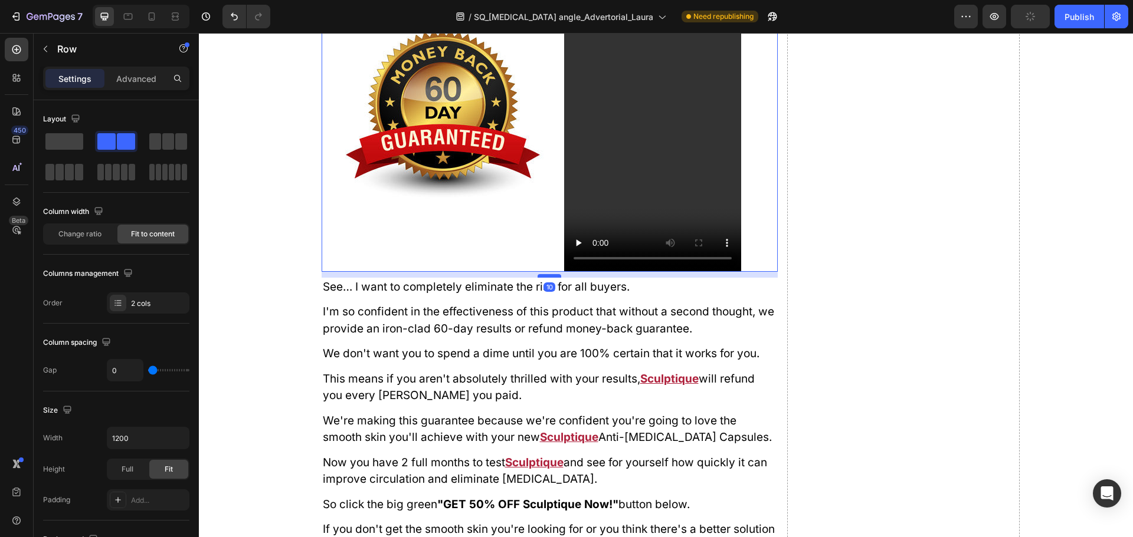
drag, startPoint x: 544, startPoint y: 373, endPoint x: 546, endPoint y: 367, distance: 6.2
click at [546, 278] on div at bounding box center [549, 276] width 24 height 4
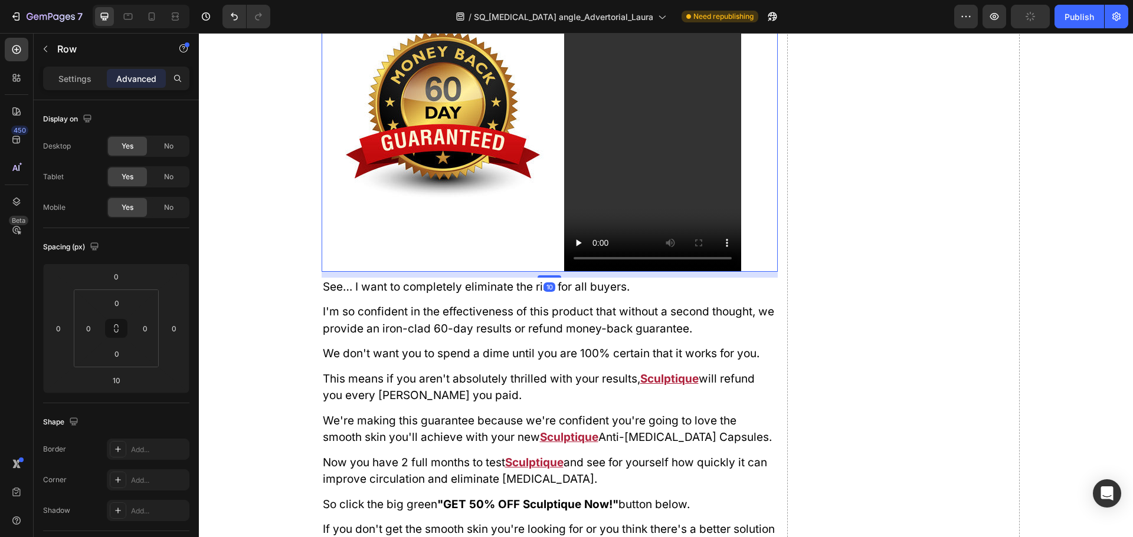
click at [514, 271] on div "Image" at bounding box center [442, 114] width 242 height 314
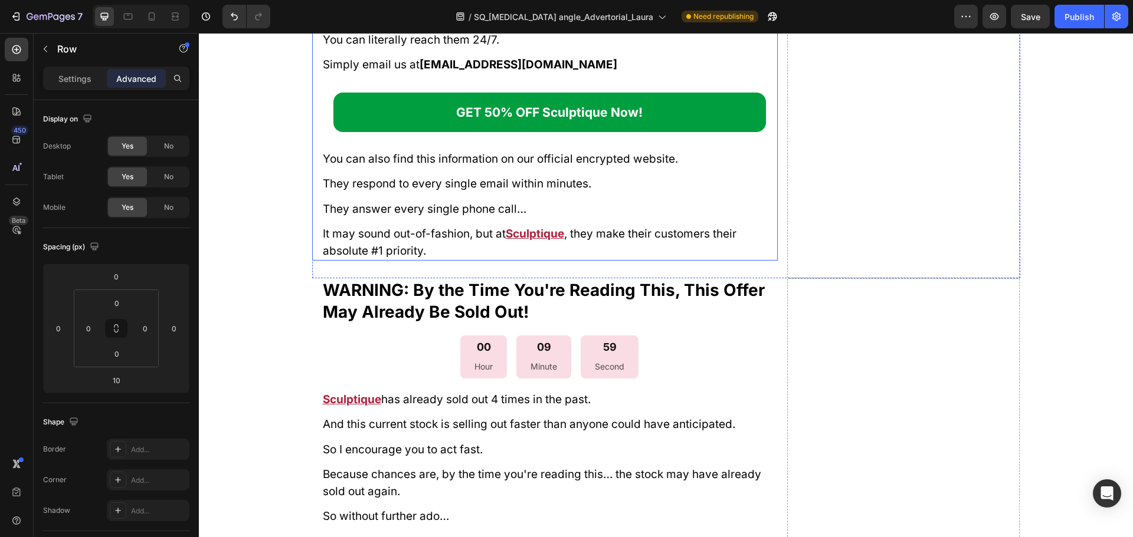
scroll to position [12308, 0]
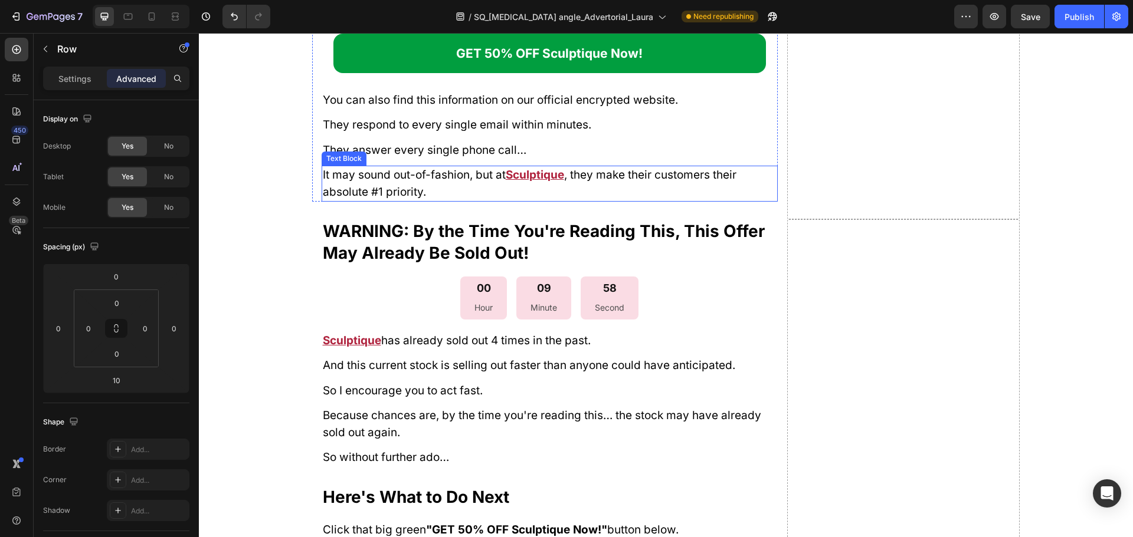
click at [531, 201] on p "It may sound out-of-fashion, but at Sculptique , they make their customers thei…" at bounding box center [550, 184] width 454 height 34
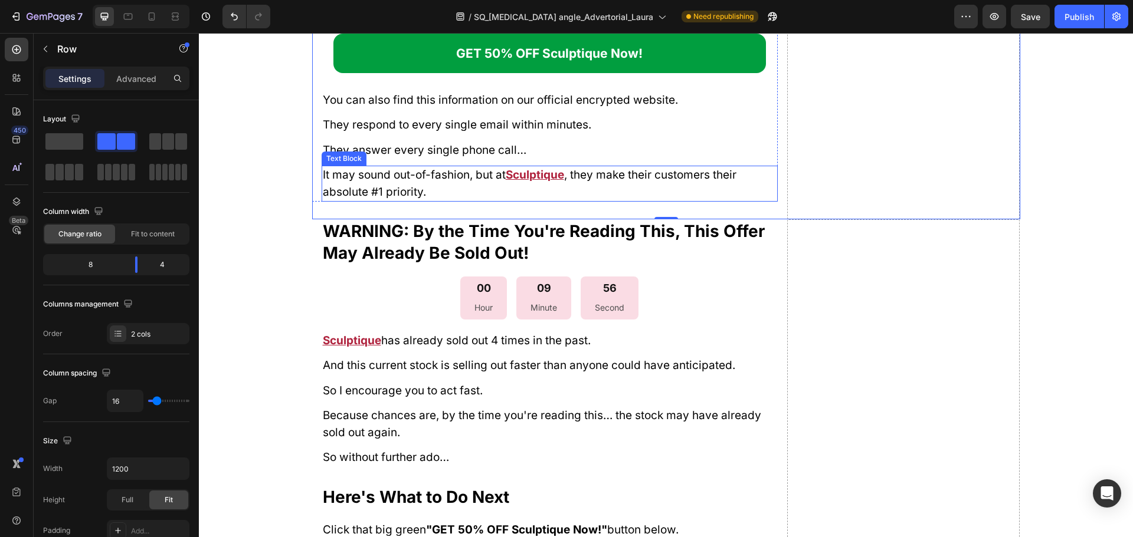
click at [543, 201] on p "It may sound out-of-fashion, but at Sculptique , they make their customers thei…" at bounding box center [550, 184] width 454 height 34
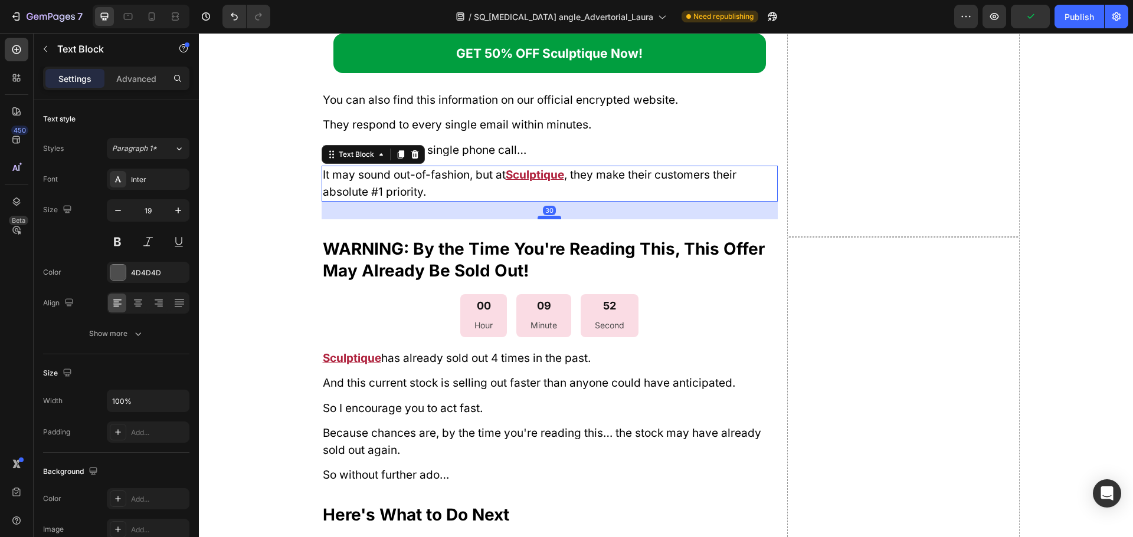
drag, startPoint x: 549, startPoint y: 291, endPoint x: 553, endPoint y: 308, distance: 18.2
click at [553, 219] on div at bounding box center [549, 218] width 24 height 4
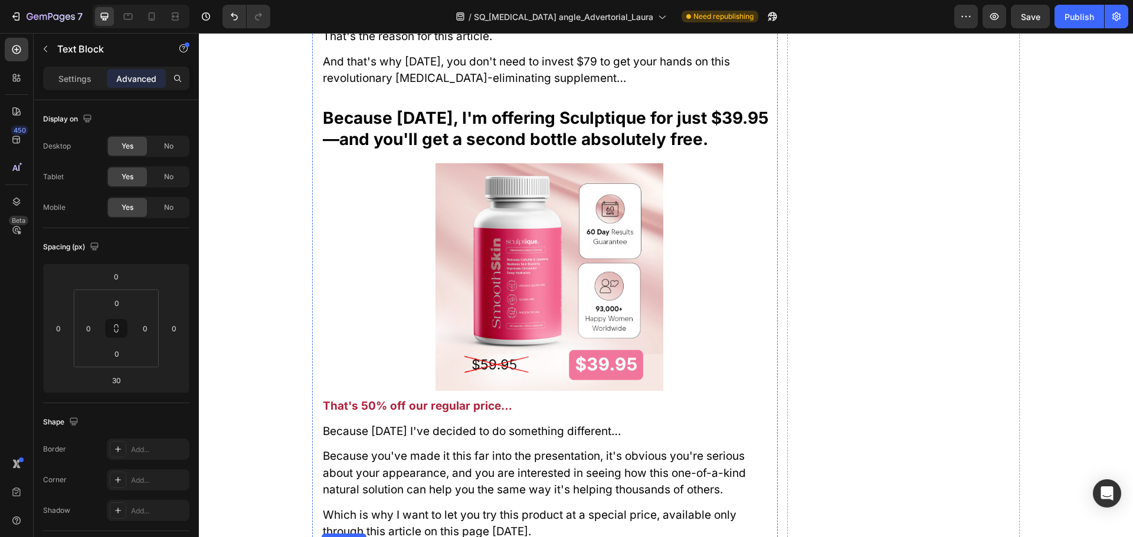
scroll to position [10716, 0]
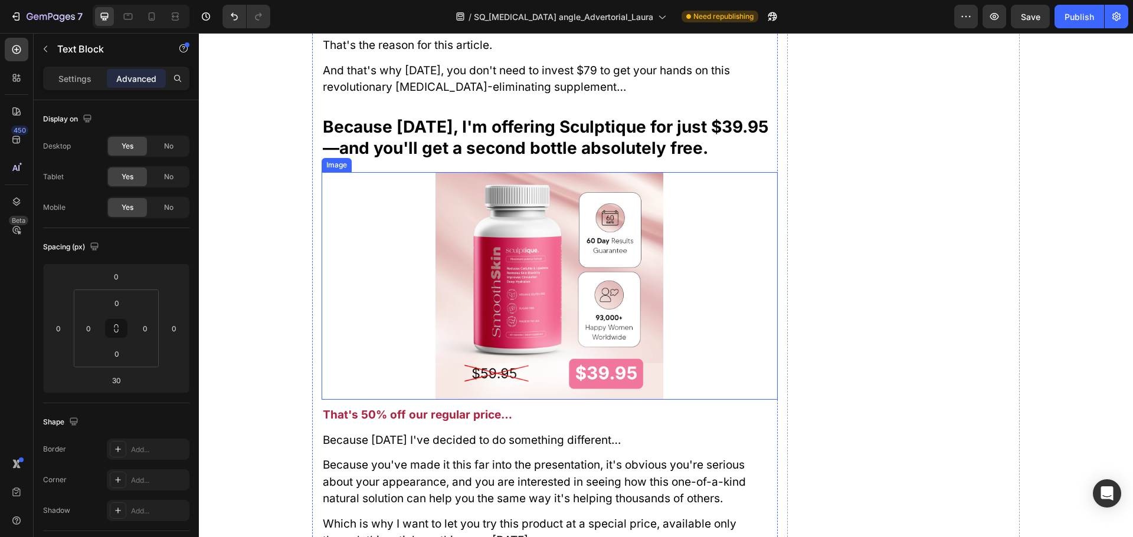
click at [580, 292] on img at bounding box center [549, 286] width 228 height 228
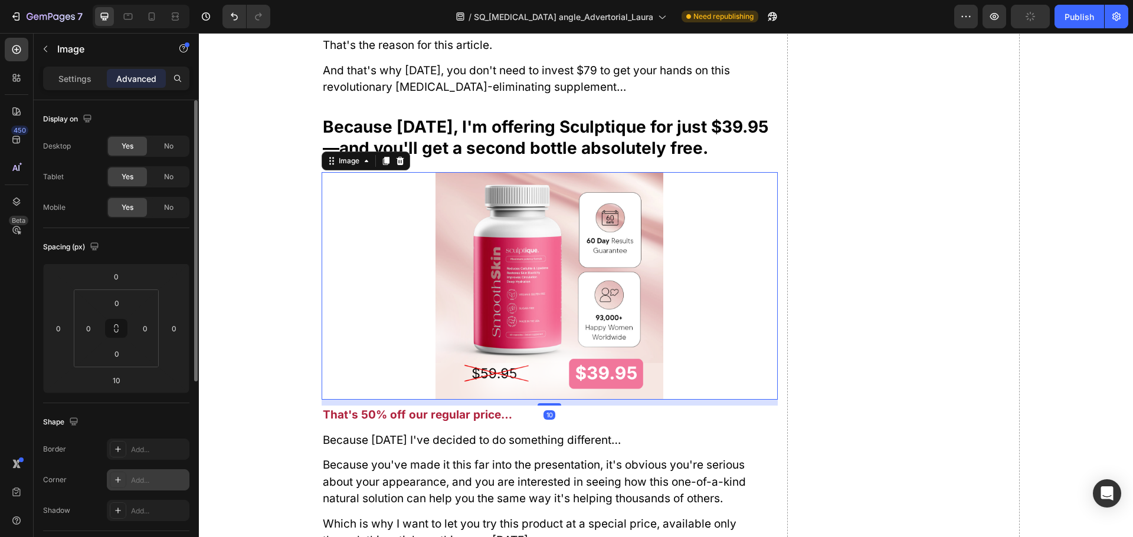
click at [137, 479] on div "Add..." at bounding box center [158, 480] width 55 height 11
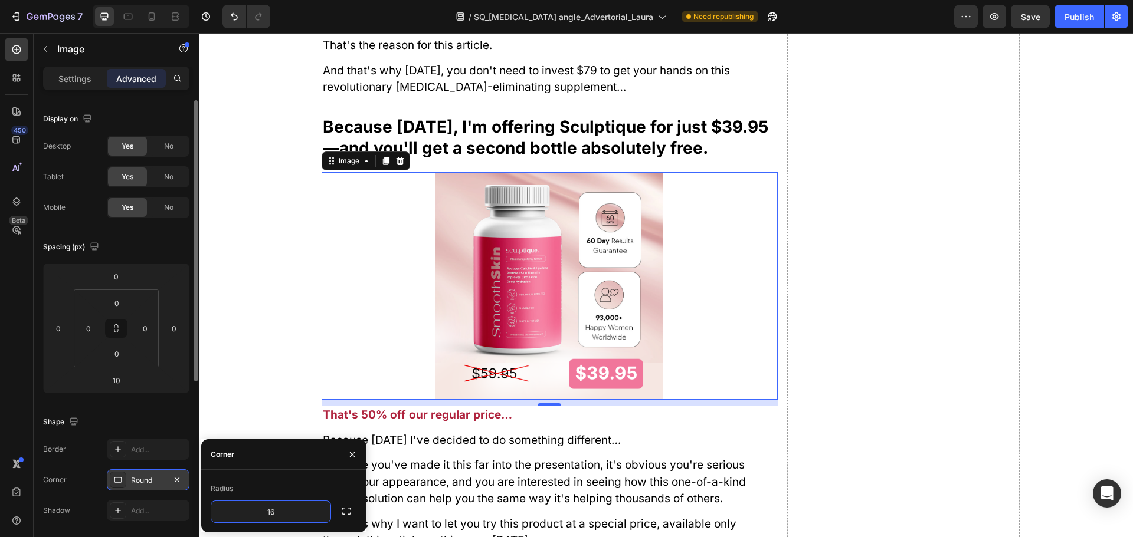
type input "16"
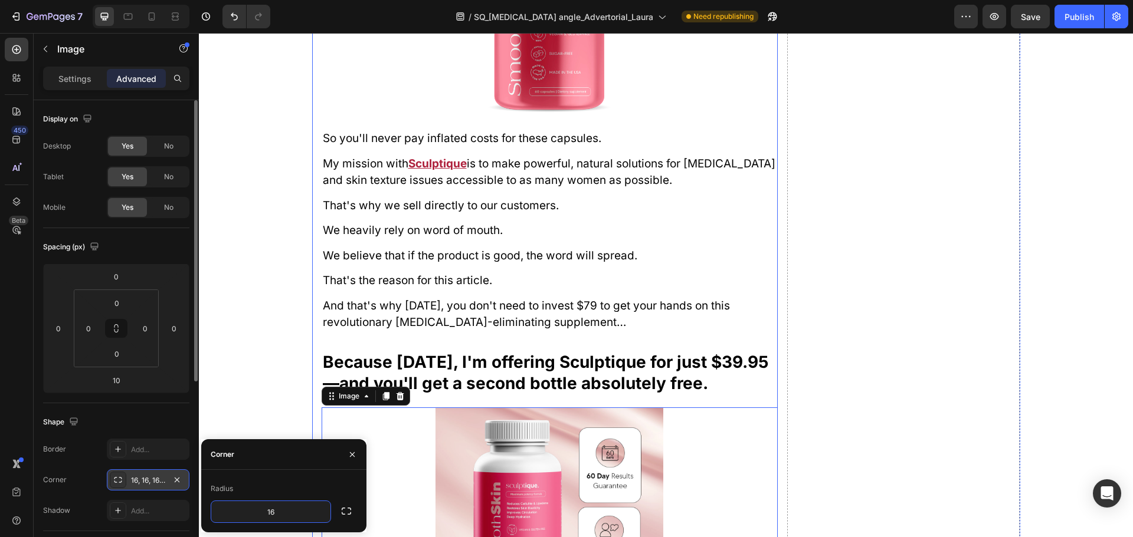
scroll to position [10480, 0]
click at [291, 511] on input "16" at bounding box center [270, 511] width 119 height 21
click at [451, 408] on img at bounding box center [549, 522] width 228 height 228
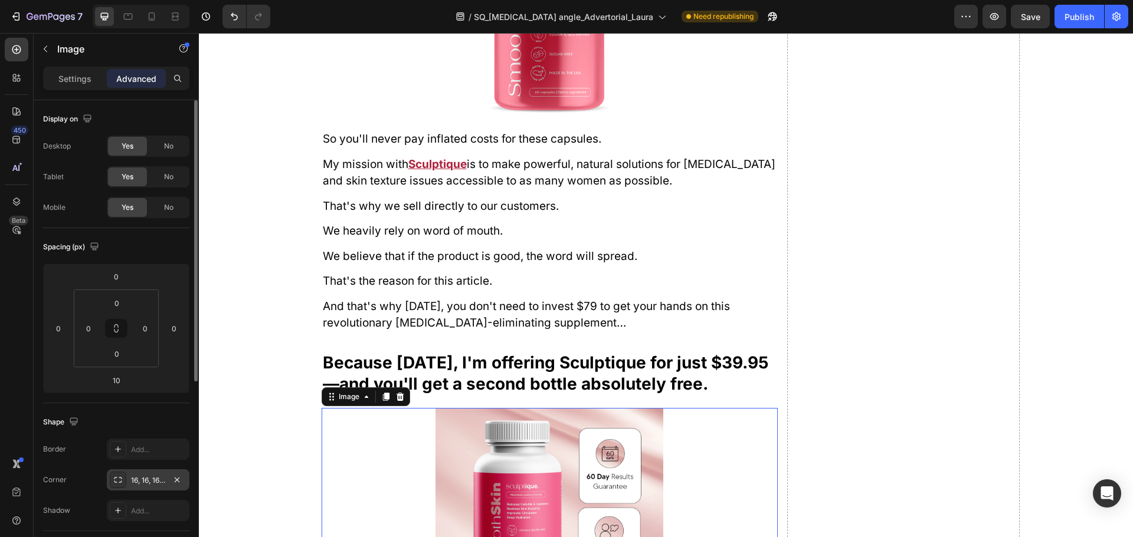
click at [556, 438] on img at bounding box center [549, 522] width 228 height 228
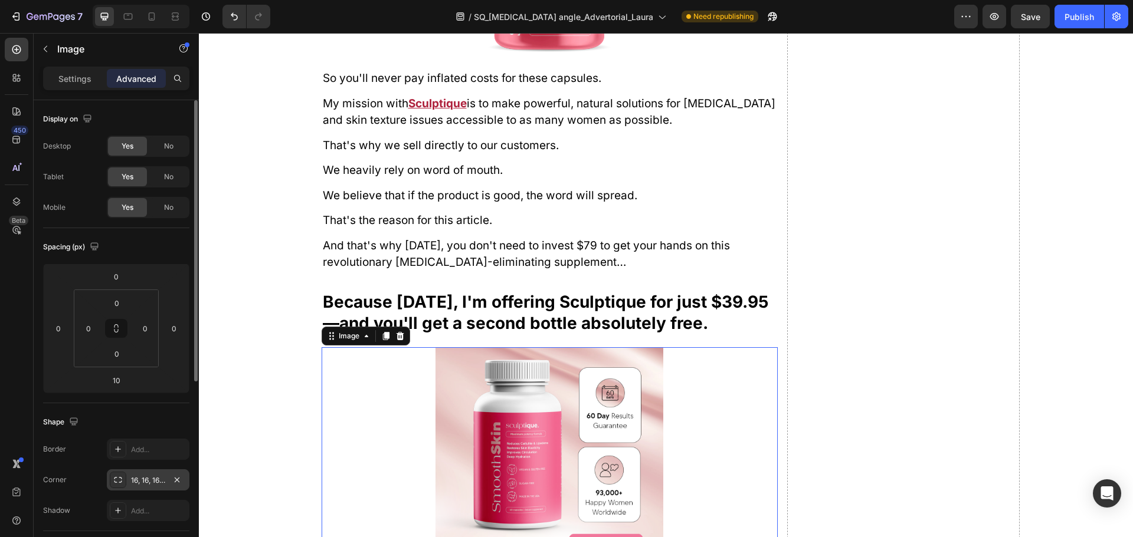
scroll to position [10657, 0]
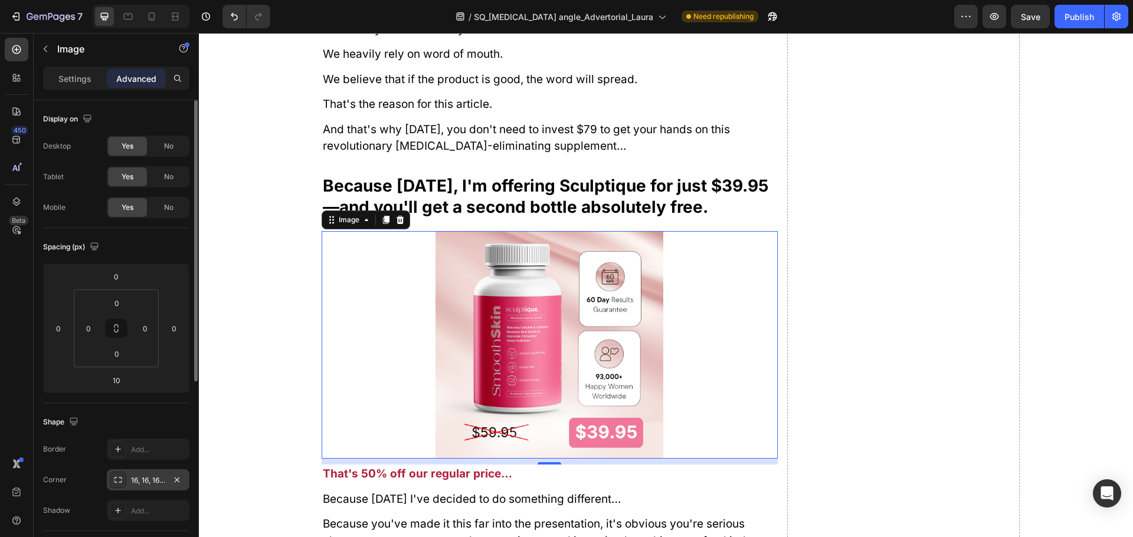
click at [557, 365] on img at bounding box center [549, 345] width 228 height 228
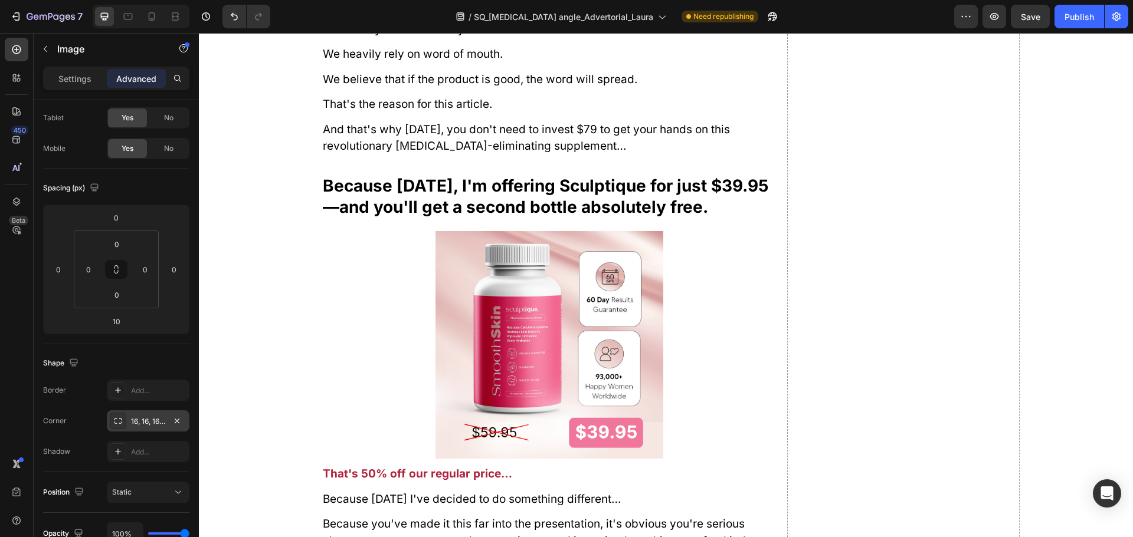
click at [596, 331] on img at bounding box center [549, 345] width 228 height 228
drag, startPoint x: 729, startPoint y: 331, endPoint x: 704, endPoint y: 331, distance: 24.8
click at [730, 331] on div at bounding box center [549, 345] width 456 height 228
click at [581, 313] on img at bounding box center [549, 345] width 228 height 228
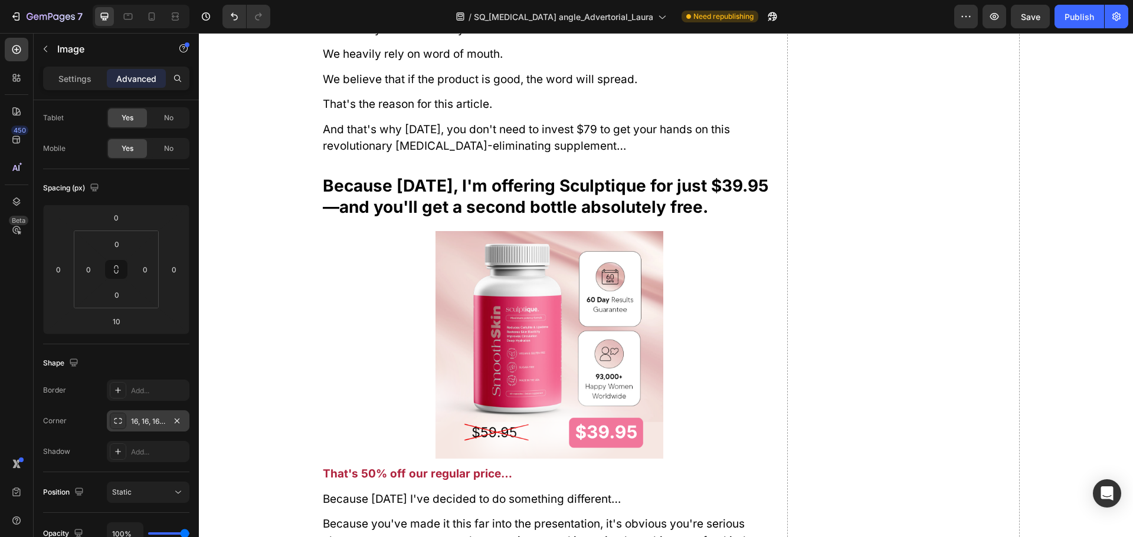
click at [581, 313] on img at bounding box center [549, 345] width 228 height 228
click at [484, 267] on img at bounding box center [549, 345] width 228 height 228
click at [490, 196] on h2 "Because [DATE], I'm offering Sculptique for just $39.95—and you'll get a second…" at bounding box center [549, 196] width 456 height 45
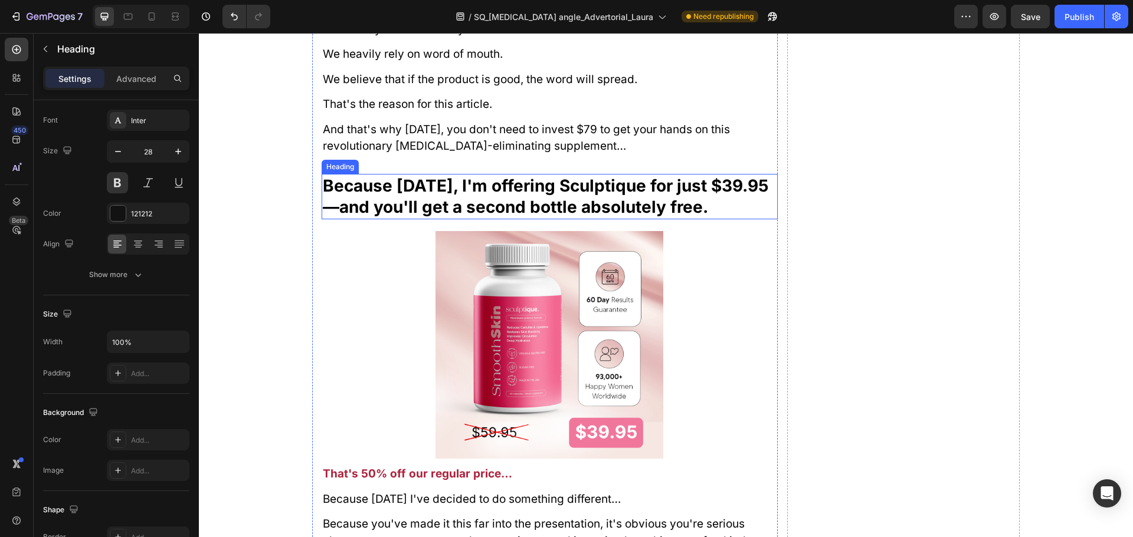
scroll to position [0, 0]
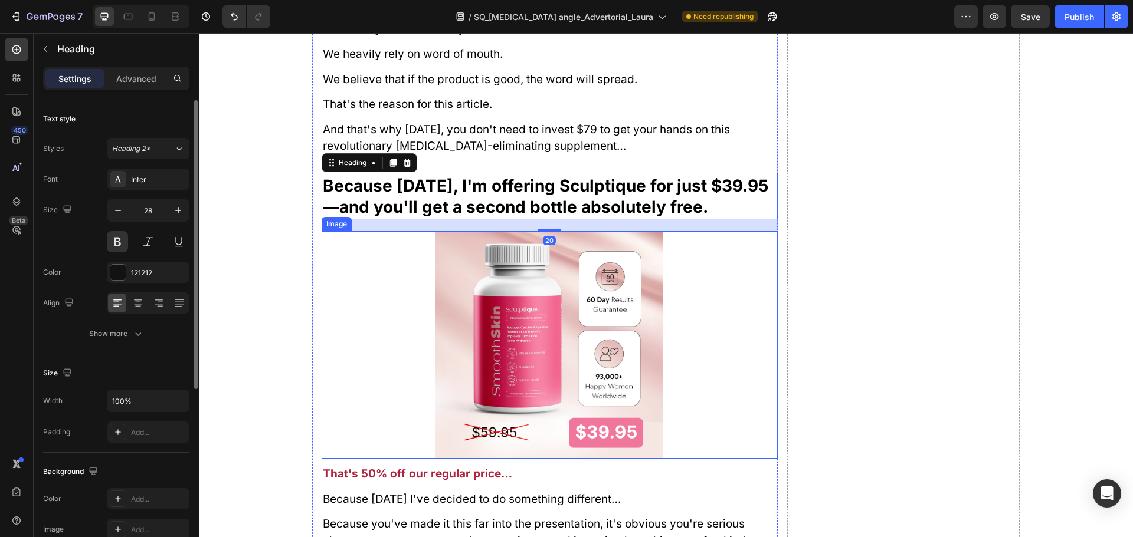
click at [509, 263] on img at bounding box center [549, 345] width 228 height 228
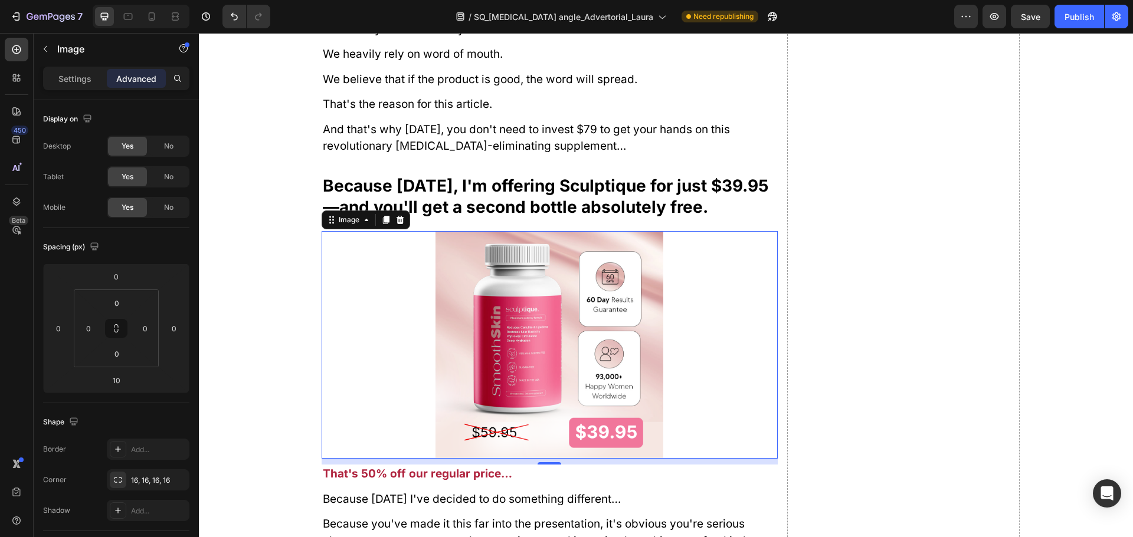
click at [493, 353] on img at bounding box center [549, 345] width 228 height 228
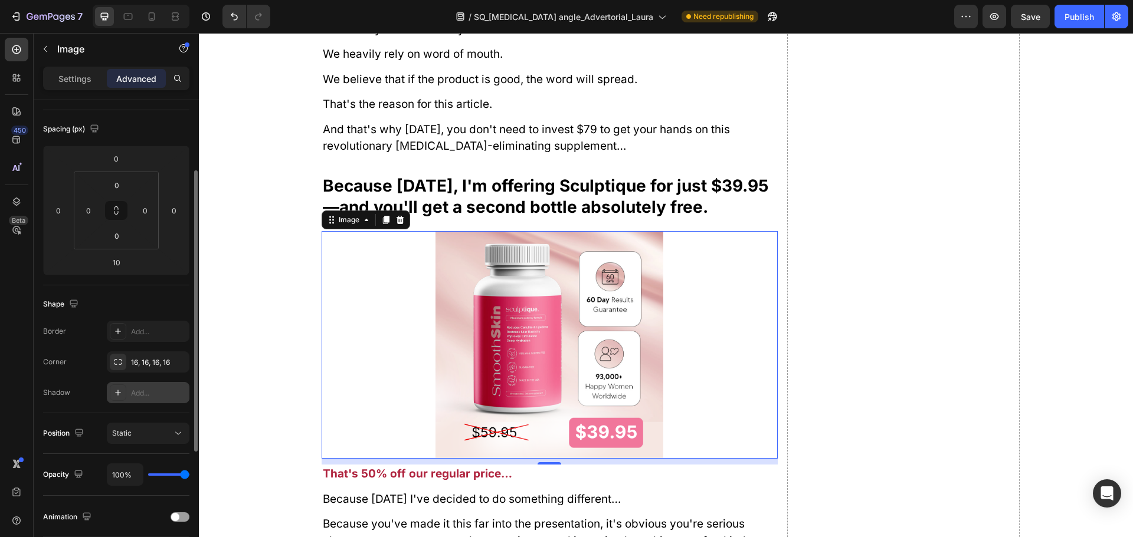
click at [140, 394] on div "Add..." at bounding box center [158, 393] width 55 height 11
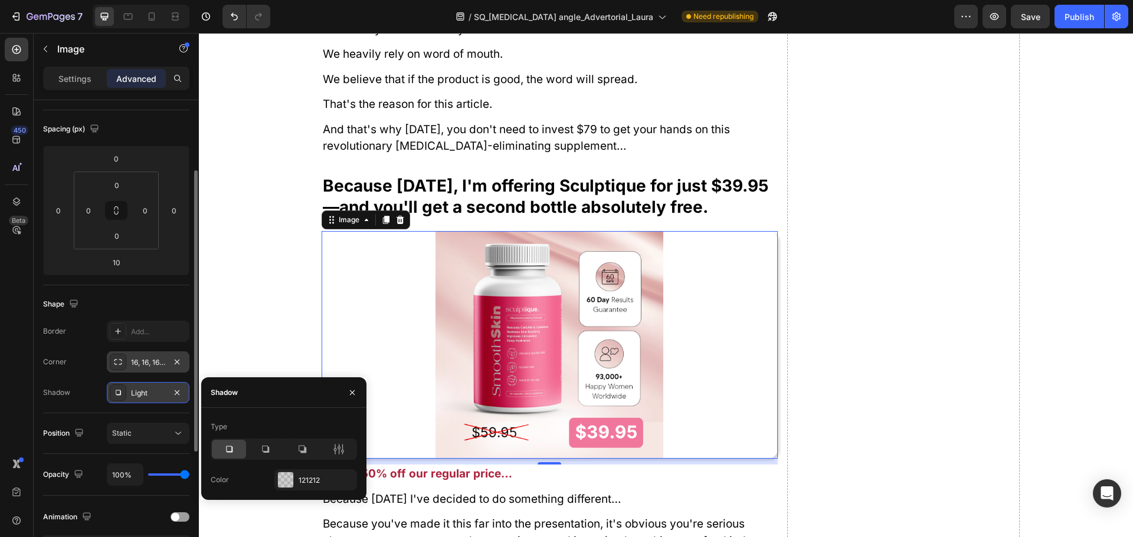
click at [152, 370] on div "16, 16, 16, 16" at bounding box center [148, 362] width 83 height 21
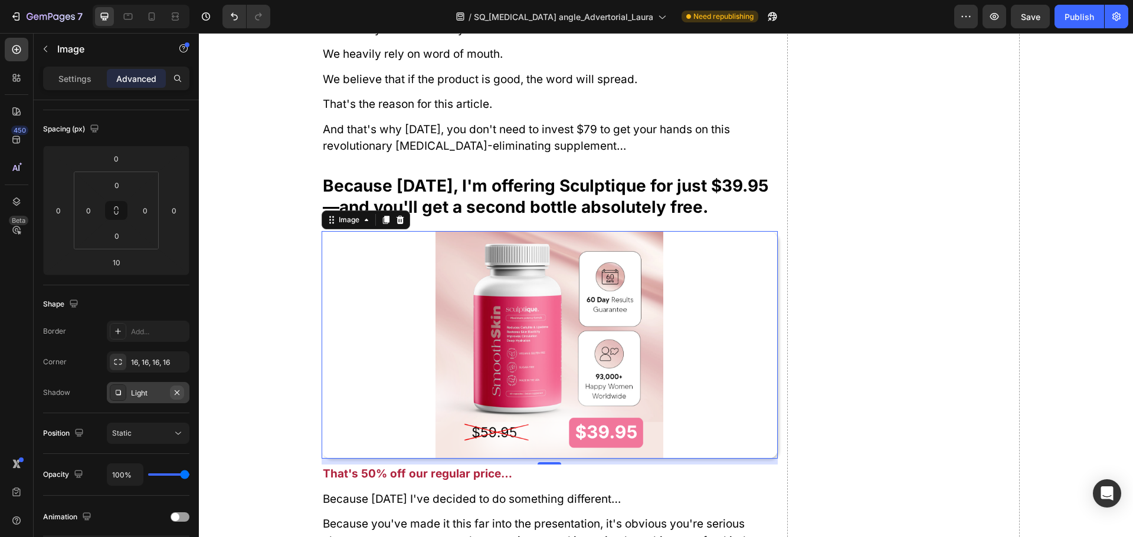
click at [175, 393] on icon "button" at bounding box center [176, 392] width 9 height 9
click at [596, 364] on img at bounding box center [549, 345] width 228 height 228
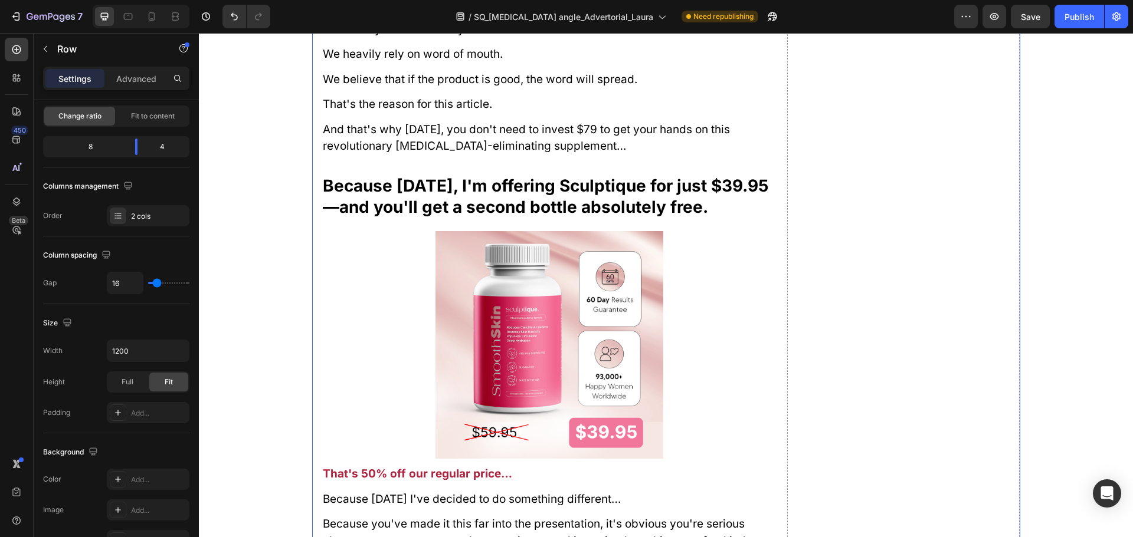
scroll to position [0, 0]
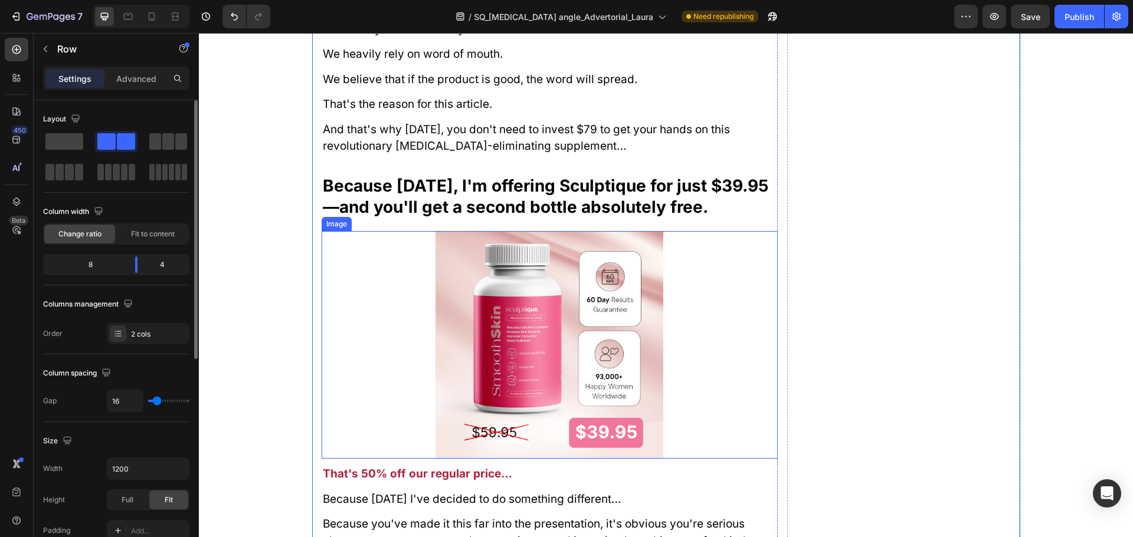
click at [589, 332] on img at bounding box center [549, 345] width 228 height 228
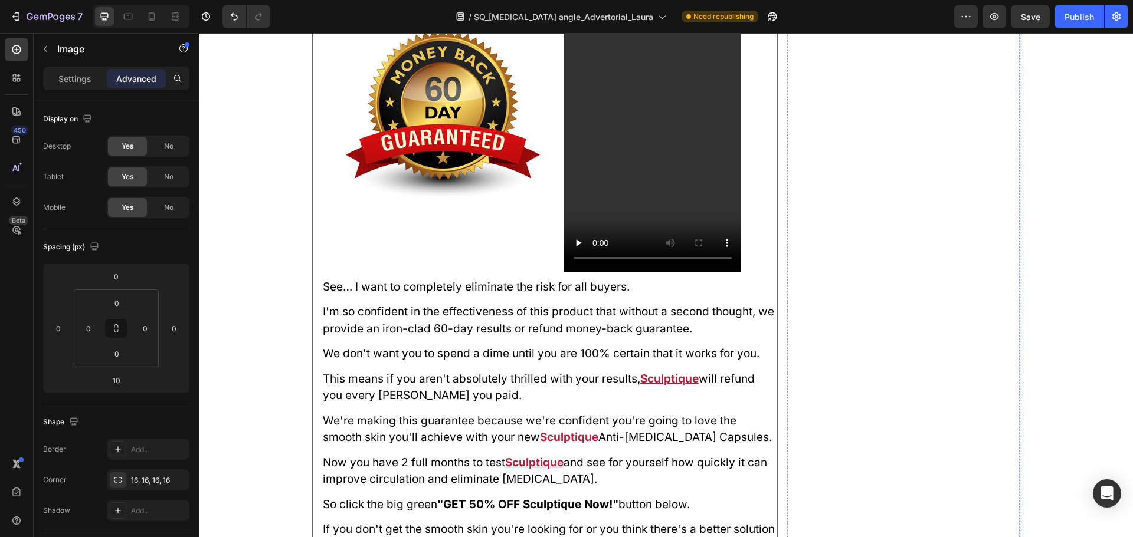
scroll to position [11483, 0]
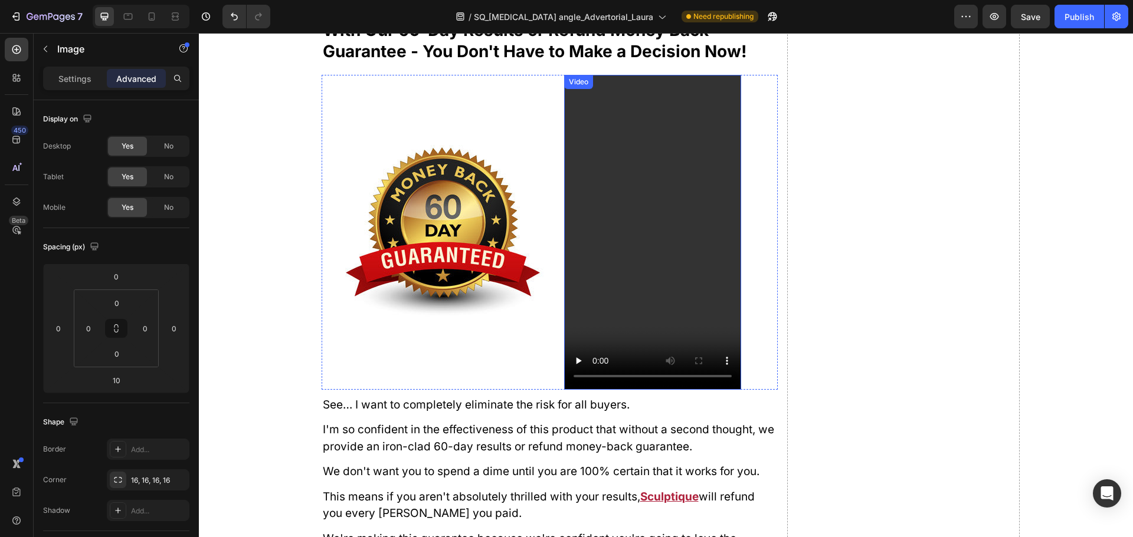
click at [599, 310] on video at bounding box center [652, 232] width 177 height 314
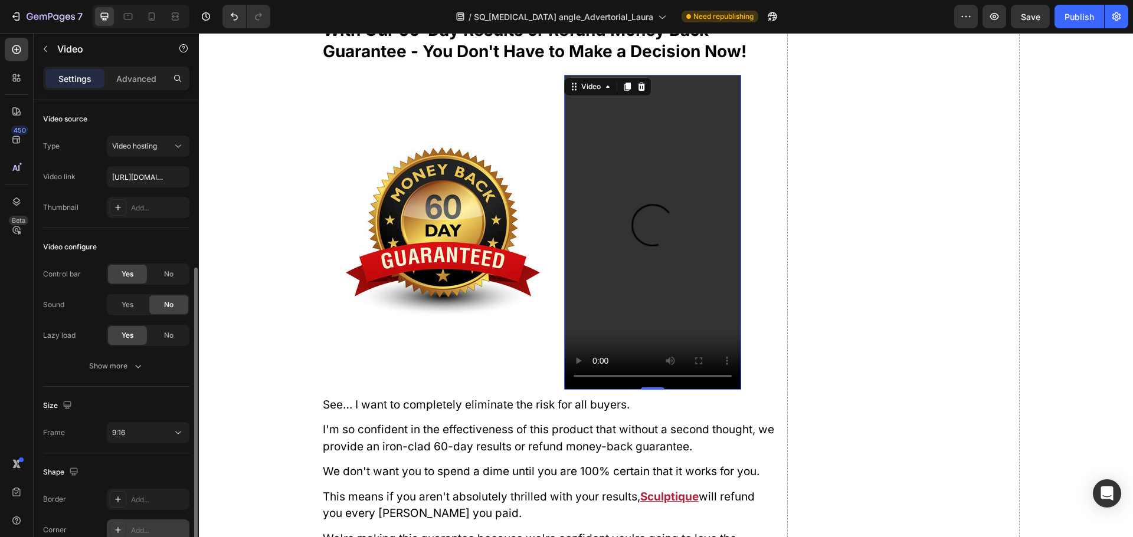
scroll to position [91, 0]
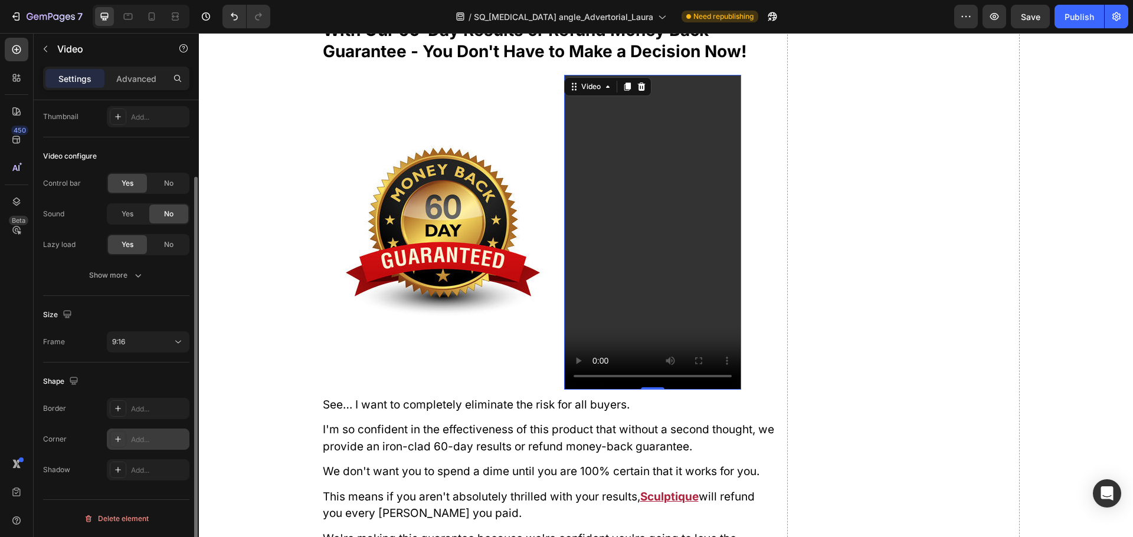
click at [137, 439] on div "Add..." at bounding box center [158, 440] width 55 height 11
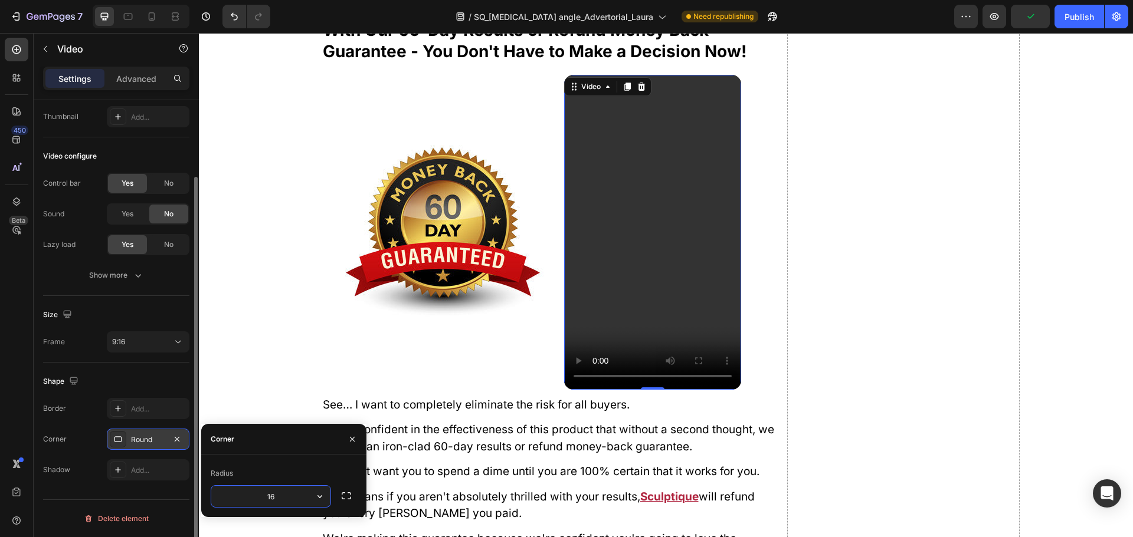
type input "16"
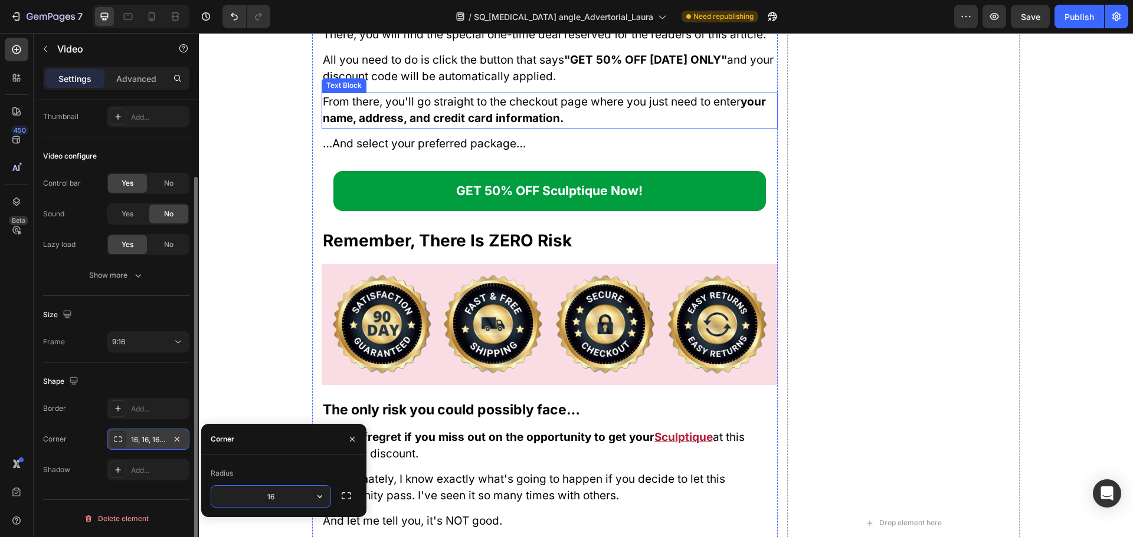
scroll to position [13016, 0]
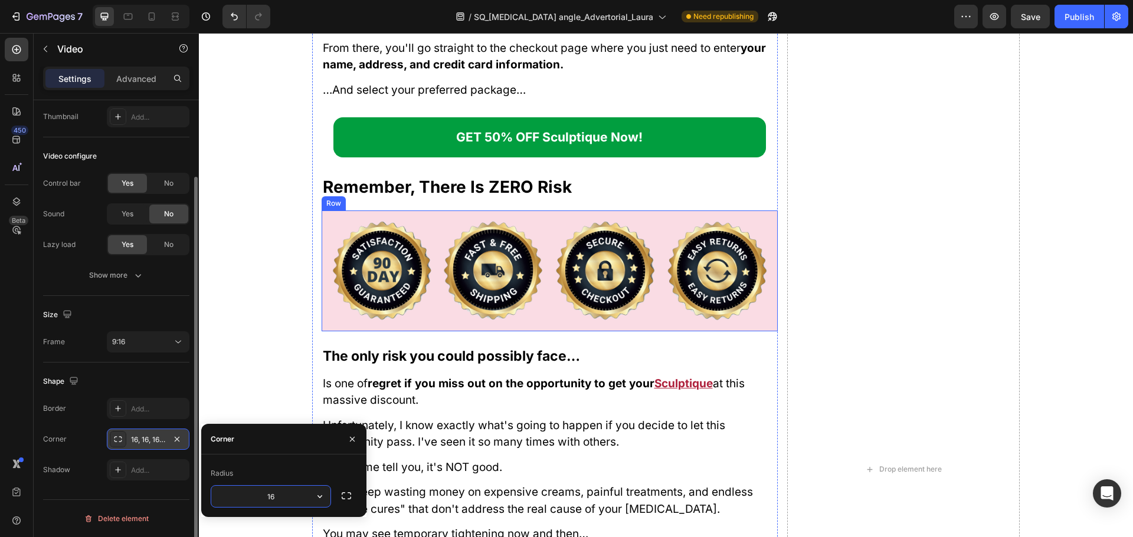
click at [324, 213] on div "Image Image Image Image Row" at bounding box center [549, 271] width 456 height 121
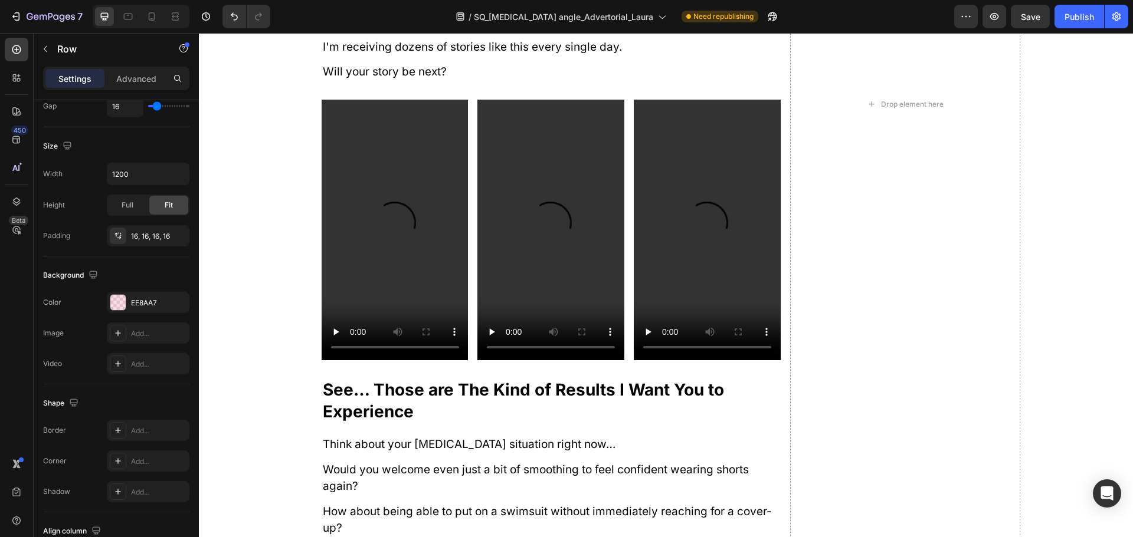
scroll to position [8860, 0]
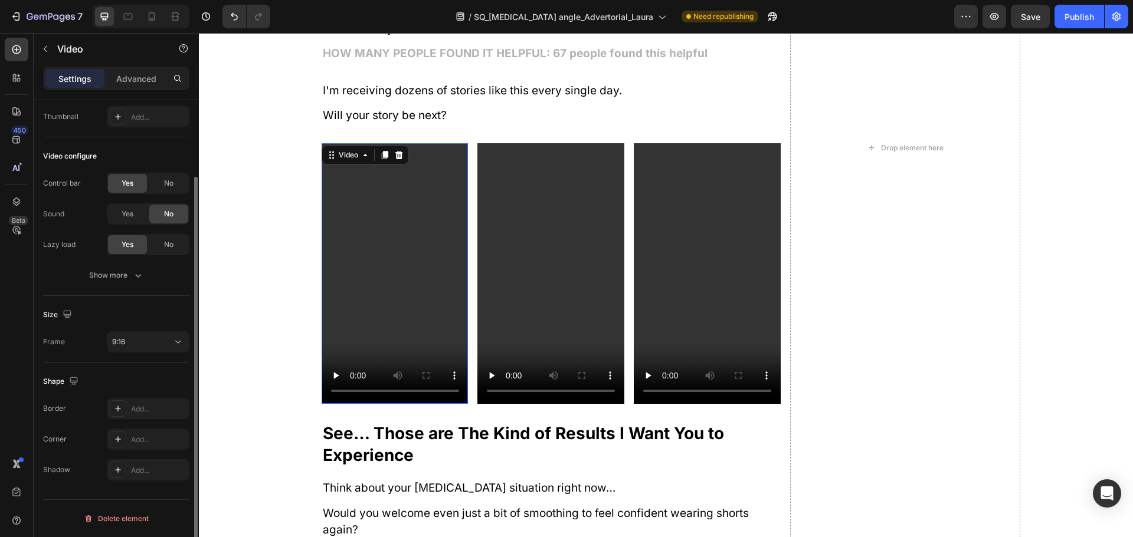
click at [396, 179] on video at bounding box center [394, 273] width 147 height 261
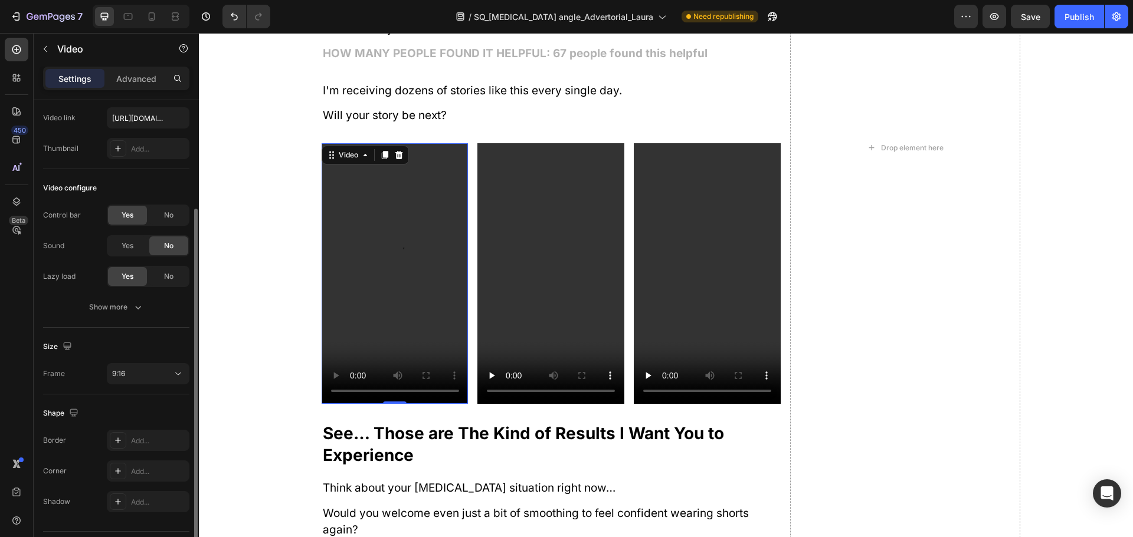
scroll to position [91, 0]
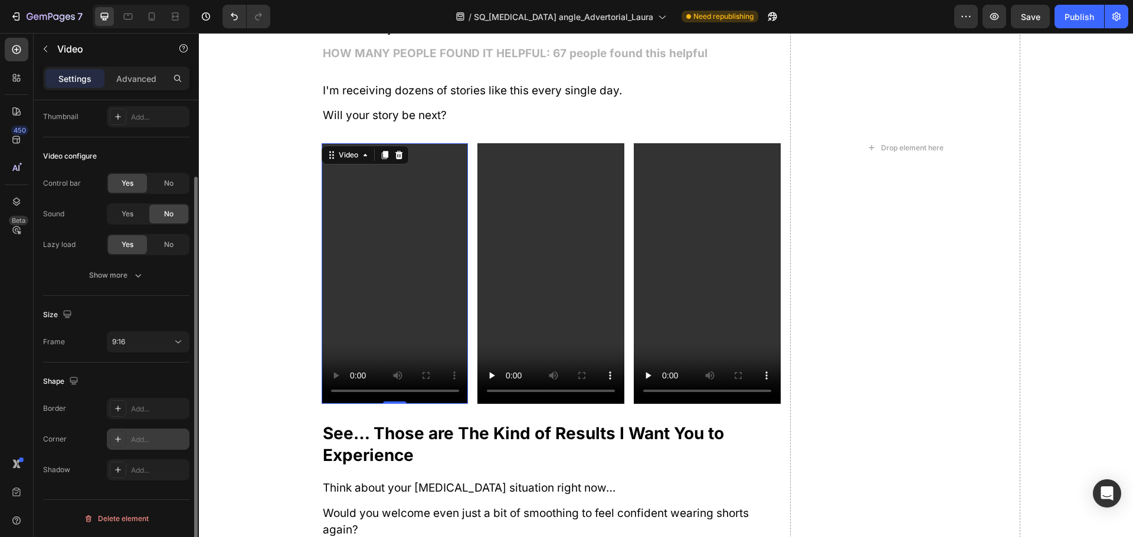
click at [131, 442] on div "Add..." at bounding box center [158, 440] width 55 height 11
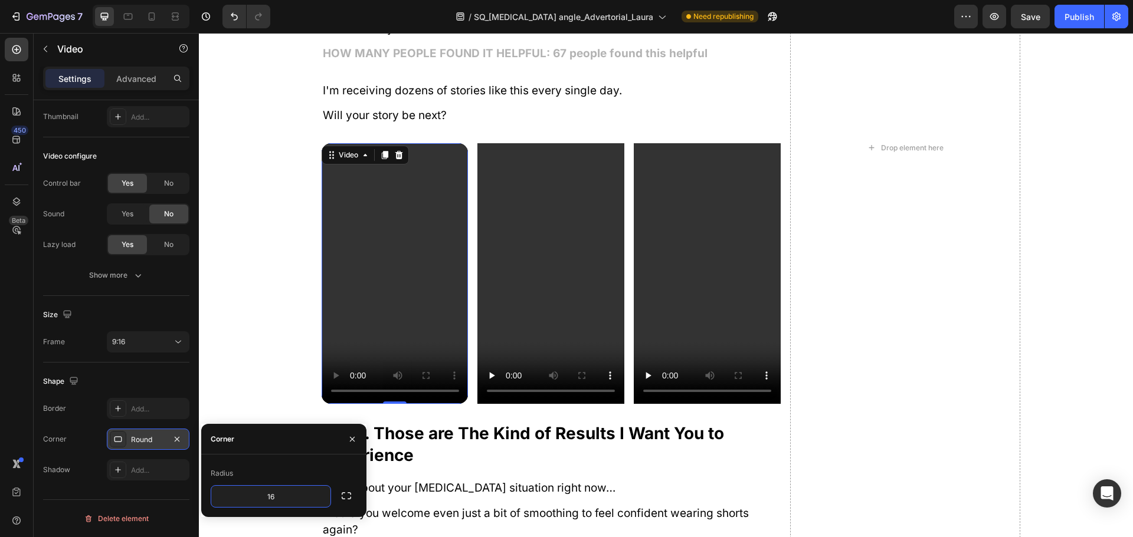
type input "16"
click at [501, 176] on video at bounding box center [550, 273] width 147 height 261
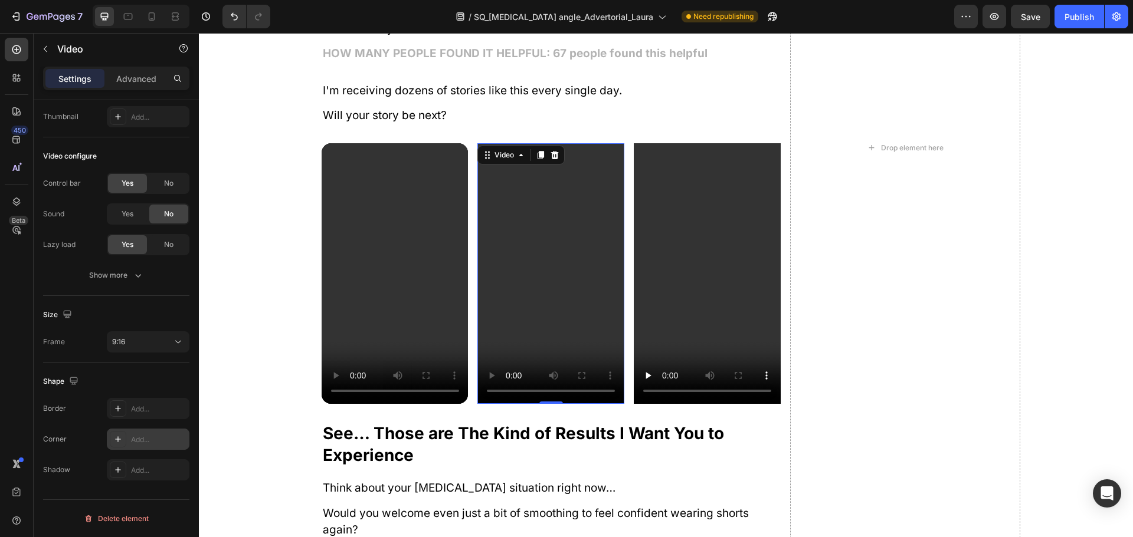
click at [150, 441] on div "Add..." at bounding box center [158, 440] width 55 height 11
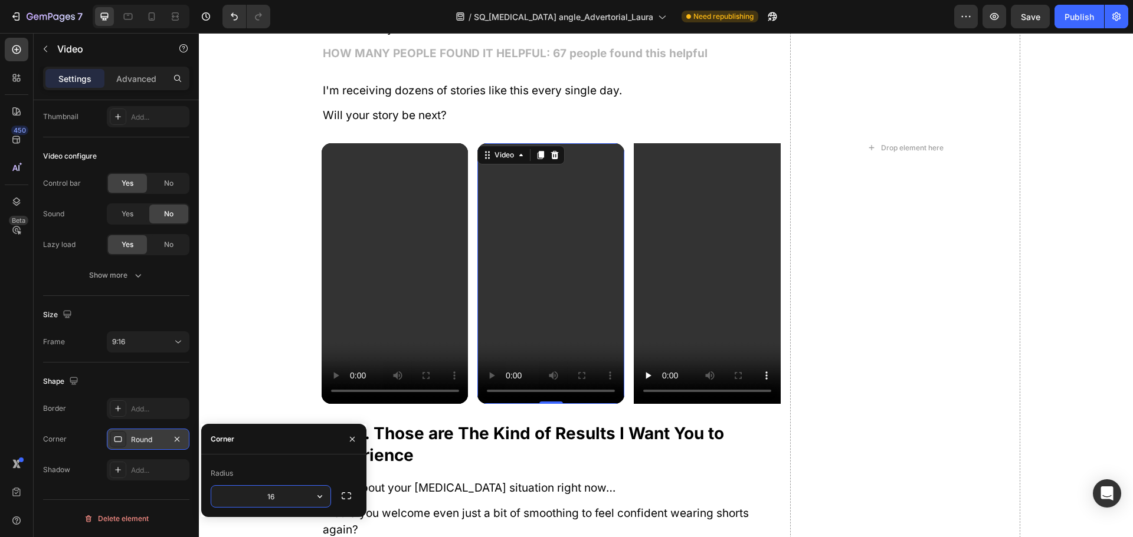
type input "16"
click at [668, 289] on video at bounding box center [706, 273] width 147 height 261
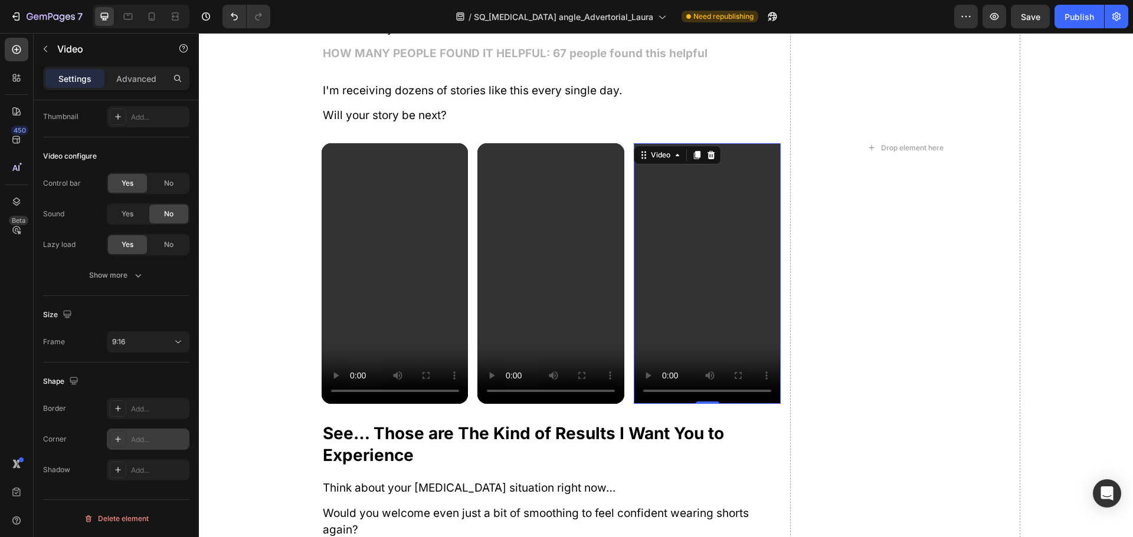
click at [140, 442] on div "Add..." at bounding box center [158, 440] width 55 height 11
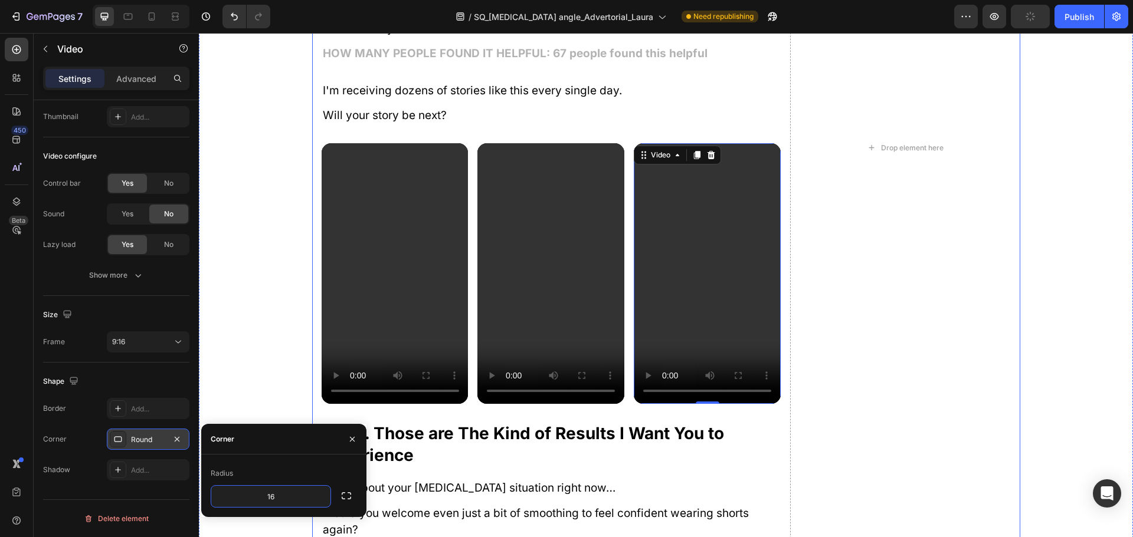
type input "16"
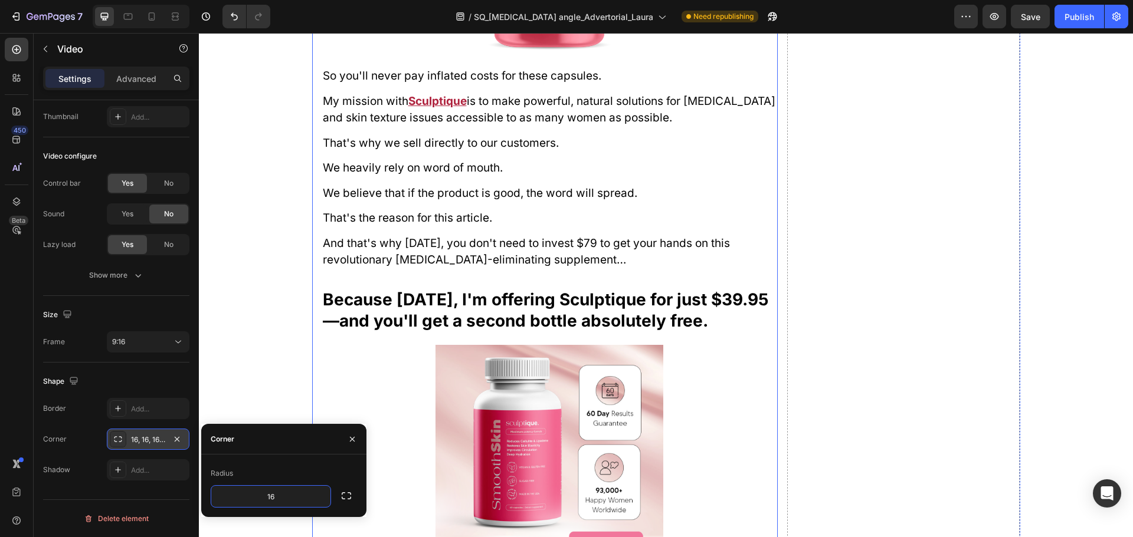
scroll to position [10630, 0]
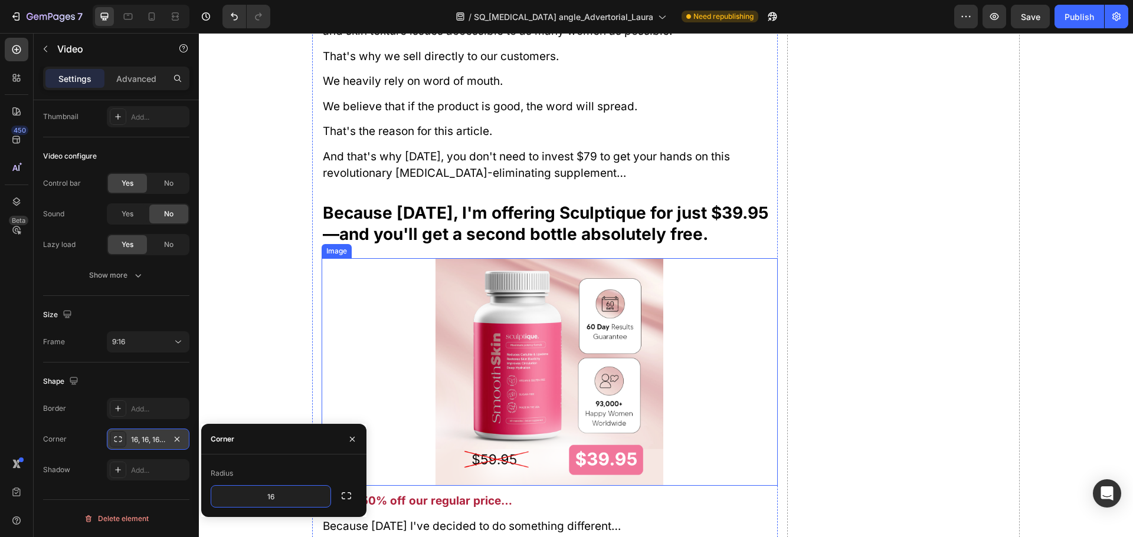
click at [573, 308] on img at bounding box center [549, 372] width 228 height 228
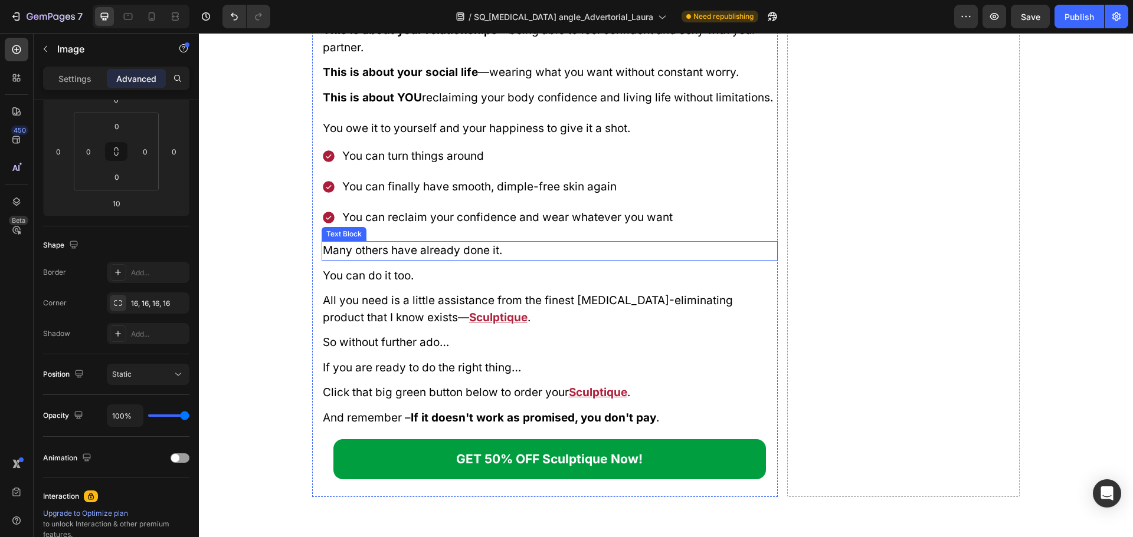
scroll to position [13756, 0]
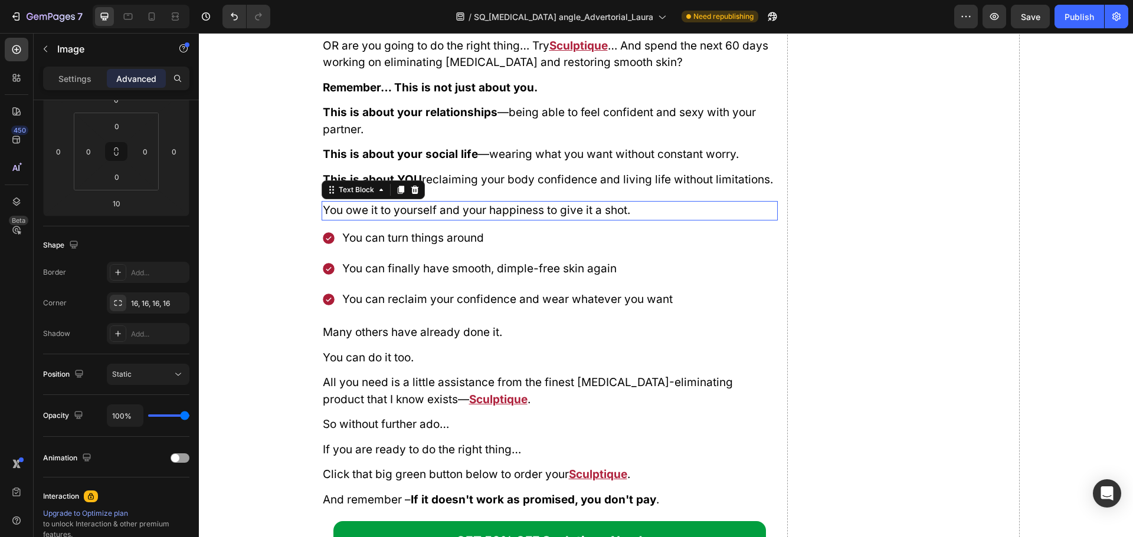
click at [518, 207] on span "You owe it to yourself and your happiness to give it a shot." at bounding box center [476, 210] width 307 height 14
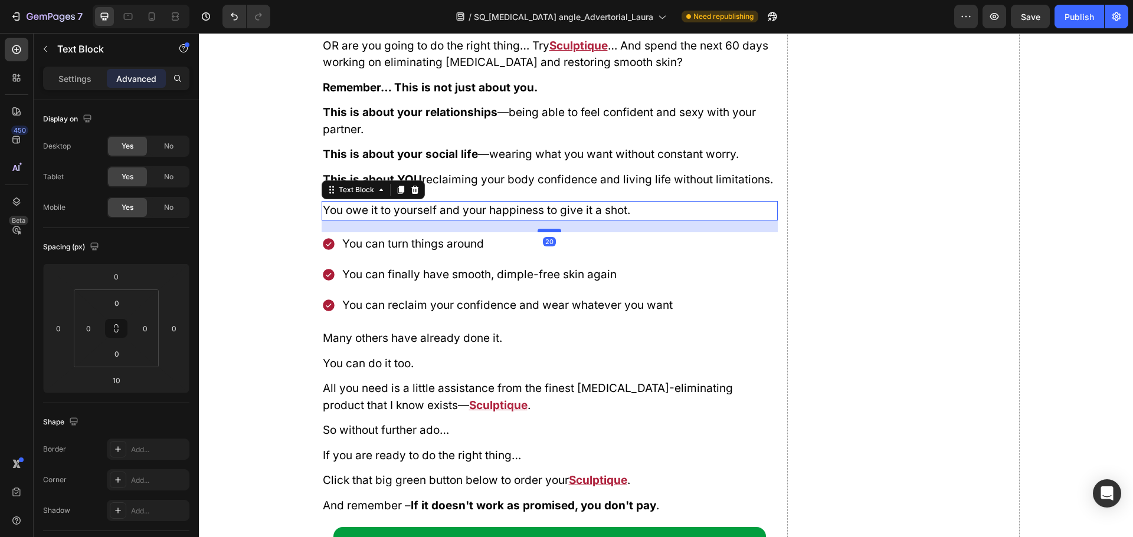
drag, startPoint x: 547, startPoint y: 225, endPoint x: 551, endPoint y: 231, distance: 7.2
click at [551, 231] on div at bounding box center [549, 231] width 24 height 4
click at [447, 277] on span "You can finally have smooth, dimple-free skin again" at bounding box center [479, 275] width 274 height 14
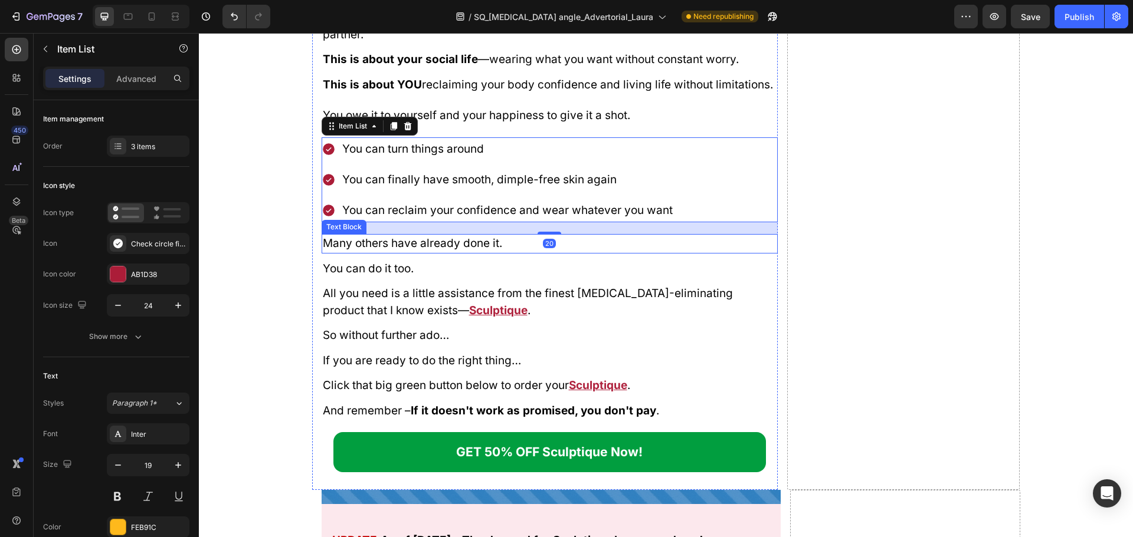
scroll to position [13874, 0]
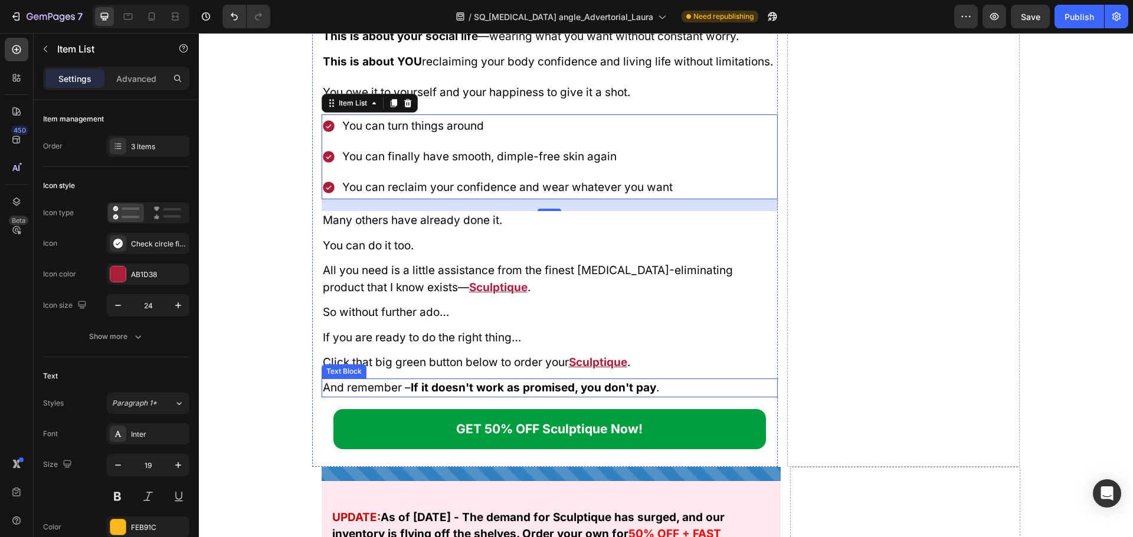
click at [521, 385] on strong "If it doesn't work as promised, you don't pay" at bounding box center [533, 388] width 245 height 14
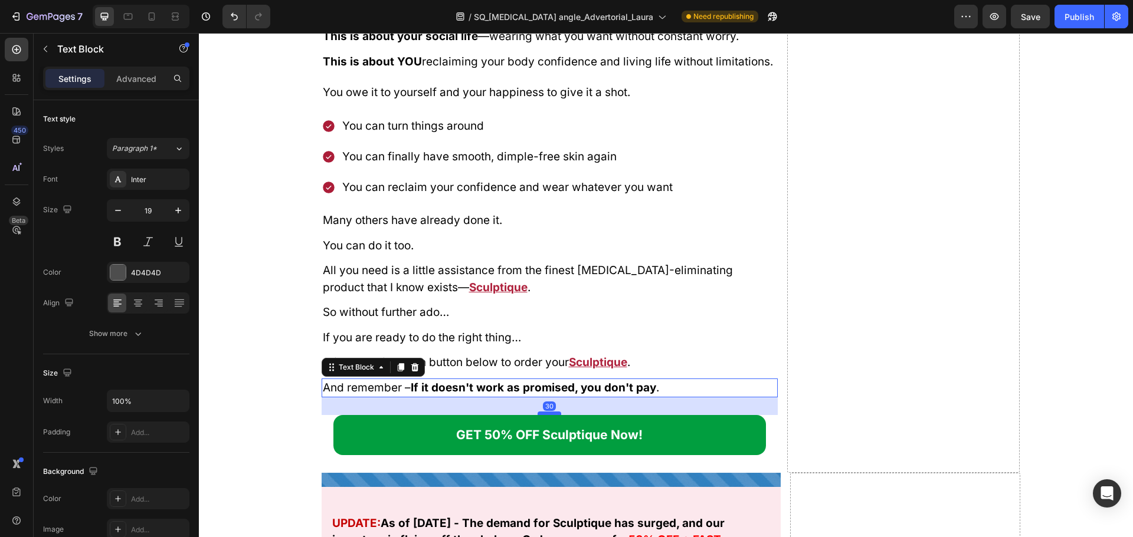
drag, startPoint x: 544, startPoint y: 408, endPoint x: 552, endPoint y: 413, distance: 10.1
click at [552, 413] on div at bounding box center [549, 414] width 24 height 4
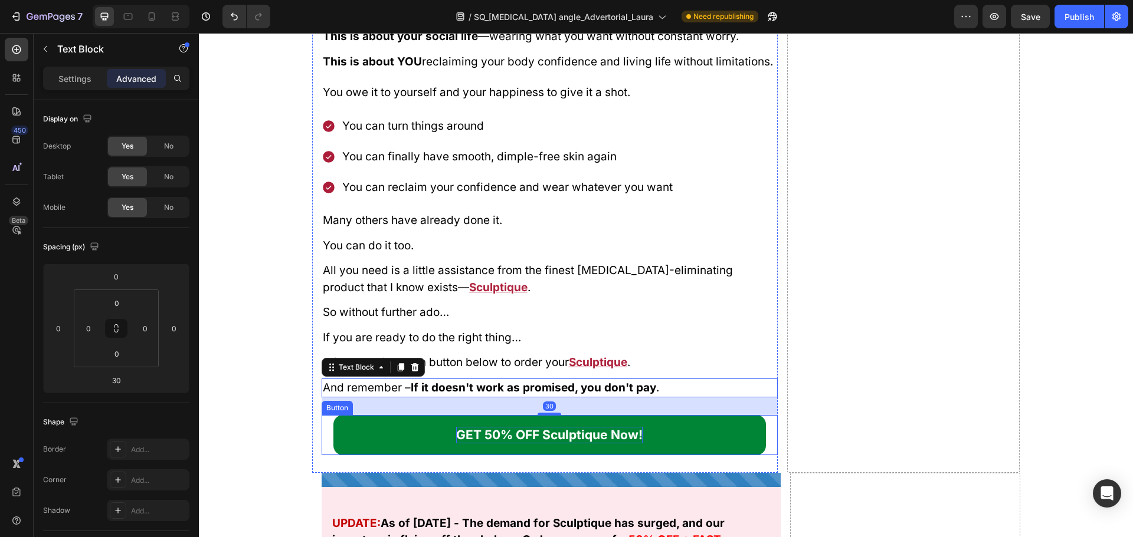
click at [508, 435] on strong "GET 50% OFF Sculptique Now!" at bounding box center [549, 435] width 186 height 15
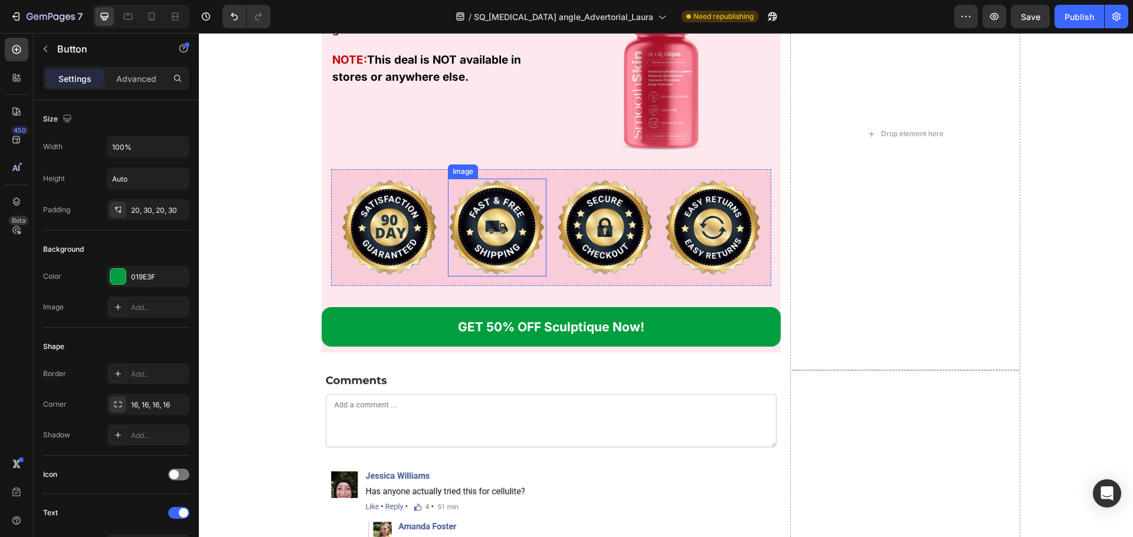
scroll to position [14464, 0]
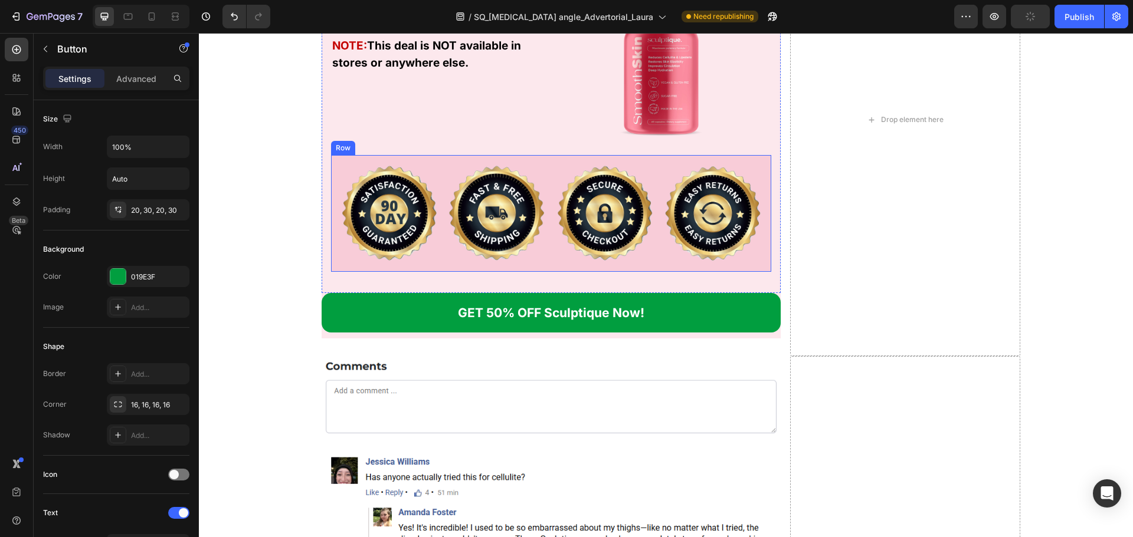
click at [557, 264] on div "Image Image Image Image Row" at bounding box center [551, 213] width 441 height 117
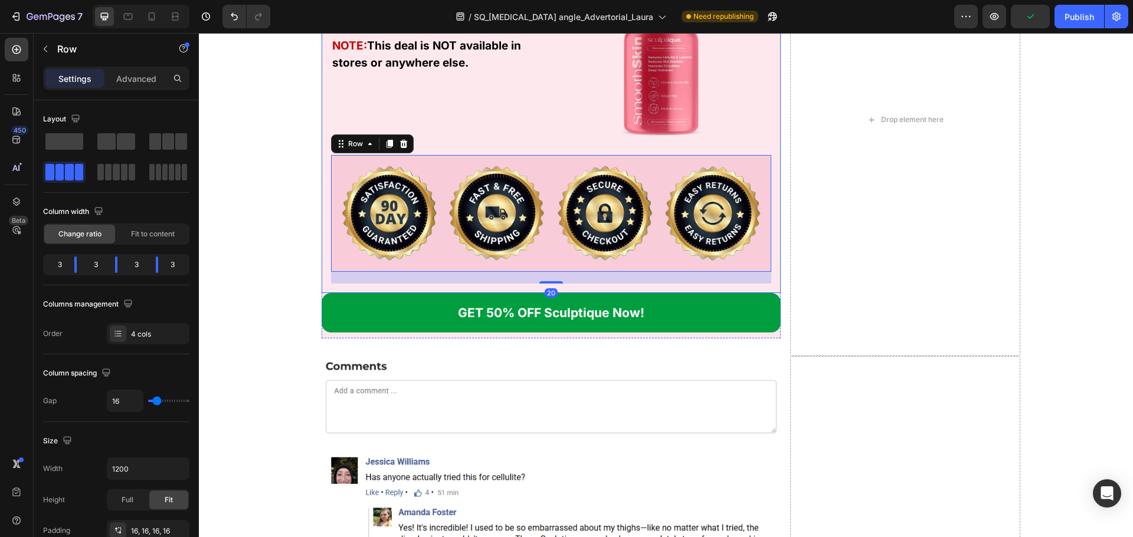
click at [521, 288] on div "UPDATE: As of [DATE] - The demand for Sculptique has surged, and our inventory …" at bounding box center [550, 104] width 459 height 379
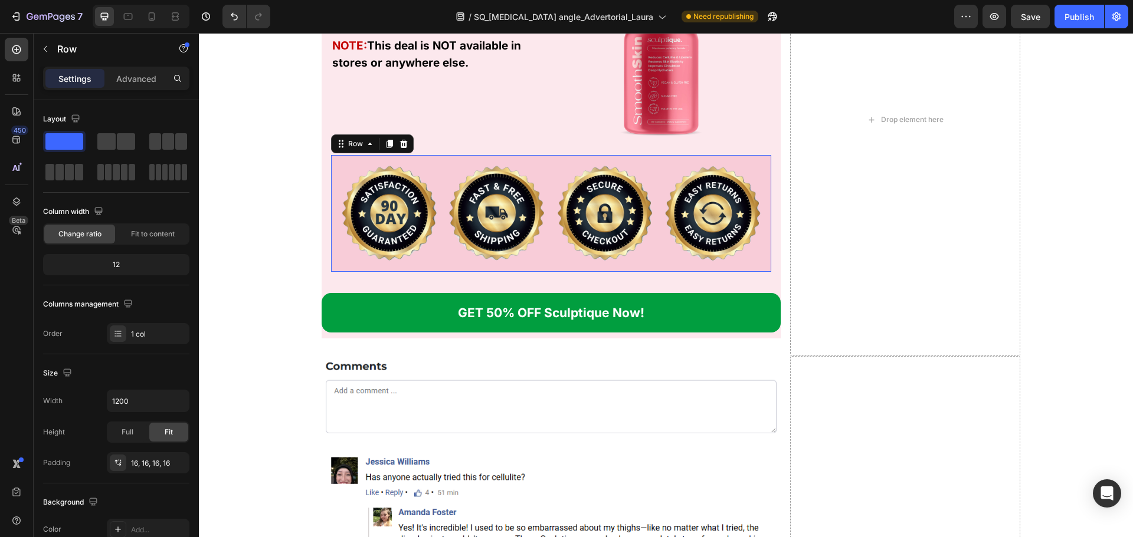
click at [556, 268] on div "Image Image Image Image Row 0" at bounding box center [551, 213] width 441 height 117
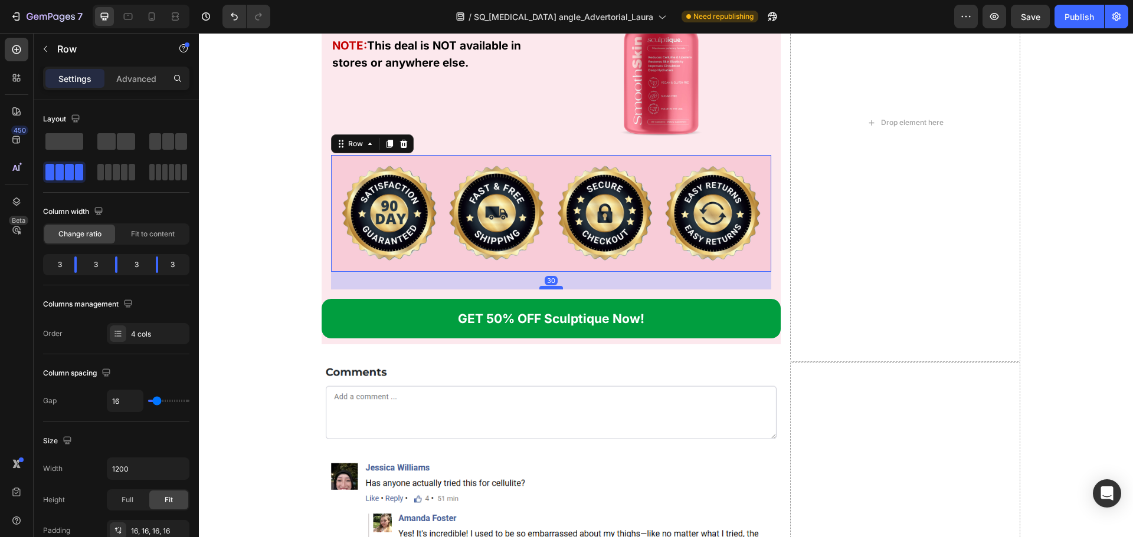
drag, startPoint x: 544, startPoint y: 284, endPoint x: 554, endPoint y: 290, distance: 11.6
click at [554, 290] on div at bounding box center [551, 288] width 24 height 4
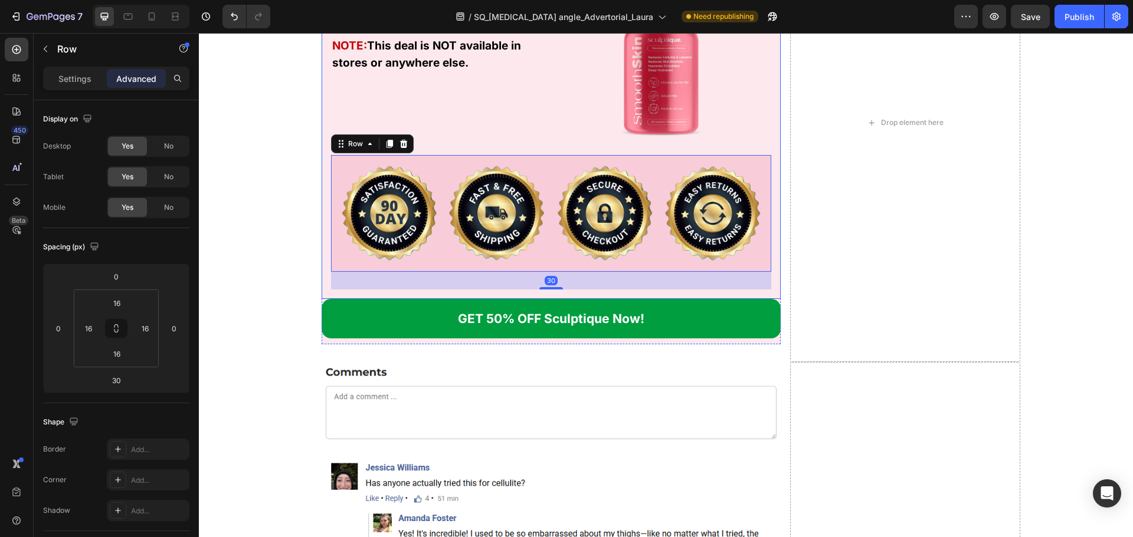
click at [557, 294] on div "UPDATE: As of [DATE] - The demand for Sculptique has surged, and our inventory …" at bounding box center [550, 107] width 459 height 385
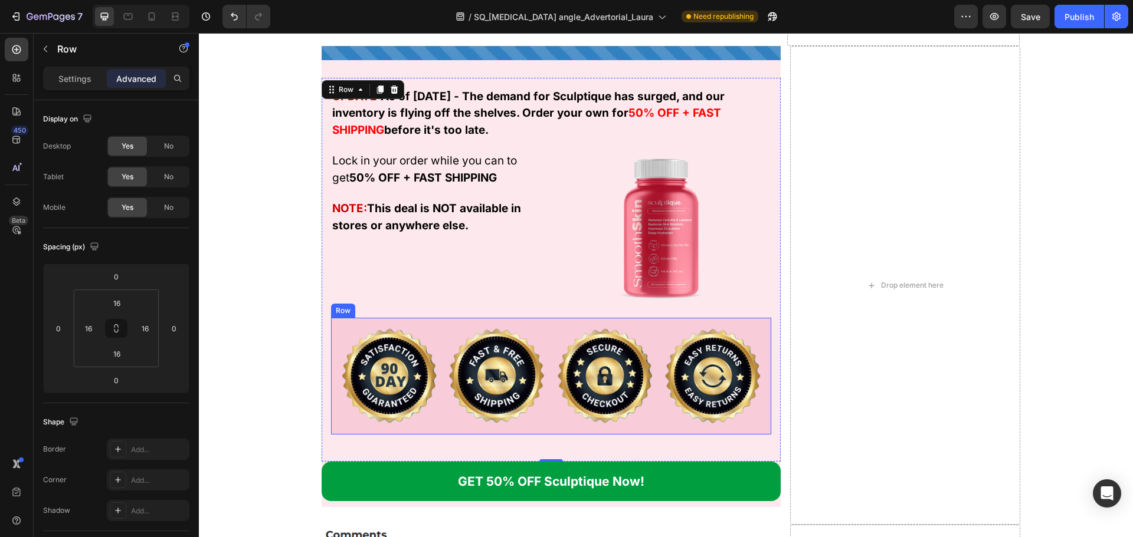
scroll to position [14287, 0]
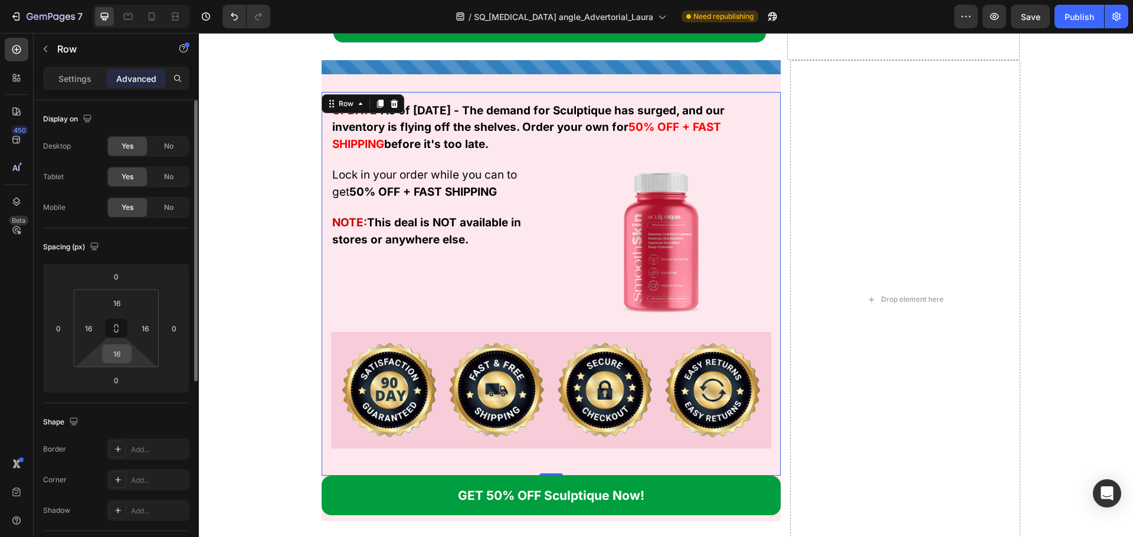
click at [126, 355] on input "16" at bounding box center [117, 354] width 24 height 18
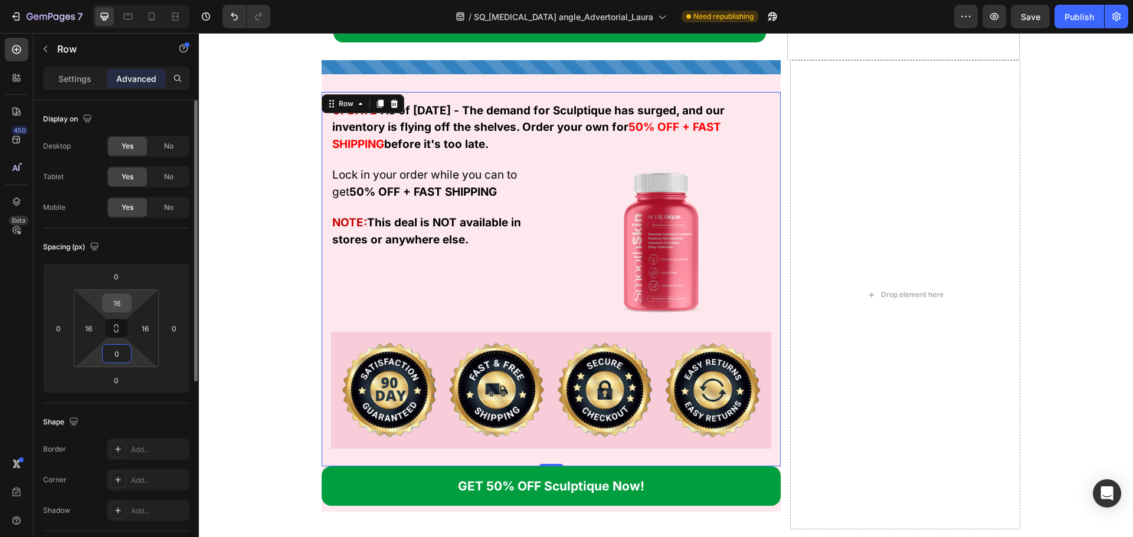
type input "0"
click at [122, 304] on input "16" at bounding box center [117, 303] width 24 height 18
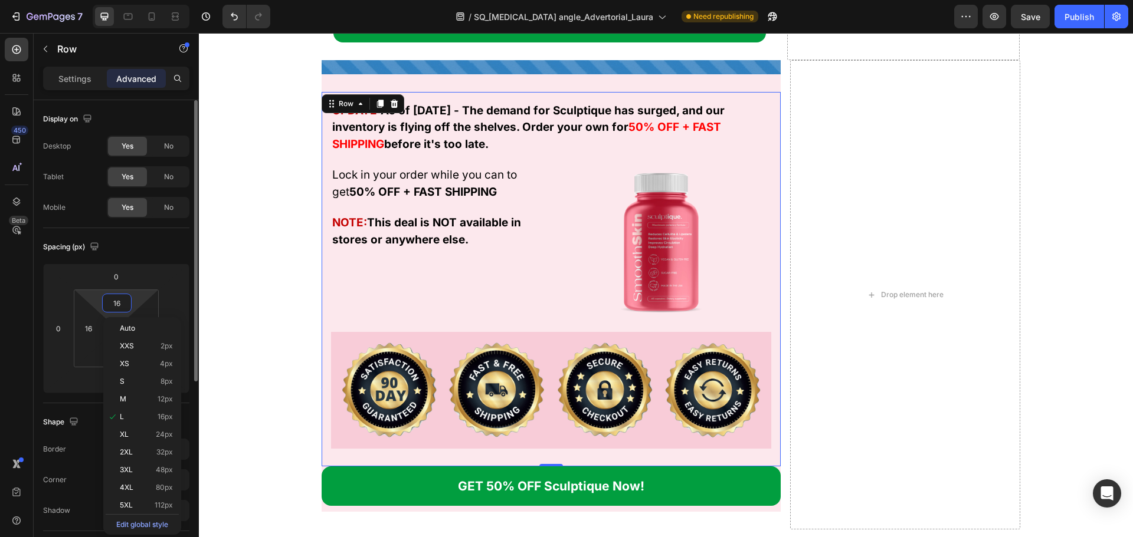
type input "0"
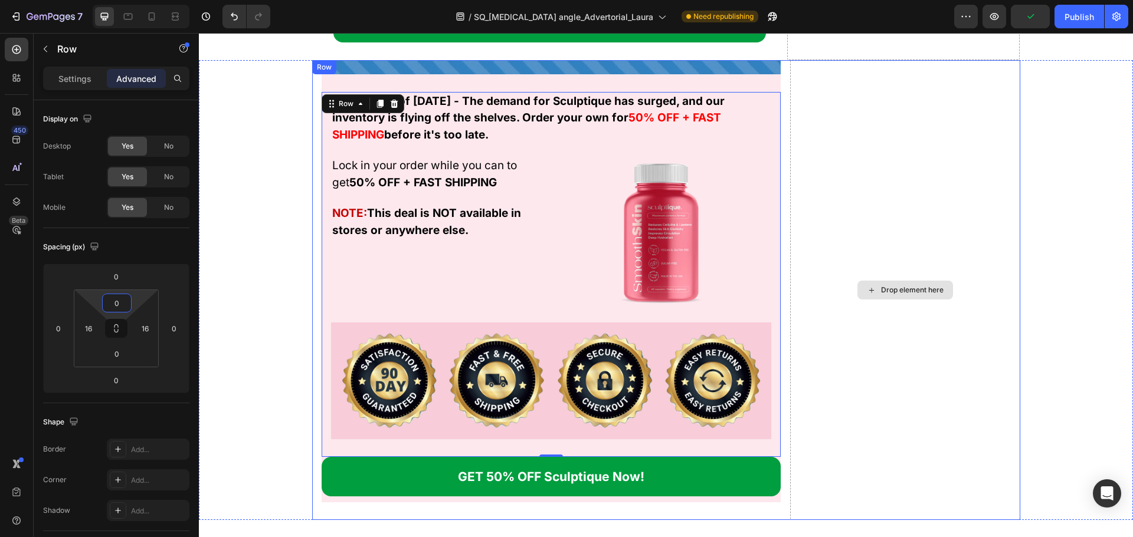
click at [806, 344] on div "Drop element here" at bounding box center [904, 290] width 229 height 461
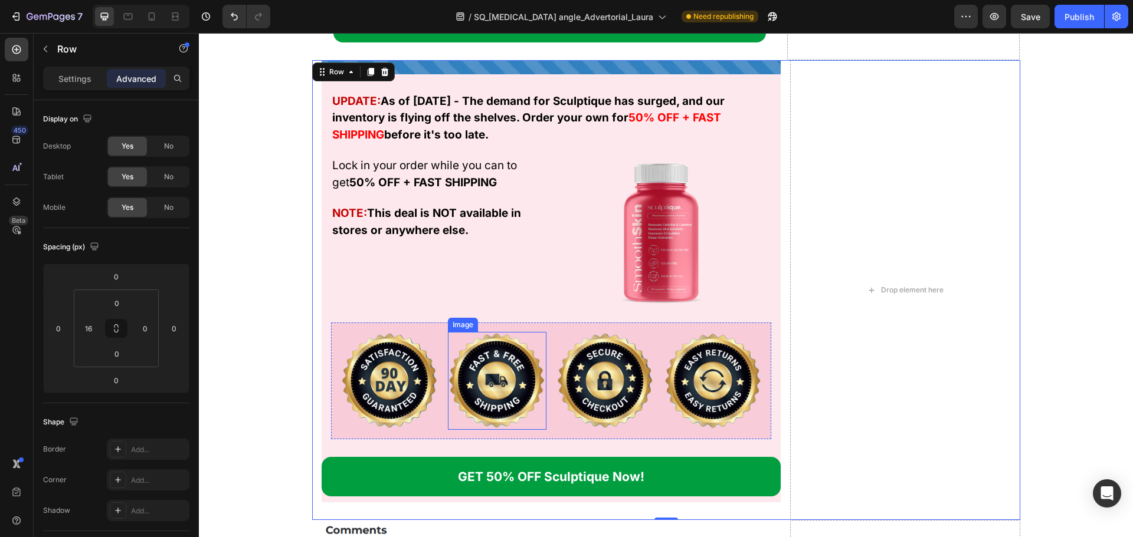
scroll to position [14110, 0]
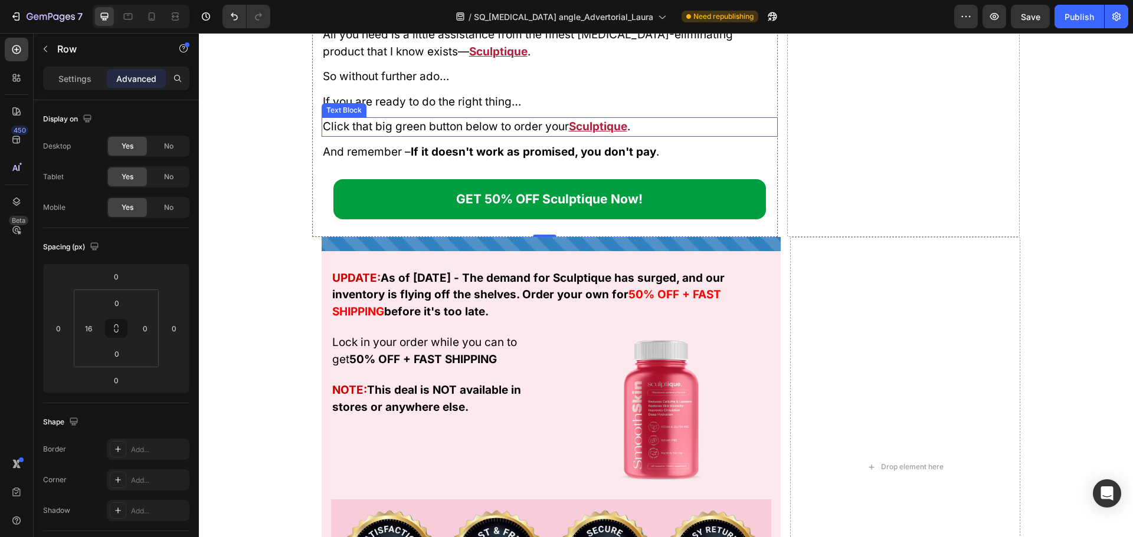
scroll to position [13992, 0]
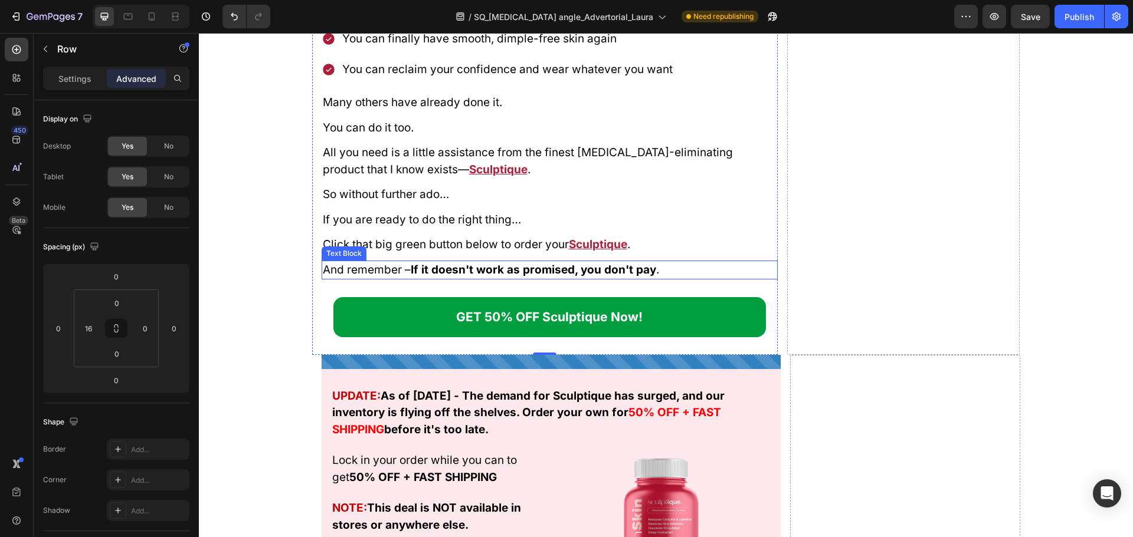
click at [509, 267] on strong "If it doesn't work as promised, you don't pay" at bounding box center [533, 270] width 245 height 14
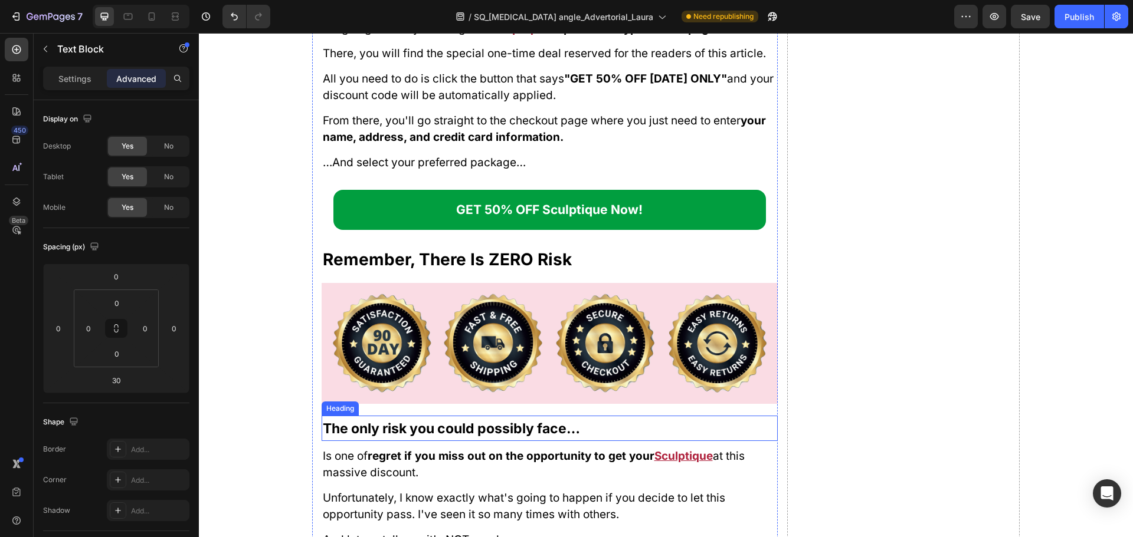
scroll to position [12871, 0]
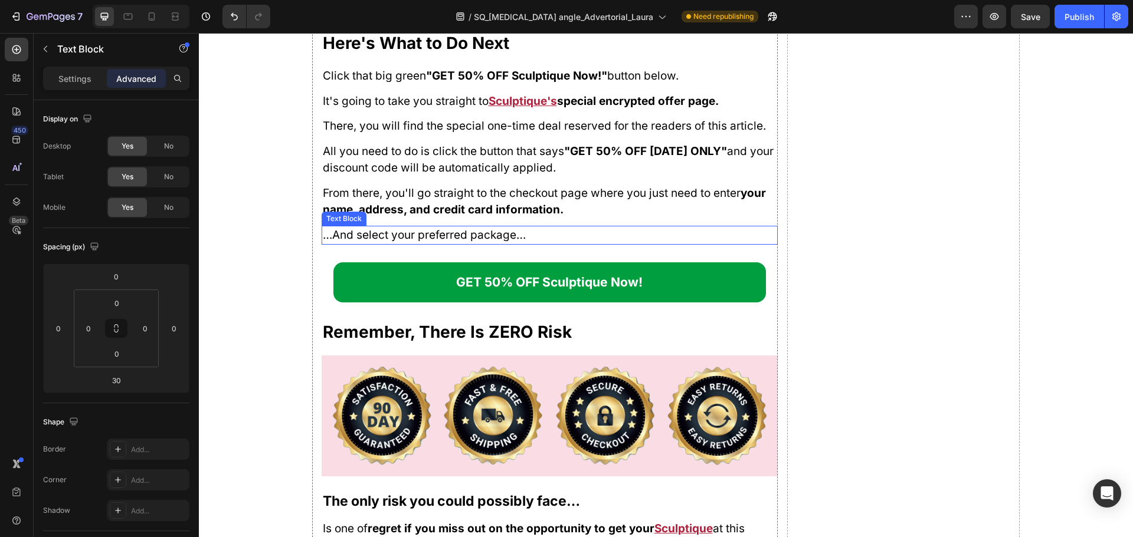
click at [510, 234] on span "…And select your preferred package…" at bounding box center [424, 235] width 203 height 14
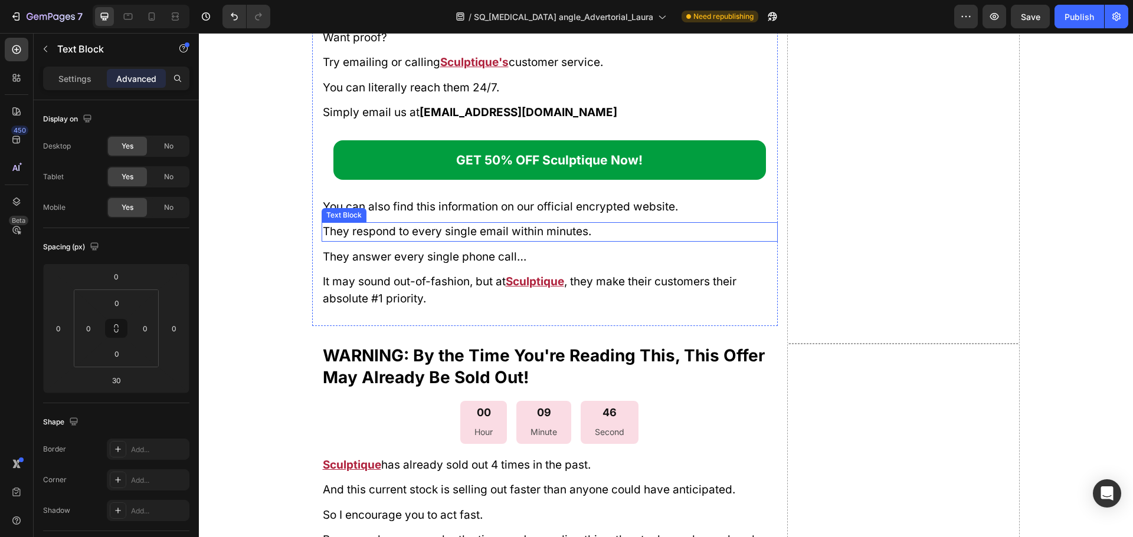
scroll to position [12195, 0]
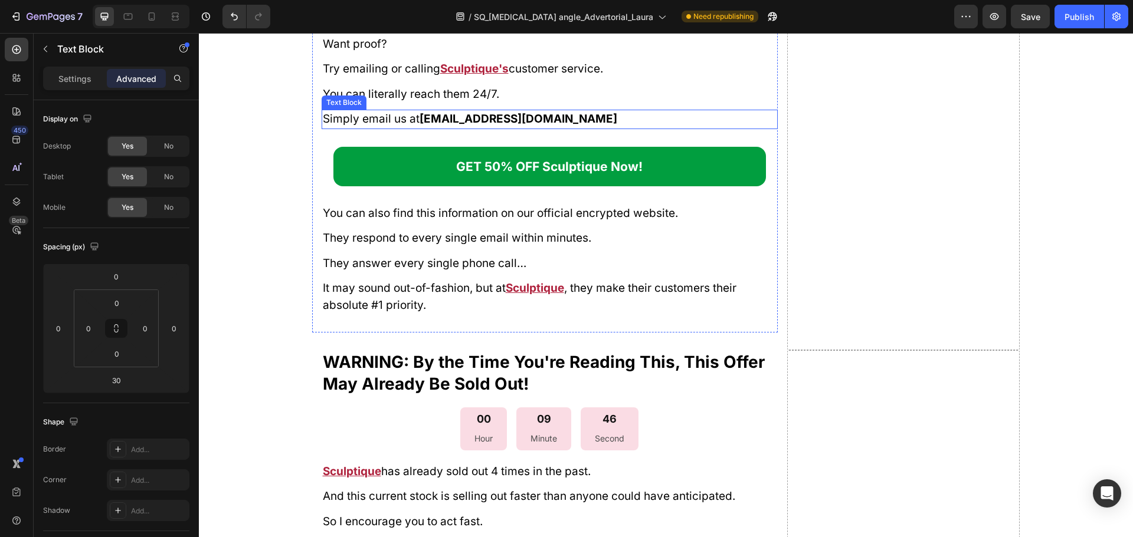
click at [544, 126] on strong "[EMAIL_ADDRESS][DOMAIN_NAME]" at bounding box center [518, 119] width 198 height 14
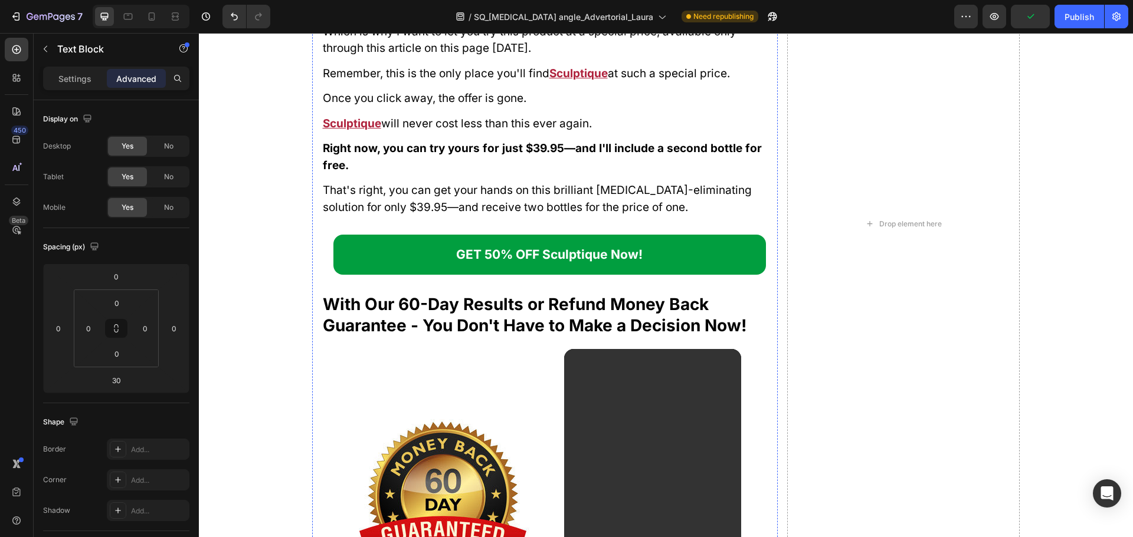
scroll to position [11192, 0]
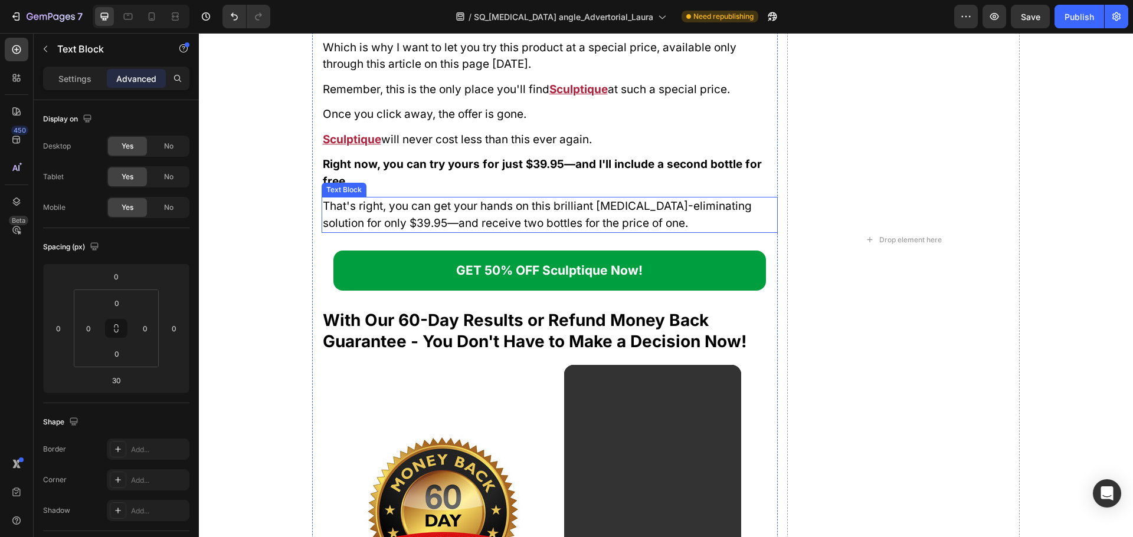
click at [567, 224] on span "That's right, you can get your hands on this brilliant [MEDICAL_DATA]-eliminati…" at bounding box center [537, 214] width 429 height 31
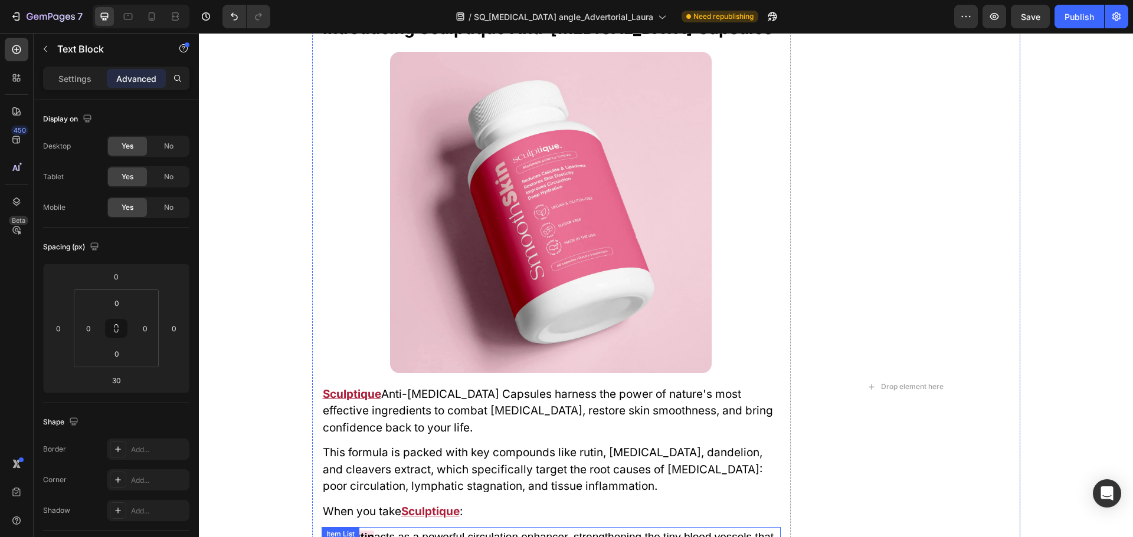
scroll to position [4226, 0]
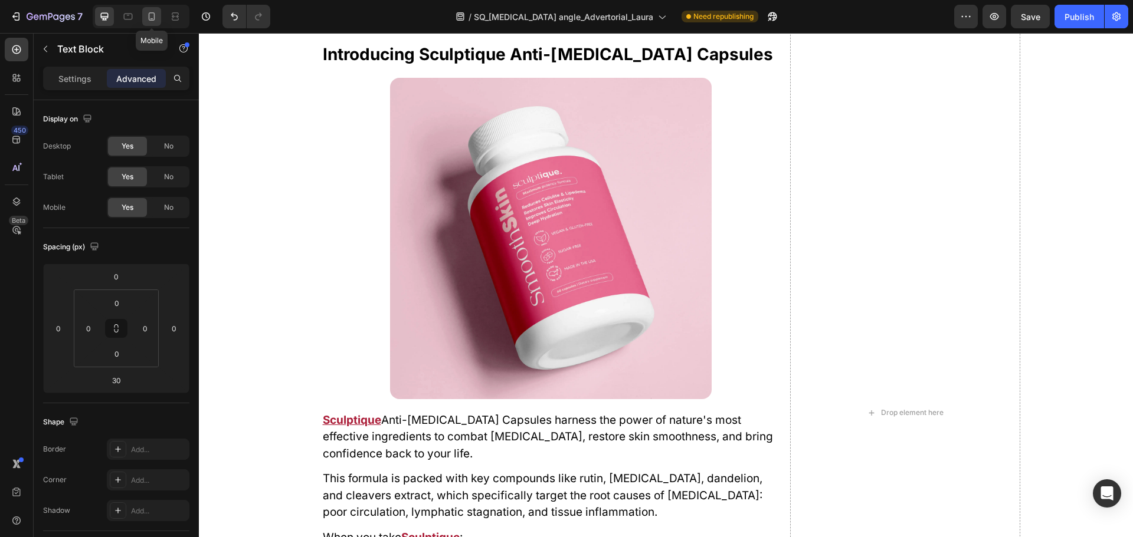
click at [150, 19] on icon at bounding box center [152, 17] width 12 height 12
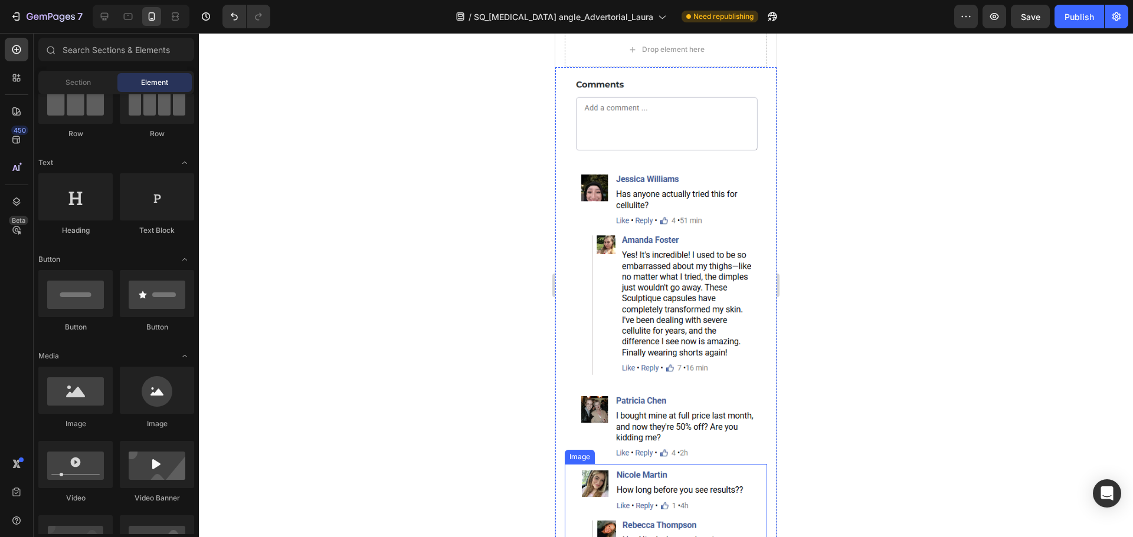
scroll to position [20018, 0]
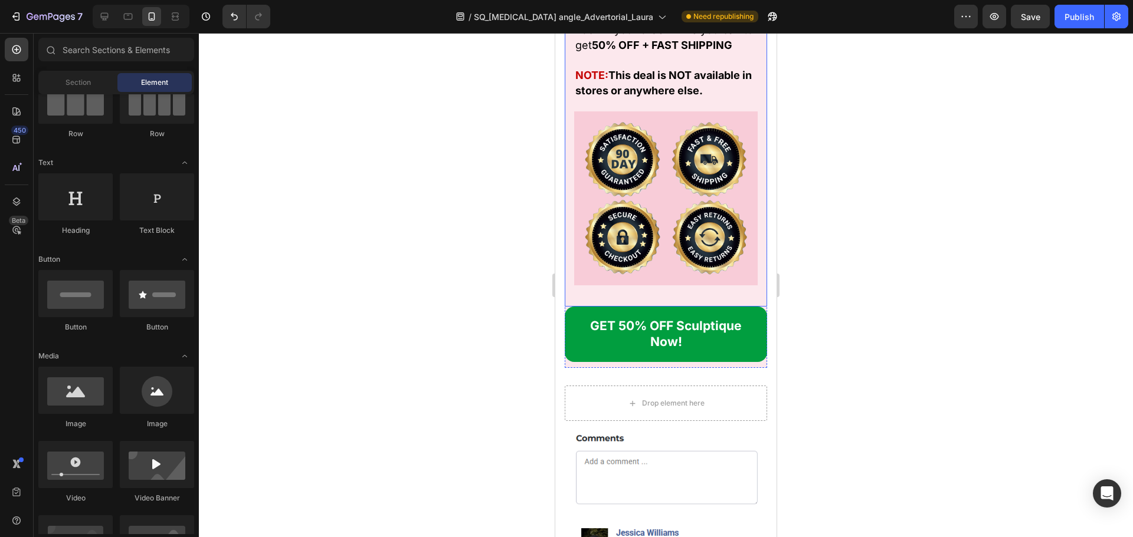
click at [658, 273] on div "UPDATE: As of [DATE] - The demand for Sculptique has surged, and our inventory …" at bounding box center [665, 8] width 183 height 578
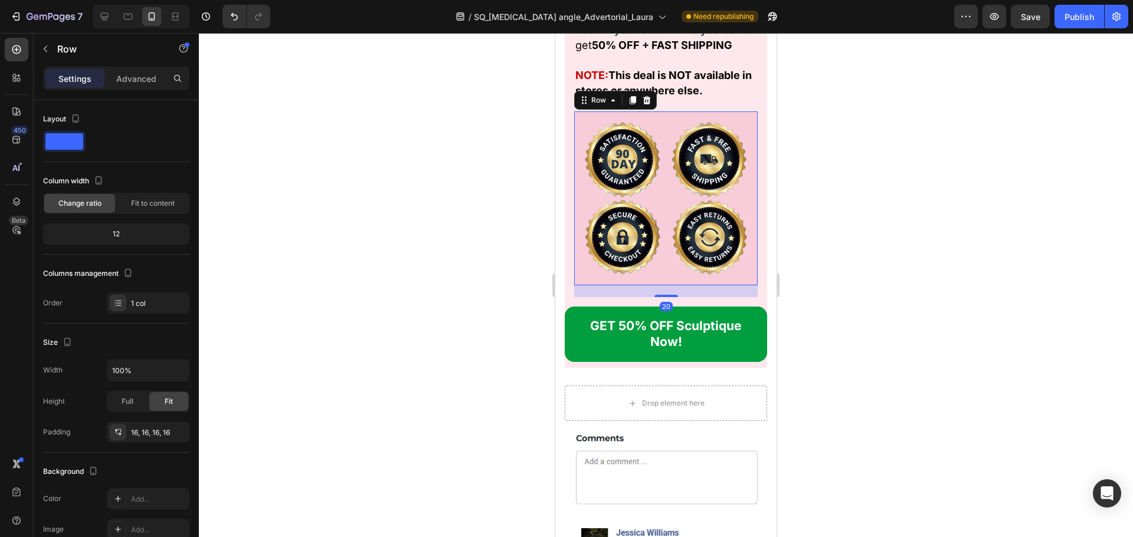
click at [668, 259] on div "Image Image Row Image Image Row Row 20" at bounding box center [665, 198] width 183 height 174
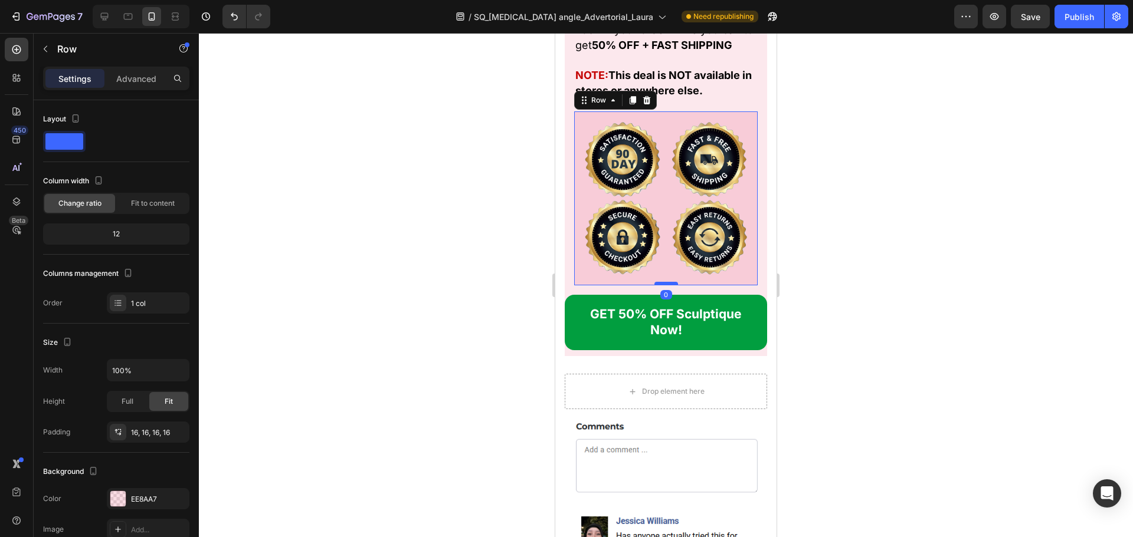
drag, startPoint x: 663, startPoint y: 278, endPoint x: 668, endPoint y: 265, distance: 13.8
click at [668, 282] on div at bounding box center [666, 284] width 24 height 4
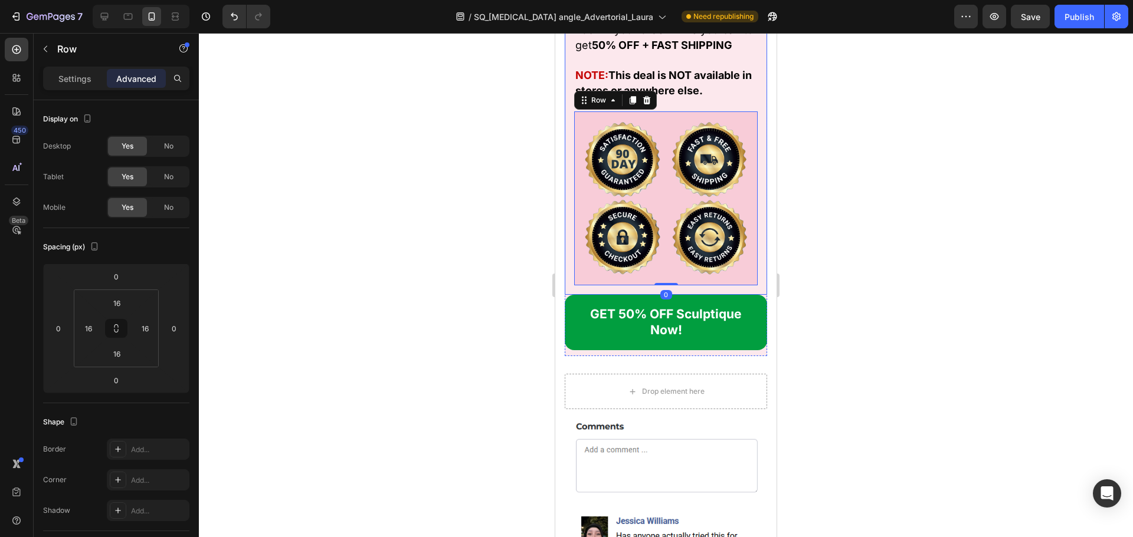
click at [573, 268] on div "UPDATE: As of [DATE] - The demand for Sculptique has surged, and our inventory …" at bounding box center [665, 2] width 202 height 585
click at [117, 300] on input "16" at bounding box center [117, 303] width 24 height 18
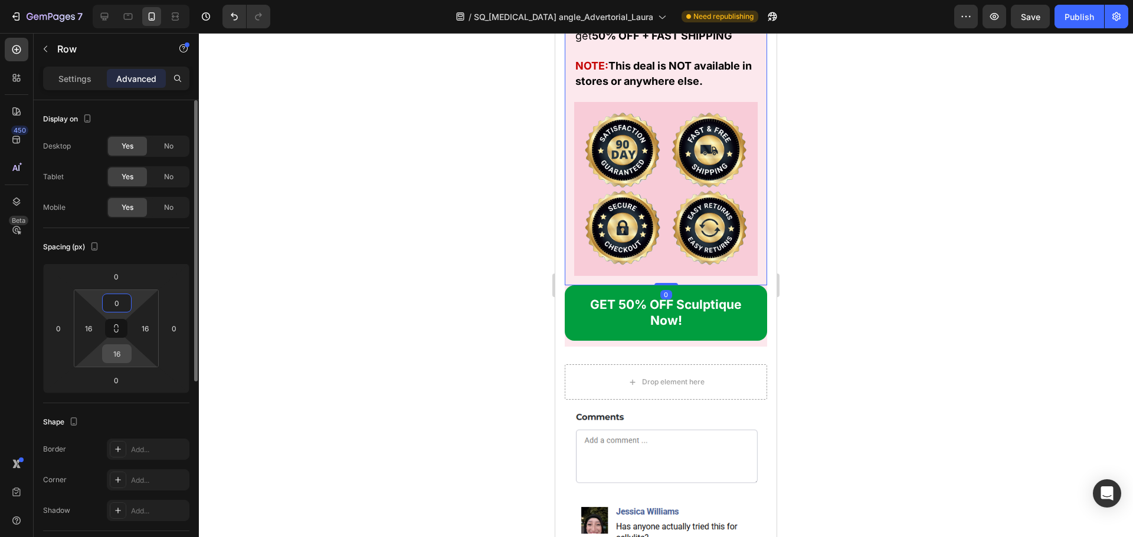
type input "0"
click at [120, 345] on input "16" at bounding box center [117, 354] width 24 height 18
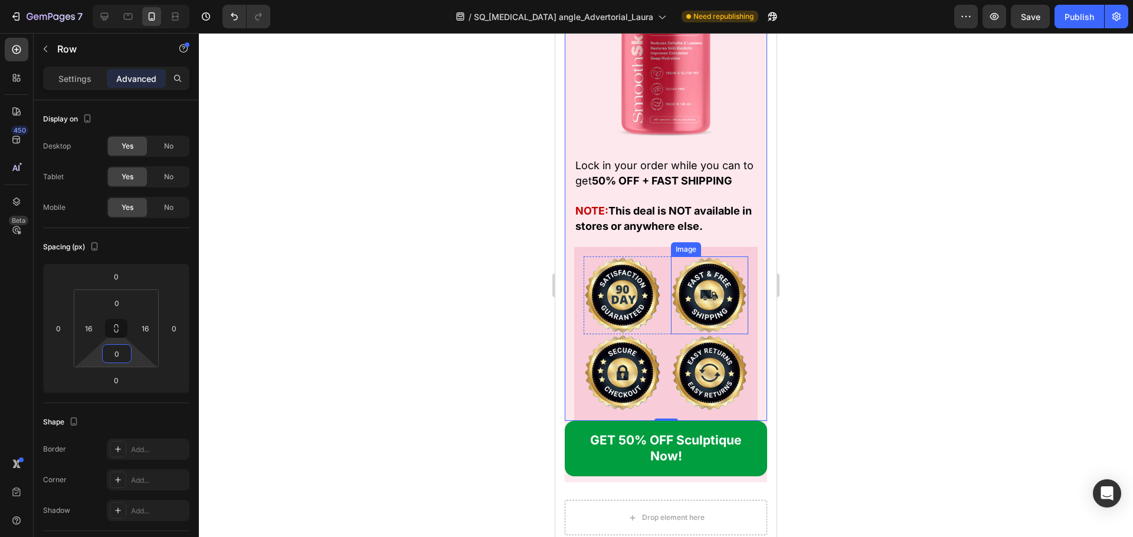
scroll to position [19900, 0]
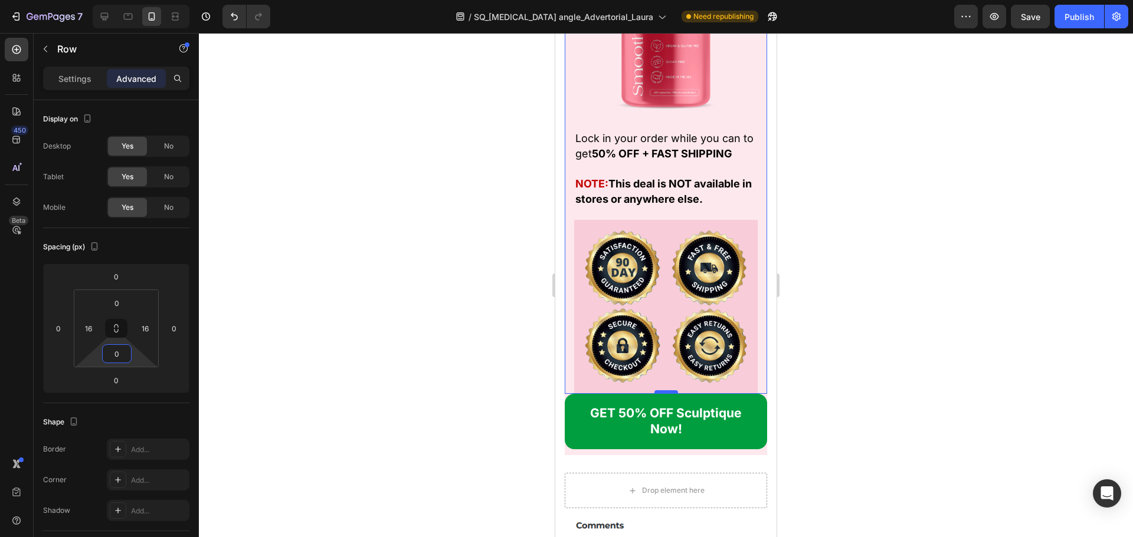
type input "0"
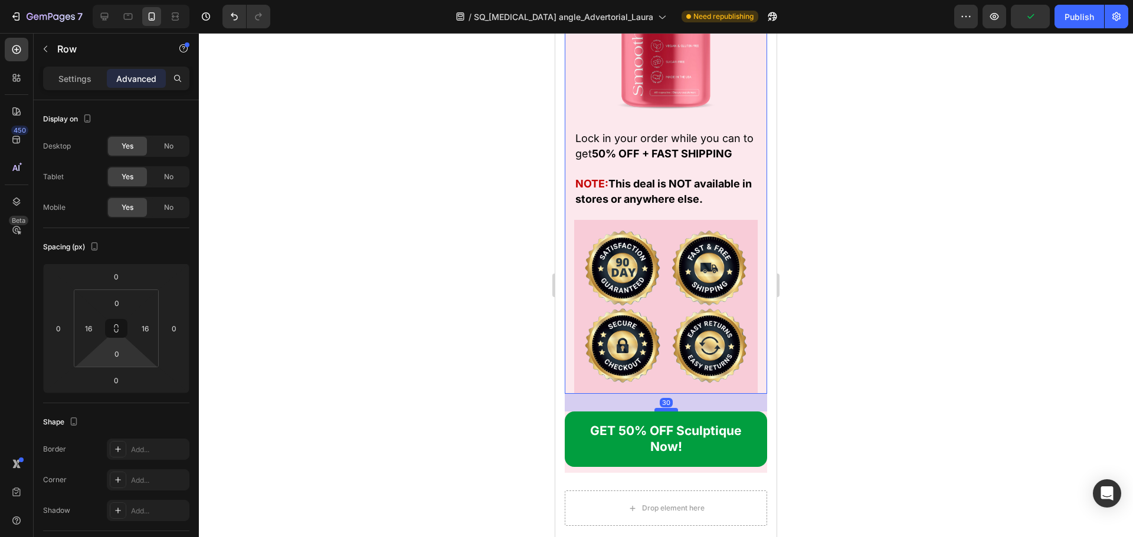
drag, startPoint x: 662, startPoint y: 375, endPoint x: 666, endPoint y: 392, distance: 18.2
click at [666, 408] on div at bounding box center [666, 410] width 24 height 4
type input "30"
click at [801, 367] on div at bounding box center [666, 285] width 934 height 504
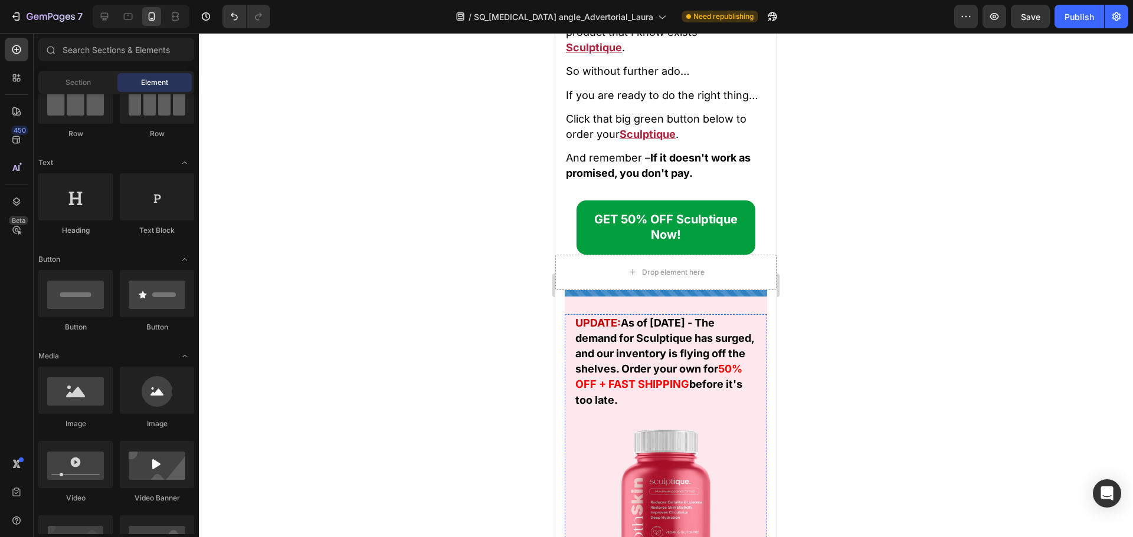
scroll to position [19369, 0]
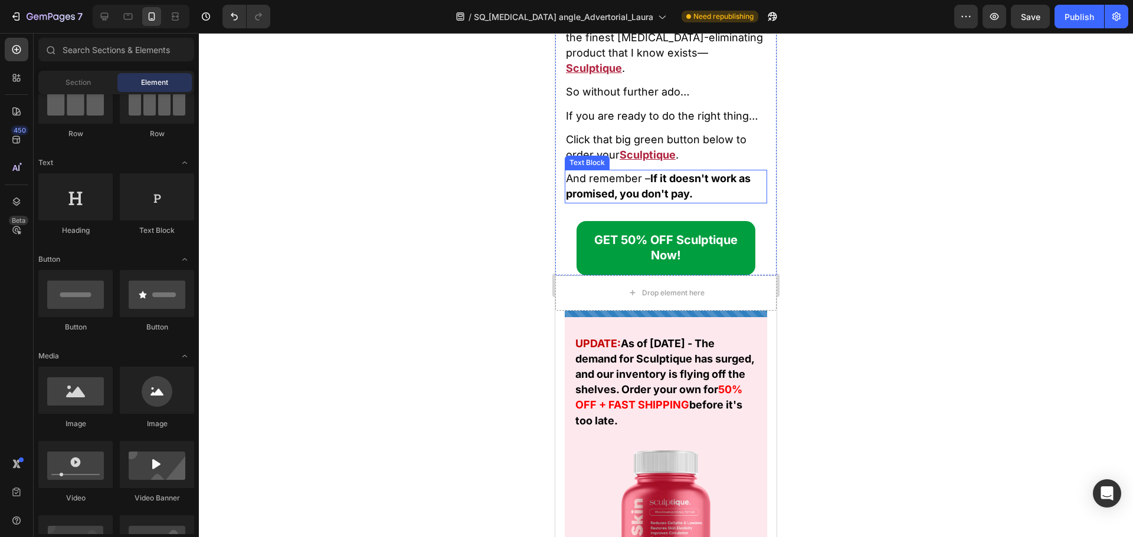
click at [669, 200] on strong "If it doesn't work as promised, you don't pay." at bounding box center [658, 186] width 185 height 28
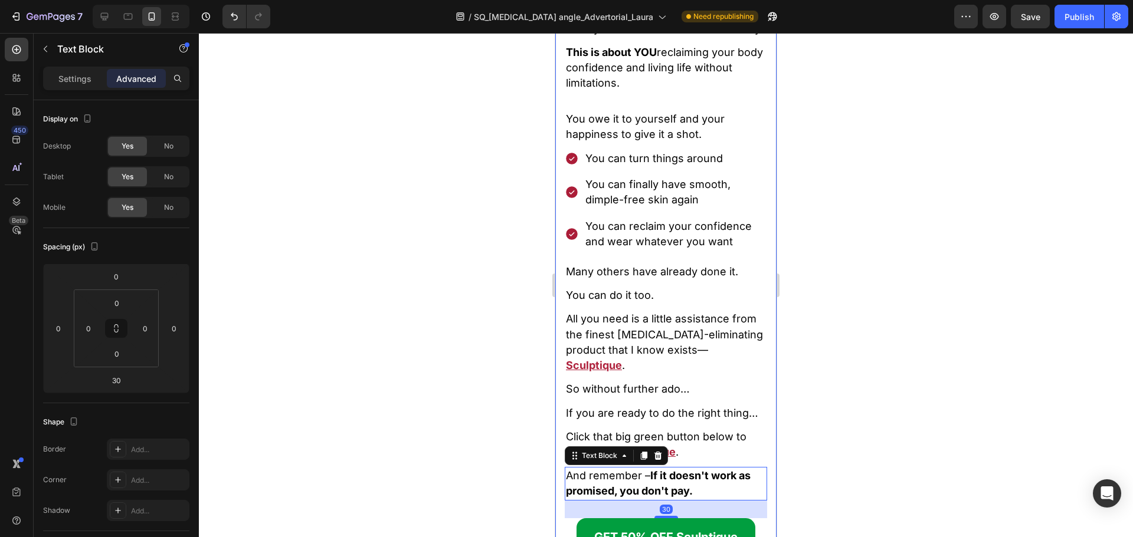
scroll to position [19015, 0]
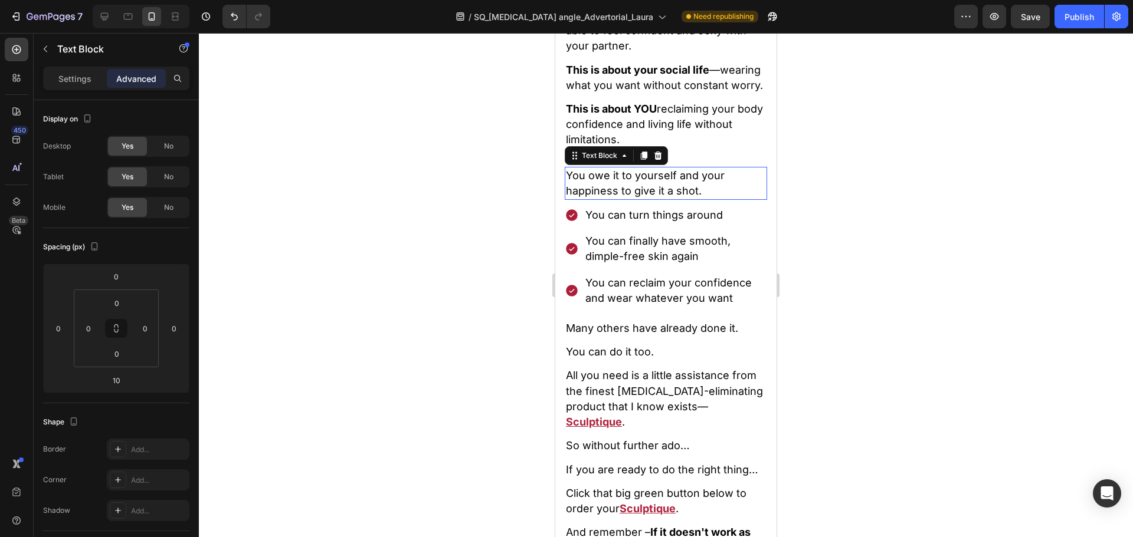
click at [652, 197] on span "You owe it to yourself and your happiness to give it a shot." at bounding box center [645, 183] width 159 height 28
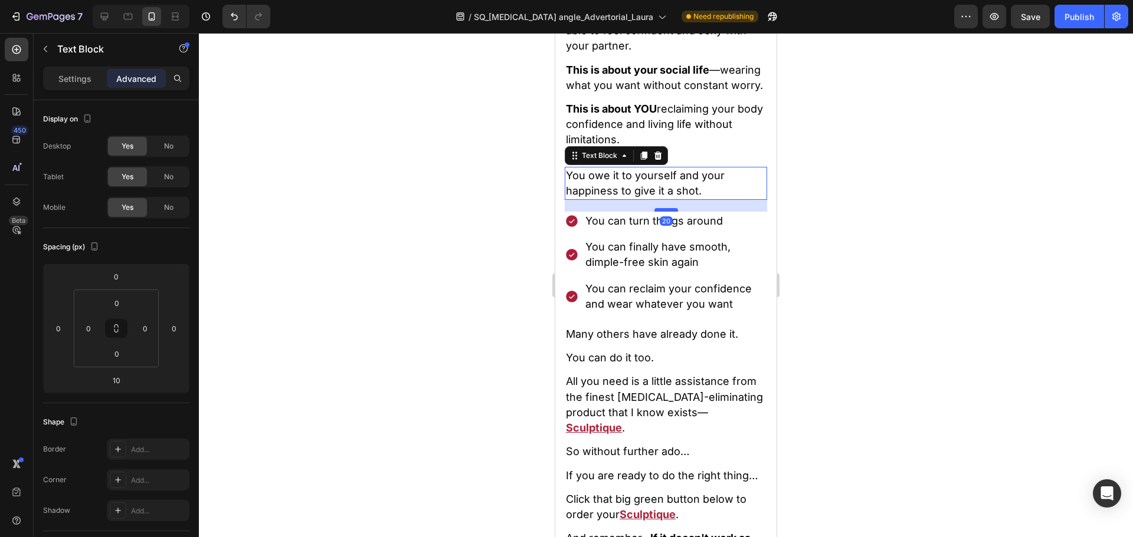
drag, startPoint x: 662, startPoint y: 244, endPoint x: 668, endPoint y: 250, distance: 8.8
click at [668, 212] on div at bounding box center [666, 210] width 24 height 4
type input "20"
click at [627, 310] on span "You can reclaim your confidence and wear whatever you want" at bounding box center [668, 297] width 166 height 28
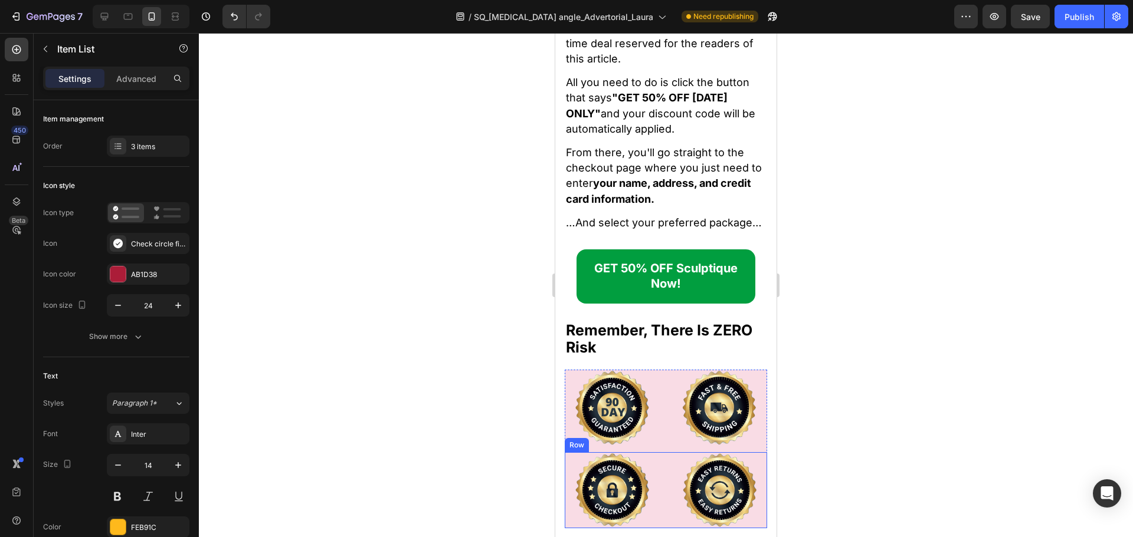
scroll to position [17658, 0]
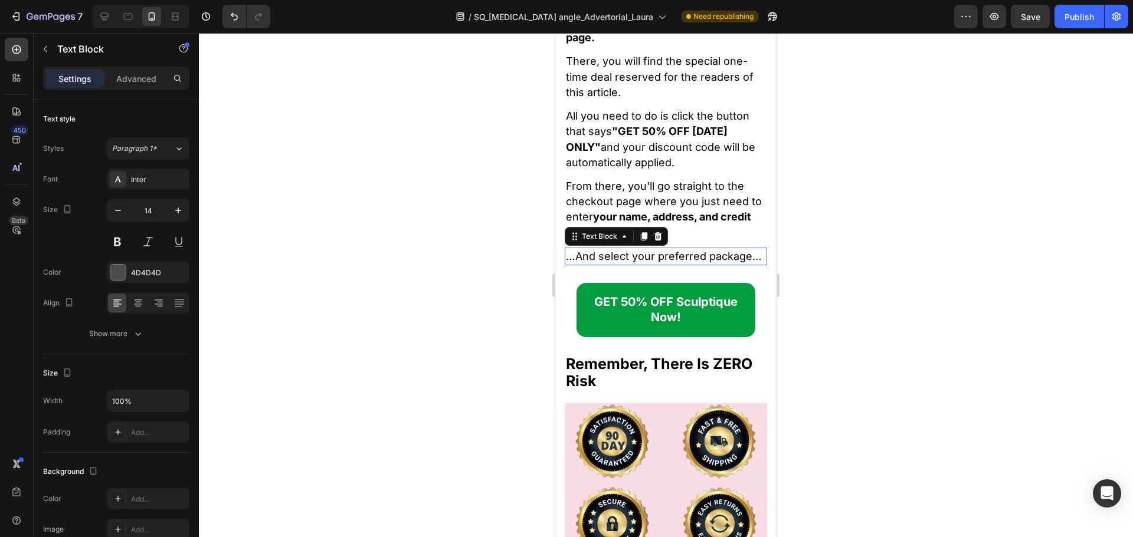
click at [661, 256] on span "…And select your preferred package…" at bounding box center [664, 256] width 196 height 12
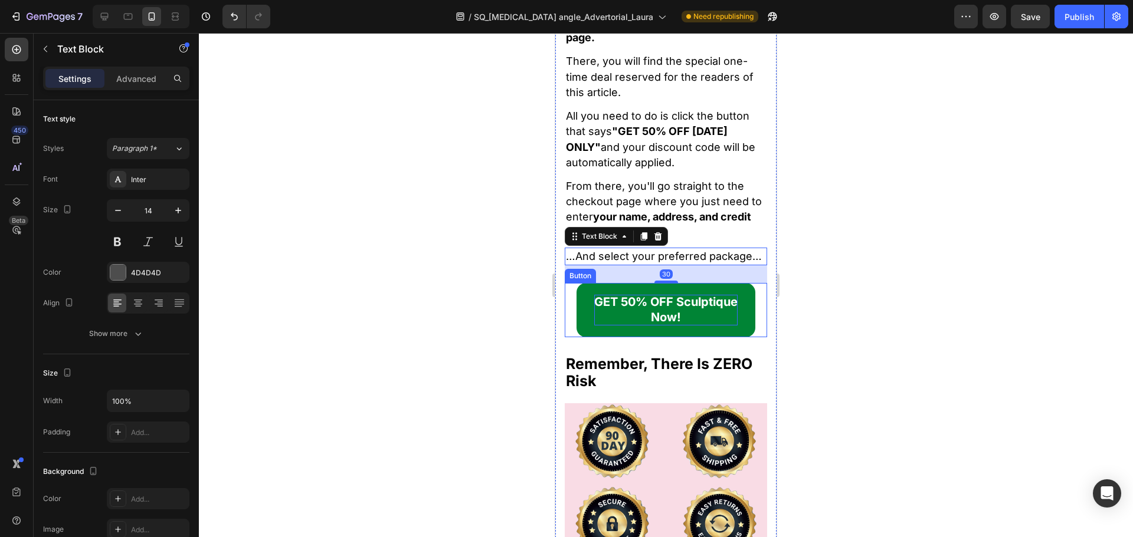
click at [645, 324] on strong "GET 50% OFF Sculptique Now!" at bounding box center [665, 309] width 143 height 29
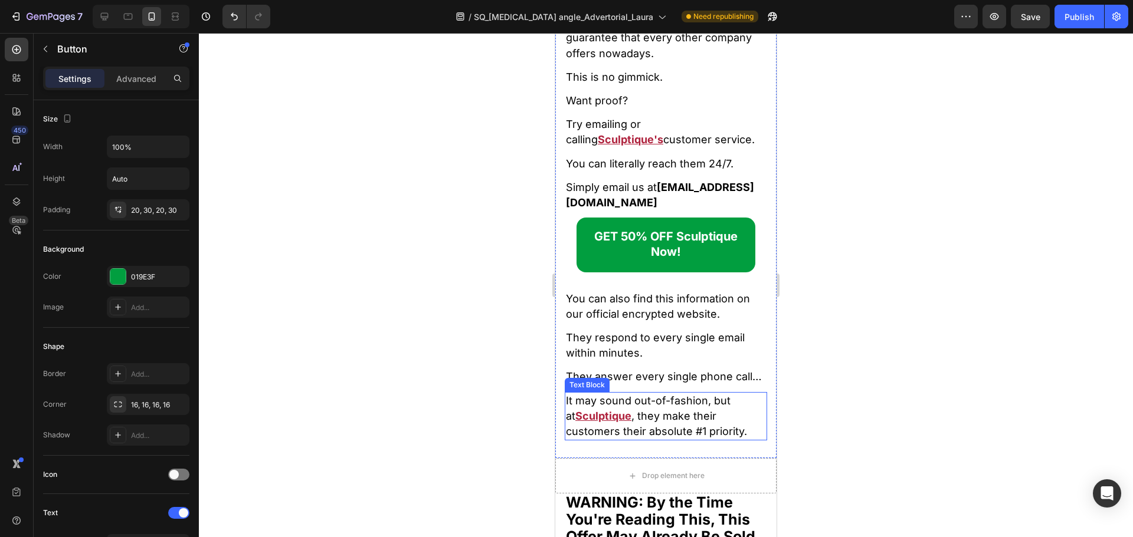
scroll to position [16302, 0]
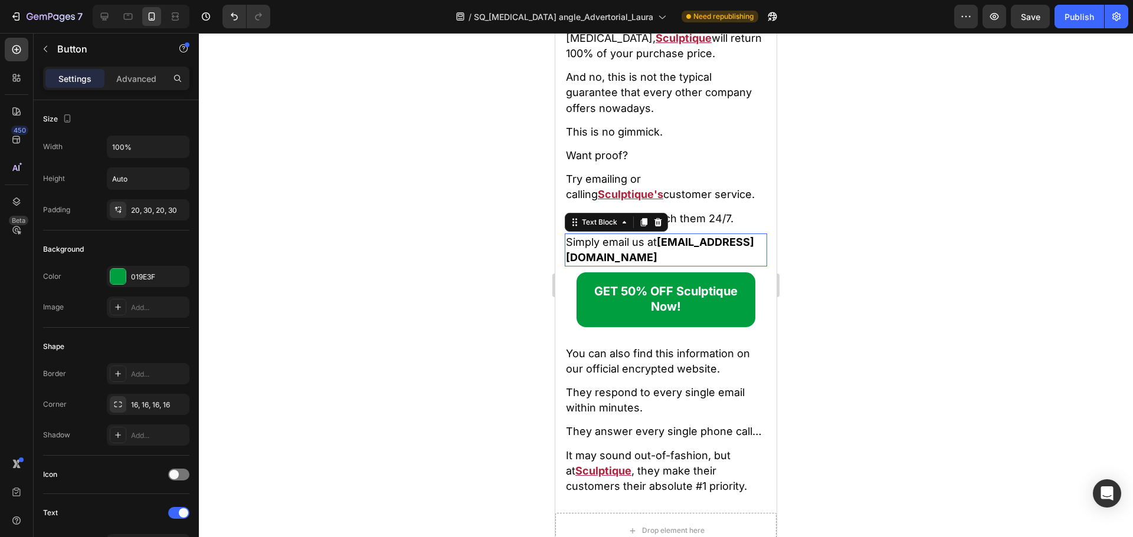
click at [660, 248] on strong "[EMAIL_ADDRESS][DOMAIN_NAME]" at bounding box center [660, 250] width 188 height 28
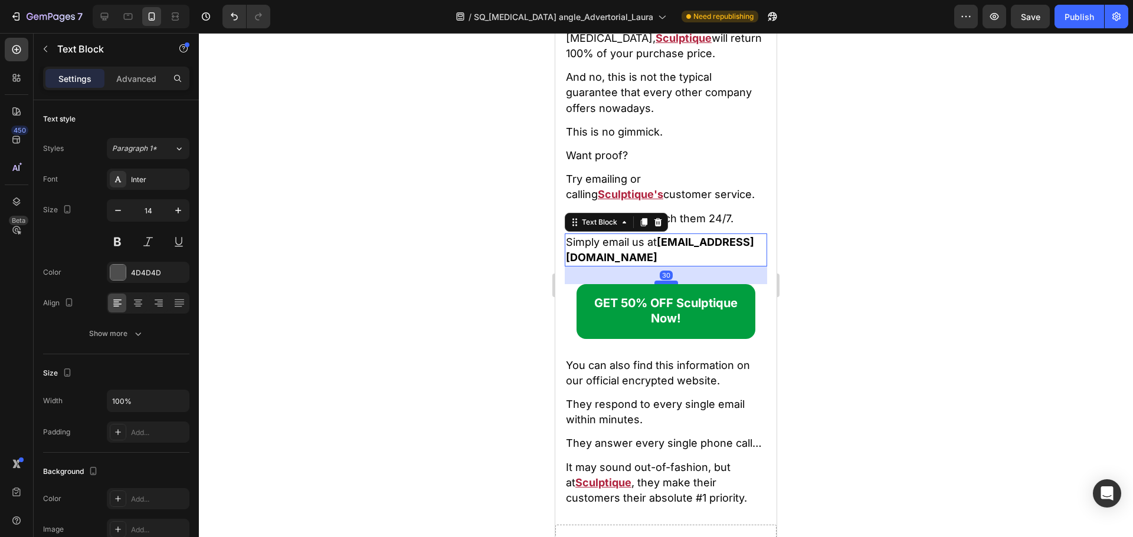
drag, startPoint x: 665, startPoint y: 264, endPoint x: 668, endPoint y: 275, distance: 12.2
click at [668, 281] on div at bounding box center [666, 283] width 24 height 4
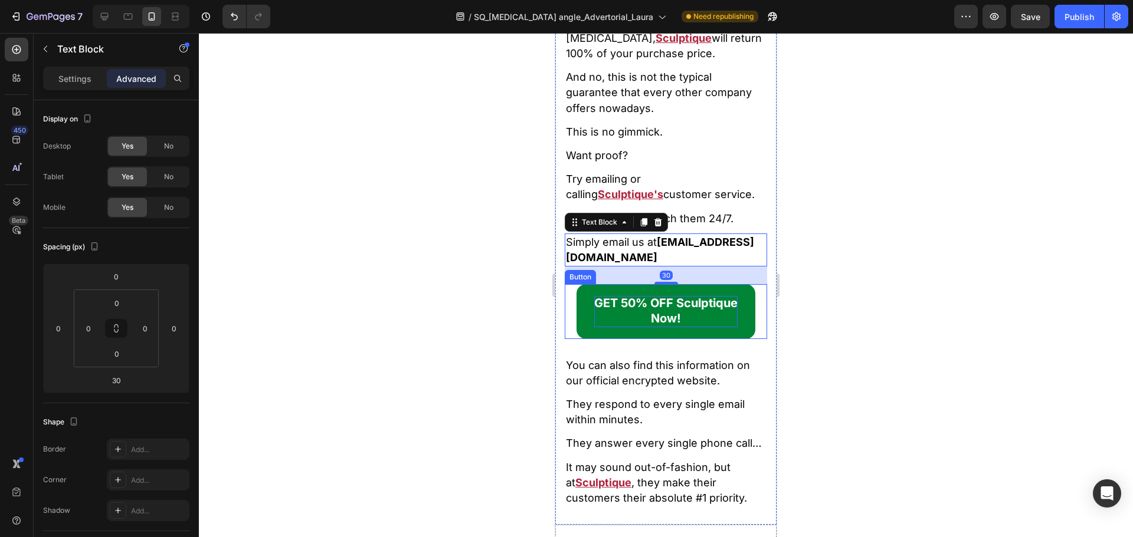
click at [599, 300] on p "GET 50% OFF Sculptique Now!" at bounding box center [665, 311] width 143 height 31
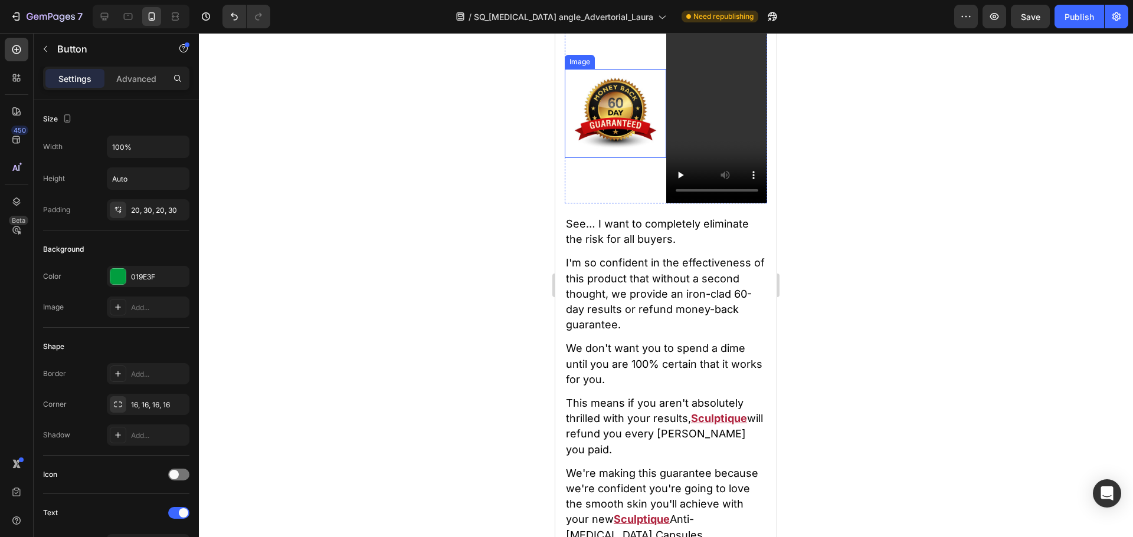
scroll to position [15610, 0]
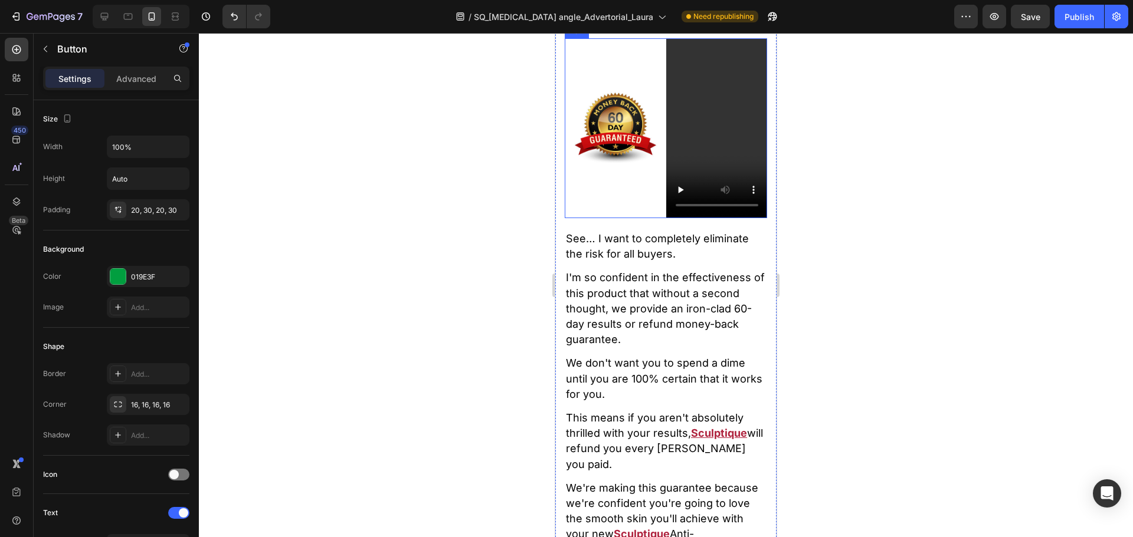
click at [638, 218] on div "Image" at bounding box center [614, 128] width 101 height 180
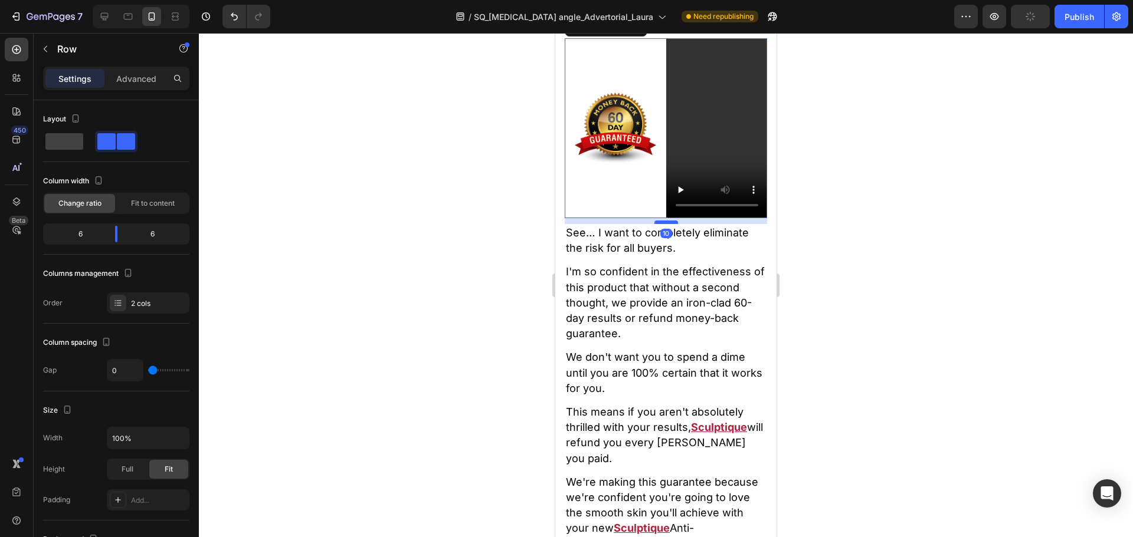
drag, startPoint x: 664, startPoint y: 429, endPoint x: 666, endPoint y: 423, distance: 6.4
click at [666, 224] on div at bounding box center [666, 223] width 24 height 4
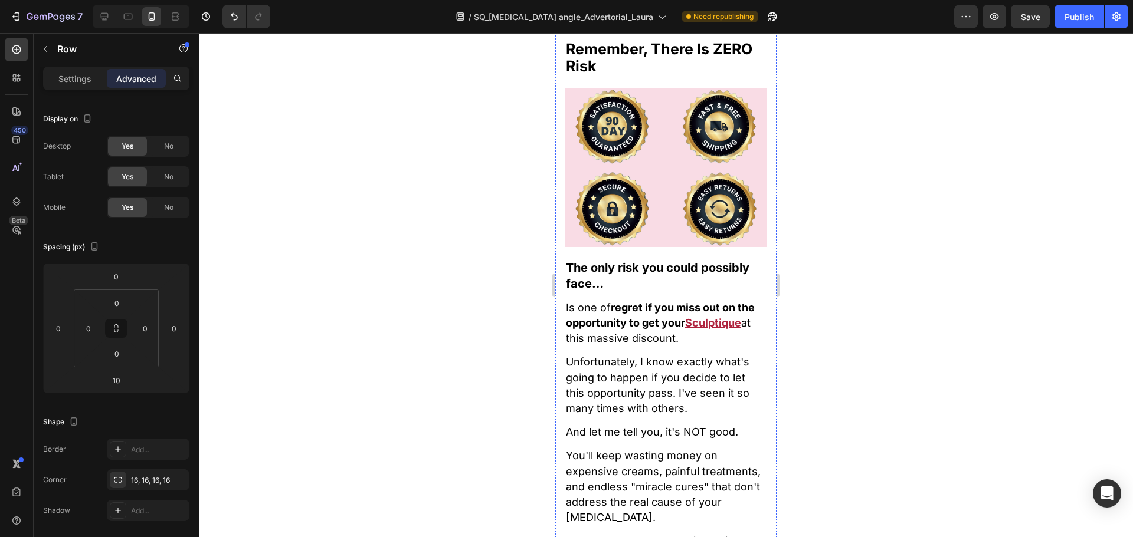
scroll to position [17852, 0]
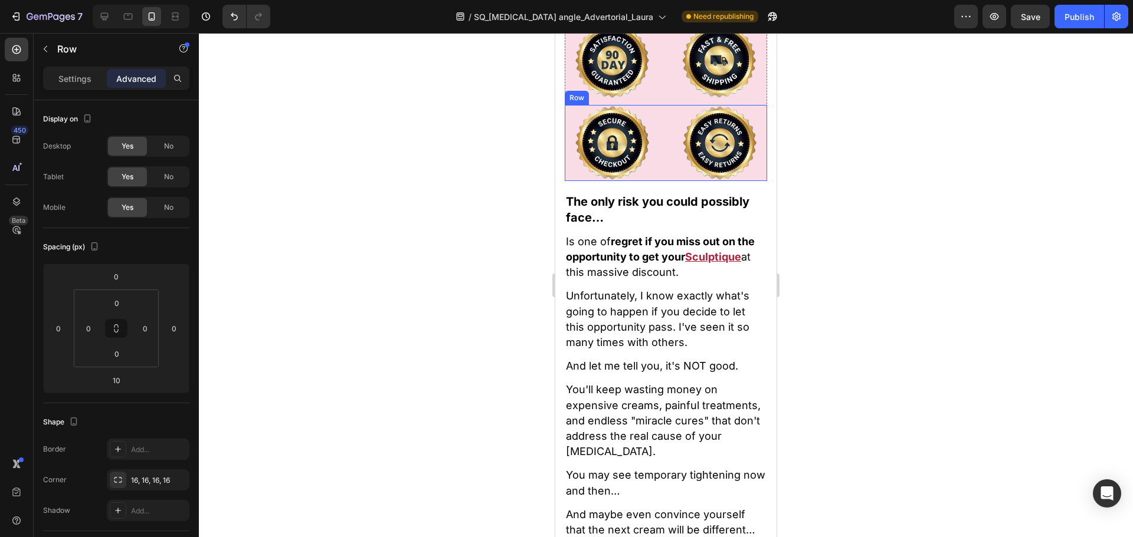
click at [653, 175] on div at bounding box center [612, 143] width 96 height 76
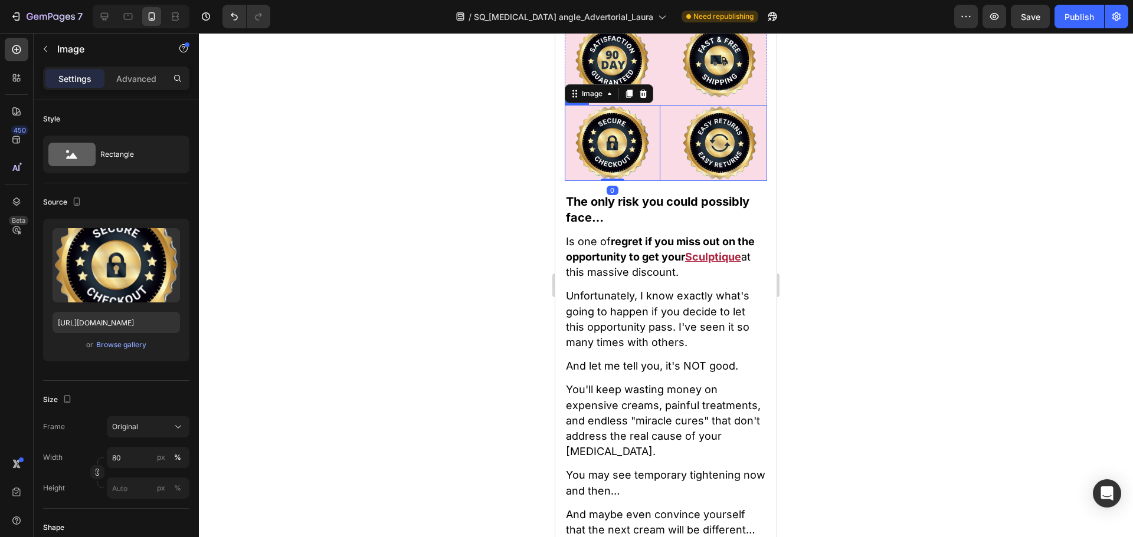
click at [657, 181] on div "Image 0 Image Row" at bounding box center [665, 143] width 202 height 76
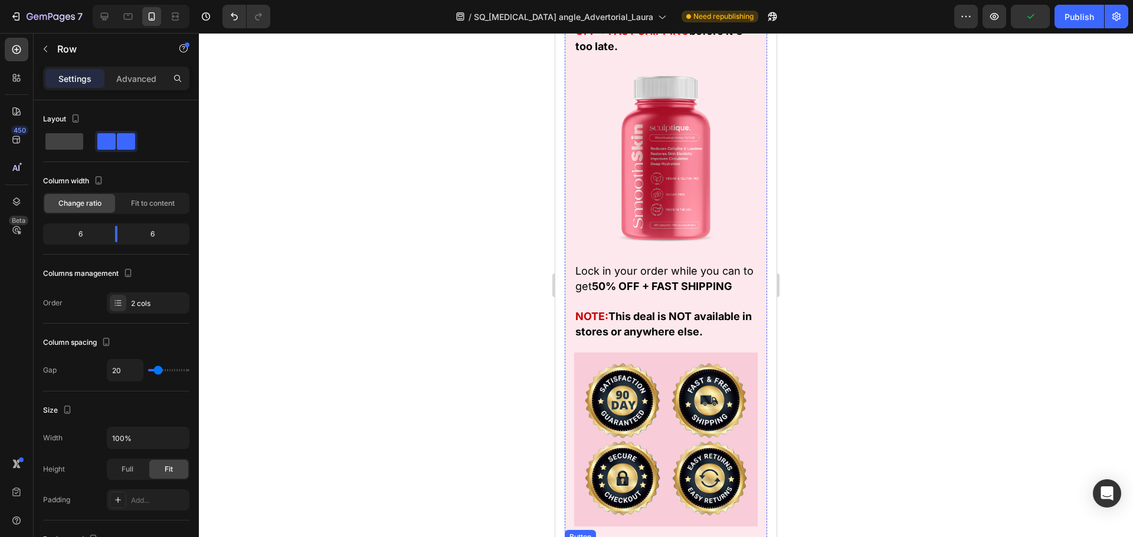
scroll to position [19562, 0]
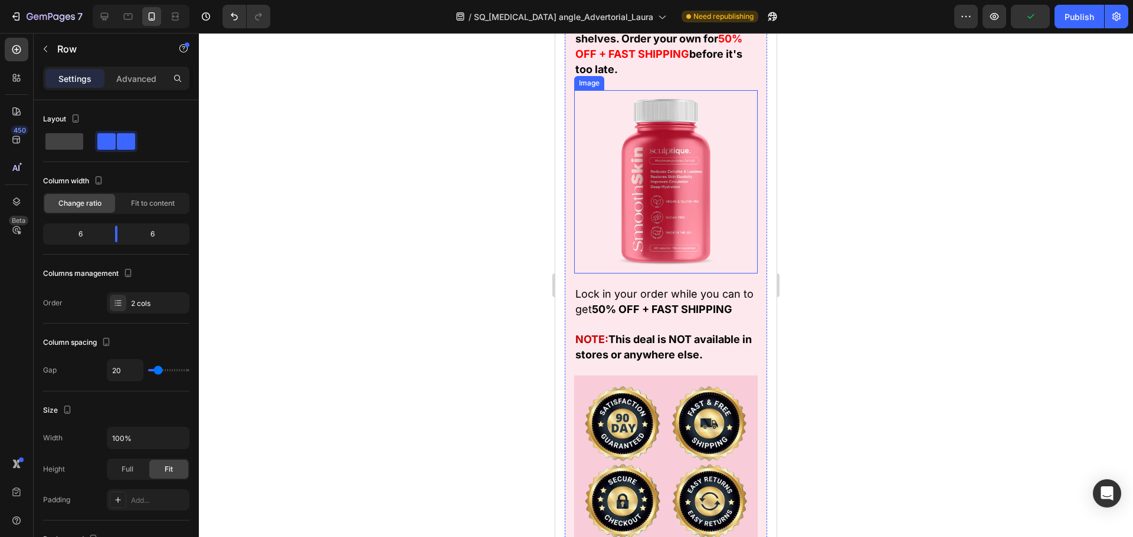
click at [676, 206] on img at bounding box center [665, 181] width 183 height 183
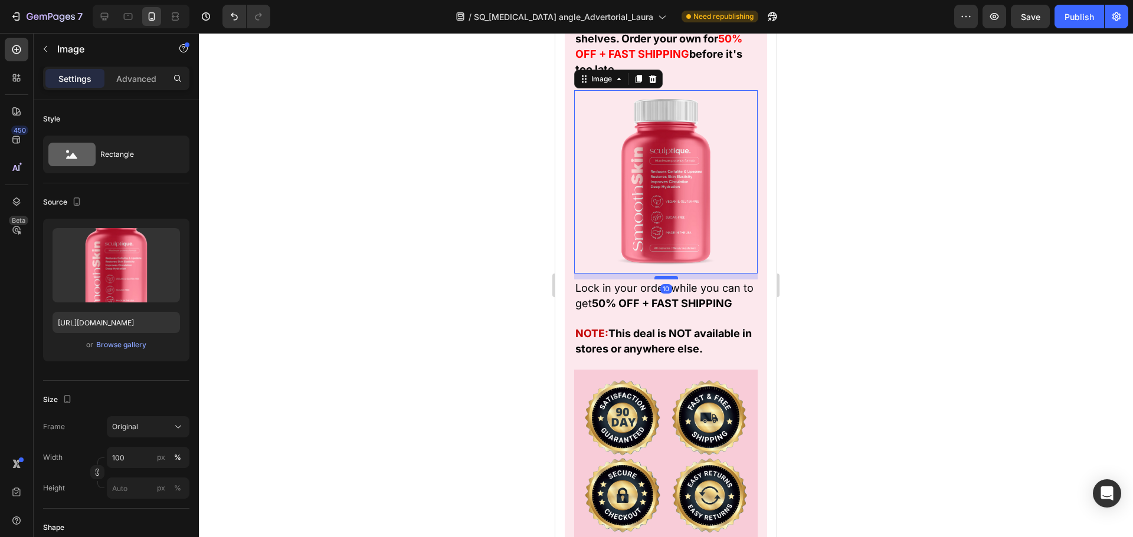
drag, startPoint x: 656, startPoint y: 275, endPoint x: 668, endPoint y: 270, distance: 13.2
click at [668, 276] on div at bounding box center [666, 278] width 24 height 4
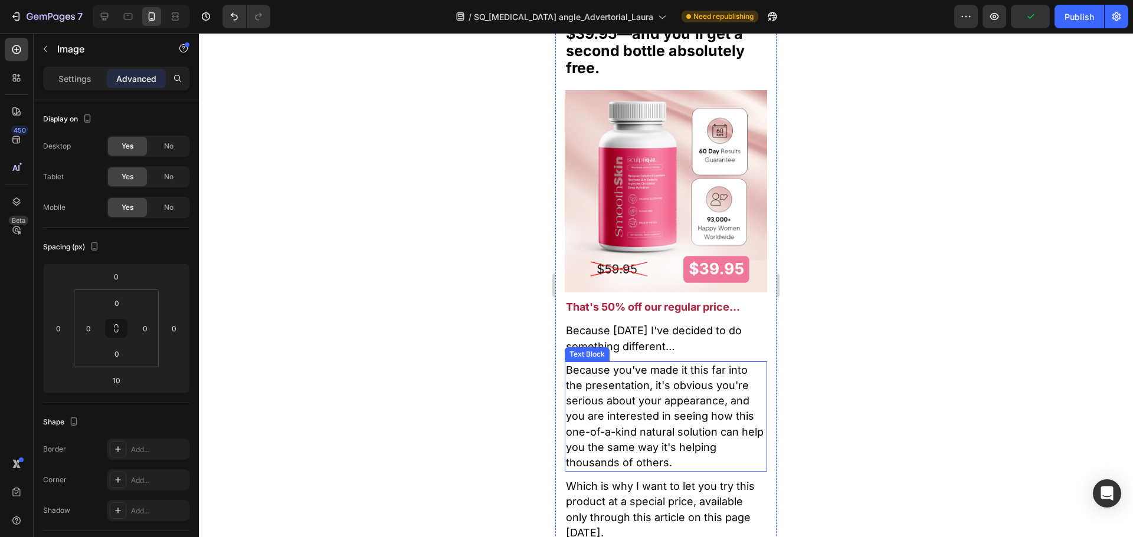
scroll to position [15054, 0]
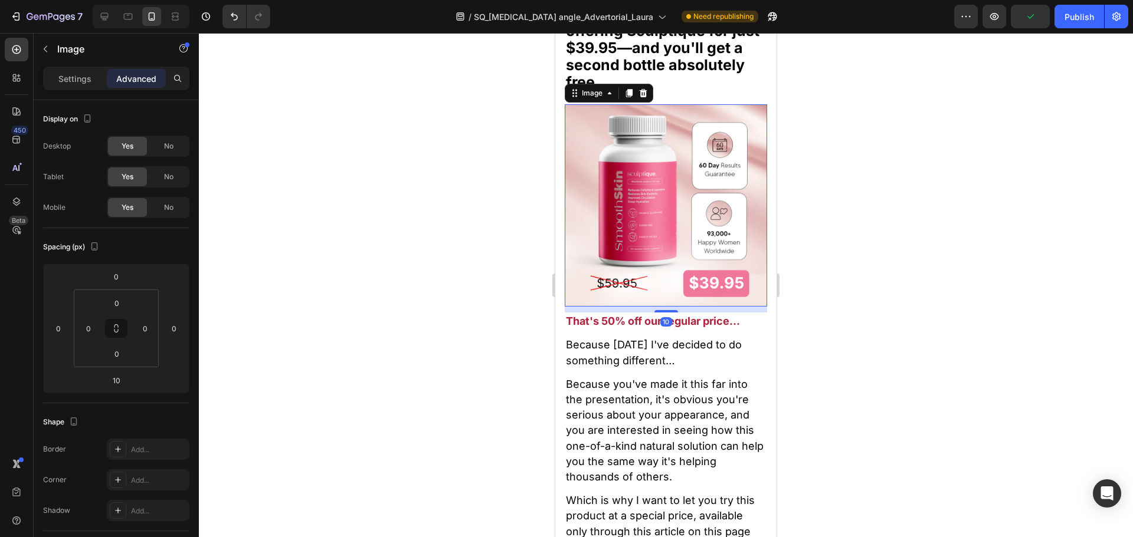
click at [652, 267] on img at bounding box center [665, 205] width 202 height 202
click at [141, 483] on div "Add..." at bounding box center [158, 480] width 55 height 11
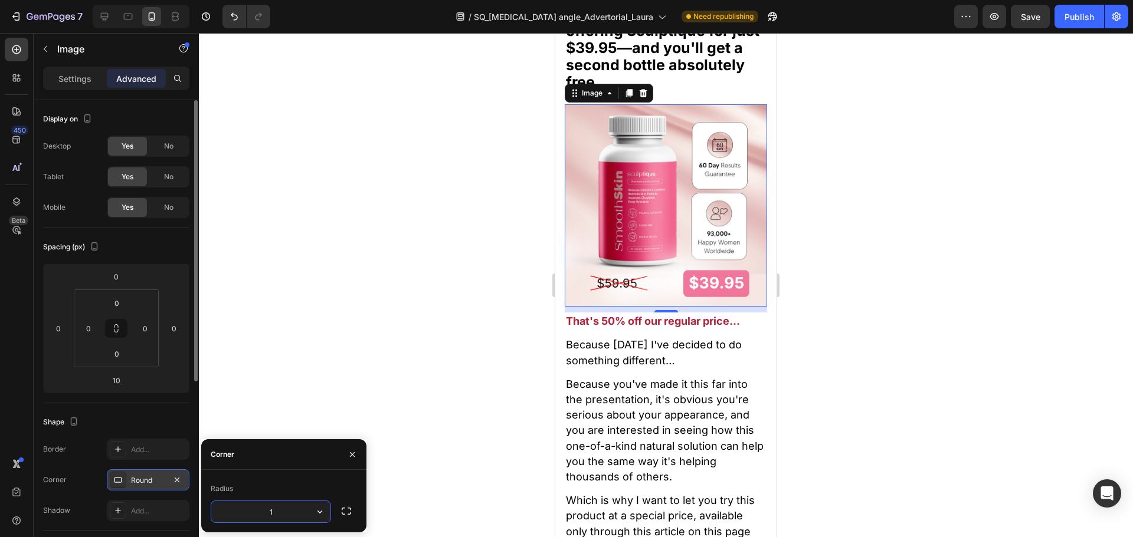
type input "16"
click at [632, 339] on span "Because [DATE] I've decided to do something different…" at bounding box center [654, 353] width 176 height 28
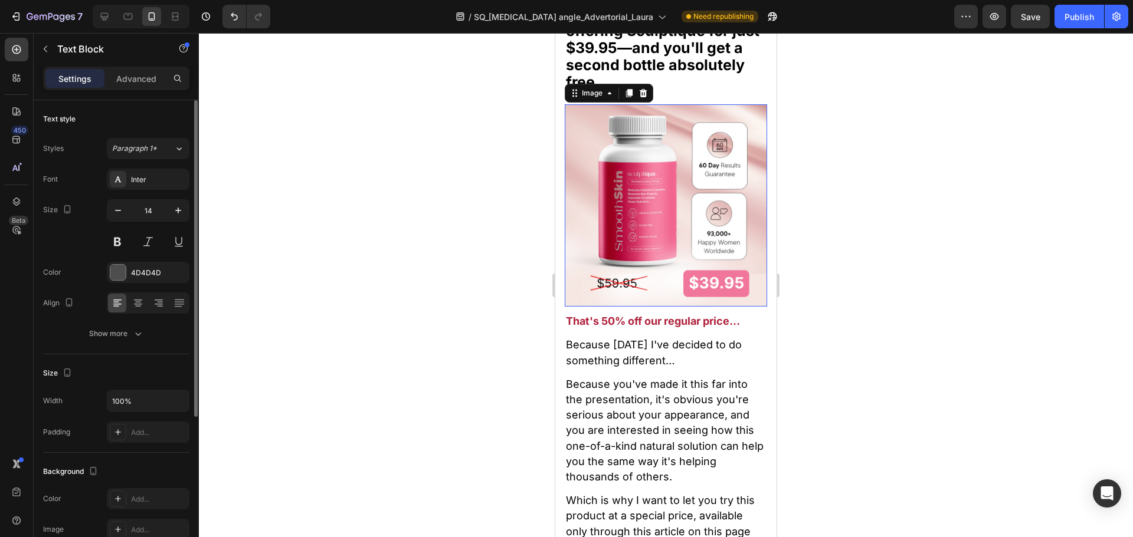
click at [678, 248] on img at bounding box center [665, 205] width 202 height 202
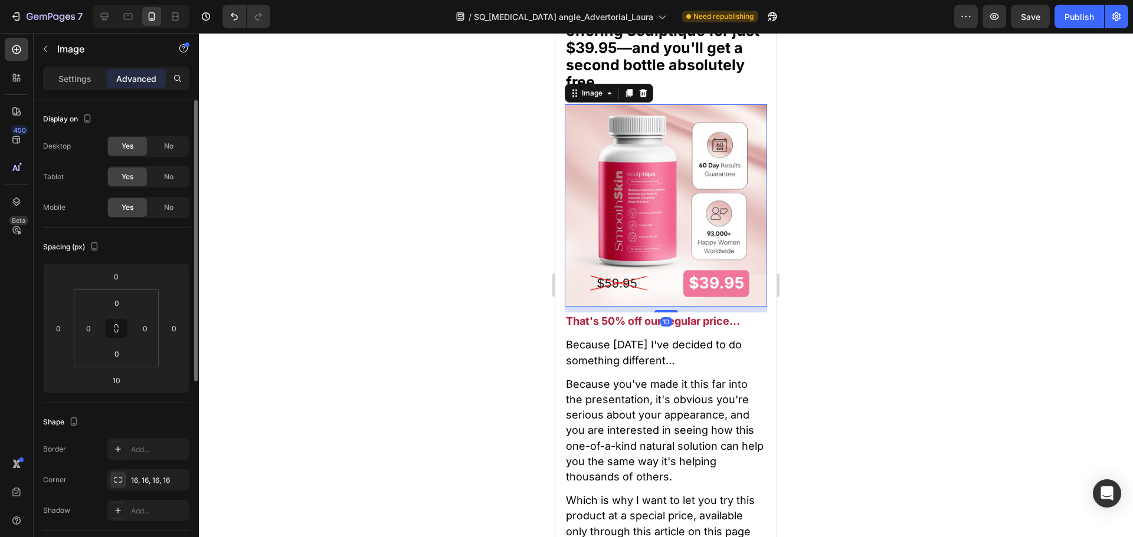
click at [623, 252] on img at bounding box center [665, 205] width 202 height 202
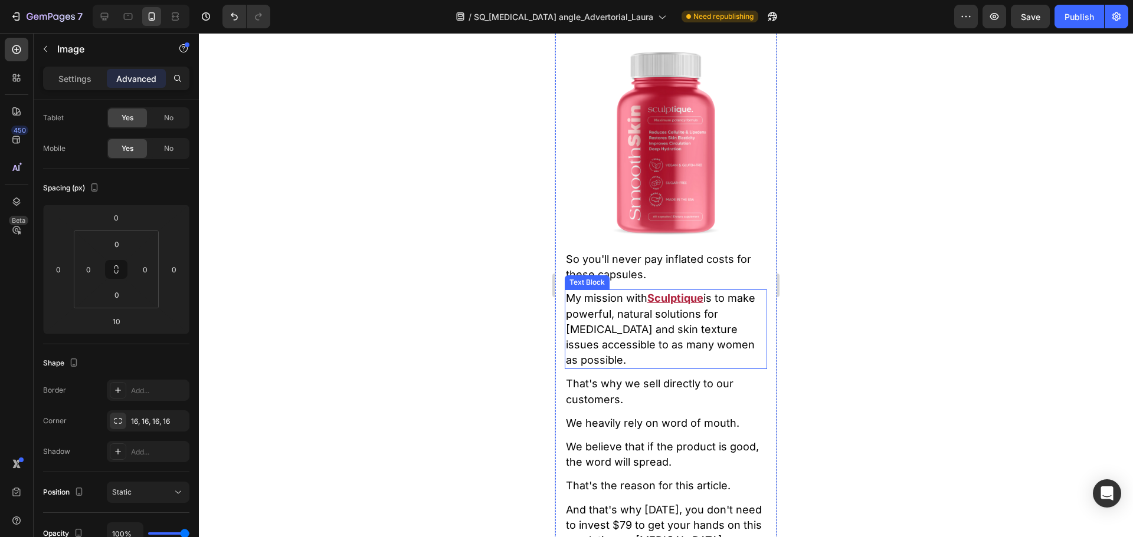
scroll to position [14287, 0]
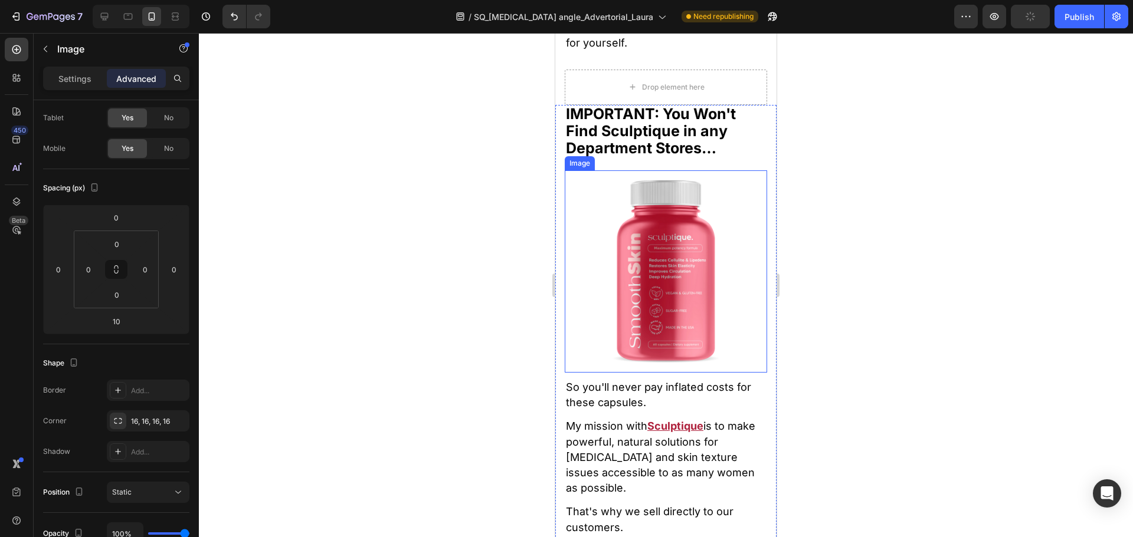
click at [674, 334] on img at bounding box center [665, 271] width 202 height 202
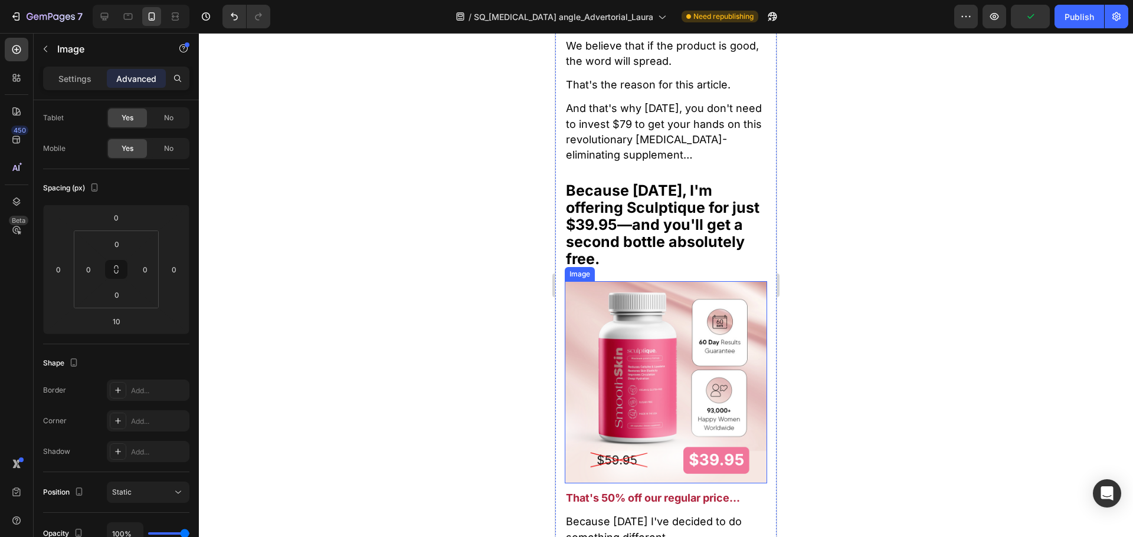
scroll to position [14995, 0]
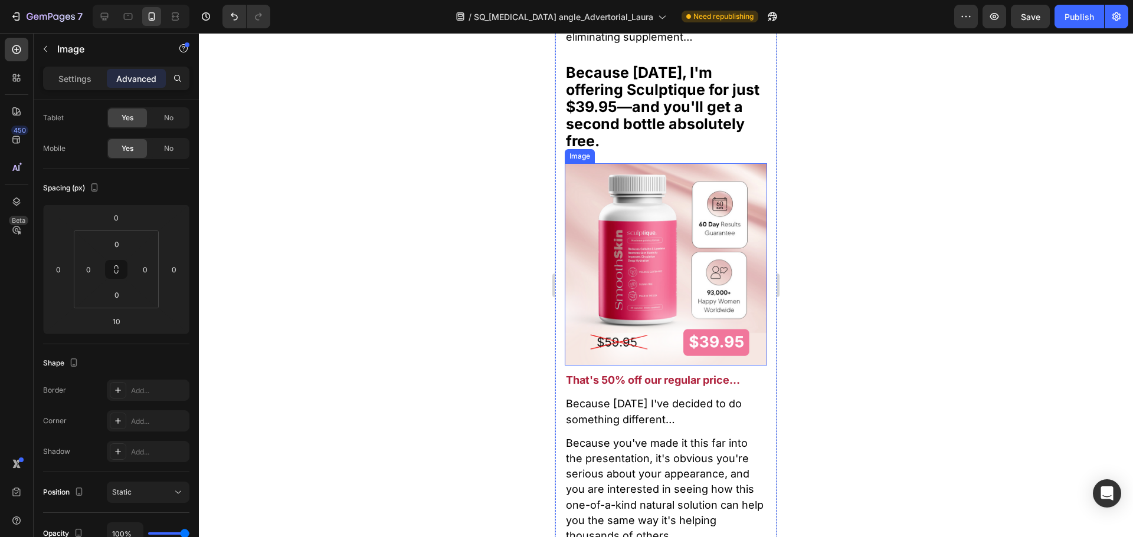
click at [659, 280] on img at bounding box center [665, 264] width 202 height 202
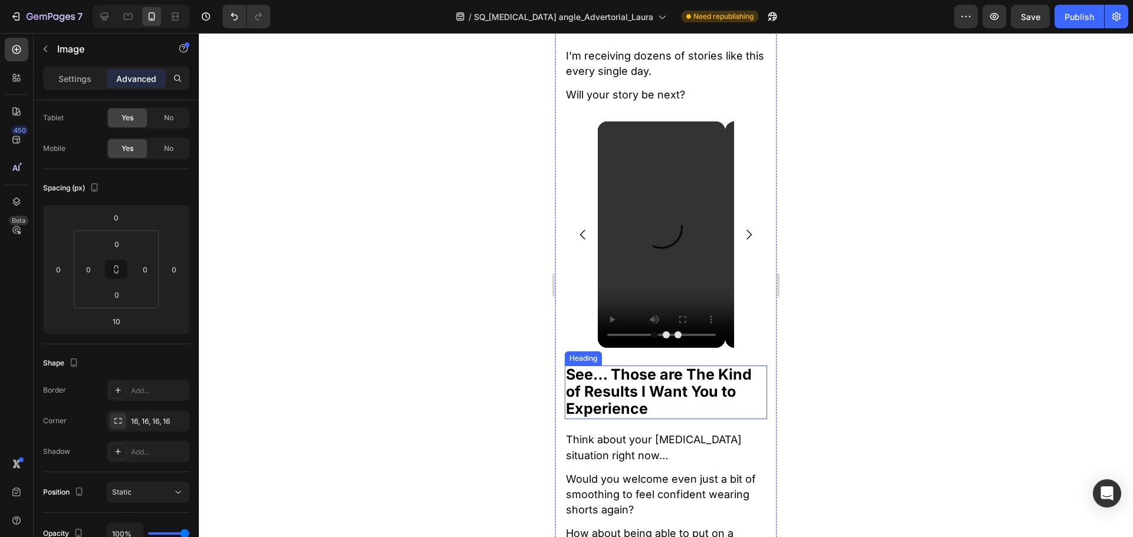
scroll to position [12695, 0]
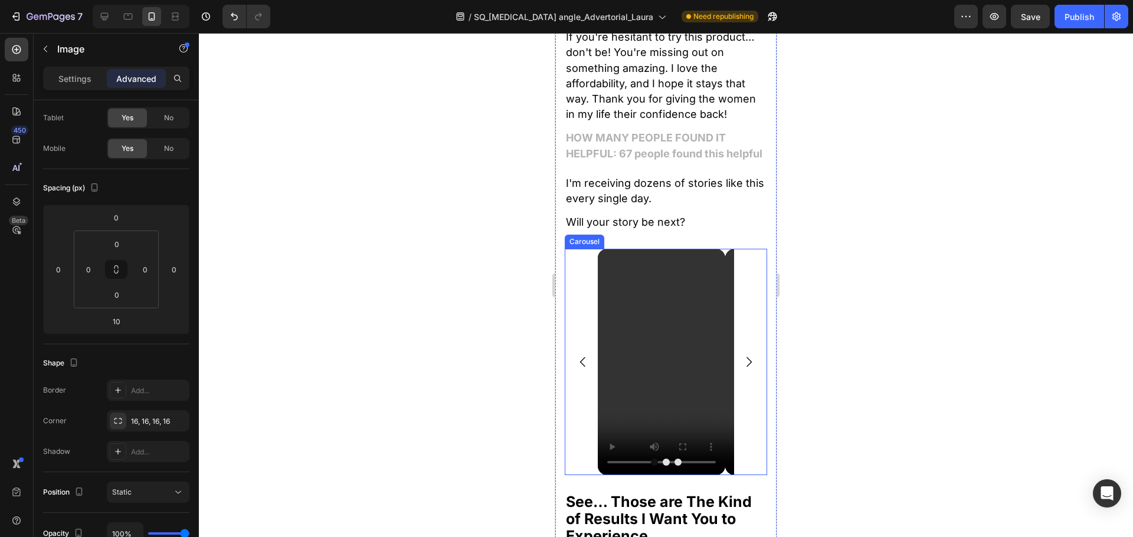
click at [741, 369] on icon "Carousel Next Arrow" at bounding box center [748, 362] width 14 height 14
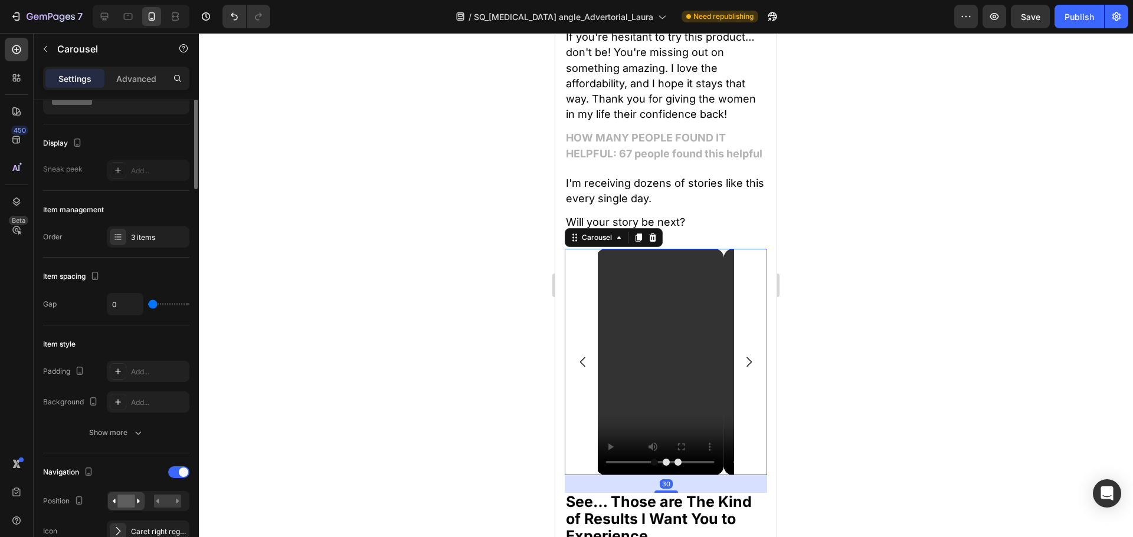
scroll to position [0, 0]
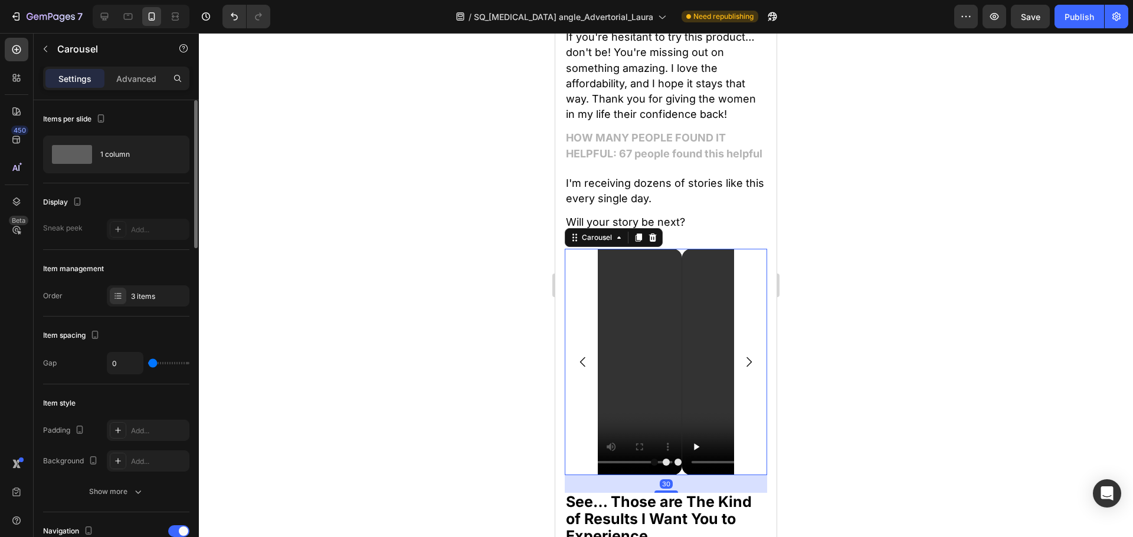
click at [746, 367] on icon "Carousel Next Arrow" at bounding box center [748, 362] width 5 height 10
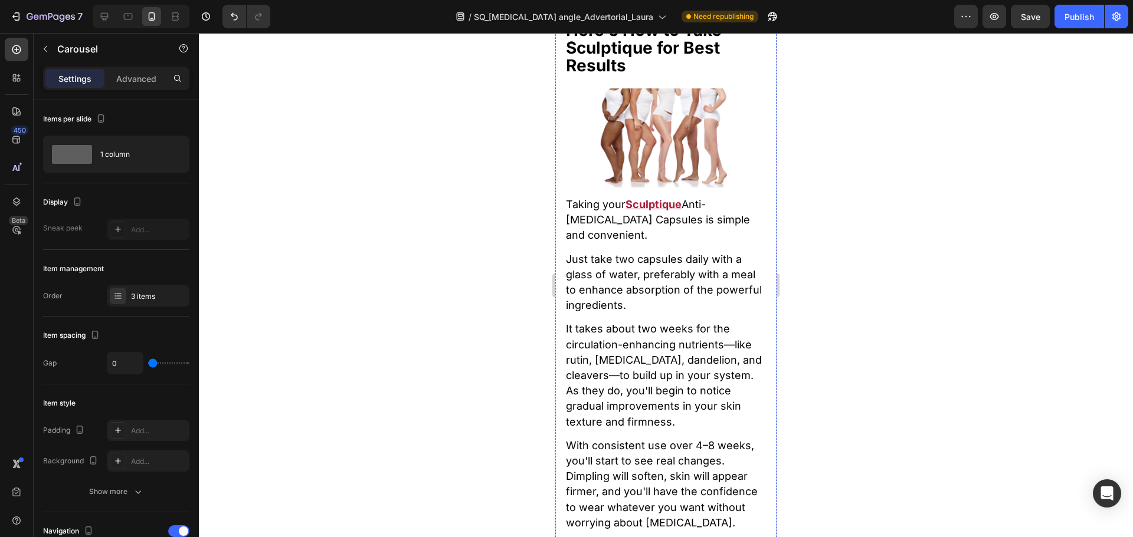
scroll to position [8448, 0]
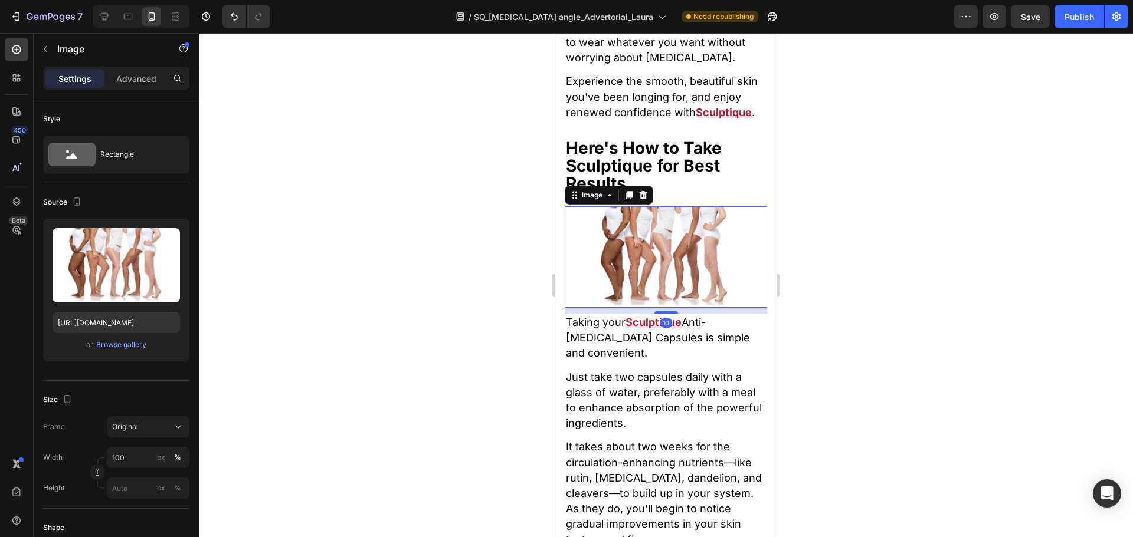
click at [672, 254] on img at bounding box center [665, 256] width 202 height 101
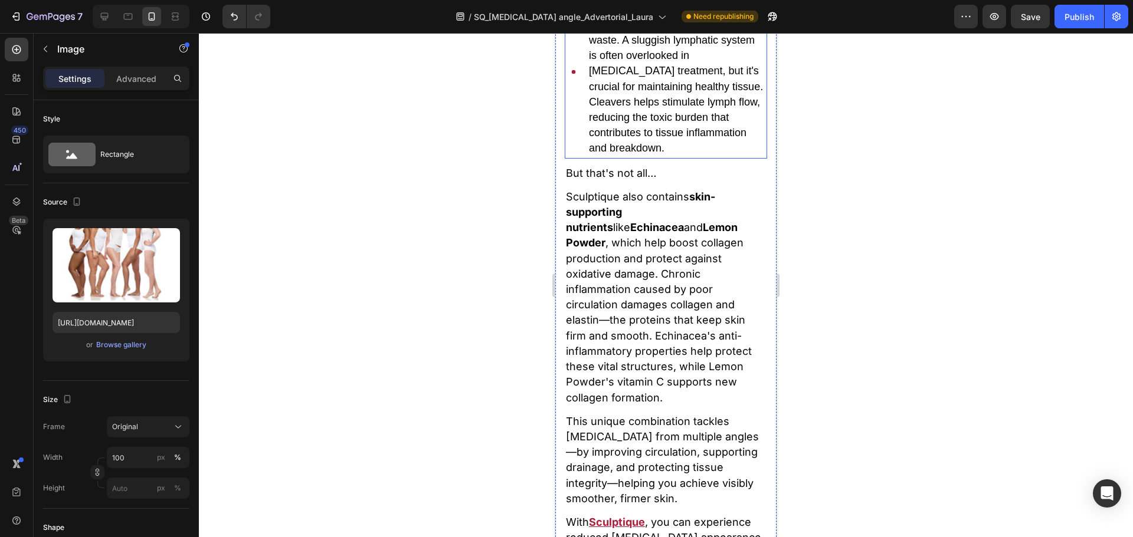
scroll to position [6737, 0]
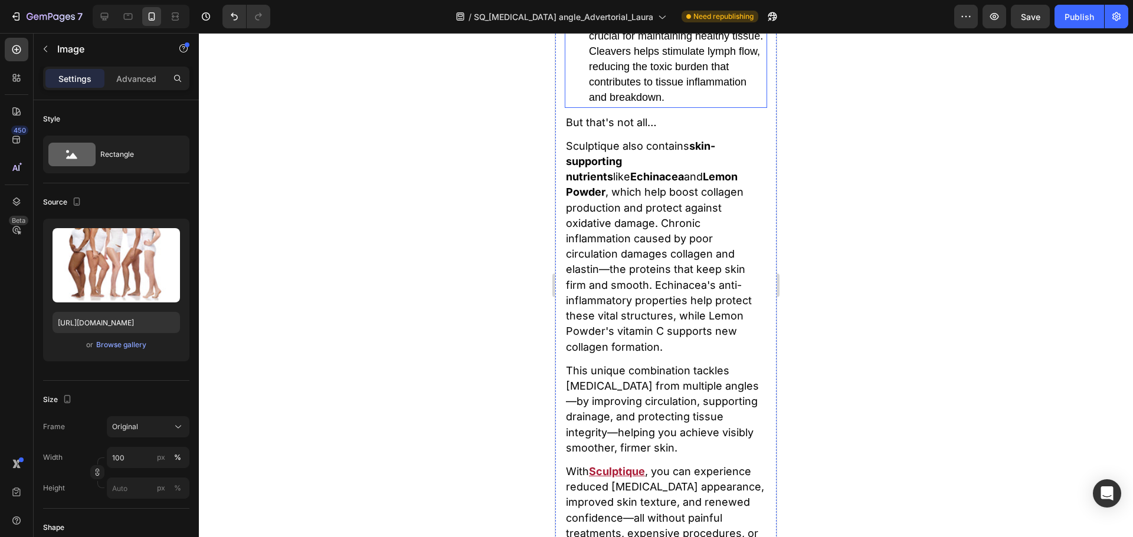
click at [580, 107] on div "Cleavers Extract provides targeted lymphatic support that helps flush out accum…" at bounding box center [665, 20] width 202 height 173
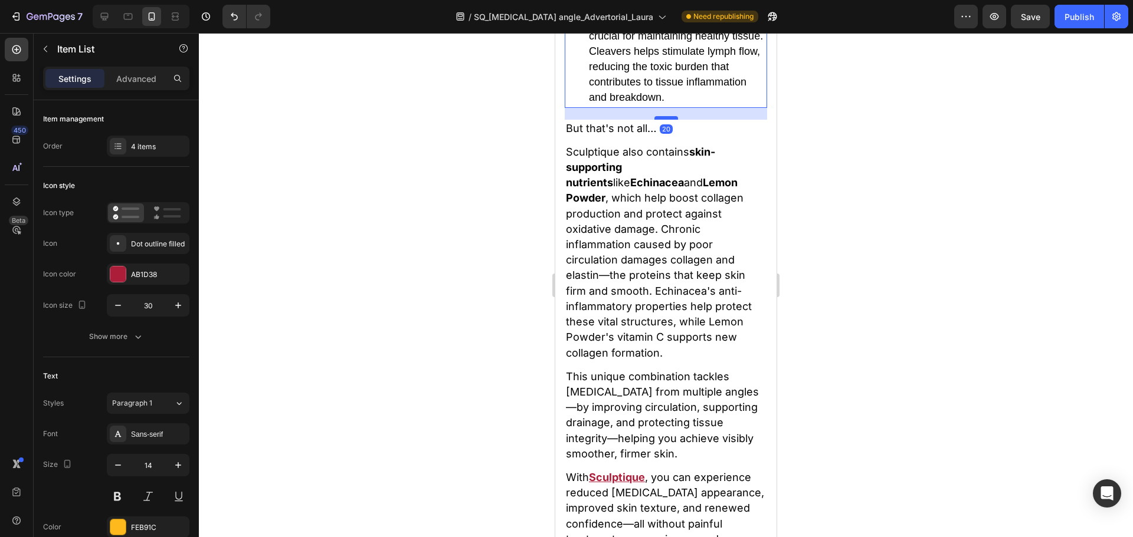
drag, startPoint x: 662, startPoint y: 311, endPoint x: 671, endPoint y: 317, distance: 10.6
click at [671, 120] on div at bounding box center [666, 118] width 24 height 4
type input "100%"
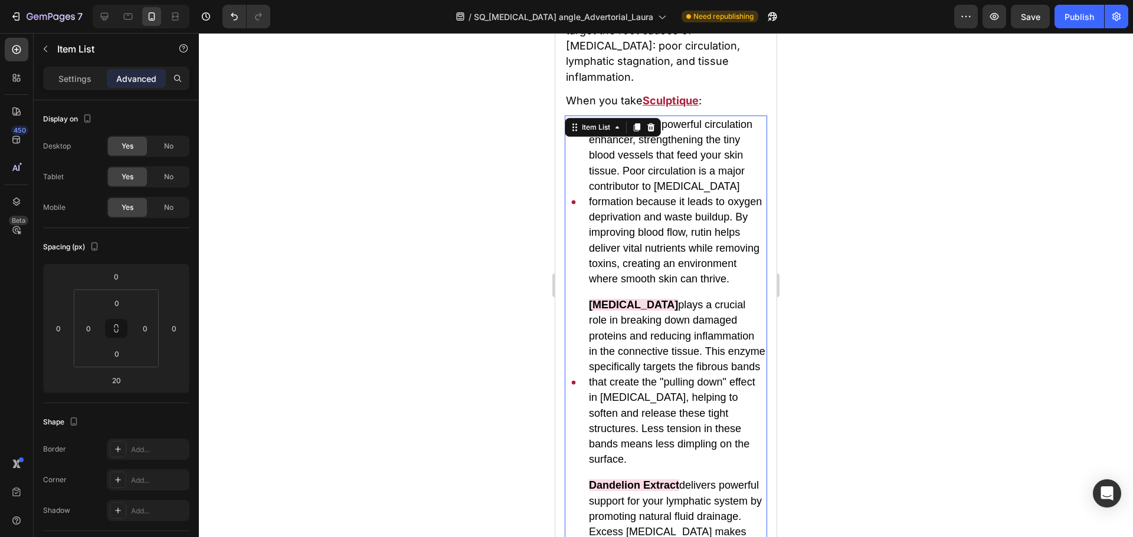
scroll to position [5970, 0]
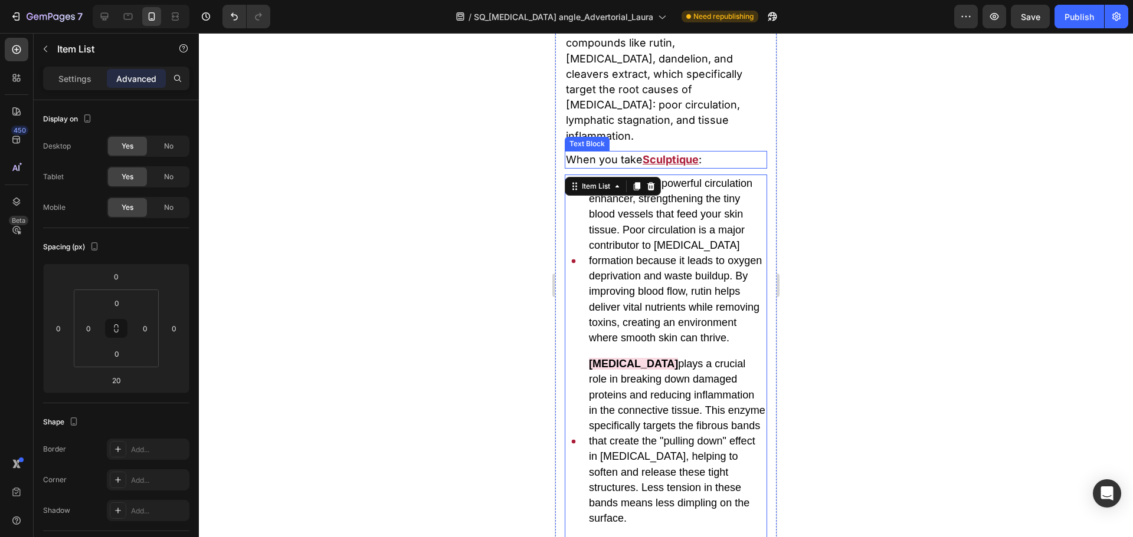
click at [678, 166] on u "Sculptique" at bounding box center [670, 159] width 56 height 12
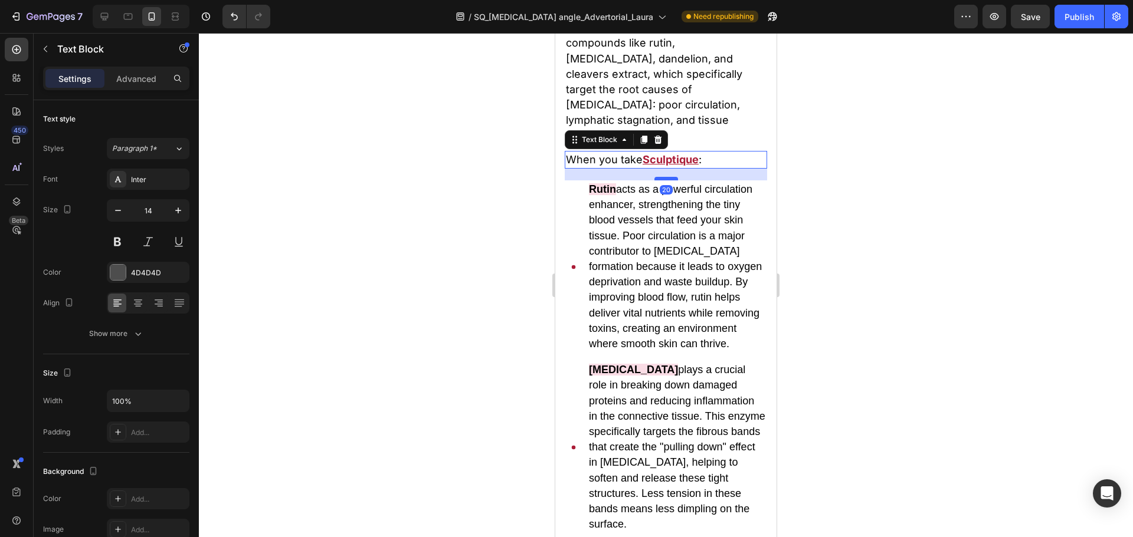
drag, startPoint x: 662, startPoint y: 326, endPoint x: 664, endPoint y: 331, distance: 6.4
click at [664, 180] on div at bounding box center [666, 179] width 24 height 4
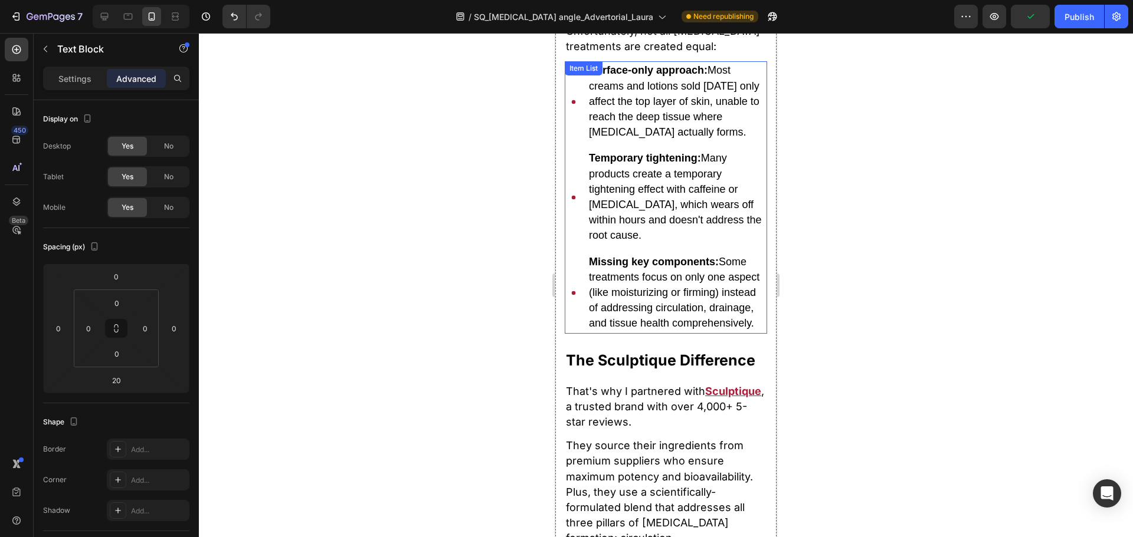
click at [645, 308] on p "Missing key components: Some treatments focus on only one aspect (like moisturi…" at bounding box center [677, 293] width 176 height 77
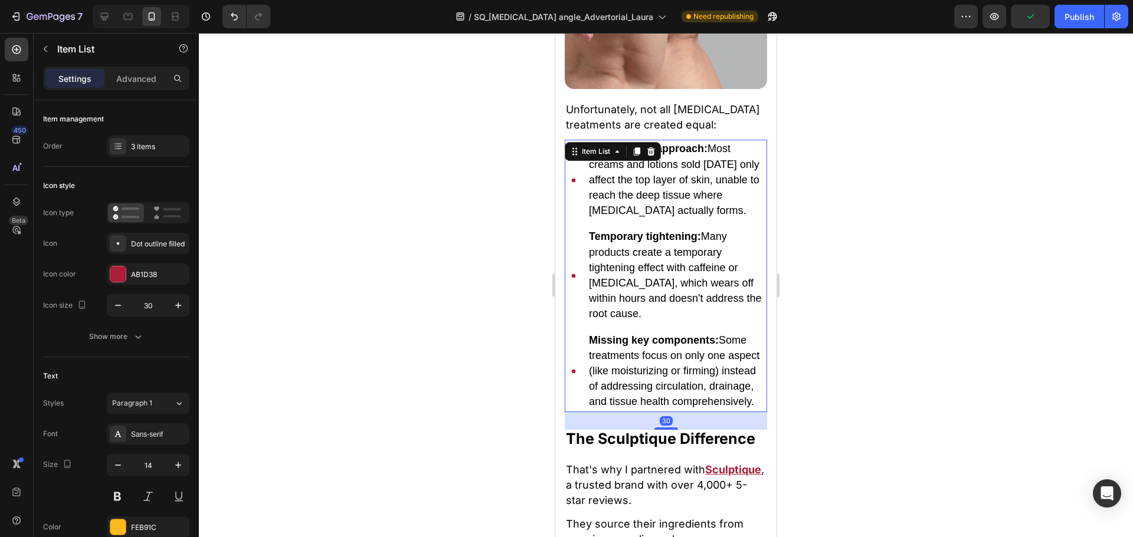
scroll to position [4968, 0]
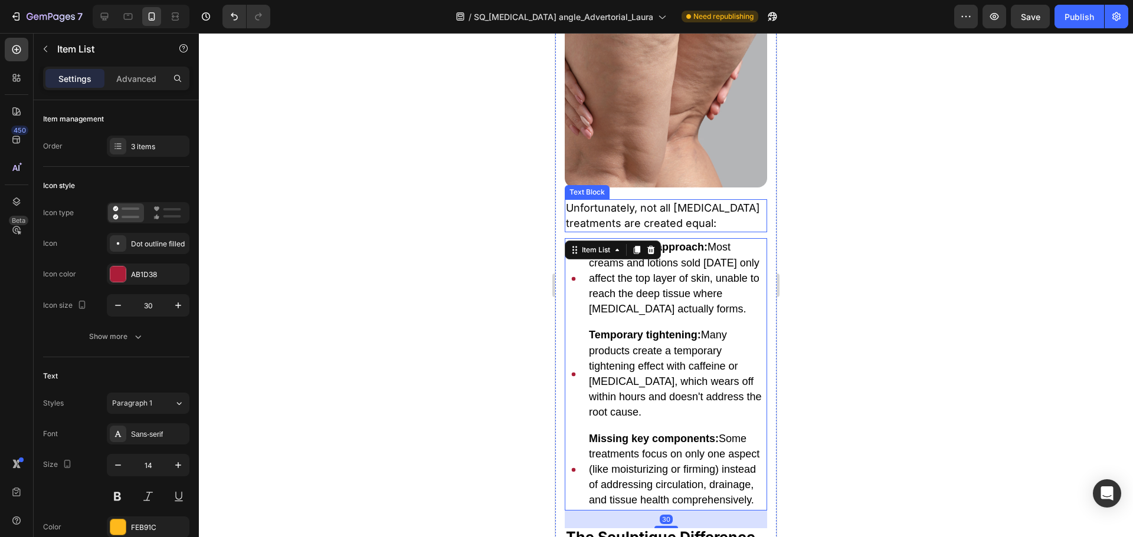
click at [680, 217] on span "Unfortunately, not all [MEDICAL_DATA] treatments are created equal:" at bounding box center [663, 216] width 194 height 28
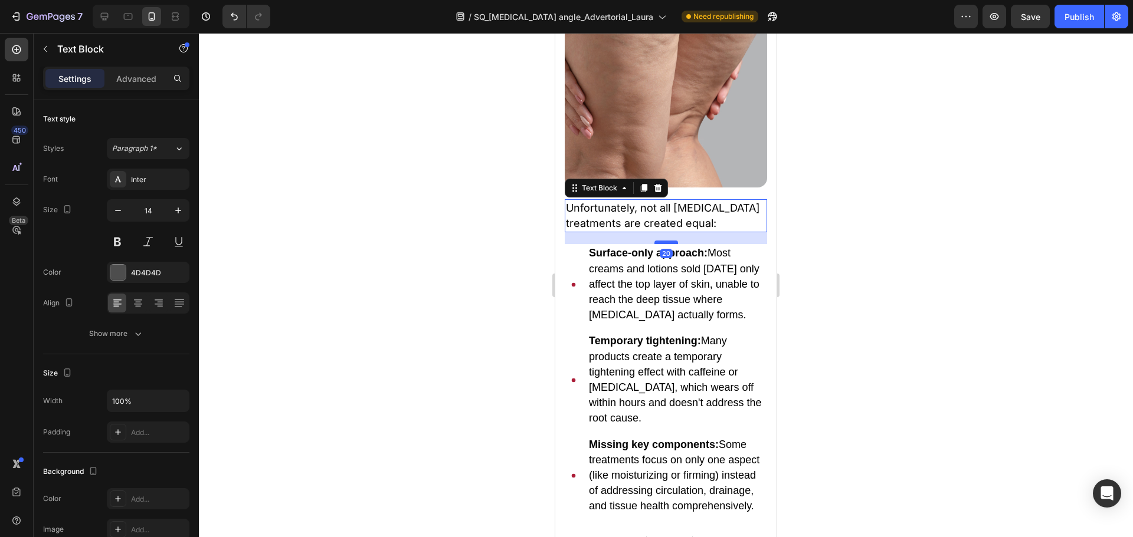
drag, startPoint x: 659, startPoint y: 230, endPoint x: 666, endPoint y: 236, distance: 8.8
click at [666, 241] on div at bounding box center [666, 243] width 24 height 4
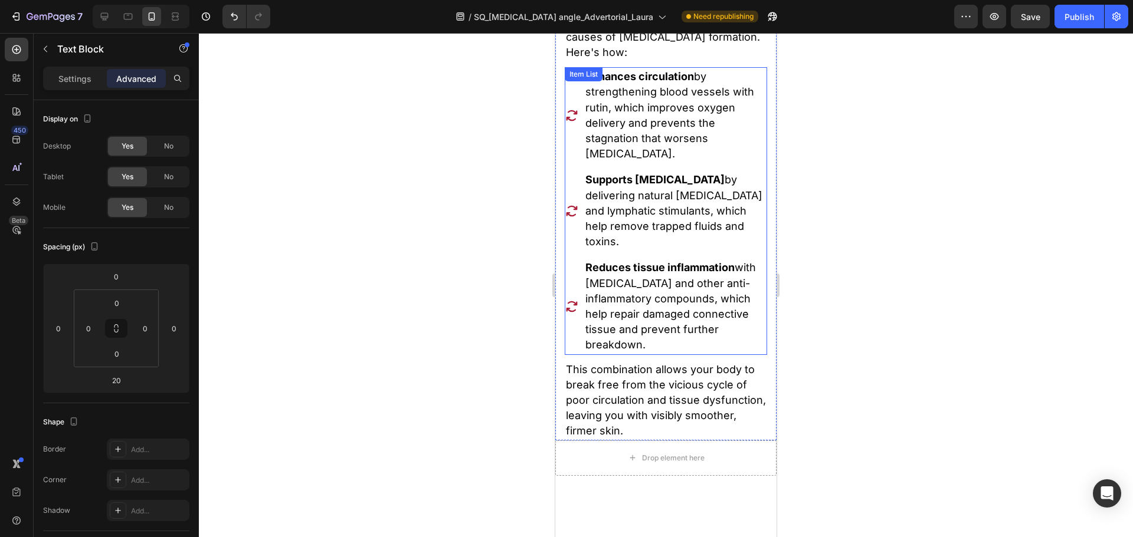
scroll to position [4364, 0]
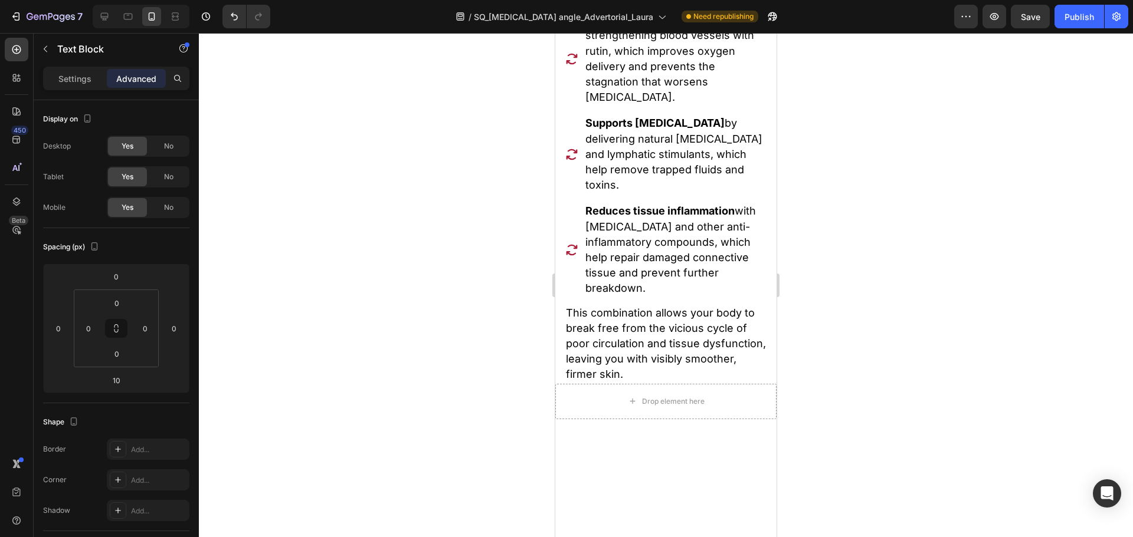
drag, startPoint x: 662, startPoint y: 166, endPoint x: 665, endPoint y: 172, distance: 6.6
click at [665, 11] on div at bounding box center [666, 9] width 24 height 4
type input "20"
click at [625, 294] on span "Reduces tissue inflammation with [MEDICAL_DATA] and other anti-inflammatory com…" at bounding box center [670, 250] width 170 height 90
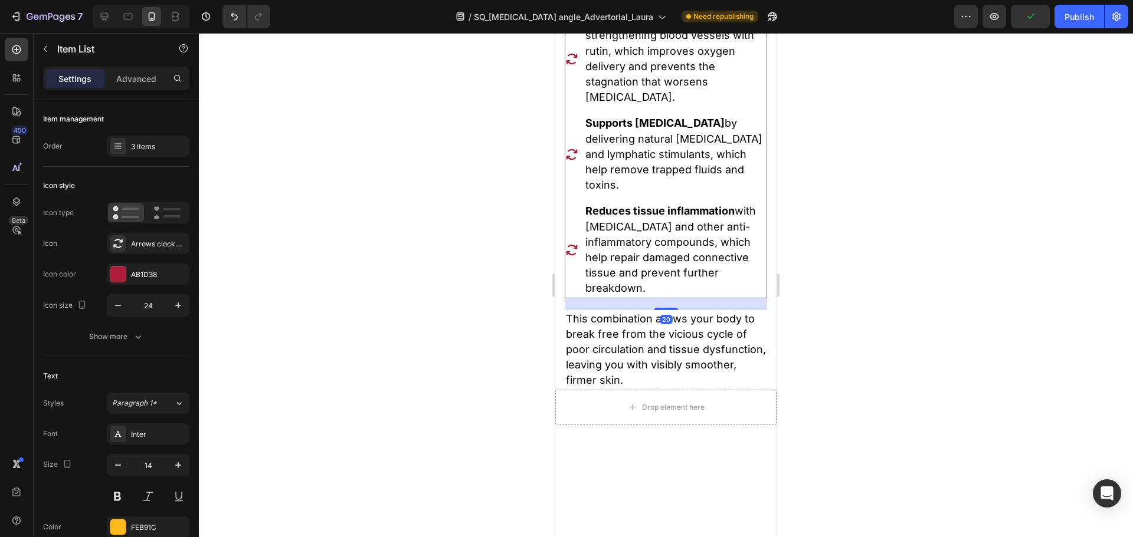
drag, startPoint x: 663, startPoint y: 435, endPoint x: 661, endPoint y: 414, distance: 21.3
click at [667, 310] on div at bounding box center [666, 309] width 24 height 2
type input "100%"
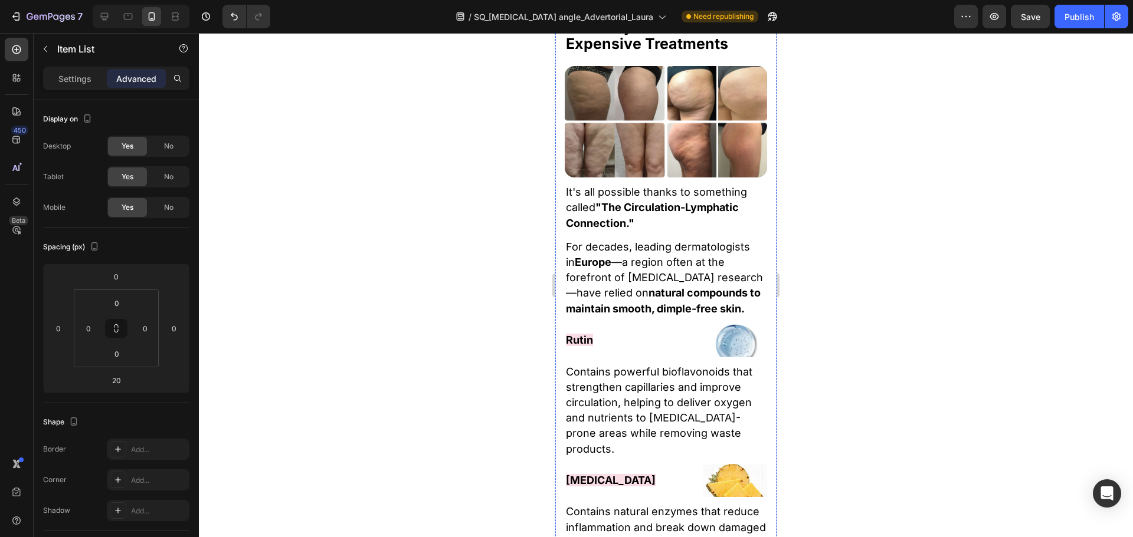
scroll to position [3597, 0]
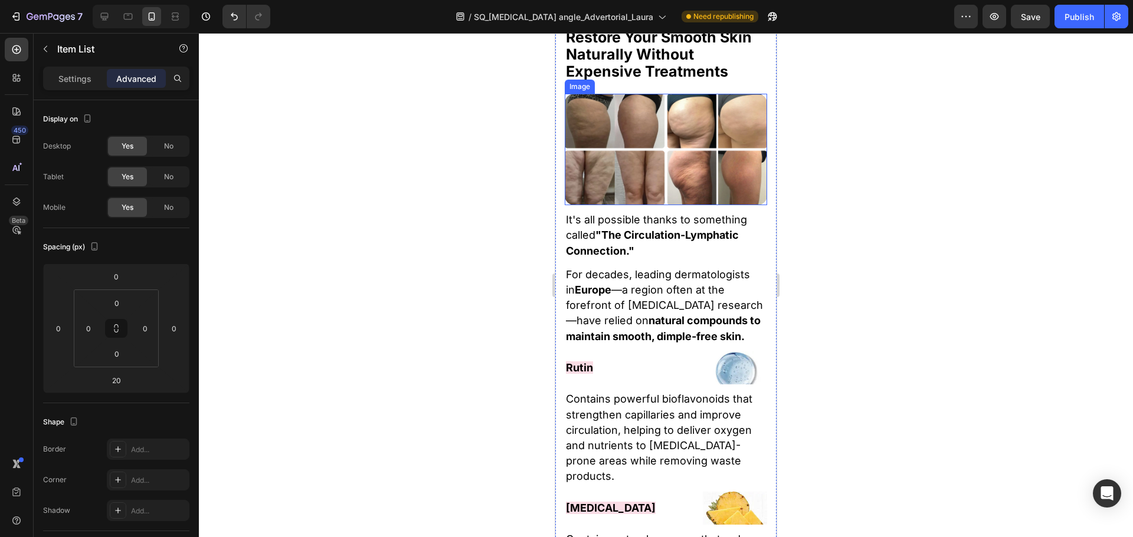
click at [655, 205] on img at bounding box center [665, 149] width 202 height 111
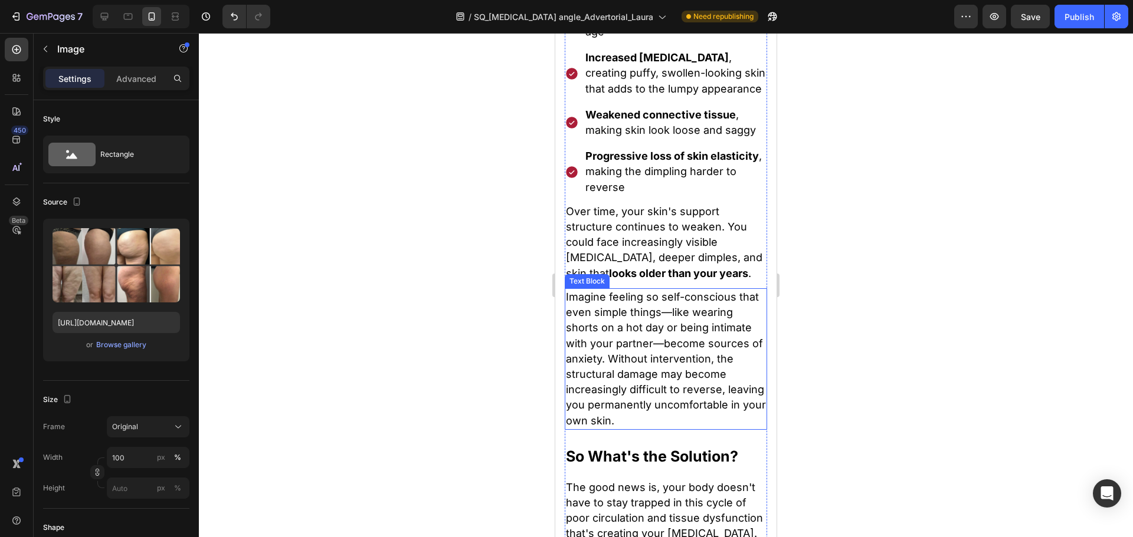
scroll to position [2418, 0]
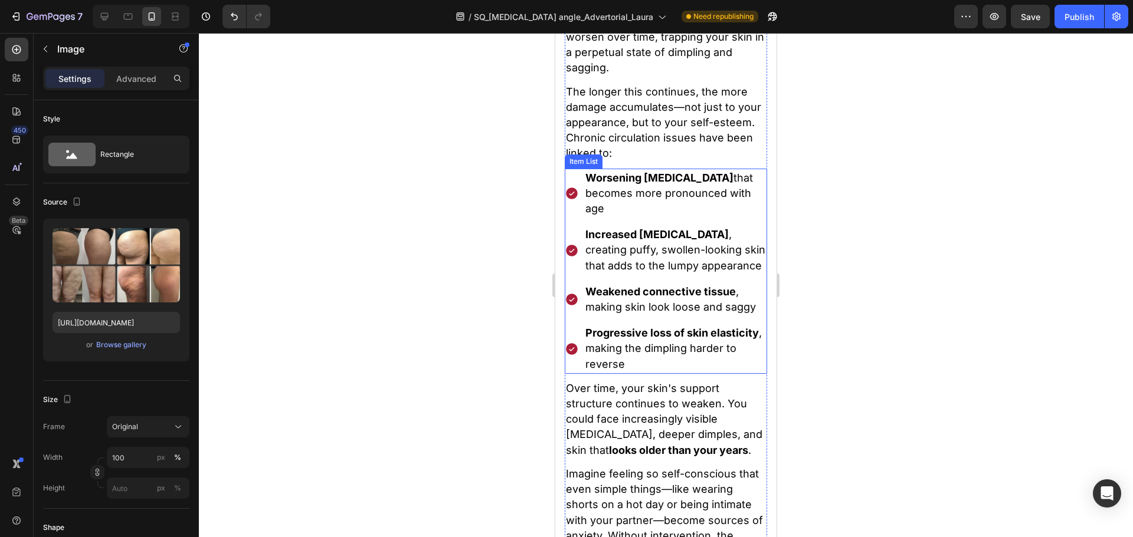
click at [580, 356] on div "Progressive loss of skin elasticity , making the dimpling harder to reverse" at bounding box center [665, 349] width 202 height 50
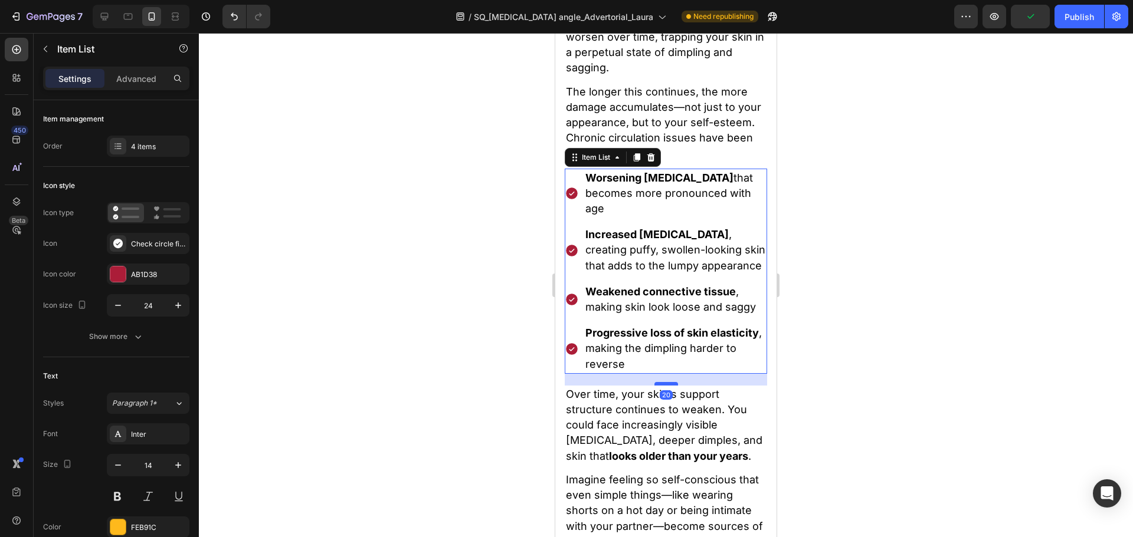
drag, startPoint x: 661, startPoint y: 372, endPoint x: 667, endPoint y: 378, distance: 7.9
click at [667, 382] on div at bounding box center [666, 384] width 24 height 4
type input "100%"
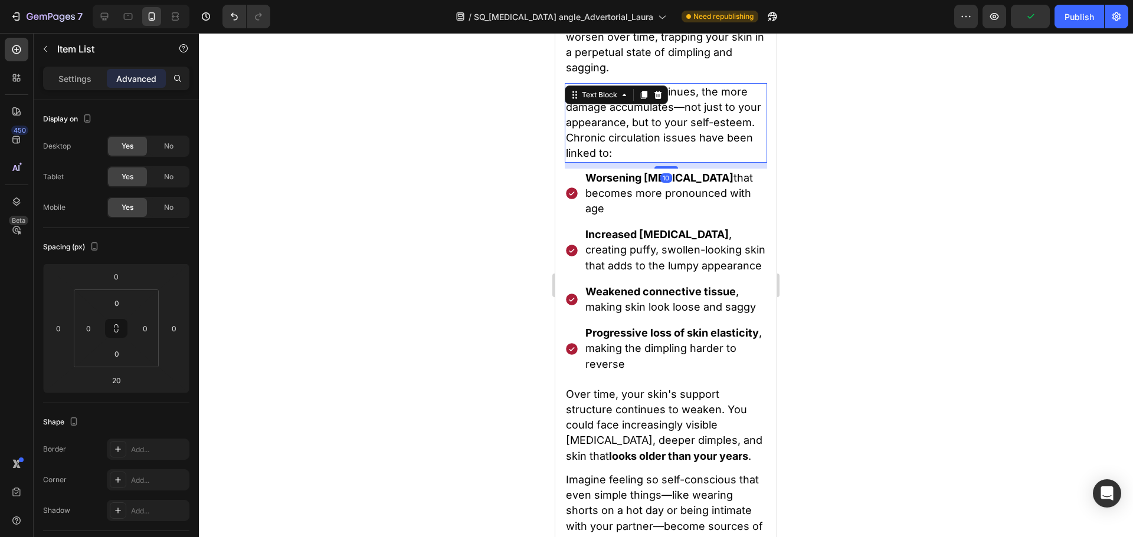
click at [707, 118] on span "The longer this continues, the more damage accumulates—not just to your appeara…" at bounding box center [663, 123] width 195 height 74
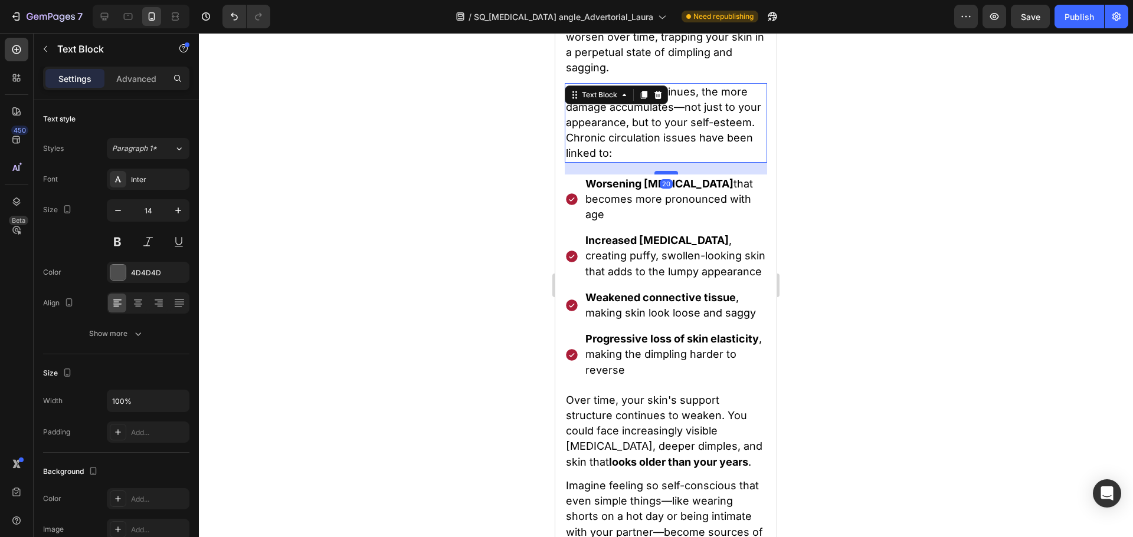
drag, startPoint x: 665, startPoint y: 145, endPoint x: 670, endPoint y: 150, distance: 7.9
click at [670, 171] on div at bounding box center [666, 173] width 24 height 4
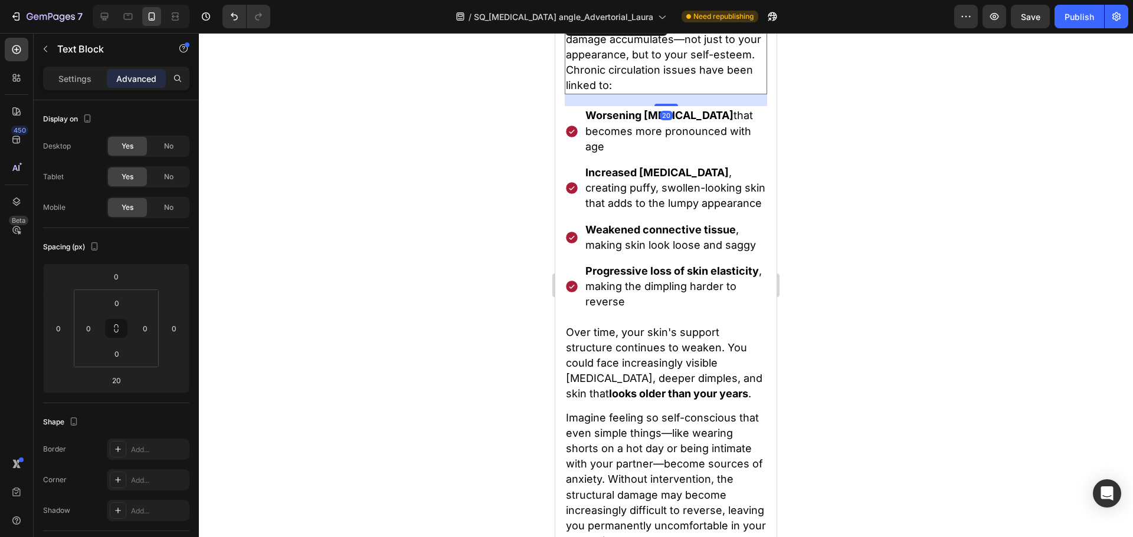
scroll to position [2271, 0]
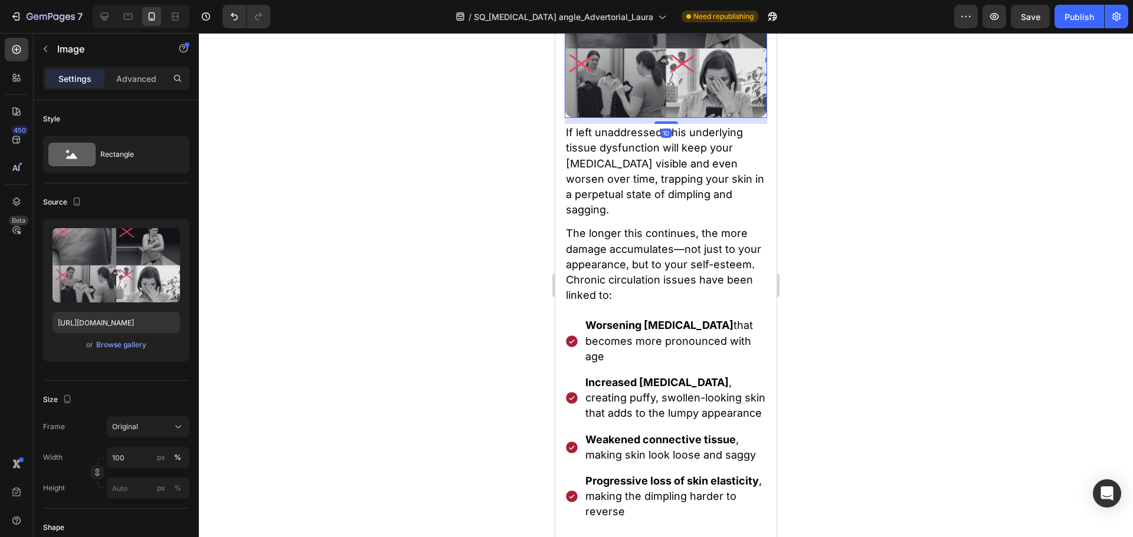
scroll to position [1976, 0]
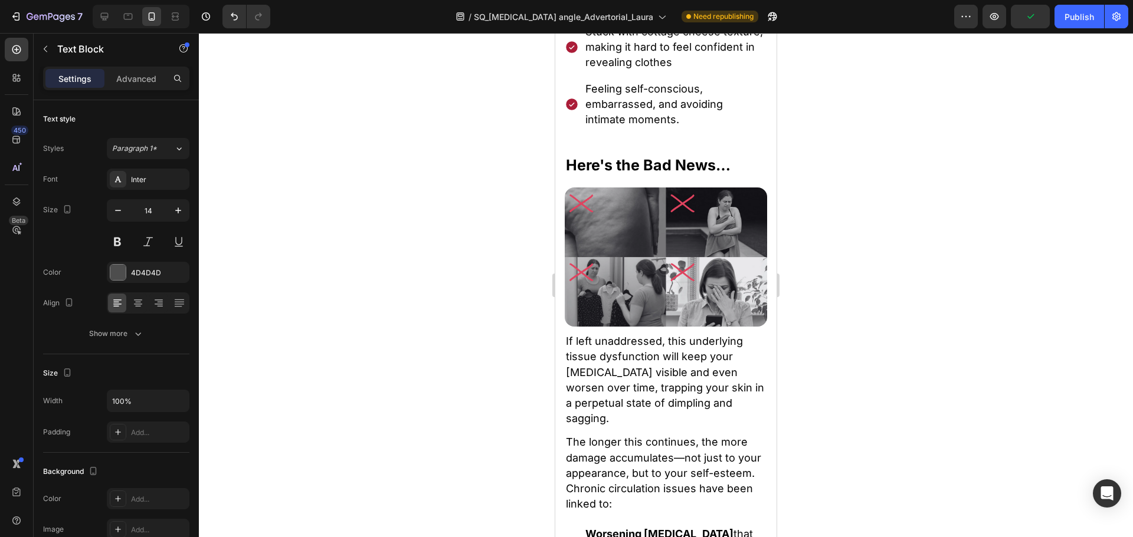
drag, startPoint x: 662, startPoint y: 237, endPoint x: 666, endPoint y: 242, distance: 7.2
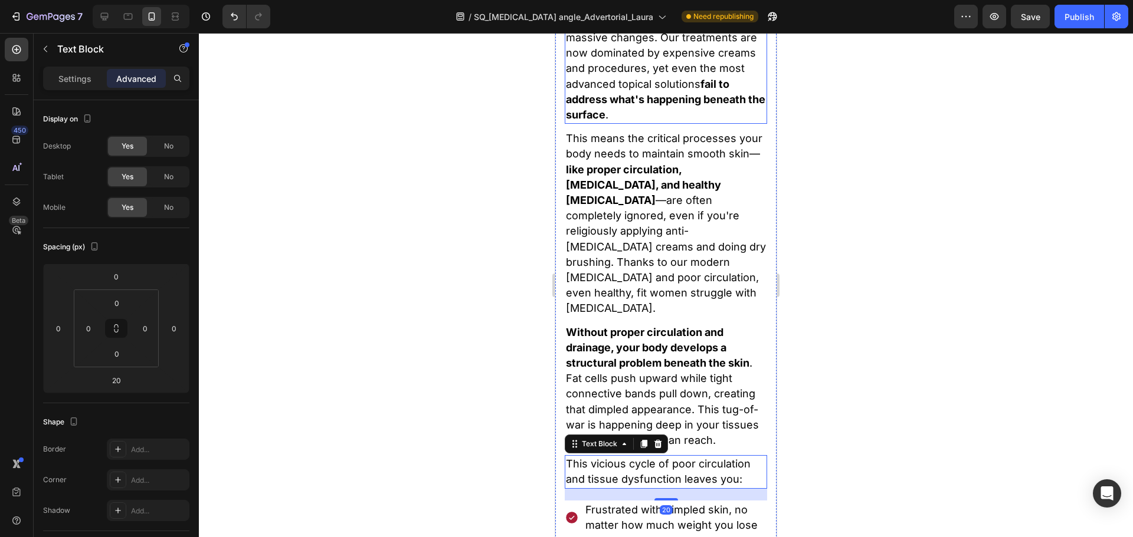
scroll to position [1327, 0]
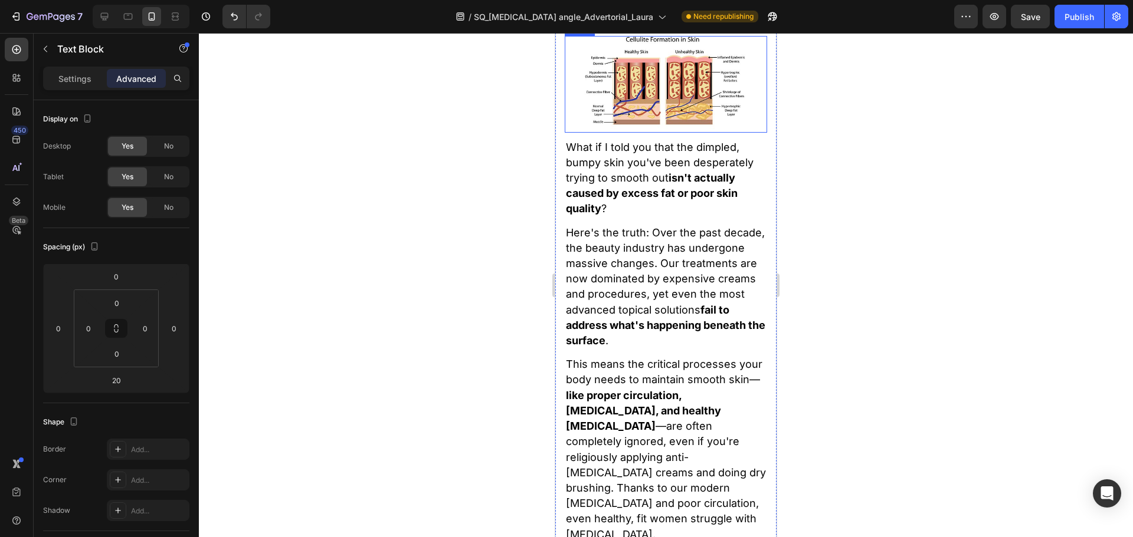
click at [675, 133] on img at bounding box center [666, 84] width 162 height 97
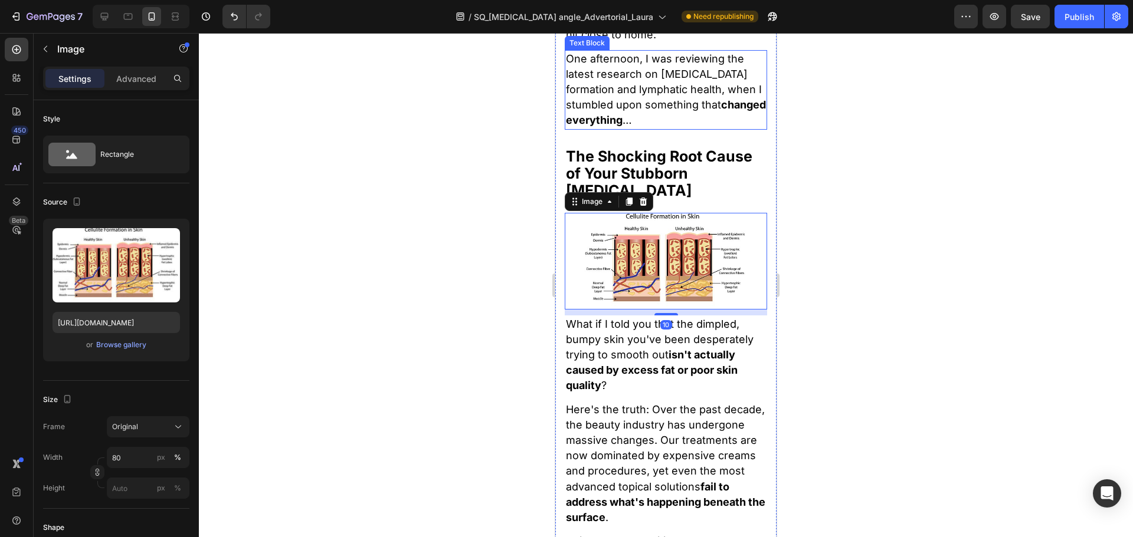
scroll to position [1032, 0]
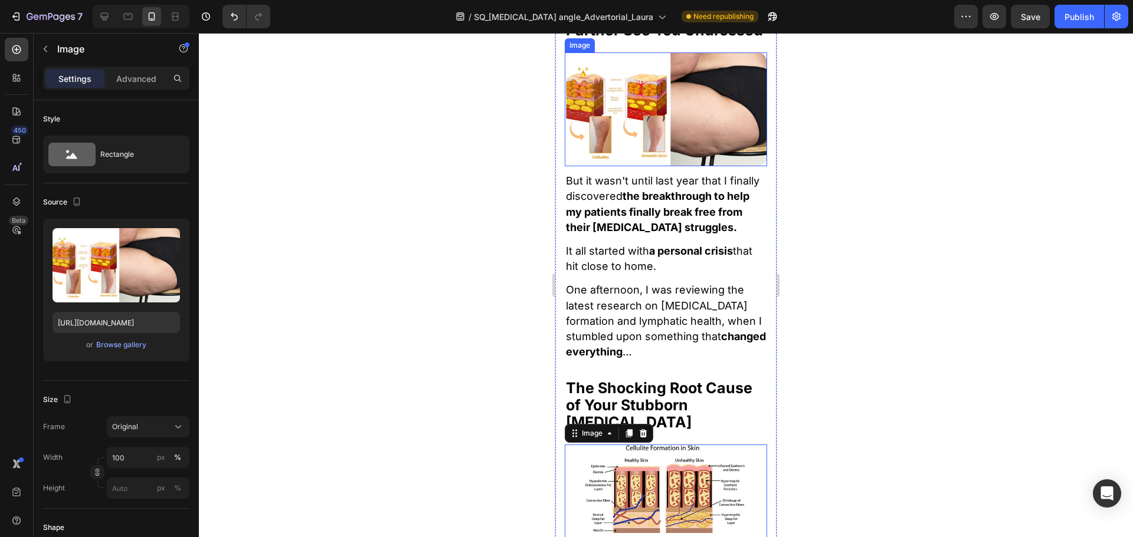
click at [681, 166] on img at bounding box center [665, 109] width 202 height 114
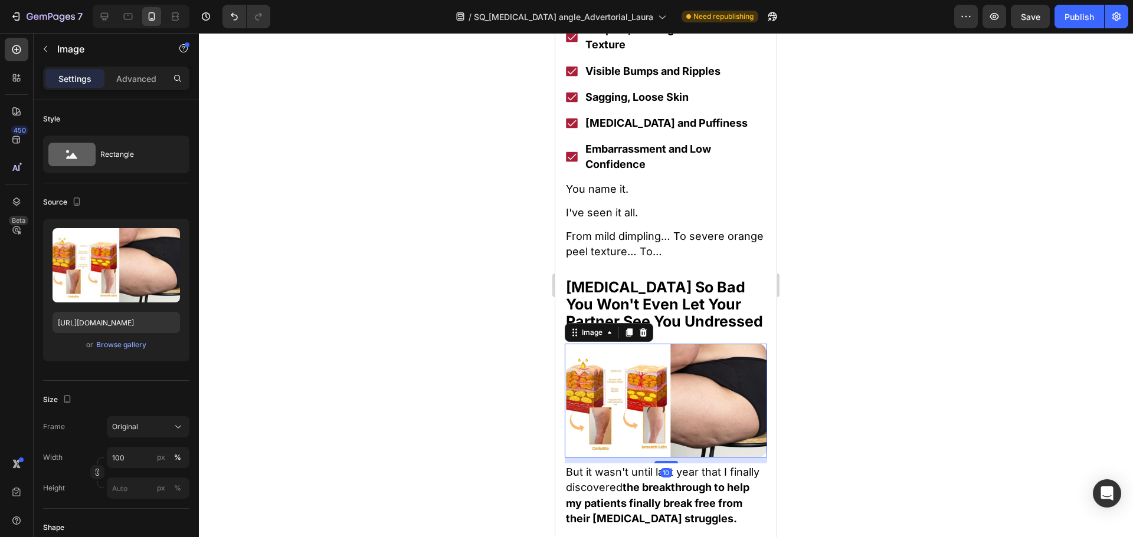
scroll to position [737, 0]
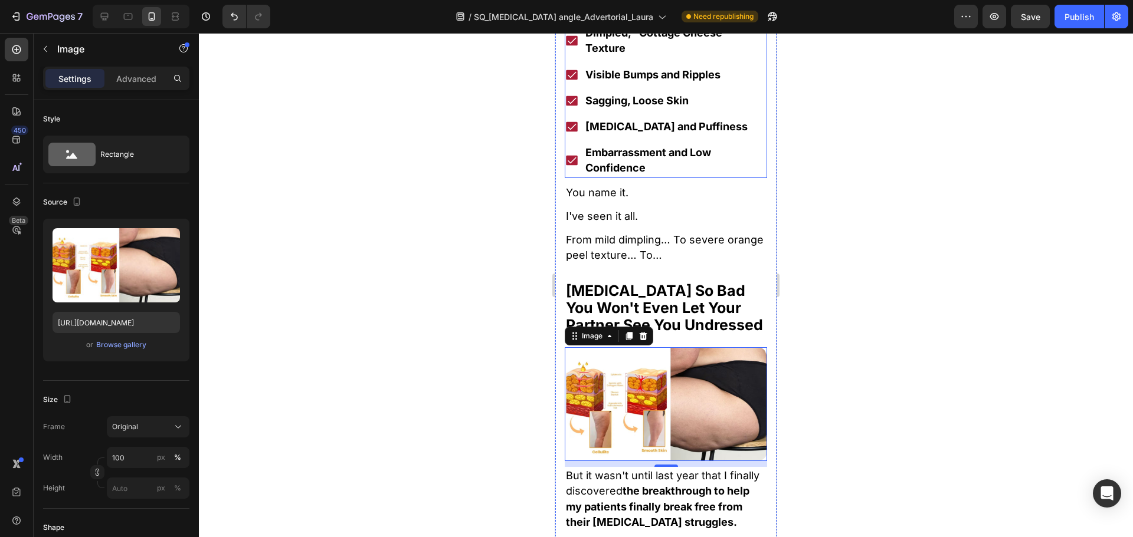
click at [575, 178] on div "Embarrassment and Low Confidence" at bounding box center [665, 160] width 202 height 34
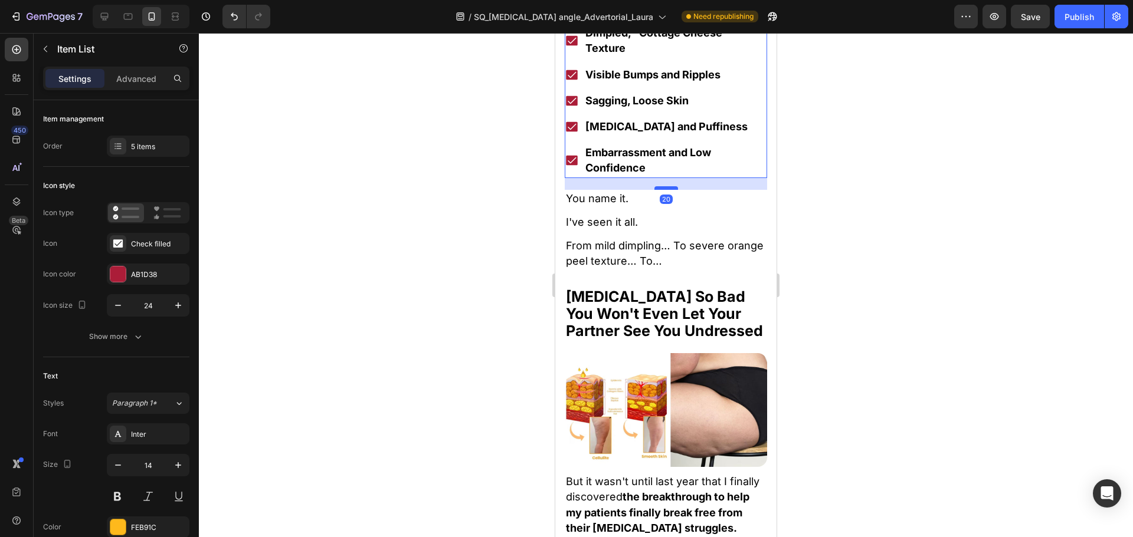
drag, startPoint x: 665, startPoint y: 275, endPoint x: 669, endPoint y: 281, distance: 6.9
click at [669, 190] on div at bounding box center [666, 188] width 24 height 4
type input "100%"
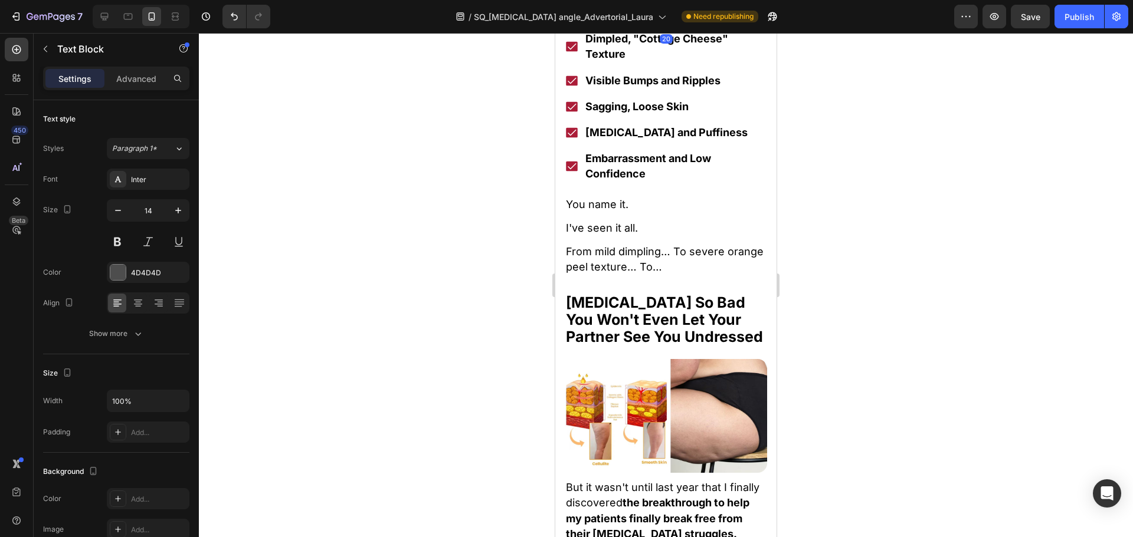
drag, startPoint x: 661, startPoint y: 115, endPoint x: 665, endPoint y: 121, distance: 6.9
click at [665, 29] on div at bounding box center [666, 28] width 24 height 4
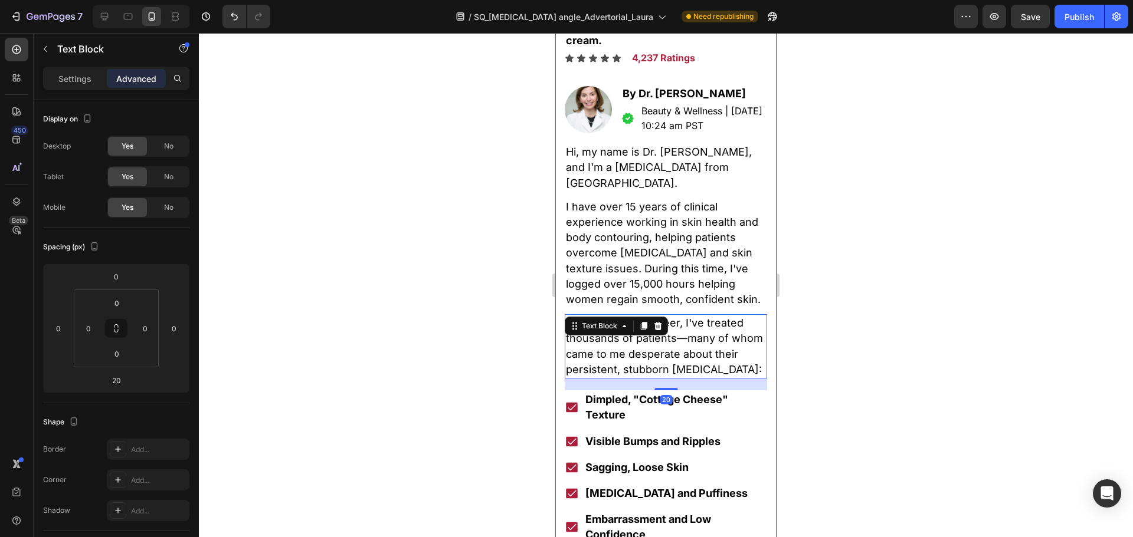
scroll to position [324, 0]
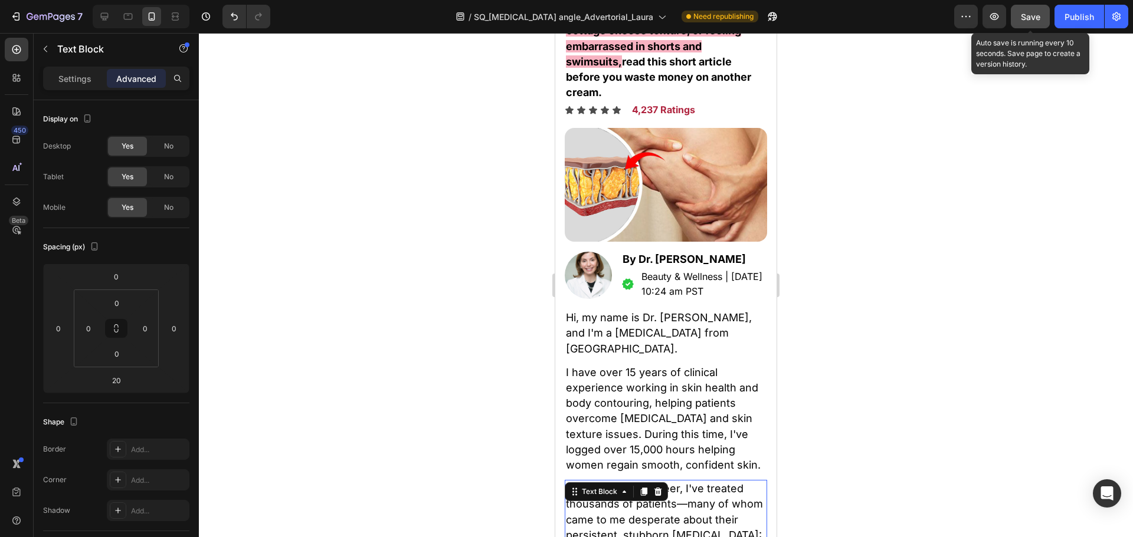
click at [1028, 21] on span "Save" at bounding box center [1029, 17] width 19 height 10
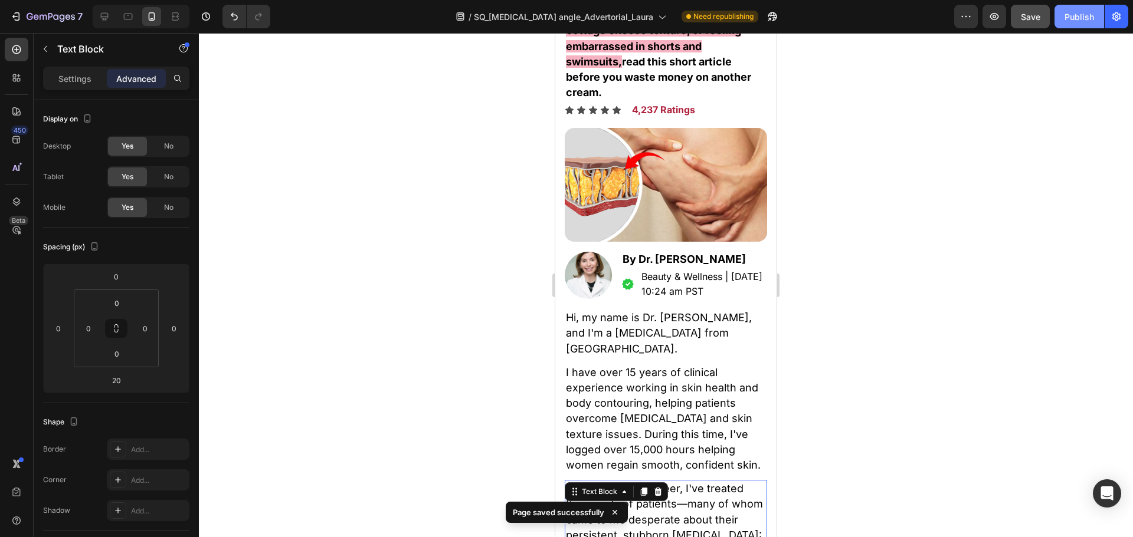
click at [1085, 18] on div "Publish" at bounding box center [1078, 17] width 29 height 12
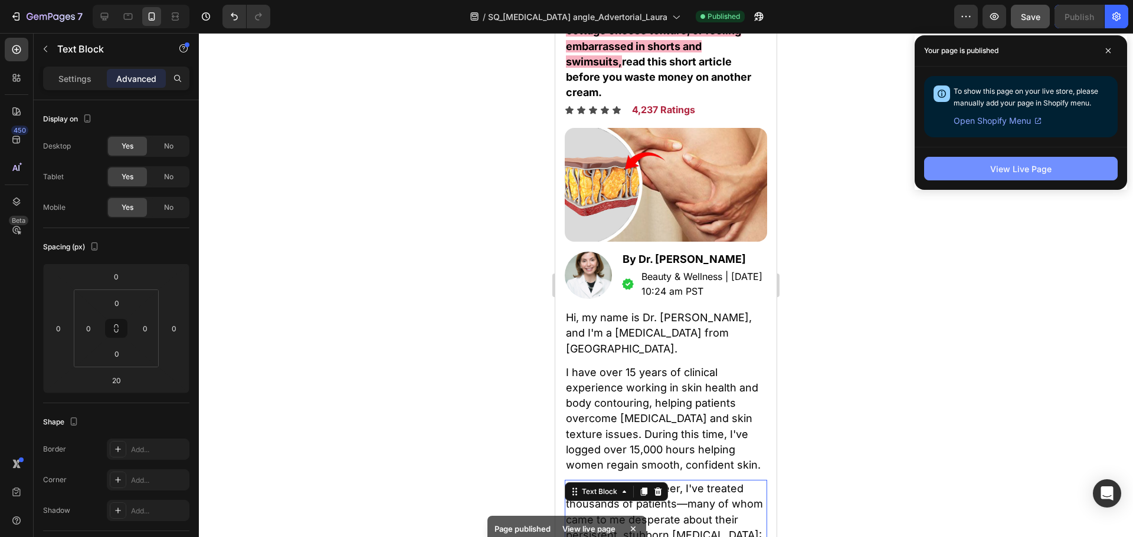
click at [983, 173] on button "View Live Page" at bounding box center [1020, 169] width 193 height 24
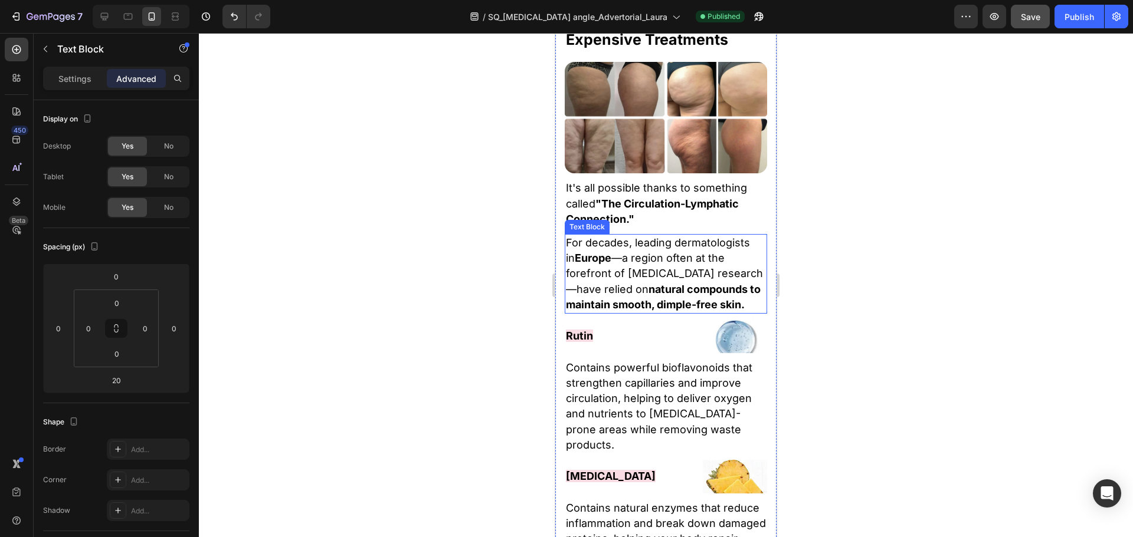
scroll to position [3746, 0]
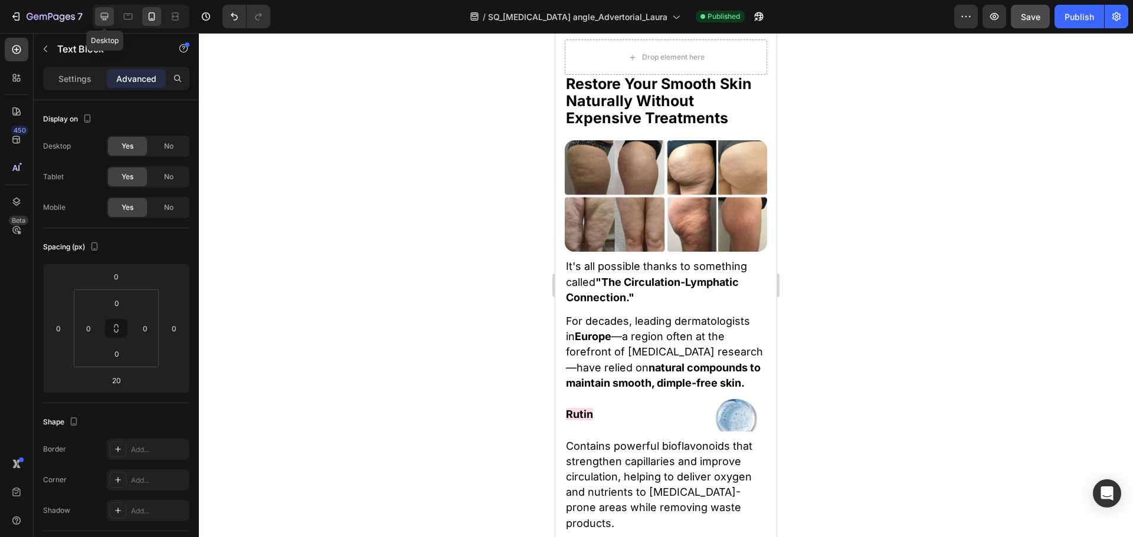
click at [99, 14] on icon at bounding box center [105, 17] width 12 height 12
type input "10"
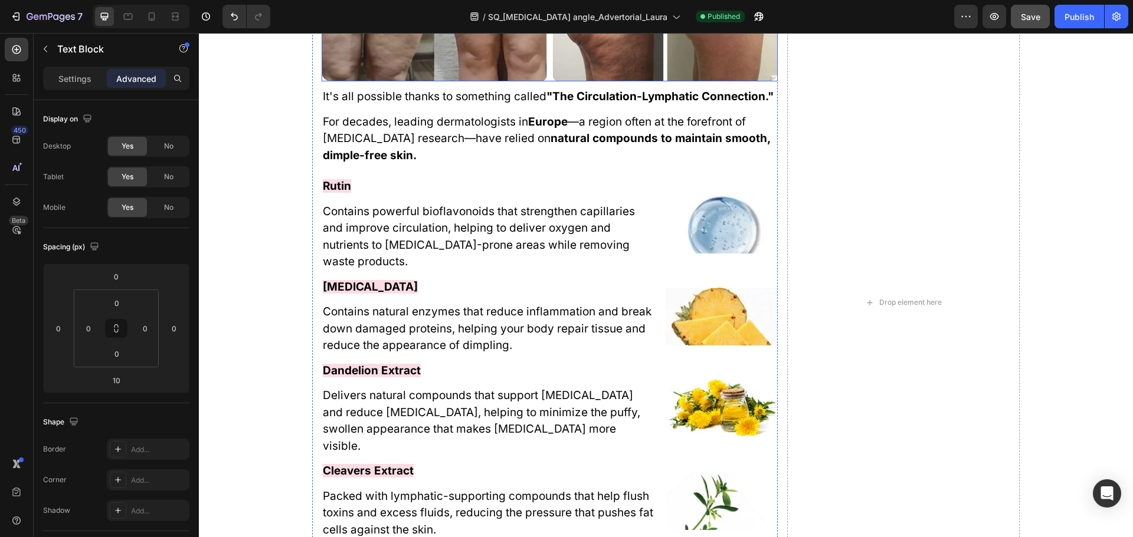
scroll to position [3353, 0]
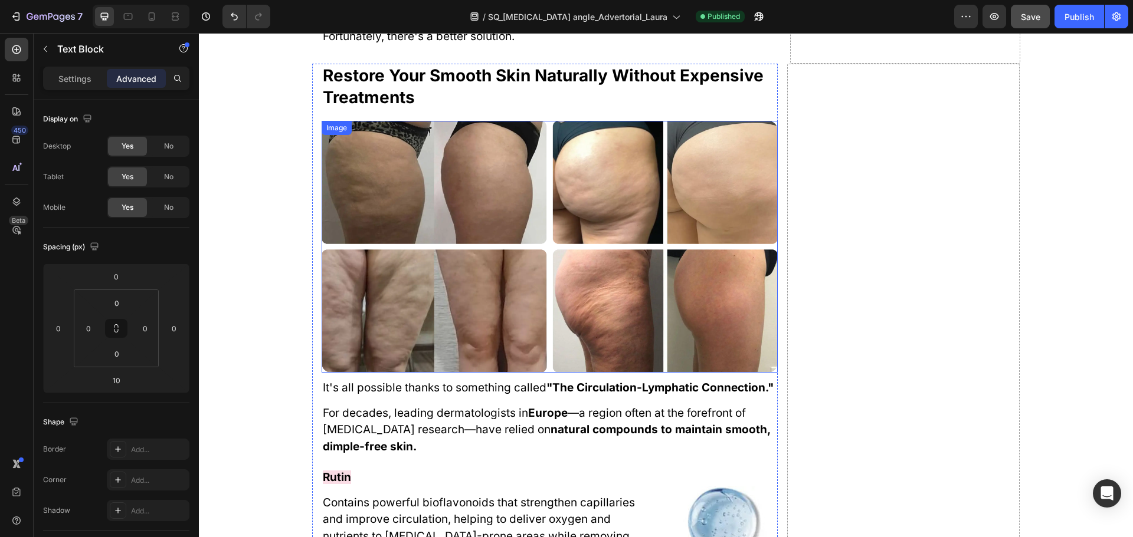
click at [461, 190] on img at bounding box center [549, 247] width 456 height 252
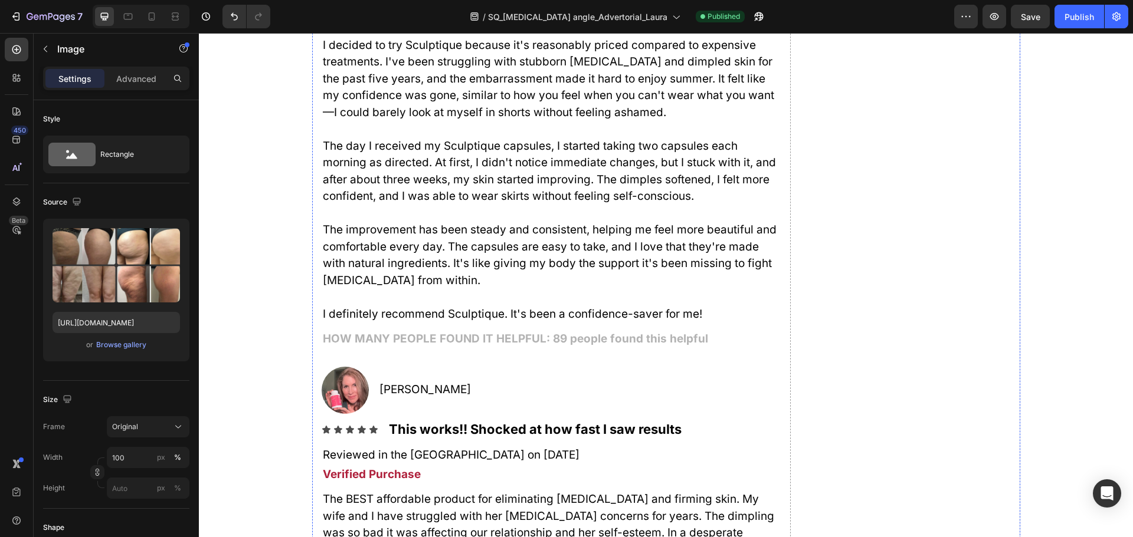
scroll to position [8544, 0]
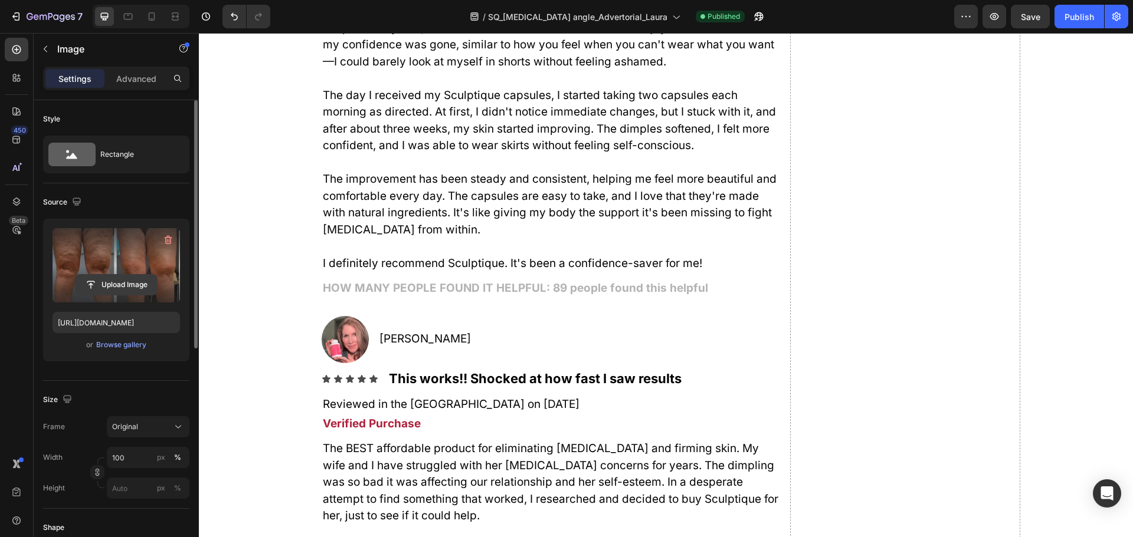
click at [124, 277] on input "file" at bounding box center [116, 285] width 81 height 20
click at [104, 288] on input "file" at bounding box center [116, 285] width 81 height 20
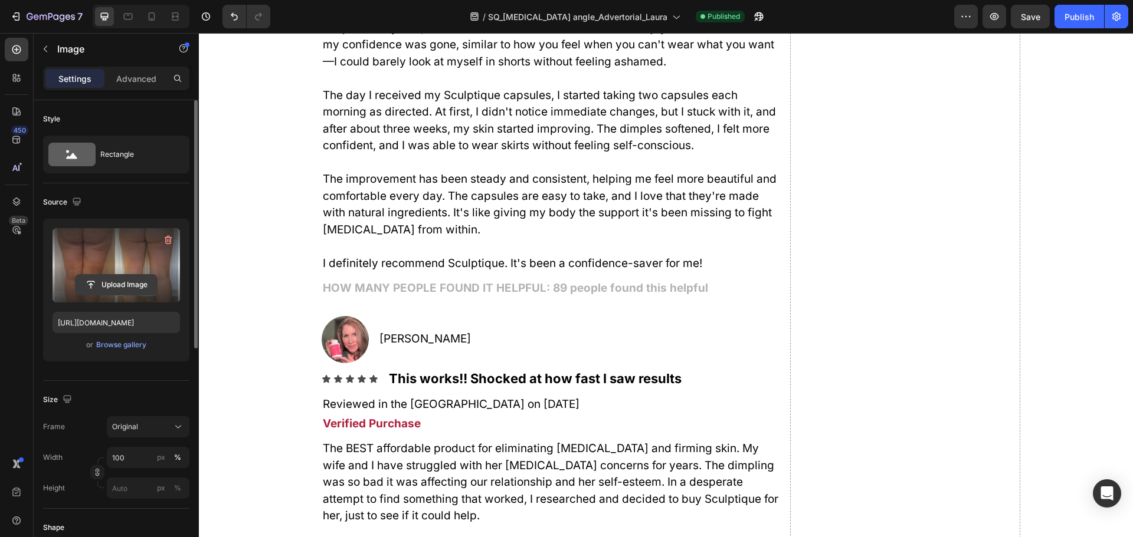
click at [128, 285] on input "file" at bounding box center [116, 285] width 81 height 20
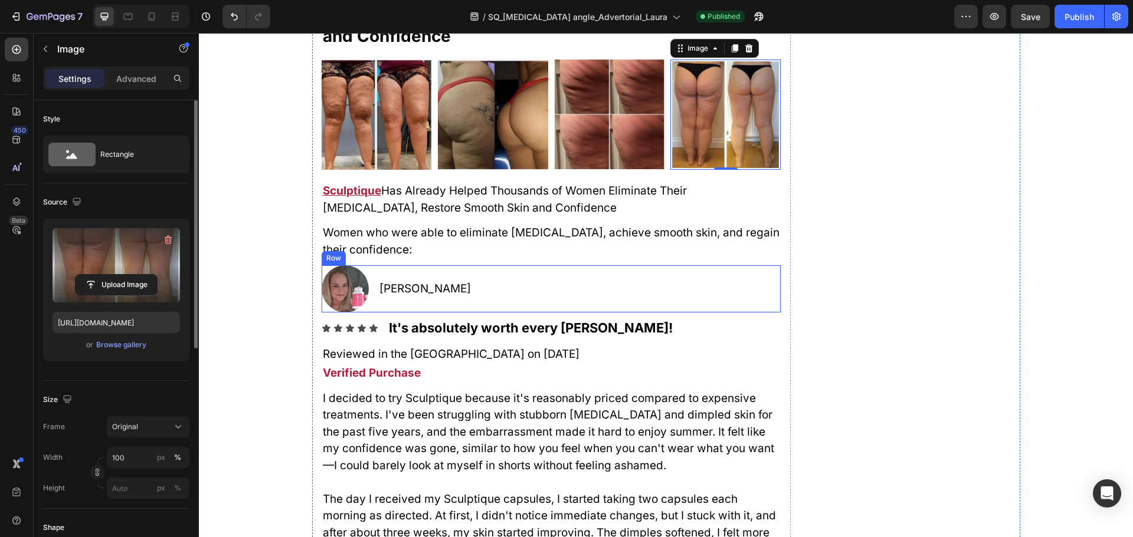
scroll to position [8721, 0]
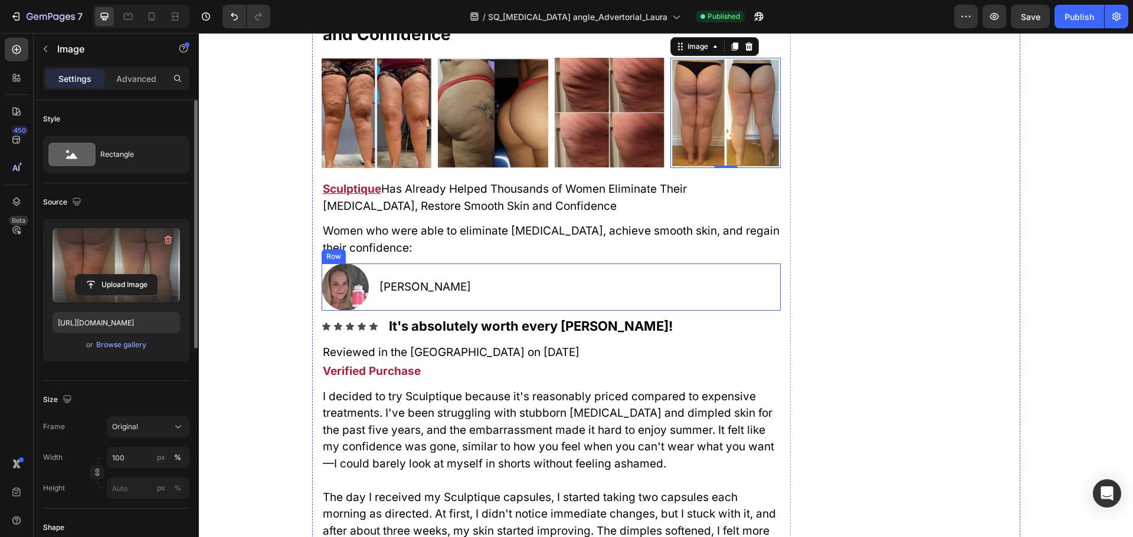
click at [340, 290] on img at bounding box center [344, 287] width 47 height 47
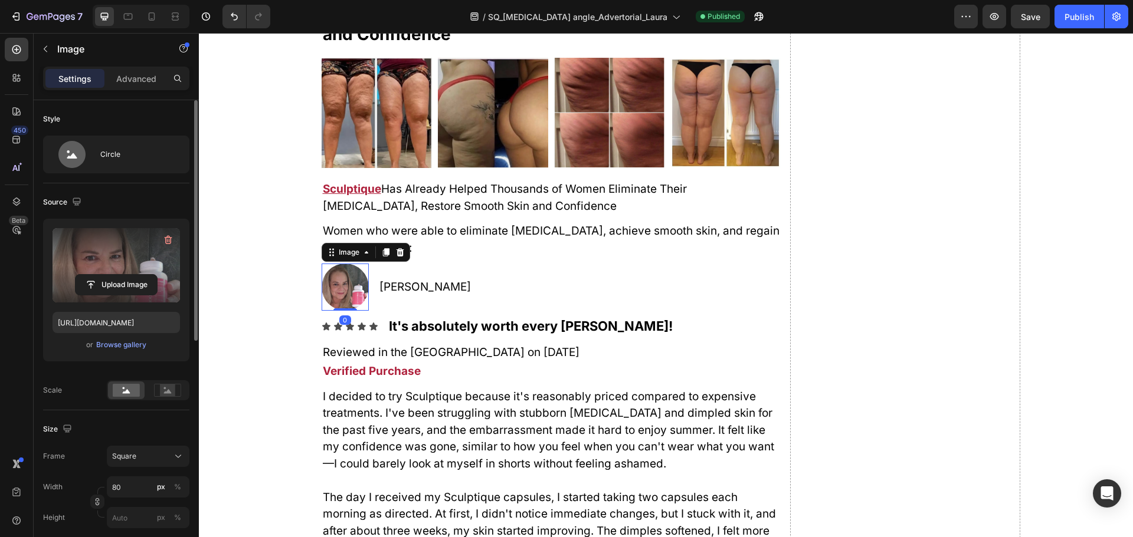
click at [129, 265] on label at bounding box center [115, 265] width 127 height 74
click at [129, 275] on input "file" at bounding box center [116, 285] width 81 height 20
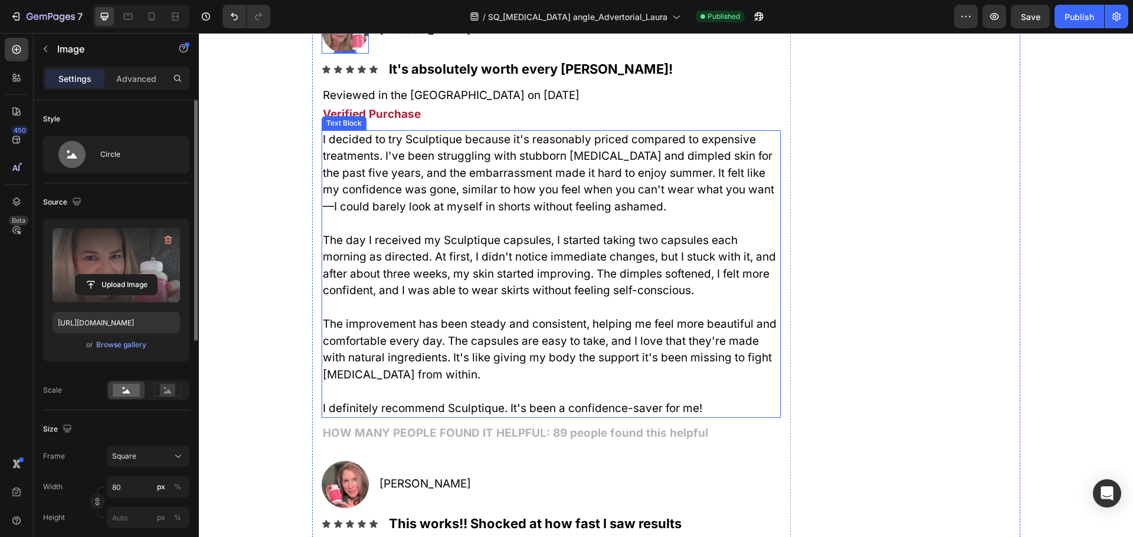
scroll to position [9016, 0]
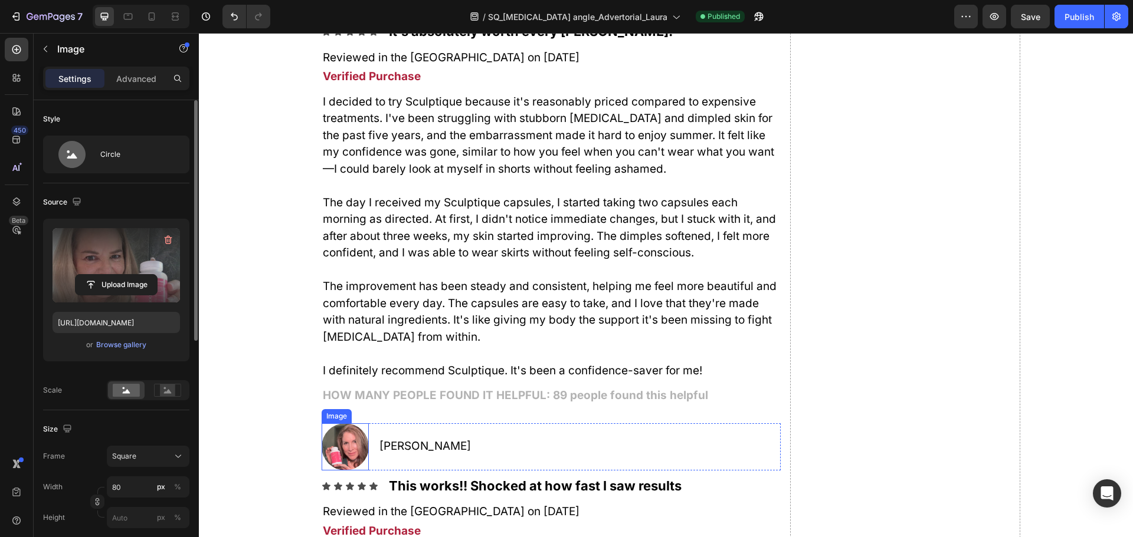
click at [341, 434] on img at bounding box center [344, 447] width 47 height 47
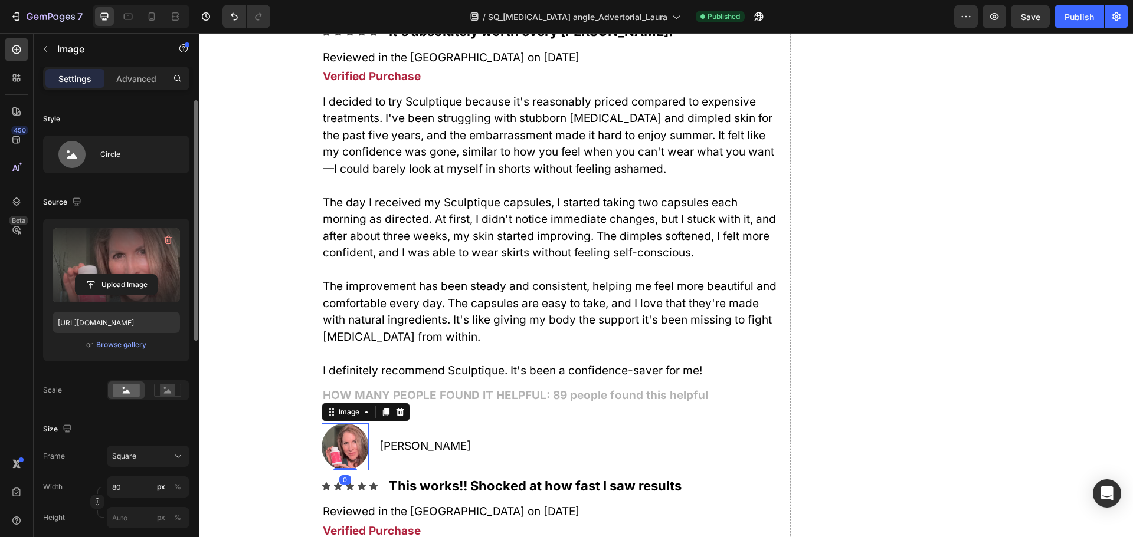
click at [146, 269] on label at bounding box center [115, 265] width 127 height 74
click at [146, 275] on input "file" at bounding box center [116, 285] width 81 height 20
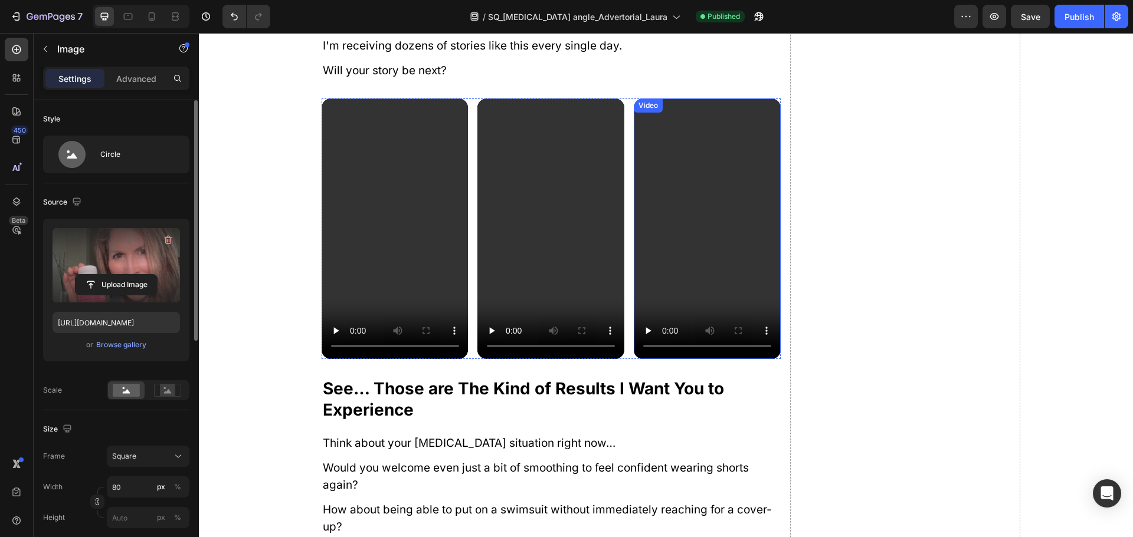
scroll to position [9960, 0]
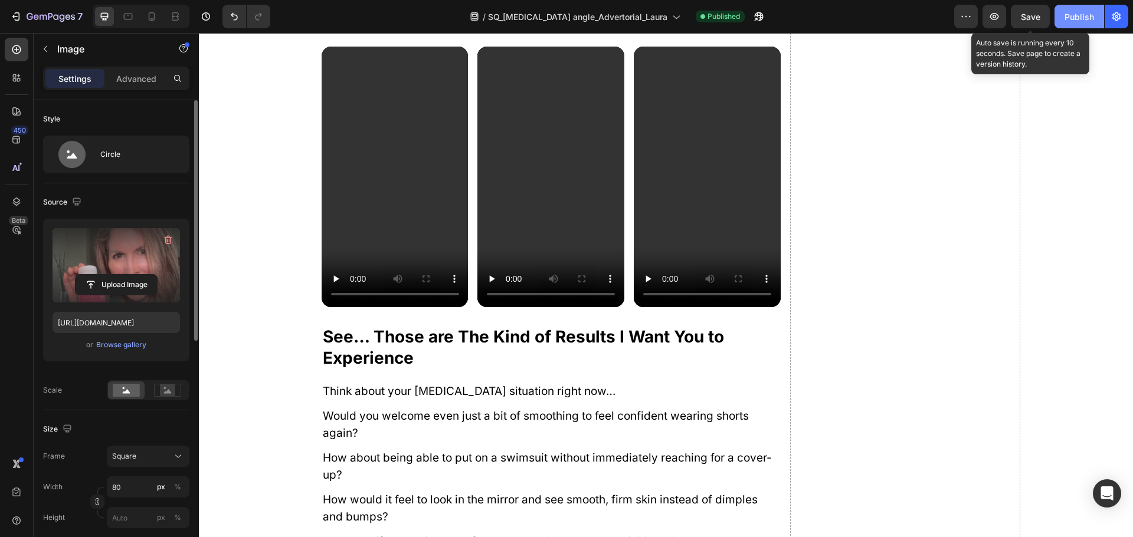
click at [1035, 20] on span "Save" at bounding box center [1029, 17] width 19 height 10
click at [1080, 16] on div "Publish" at bounding box center [1078, 17] width 29 height 12
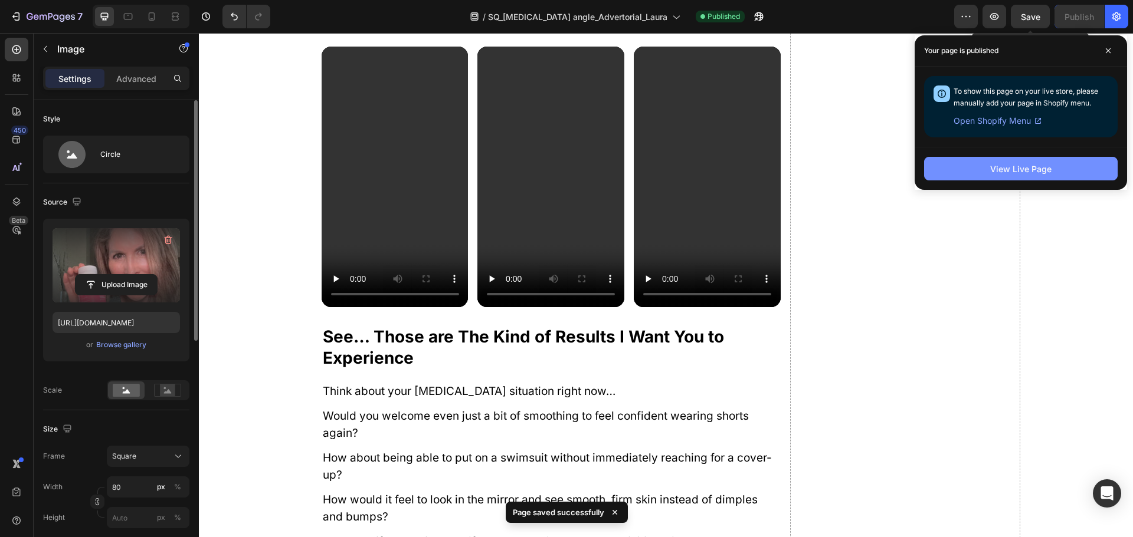
click at [1013, 170] on div "View Live Page" at bounding box center [1020, 169] width 61 height 12
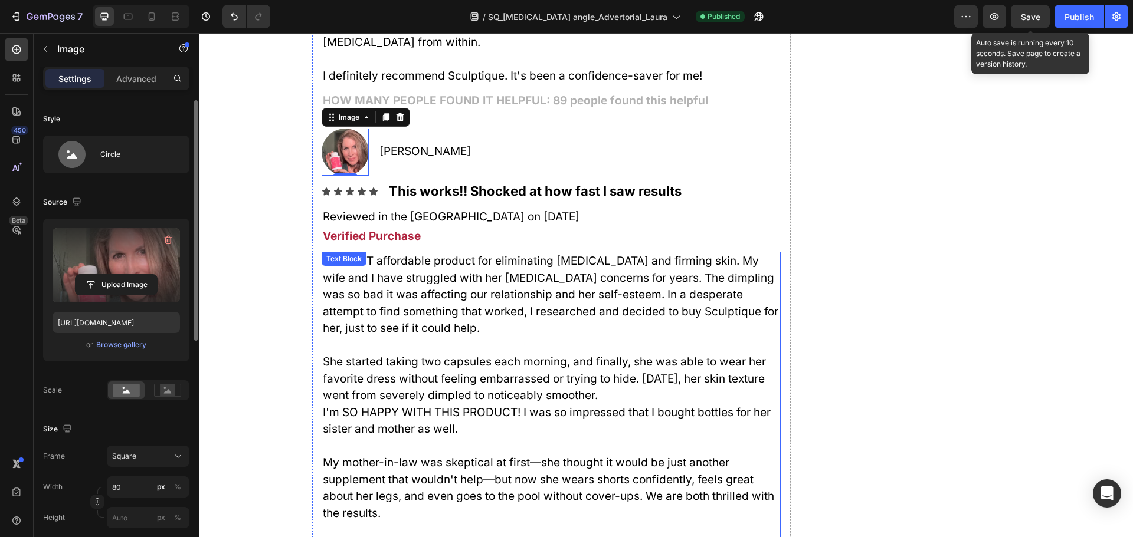
scroll to position [9075, 0]
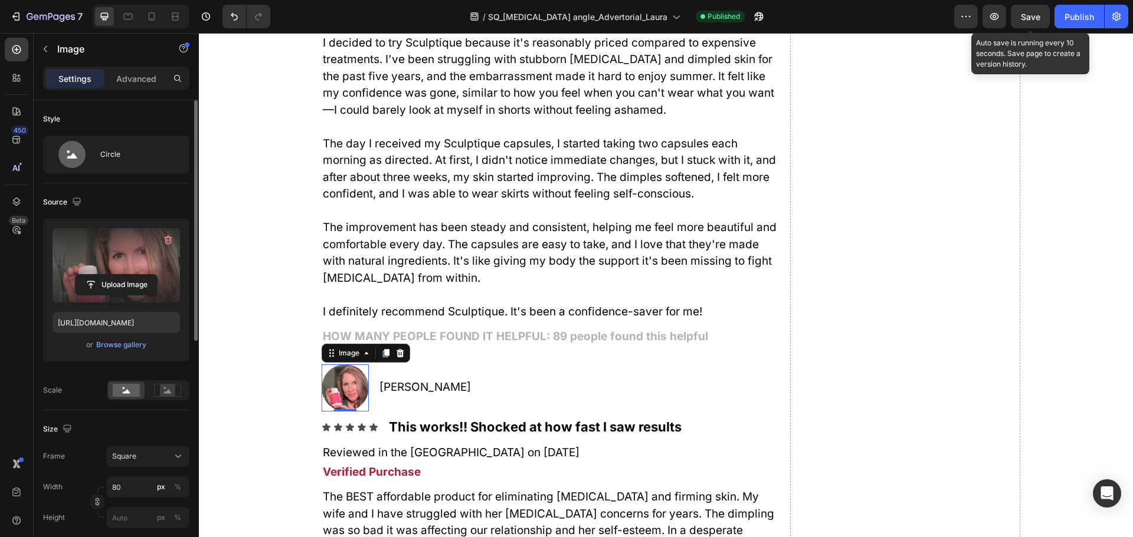
click at [330, 386] on img at bounding box center [344, 388] width 47 height 47
